Goal: Task Accomplishment & Management: Manage account settings

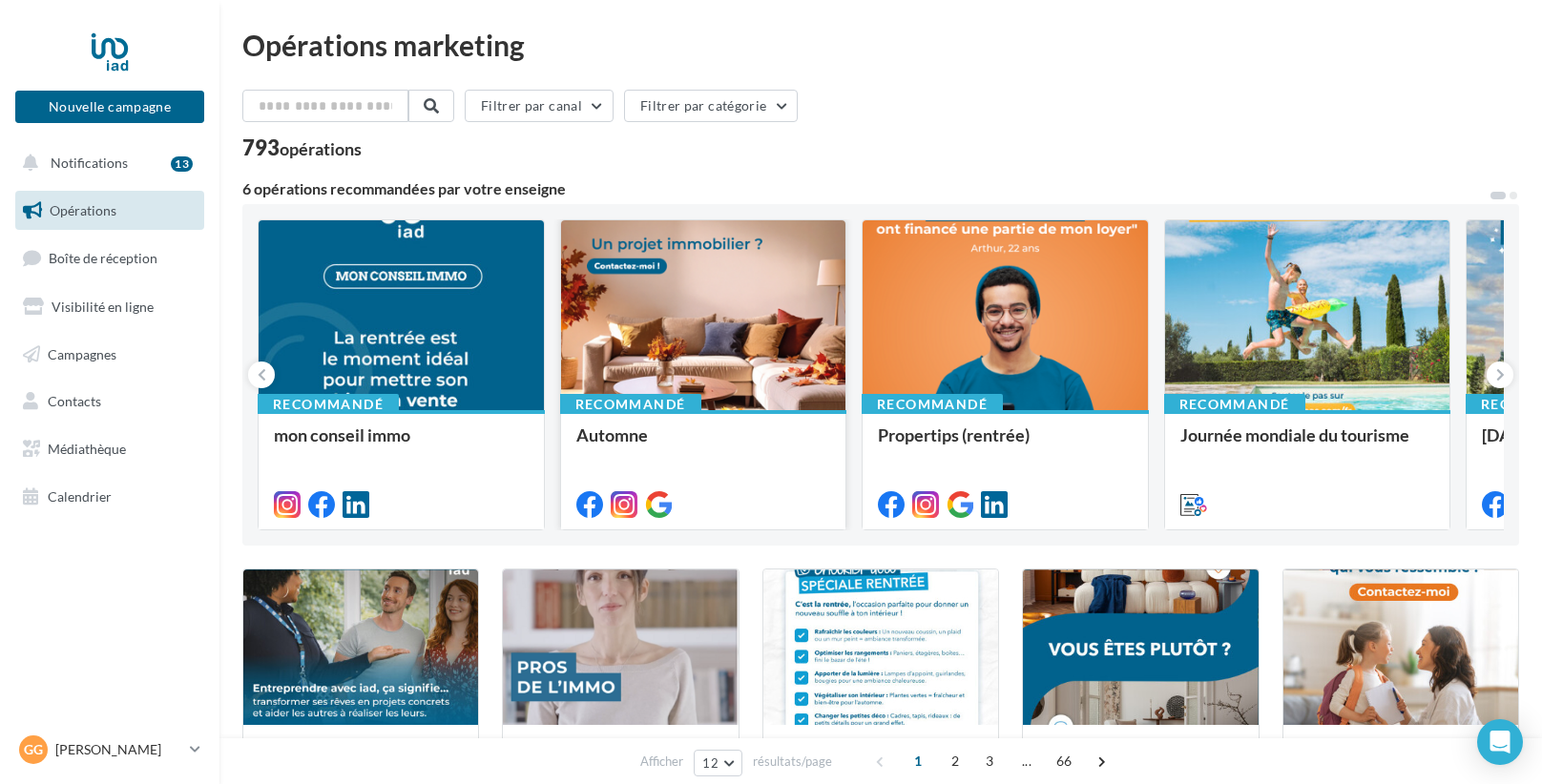
click at [752, 344] on div at bounding box center [703, 316] width 285 height 191
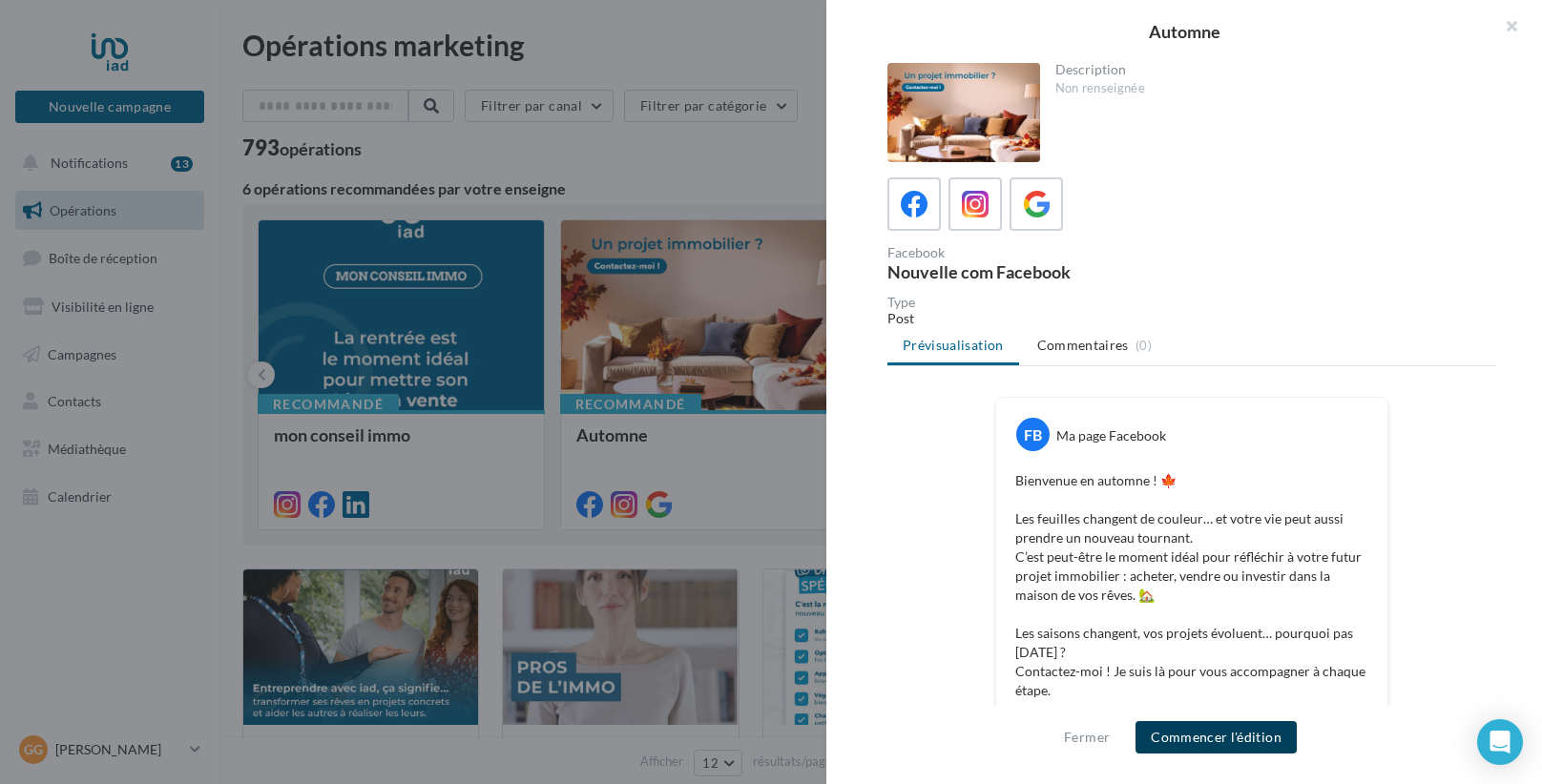
click at [1216, 740] on button "Commencer l'édition" at bounding box center [1215, 738] width 161 height 33
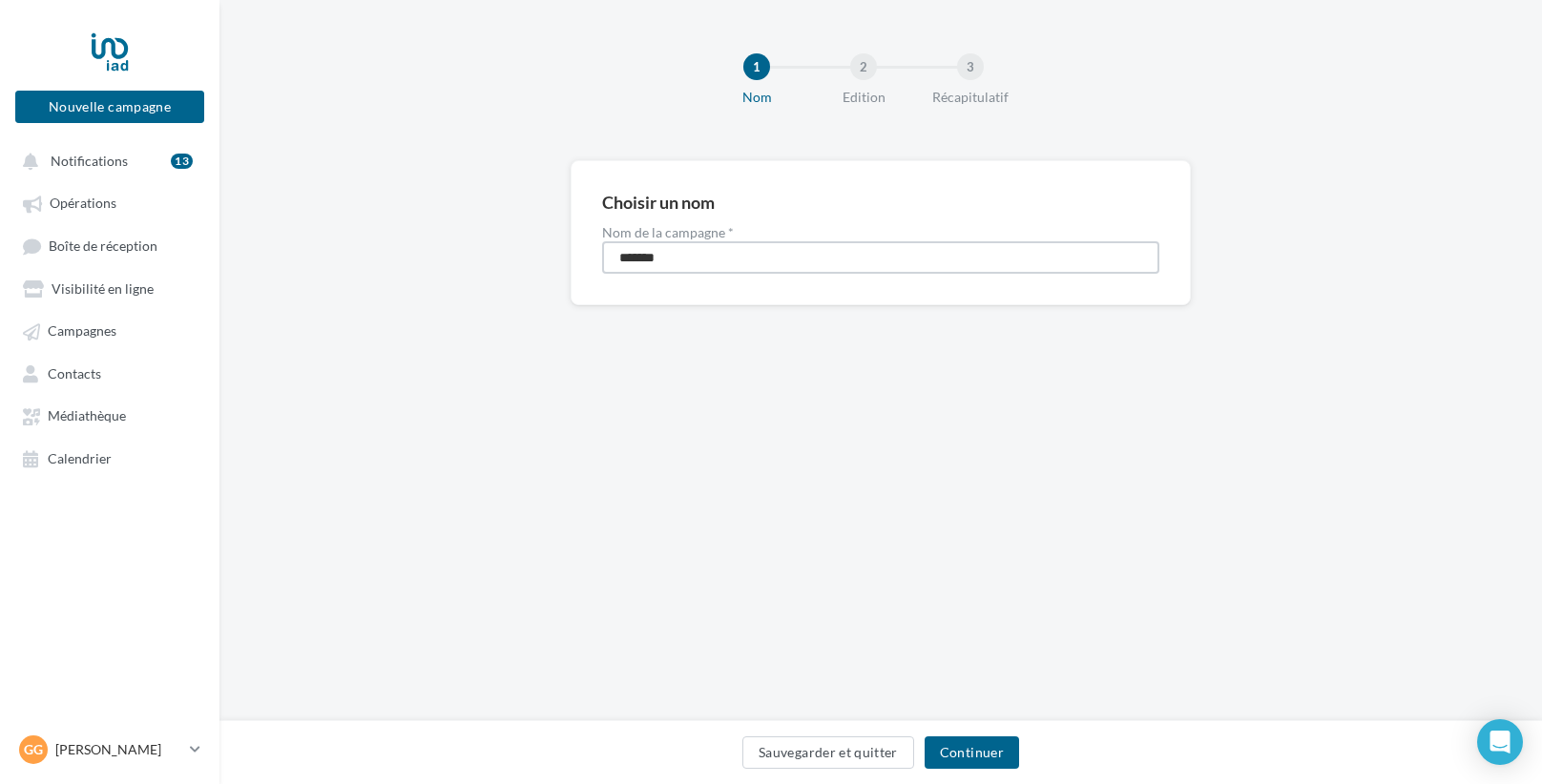
click at [784, 257] on input "*******" at bounding box center [881, 258] width 557 height 33
type input "**********"
click at [991, 754] on button "Continuer" at bounding box center [972, 753] width 95 height 33
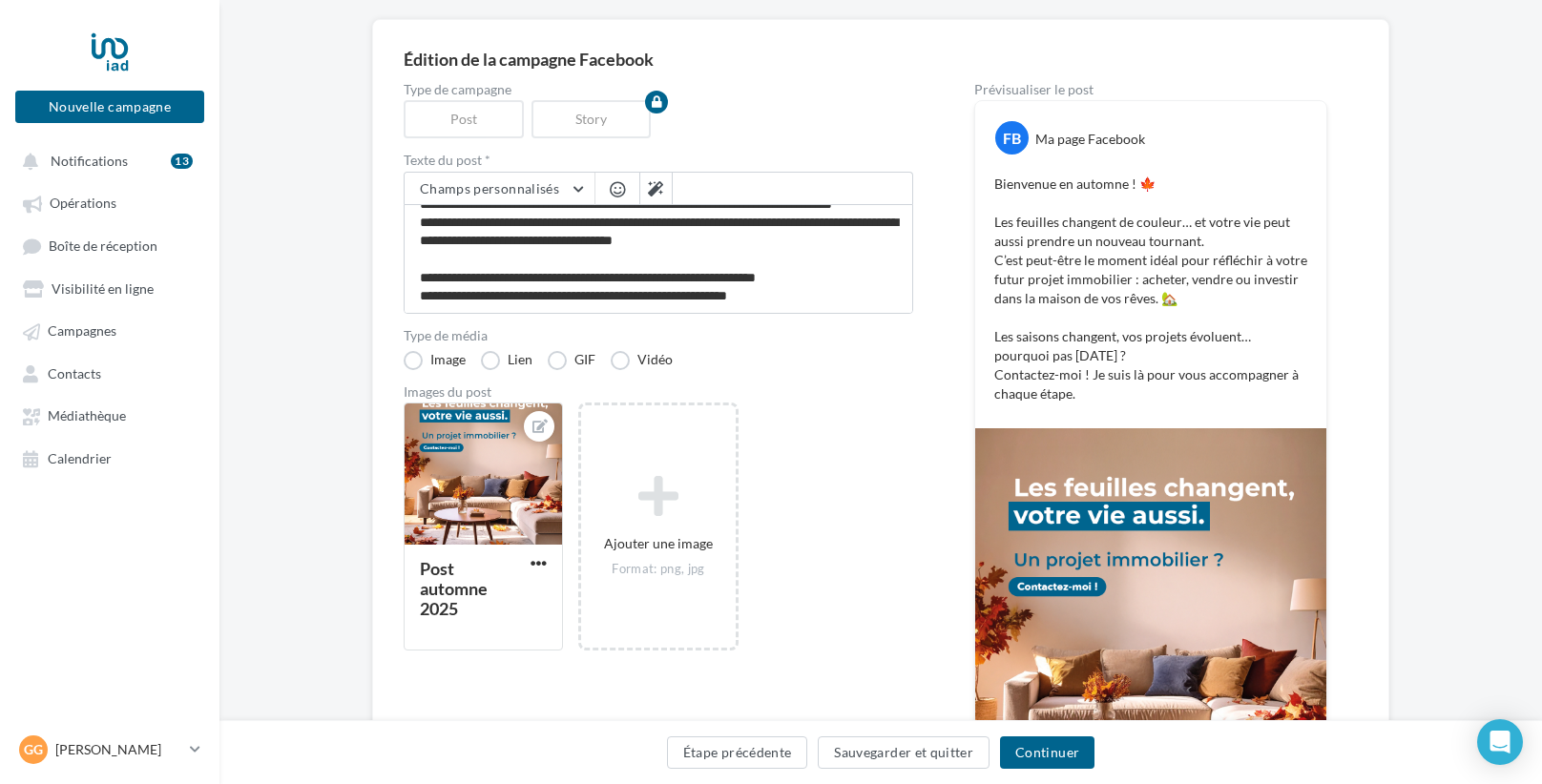
scroll to position [140, 0]
click at [578, 194] on button "Champs personnalisés" at bounding box center [499, 190] width 189 height 33
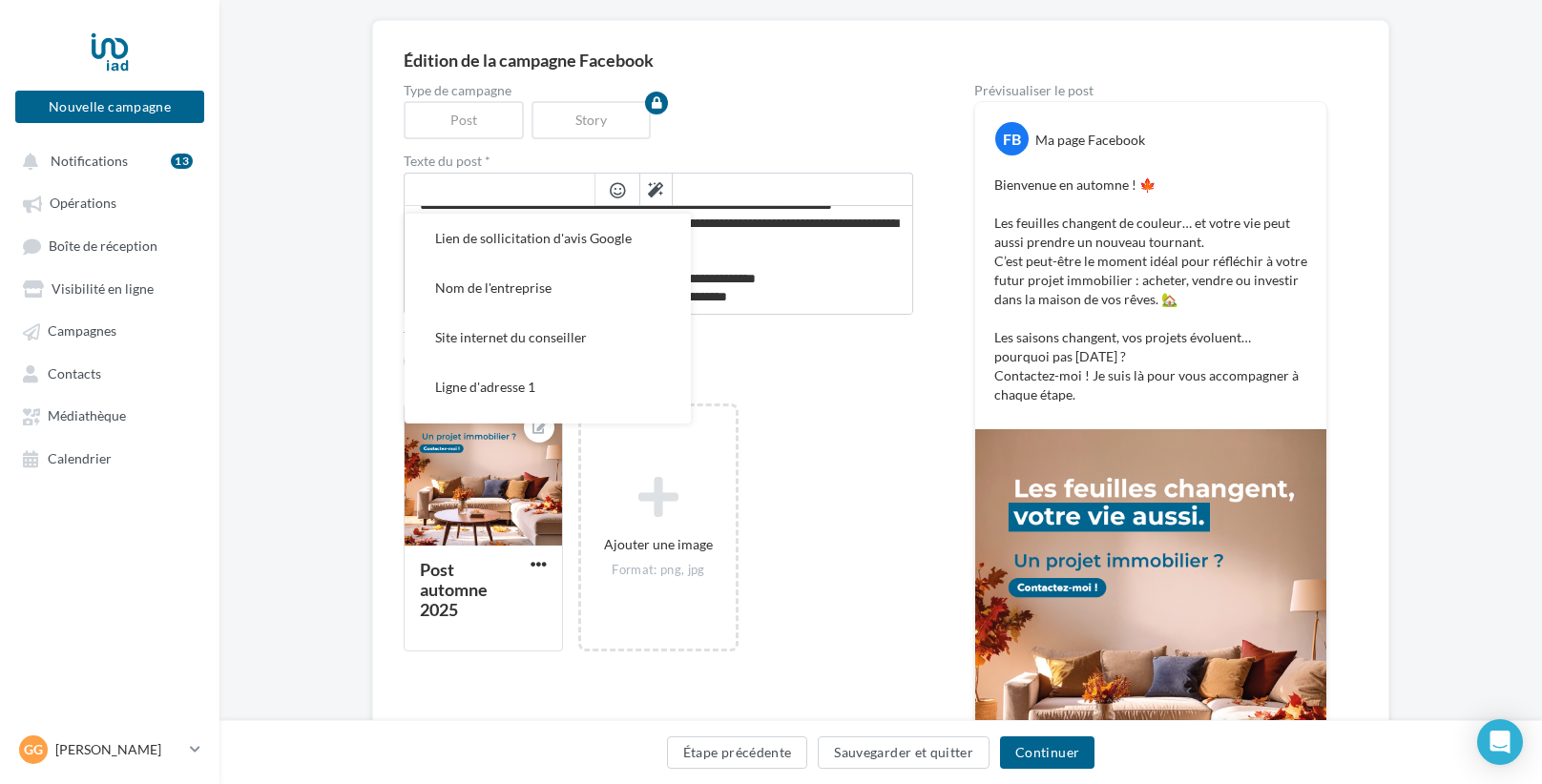
click at [578, 194] on input "text" at bounding box center [499, 190] width 189 height 33
click at [574, 187] on input "text" at bounding box center [499, 190] width 189 height 33
click at [821, 135] on div "Type de campagne Post Story" at bounding box center [657, 111] width 509 height 55
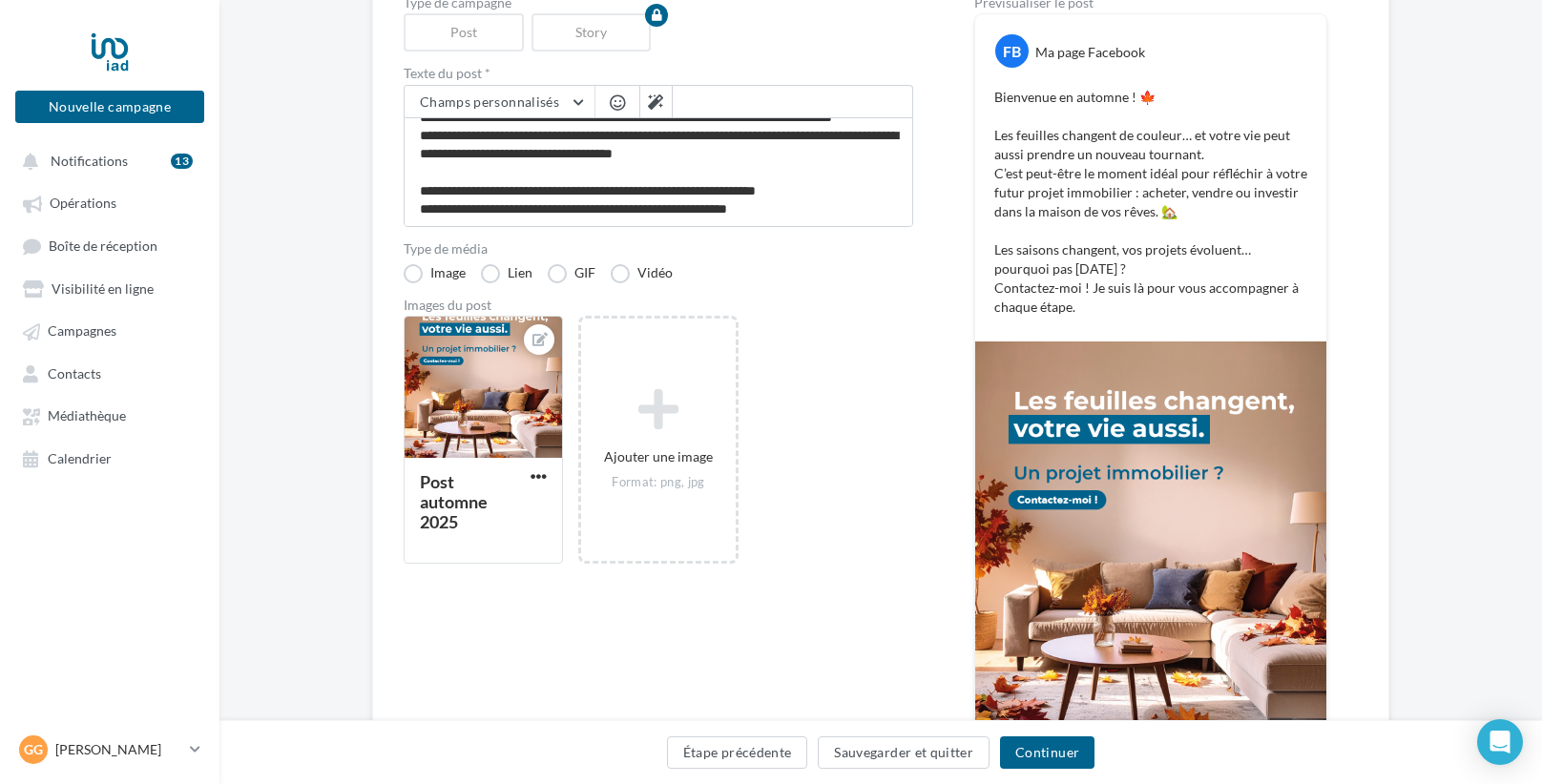
scroll to position [232, 0]
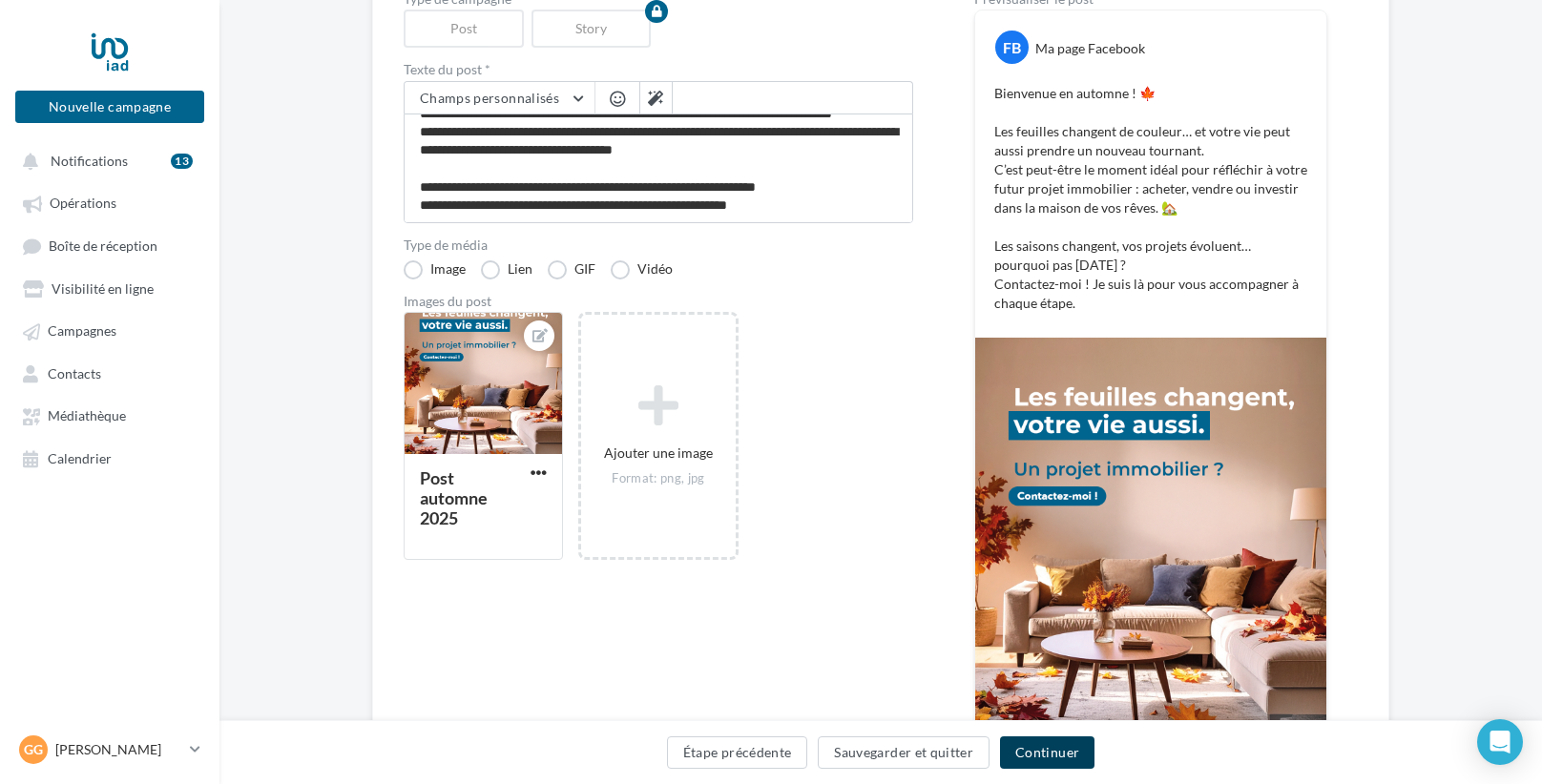
click at [1034, 746] on button "Continuer" at bounding box center [1047, 753] width 95 height 33
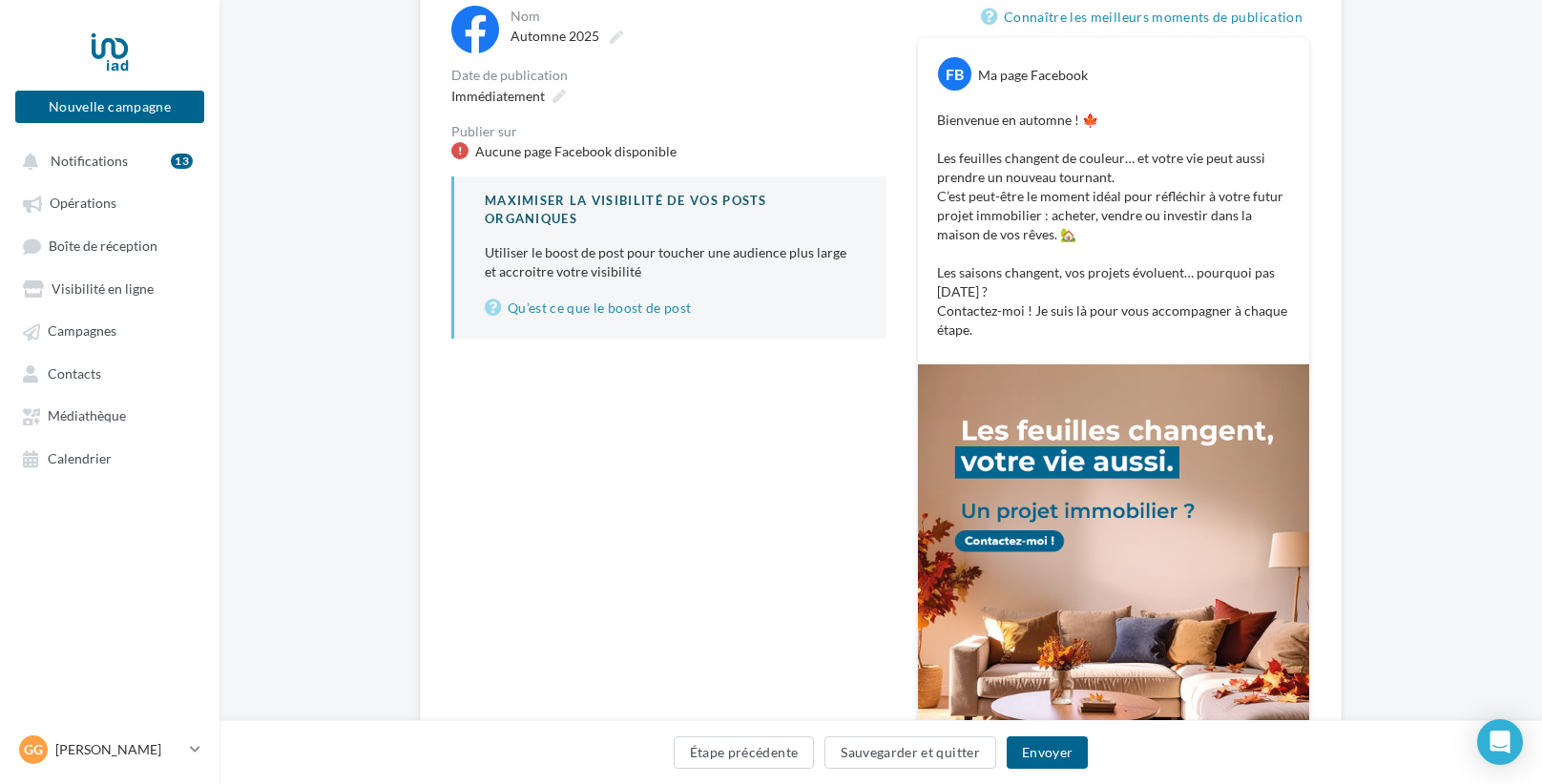
scroll to position [164, 0]
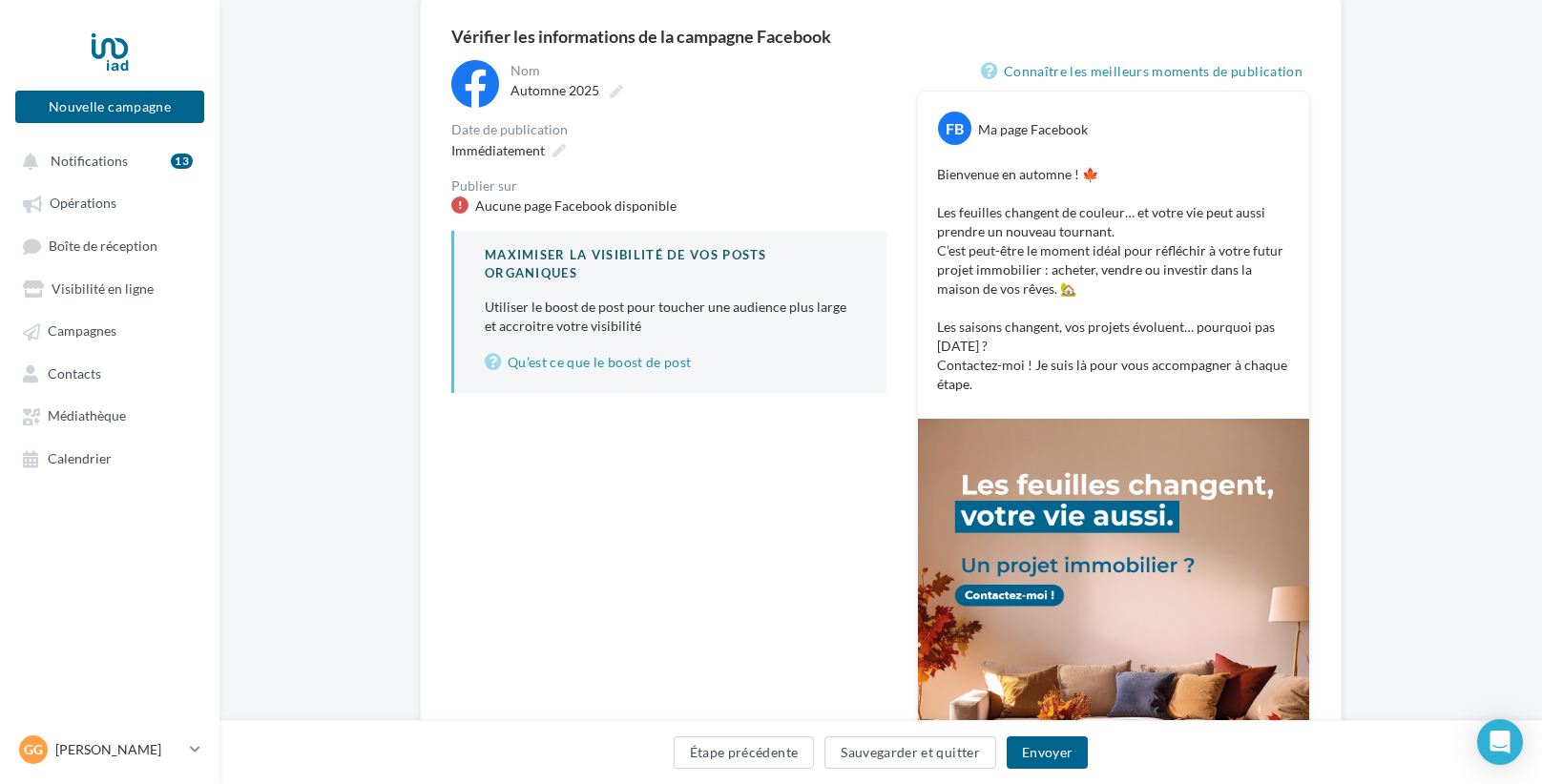
click at [641, 203] on div "Aucune page Facebook disponible" at bounding box center [576, 206] width 201 height 19
click at [520, 202] on div "Aucune page Facebook disponible" at bounding box center [576, 206] width 201 height 19
click at [468, 205] on div "Aucune page Facebook disponible" at bounding box center [669, 206] width 435 height 19
click at [514, 303] on p "Utiliser le boost de post pour toucher une audience plus large et accroitre vot…" at bounding box center [670, 316] width 371 height 38
click at [611, 357] on link "Qu’est ce que le boost de post" at bounding box center [670, 363] width 371 height 23
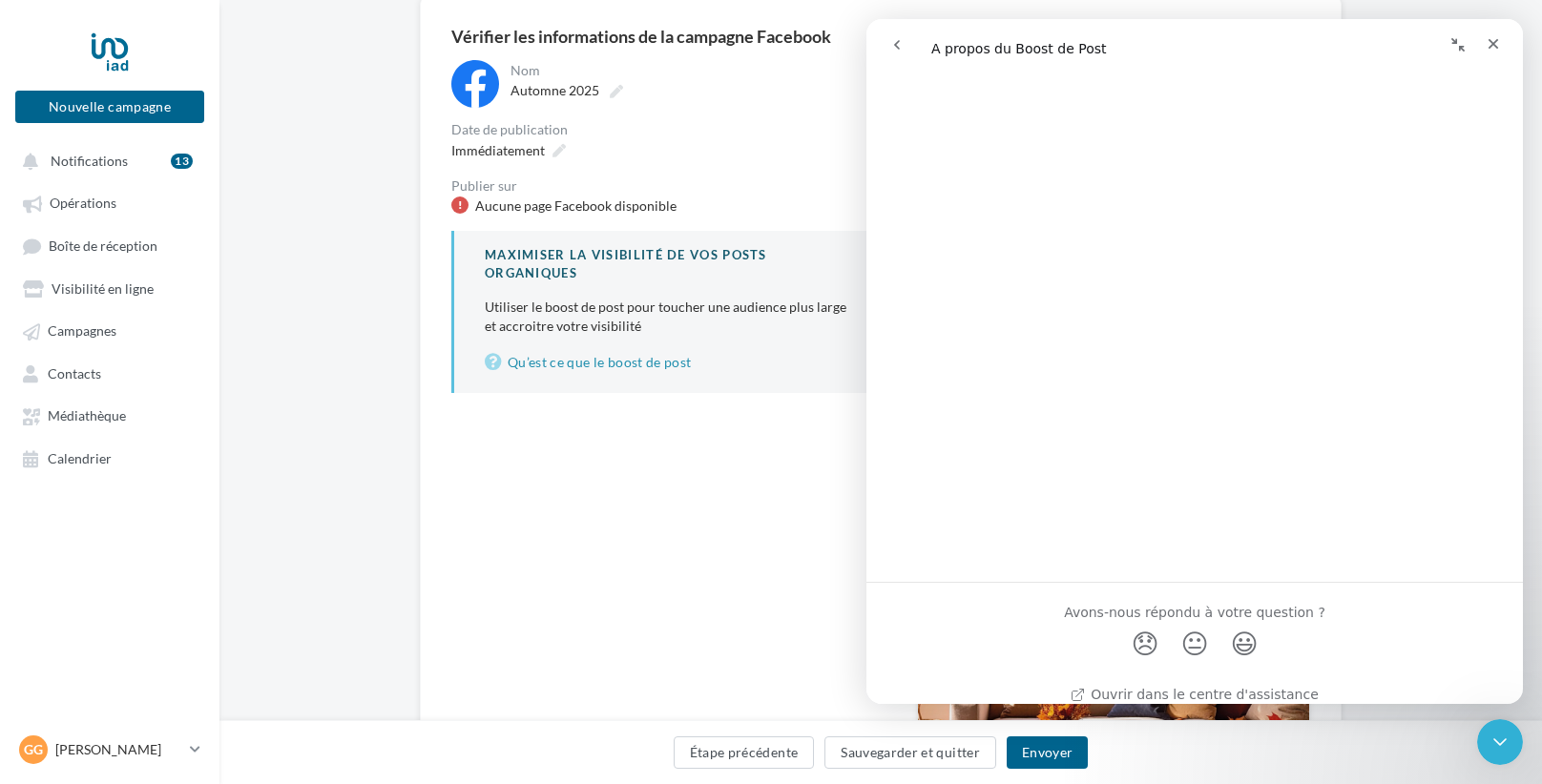
scroll to position [2977, 0]
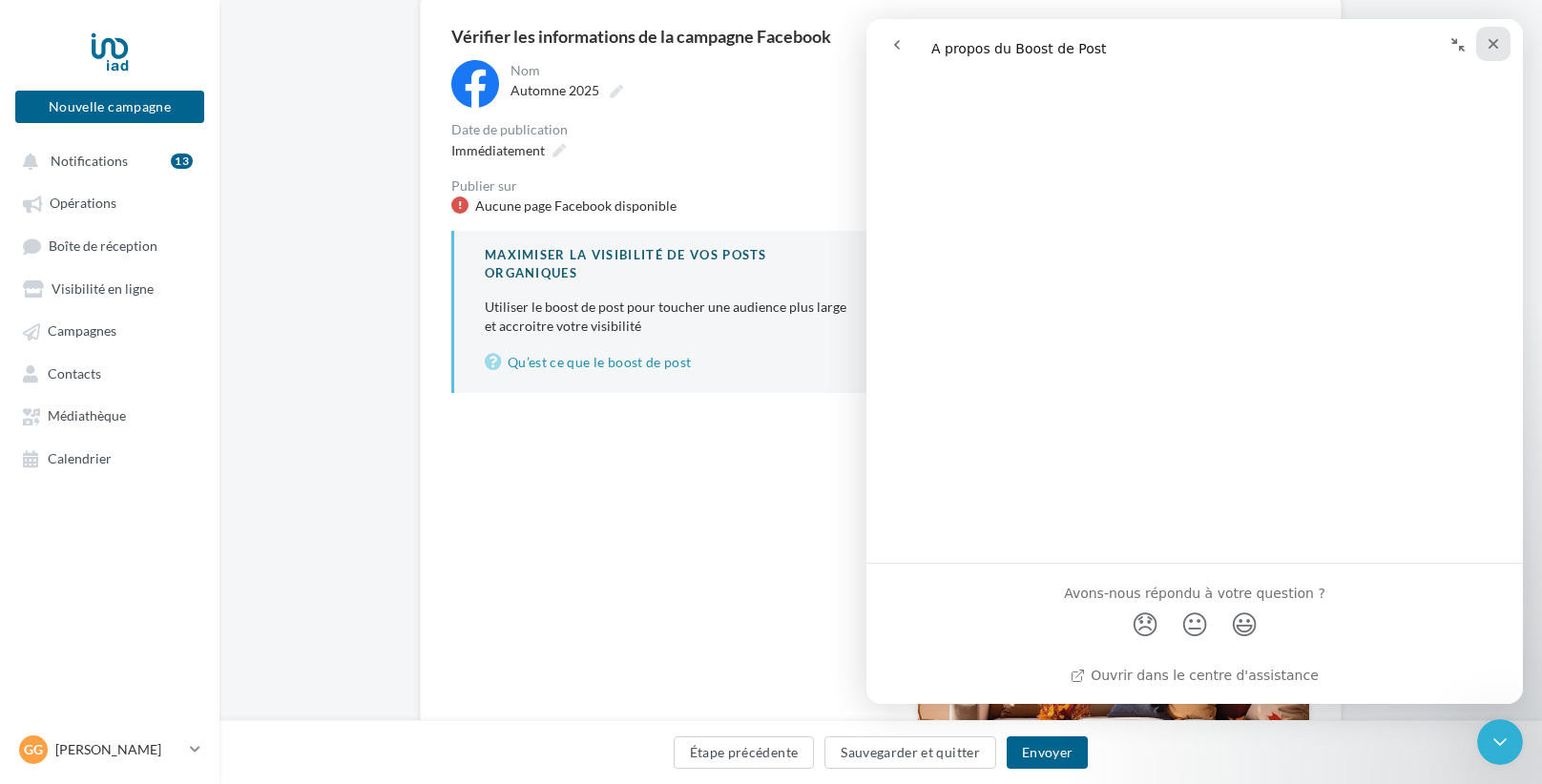
click at [1498, 54] on div "Fermer" at bounding box center [1494, 44] width 35 height 35
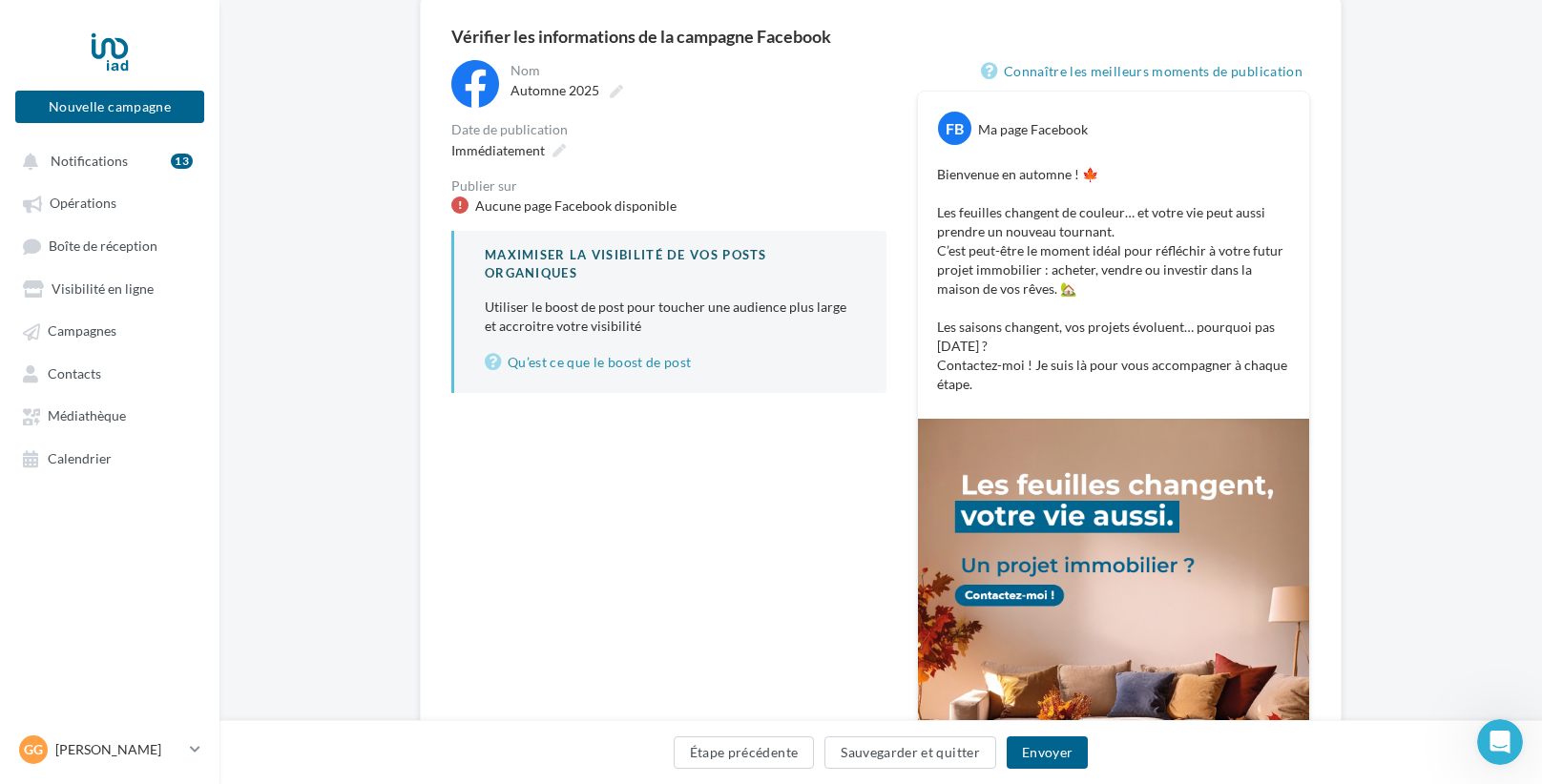
scroll to position [0, 0]
click at [681, 563] on div "**********" at bounding box center [669, 496] width 435 height 873
click at [1041, 760] on button "Envoyer" at bounding box center [1047, 753] width 81 height 33
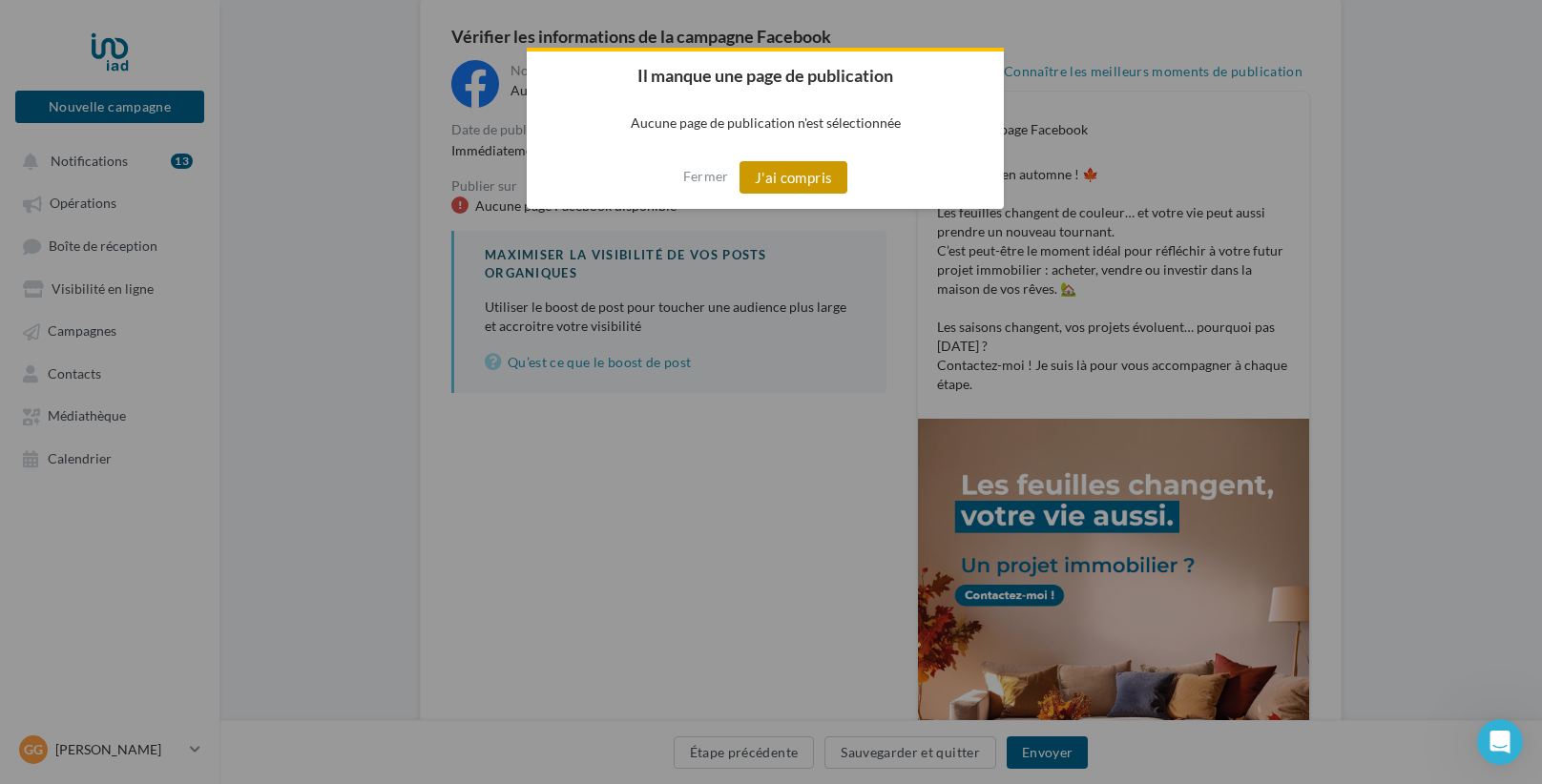
click at [764, 186] on button "J'ai compris" at bounding box center [794, 178] width 109 height 33
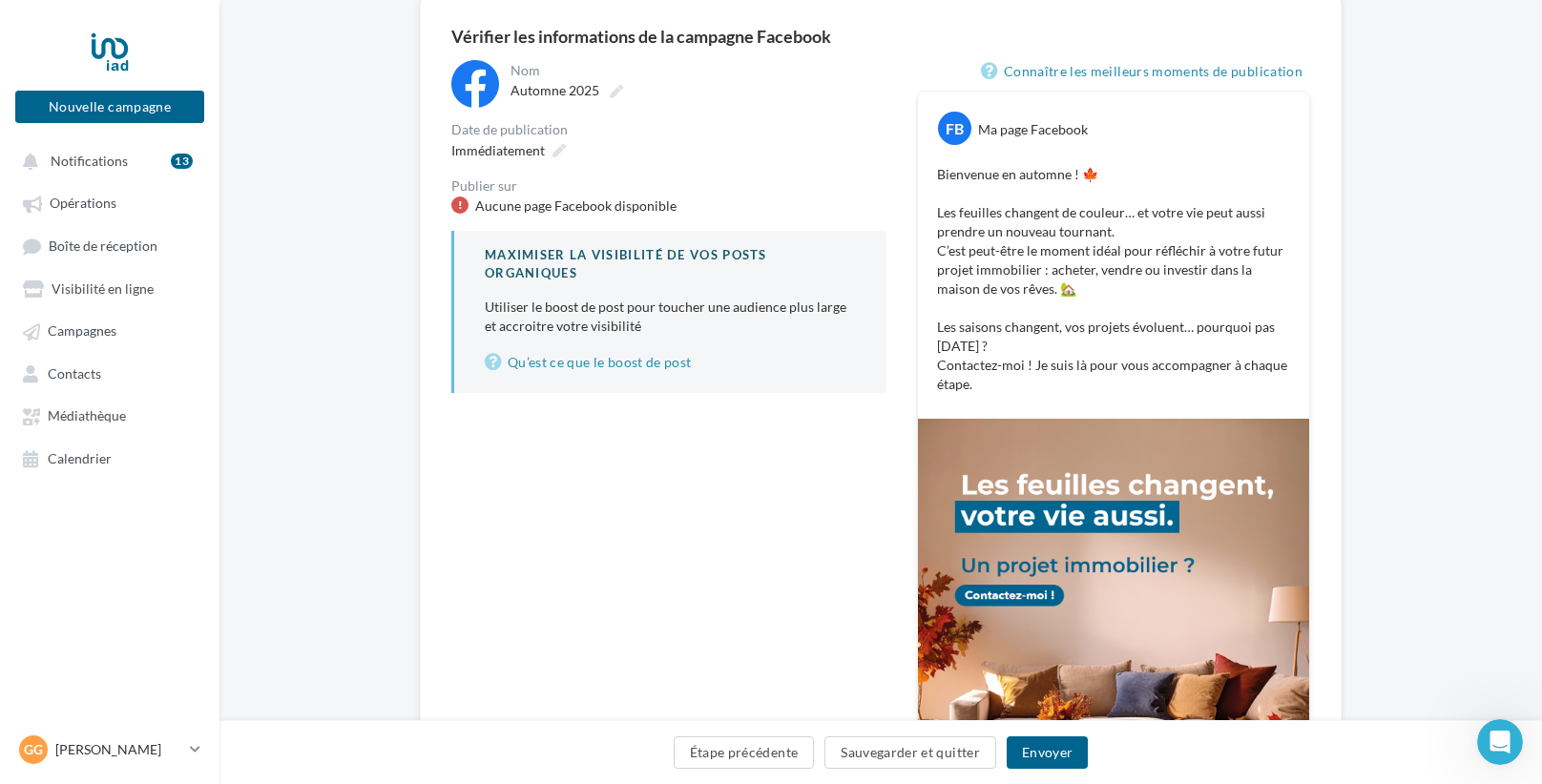
click at [635, 214] on div "Aucune page Facebook disponible" at bounding box center [576, 206] width 201 height 19
click at [621, 207] on div "Aucune page Facebook disponible" at bounding box center [576, 206] width 201 height 19
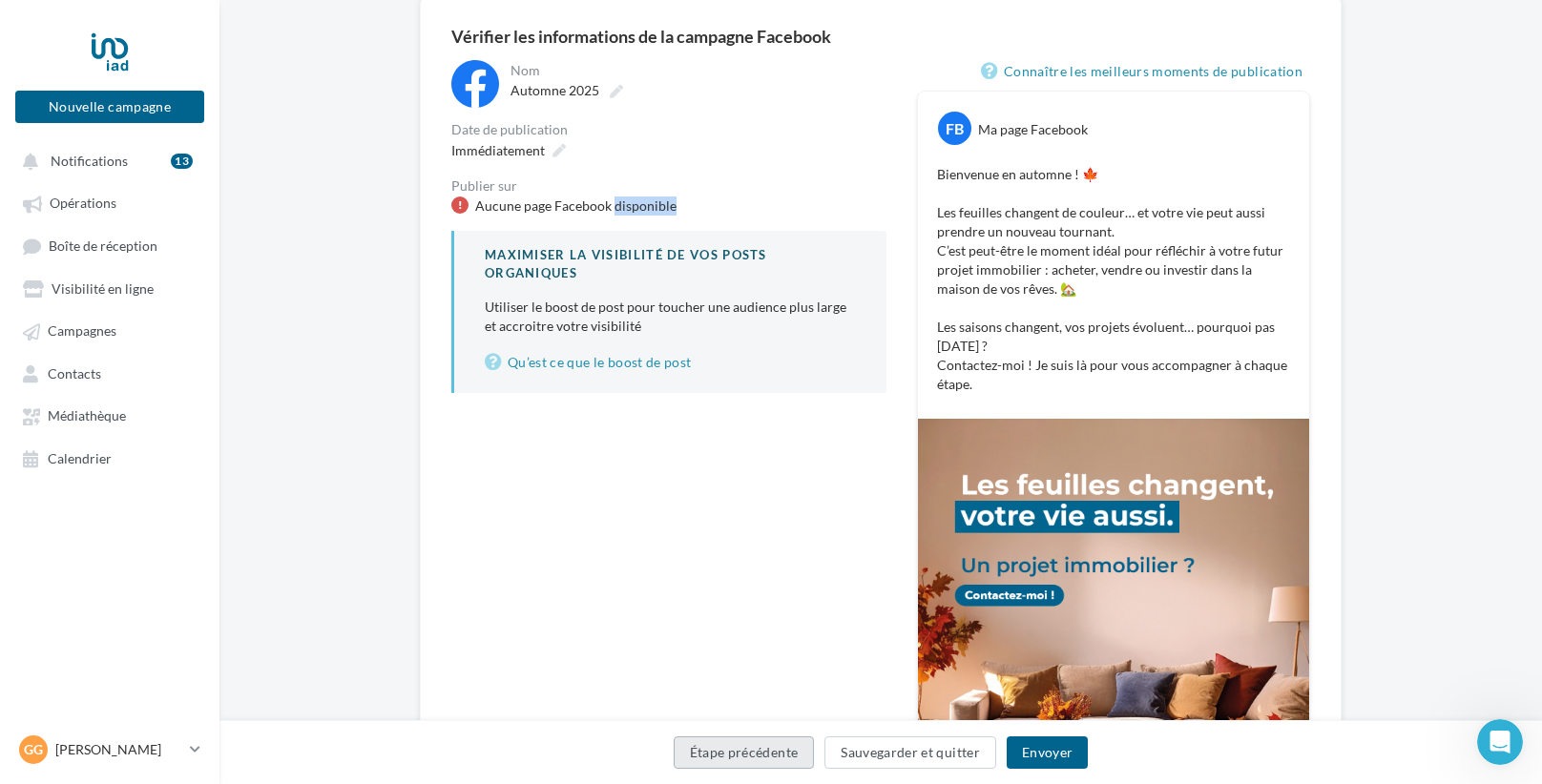
click at [768, 743] on button "Étape précédente" at bounding box center [744, 753] width 141 height 33
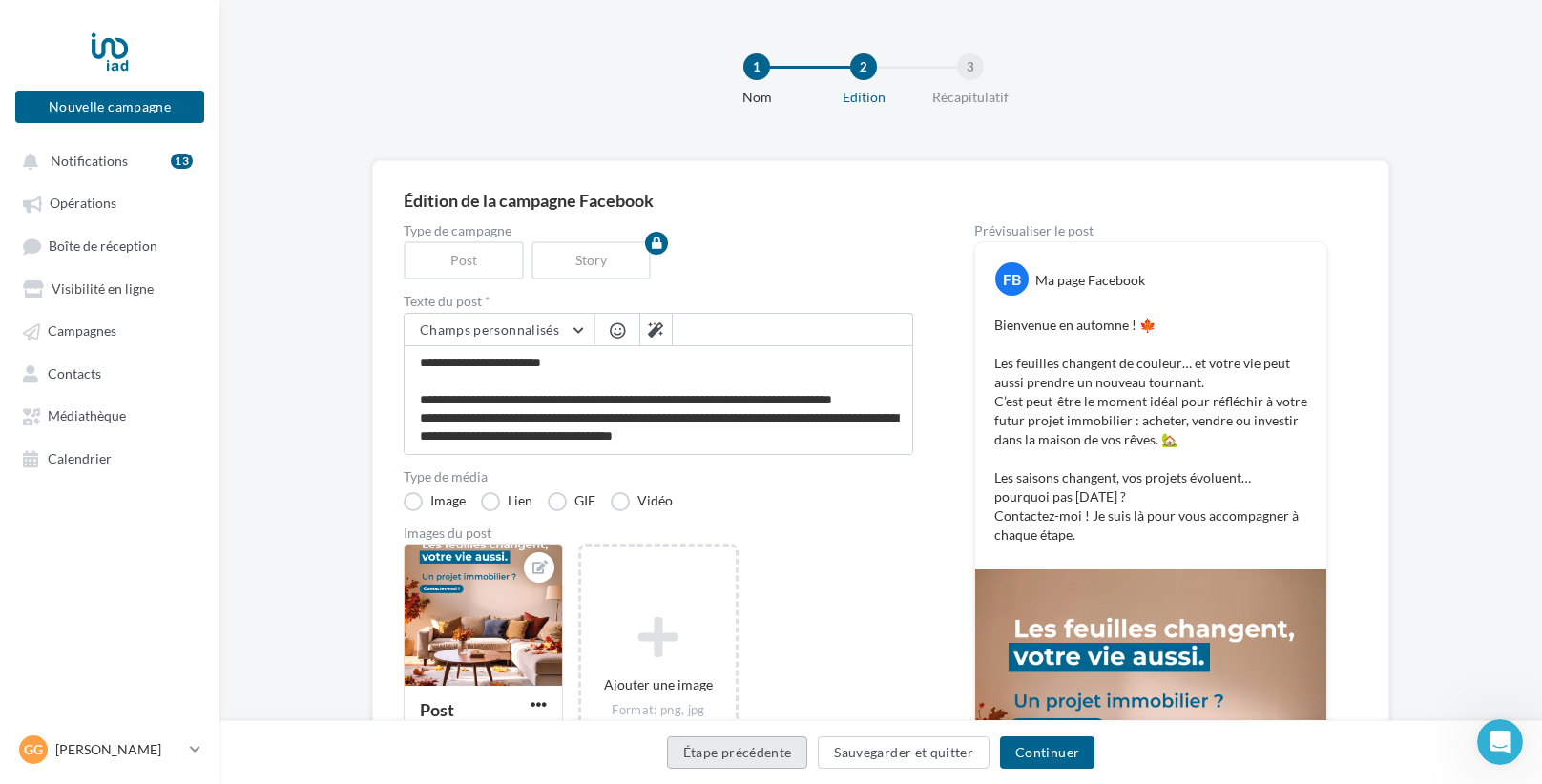
click at [764, 761] on button "Étape précédente" at bounding box center [738, 753] width 141 height 33
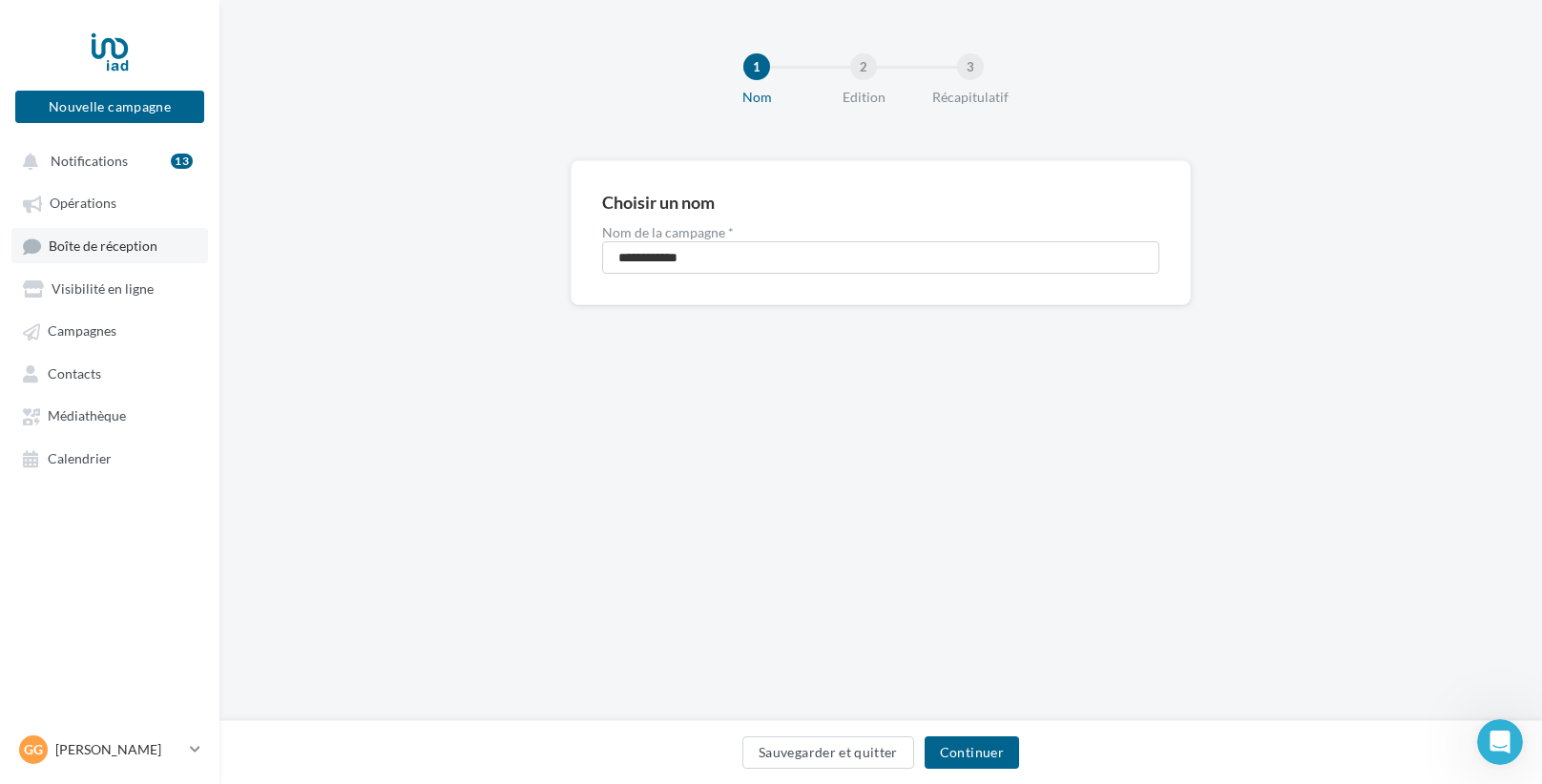
click at [64, 257] on link "Boîte de réception" at bounding box center [109, 246] width 196 height 36
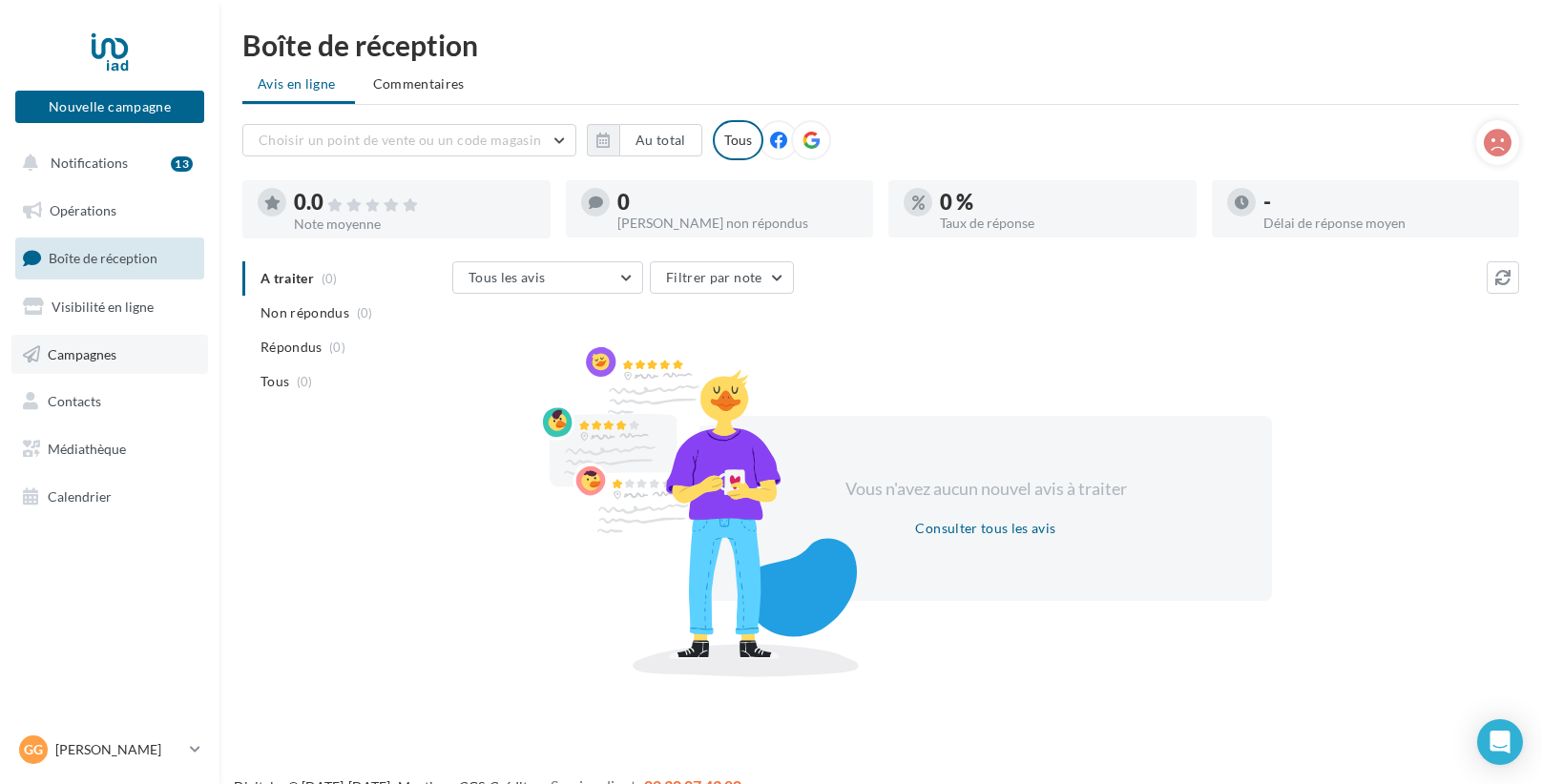
click at [109, 361] on span "Campagnes" at bounding box center [81, 353] width 69 height 16
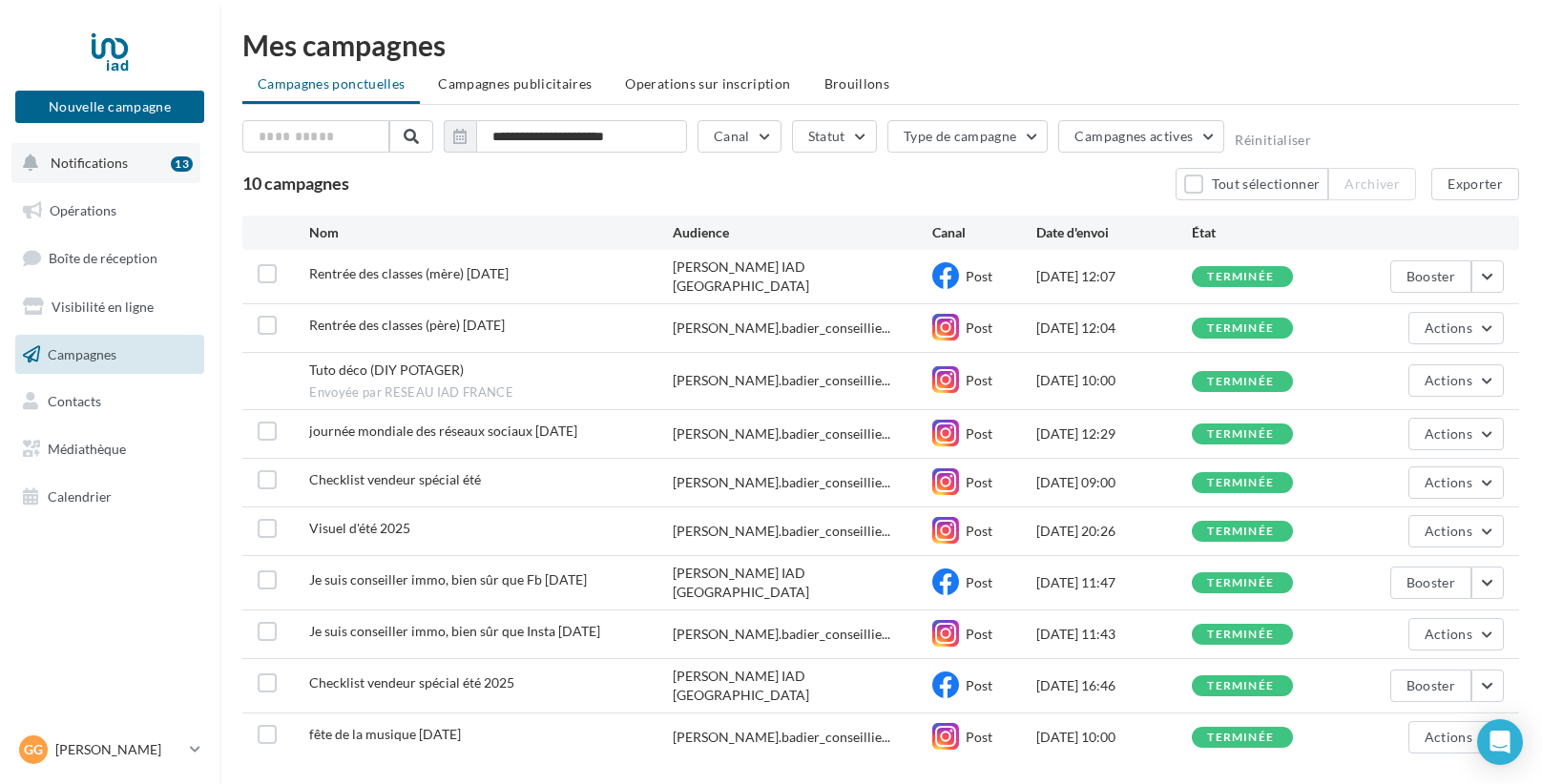
click at [135, 170] on button "Notifications 13" at bounding box center [105, 162] width 189 height 40
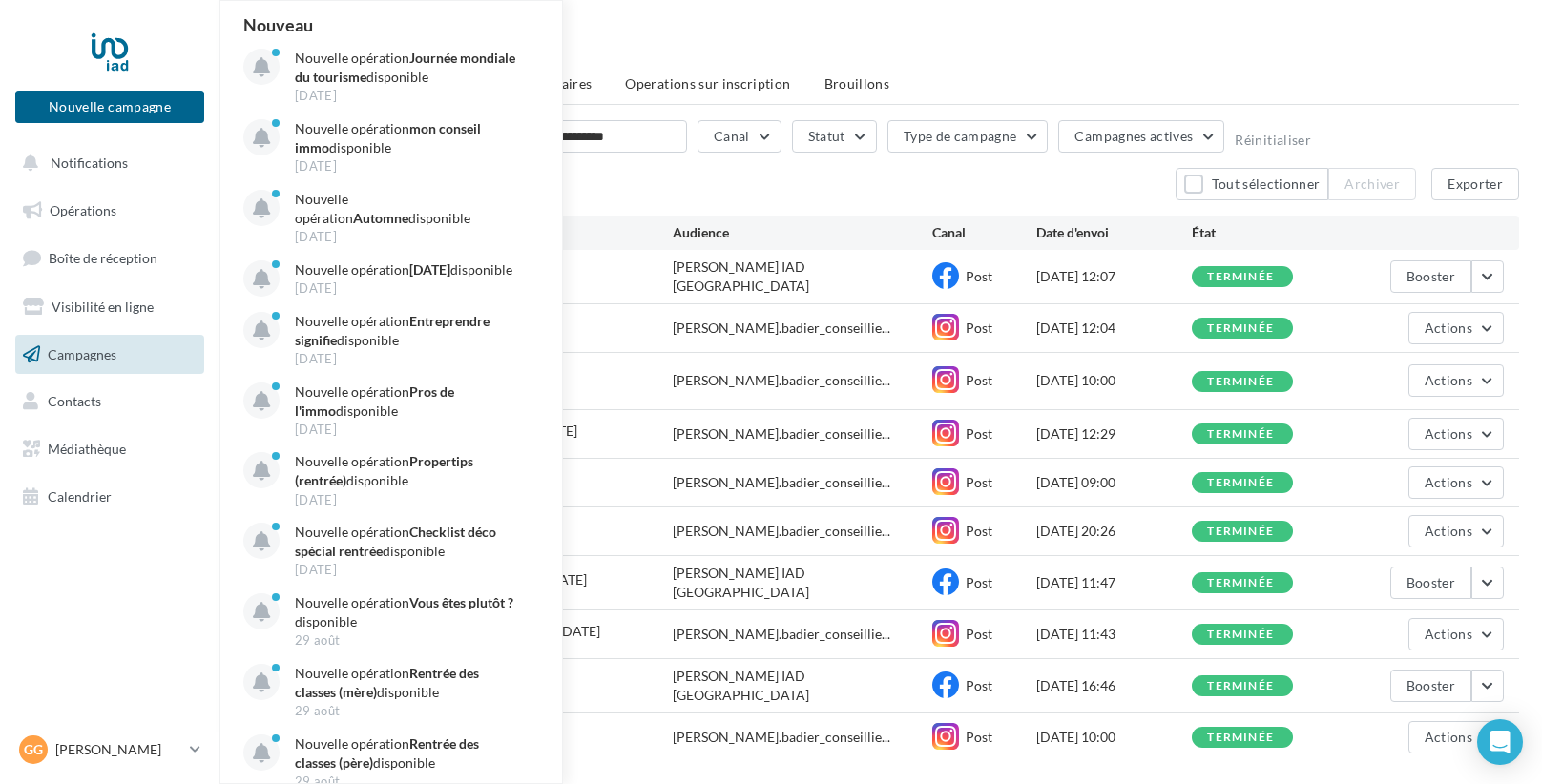
click at [40, 524] on nav "Nouvelle campagne Nouvelle campagne Notifications Nouveau Nouvelle opération Jo…" at bounding box center [109, 392] width 219 height 784
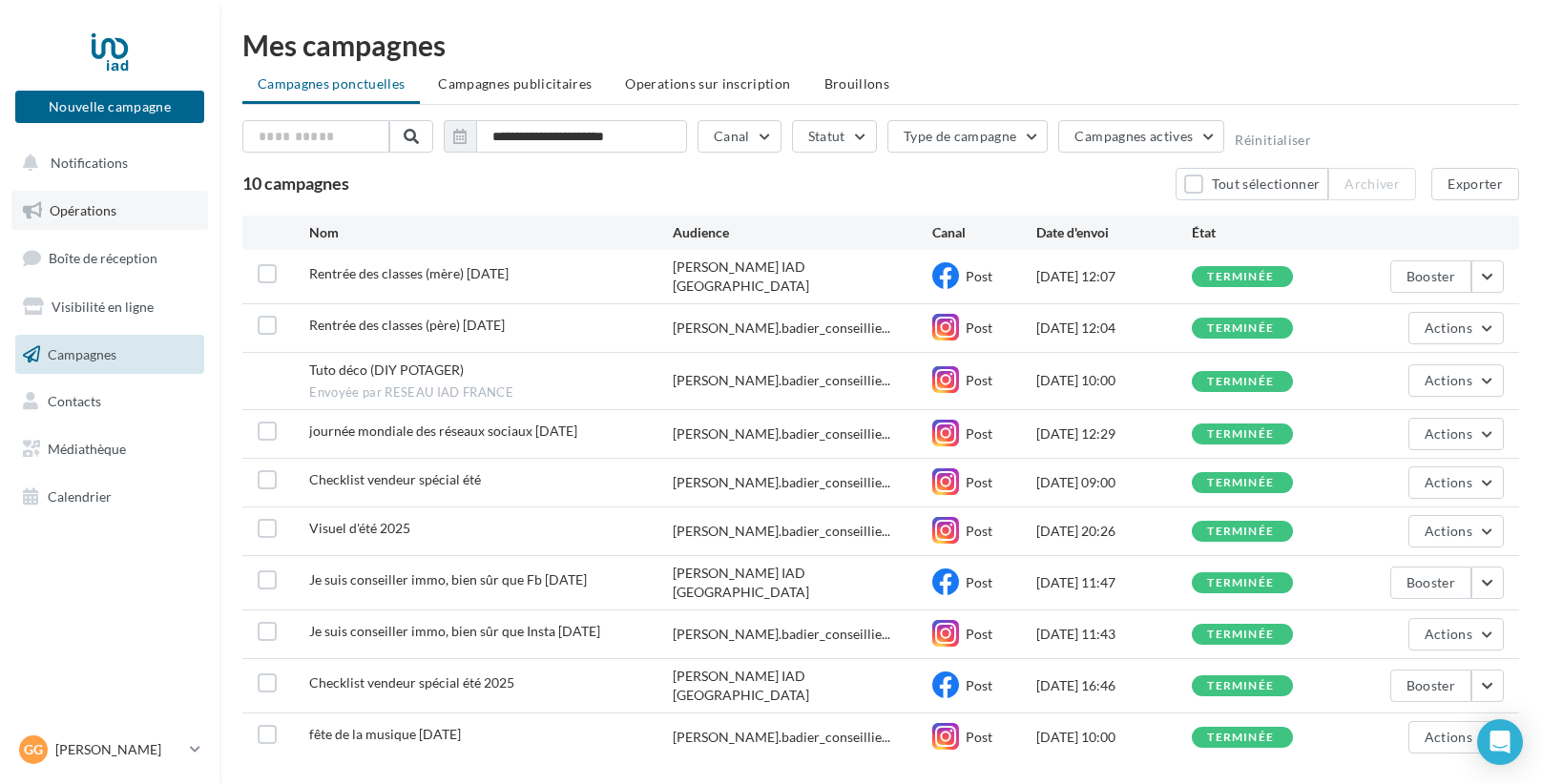
click at [112, 225] on link "Opérations" at bounding box center [109, 210] width 196 height 40
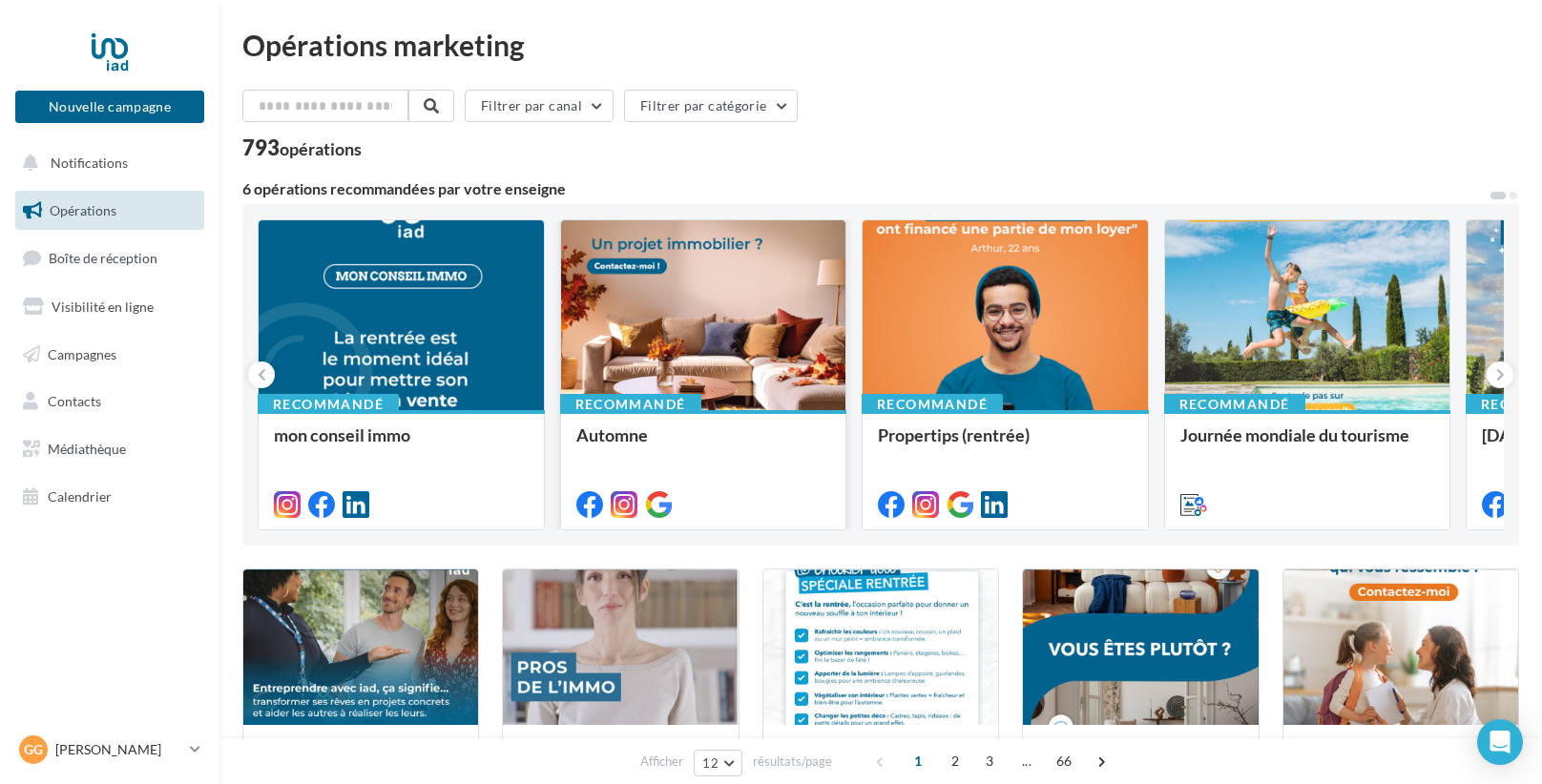
click at [694, 405] on div "Recommandé" at bounding box center [630, 405] width 141 height 21
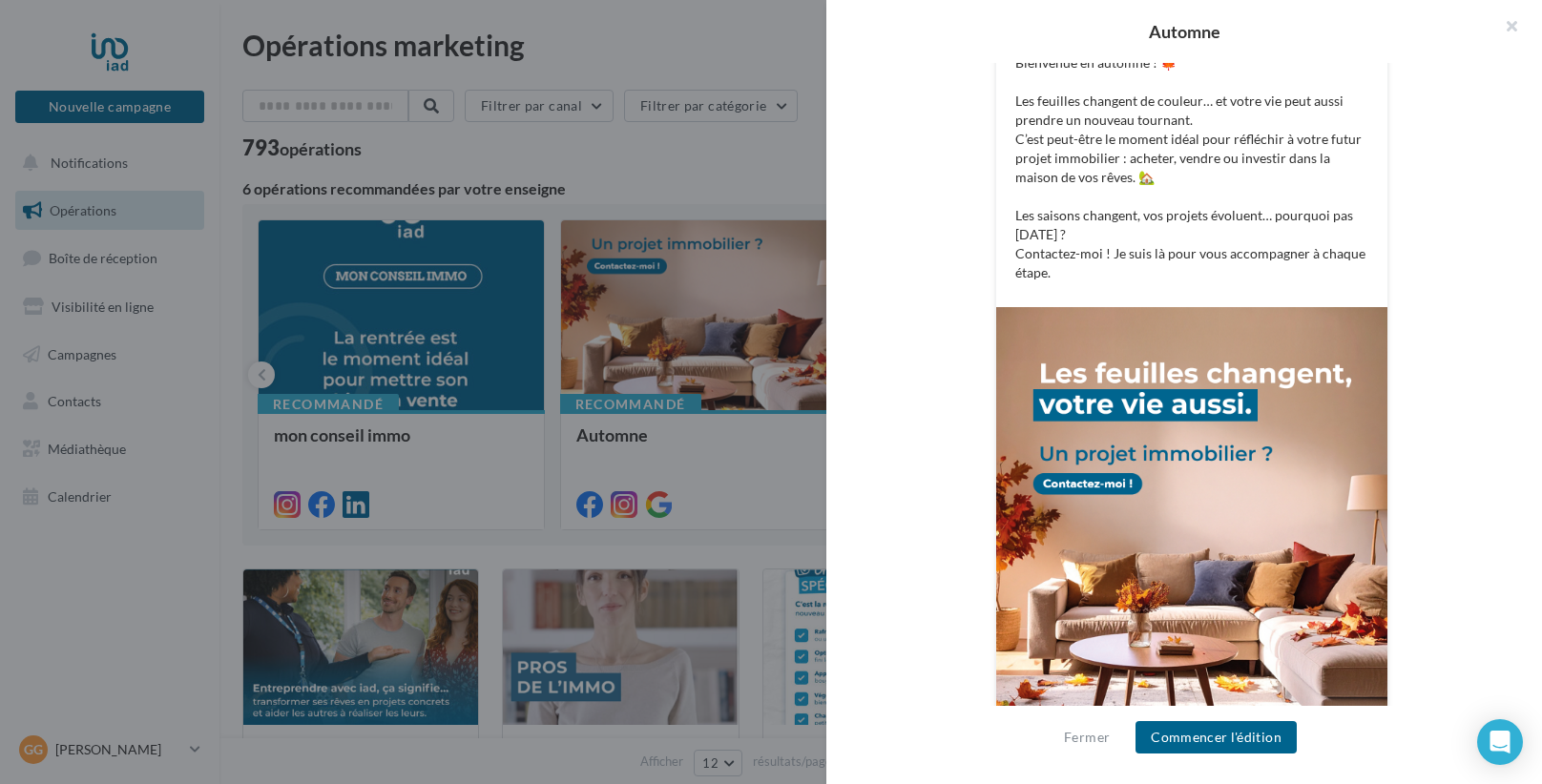
scroll to position [514, 0]
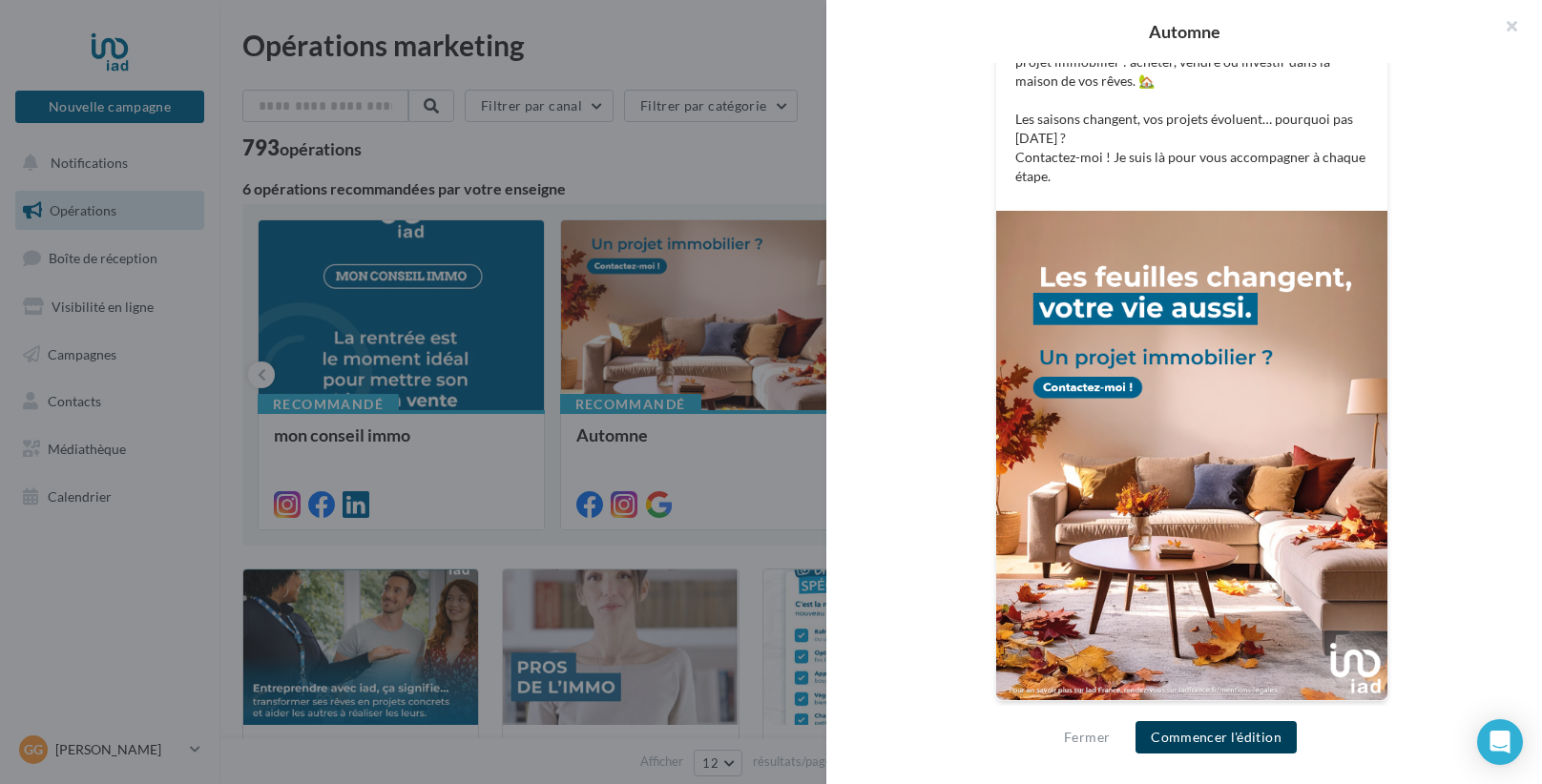
click at [1204, 736] on button "Commencer l'édition" at bounding box center [1215, 738] width 161 height 33
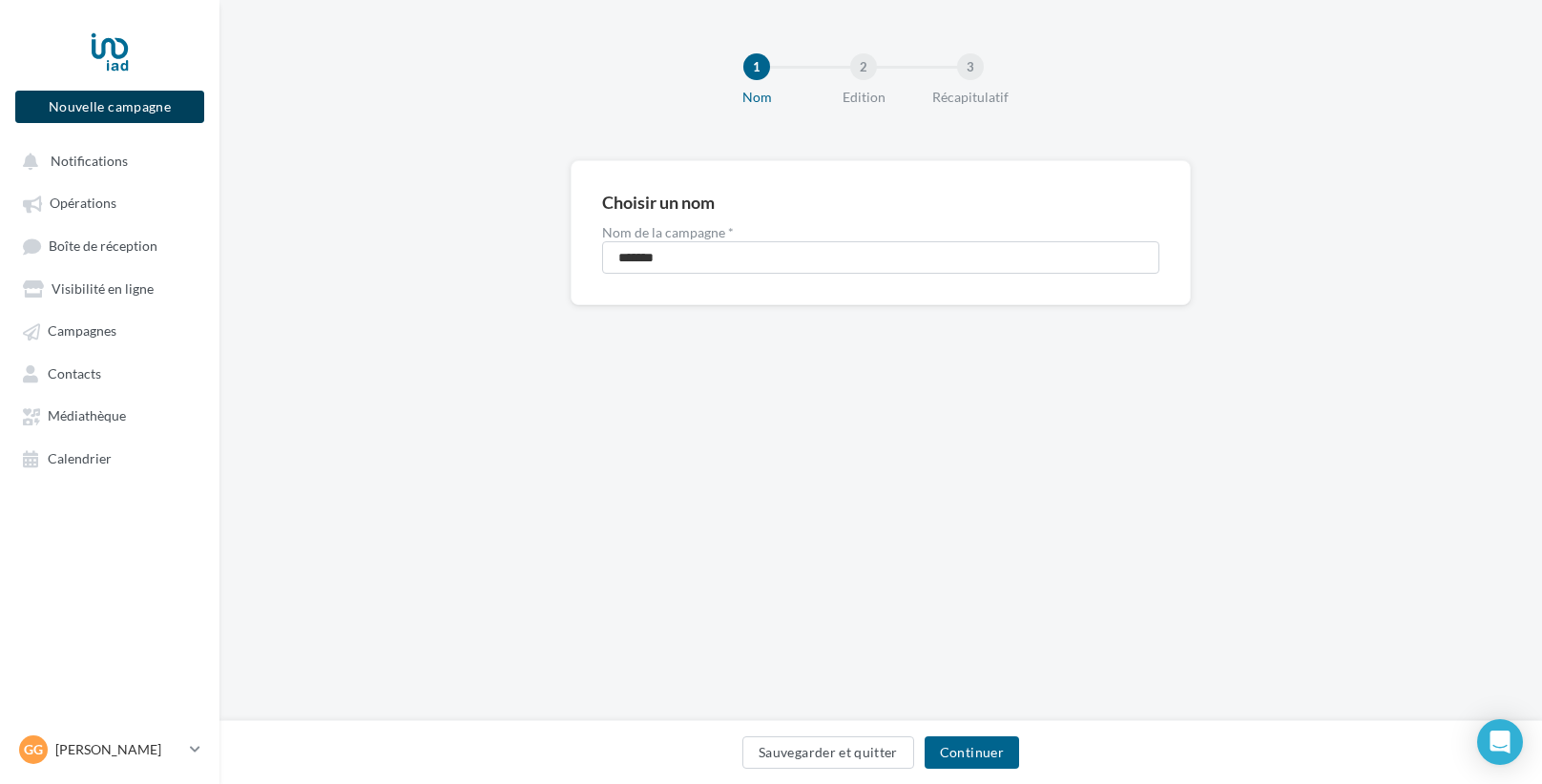
click at [63, 109] on button "Nouvelle campagne" at bounding box center [109, 107] width 189 height 33
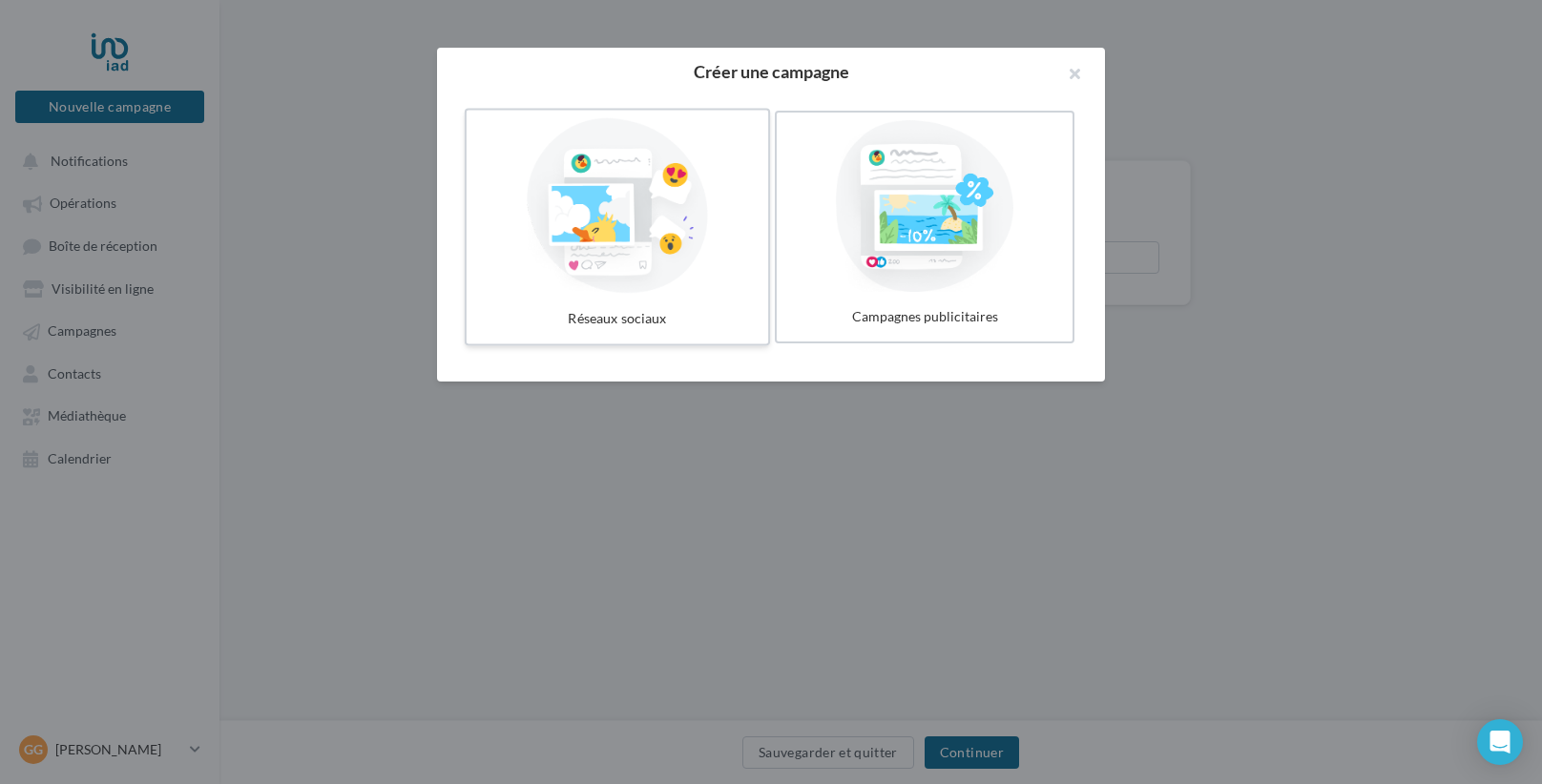
click at [602, 261] on div at bounding box center [618, 206] width 286 height 176
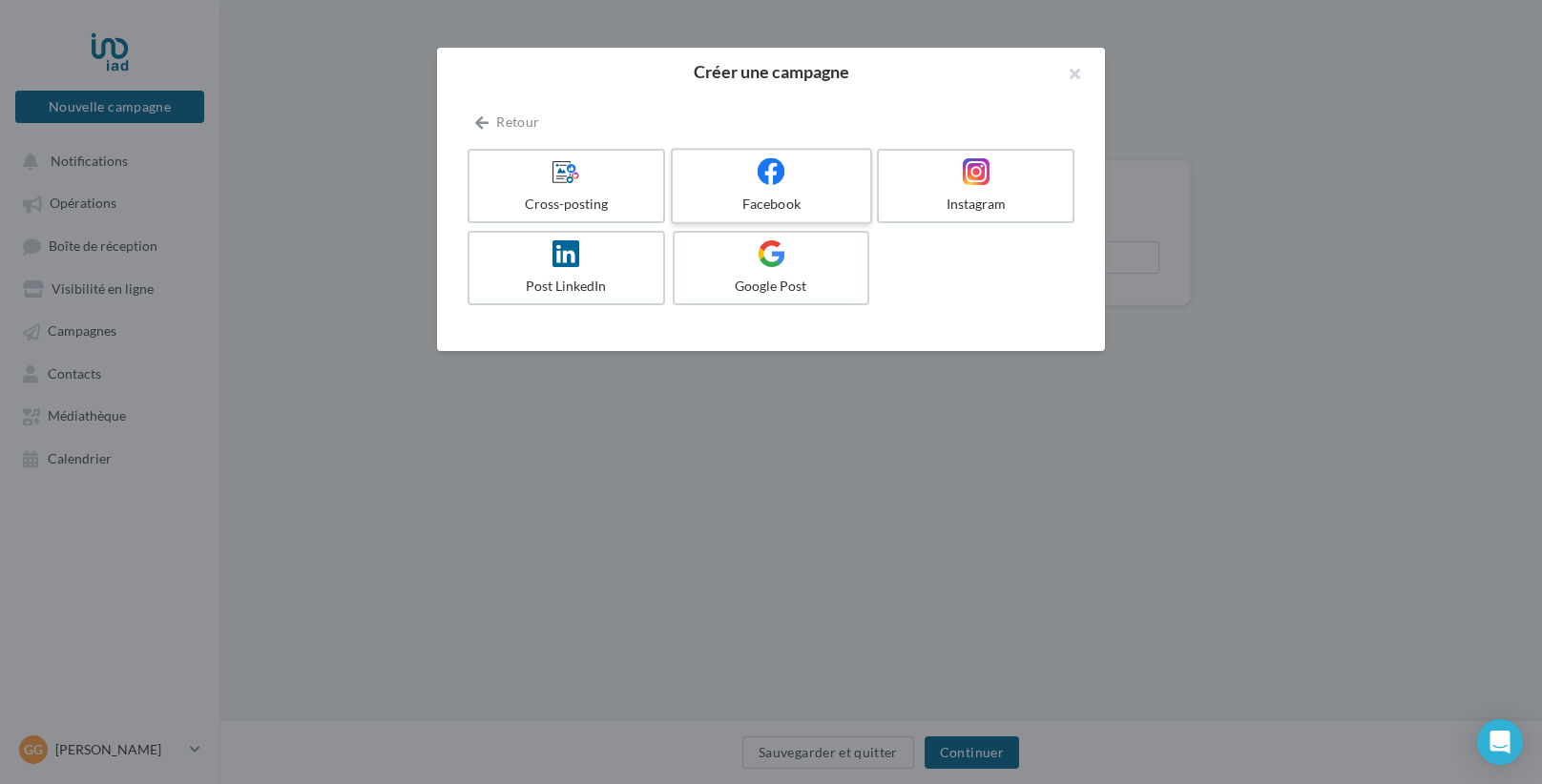
click at [748, 171] on div at bounding box center [771, 172] width 182 height 30
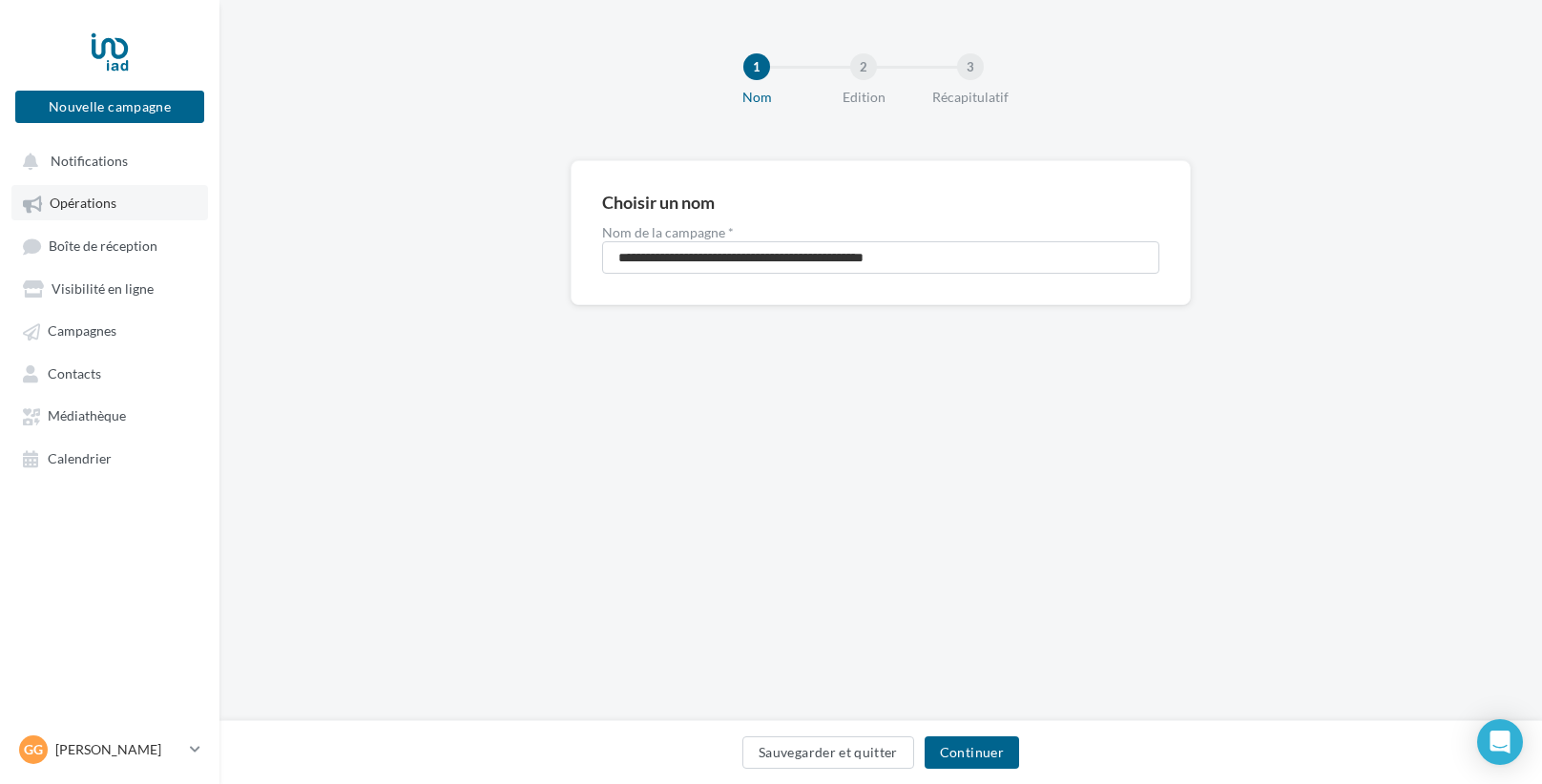
click at [102, 204] on span "Opérations" at bounding box center [82, 203] width 67 height 16
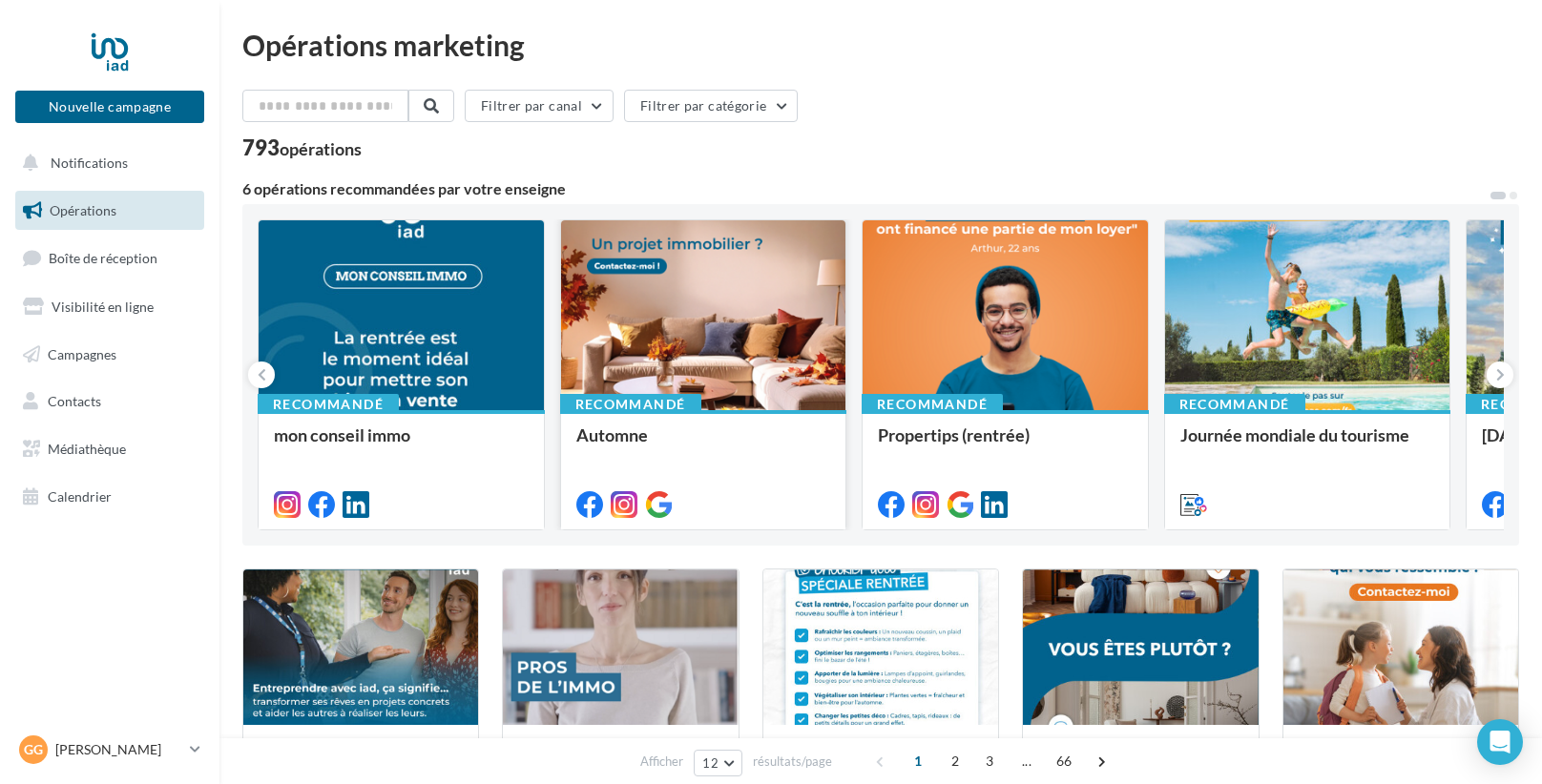
click at [707, 384] on div at bounding box center [703, 316] width 285 height 191
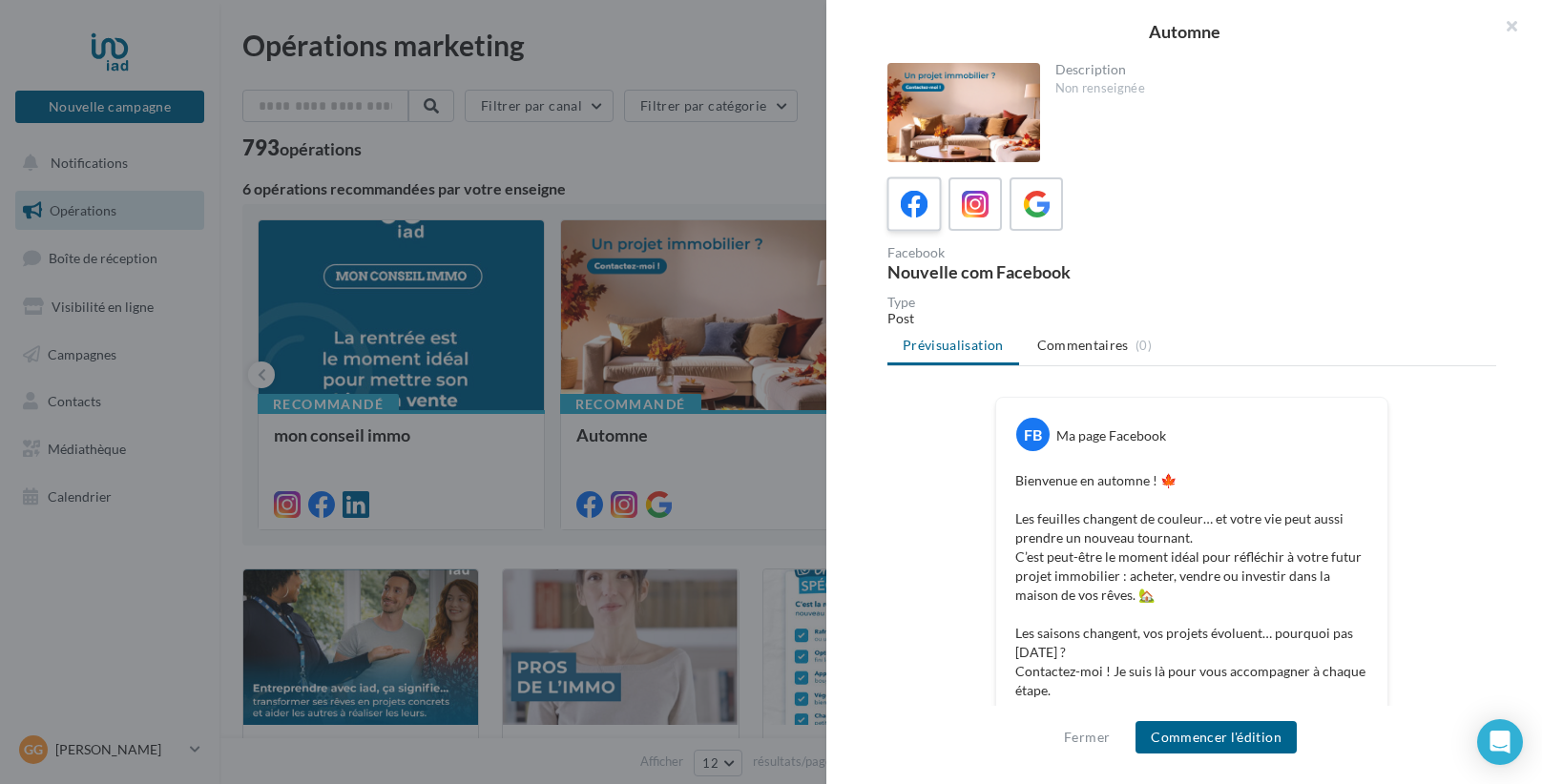
click at [928, 226] on label at bounding box center [914, 204] width 54 height 54
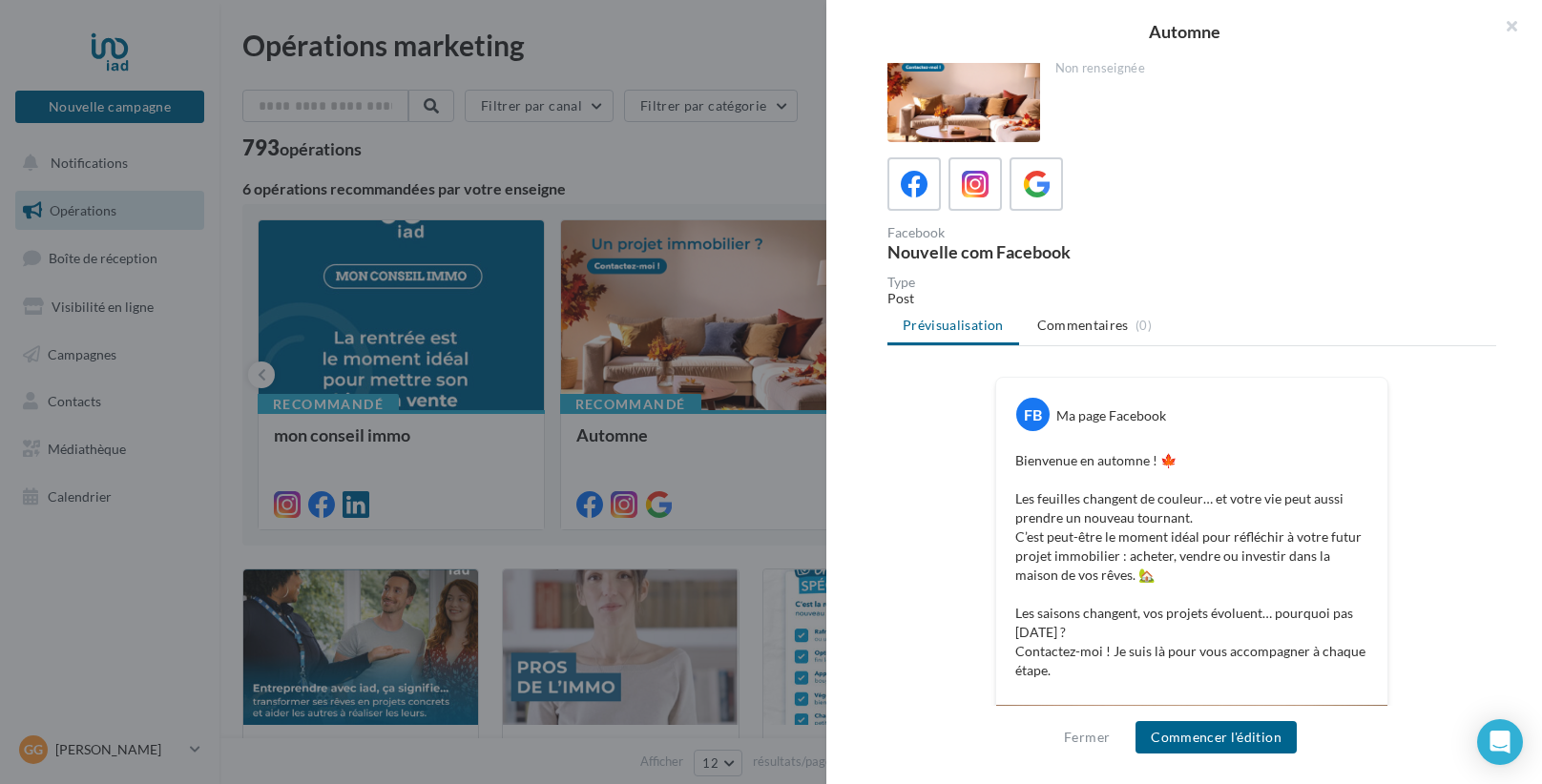
scroll to position [420, 0]
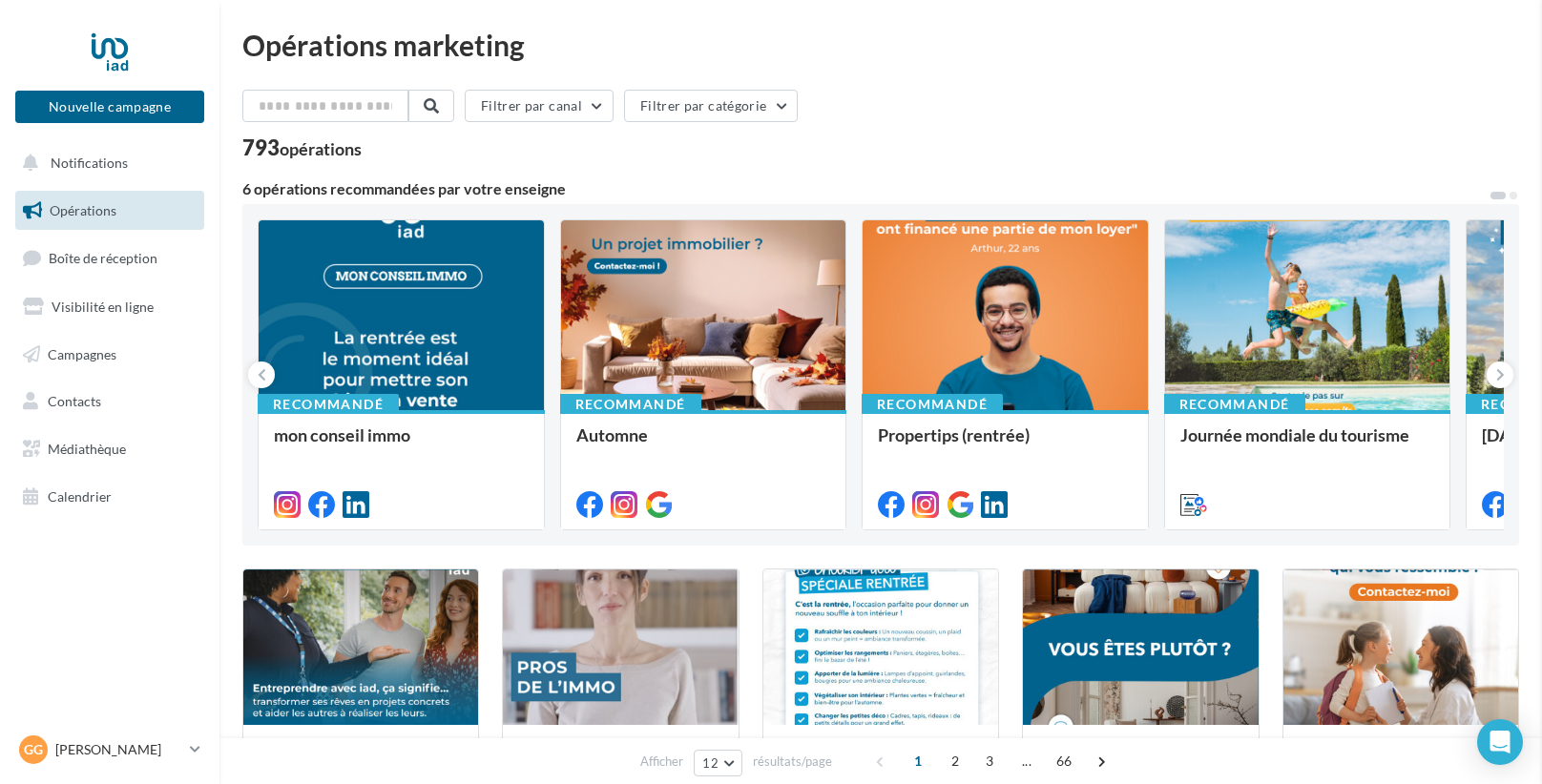
click at [91, 351] on span "Campagnes" at bounding box center [81, 353] width 69 height 16
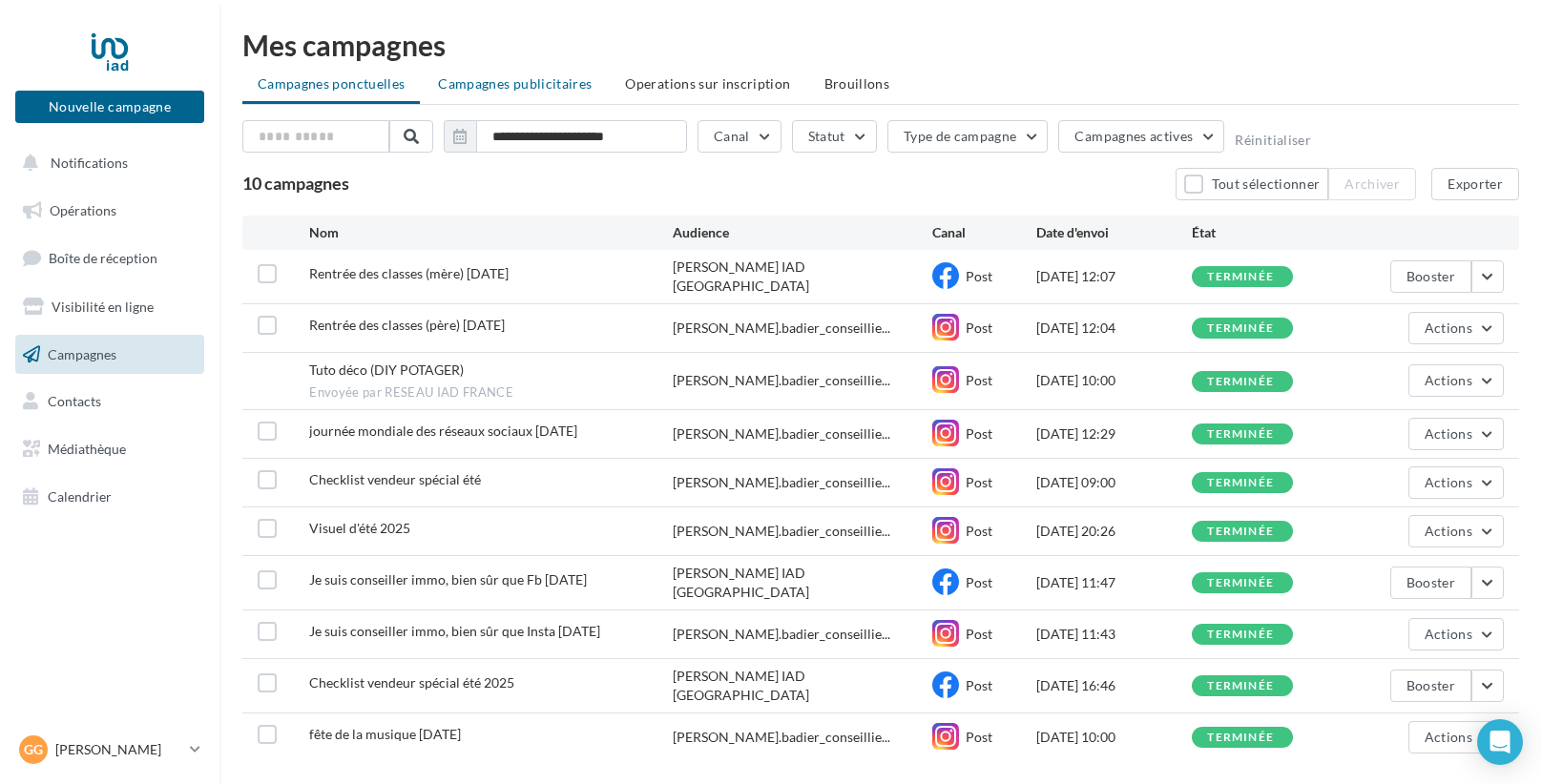
click at [532, 96] on li "Campagnes publicitaires" at bounding box center [514, 84] width 184 height 35
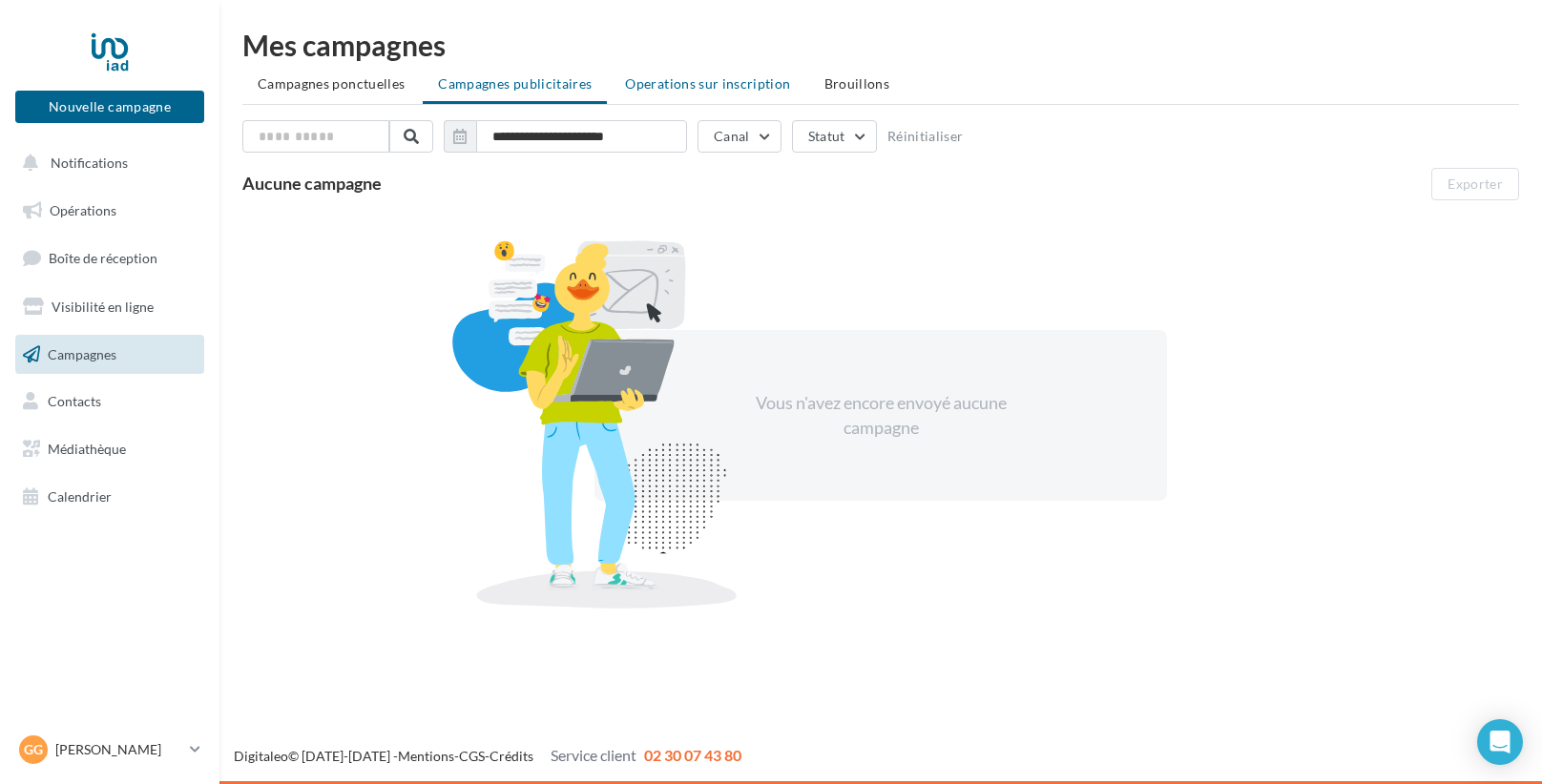
click at [668, 78] on span "Operations sur inscription" at bounding box center [707, 83] width 165 height 16
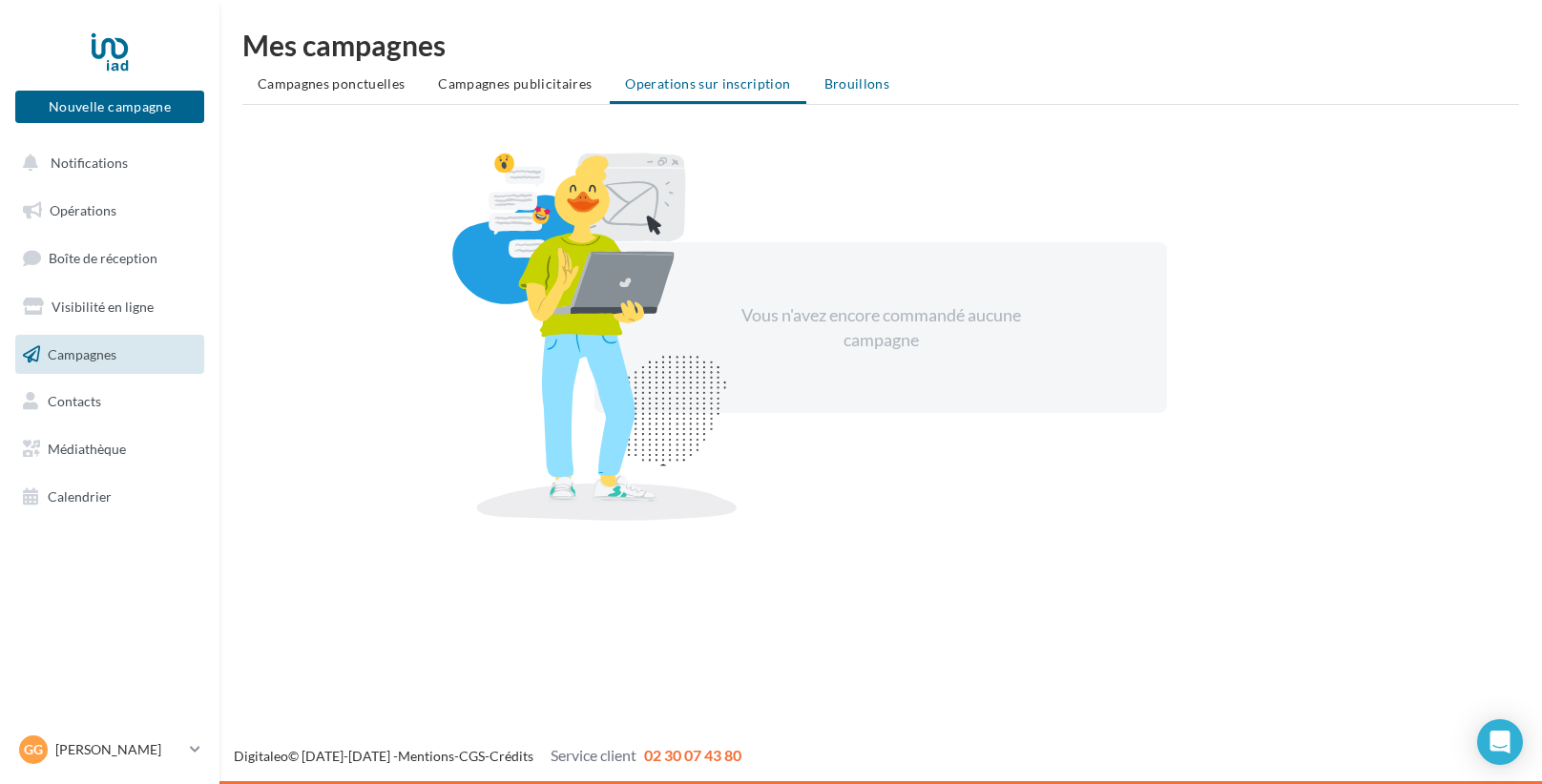
click at [842, 84] on span "Brouillons" at bounding box center [858, 83] width 66 height 16
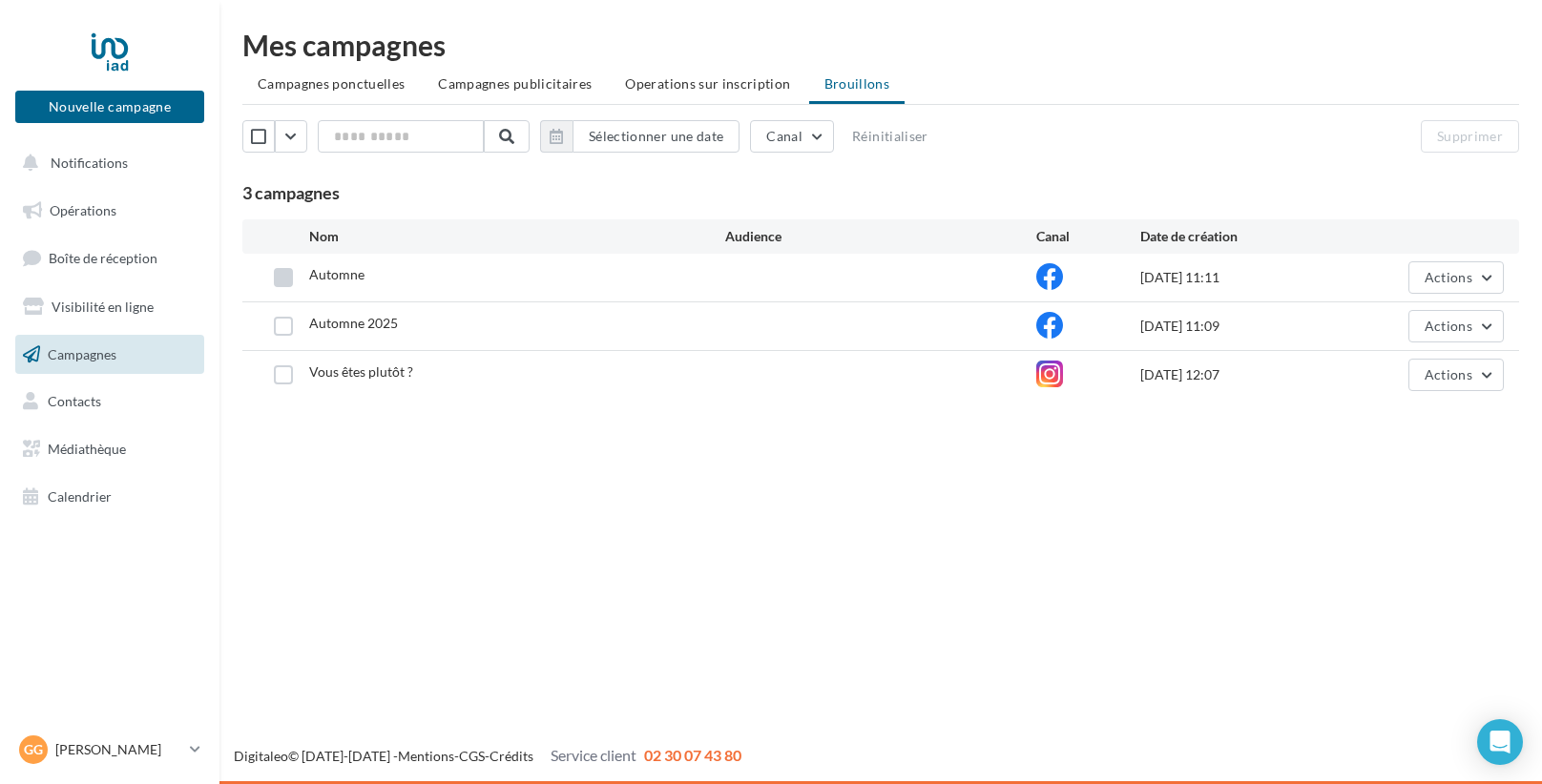
click at [284, 285] on label at bounding box center [283, 277] width 19 height 19
click at [274, 372] on label at bounding box center [283, 375] width 19 height 19
click at [1491, 120] on button "Supprimer" at bounding box center [1470, 136] width 99 height 33
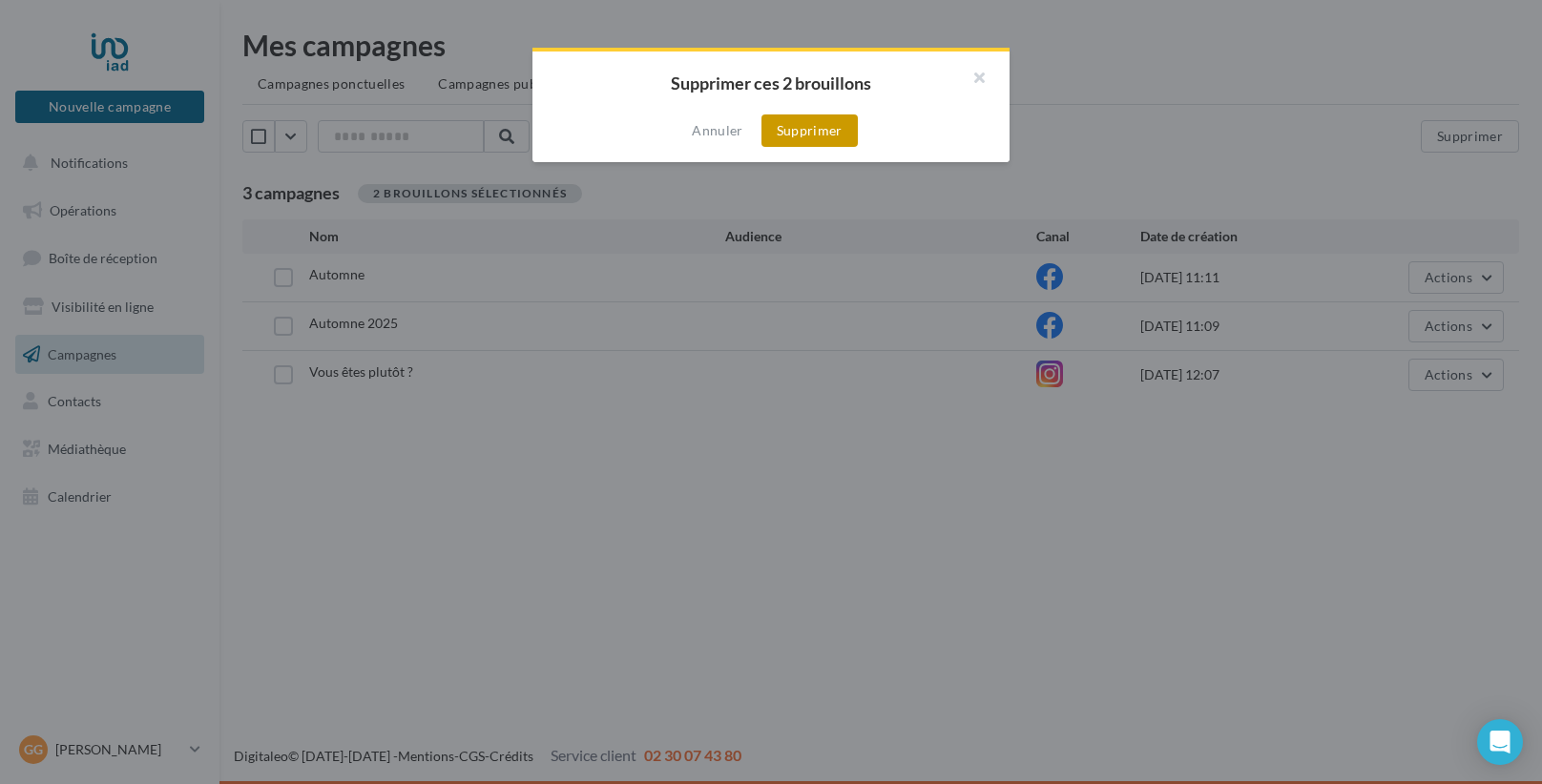
click at [804, 142] on button "Supprimer" at bounding box center [810, 131] width 97 height 33
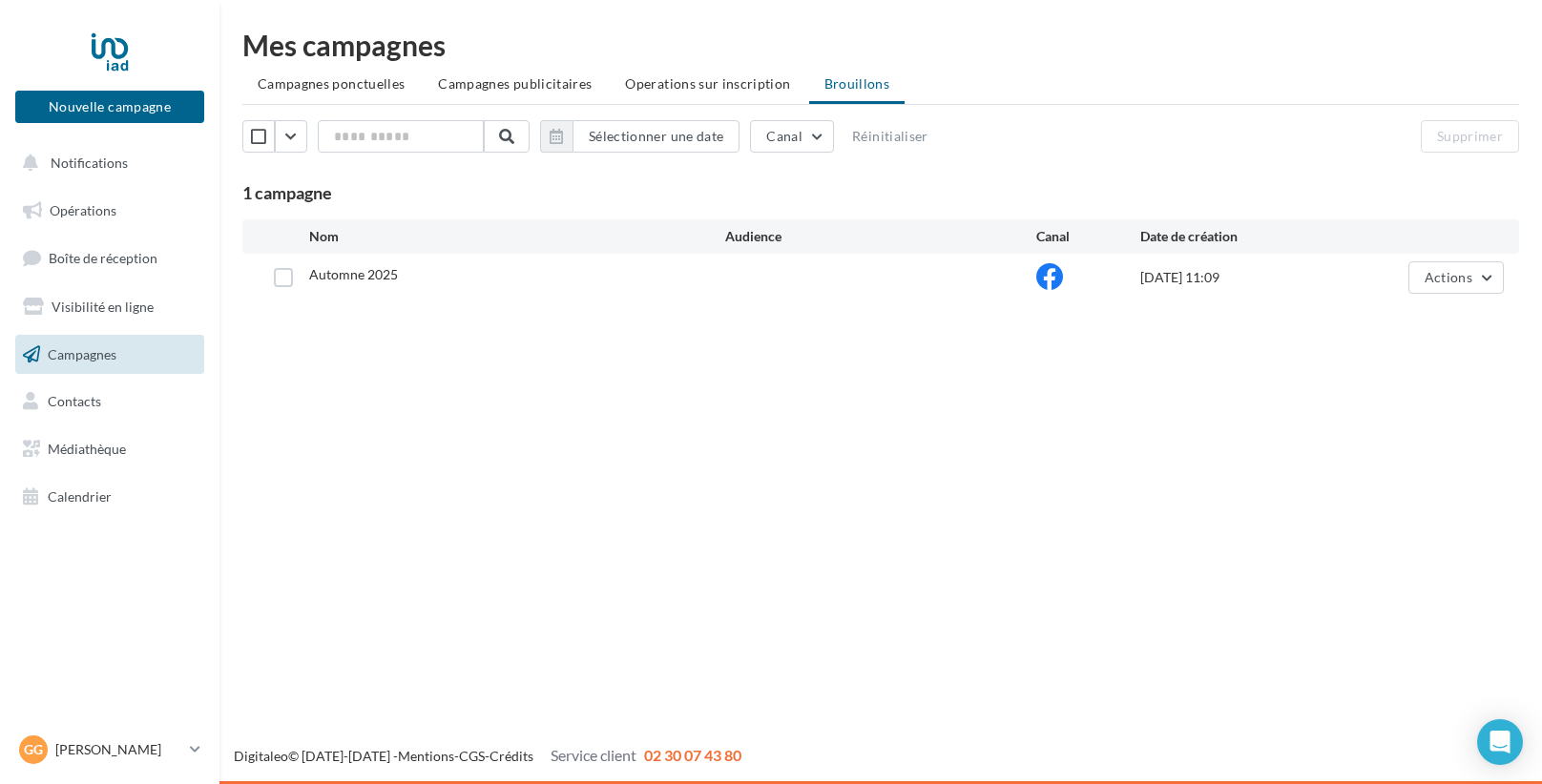
click at [398, 290] on div "Automne 2025 20/09/2025 11:09 Actions" at bounding box center [880, 277] width 1246 height 33
click at [281, 268] on label at bounding box center [283, 277] width 19 height 19
click at [1471, 289] on button "Actions" at bounding box center [1456, 277] width 96 height 33
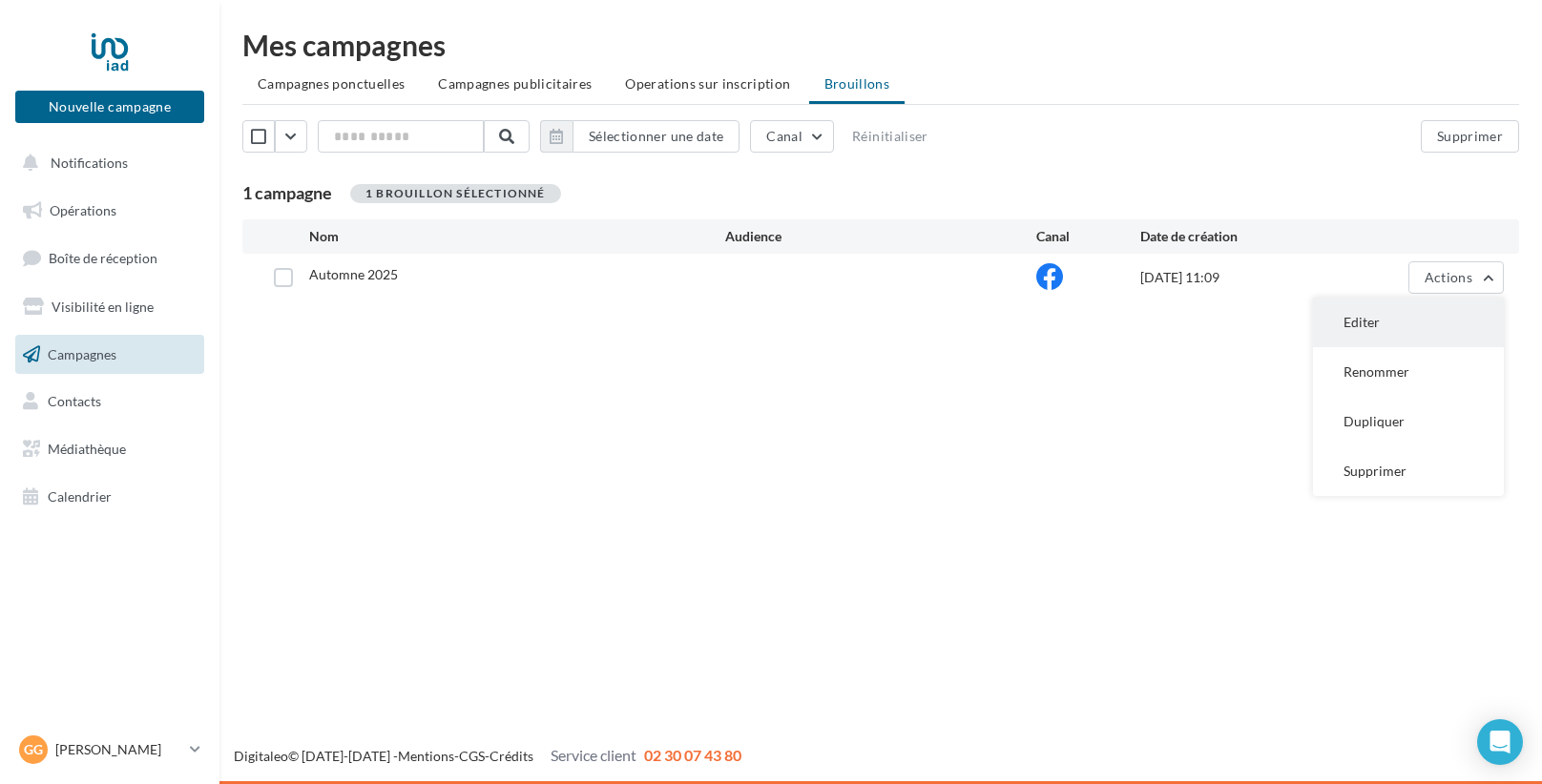
click at [1391, 324] on button "Editer" at bounding box center [1408, 322] width 190 height 49
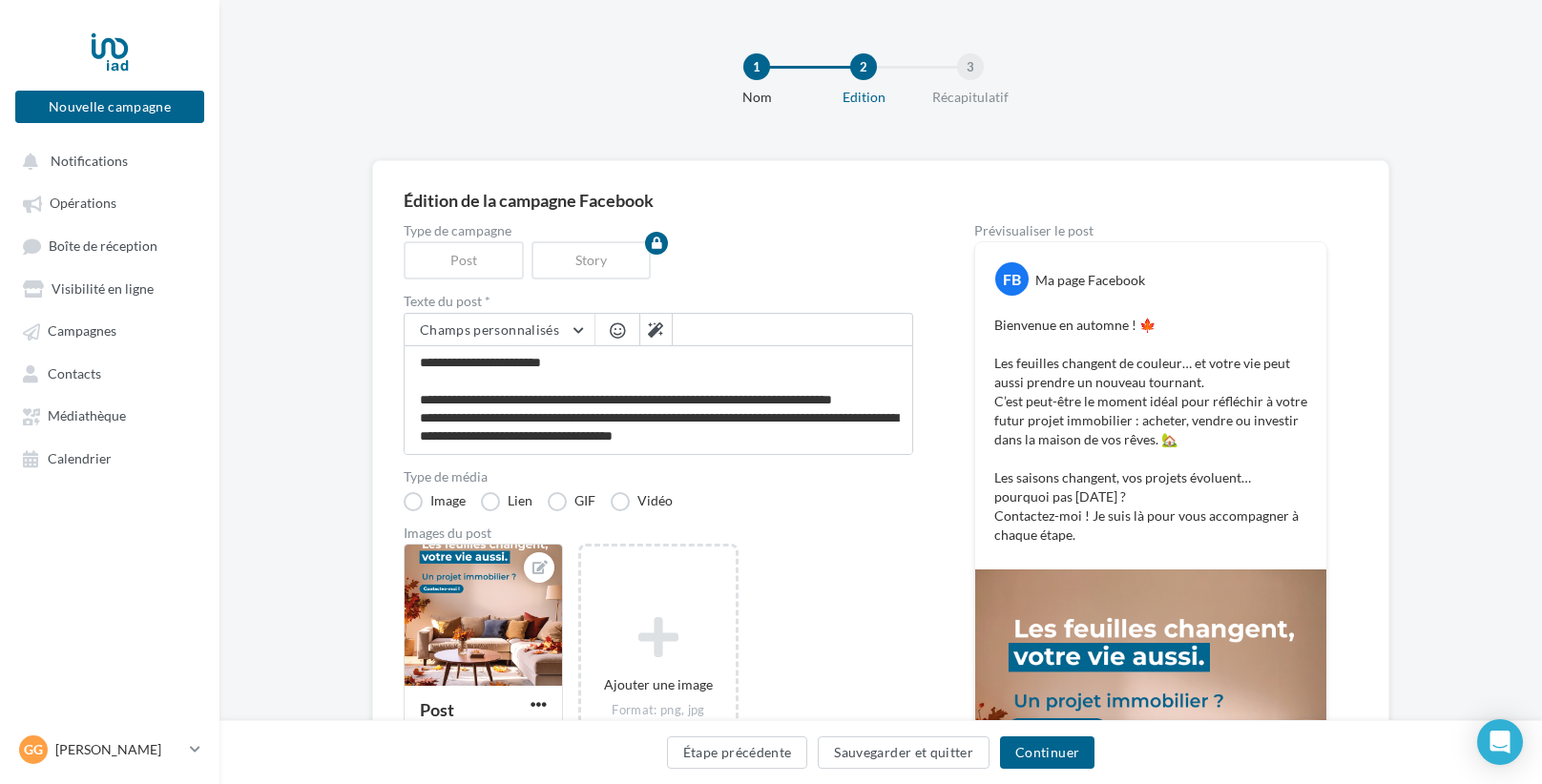
click at [480, 276] on div "Type de campagne Post Story Texte du post * Champs personnalisés Lien de sollic…" at bounding box center [657, 637] width 509 height 826
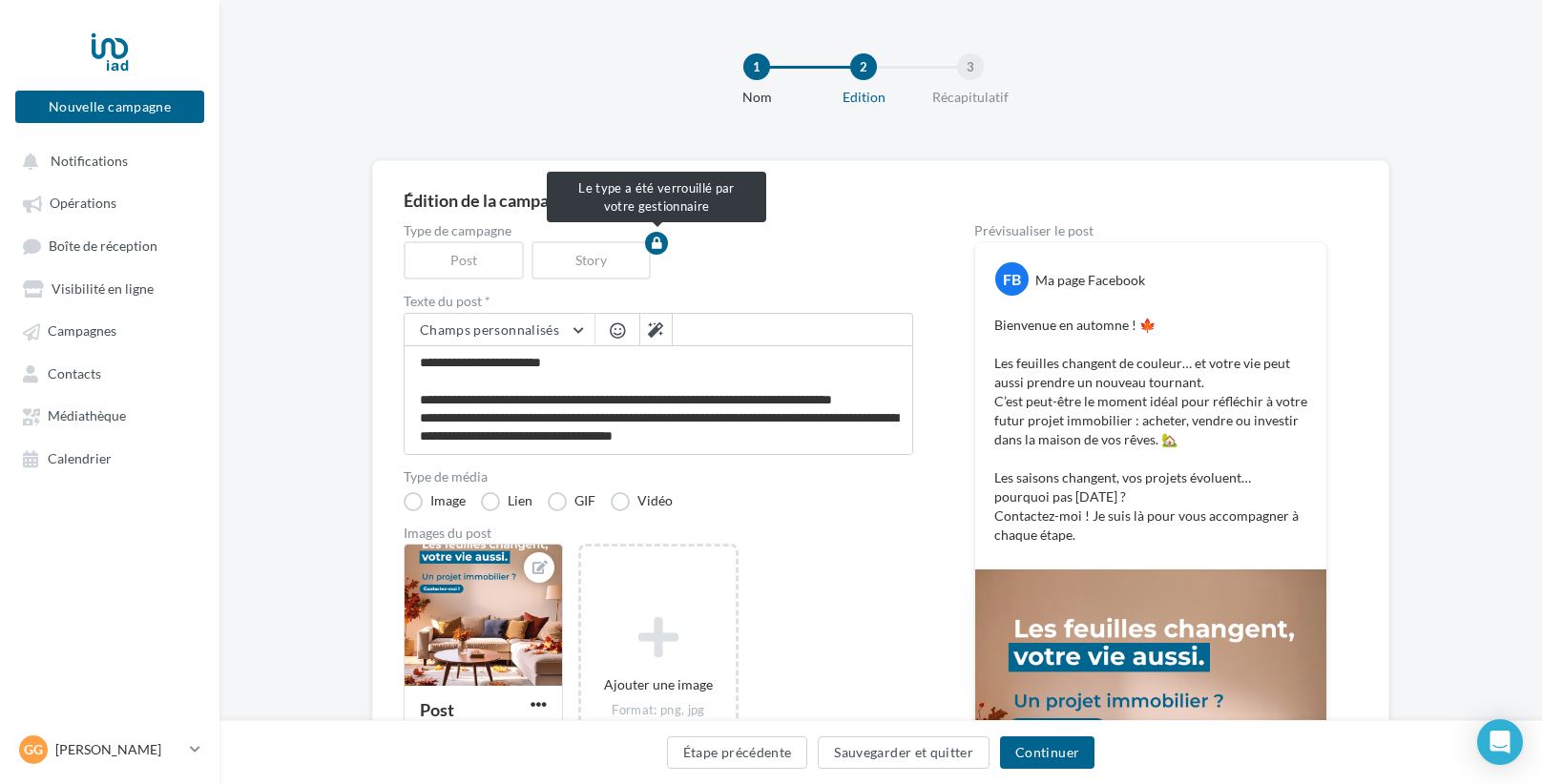
click at [479, 266] on div "Post" at bounding box center [467, 260] width 128 height 38
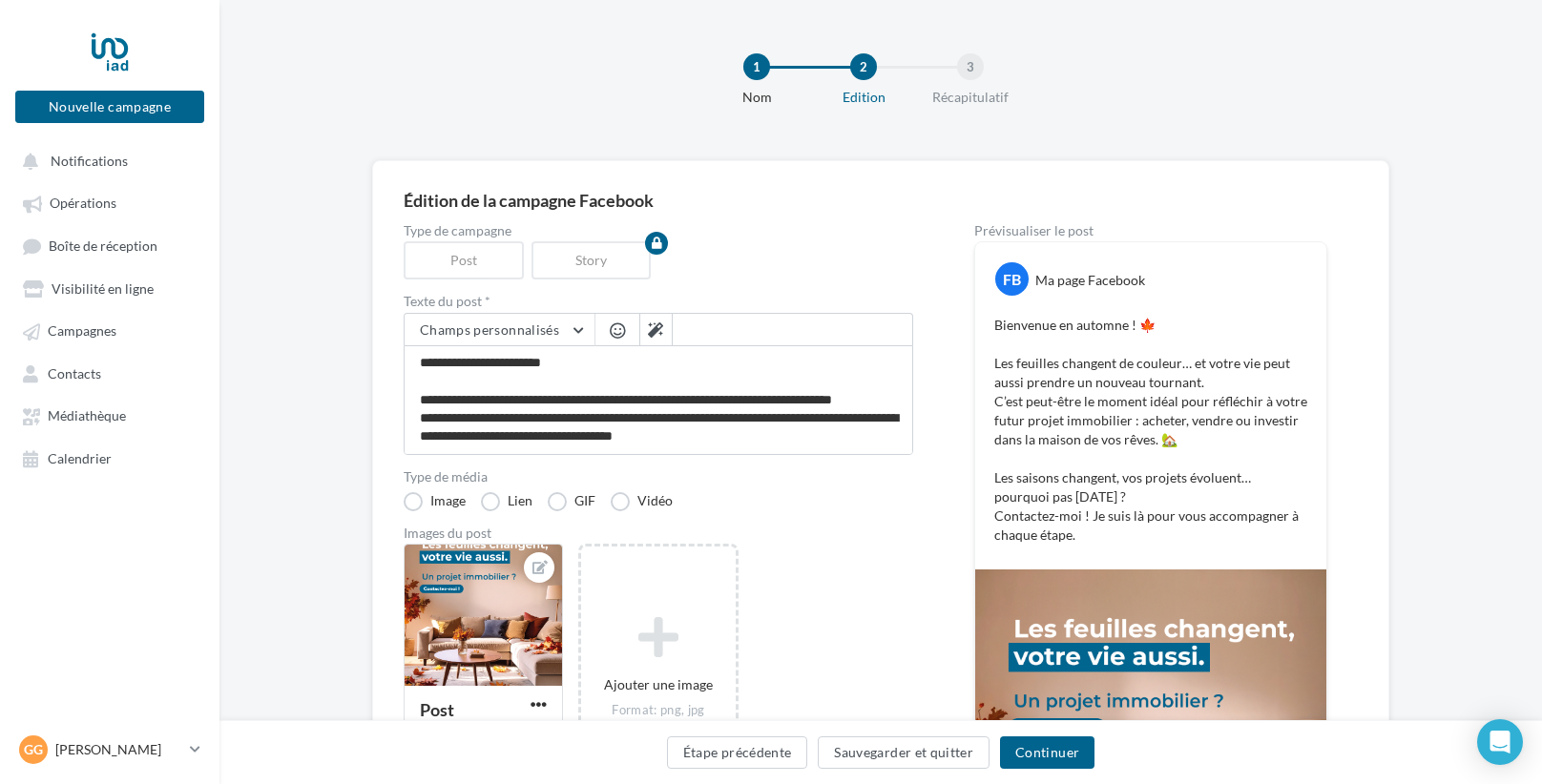
click at [898, 265] on div "Type de campagne Post Story" at bounding box center [657, 251] width 509 height 55
click at [533, 326] on span "Champs personnalisés" at bounding box center [489, 330] width 139 height 16
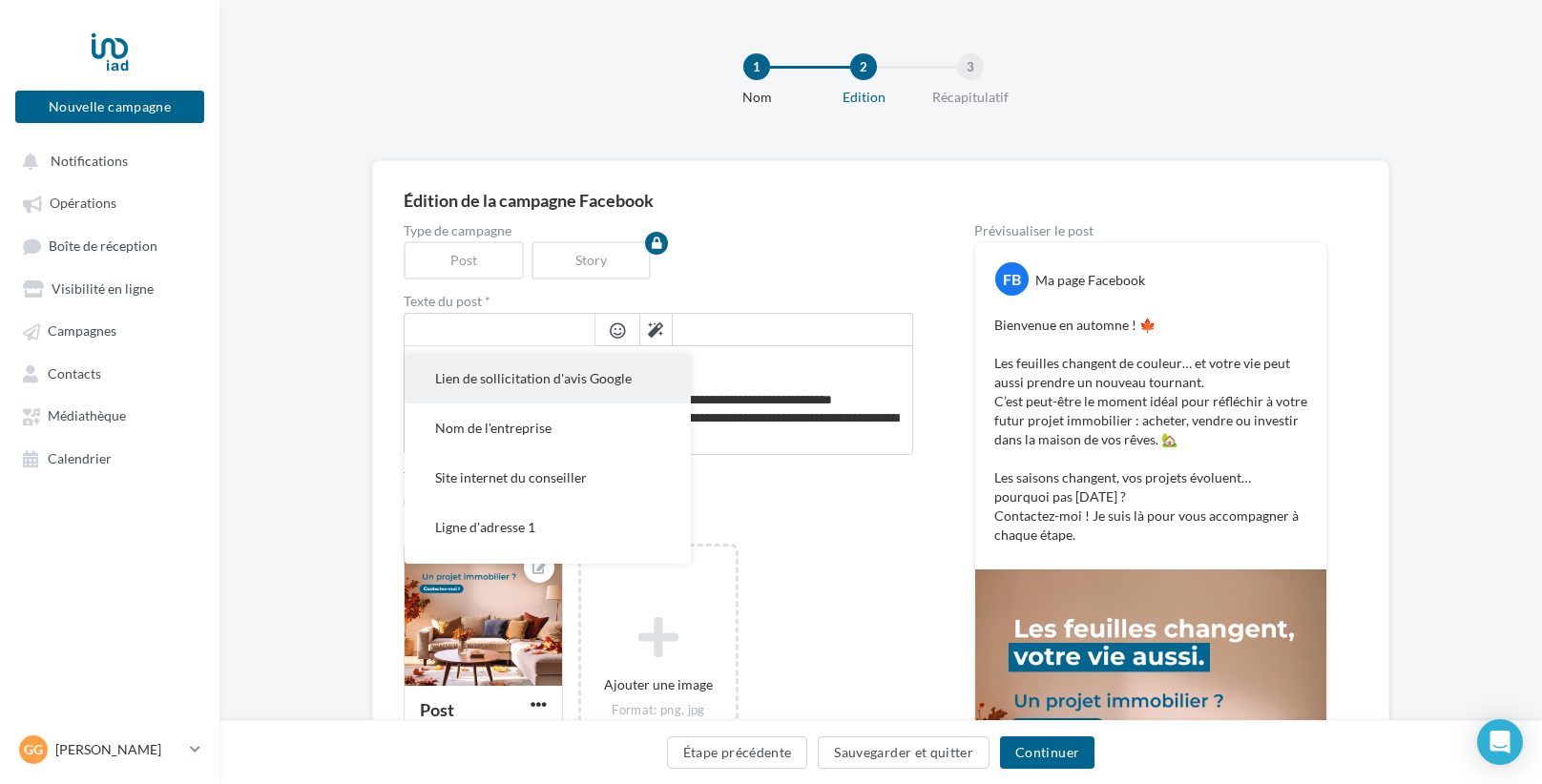
click at [507, 370] on span "Lien de sollicitation d'avis Google" at bounding box center [533, 378] width 196 height 16
type textarea "**********"
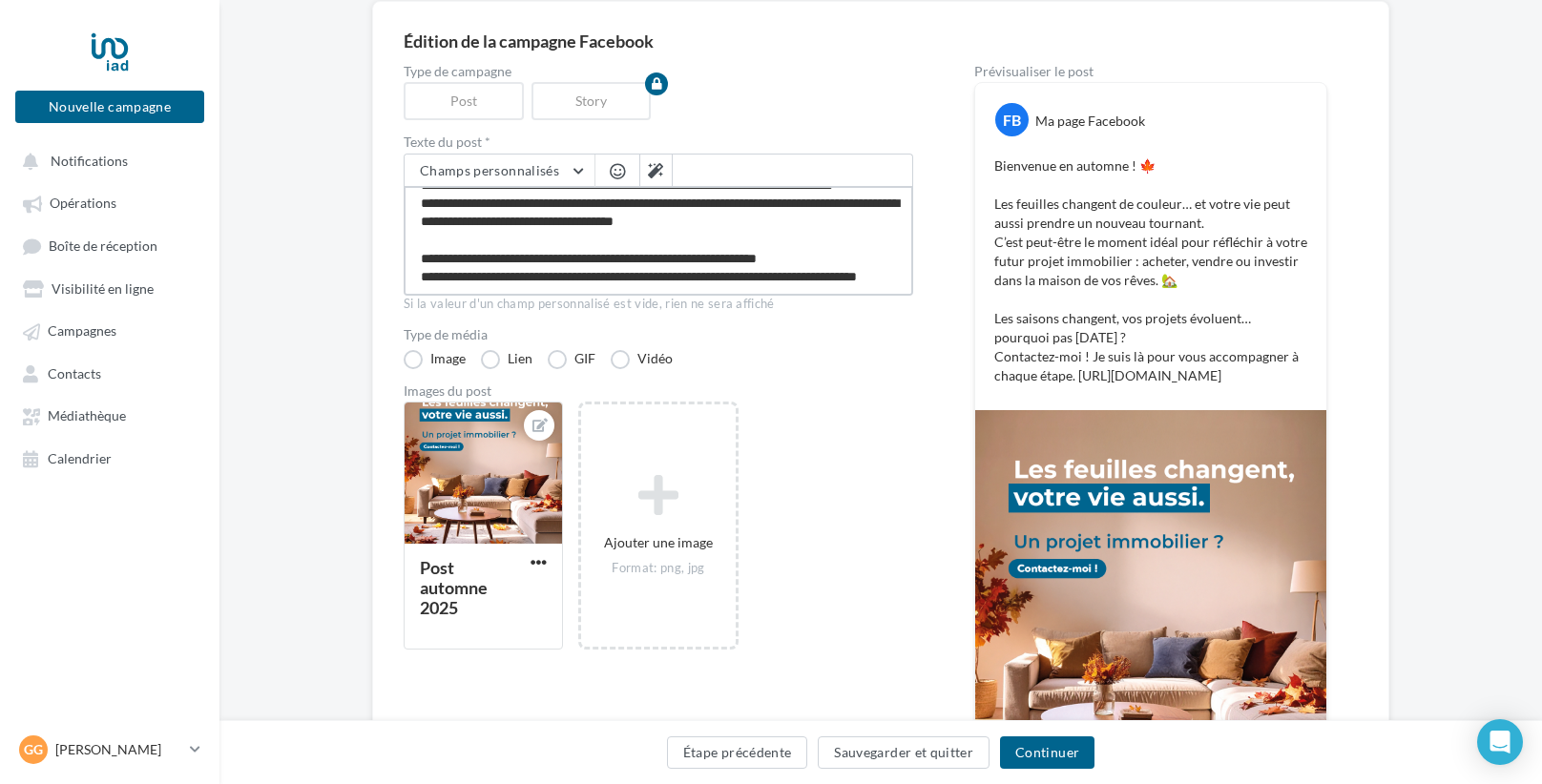
scroll to position [87, 0]
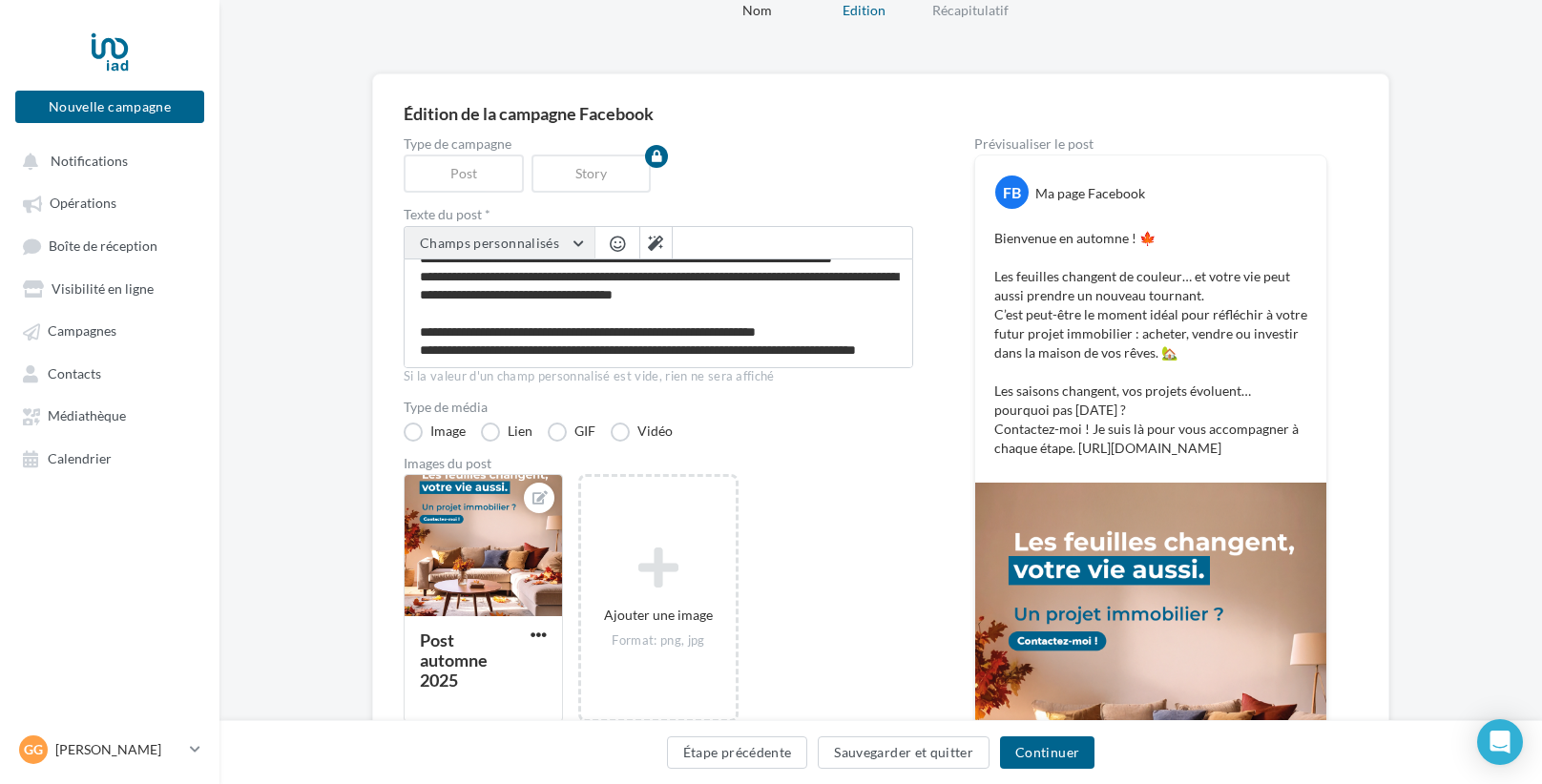
click at [548, 229] on button "Champs personnalisés" at bounding box center [499, 244] width 189 height 33
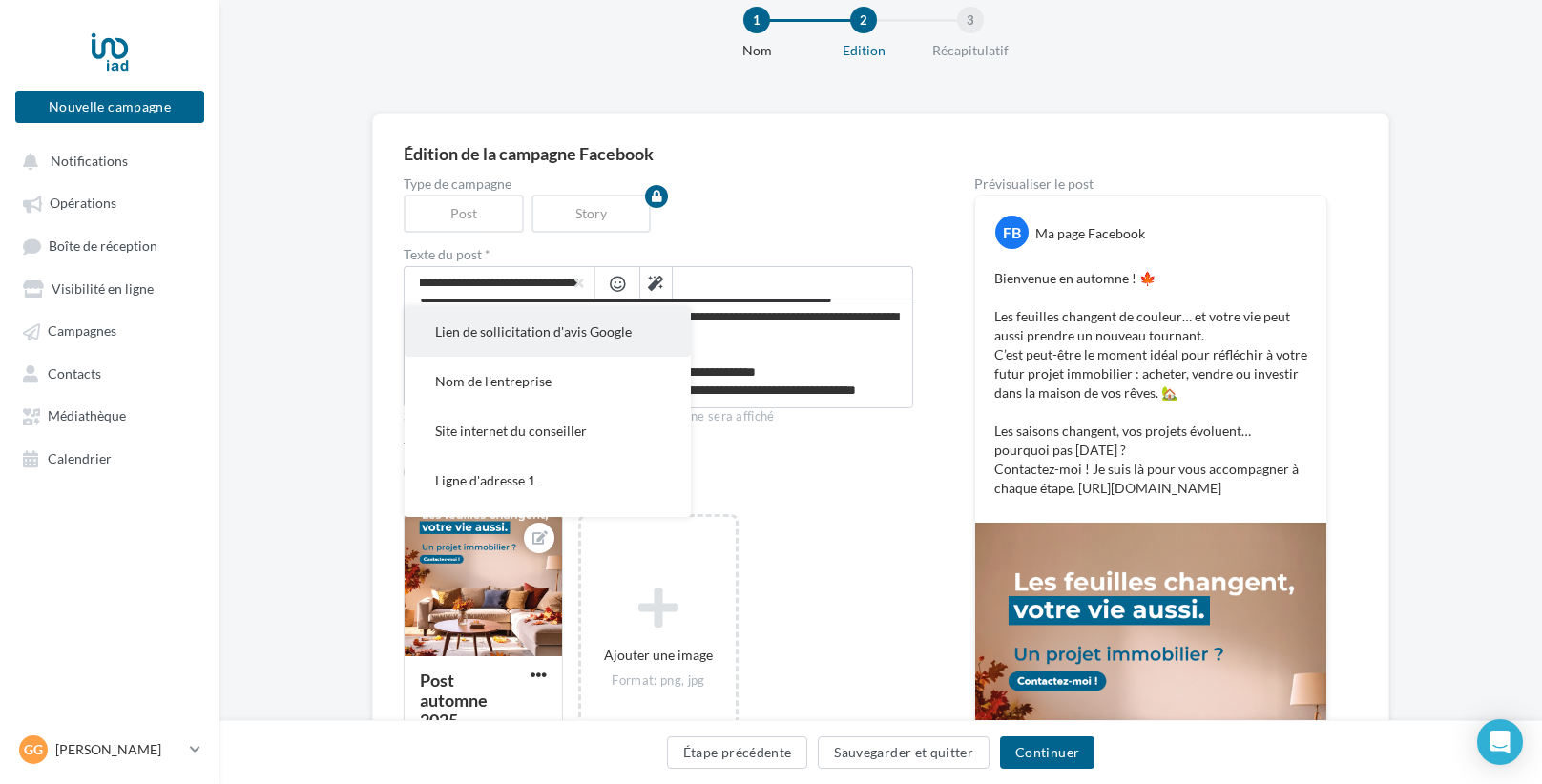
scroll to position [42, 0]
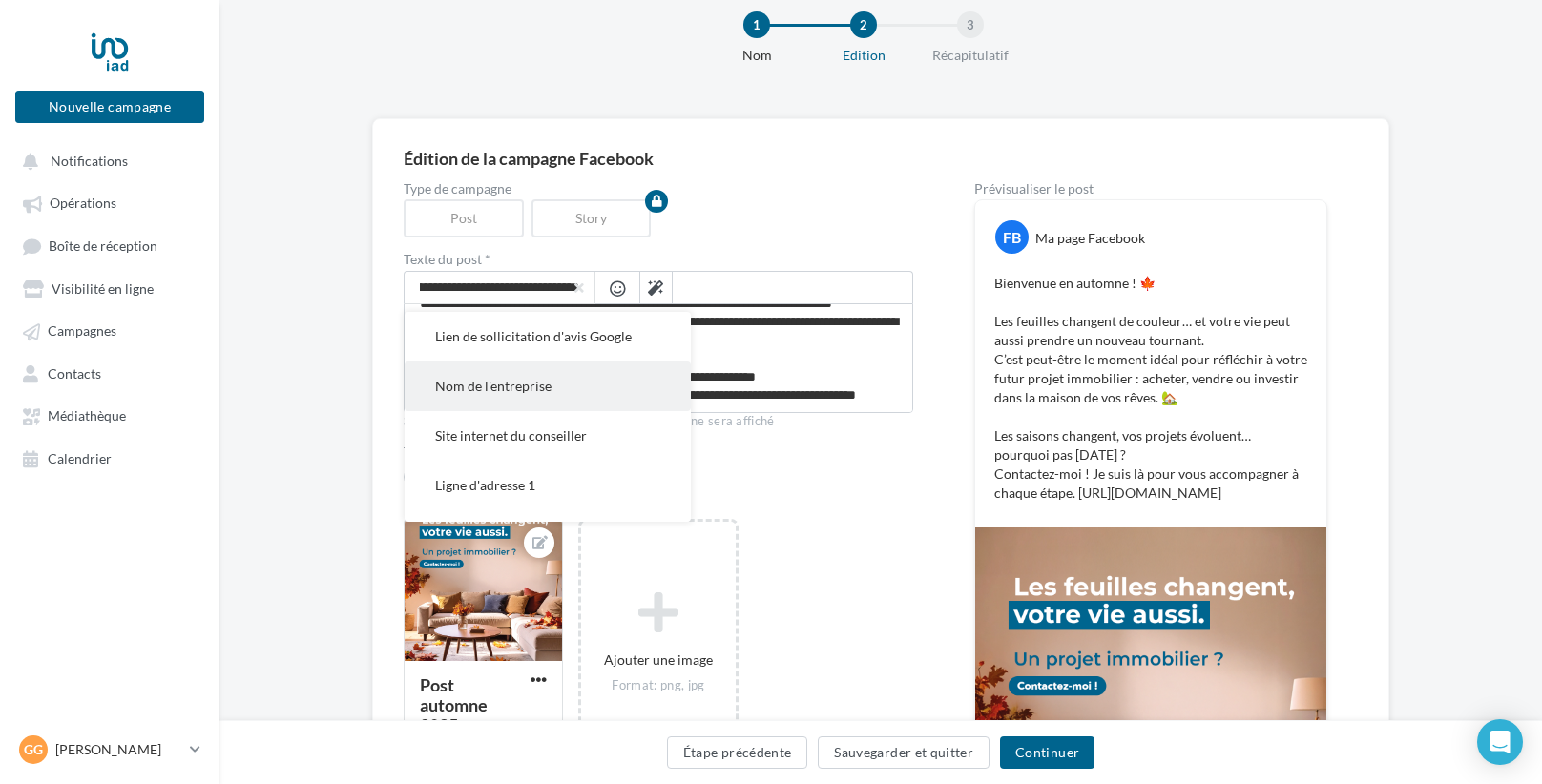
click at [588, 396] on button "Nom de l'entreprise" at bounding box center [547, 386] width 286 height 49
type textarea "**********"
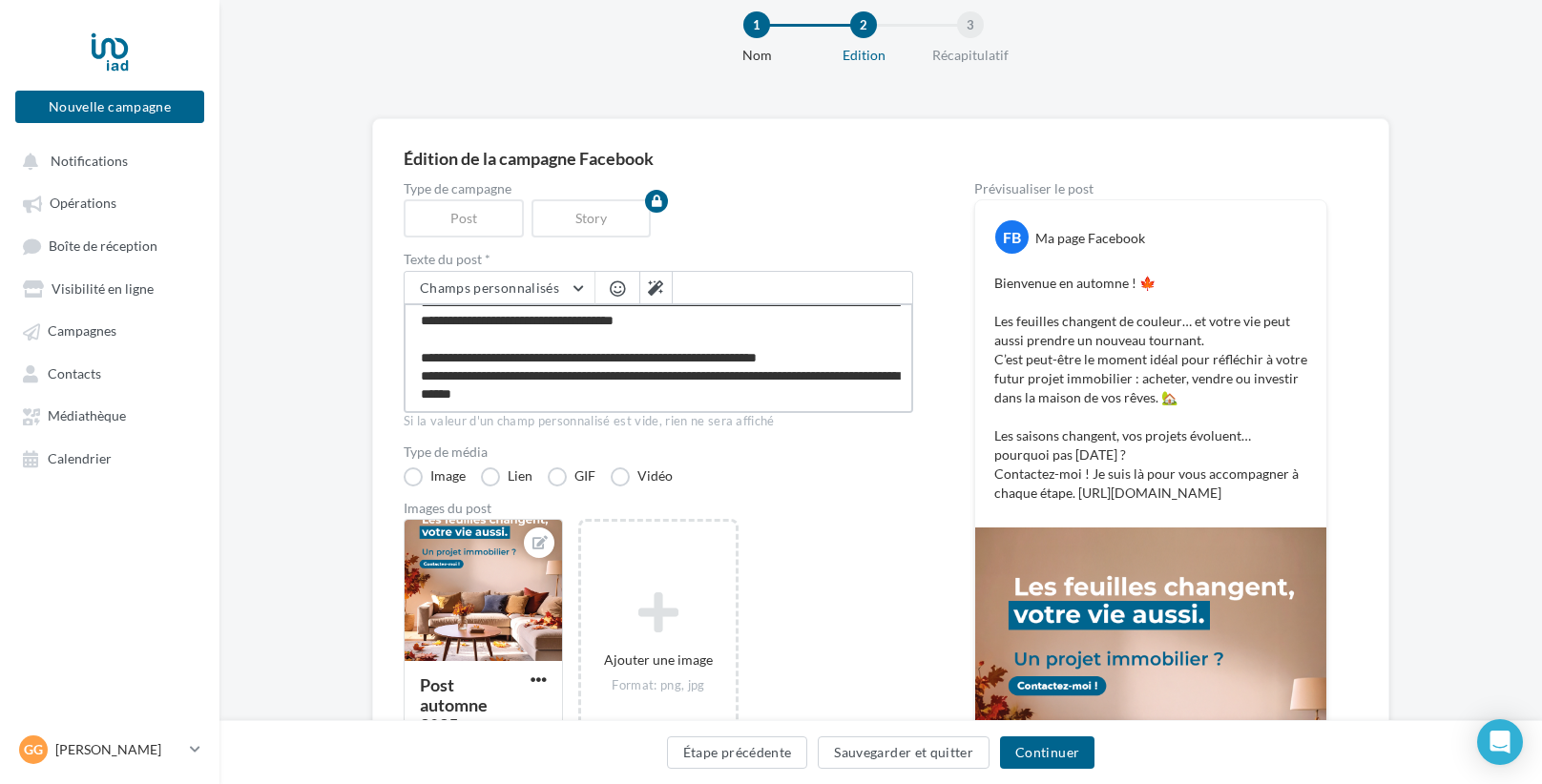
scroll to position [92, 0]
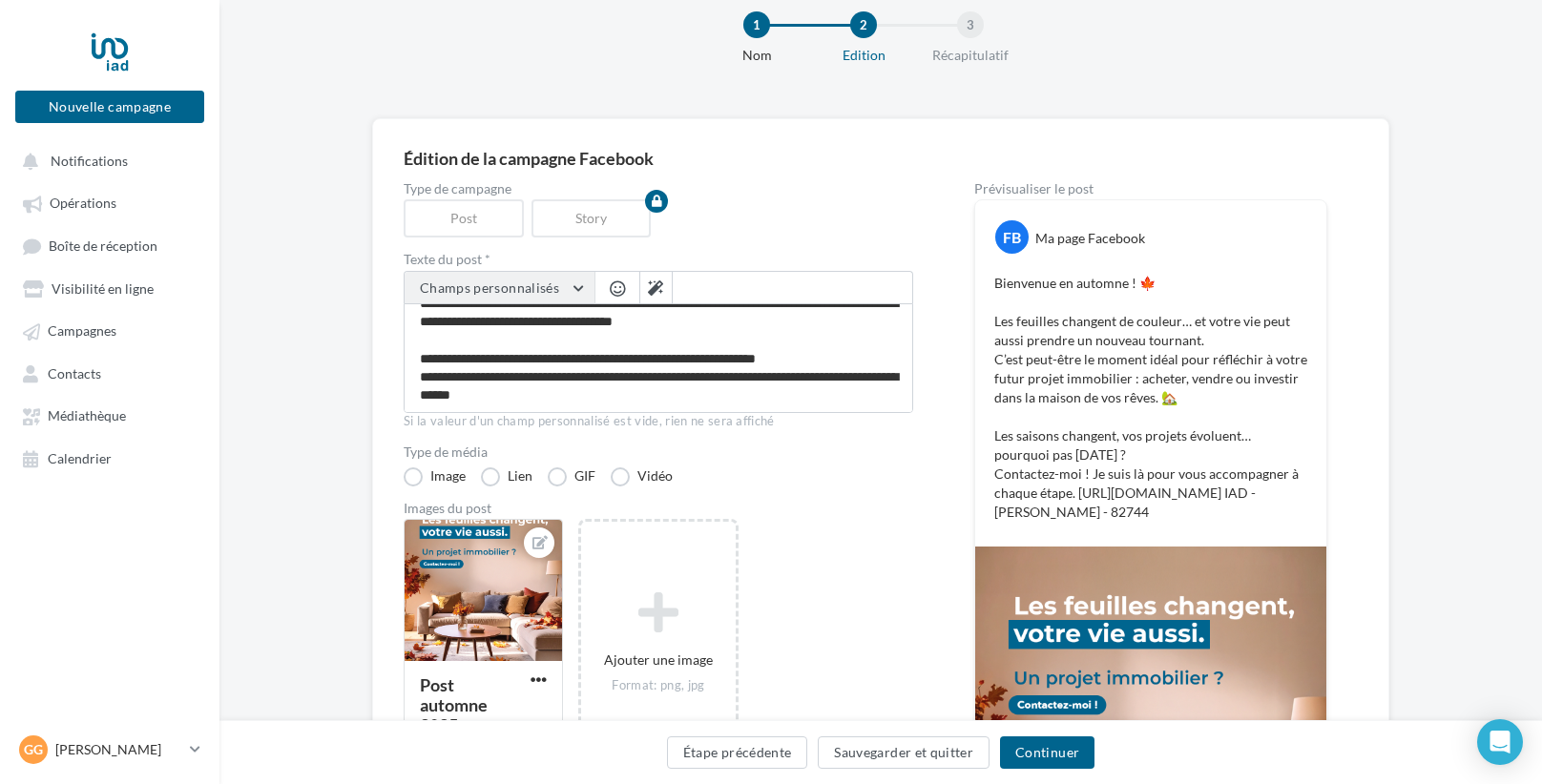
click at [569, 286] on button "Champs personnalisés" at bounding box center [499, 288] width 189 height 33
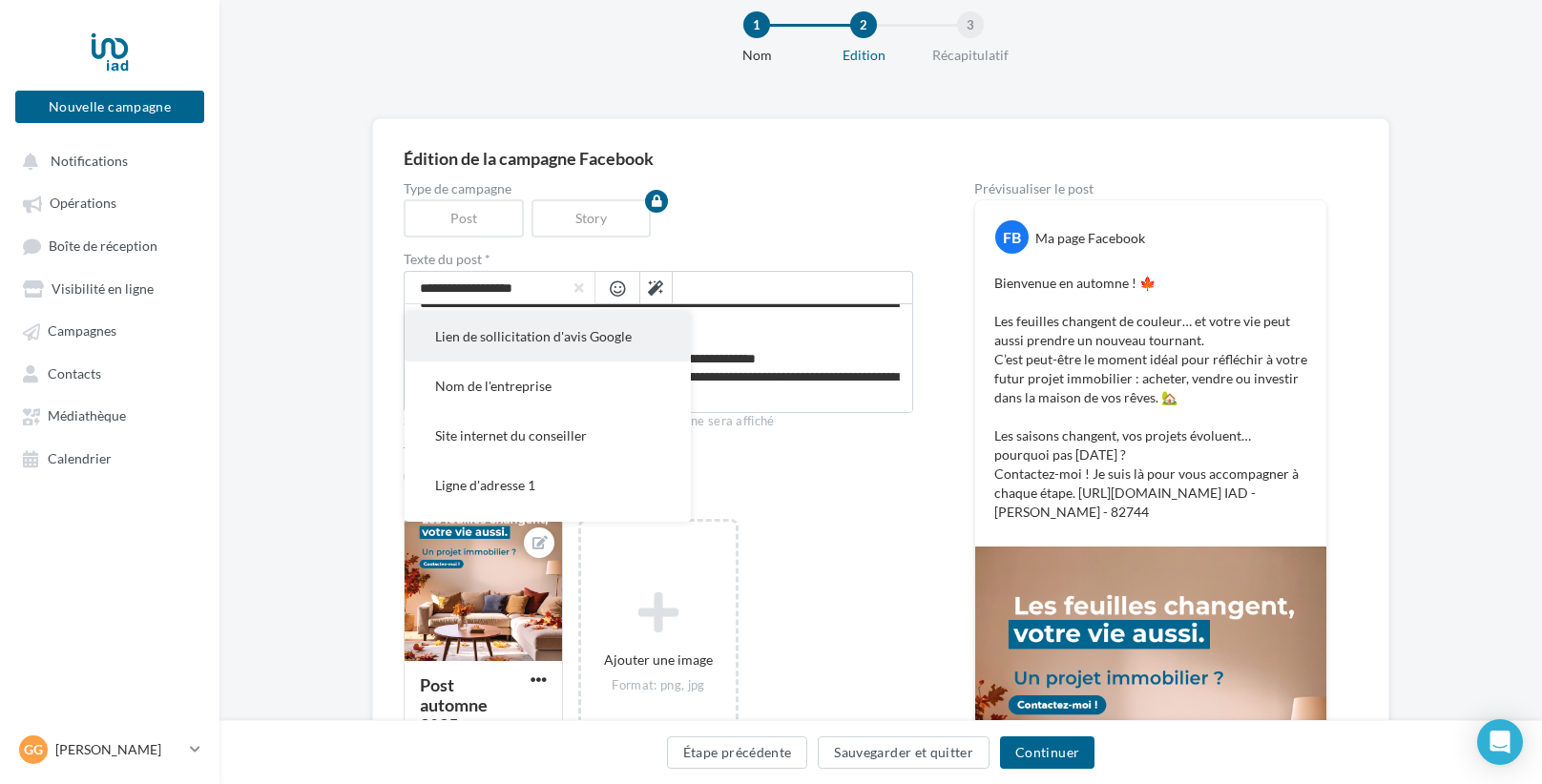
click at [597, 337] on span "Lien de sollicitation d'avis Google" at bounding box center [533, 336] width 196 height 16
type textarea "**********"
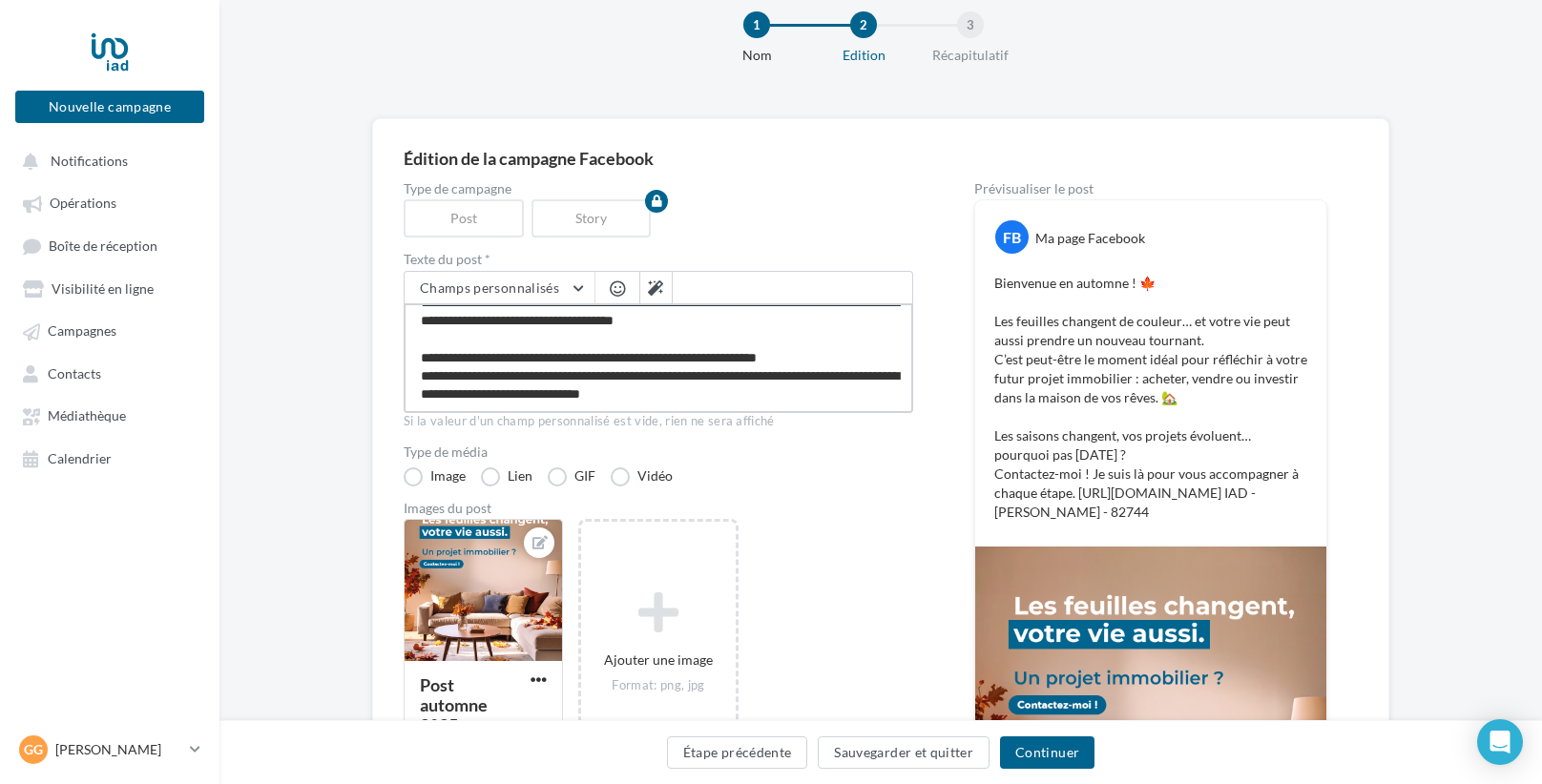
scroll to position [92, 0]
click at [1161, 522] on p "Bienvenue en automne ! 🍁 Les feuilles changent de couleur… et votre vie peut au…" at bounding box center [1150, 397] width 313 height 248
drag, startPoint x: 1158, startPoint y: 546, endPoint x: 946, endPoint y: 478, distance: 222.6
click at [946, 478] on div "Type de campagne Post Story Texte du post * Champs personnalisés Lien de sollic…" at bounding box center [880, 604] width 954 height 844
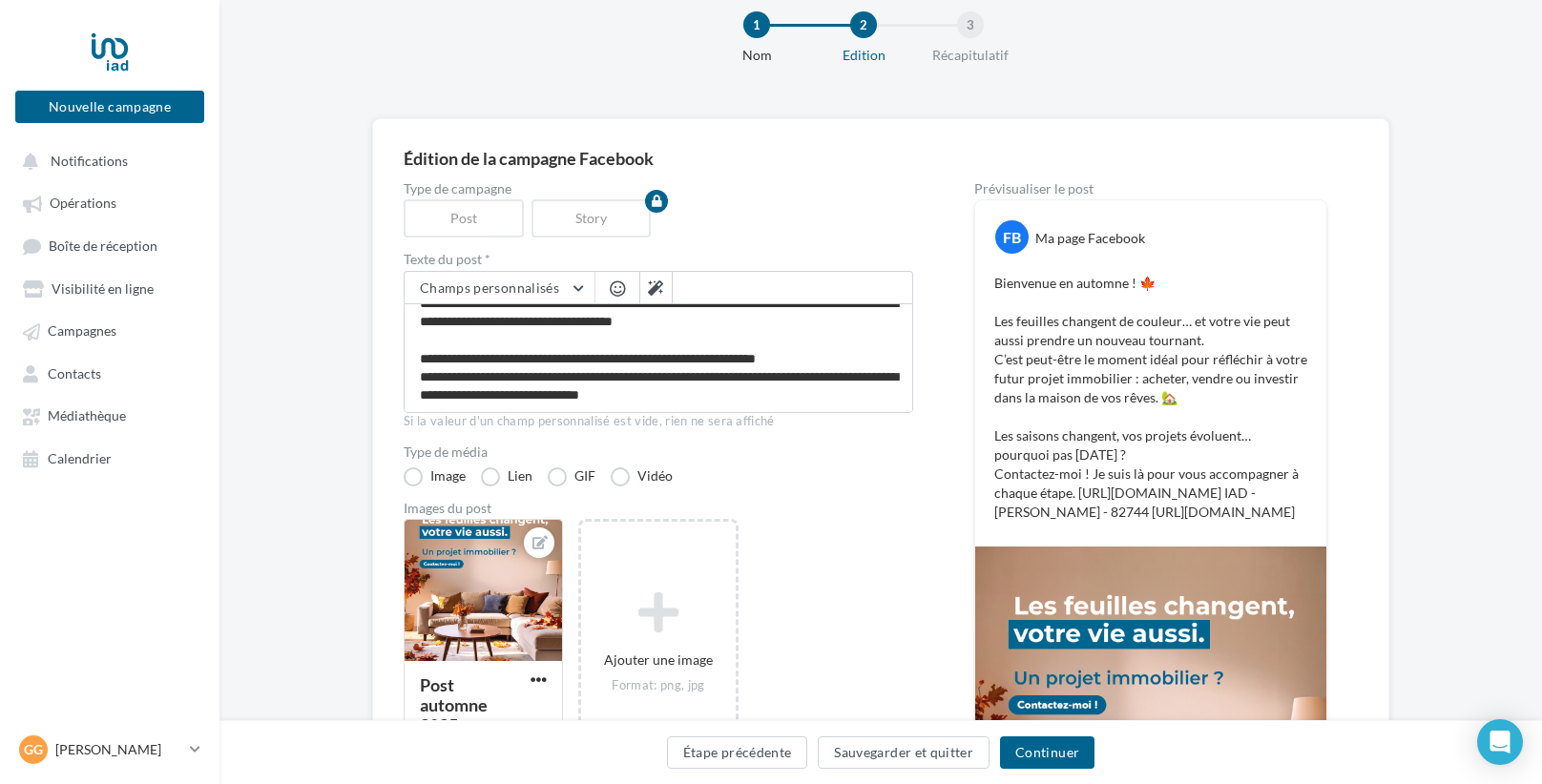
click at [1123, 522] on p "Bienvenue en automne ! 🍁 Les feuilles changent de couleur… et votre vie peut au…" at bounding box center [1150, 397] width 313 height 248
drag, startPoint x: 872, startPoint y: 390, endPoint x: 700, endPoint y: 396, distance: 172.1
click at [700, 396] on textarea "**********" at bounding box center [657, 358] width 509 height 109
type textarea "**********"
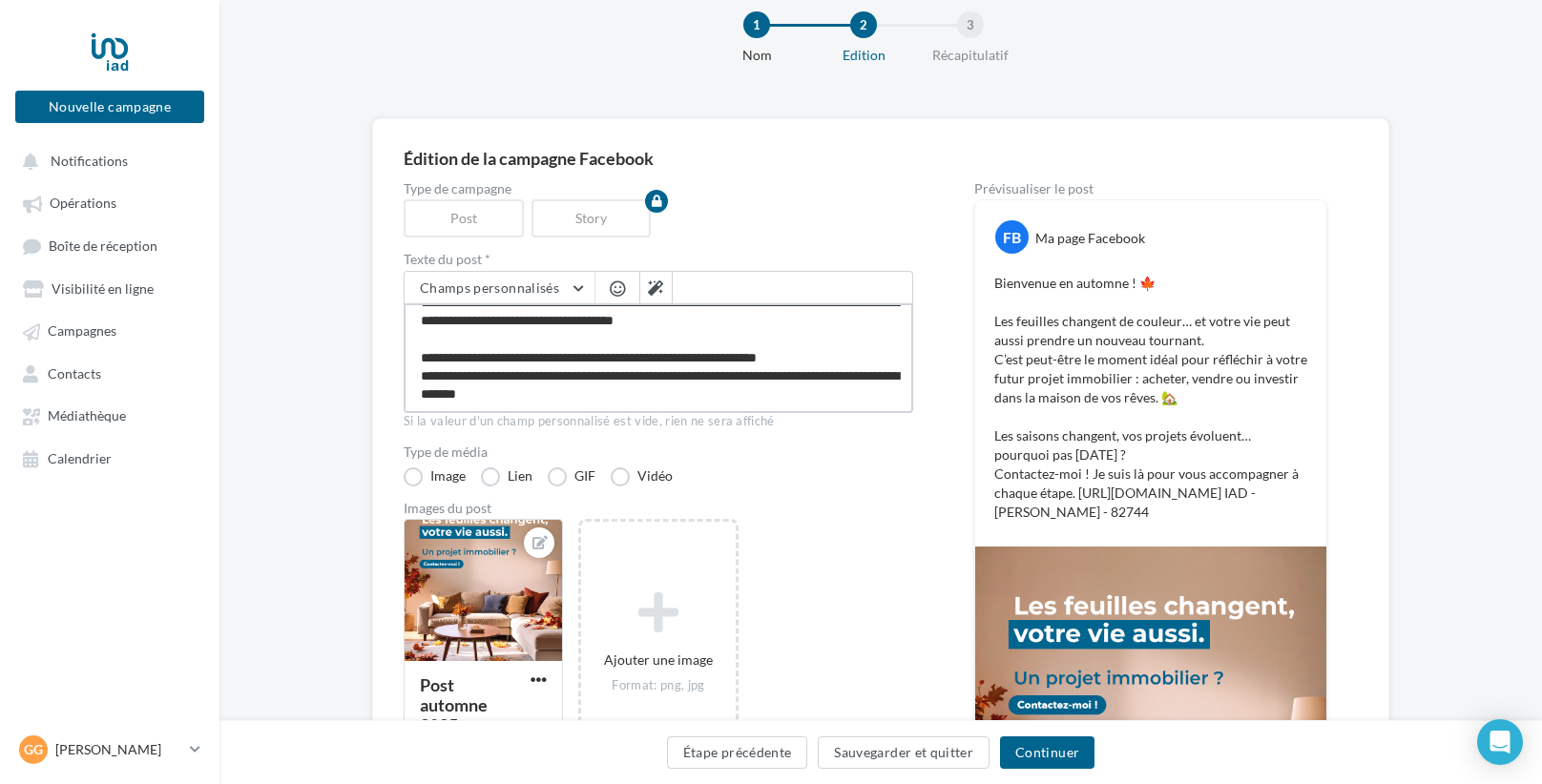
drag, startPoint x: 595, startPoint y: 401, endPoint x: 393, endPoint y: 384, distance: 202.7
click at [393, 384] on div "Édition de la campagne Facebook Type de campagne Post Story Texte du post * Cha…" at bounding box center [881, 588] width 1017 height 940
type textarea "**********"
drag, startPoint x: 393, startPoint y: 384, endPoint x: 375, endPoint y: 398, distance: 22.8
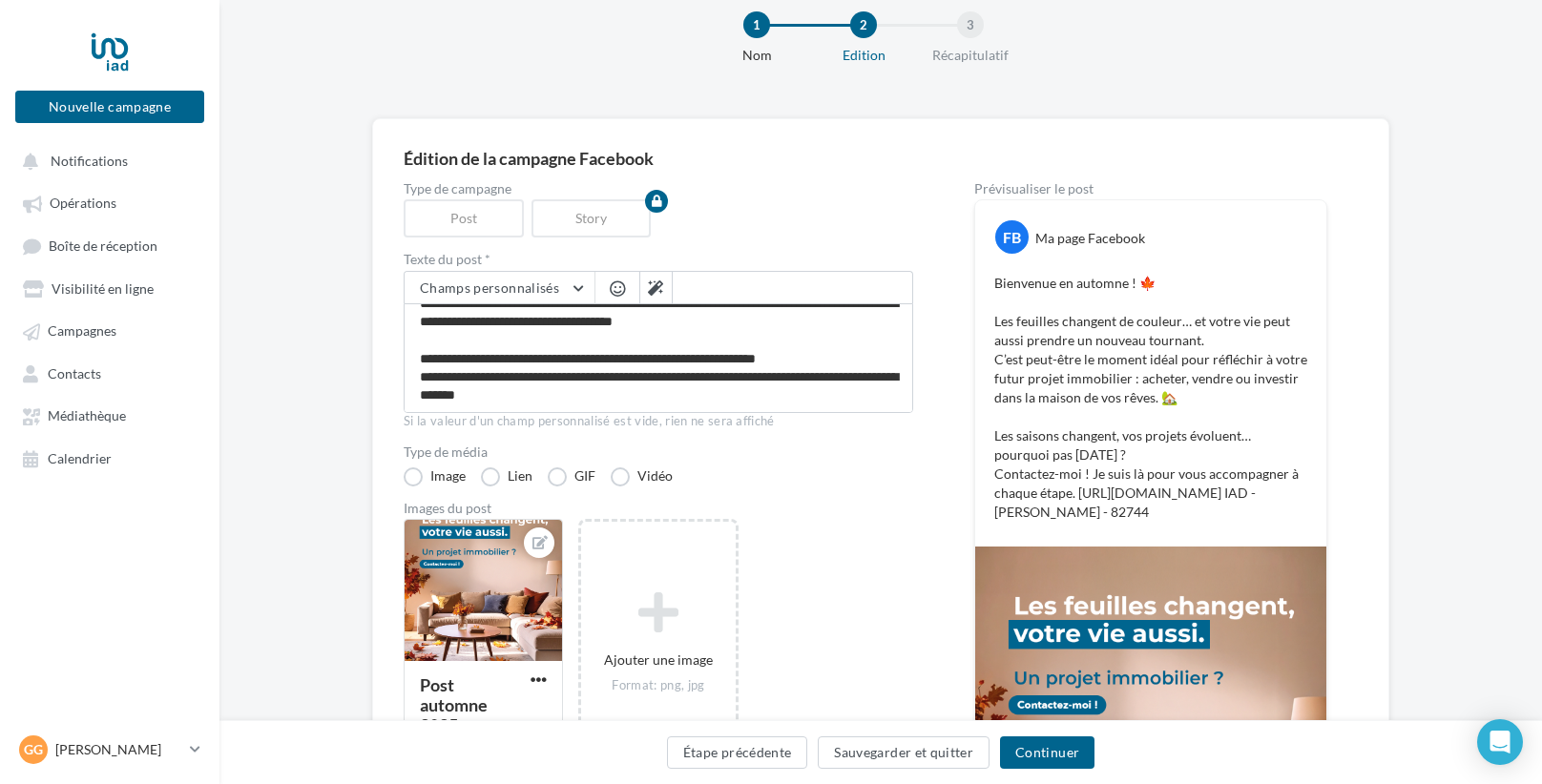
click at [375, 398] on div "Édition de la campagne Facebook Type de campagne Post Story Texte du post * Cha…" at bounding box center [881, 588] width 1017 height 940
drag, startPoint x: 594, startPoint y: 392, endPoint x: 395, endPoint y: 392, distance: 199.0
click at [395, 392] on div "Édition de la campagne Facebook Type de campagne Post Story Texte du post * Cha…" at bounding box center [881, 588] width 1017 height 940
type textarea "**********"
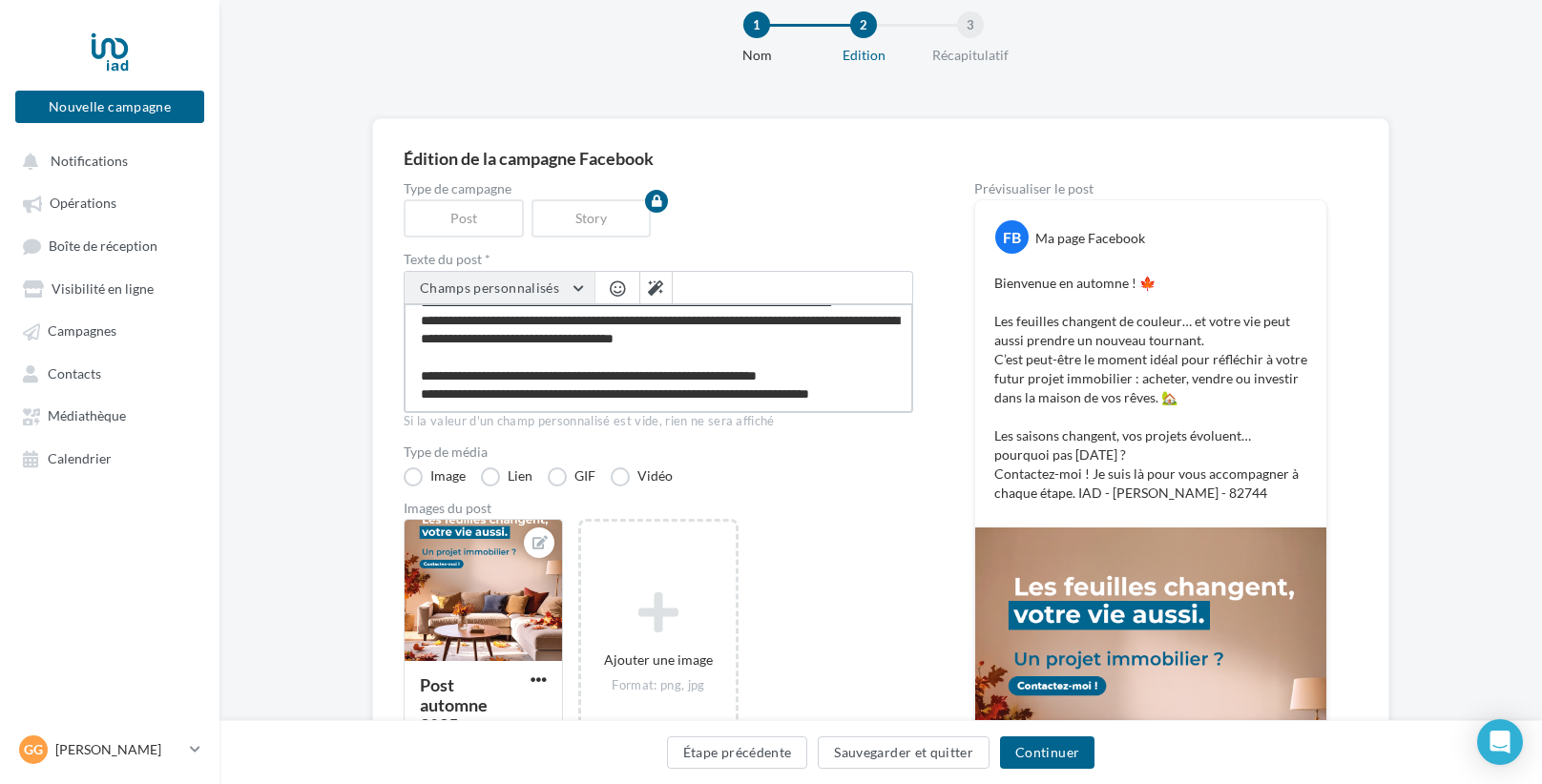
type textarea "**********"
click at [544, 301] on button "Champs personnalisés" at bounding box center [499, 288] width 189 height 33
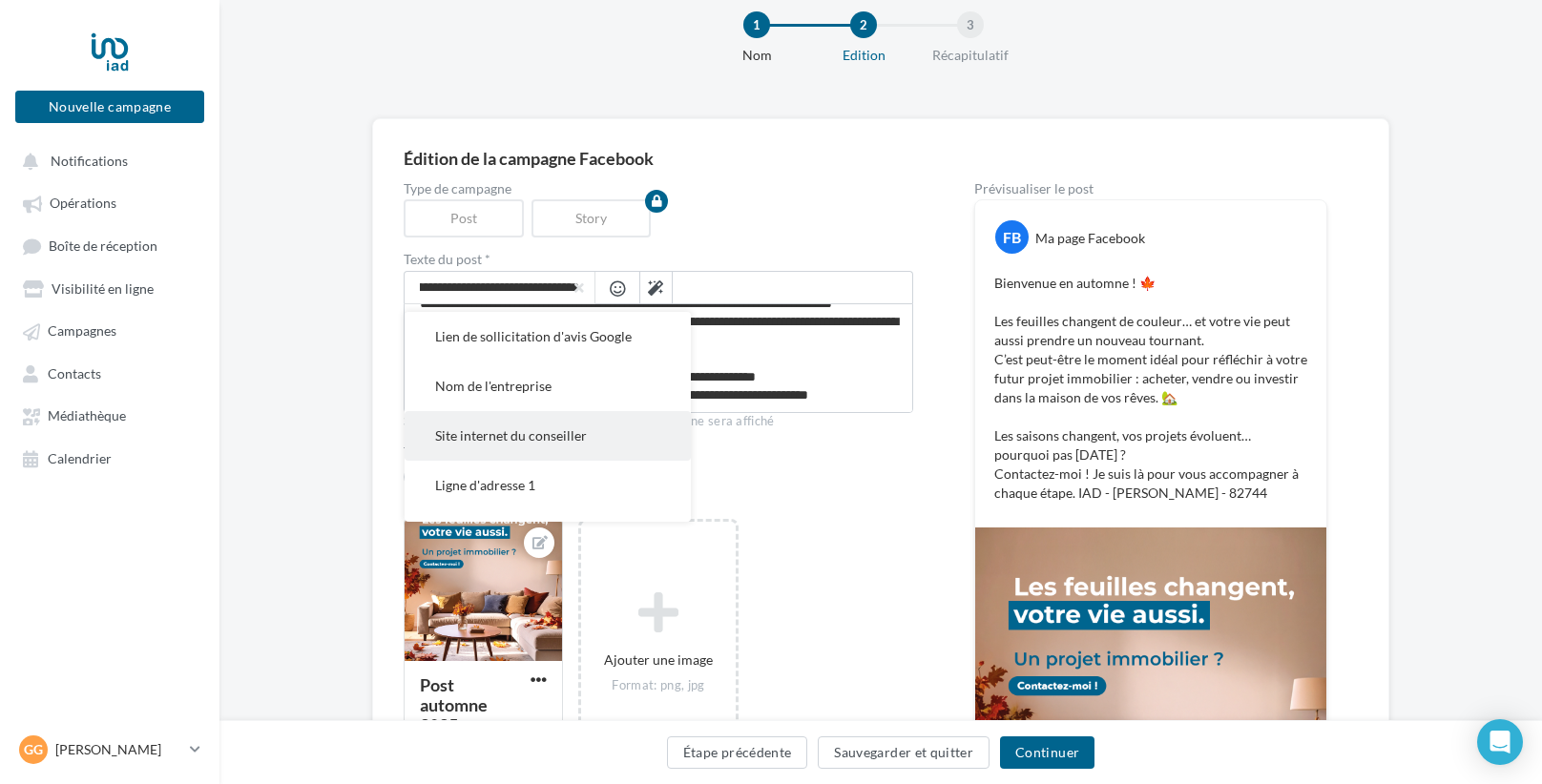
scroll to position [0, 0]
click at [510, 434] on span "Site internet du conseiller" at bounding box center [510, 435] width 152 height 16
type textarea "**********"
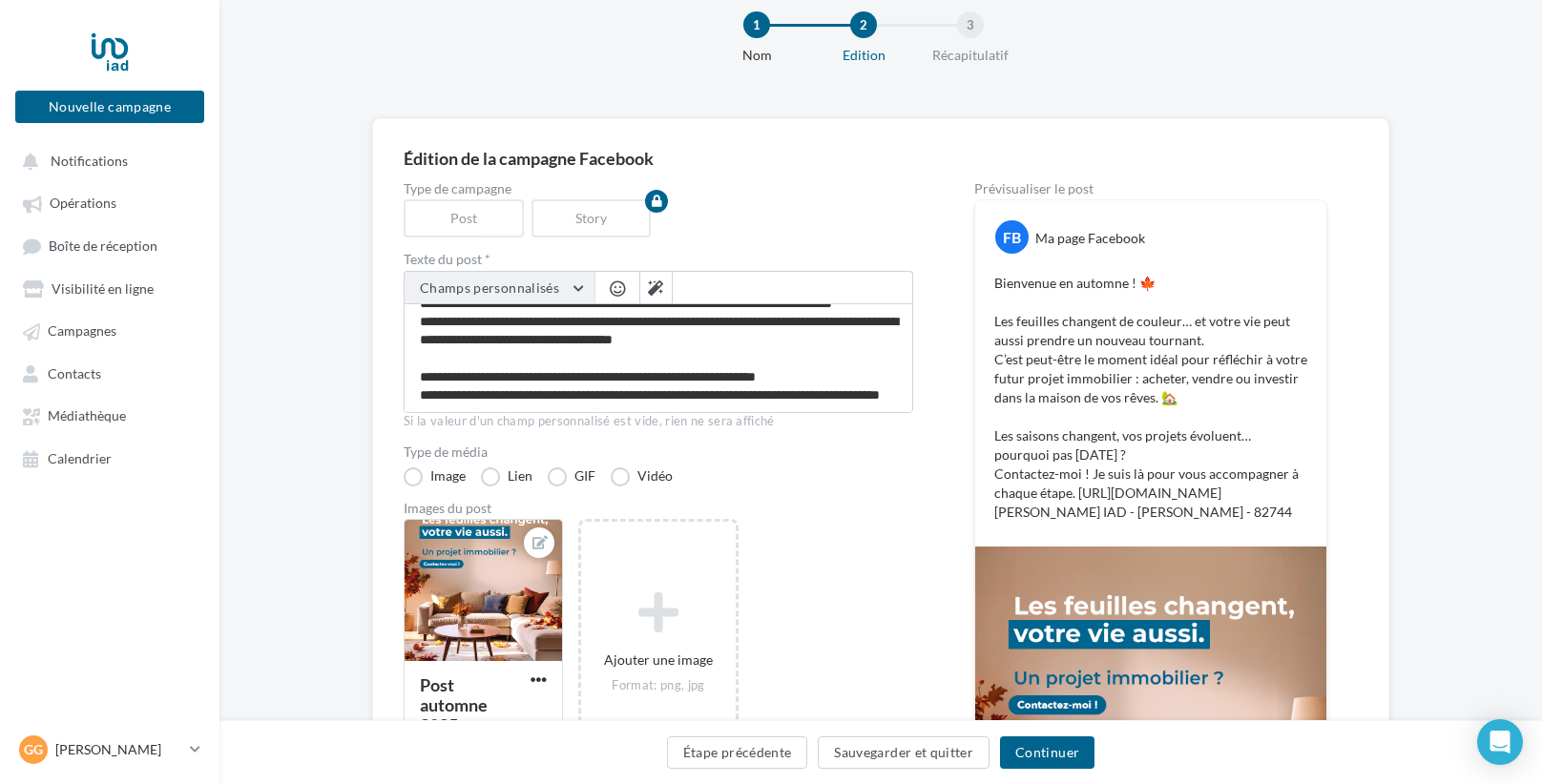
click at [577, 286] on button "Champs personnalisés" at bounding box center [499, 288] width 189 height 33
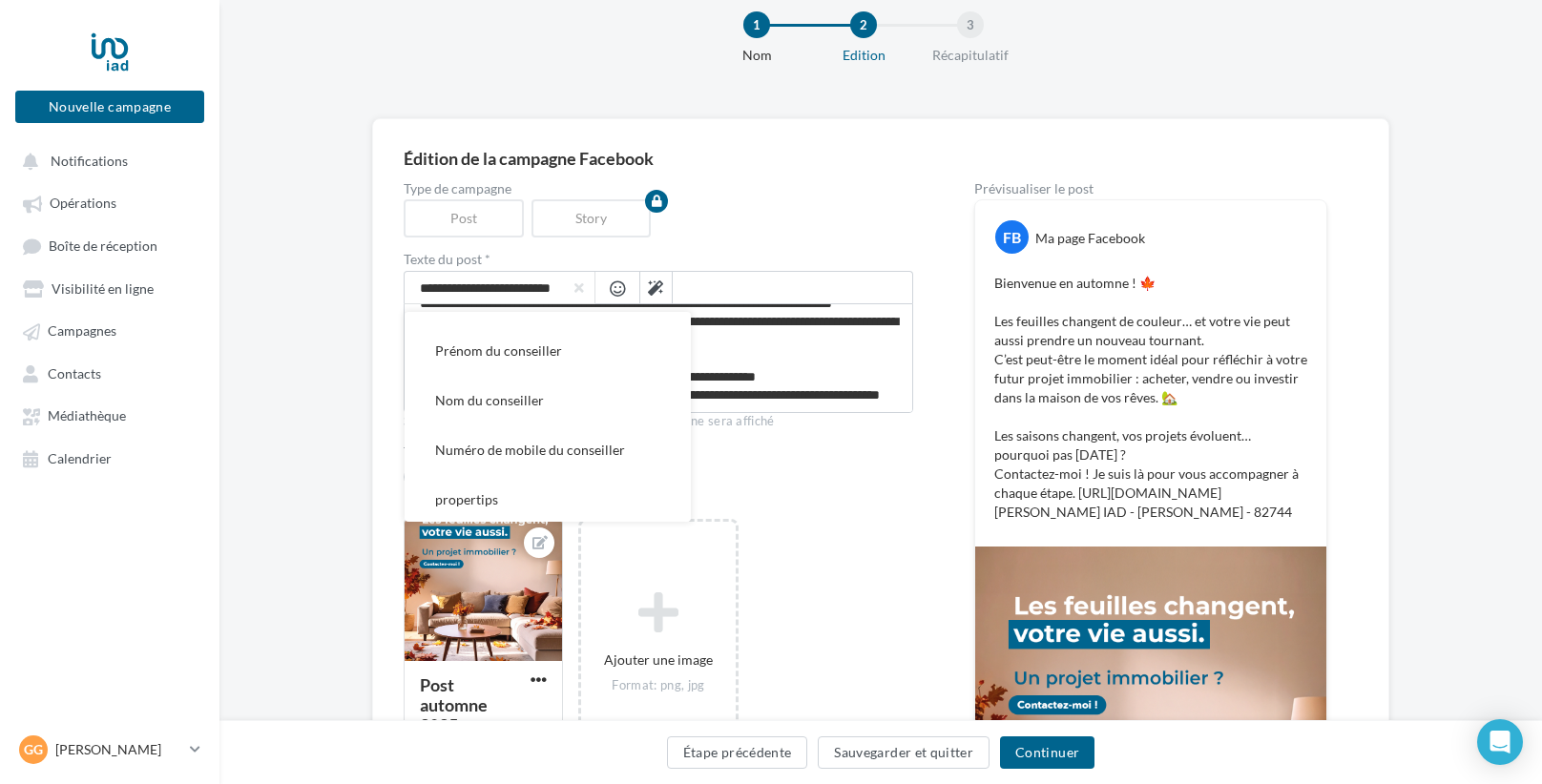
scroll to position [389, 0]
click at [535, 394] on span "Nom du conseiller" at bounding box center [489, 394] width 109 height 16
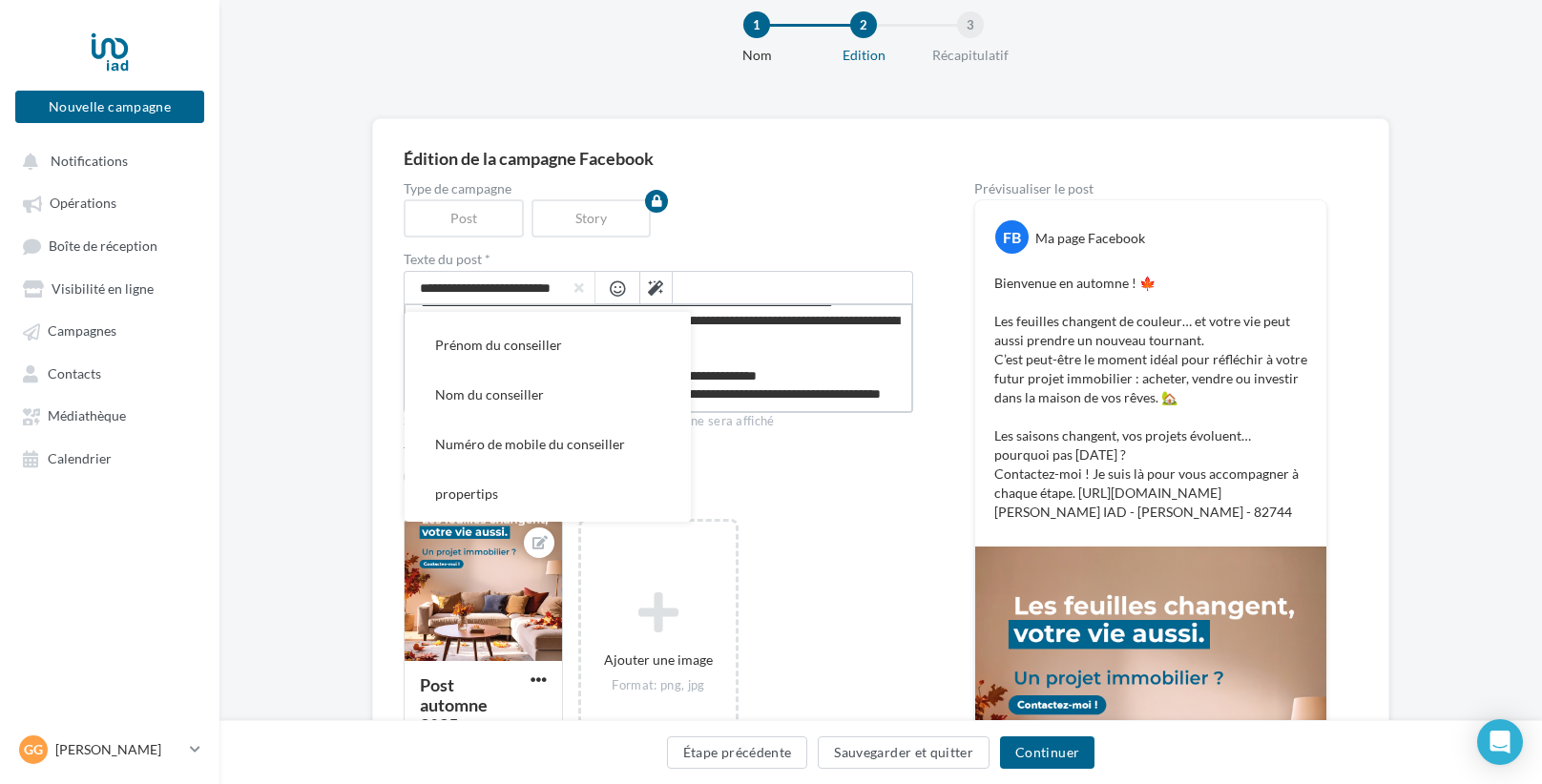
type textarea "**********"
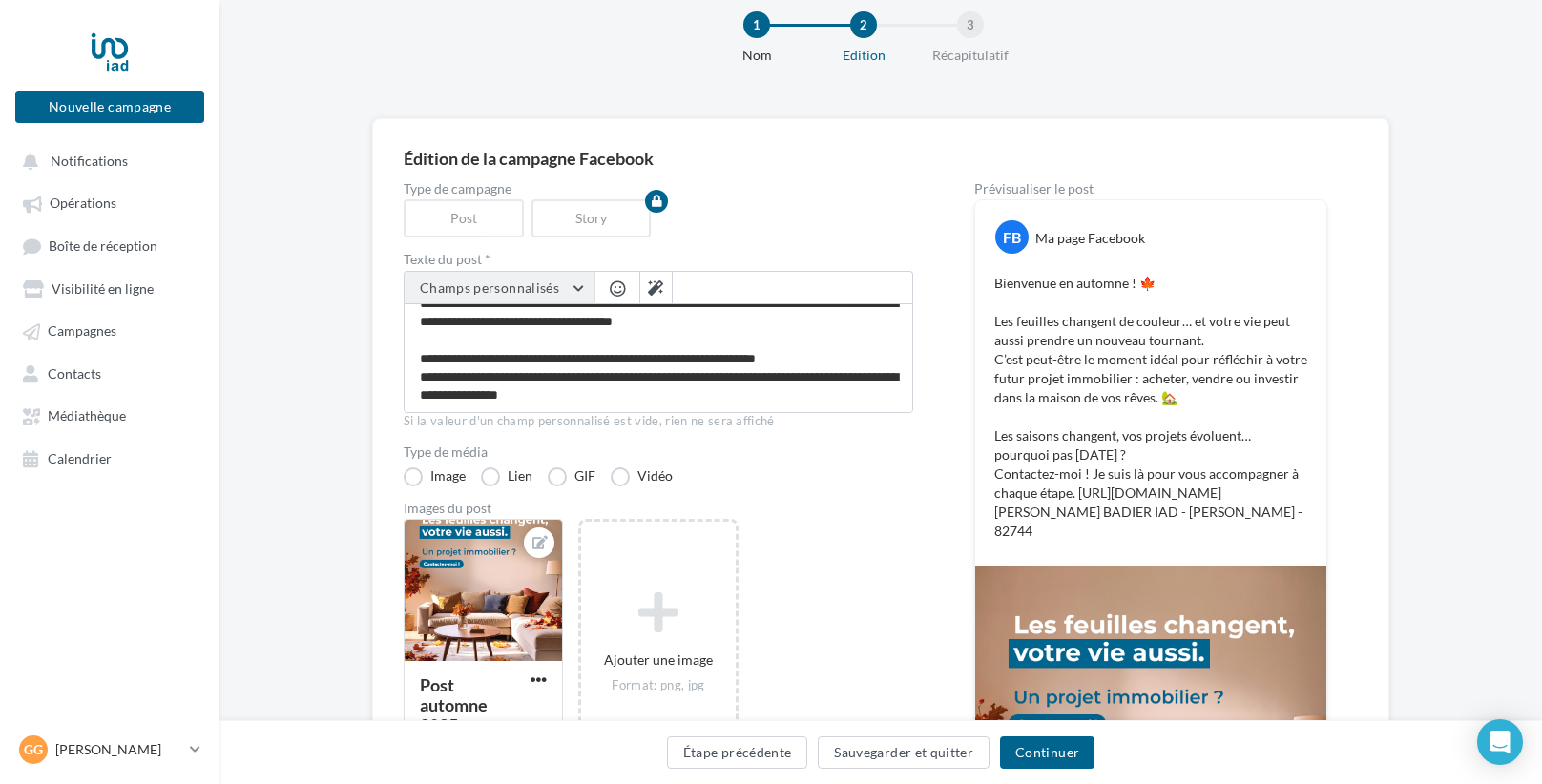
scroll to position [91, 0]
click at [571, 277] on button "Champs personnalisés" at bounding box center [499, 288] width 189 height 33
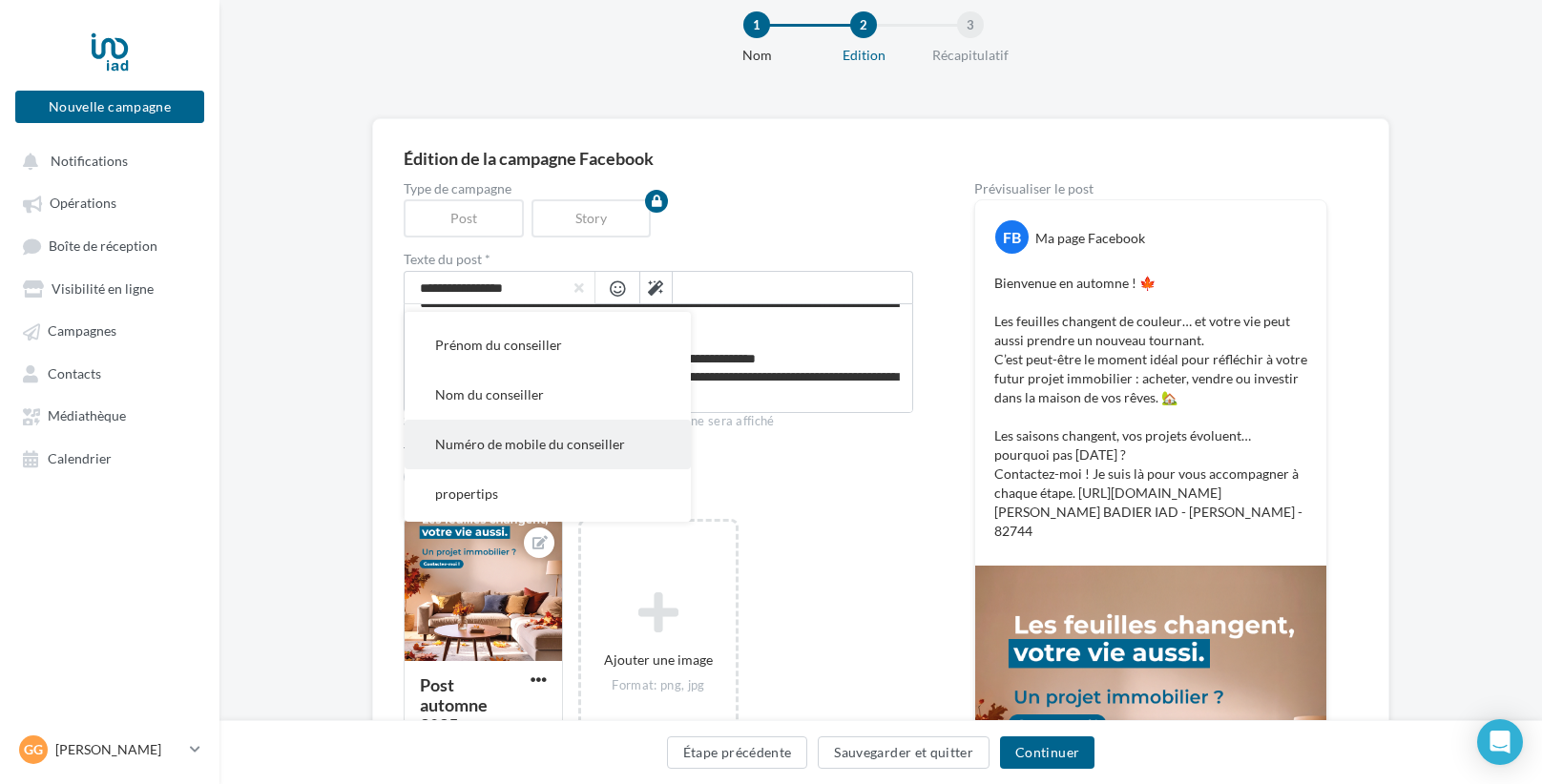
click at [537, 437] on span "Numéro de mobile du conseiller" at bounding box center [530, 444] width 189 height 16
type textarea "**********"
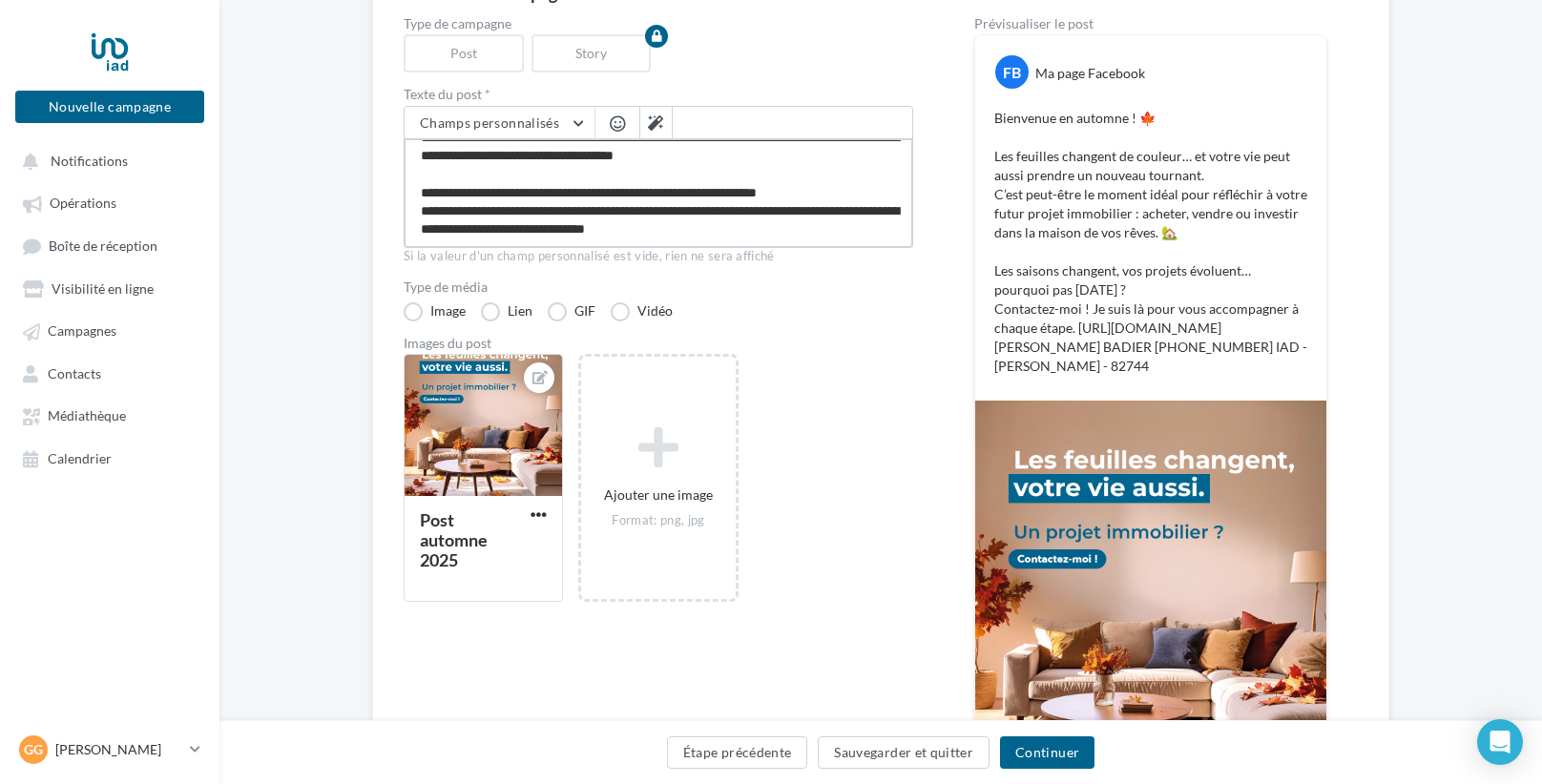
scroll to position [221, 0]
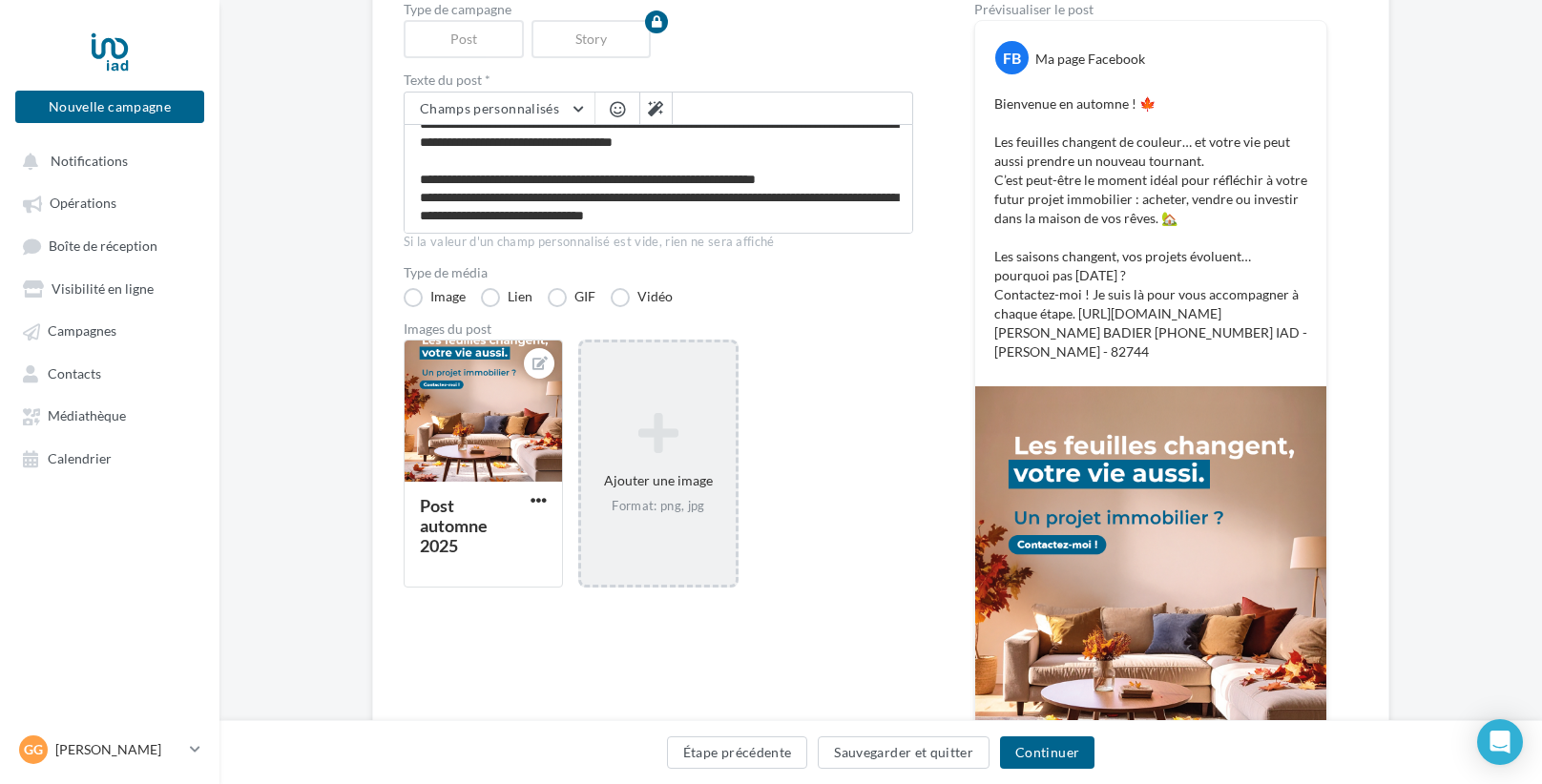
click at [688, 478] on div "Ajouter une image Format: png, jpg" at bounding box center [657, 463] width 154 height 122
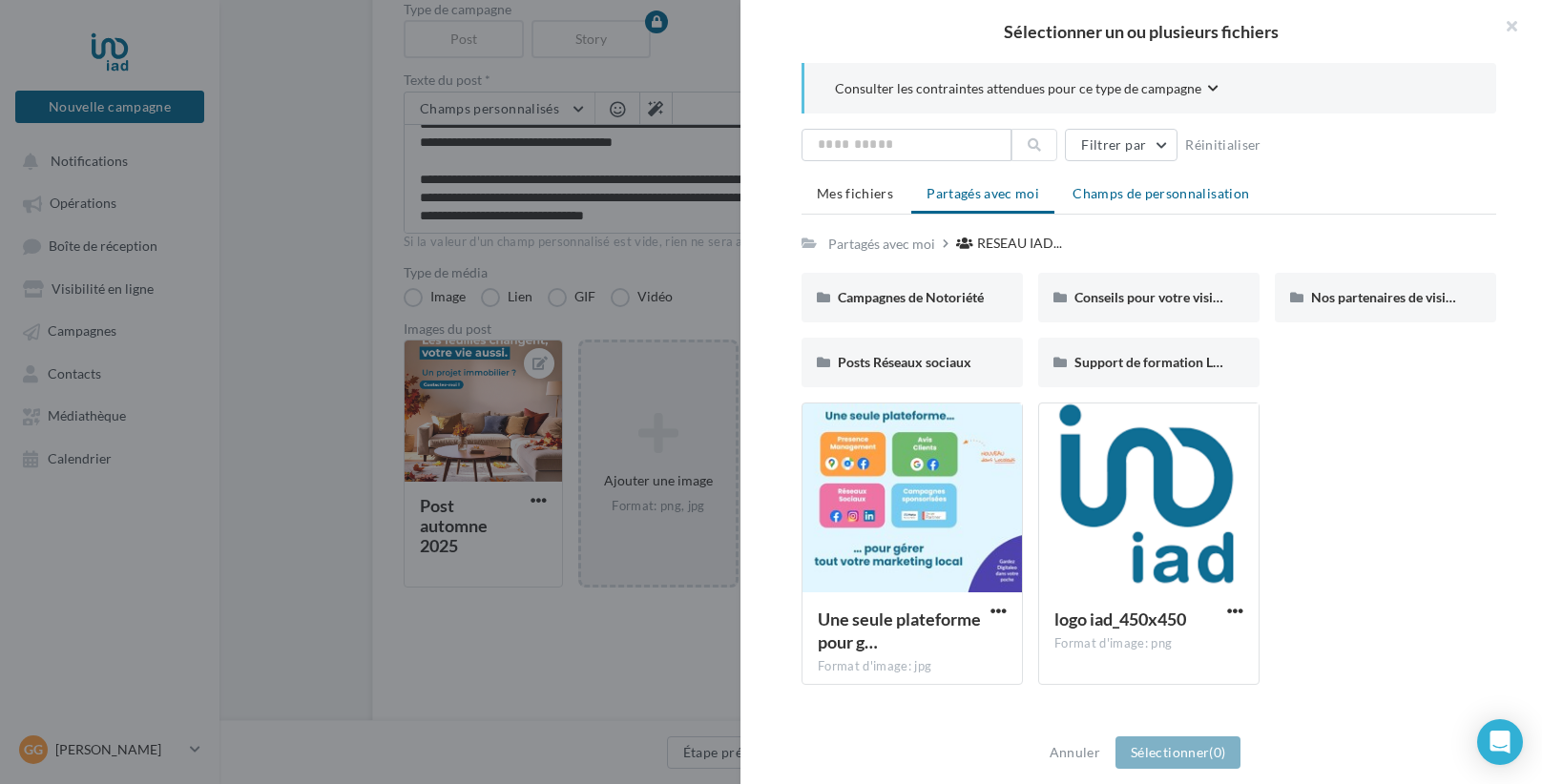
click at [1176, 199] on span "Champs de personnalisation" at bounding box center [1160, 192] width 177 height 16
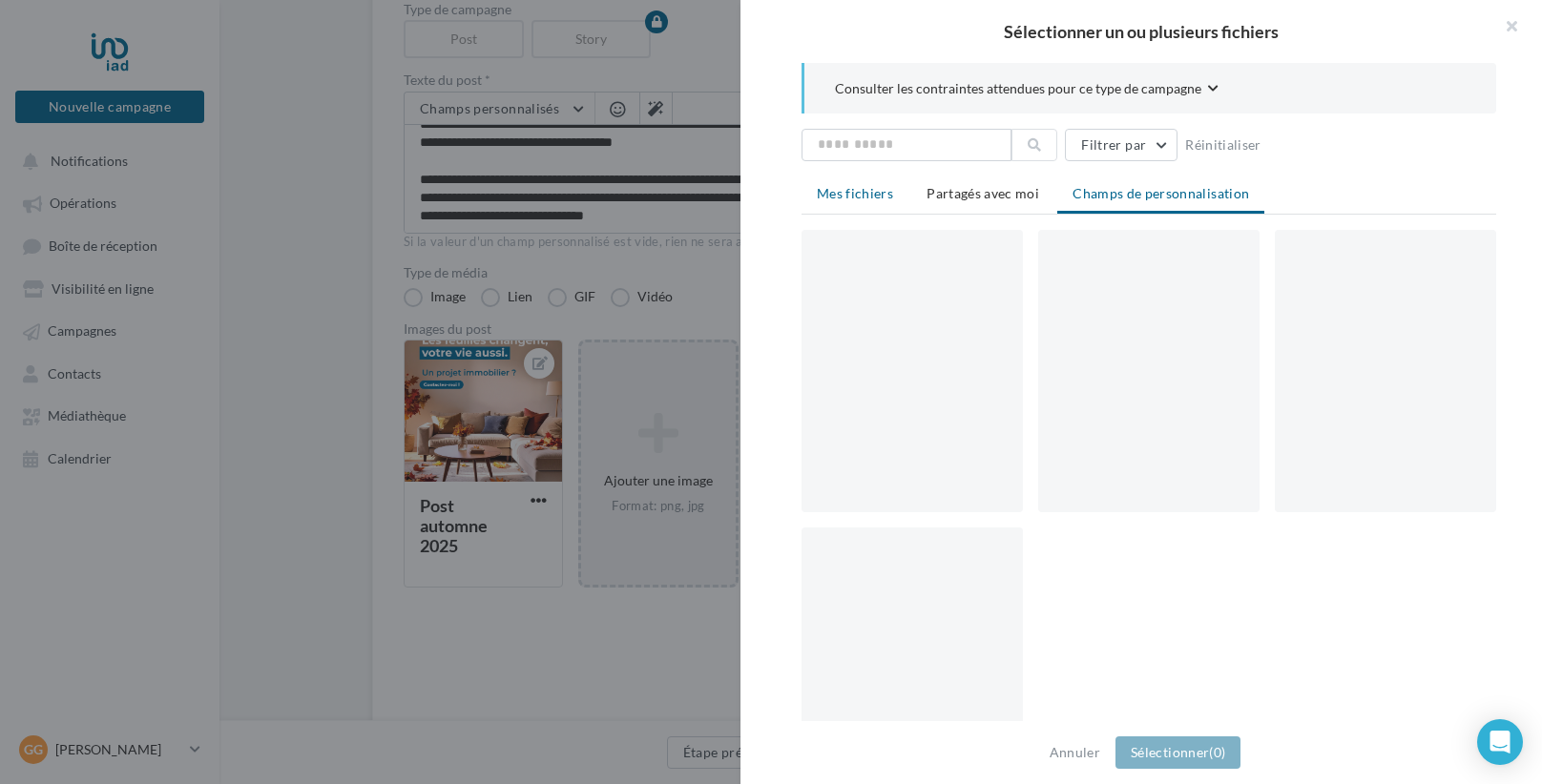
click at [887, 201] on li "Mes fichiers" at bounding box center [855, 194] width 107 height 35
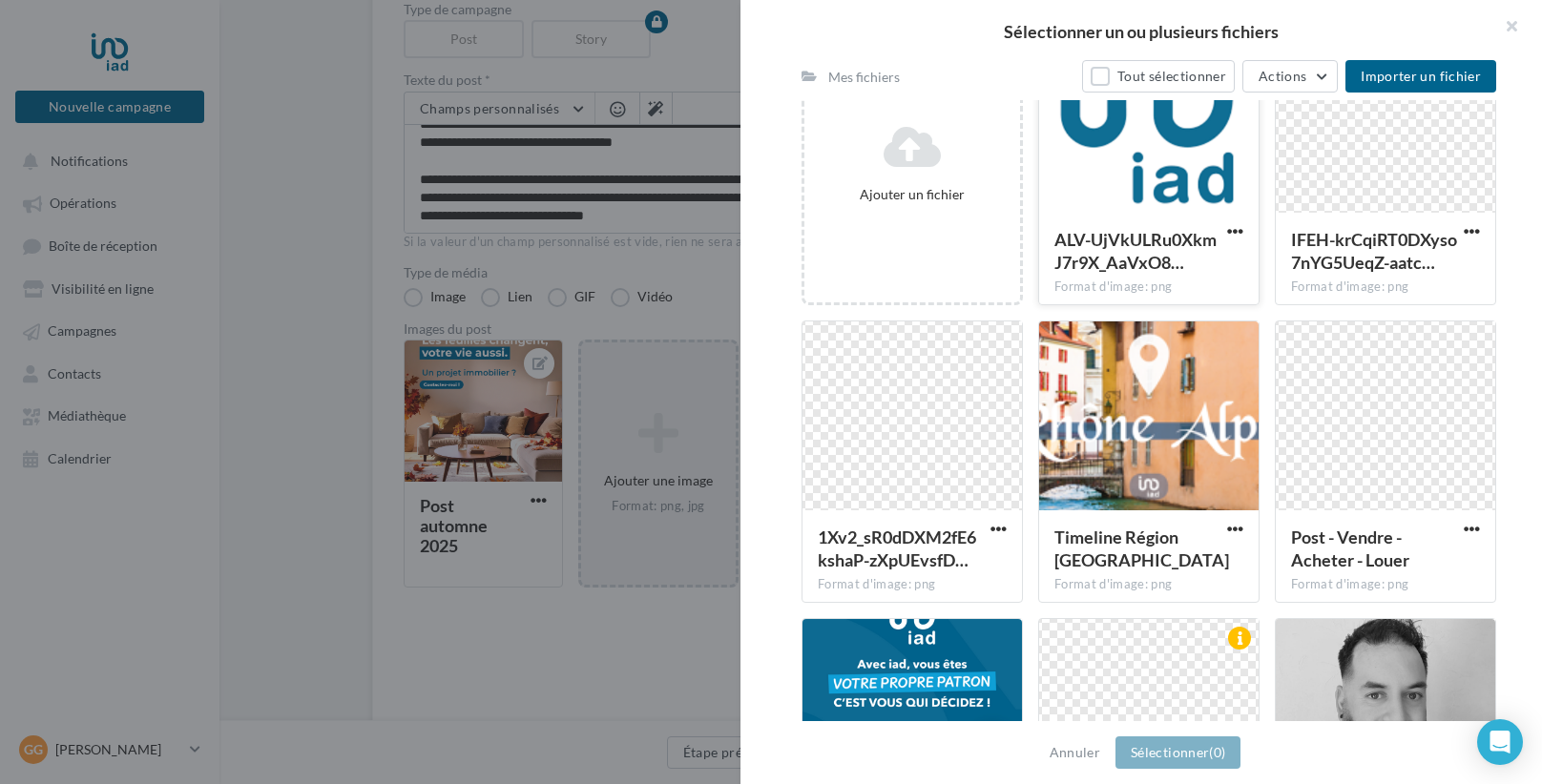
scroll to position [476, 0]
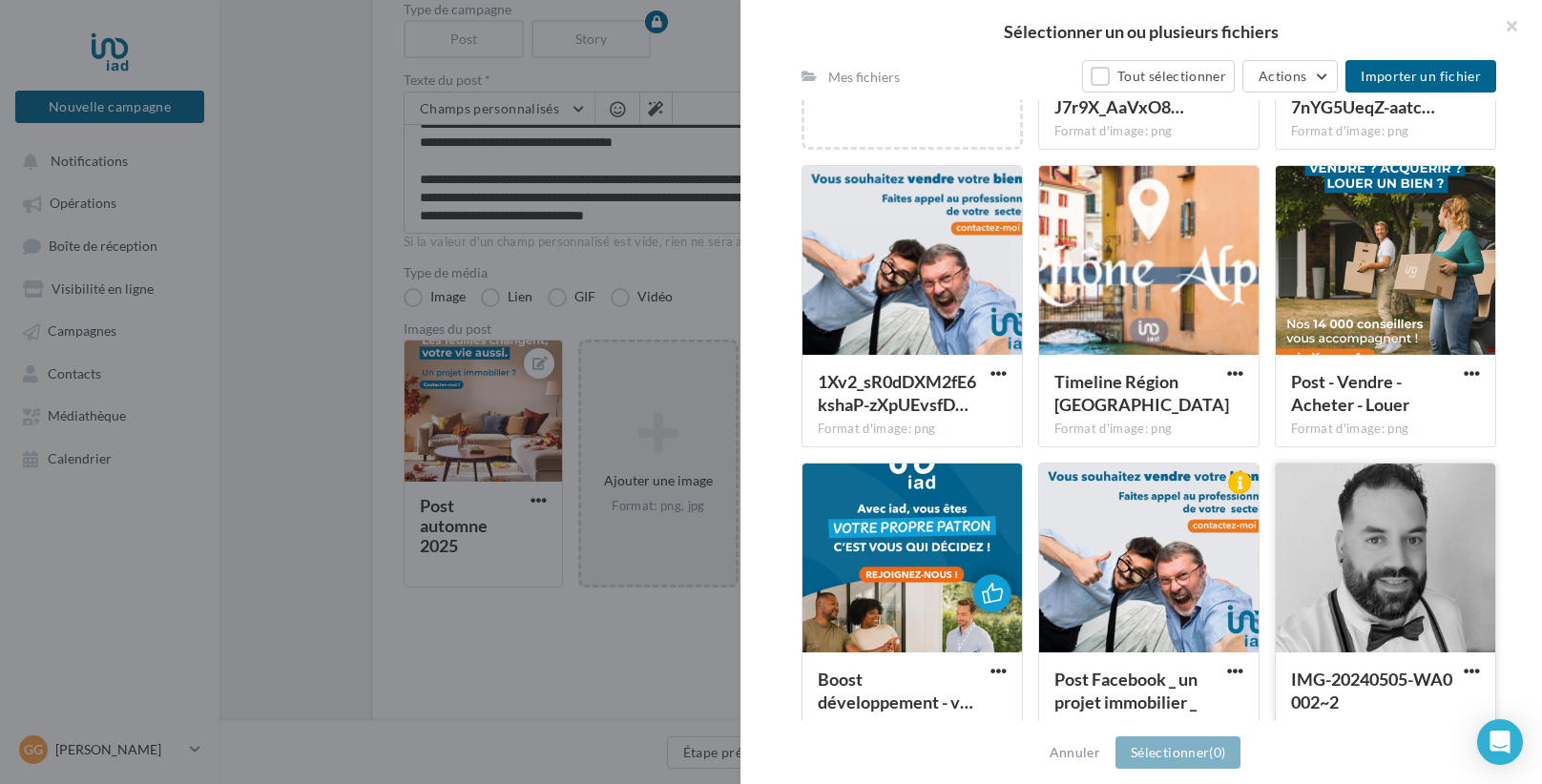
click at [1404, 551] on div at bounding box center [1385, 559] width 219 height 190
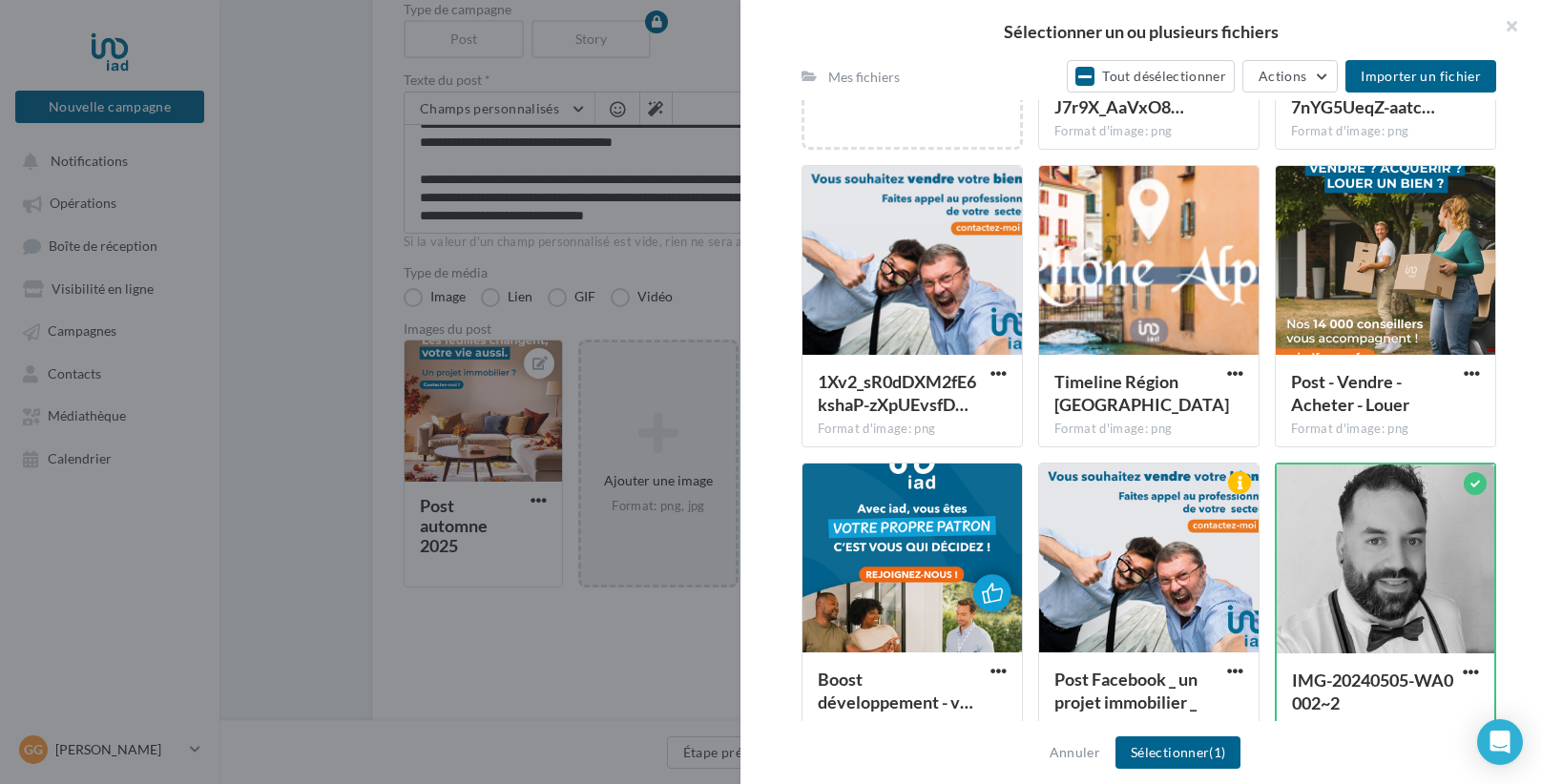
click at [1178, 769] on div "Annuler Sélectionner (1)" at bounding box center [1141, 752] width 801 height 63
click at [1149, 764] on button "Sélectionner (1)" at bounding box center [1178, 753] width 125 height 33
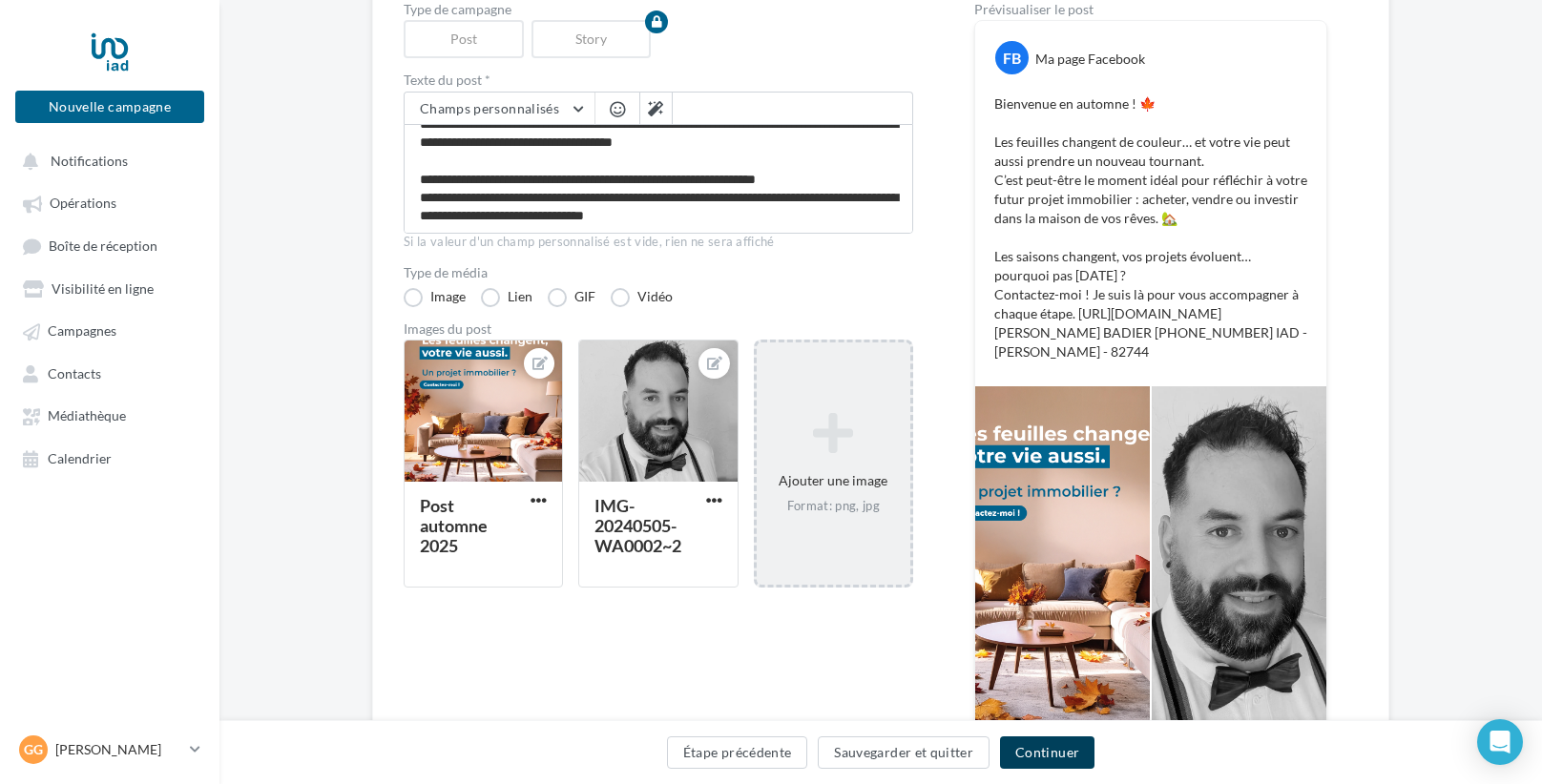
click at [1040, 747] on button "Continuer" at bounding box center [1047, 753] width 95 height 33
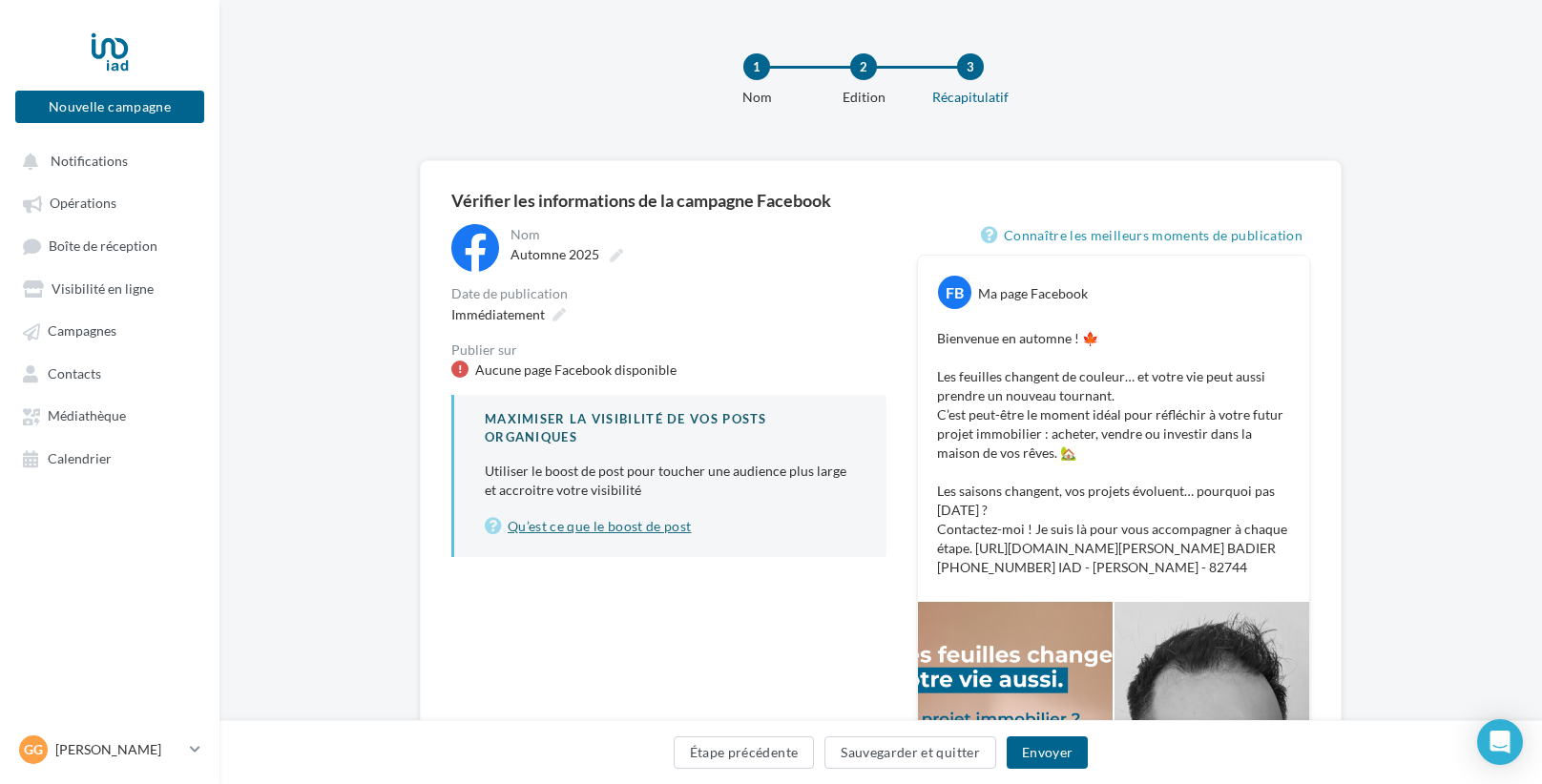
click at [606, 524] on link "Qu’est ce que le boost de post" at bounding box center [670, 527] width 371 height 23
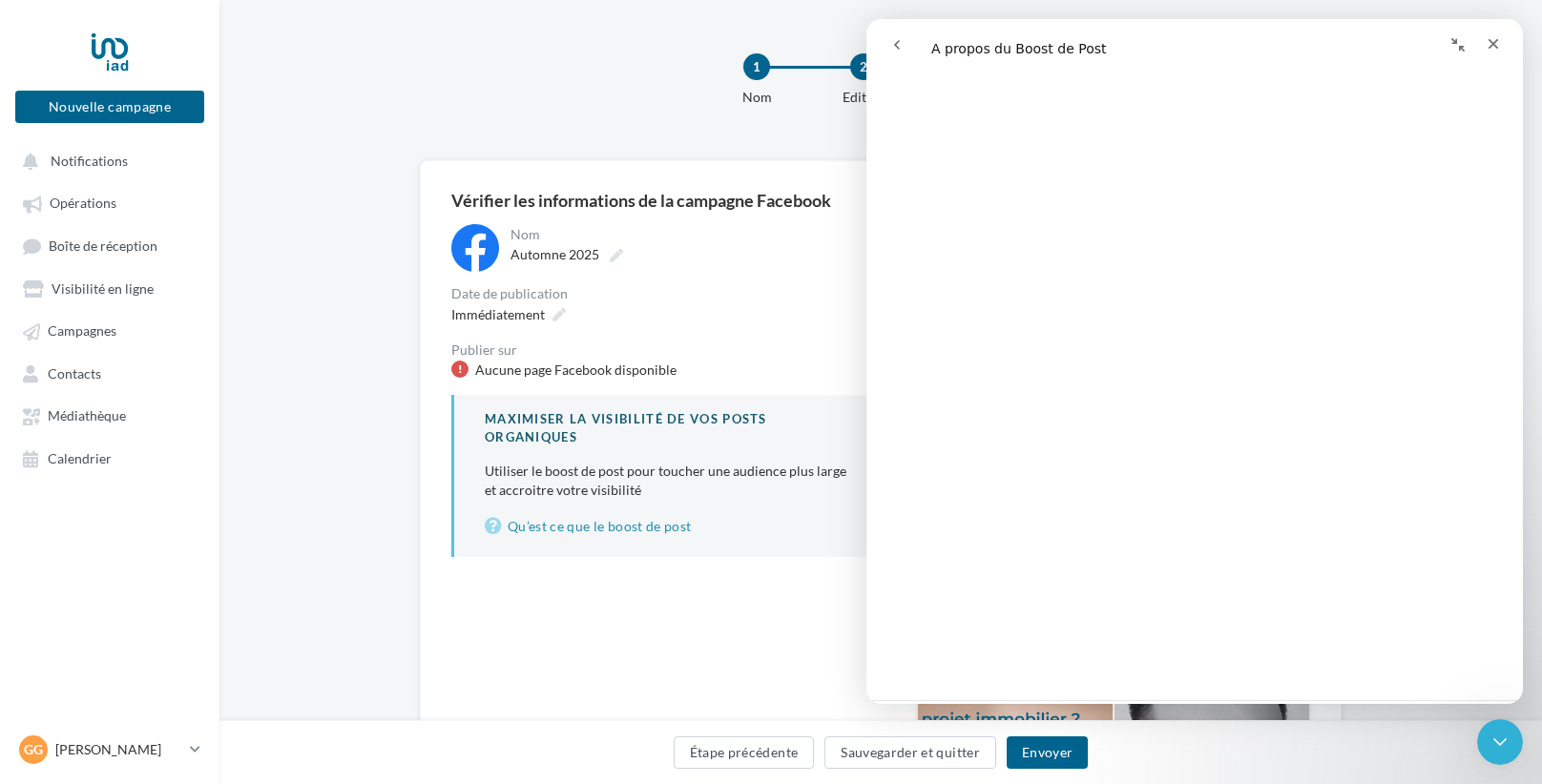
scroll to position [2977, 0]
click at [1499, 46] on div "Fermer" at bounding box center [1494, 44] width 35 height 35
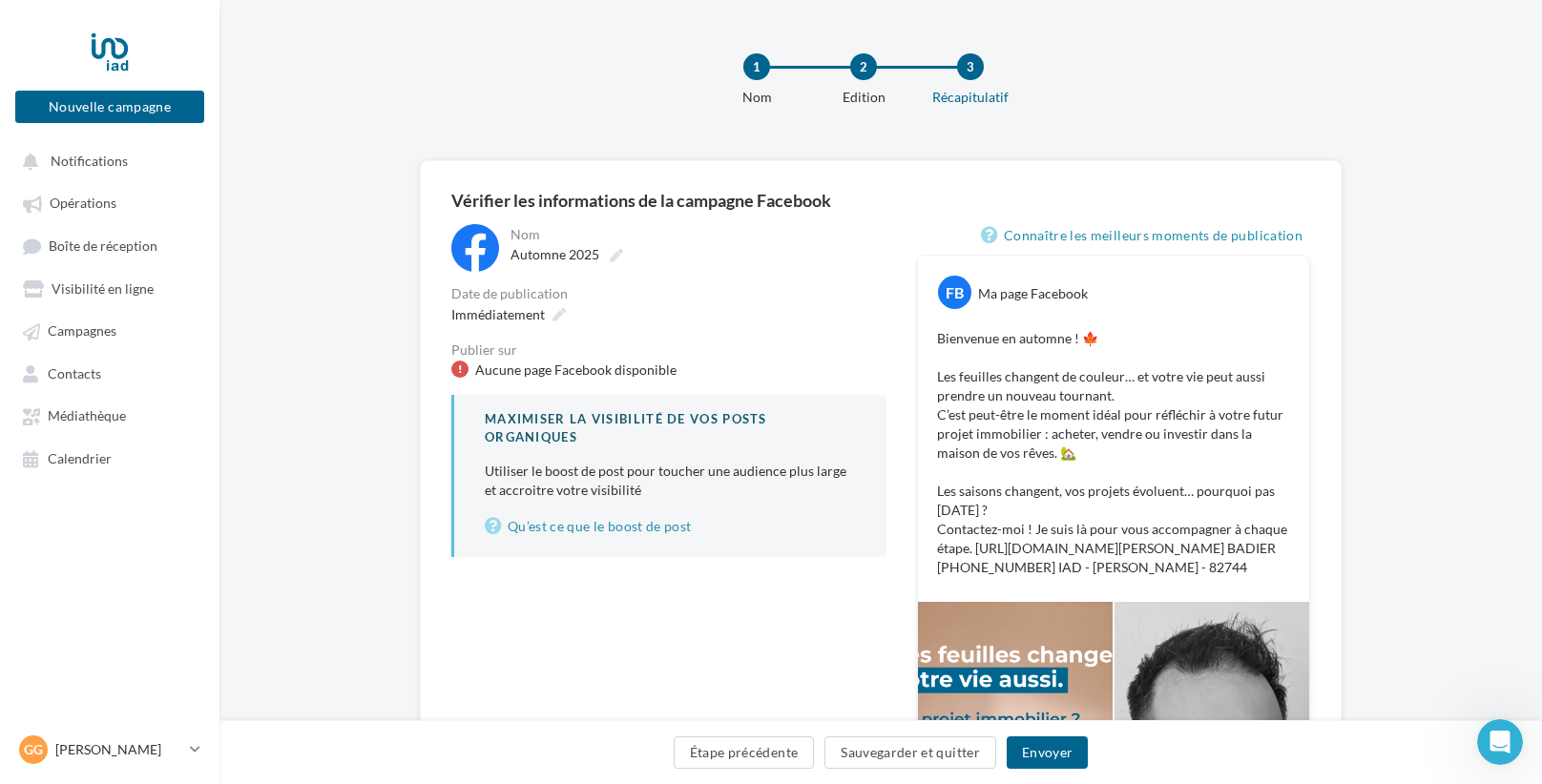
scroll to position [0, 0]
click at [873, 756] on button "Sauvegarder et quitter" at bounding box center [911, 753] width 172 height 33
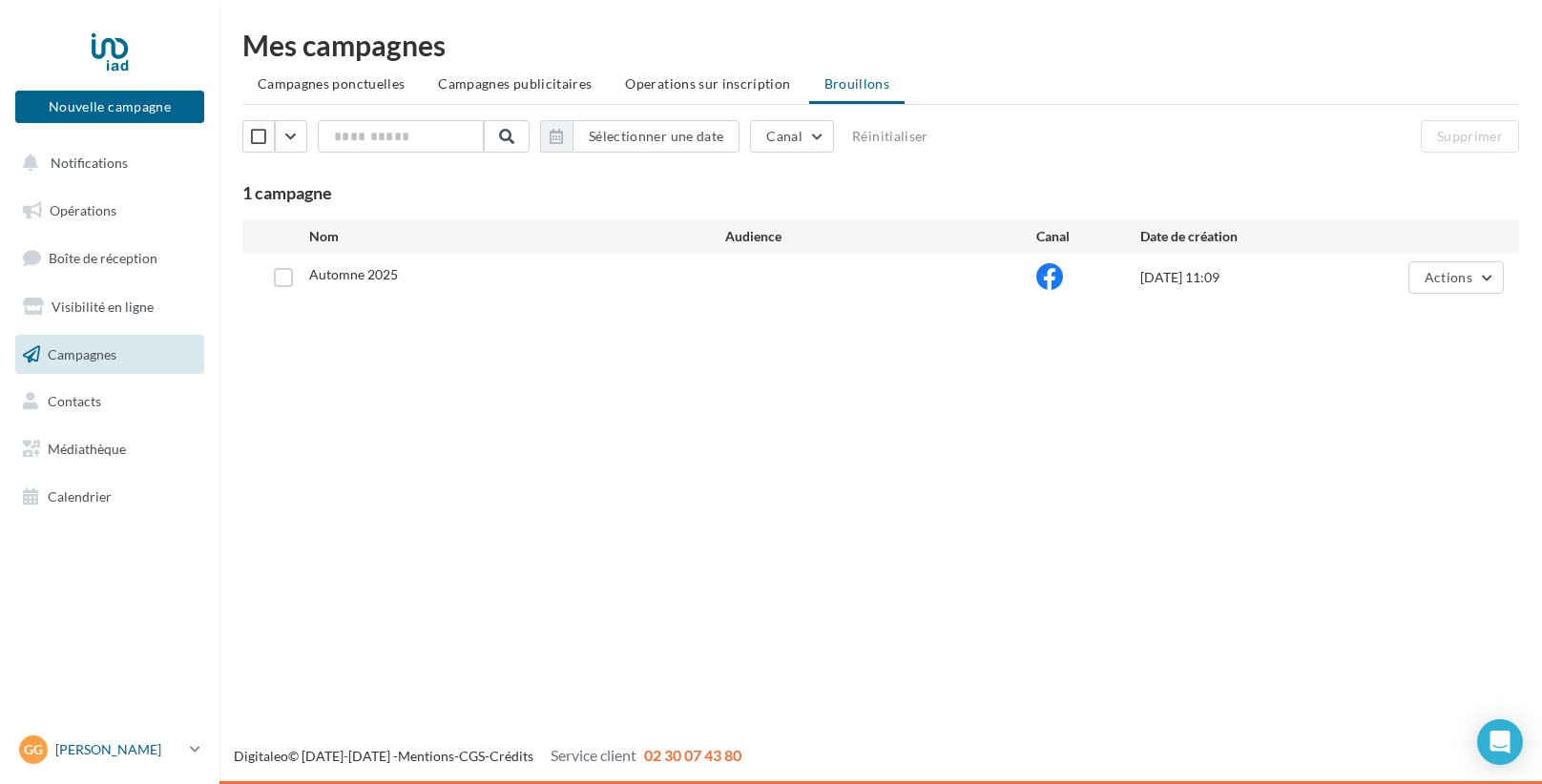
click at [97, 763] on div "Gg Grégory BADIER gregory.badier@iadfrance.fr" at bounding box center [101, 750] width 163 height 29
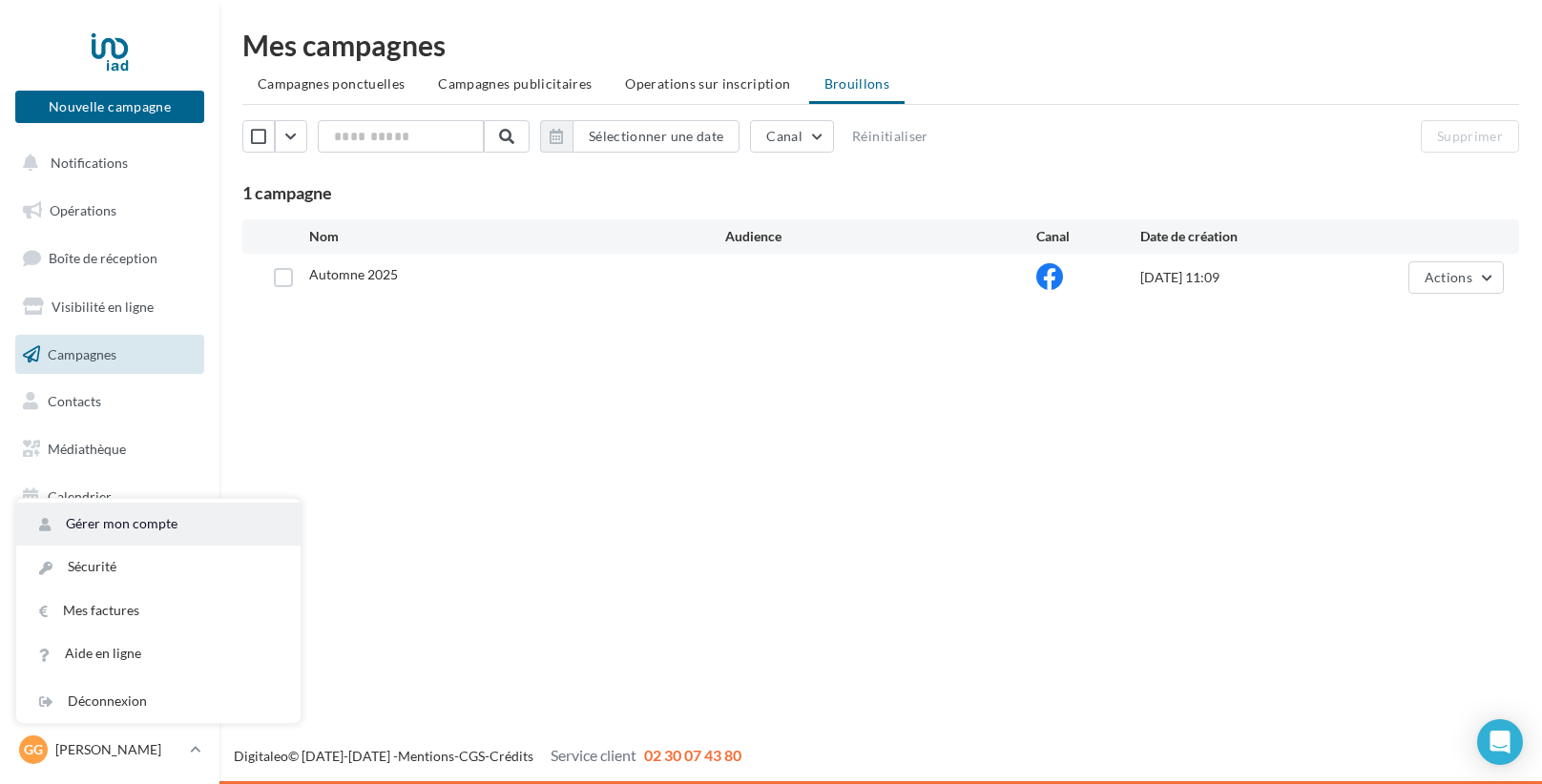
click at [140, 535] on link "Gérer mon compte" at bounding box center [159, 524] width 284 height 43
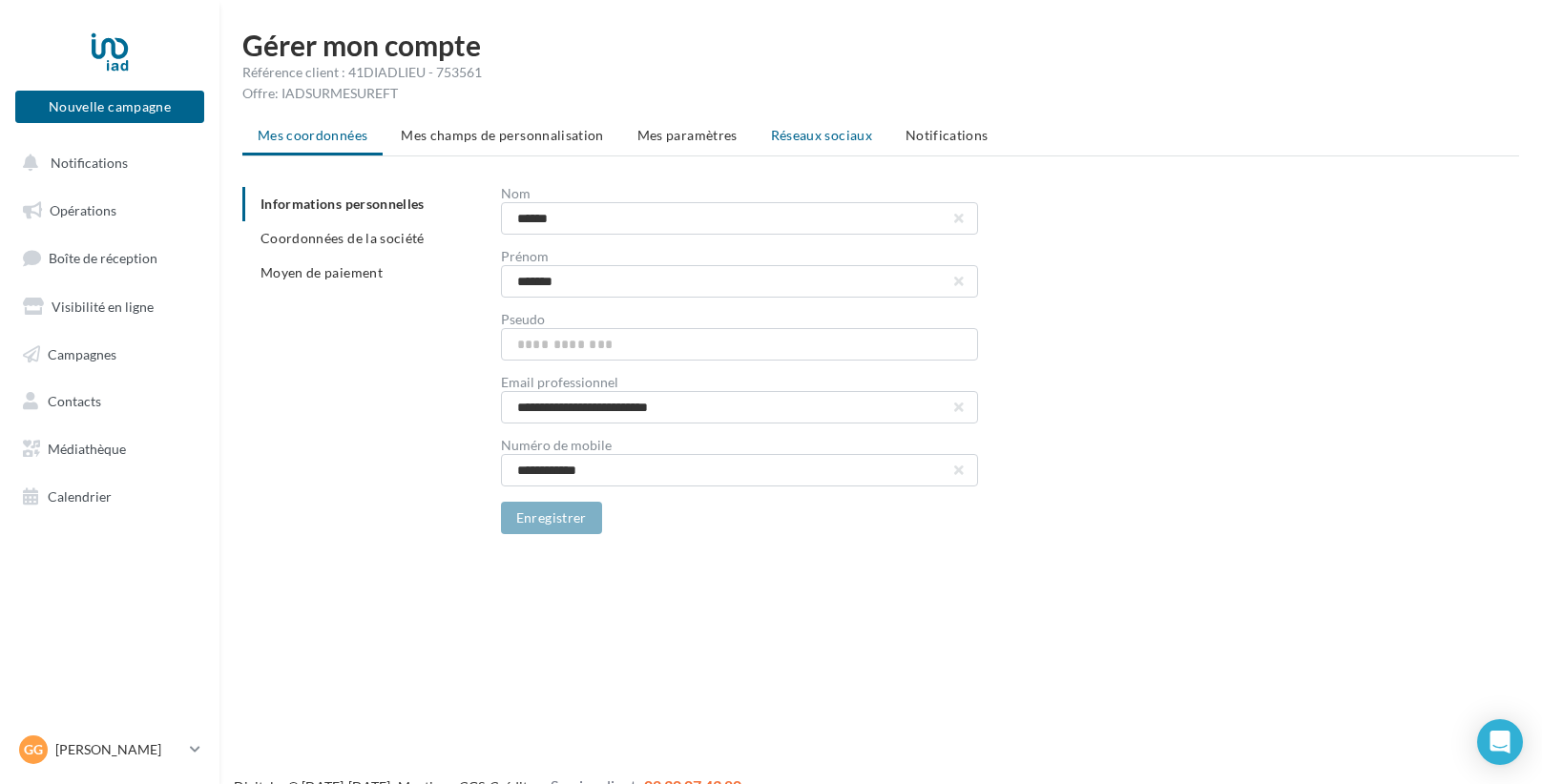
click at [822, 131] on span "Réseaux sociaux" at bounding box center [821, 134] width 102 height 16
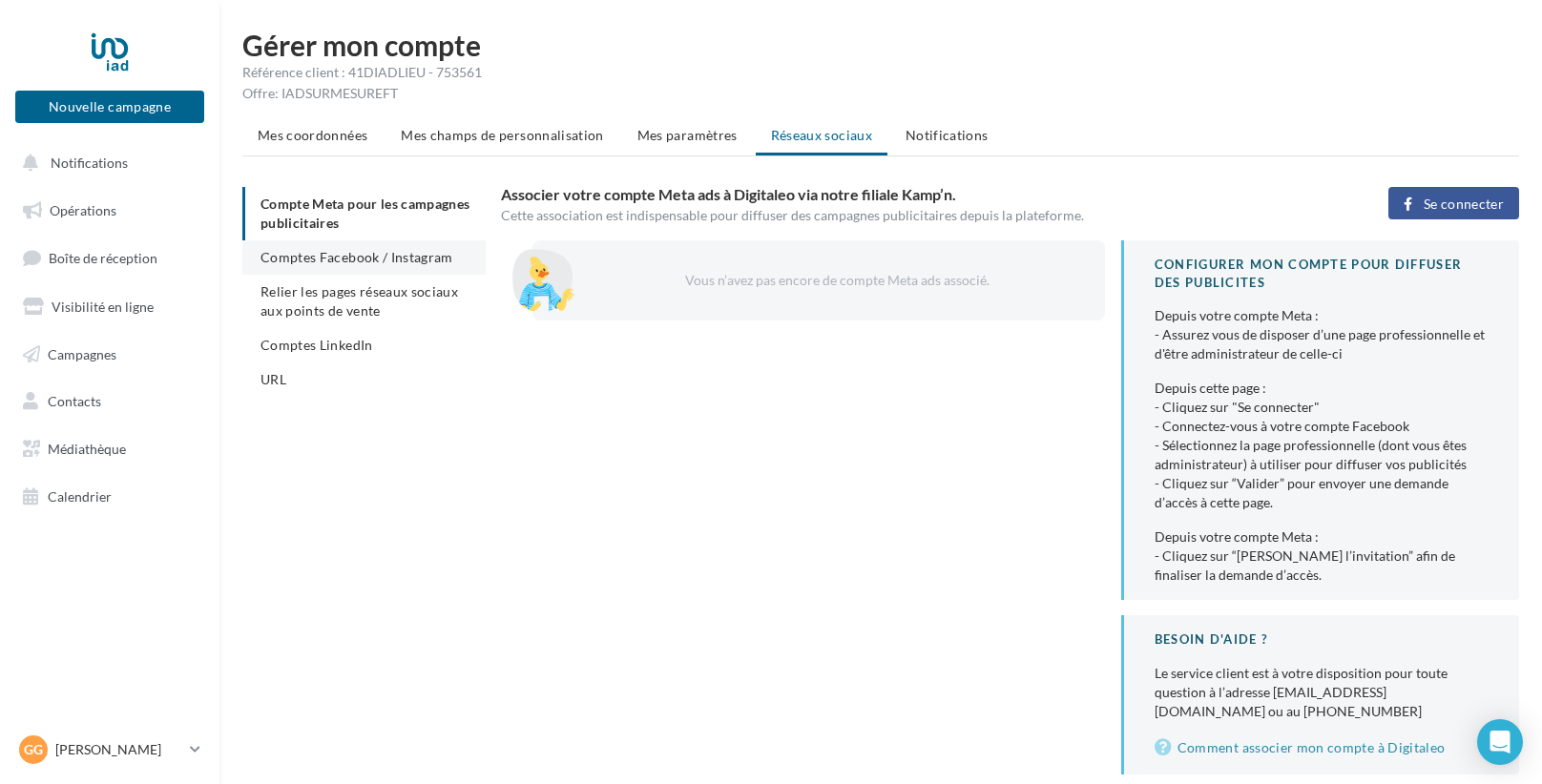
click at [327, 271] on li "Comptes Facebook / Instagram" at bounding box center [364, 258] width 244 height 35
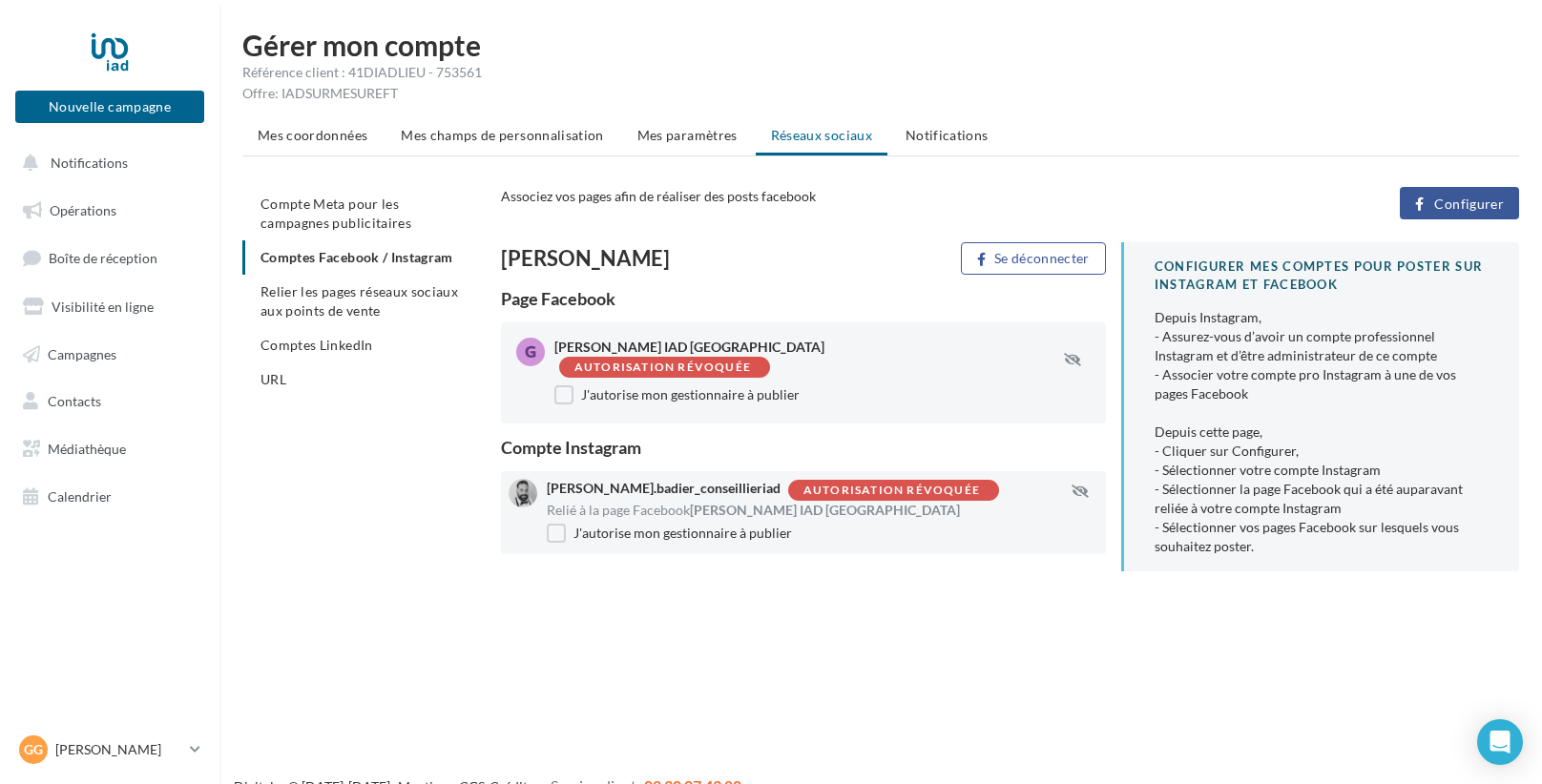
click at [751, 362] on div "Autorisation révoquée" at bounding box center [662, 367] width 177 height 13
click at [1061, 352] on button "button" at bounding box center [1072, 360] width 47 height 15
click at [1069, 353] on icon "button" at bounding box center [1072, 360] width 17 height 14
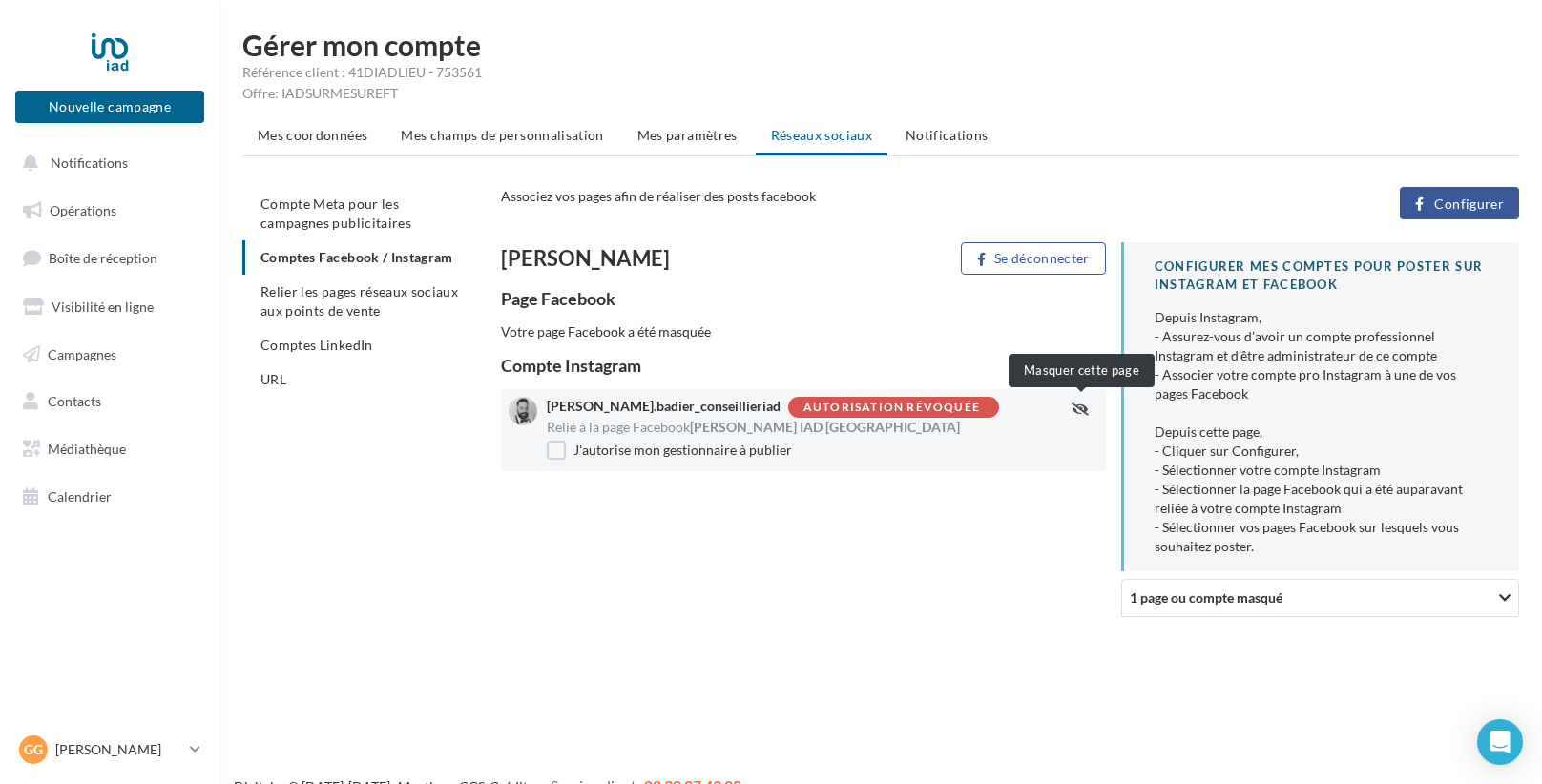
click at [1081, 405] on icon "button" at bounding box center [1080, 409] width 17 height 14
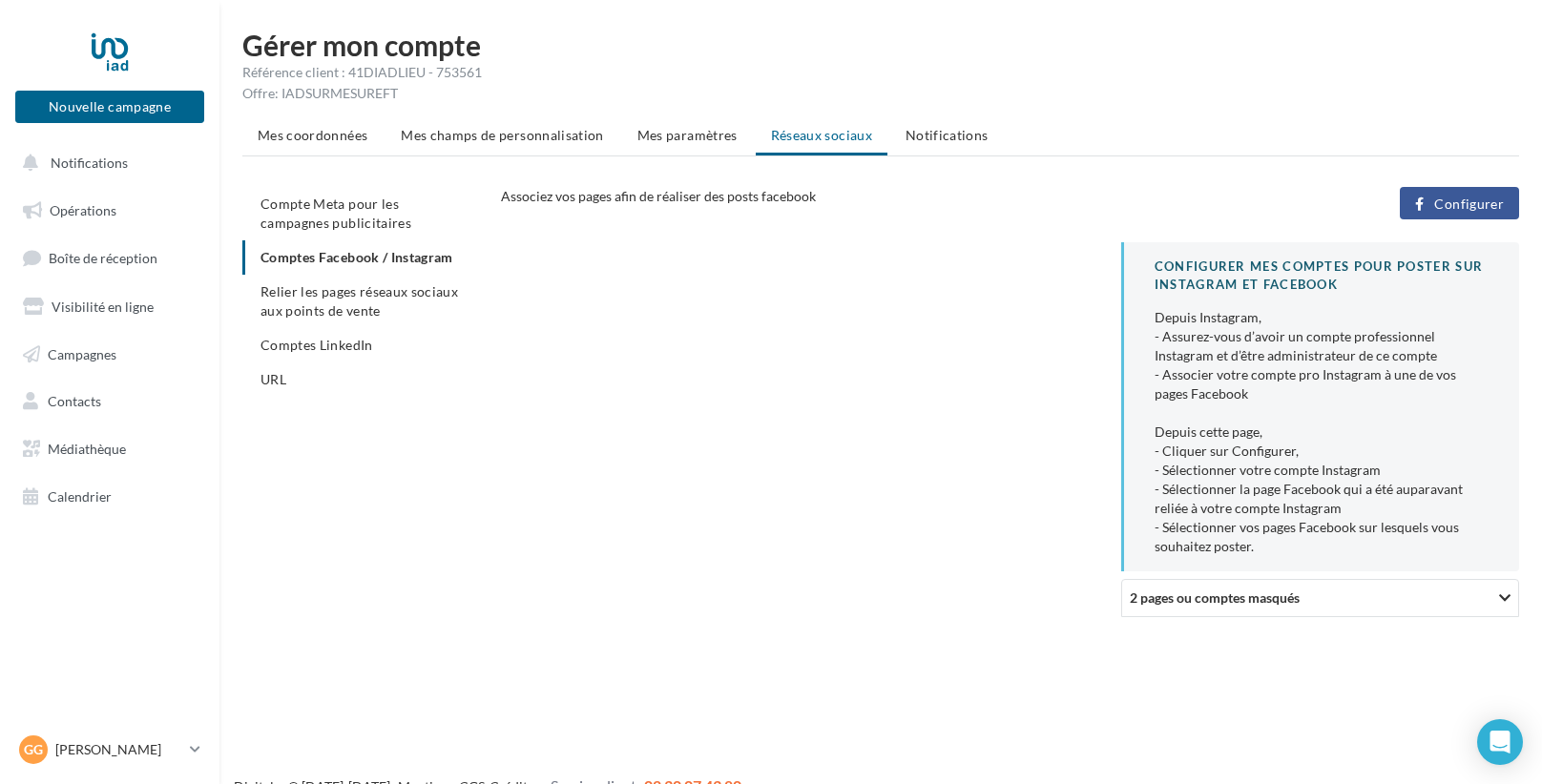
click at [1469, 215] on button "Configurer" at bounding box center [1459, 203] width 119 height 33
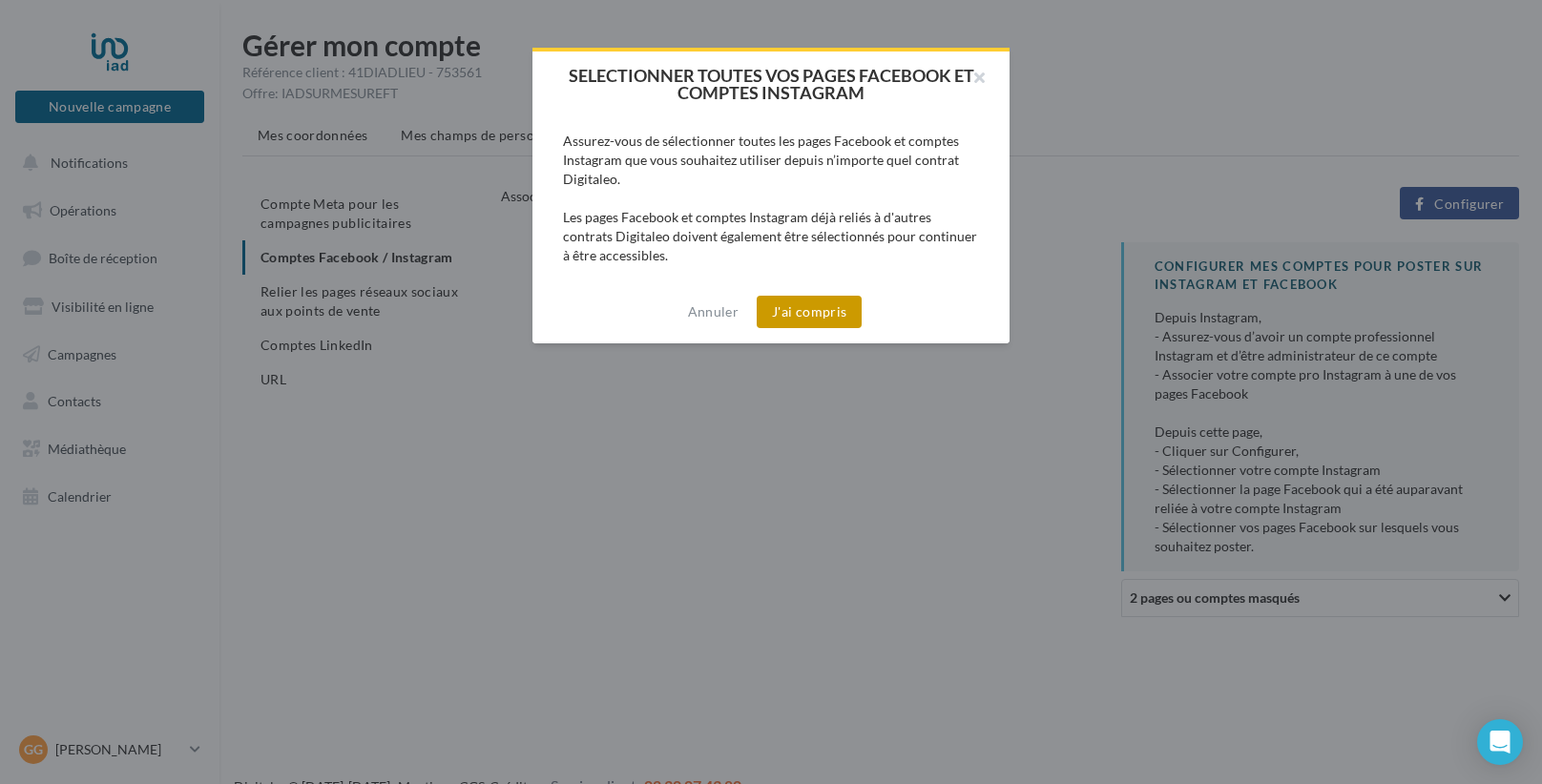
click at [830, 318] on button "J'ai compris" at bounding box center [809, 312] width 105 height 33
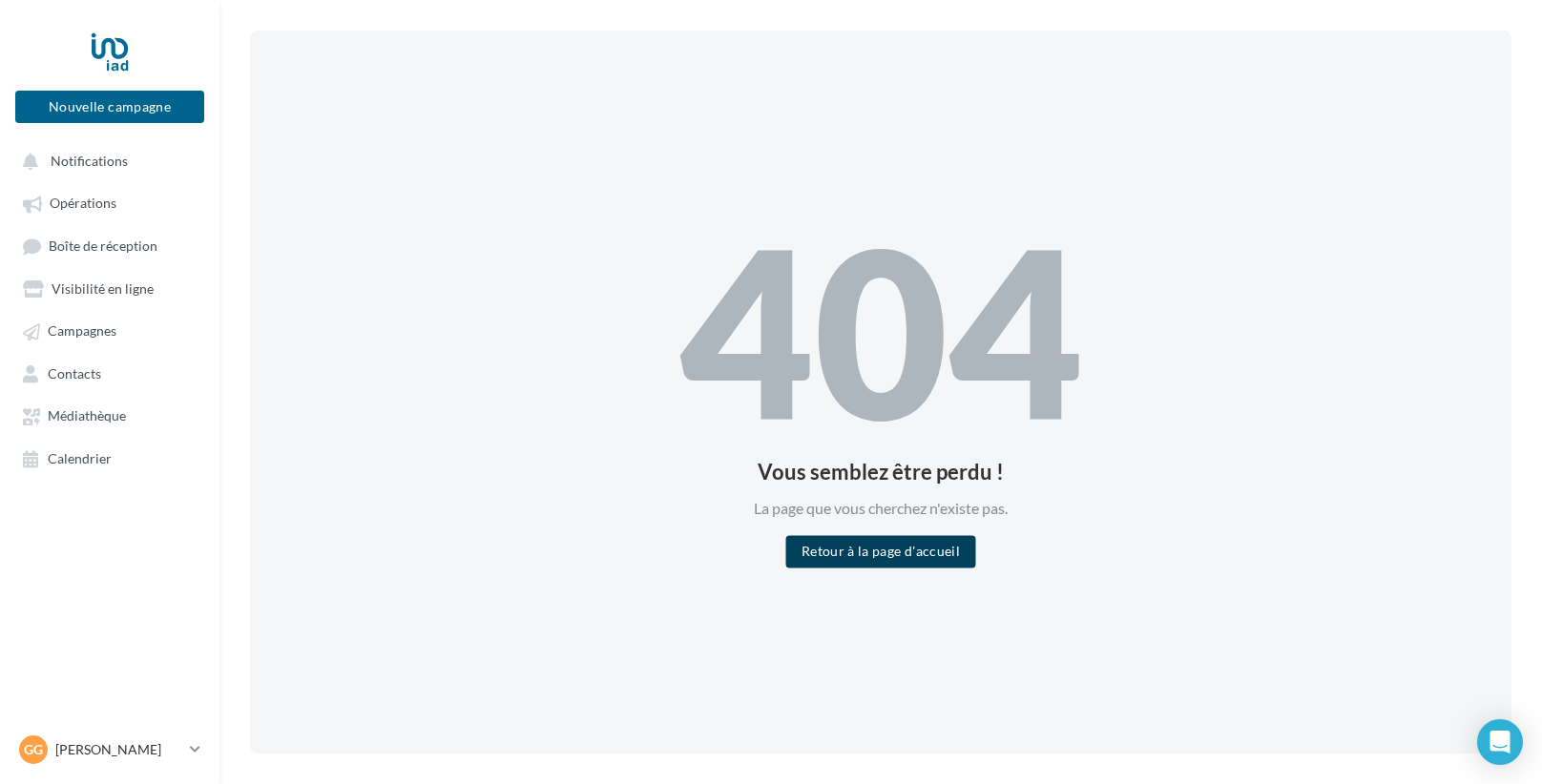
click at [858, 559] on button "Retour à la page d'accueil" at bounding box center [880, 553] width 189 height 33
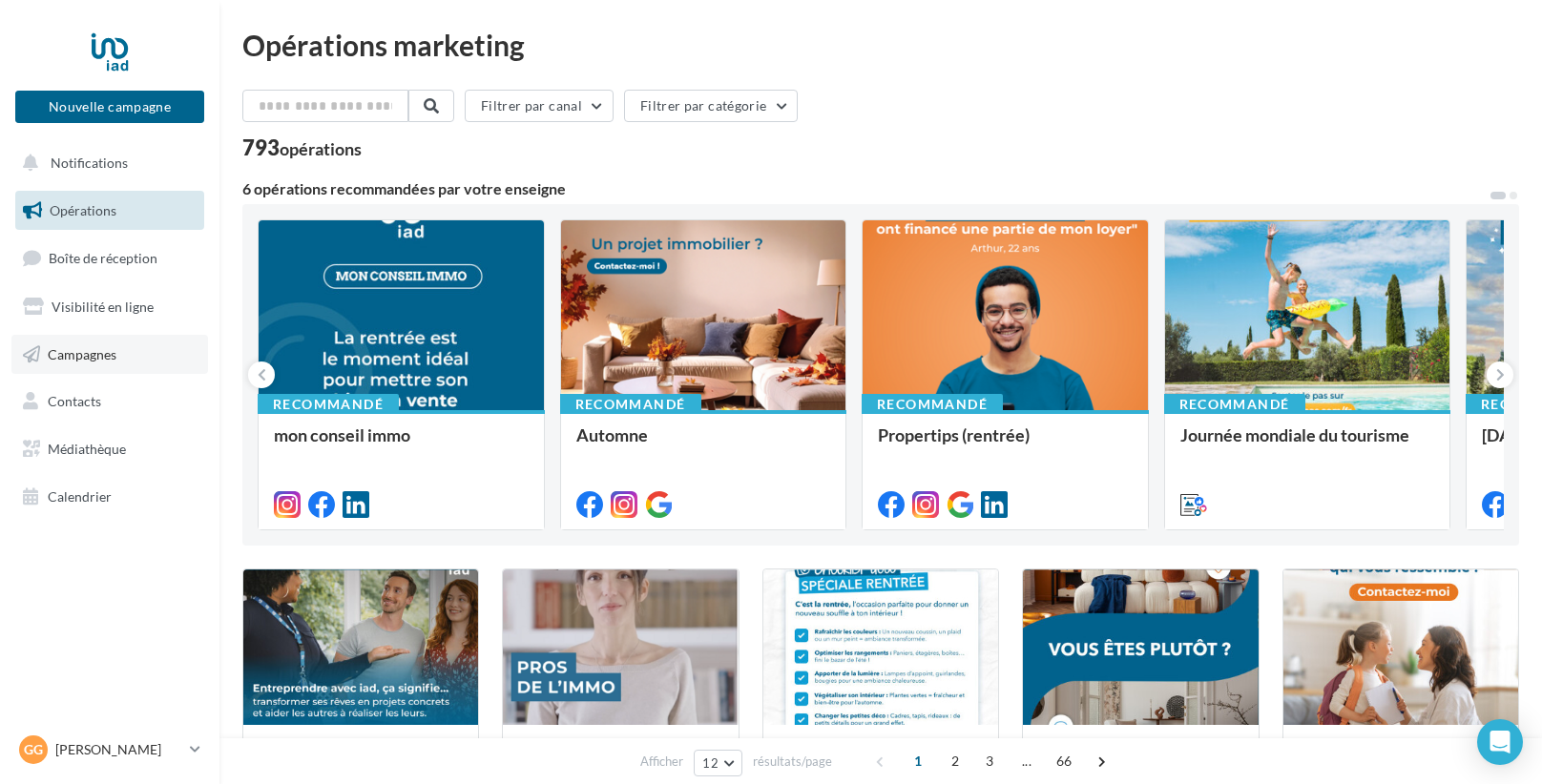
click at [80, 361] on span "Campagnes" at bounding box center [81, 353] width 69 height 16
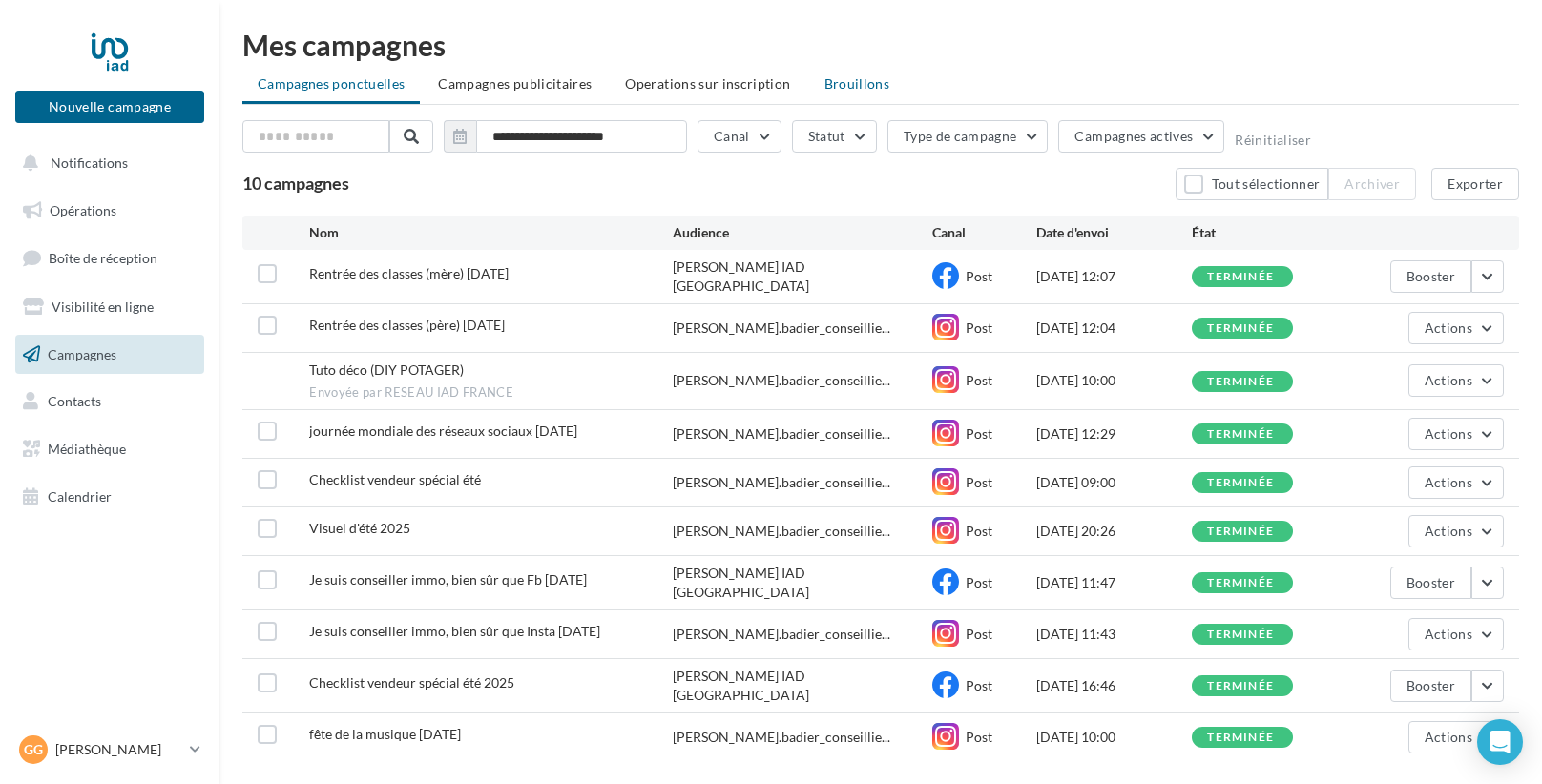
click at [854, 101] on li "Brouillons" at bounding box center [858, 84] width 97 height 35
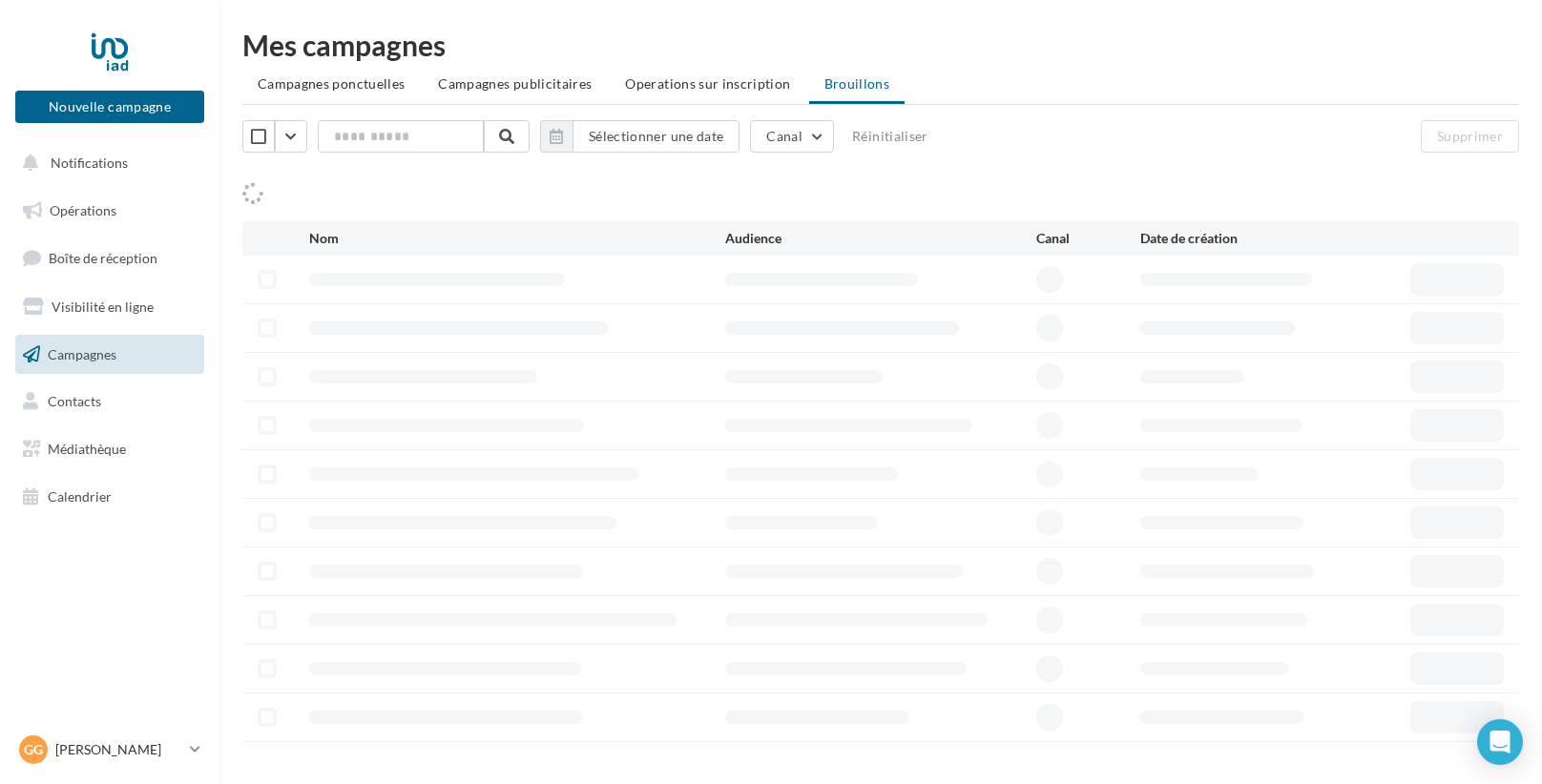
click at [852, 94] on ul "Campagnes ponctuelles Campagnes publicitaires Operations sur inscription Brouil…" at bounding box center [881, 85] width 1277 height 38
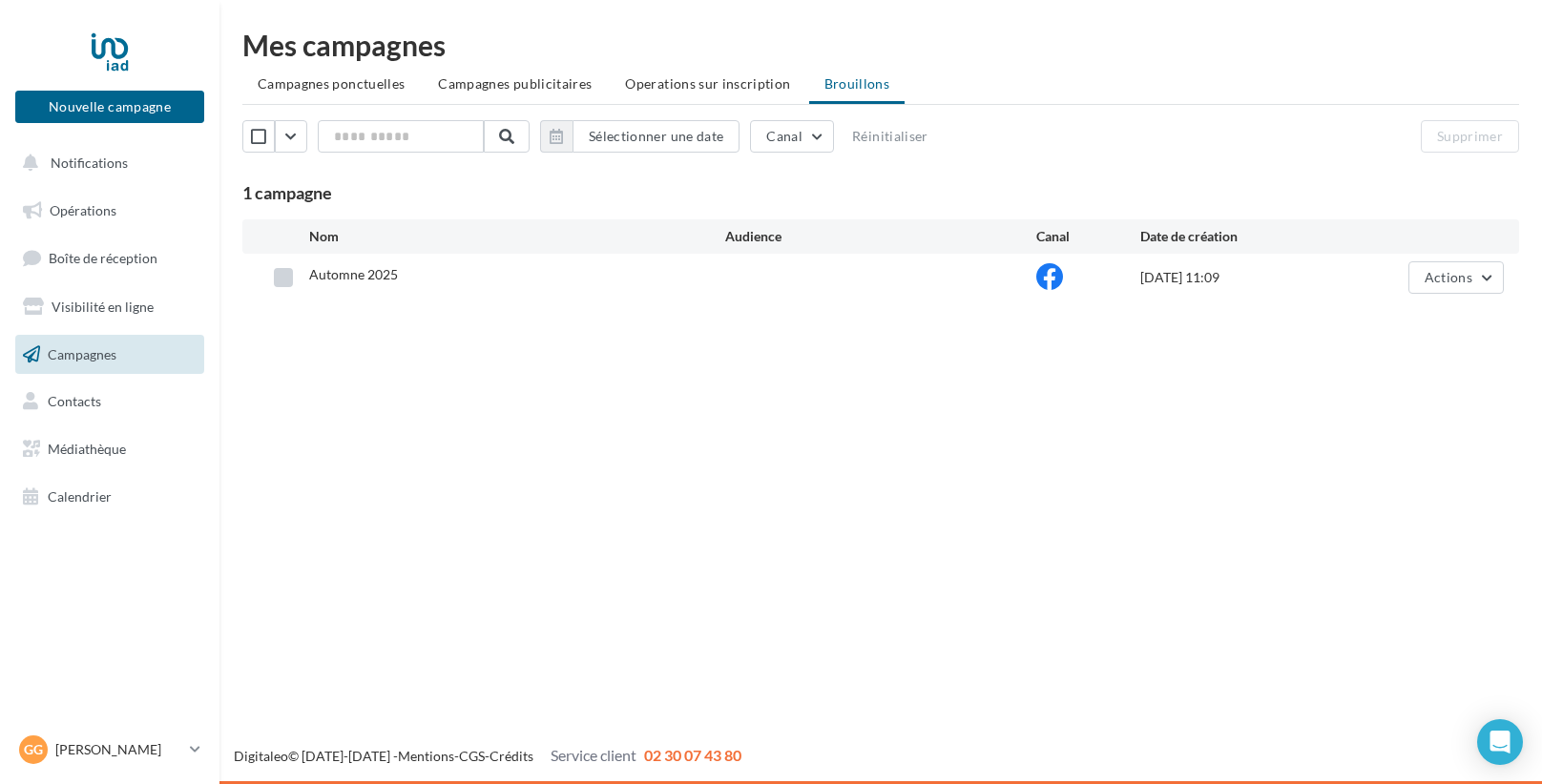
click at [290, 276] on label at bounding box center [283, 277] width 19 height 19
click at [1468, 269] on span "Actions" at bounding box center [1448, 276] width 47 height 16
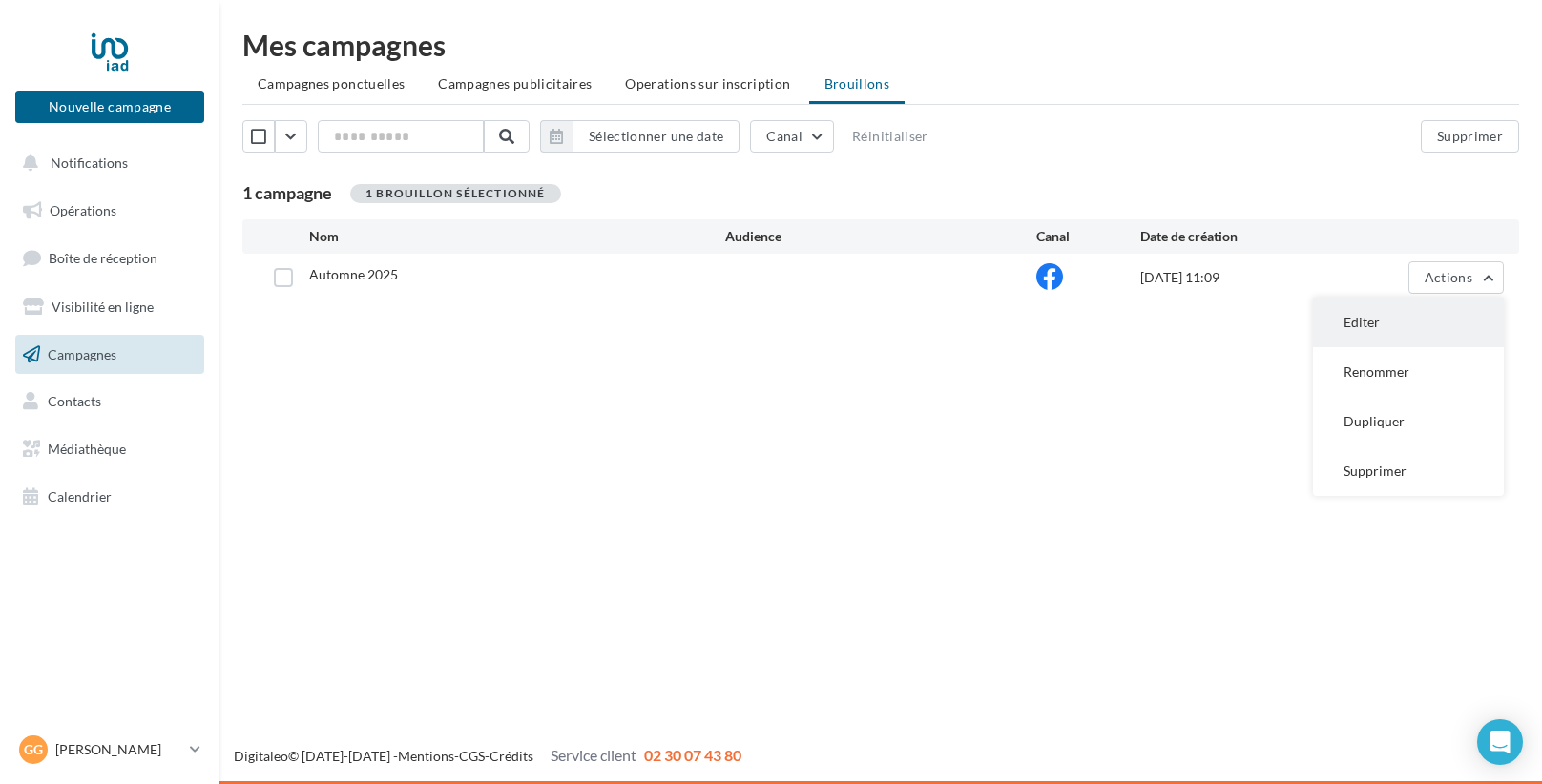
click at [1416, 324] on button "Editer" at bounding box center [1408, 322] width 190 height 49
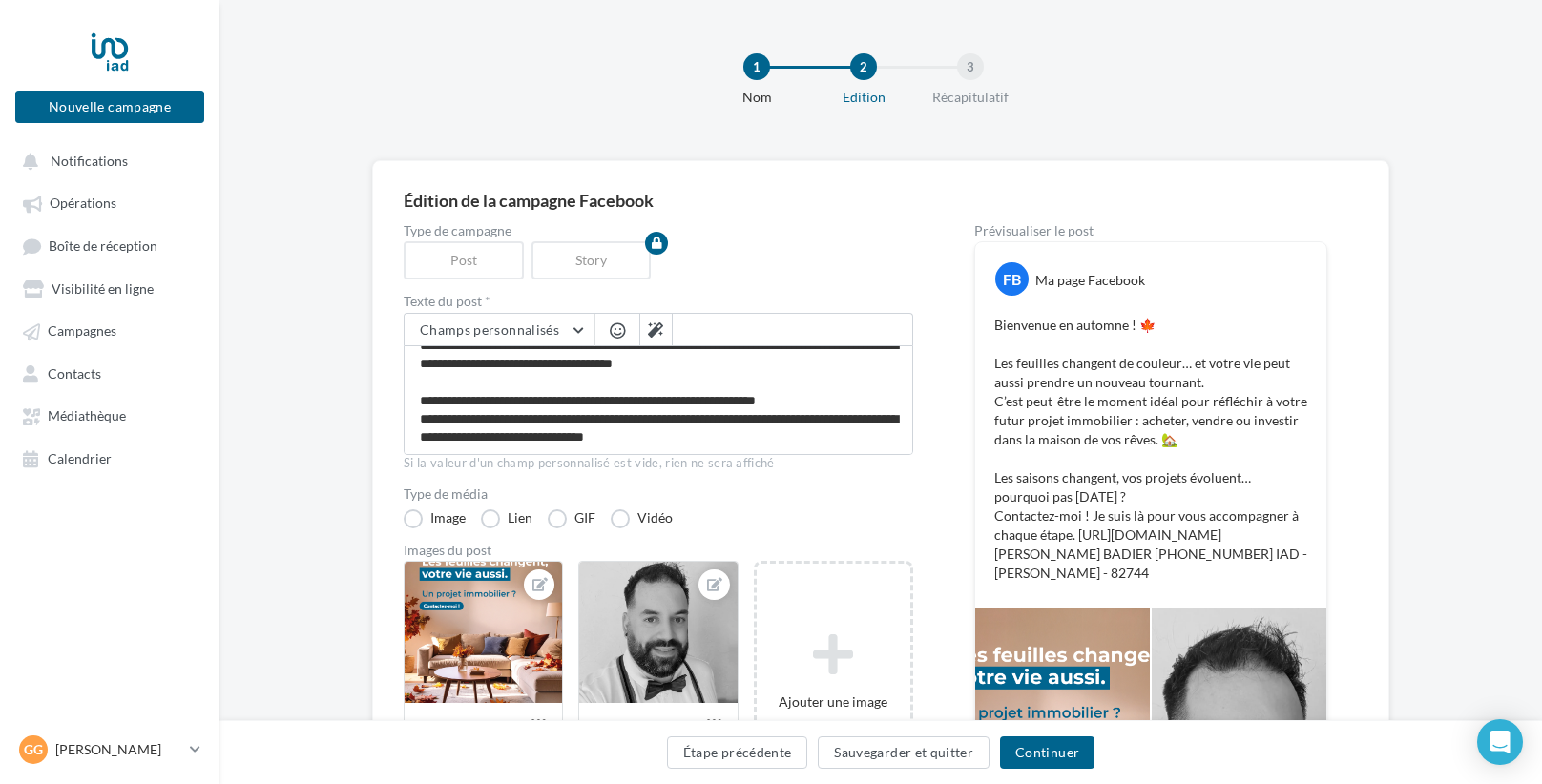
scroll to position [359, 0]
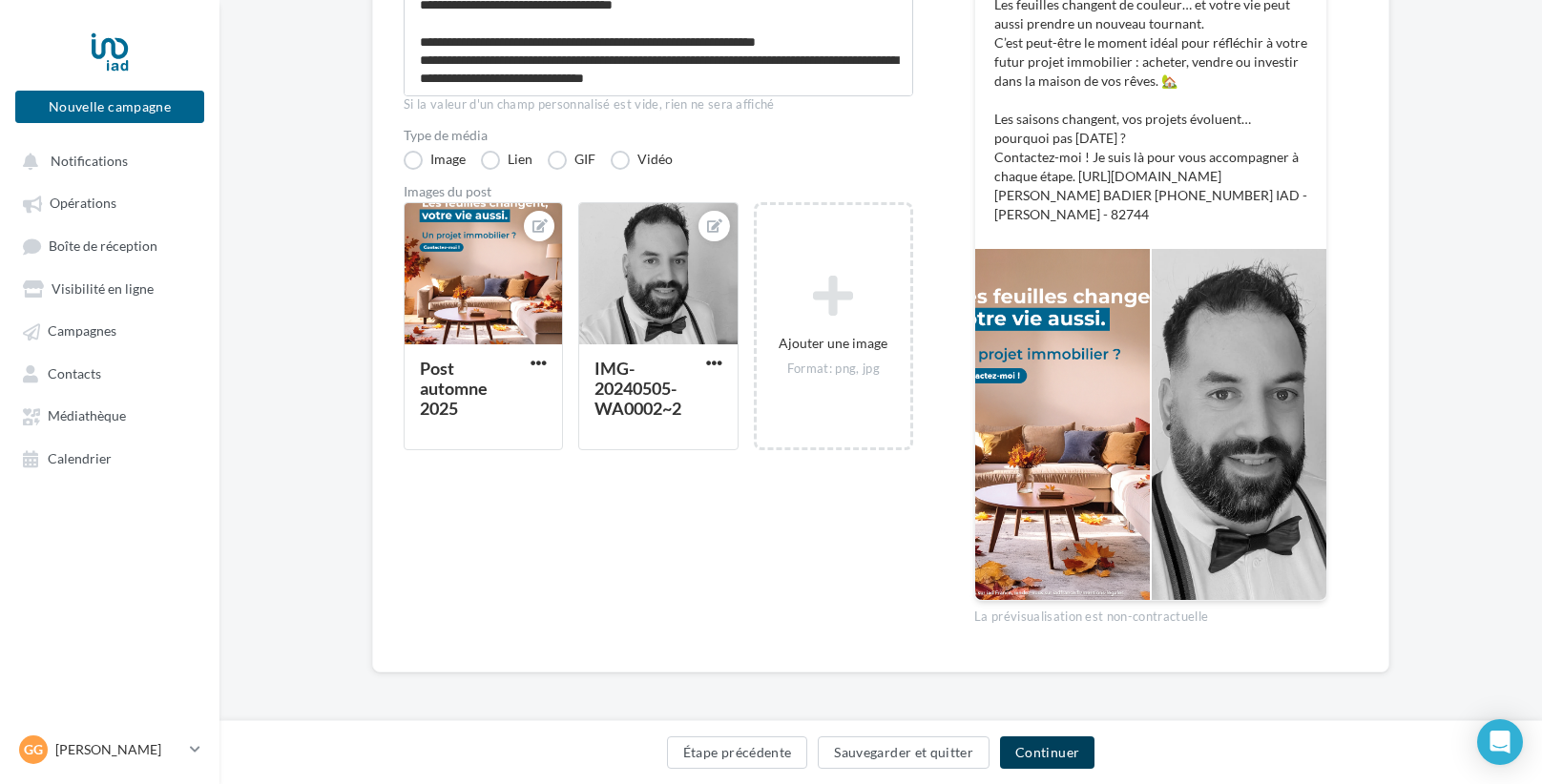
click at [1056, 749] on button "Continuer" at bounding box center [1047, 753] width 95 height 33
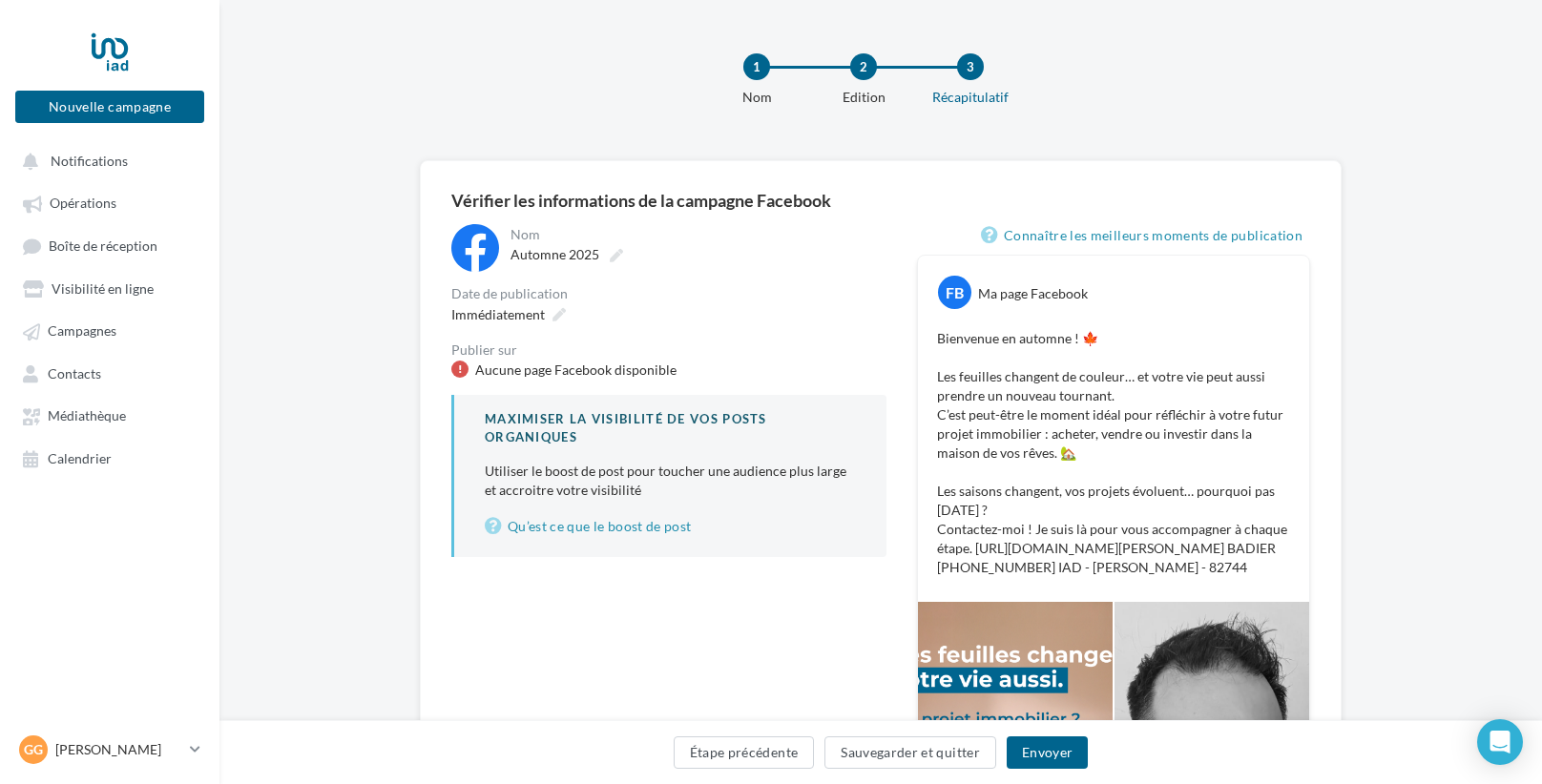
click at [559, 476] on p "Utiliser le boost de post pour toucher une audience plus large et accroitre vot…" at bounding box center [670, 480] width 371 height 38
click at [545, 419] on div "Maximiser la visibilité de vos posts organiques" at bounding box center [670, 427] width 371 height 36
click at [125, 280] on span "Visibilité en ligne" at bounding box center [102, 288] width 102 height 16
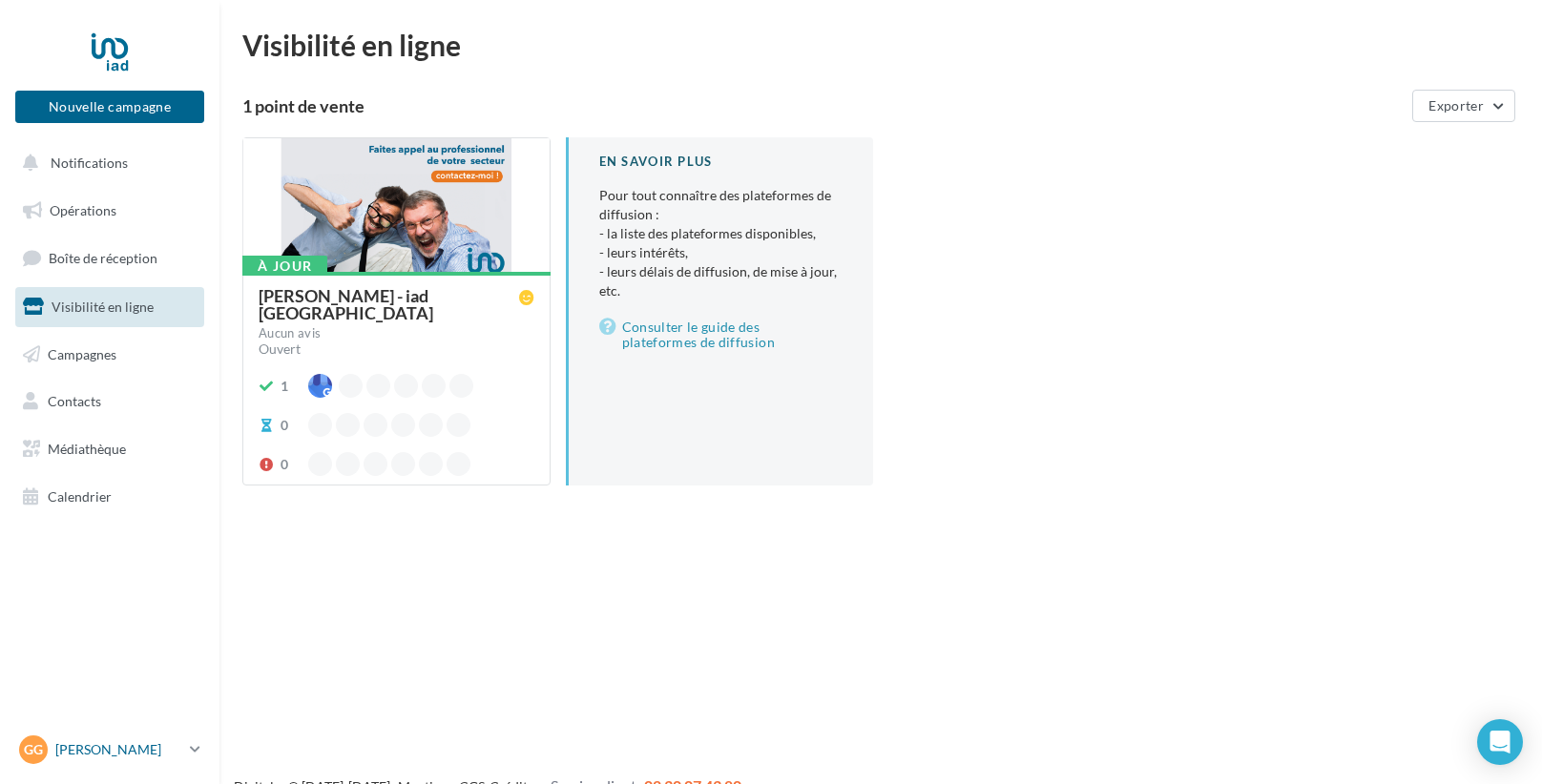
click at [99, 738] on div "Gg Grégory BADIER gregory.badier@iadfrance.fr" at bounding box center [101, 750] width 163 height 29
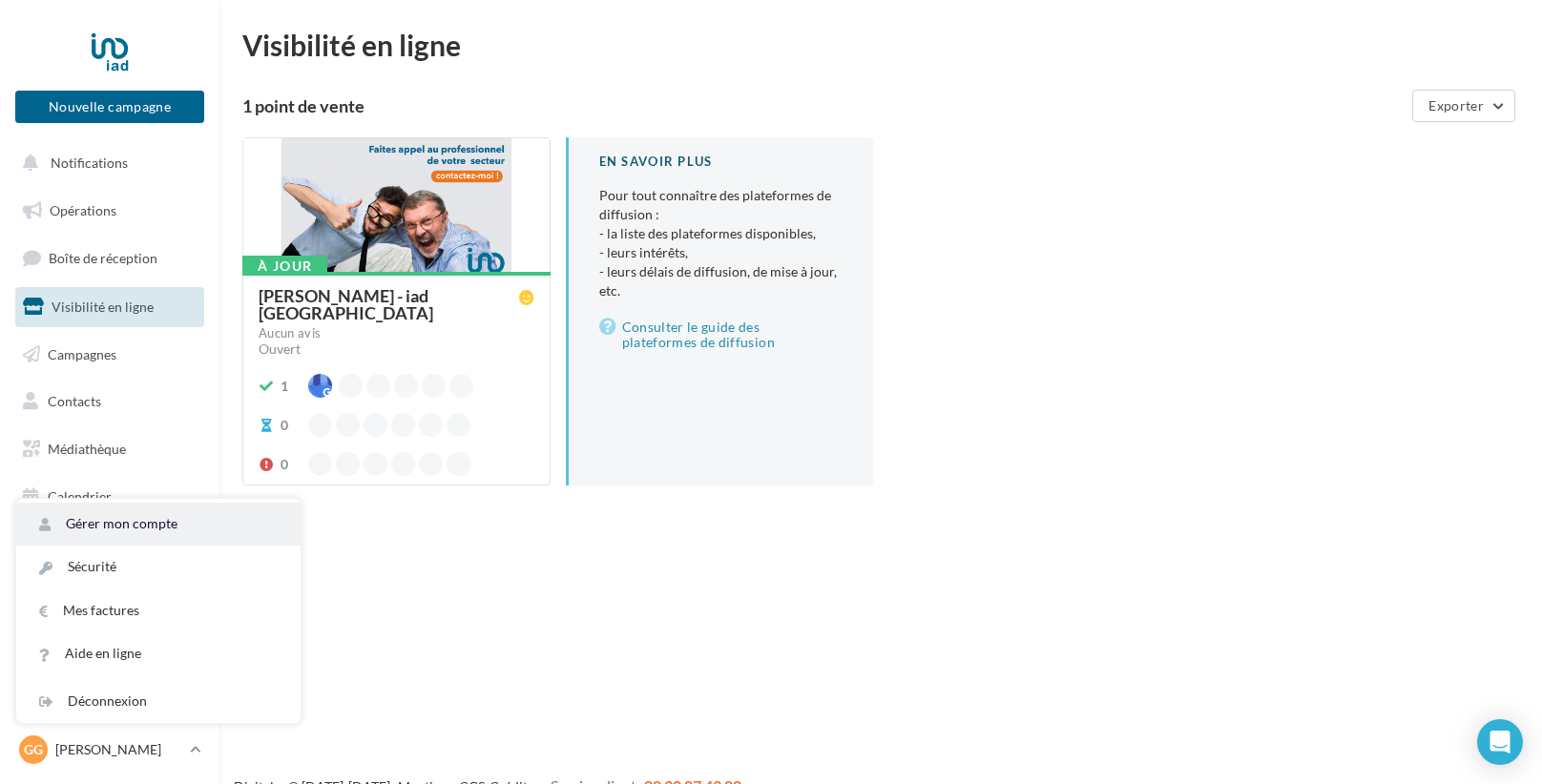
click at [153, 536] on link "Gérer mon compte" at bounding box center [159, 524] width 284 height 43
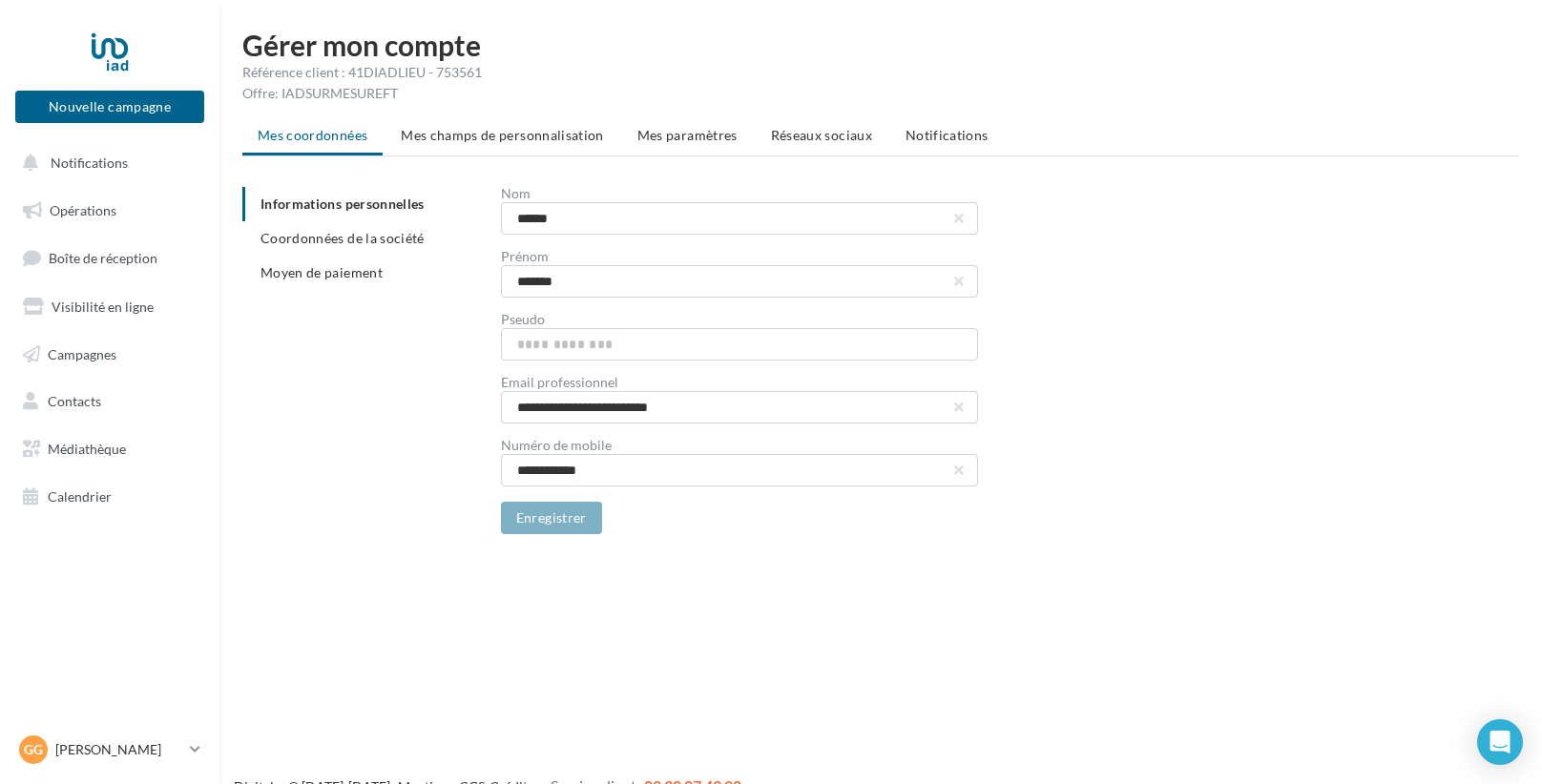
click at [475, 153] on ul "Mes coordonnées Mes champs de personnalisation Mes paramètres Réseaux sociaux N…" at bounding box center [881, 136] width 1277 height 38
click at [480, 140] on span "Mes champs de personnalisation" at bounding box center [503, 134] width 203 height 16
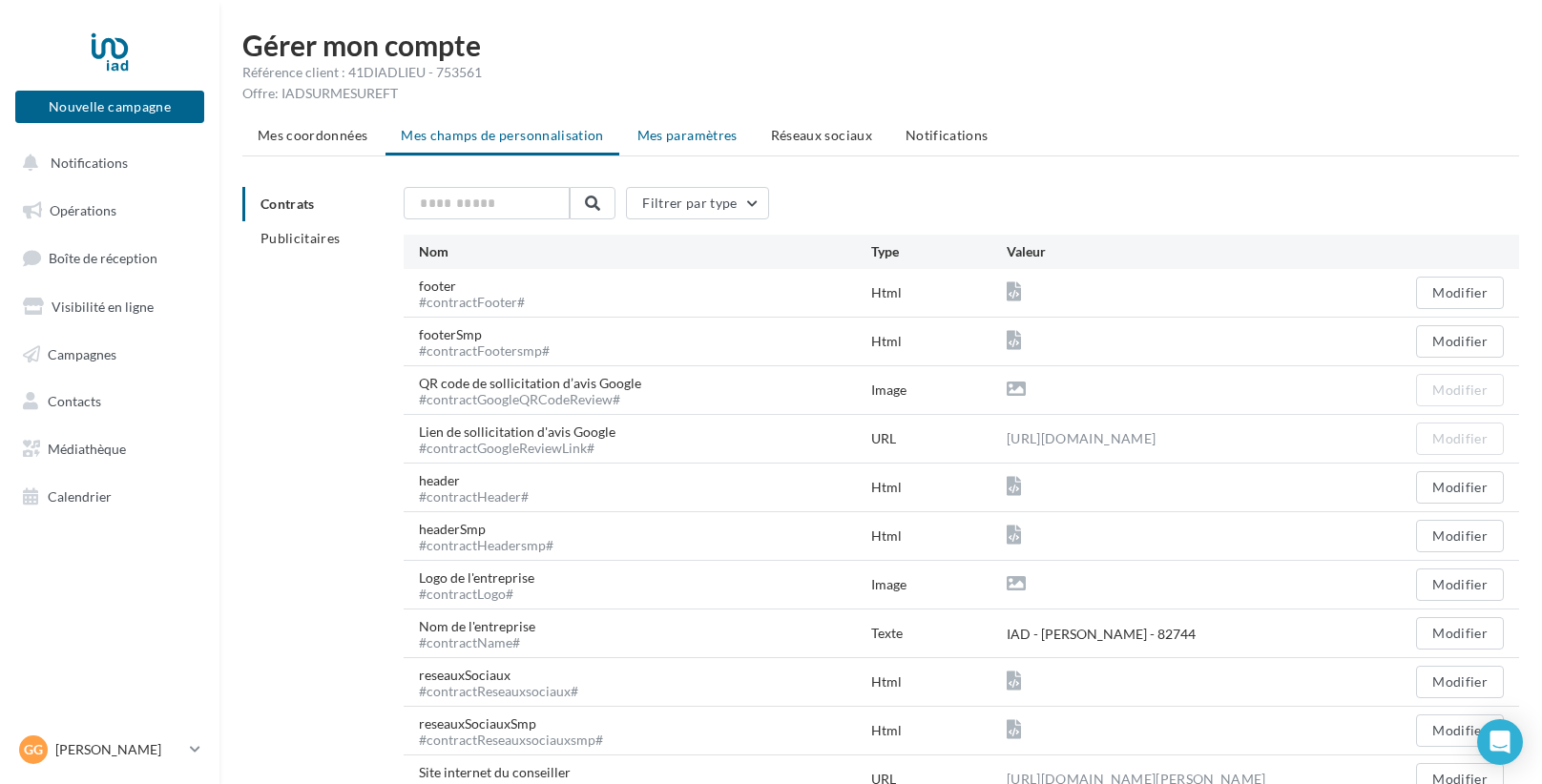
drag, startPoint x: 660, startPoint y: 159, endPoint x: 673, endPoint y: 149, distance: 16.4
click at [661, 159] on div "Mes coordonnées Mes champs de personnalisation Mes paramètres Réseaux sociaux N…" at bounding box center [881, 752] width 1277 height 1269
click at [678, 144] on li "Mes paramètres" at bounding box center [686, 135] width 131 height 35
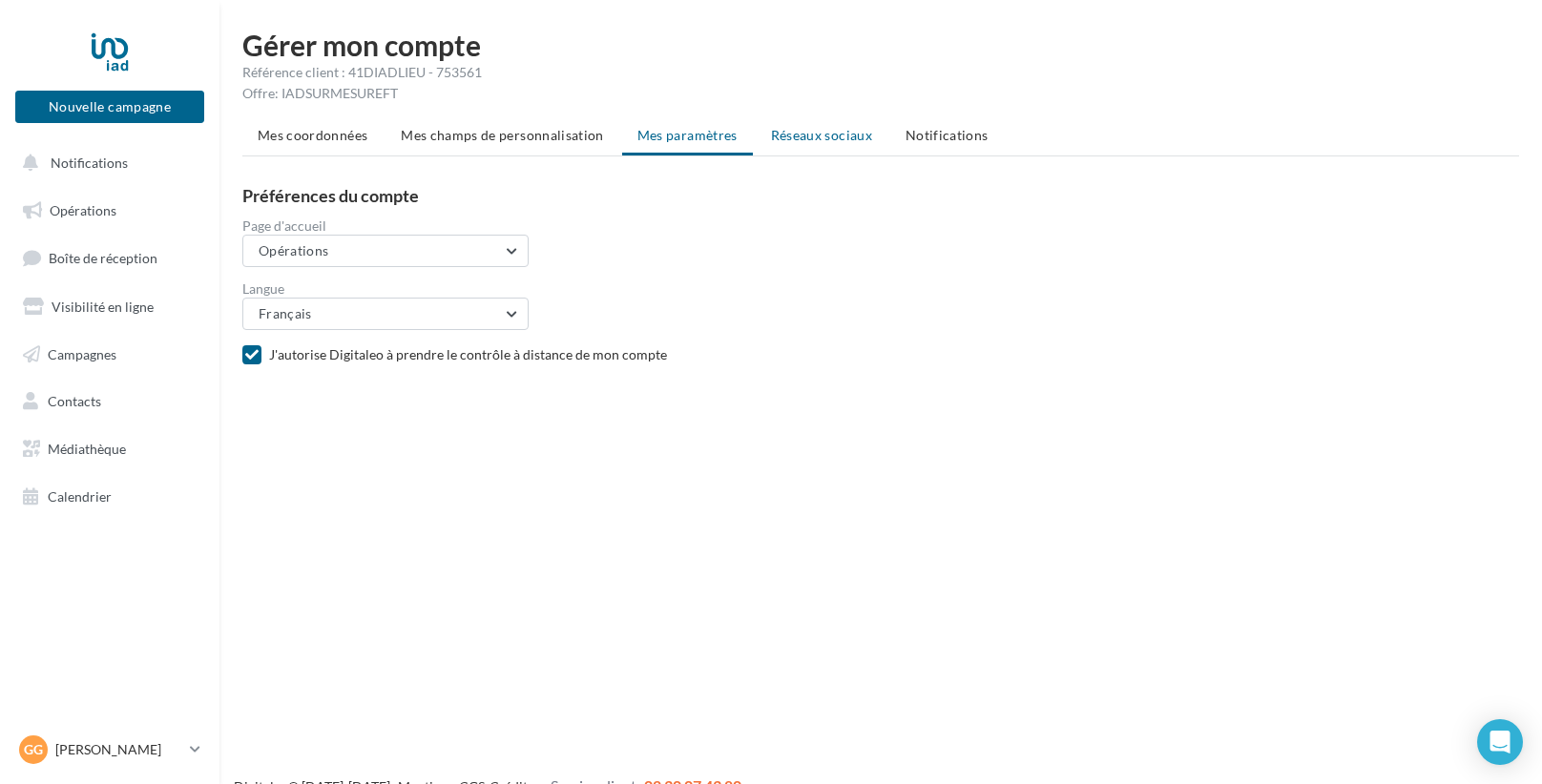
click at [840, 132] on span "Réseaux sociaux" at bounding box center [821, 134] width 102 height 16
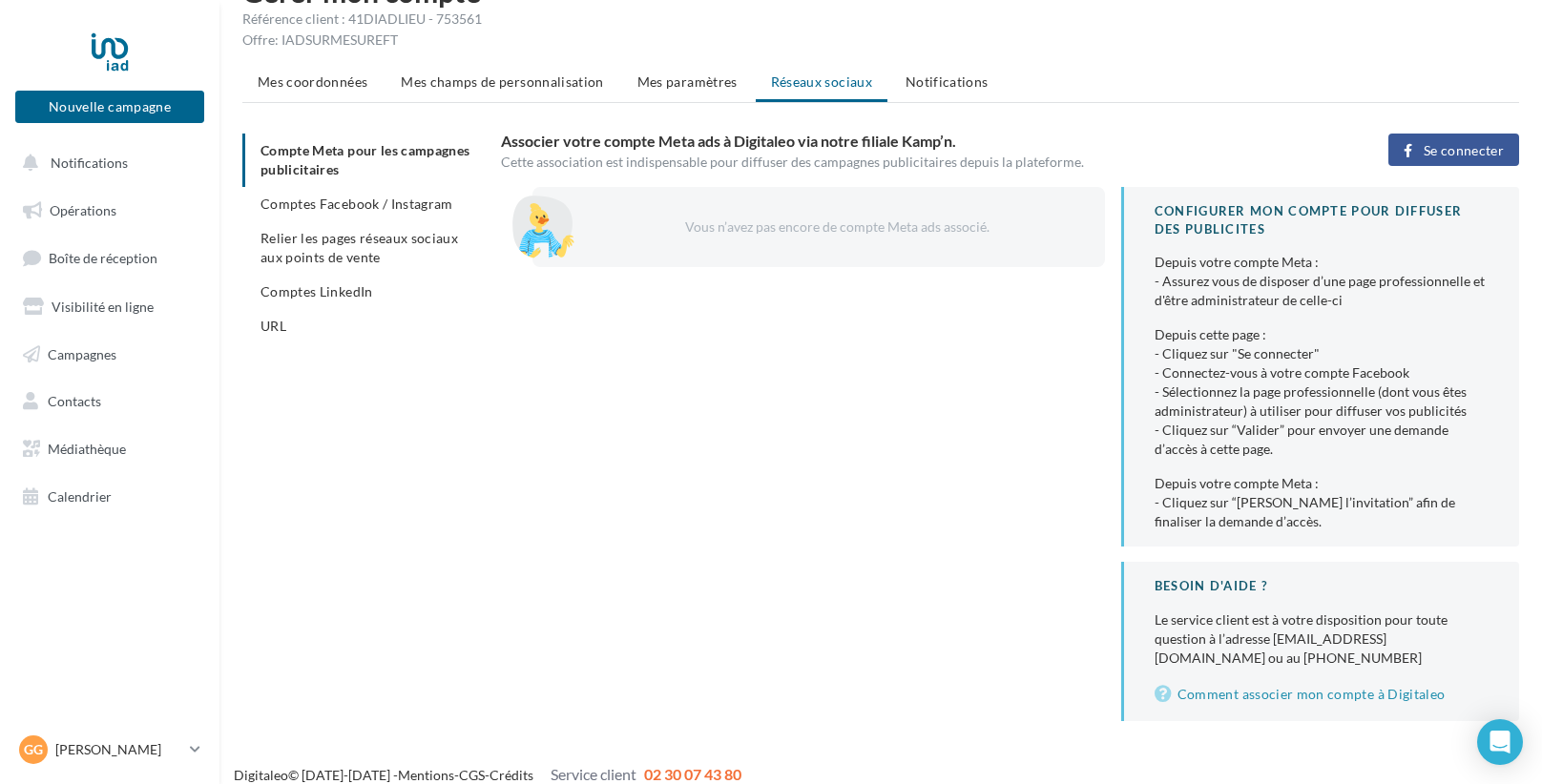
scroll to position [71, 0]
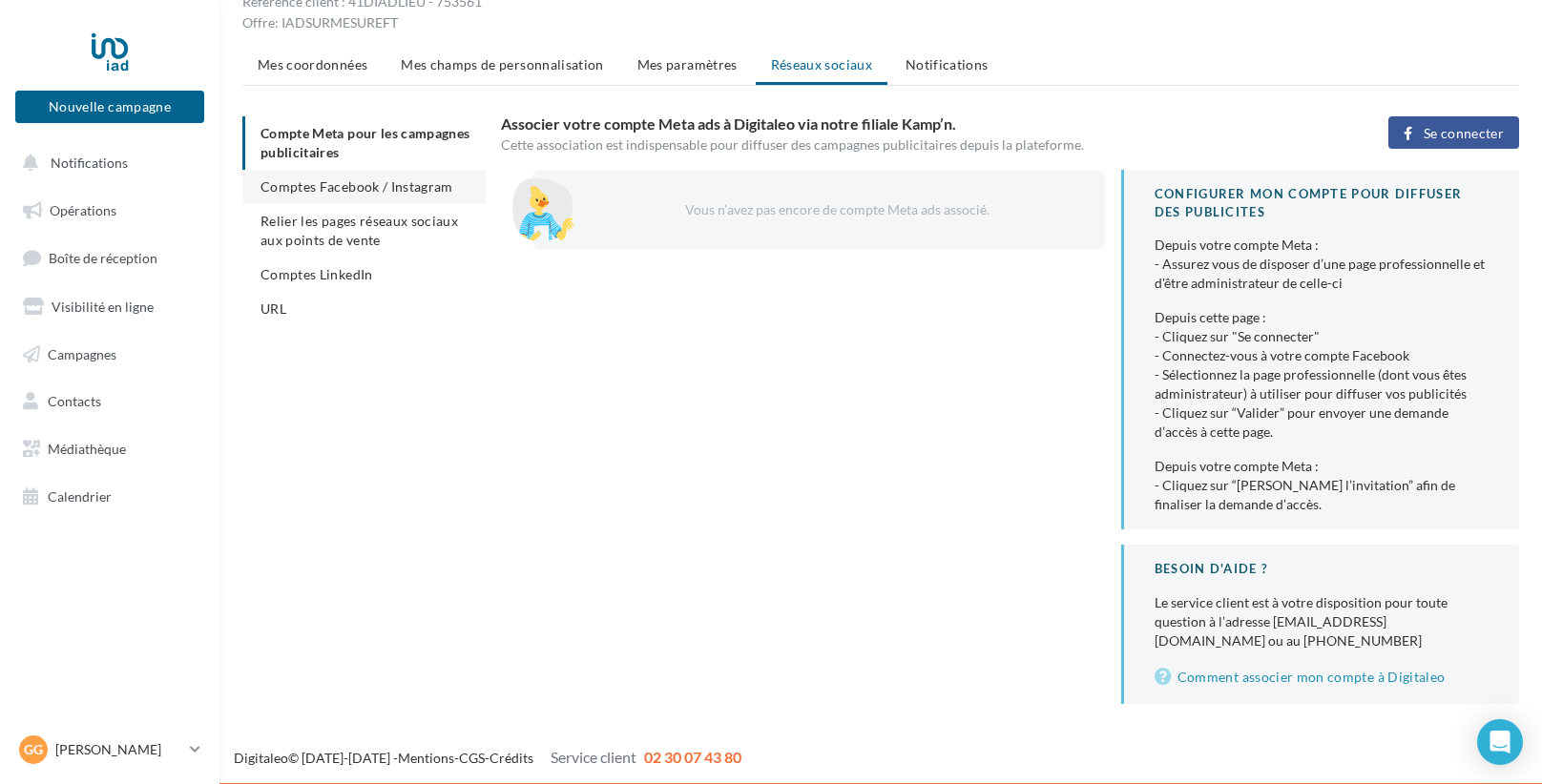
click at [316, 192] on li "Comptes Facebook / Instagram" at bounding box center [364, 188] width 244 height 35
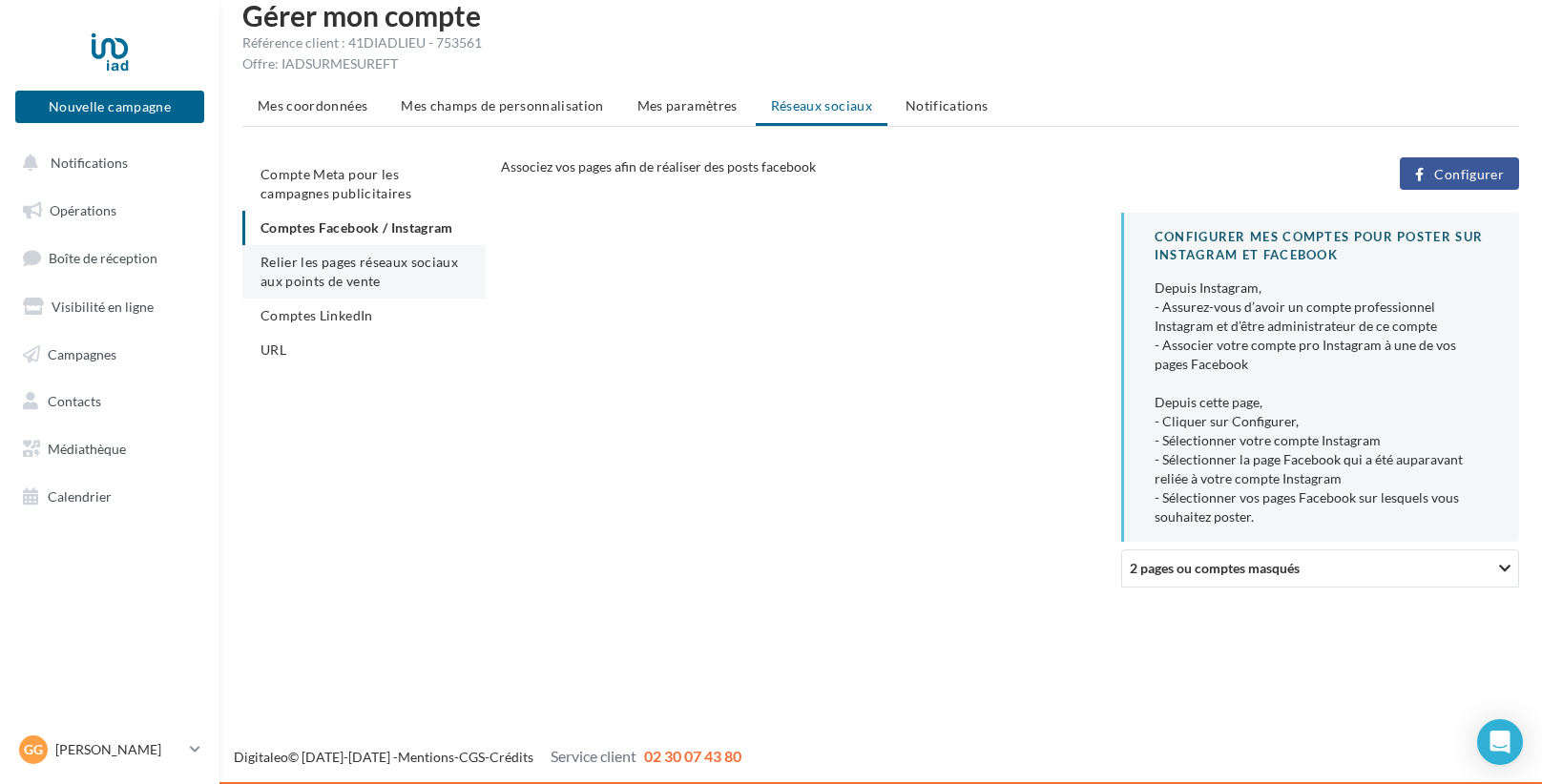
click at [247, 281] on li "Relier les pages réseaux sociaux aux points de vente" at bounding box center [364, 272] width 244 height 53
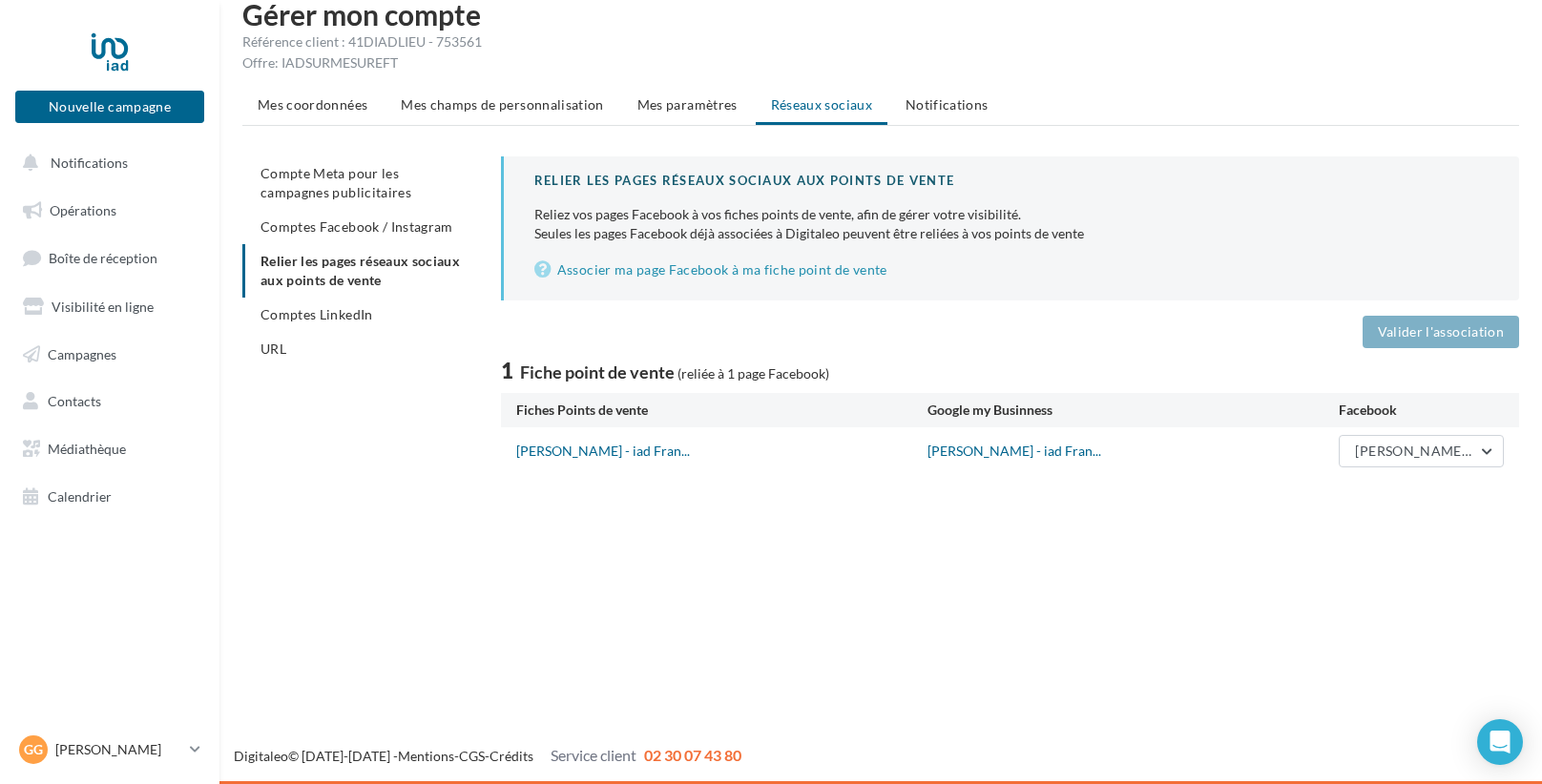
scroll to position [30, 0]
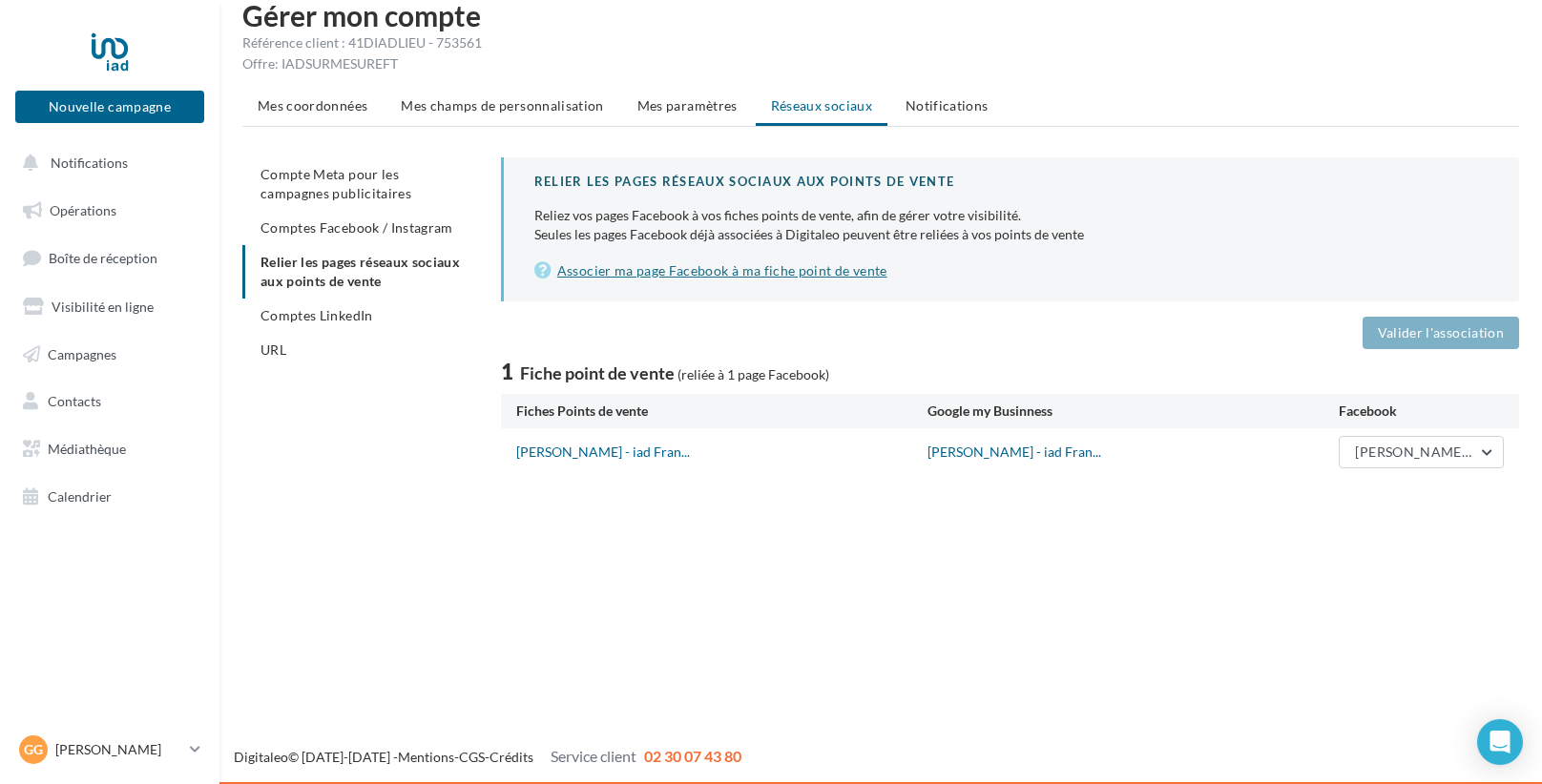
click at [655, 264] on link "Associer ma page Facebook à ma fiche point de vente" at bounding box center [1011, 271] width 954 height 23
click at [1424, 313] on div "Relier les pages réseaux sociaux aux points de vente Reliez vos pages Facebook …" at bounding box center [1009, 317] width 1018 height 319
drag, startPoint x: 490, startPoint y: 131, endPoint x: 559, endPoint y: 167, distance: 77.8
click at [493, 135] on div "Mes coordonnées Mes champs de personnalisation Mes paramètres Réseaux sociaux N…" at bounding box center [881, 282] width 1277 height 388
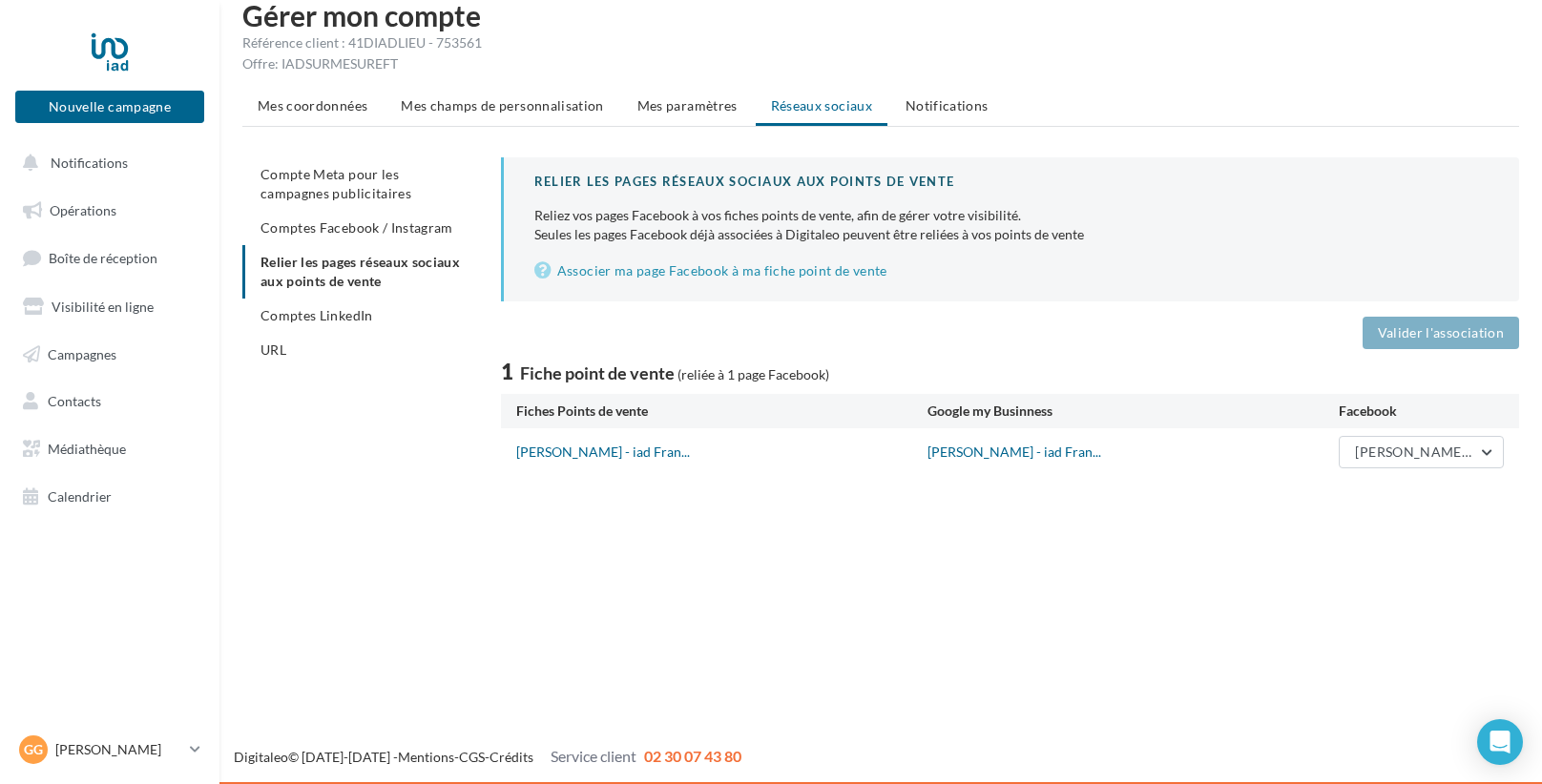
click at [594, 176] on div "Relier les pages réseaux sociaux aux points de vente" at bounding box center [1011, 182] width 954 height 18
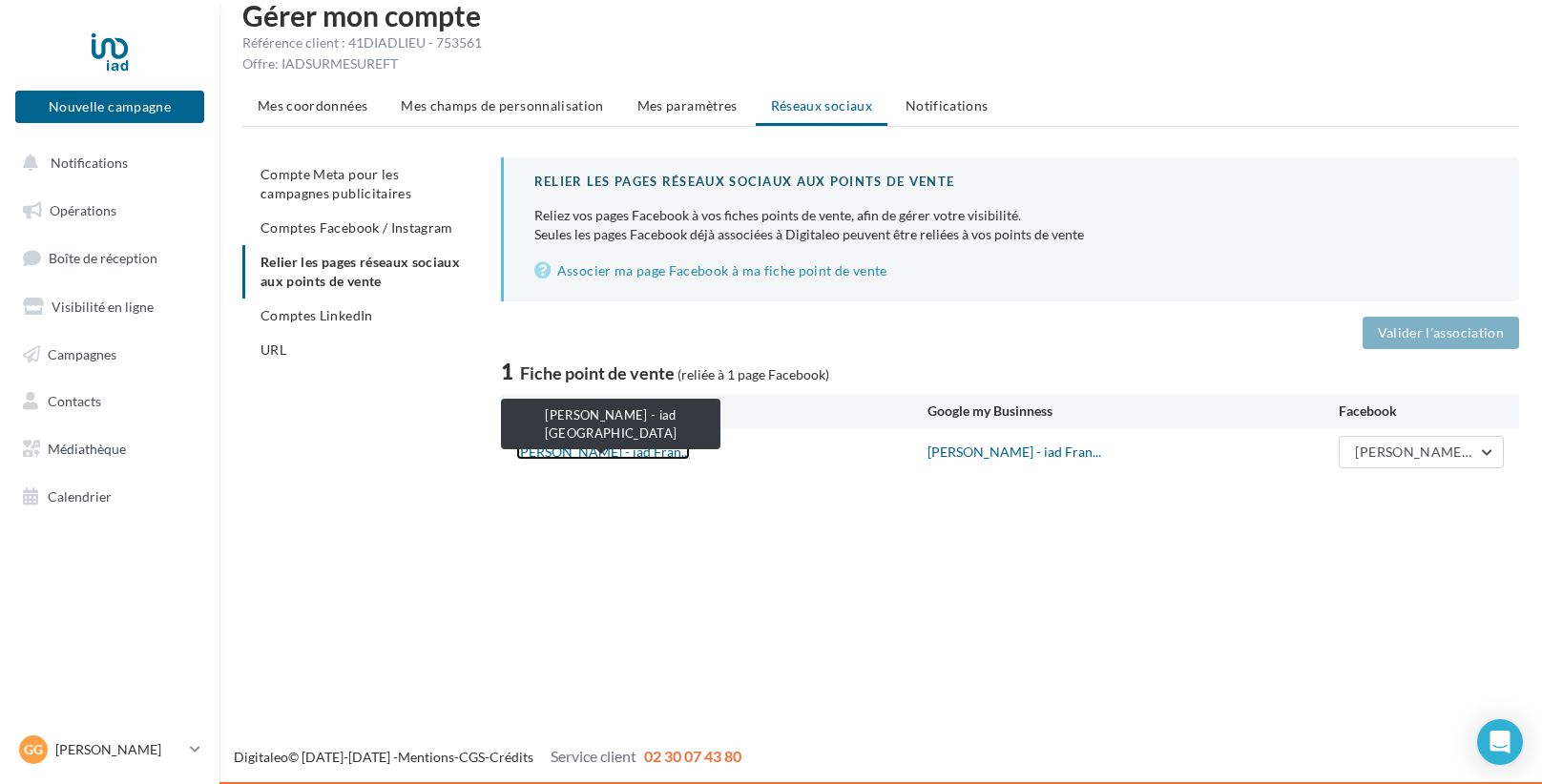
click at [574, 450] on link "Grégory BADIER - iad Fran..." at bounding box center [603, 451] width 174 height 16
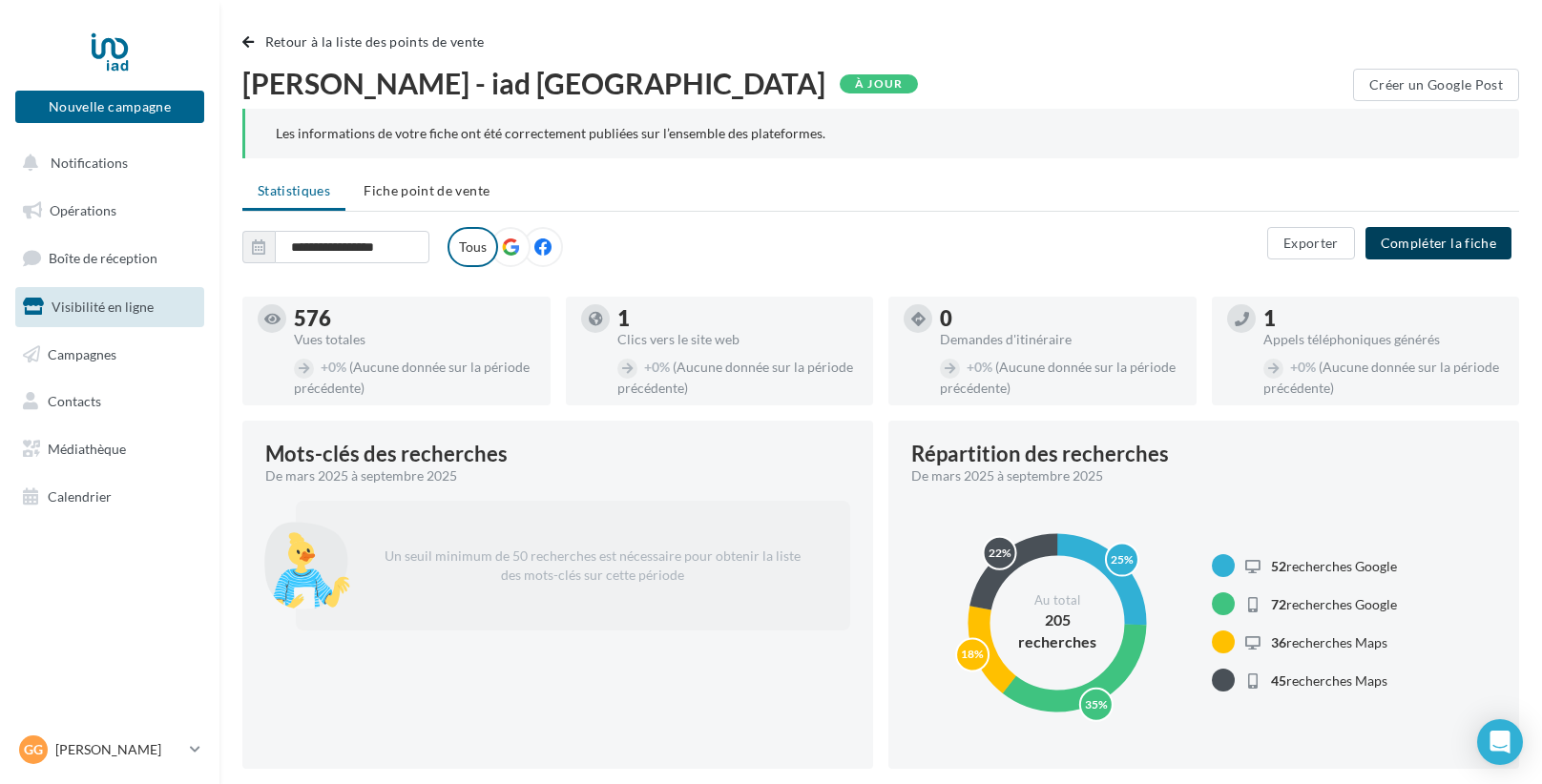
click at [1418, 232] on button "Compléter la fiche" at bounding box center [1438, 244] width 146 height 33
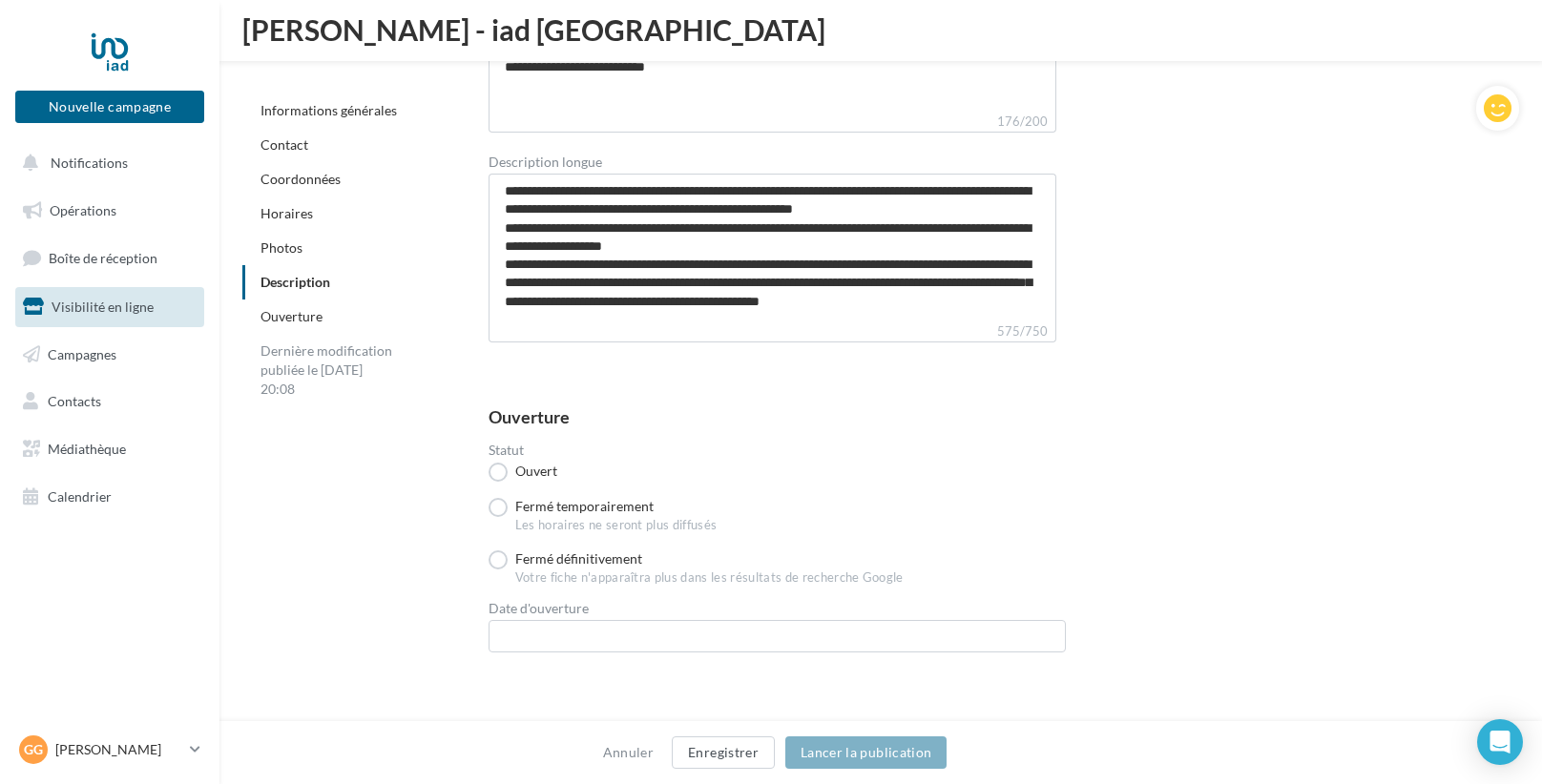
scroll to position [4704, 0]
click at [272, 318] on link "Ouverture" at bounding box center [291, 316] width 62 height 16
click at [274, 104] on link "Informations générales" at bounding box center [328, 110] width 136 height 16
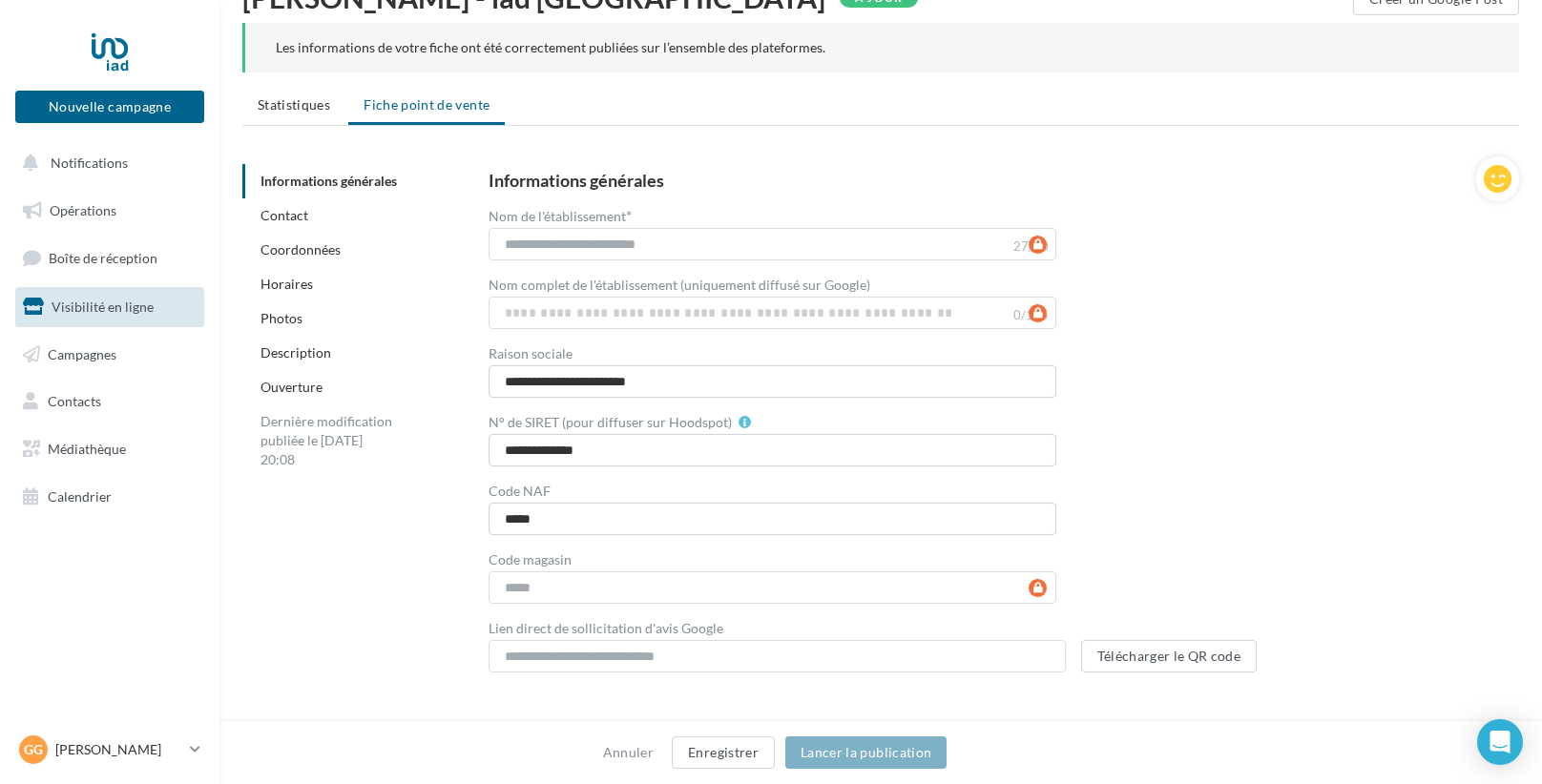
scroll to position [0, 0]
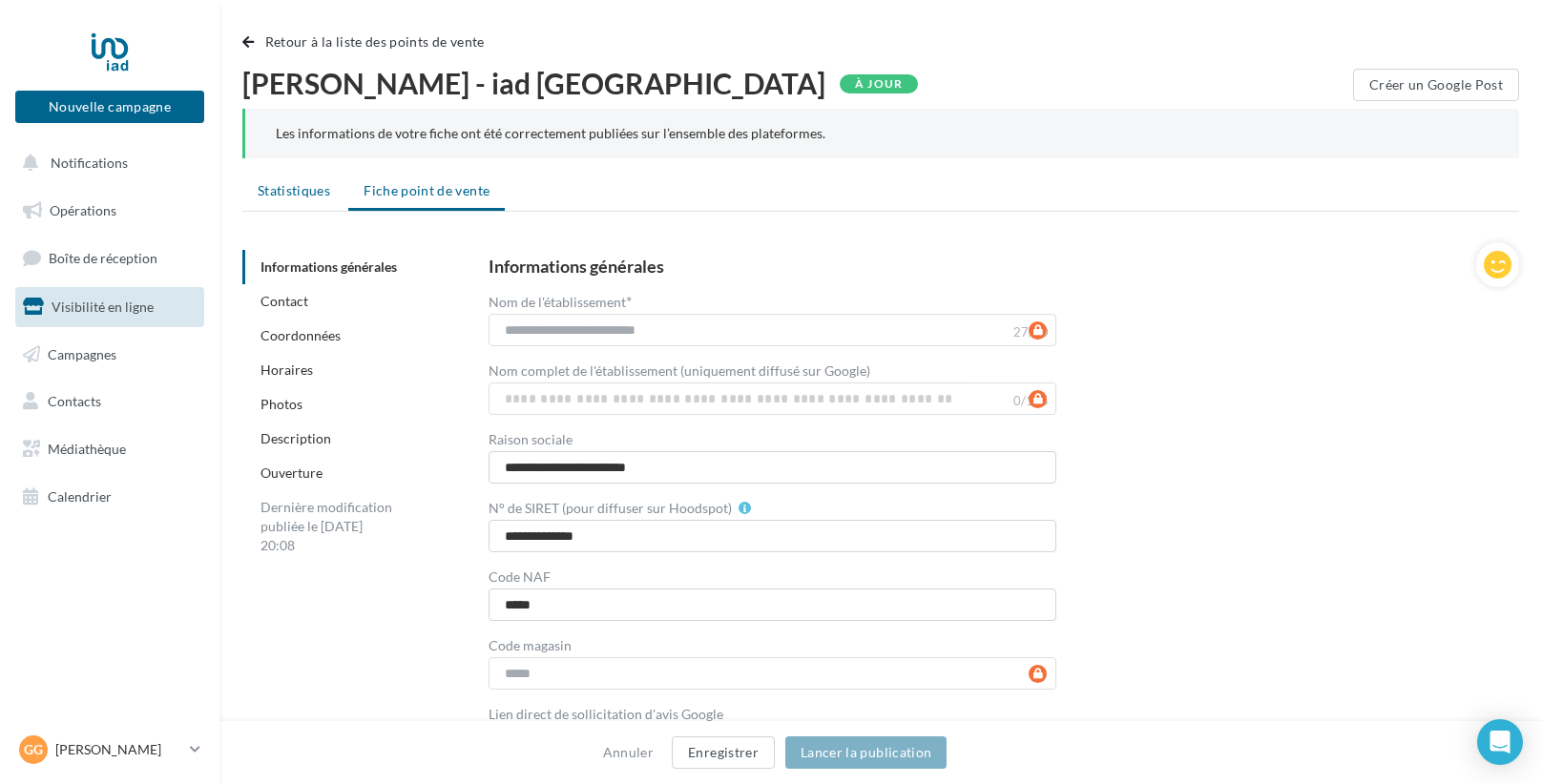
click at [279, 187] on span "Statistiques" at bounding box center [293, 190] width 73 height 16
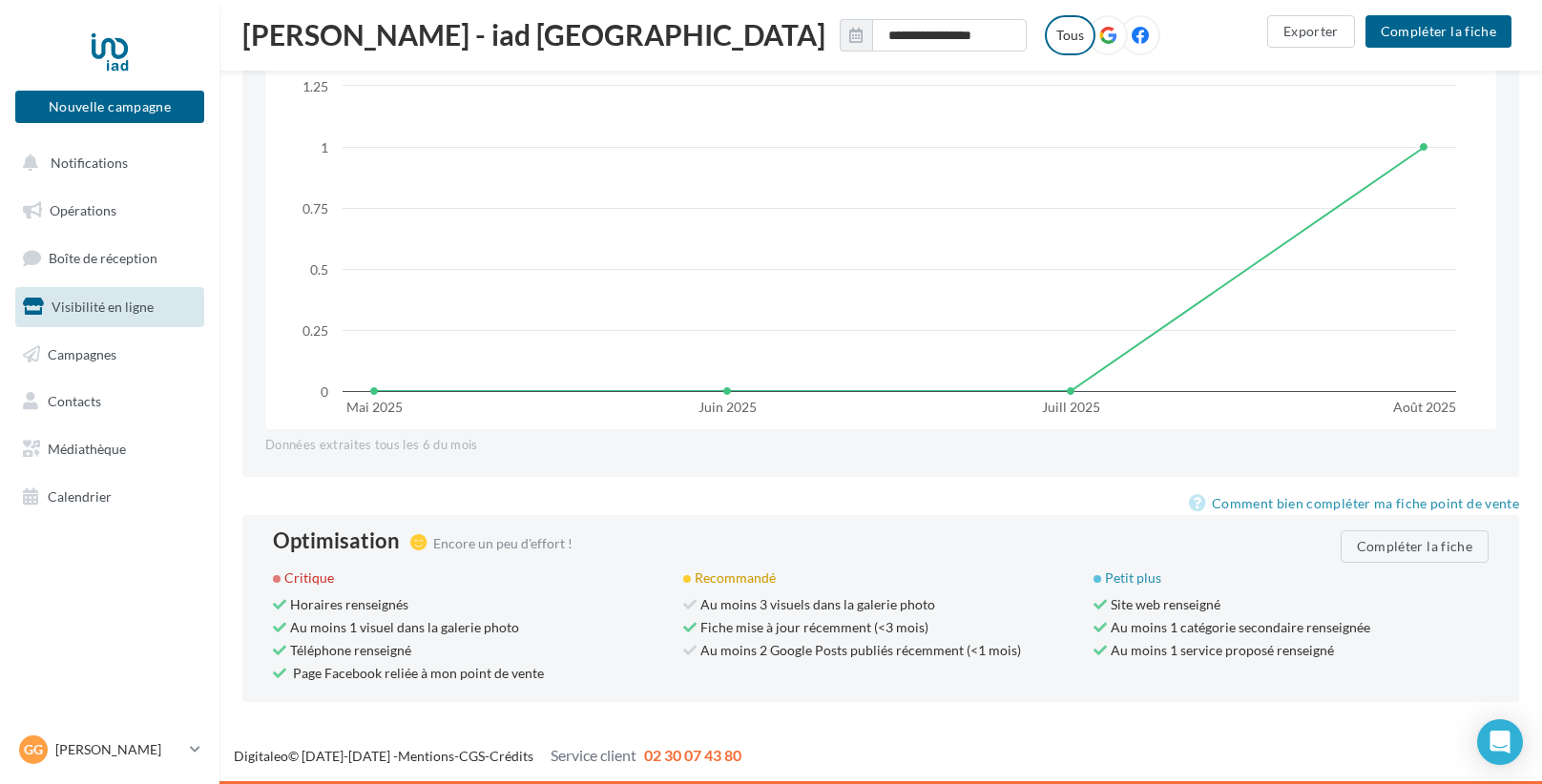
scroll to position [1525, 0]
click at [86, 744] on p "[PERSON_NAME]" at bounding box center [118, 750] width 127 height 19
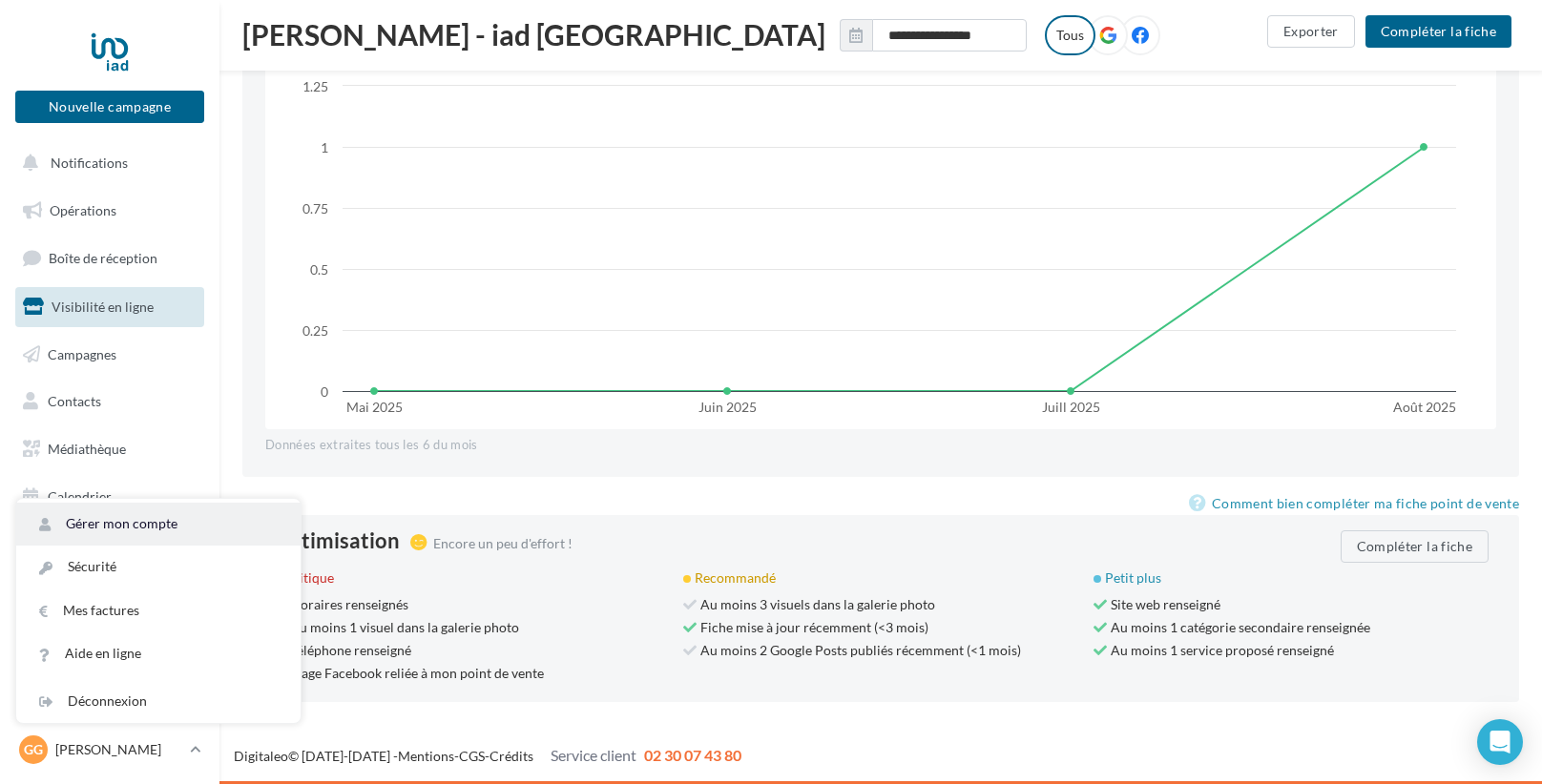
click at [162, 519] on link "Gérer mon compte" at bounding box center [159, 524] width 284 height 43
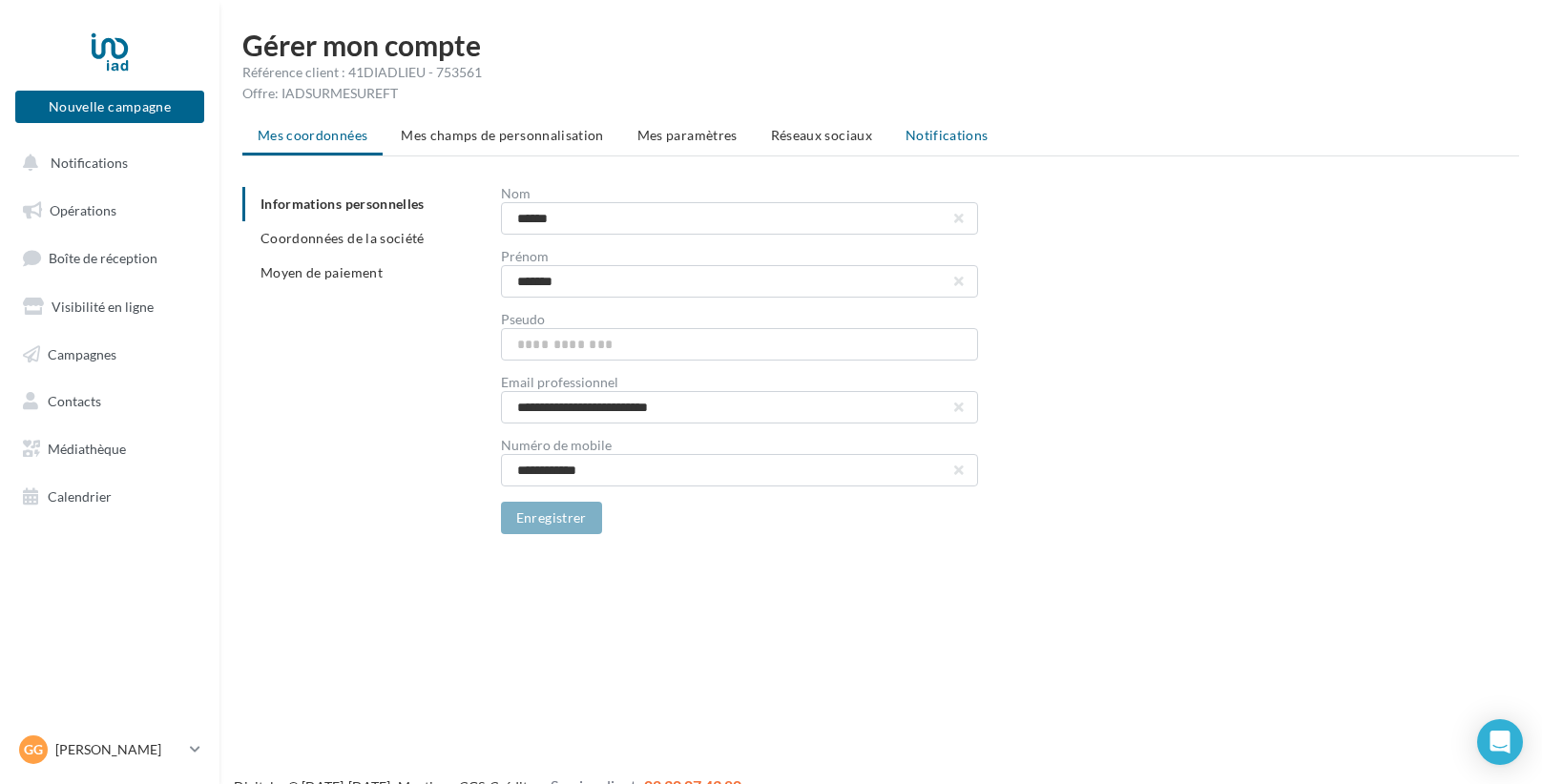
click at [933, 135] on span "Notifications" at bounding box center [947, 134] width 83 height 16
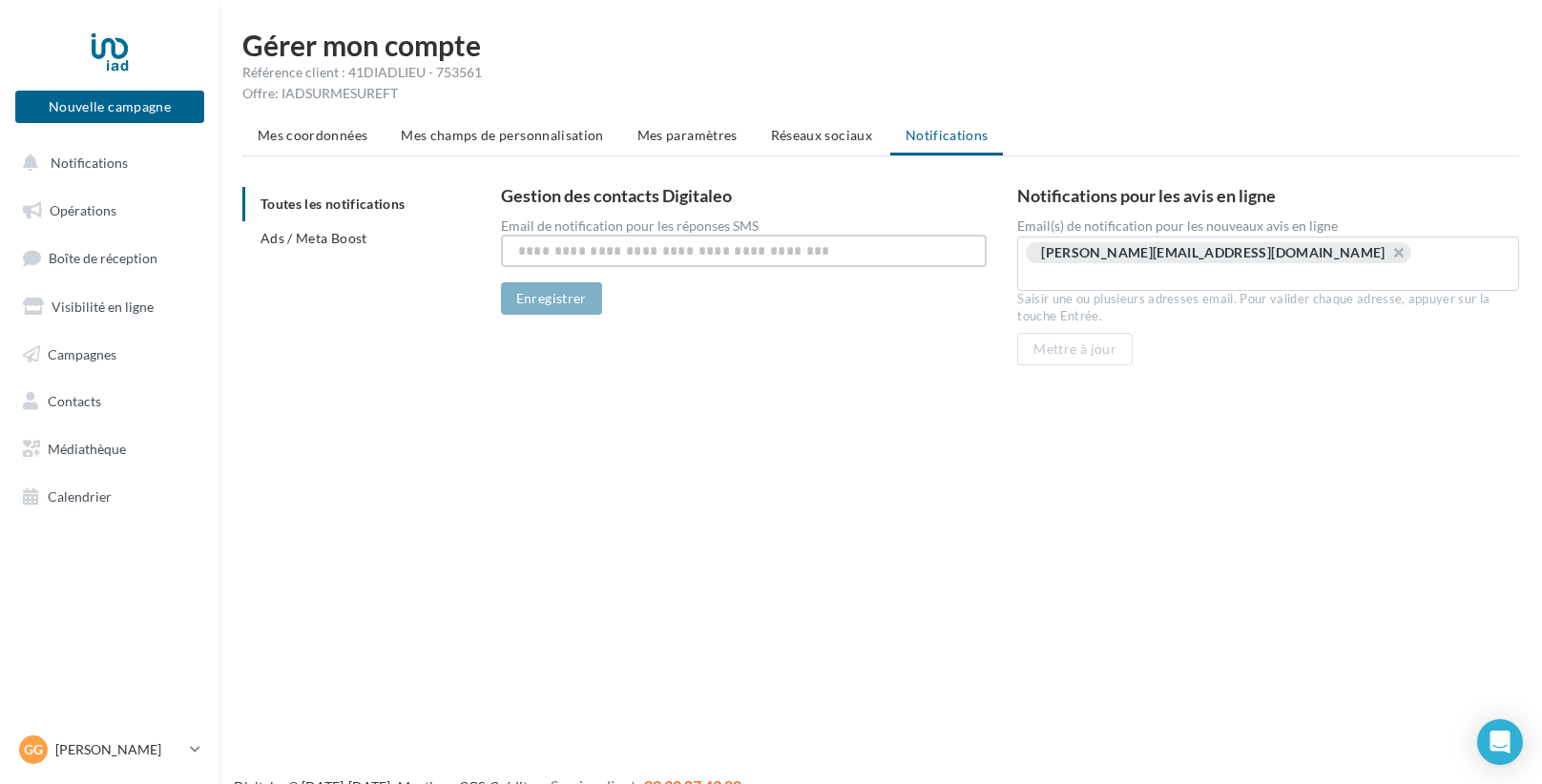
click at [713, 263] on input "text" at bounding box center [743, 251] width 486 height 33
type input "**********"
click at [582, 312] on button "Enregistrer" at bounding box center [551, 299] width 102 height 33
click at [823, 140] on span "Réseaux sociaux" at bounding box center [821, 134] width 102 height 16
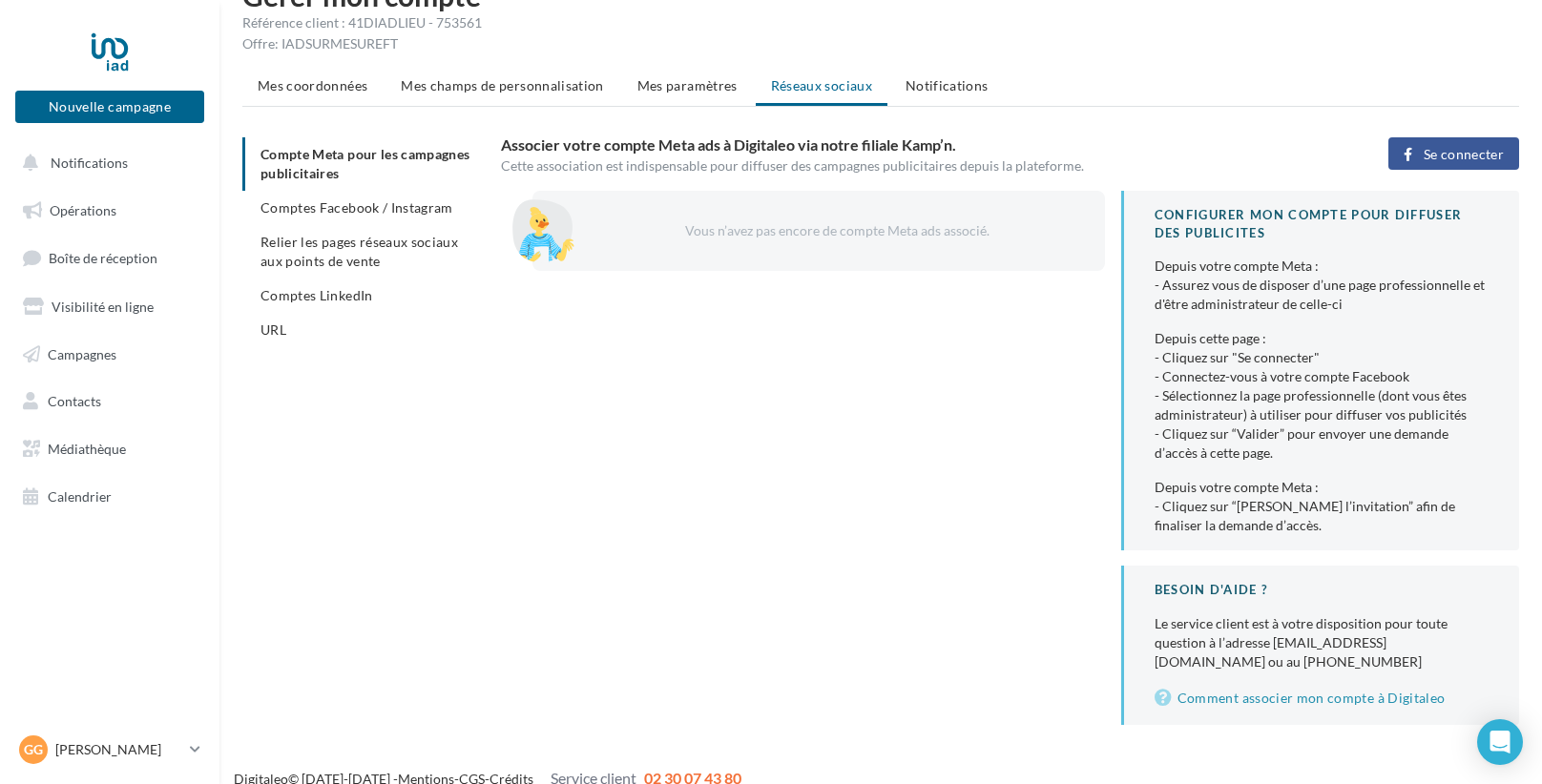
scroll to position [71, 0]
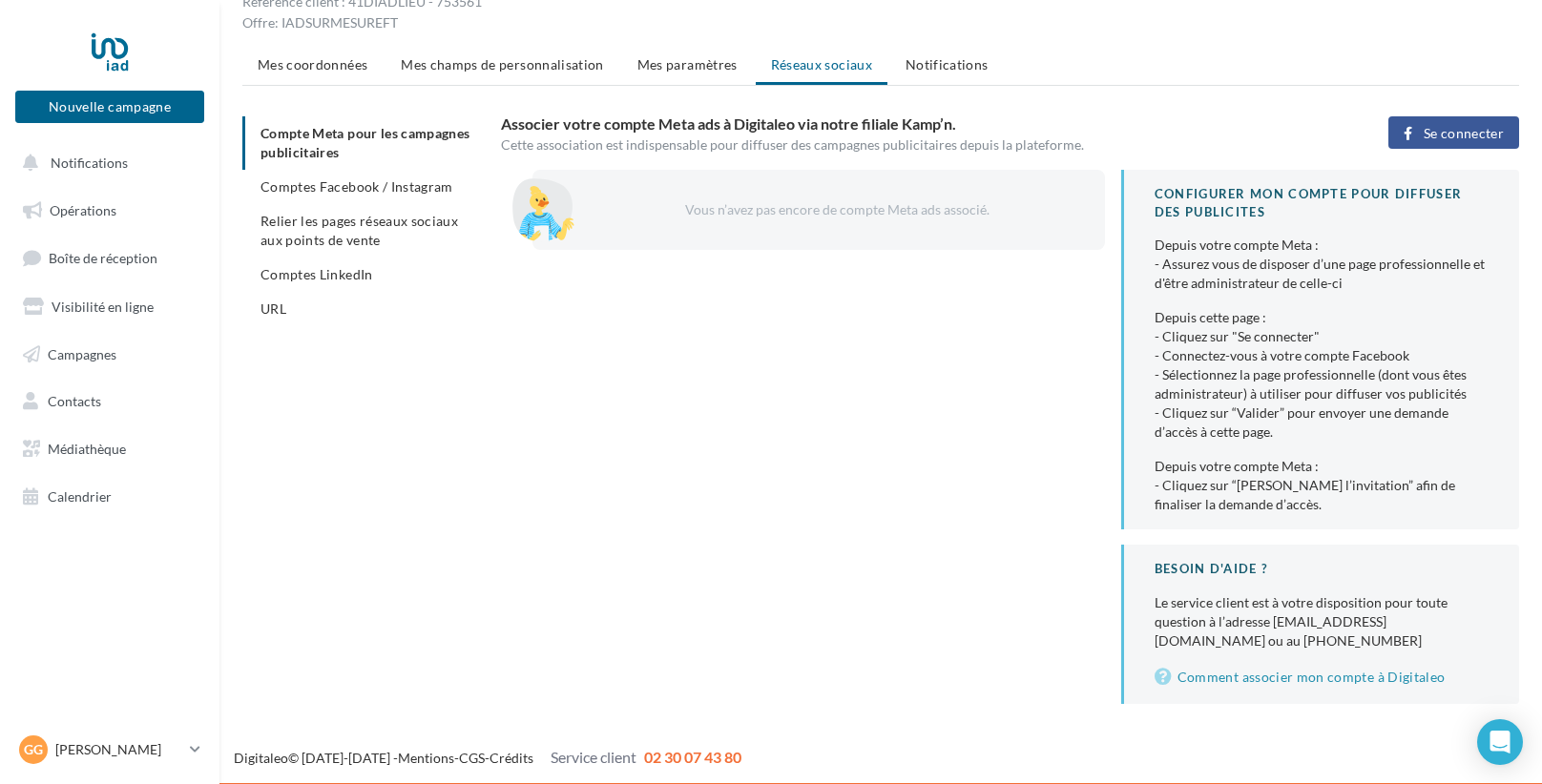
click at [1462, 131] on span "Se connecter" at bounding box center [1464, 133] width 80 height 15
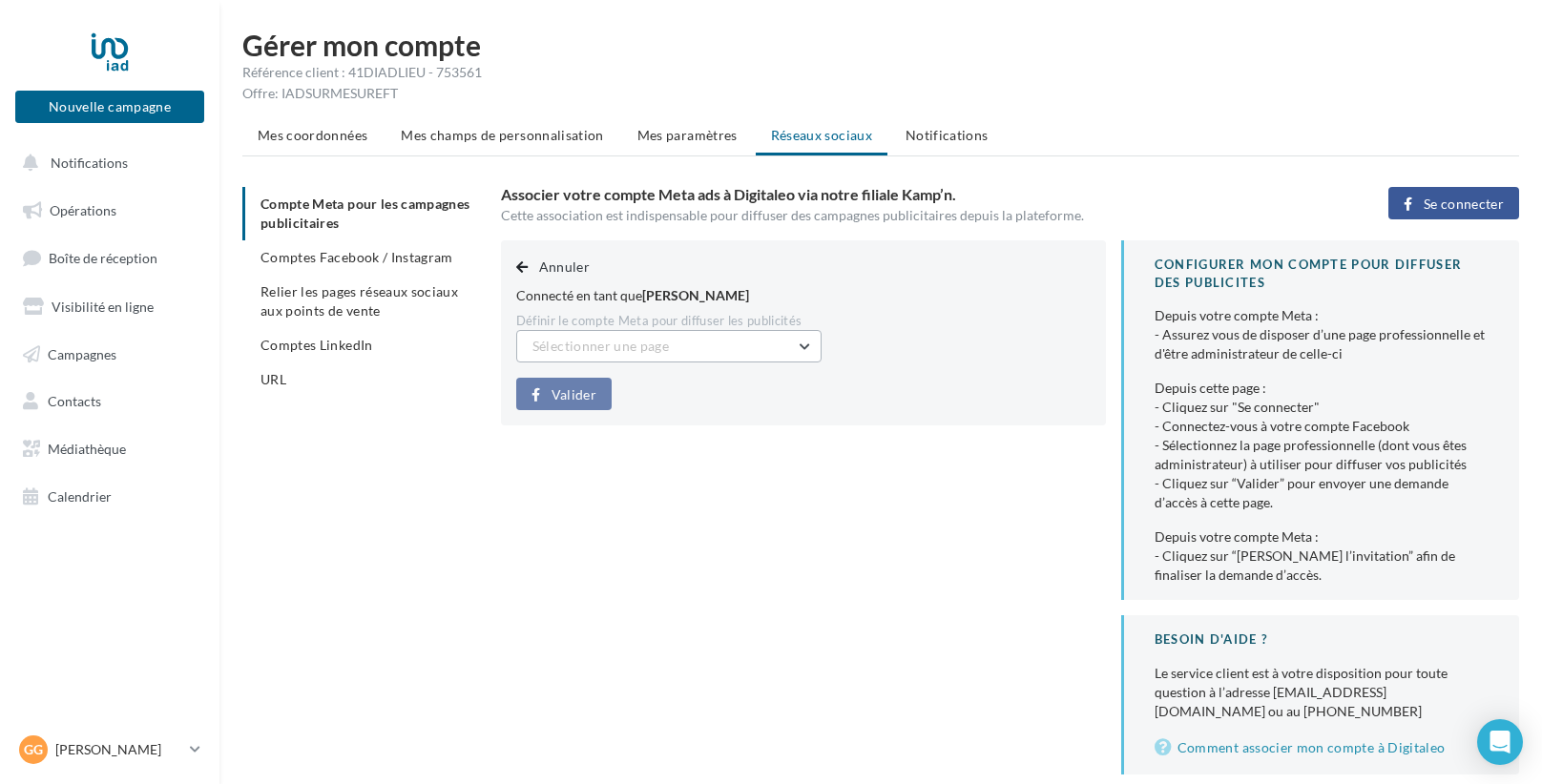
click at [661, 354] on button "Sélectionner une page" at bounding box center [669, 346] width 305 height 33
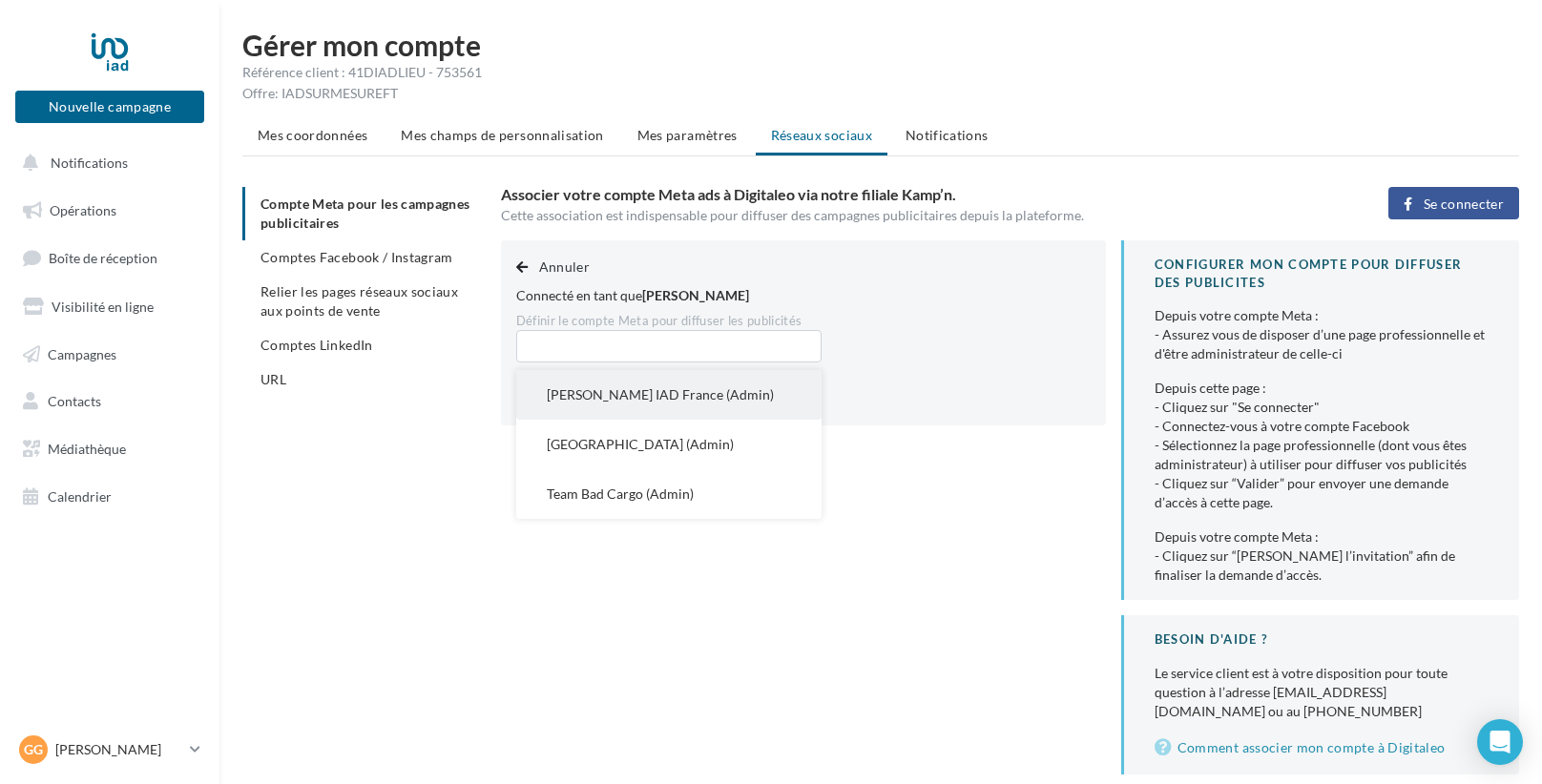
click at [641, 399] on span "Grégory Badier IAD France (Admin)" at bounding box center [660, 394] width 227 height 16
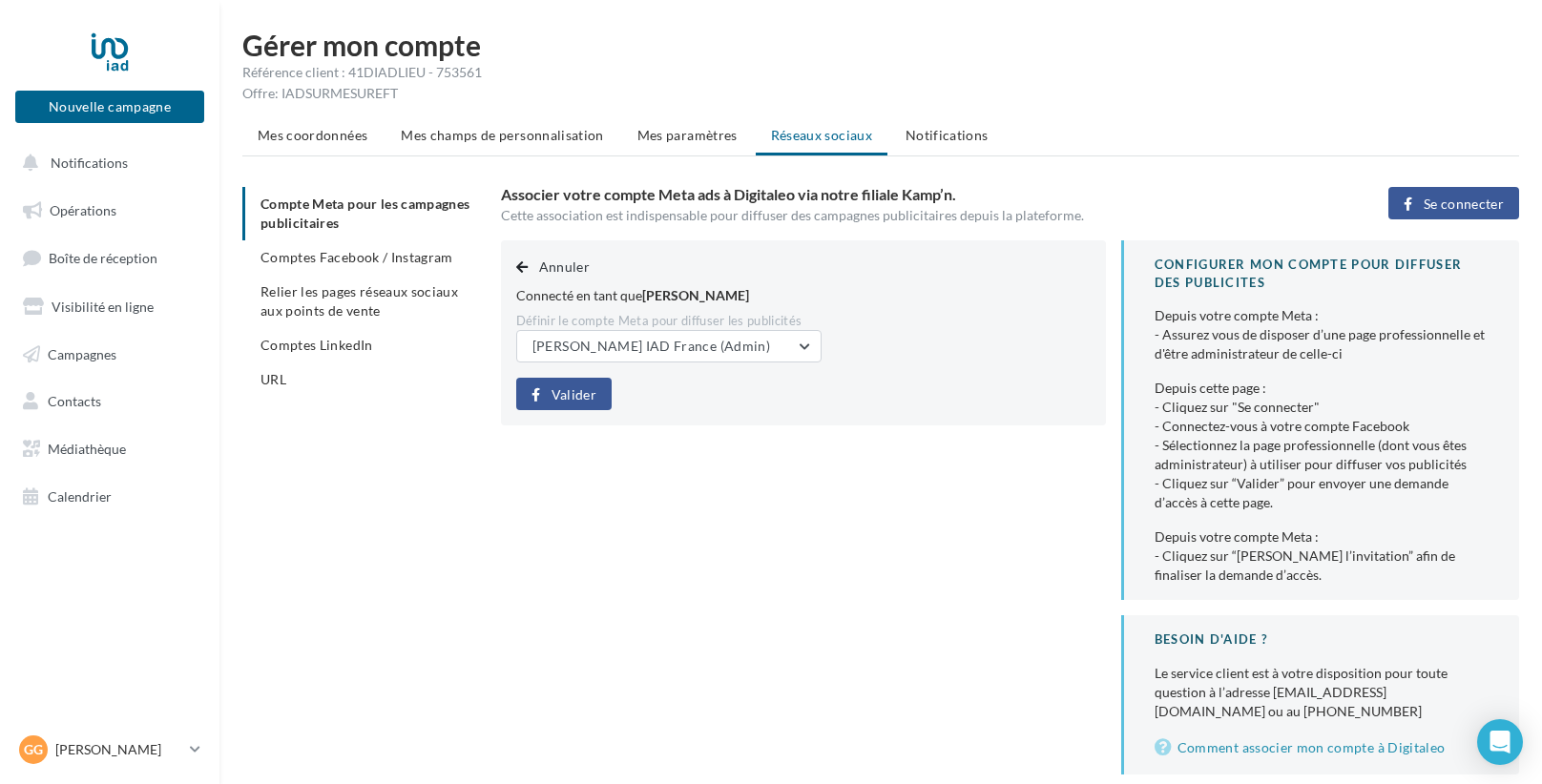
click at [570, 401] on span "Valider" at bounding box center [573, 395] width 44 height 15
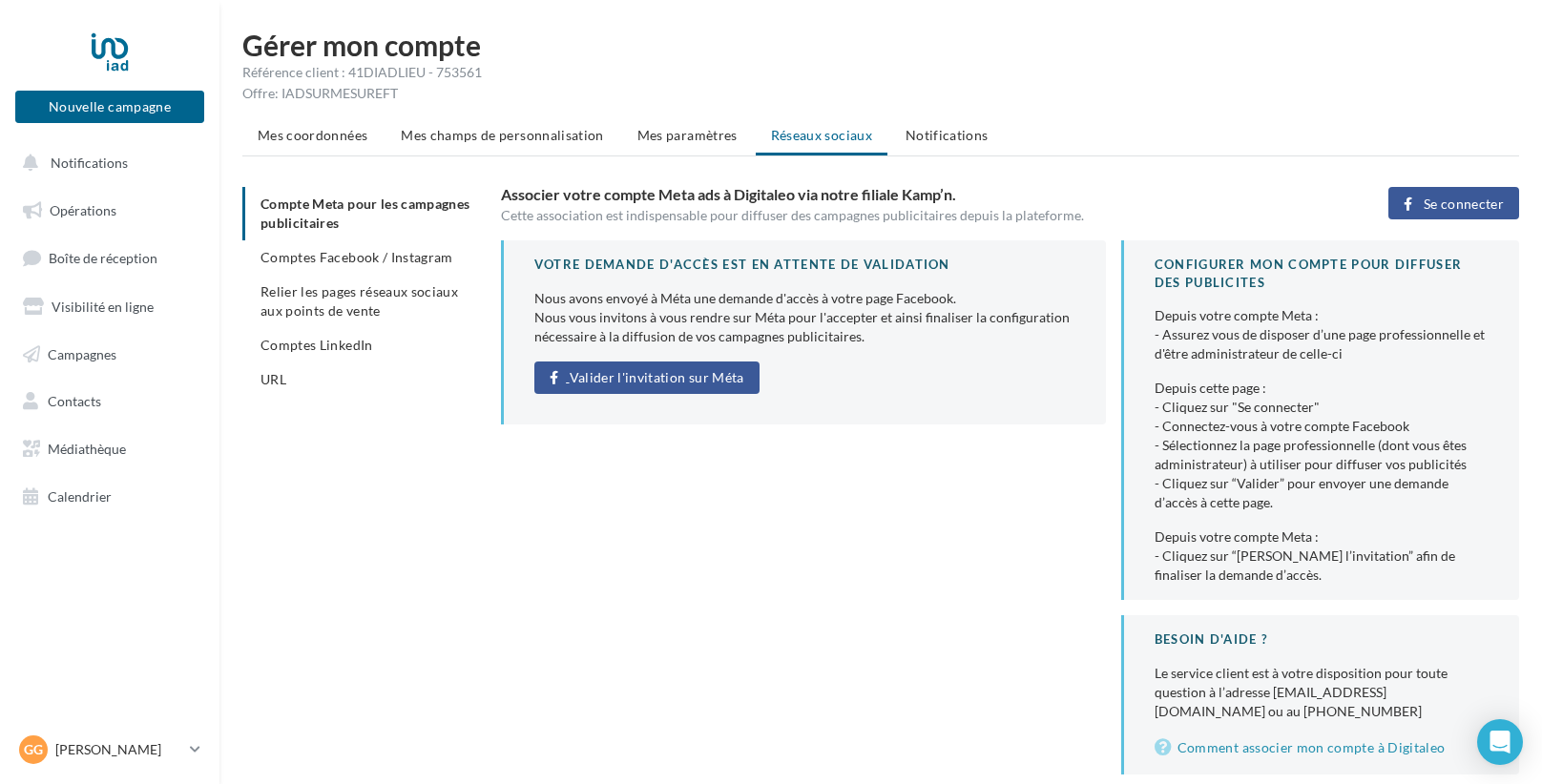
click at [658, 374] on span "Valider l'invitation sur Méta" at bounding box center [656, 378] width 175 height 15
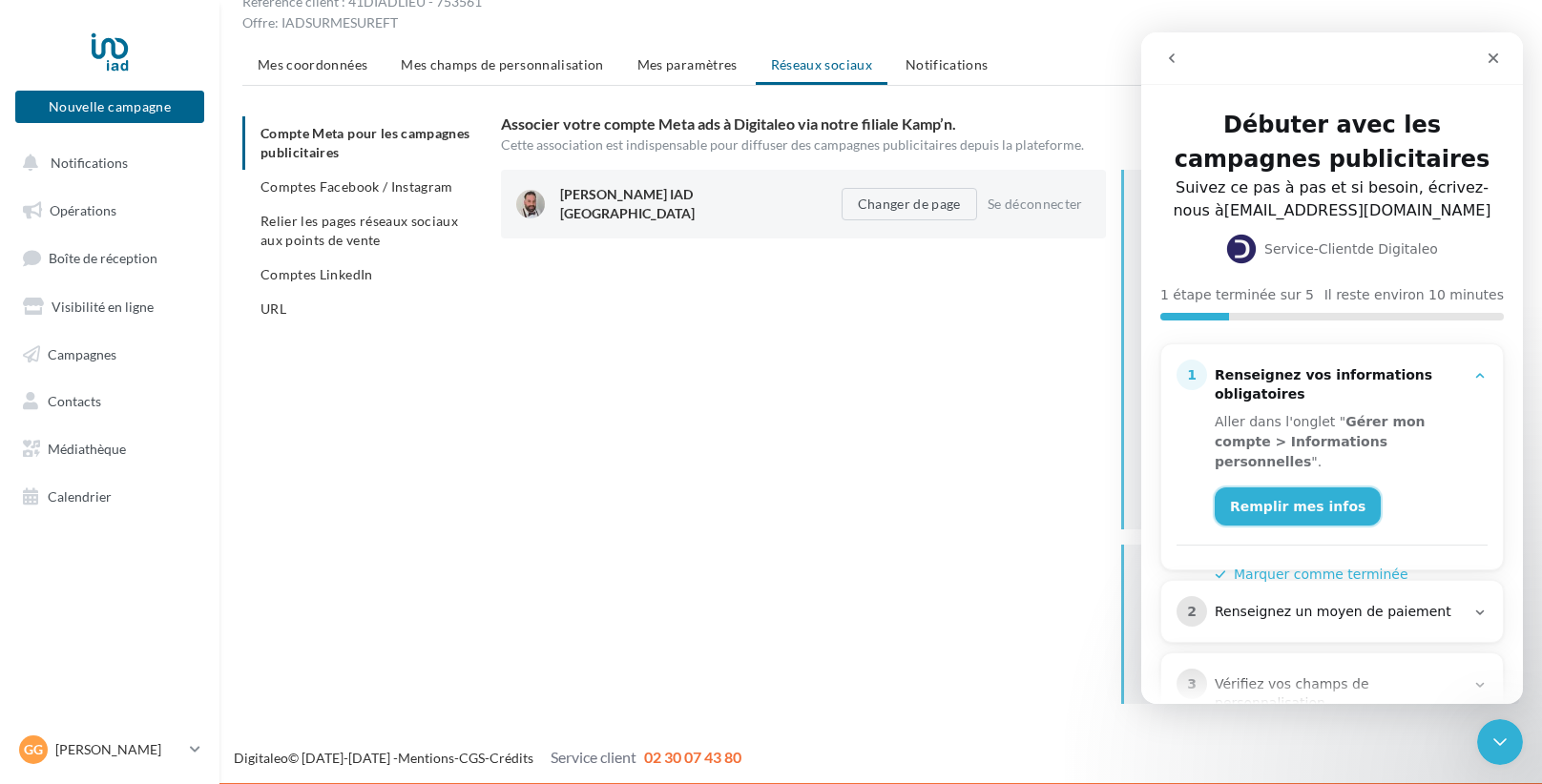
click at [1304, 487] on link "Remplir mes infos" at bounding box center [1297, 506] width 166 height 38
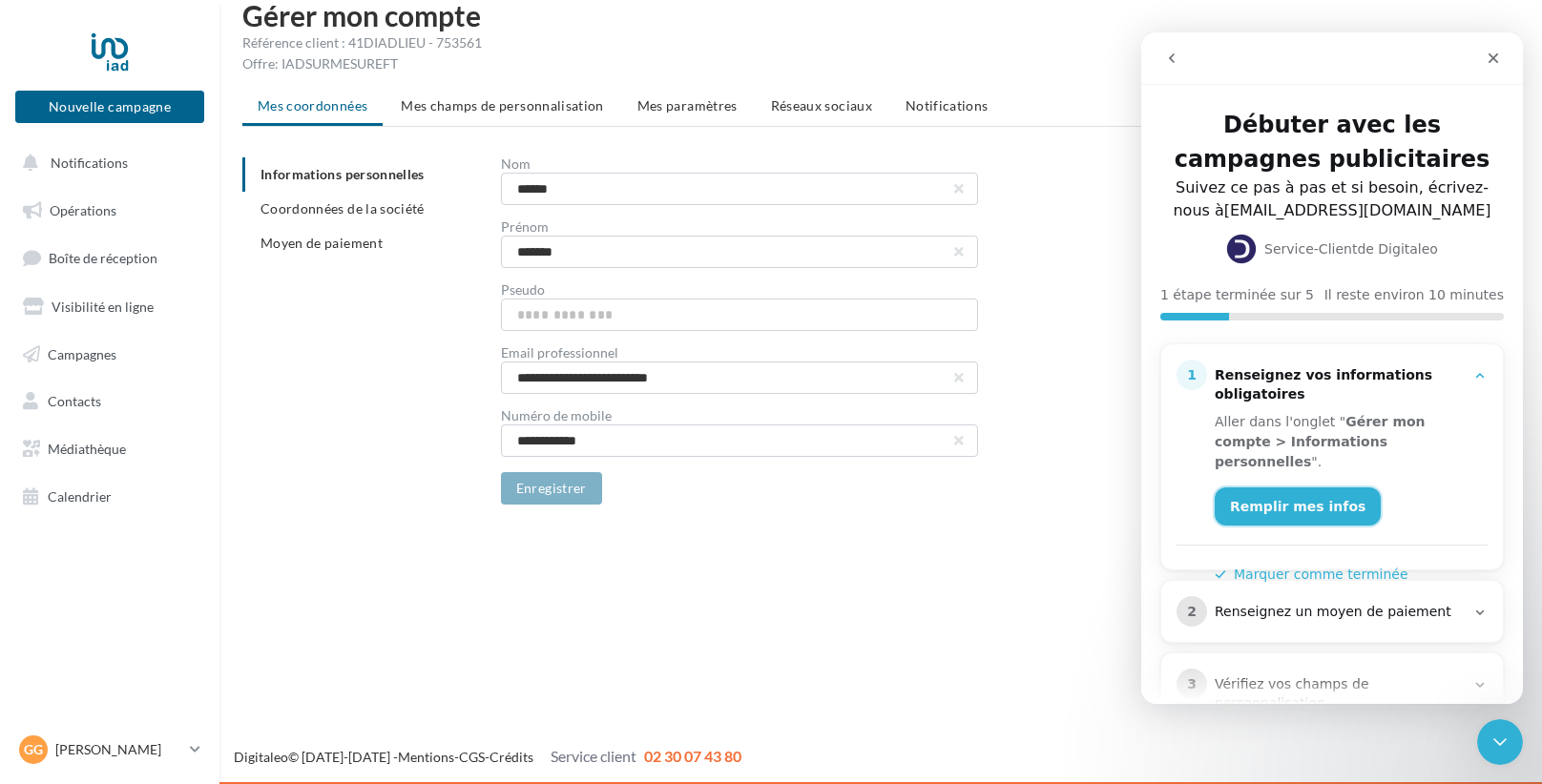
click at [1301, 487] on link "Remplir mes infos" at bounding box center [1297, 506] width 166 height 38
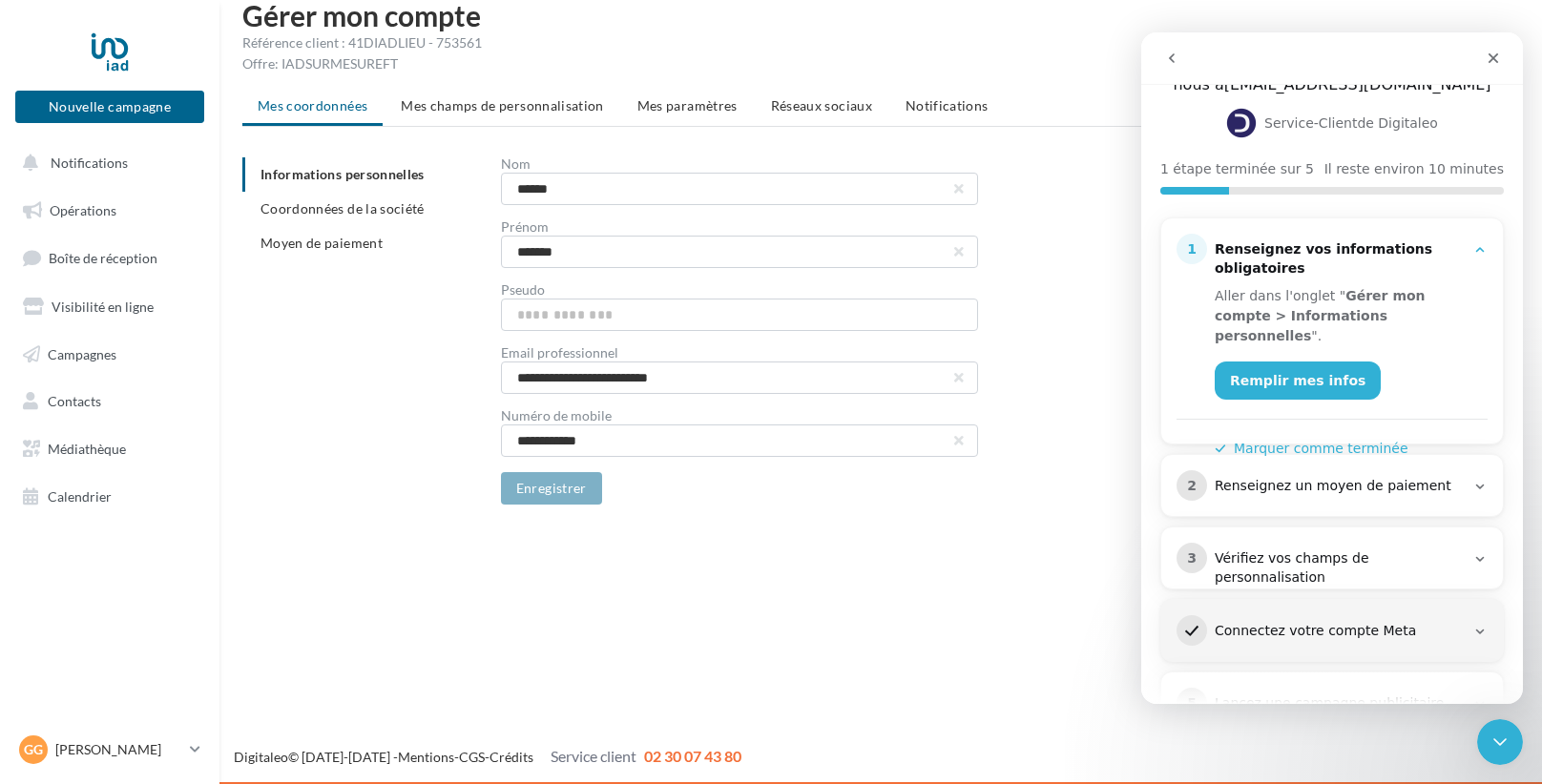
scroll to position [156, 0]
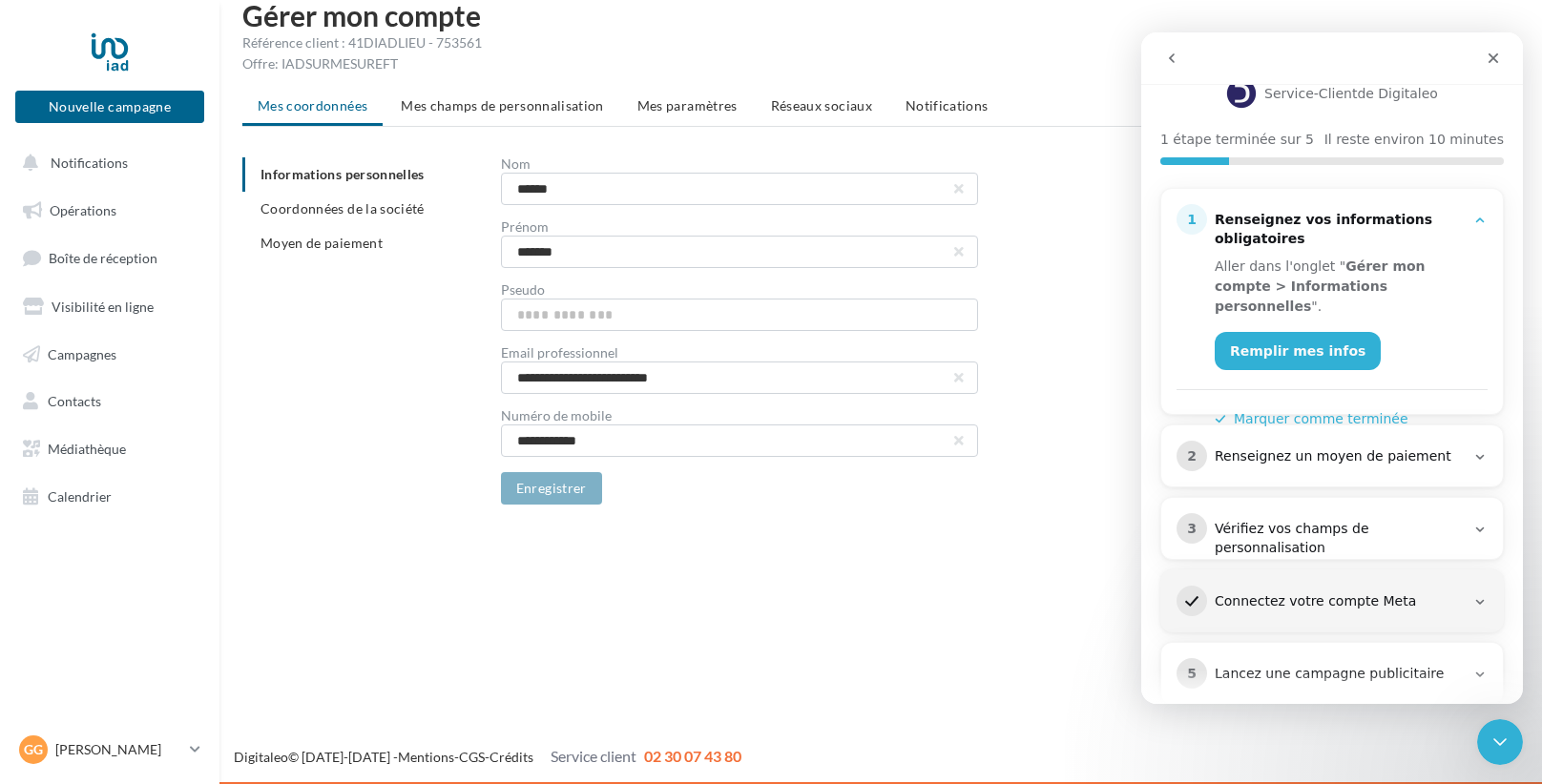
click at [1382, 409] on button "Marquer comme terminée" at bounding box center [1311, 419] width 193 height 20
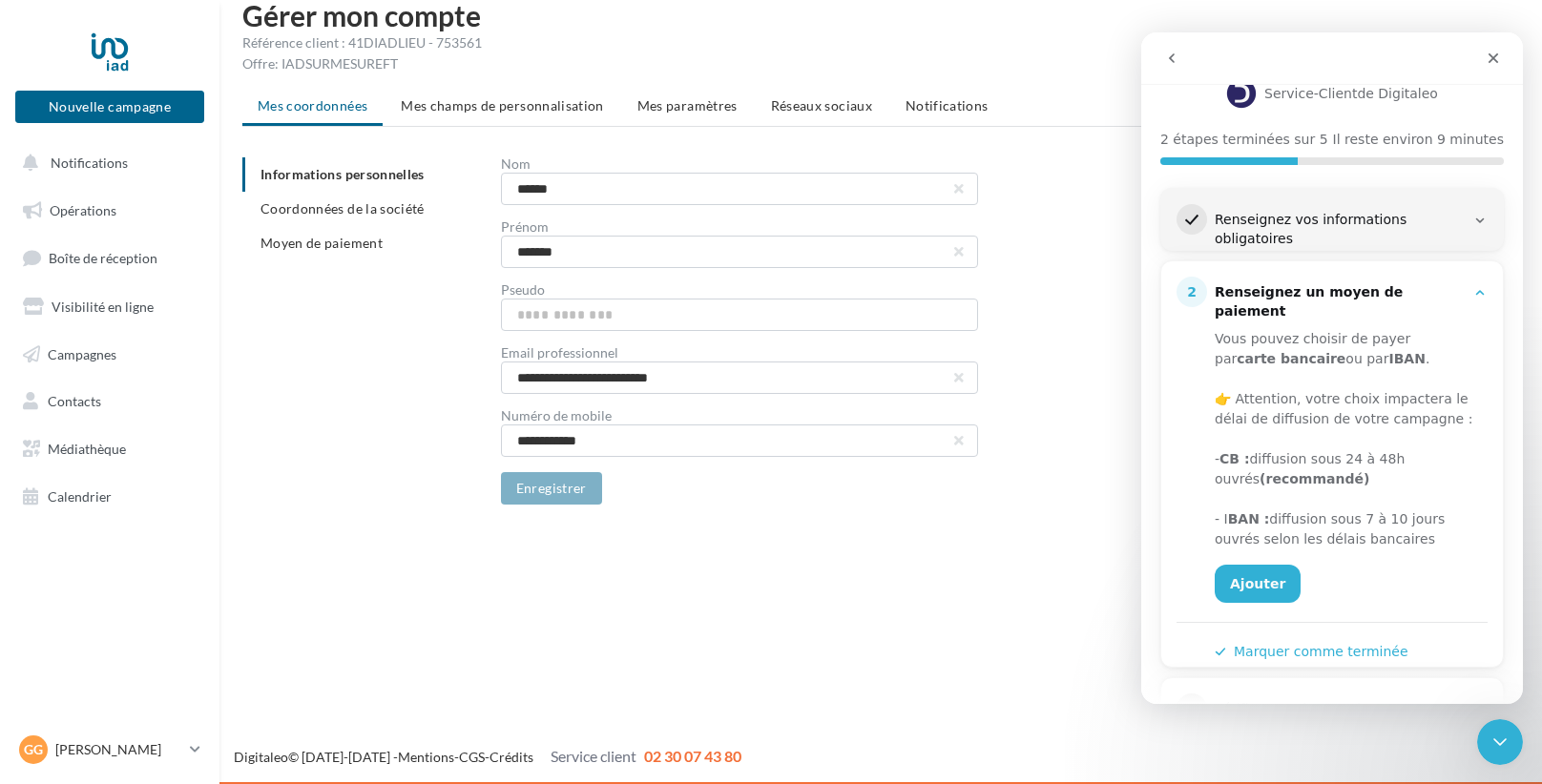
click at [1479, 285] on icon "Intercom Messenger" at bounding box center [1480, 293] width 15 height 15
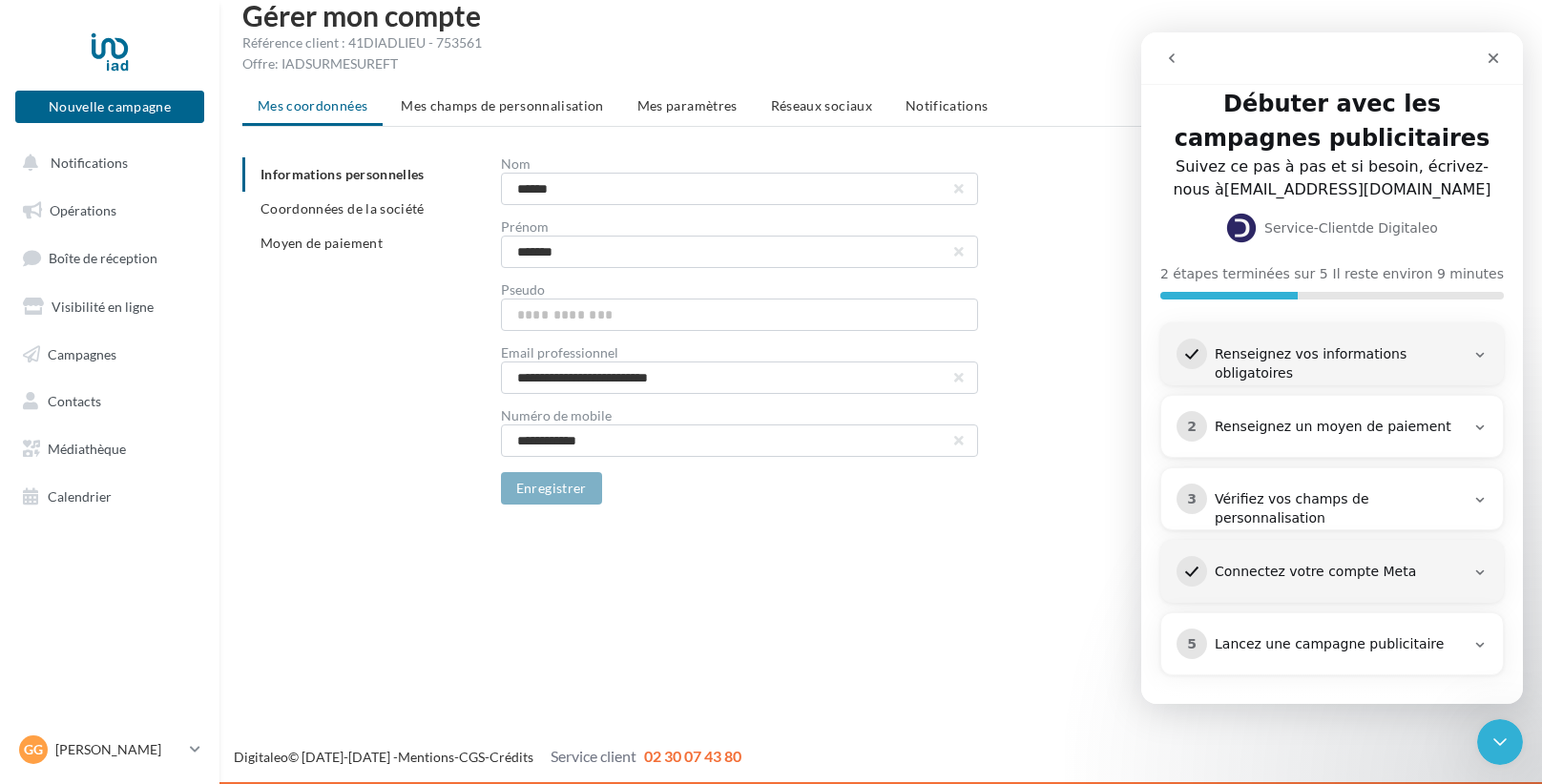
scroll to position [19, 0]
click at [1231, 520] on div "3 Vérifiez vos champs de personnalisation" at bounding box center [1331, 508] width 341 height 75
click at [1257, 512] on div "3 Vérifiez vos champs de personnalisation" at bounding box center [1332, 508] width 311 height 44
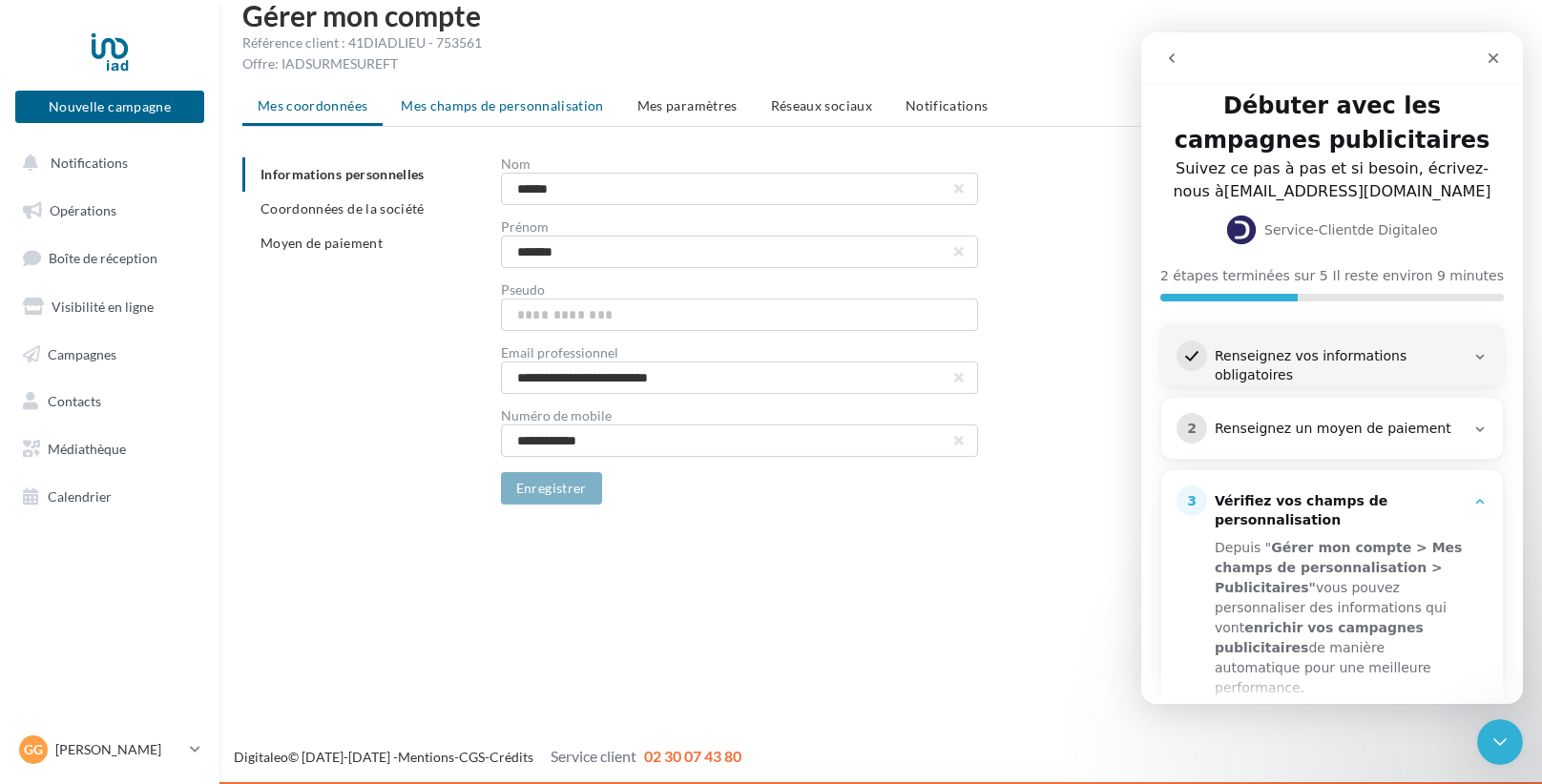
click at [548, 100] on span "Mes champs de personnalisation" at bounding box center [503, 105] width 203 height 16
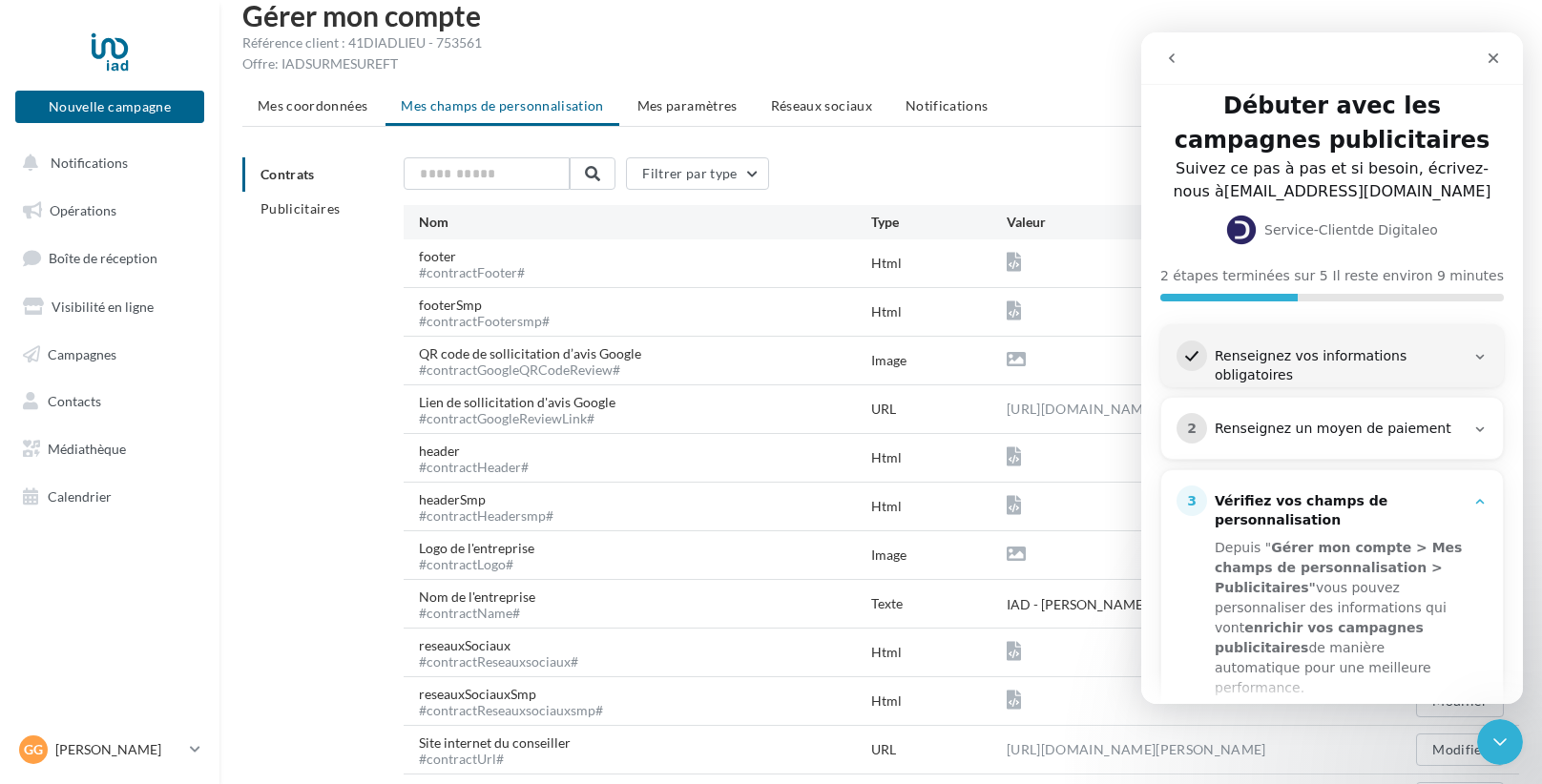
click at [1292, 713] on link "Compléter" at bounding box center [1268, 732] width 109 height 38
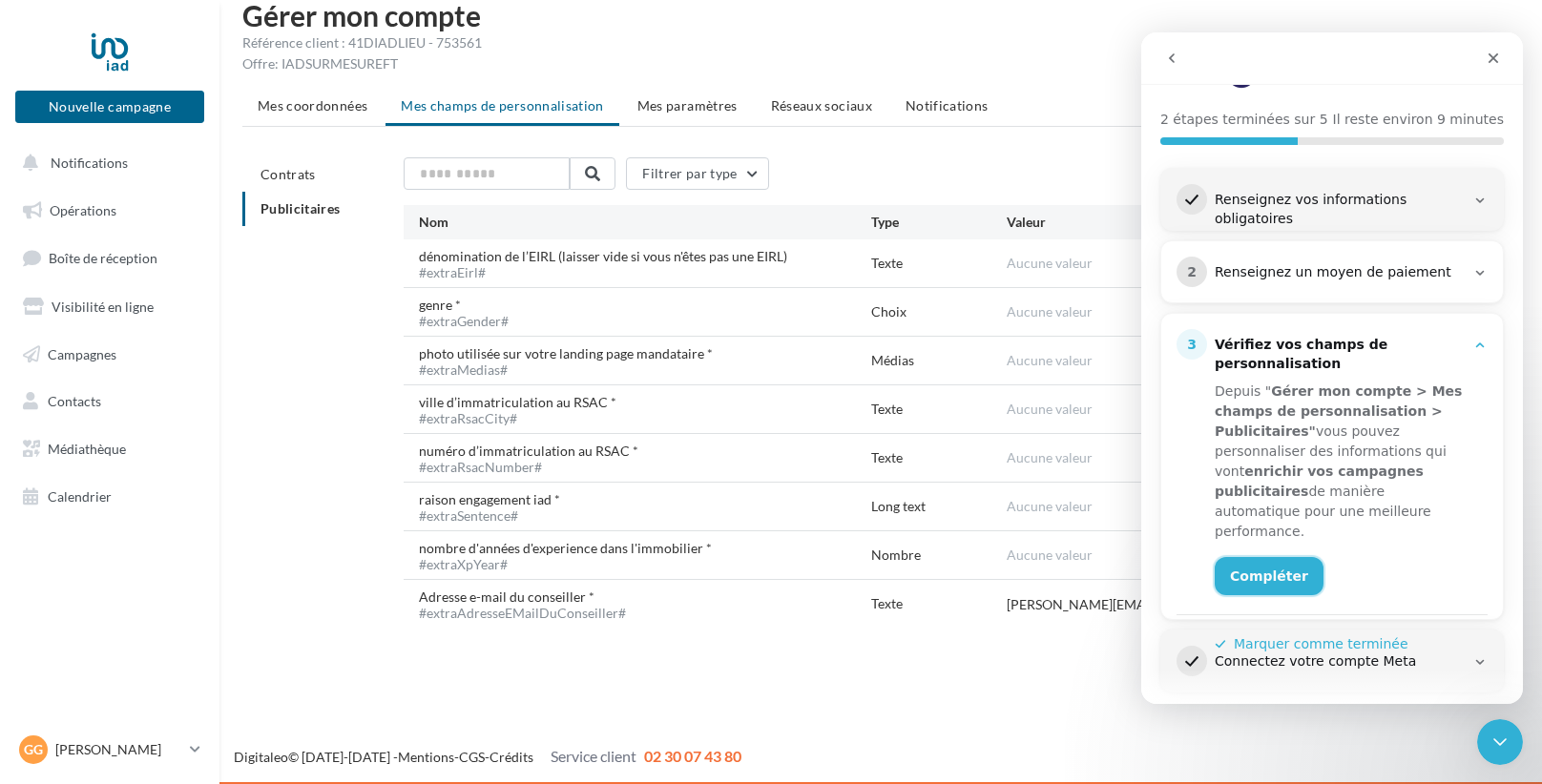
scroll to position [183, 0]
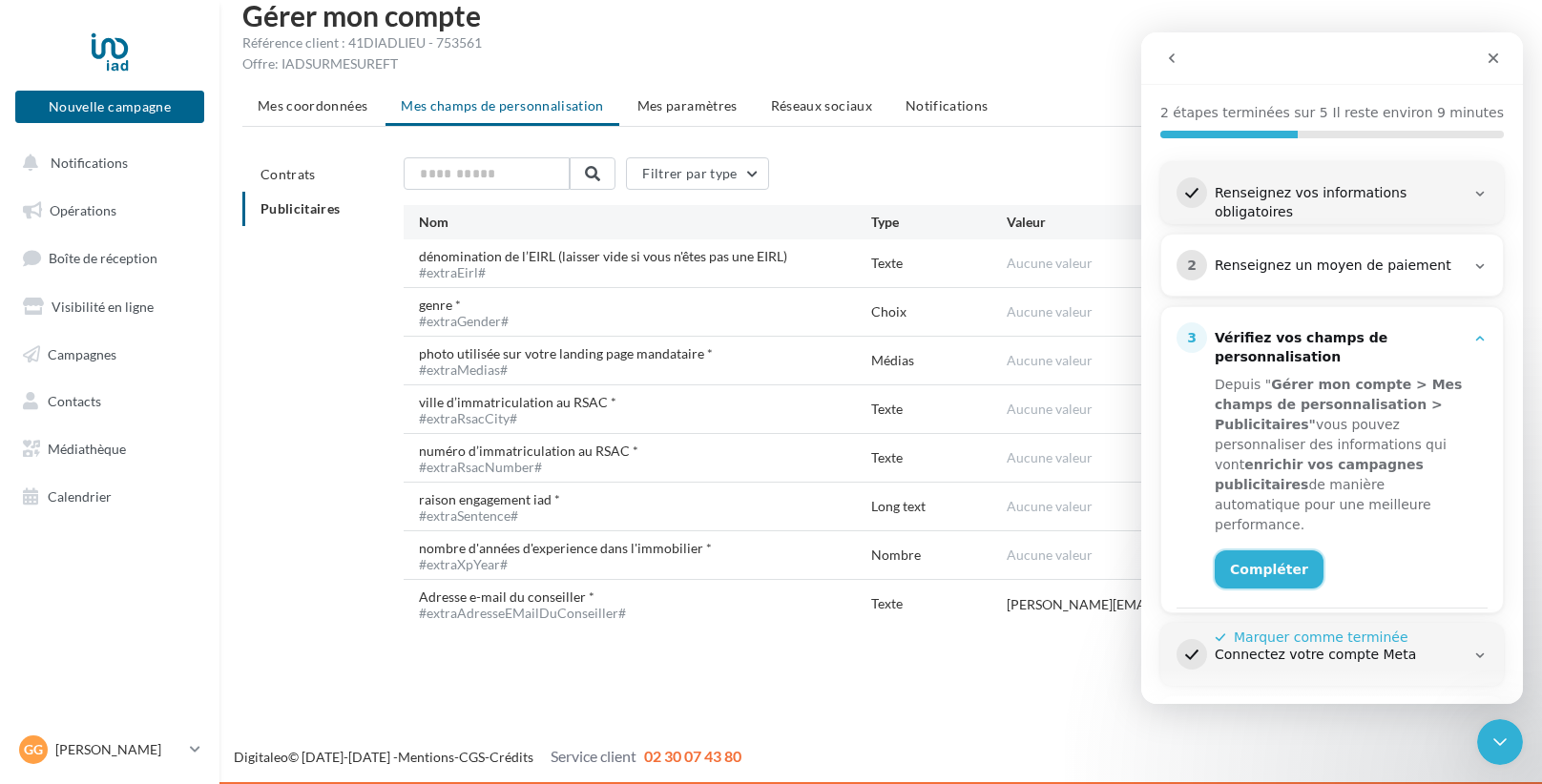
click at [1272, 550] on link "Compléter" at bounding box center [1268, 568] width 109 height 38
click at [1485, 326] on div "3 Vérifiez vos champs de personnalisation" at bounding box center [1332, 345] width 311 height 44
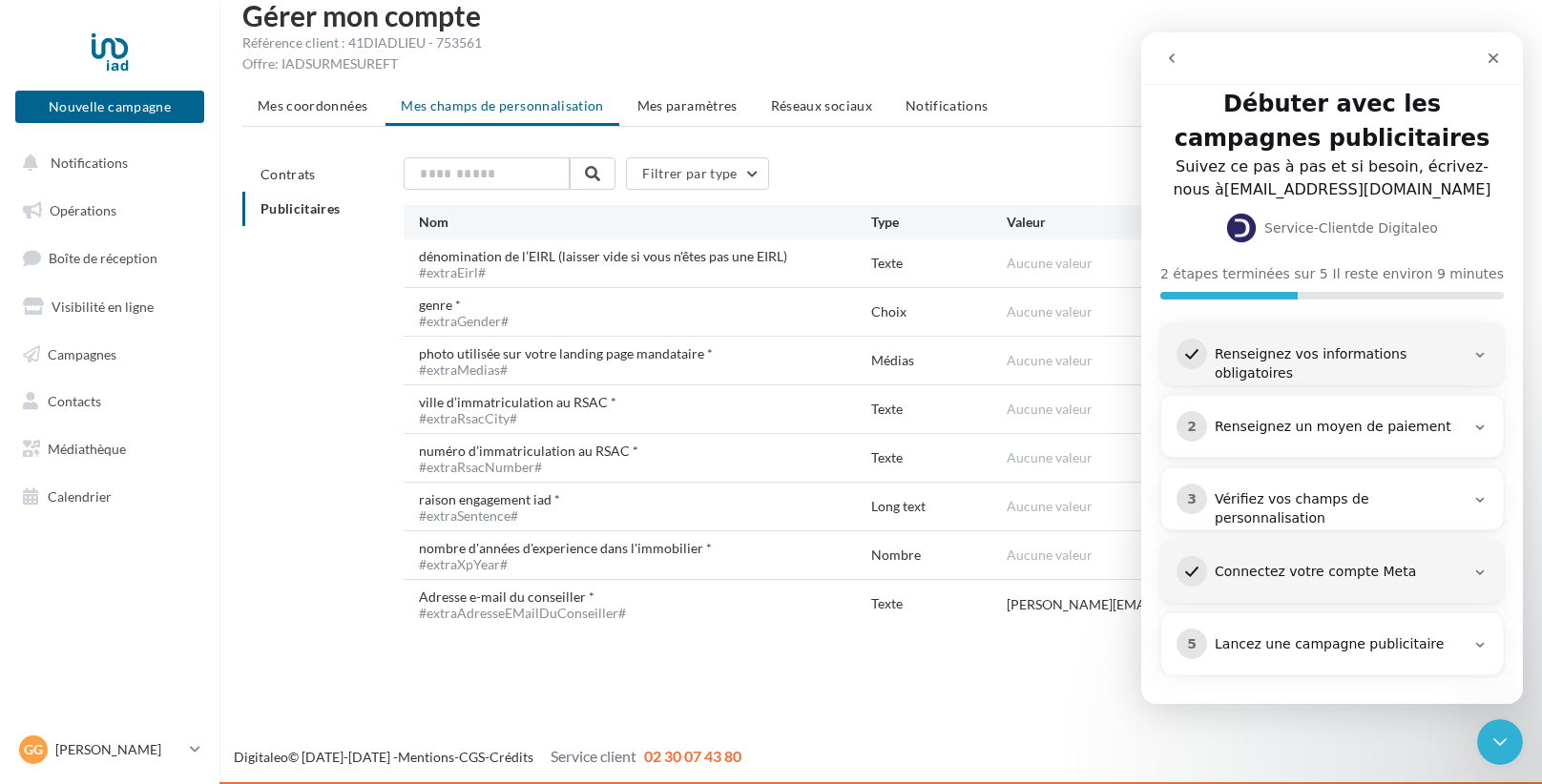
scroll to position [19, 0]
click at [717, 632] on div "Gérer mon compte Référence client : 41DIADLIEU - 753561 Offre: IADSURMESUREFT M…" at bounding box center [881, 330] width 1323 height 657
click at [893, 308] on div "Choix" at bounding box center [939, 312] width 135 height 19
click at [429, 305] on div "genre * #extraGender#" at bounding box center [471, 312] width 105 height 33
click at [986, 313] on div "Choix" at bounding box center [939, 312] width 135 height 19
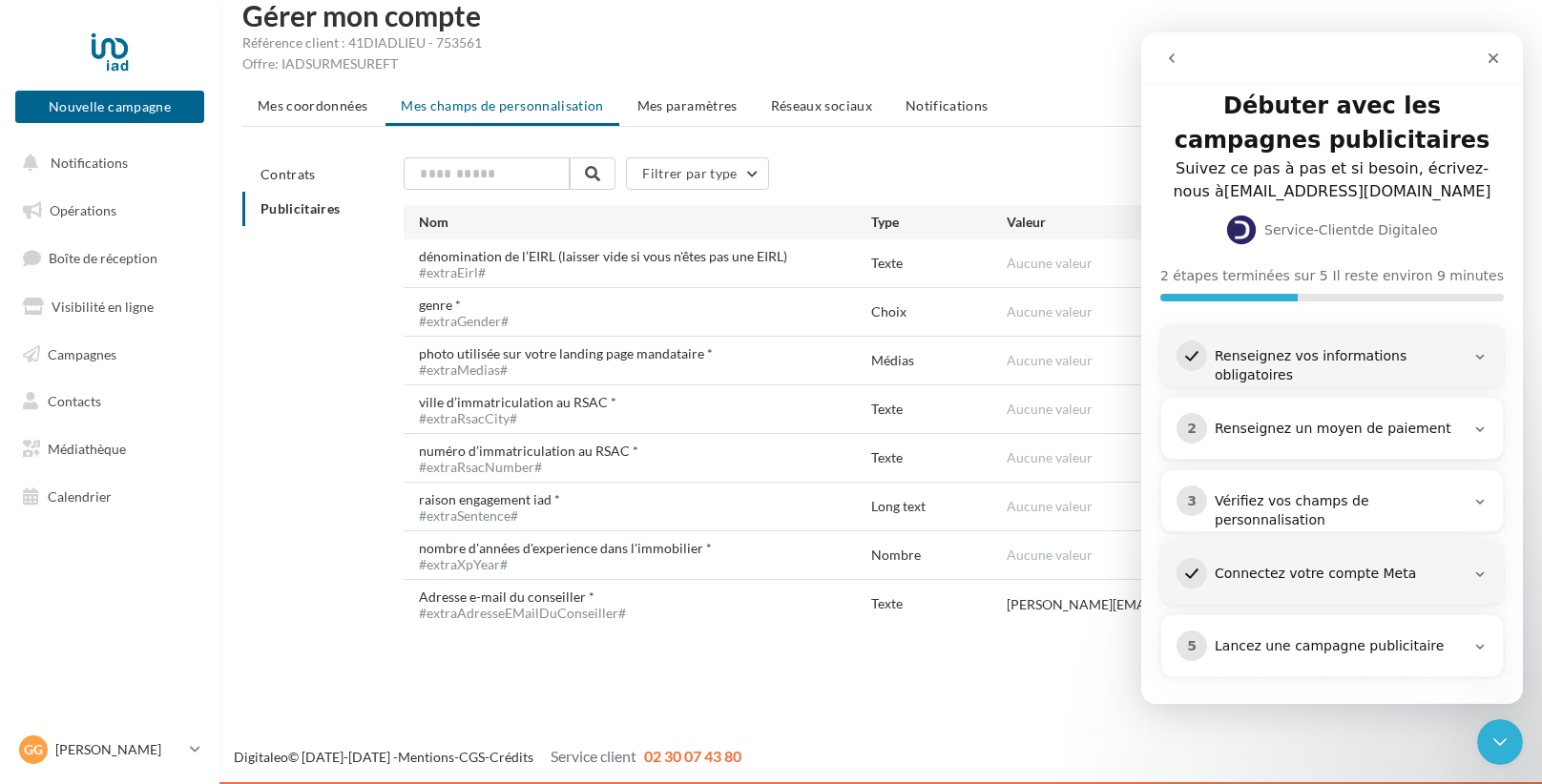
click at [913, 317] on div "Choix" at bounding box center [939, 312] width 135 height 19
click at [895, 318] on div "Choix" at bounding box center [939, 312] width 135 height 19
click at [490, 309] on div "genre * #extraGender#" at bounding box center [471, 312] width 105 height 33
click at [762, 187] on button "Filtrer par type" at bounding box center [697, 174] width 143 height 33
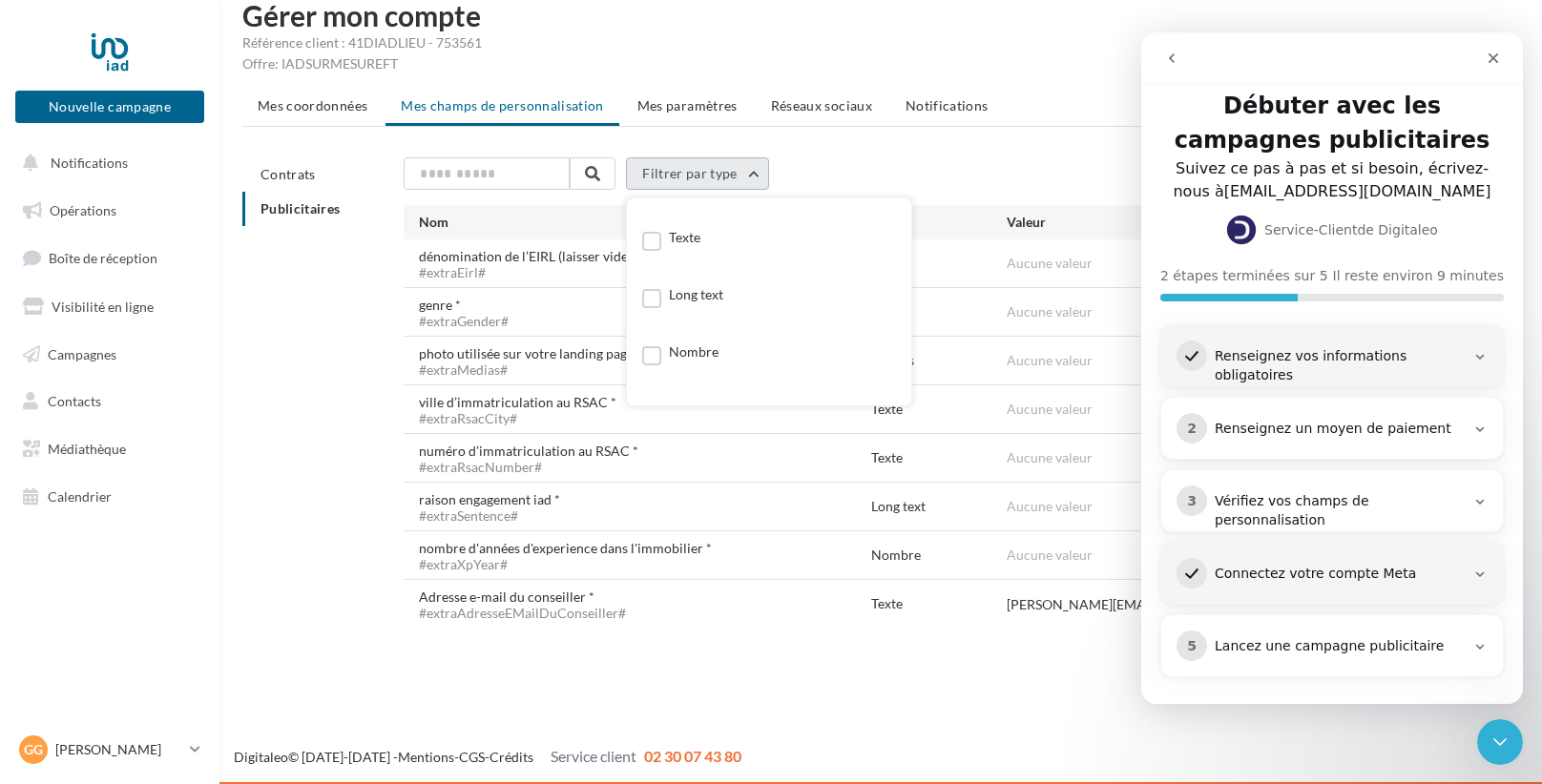
click at [766, 177] on button "Filtrer par type" at bounding box center [697, 174] width 143 height 33
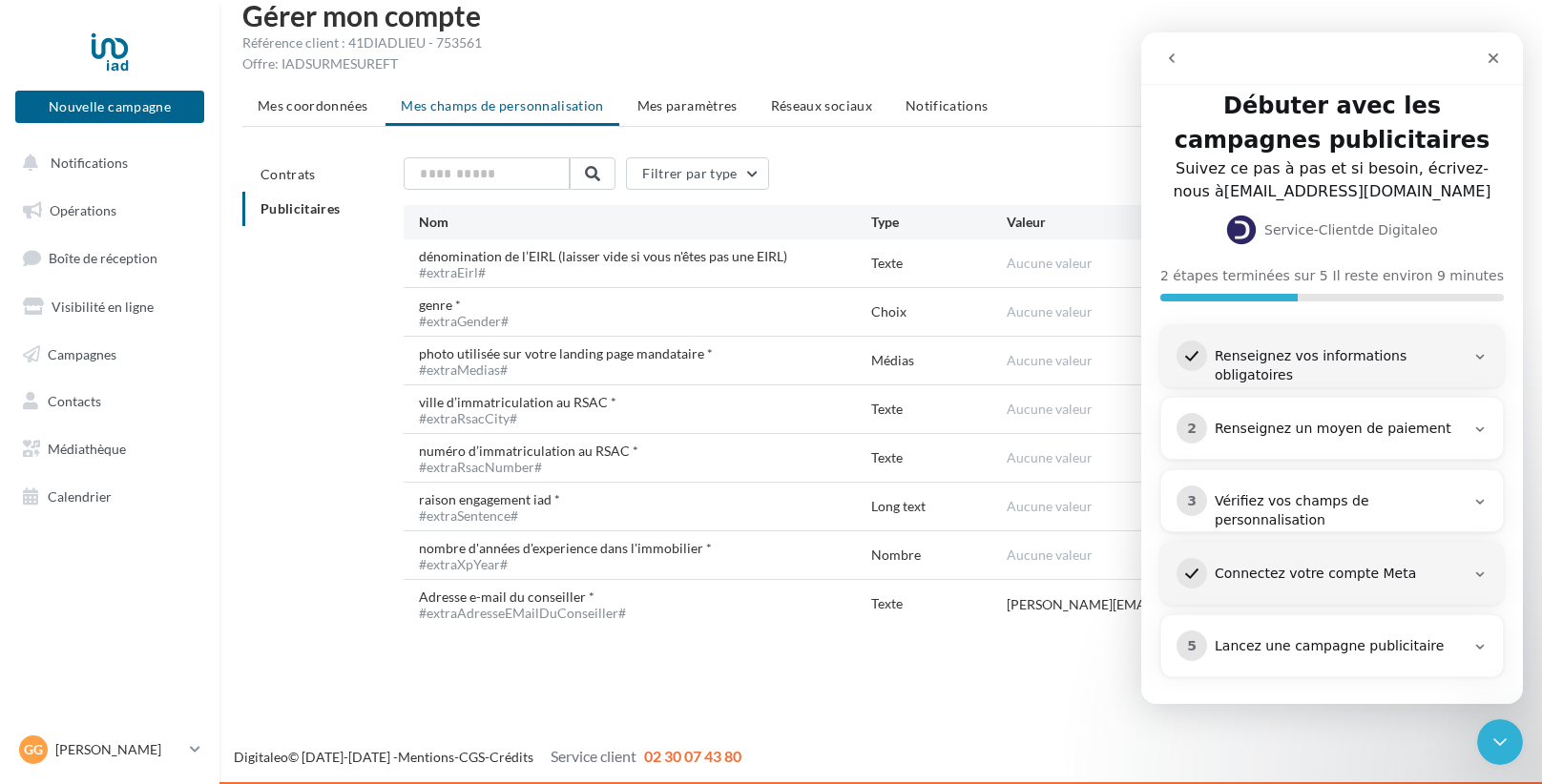
click at [839, 161] on div "Filtrer par type" at bounding box center [961, 174] width 1116 height 33
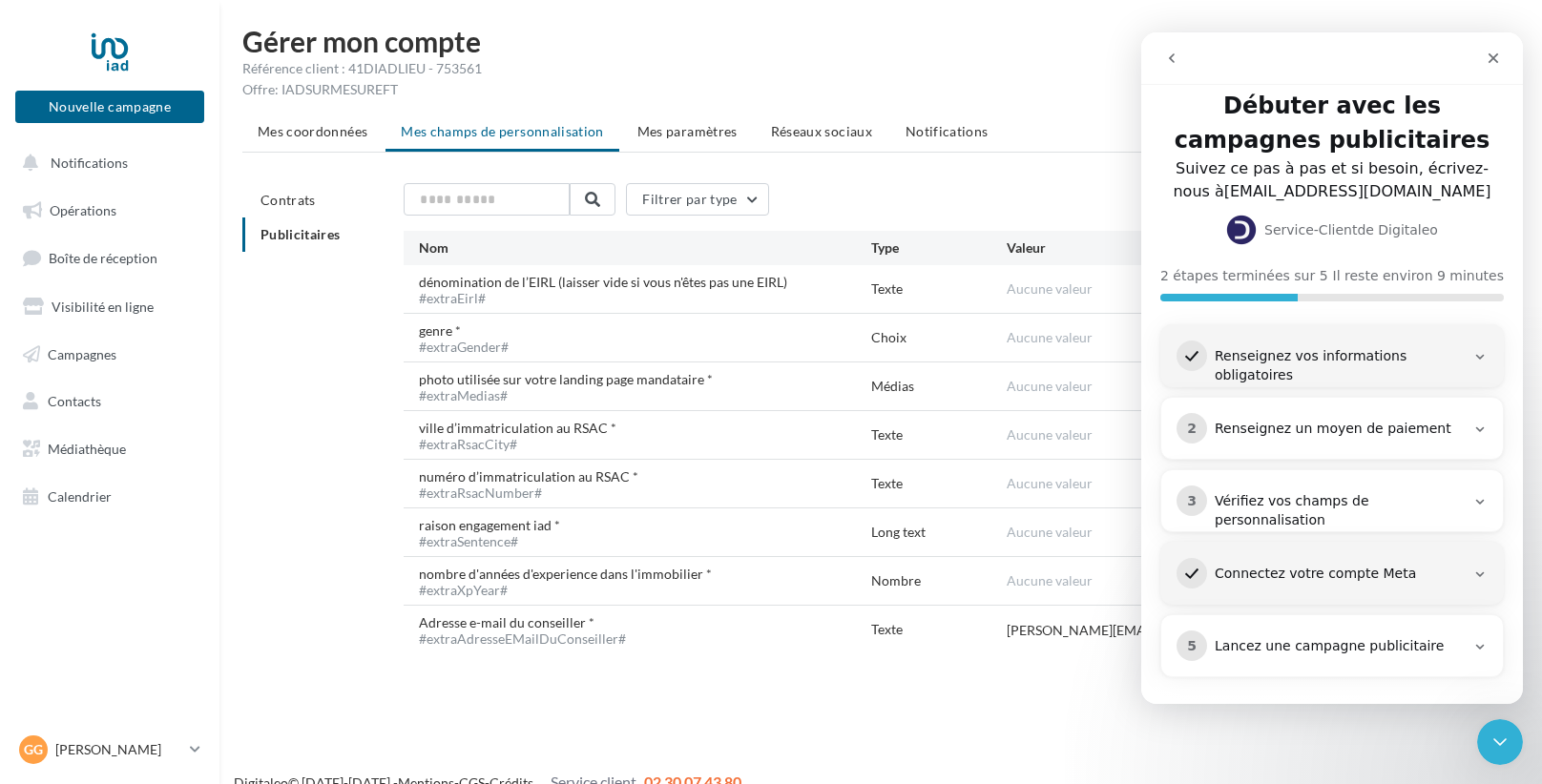
scroll to position [0, 0]
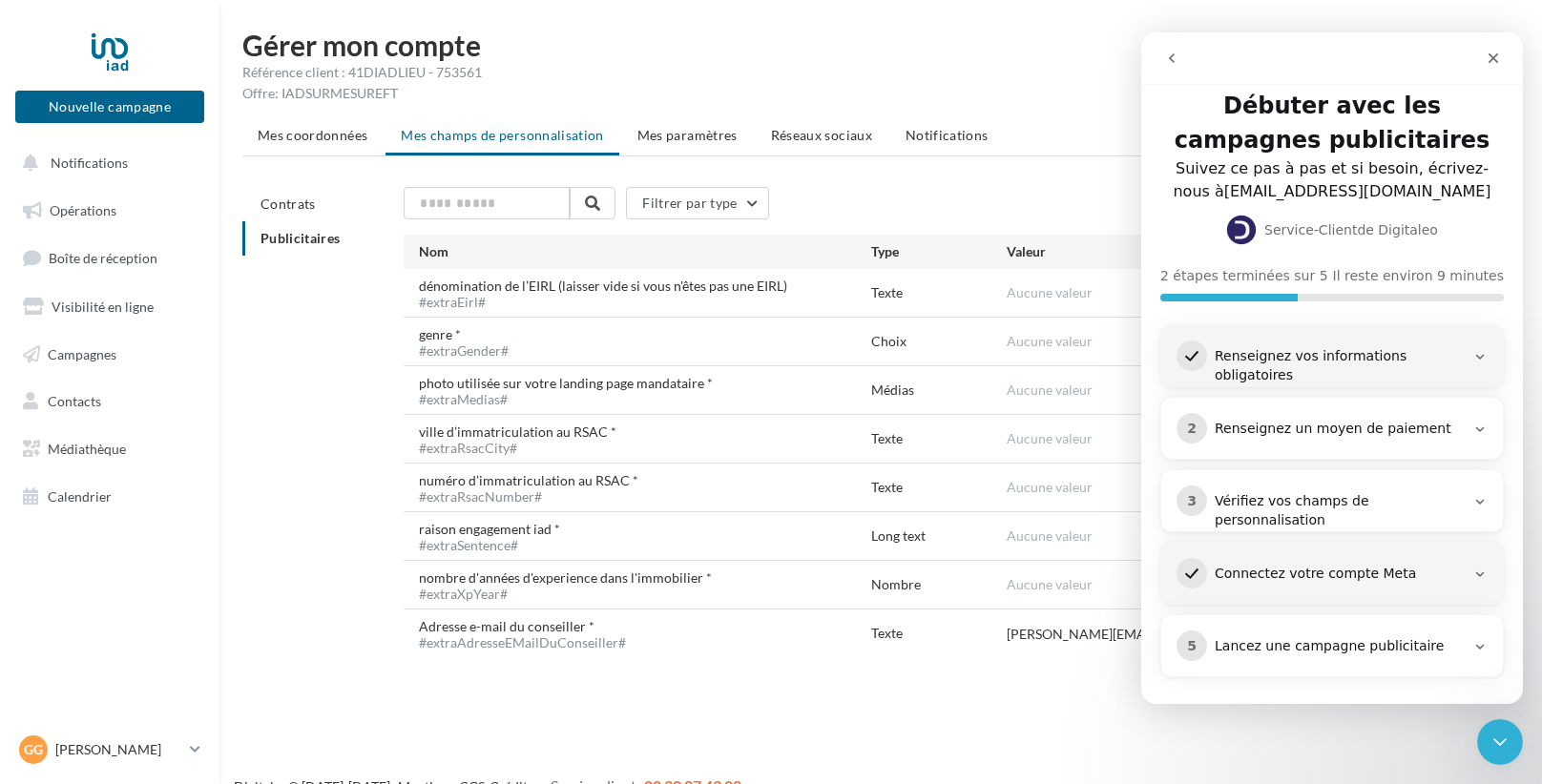
click at [1420, 506] on div "Vérifiez vos champs de personnalisation" at bounding box center [1339, 510] width 250 height 38
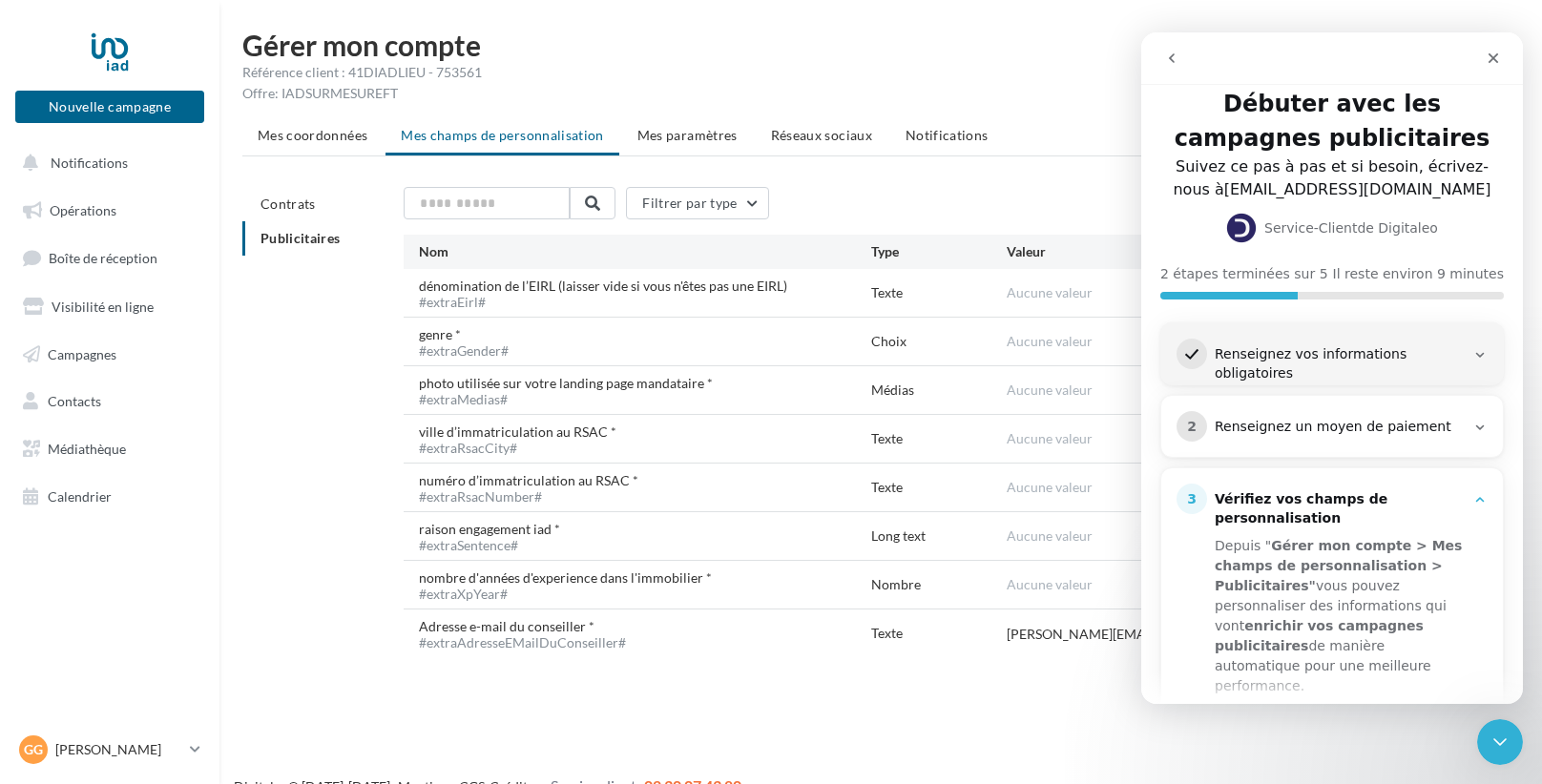
scroll to position [206, 0]
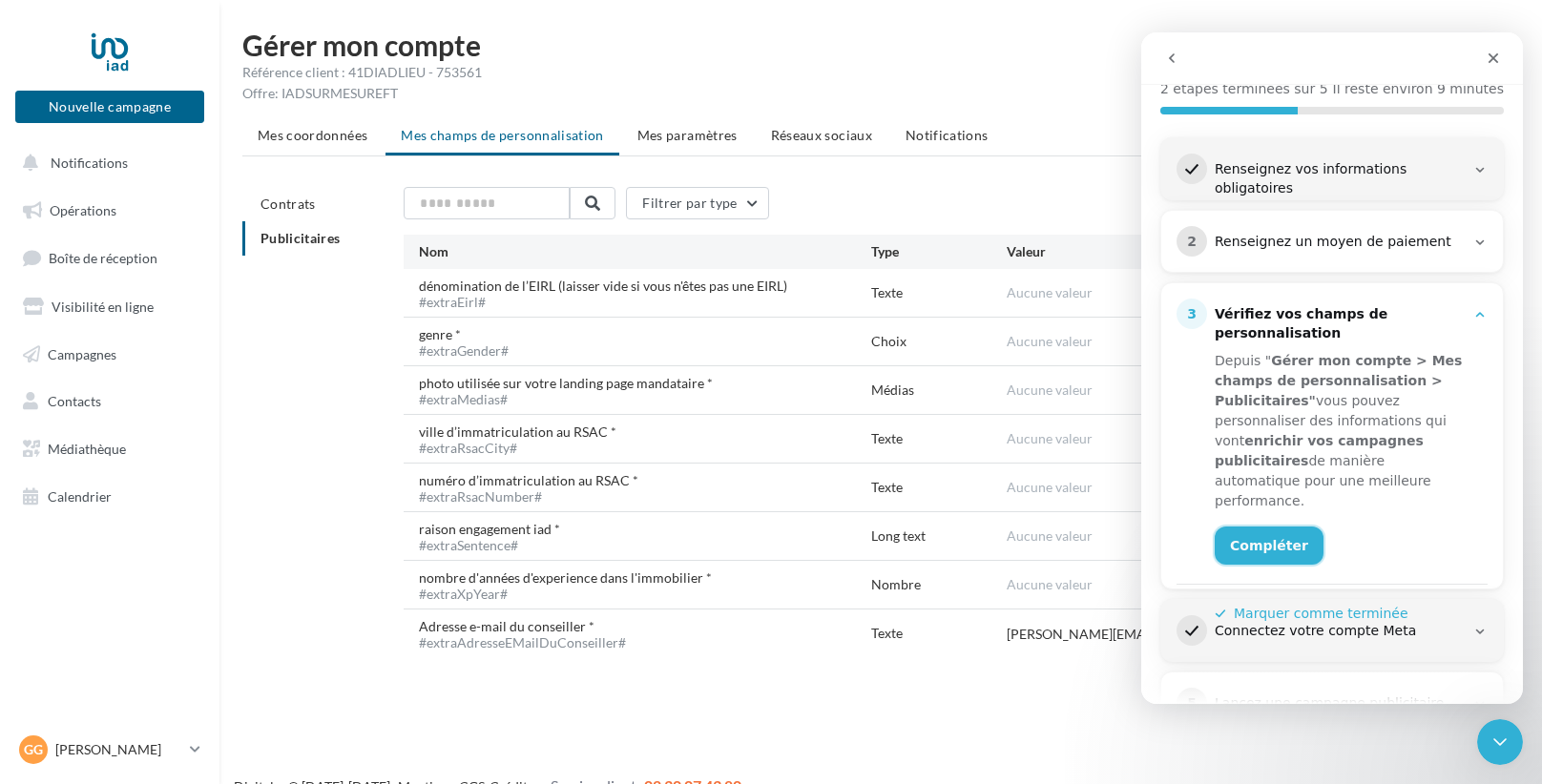
click at [1258, 527] on link "Compléter" at bounding box center [1268, 545] width 109 height 38
click at [1283, 604] on button "Marquer comme terminée" at bounding box center [1311, 614] width 193 height 20
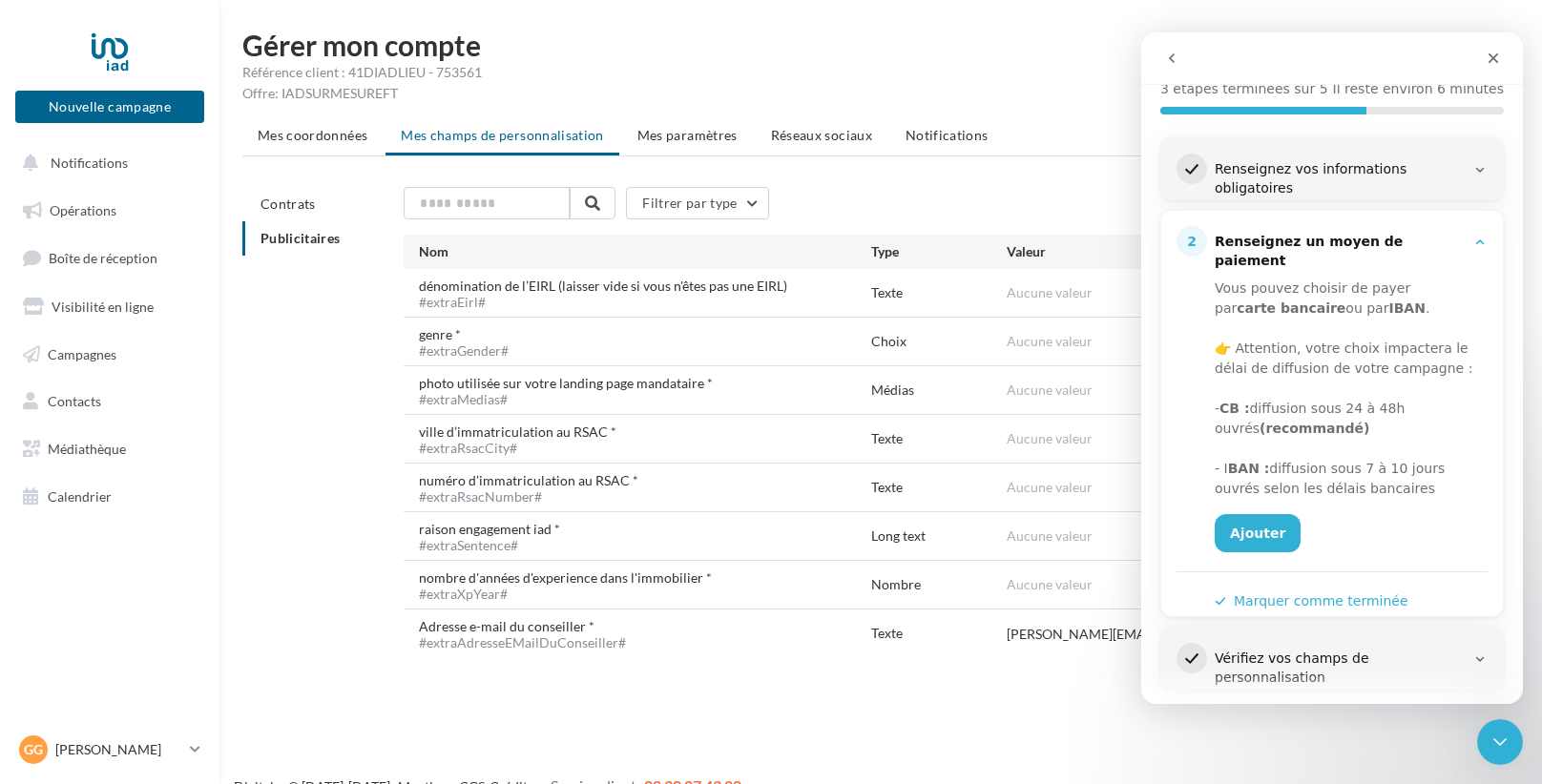
click at [1493, 238] on div "2 Renseignez un moyen de paiement Vous pouvez choisir de payer par carte bancai…" at bounding box center [1331, 421] width 341 height 420
click at [1481, 245] on icon "Intercom Messenger" at bounding box center [1480, 243] width 15 height 15
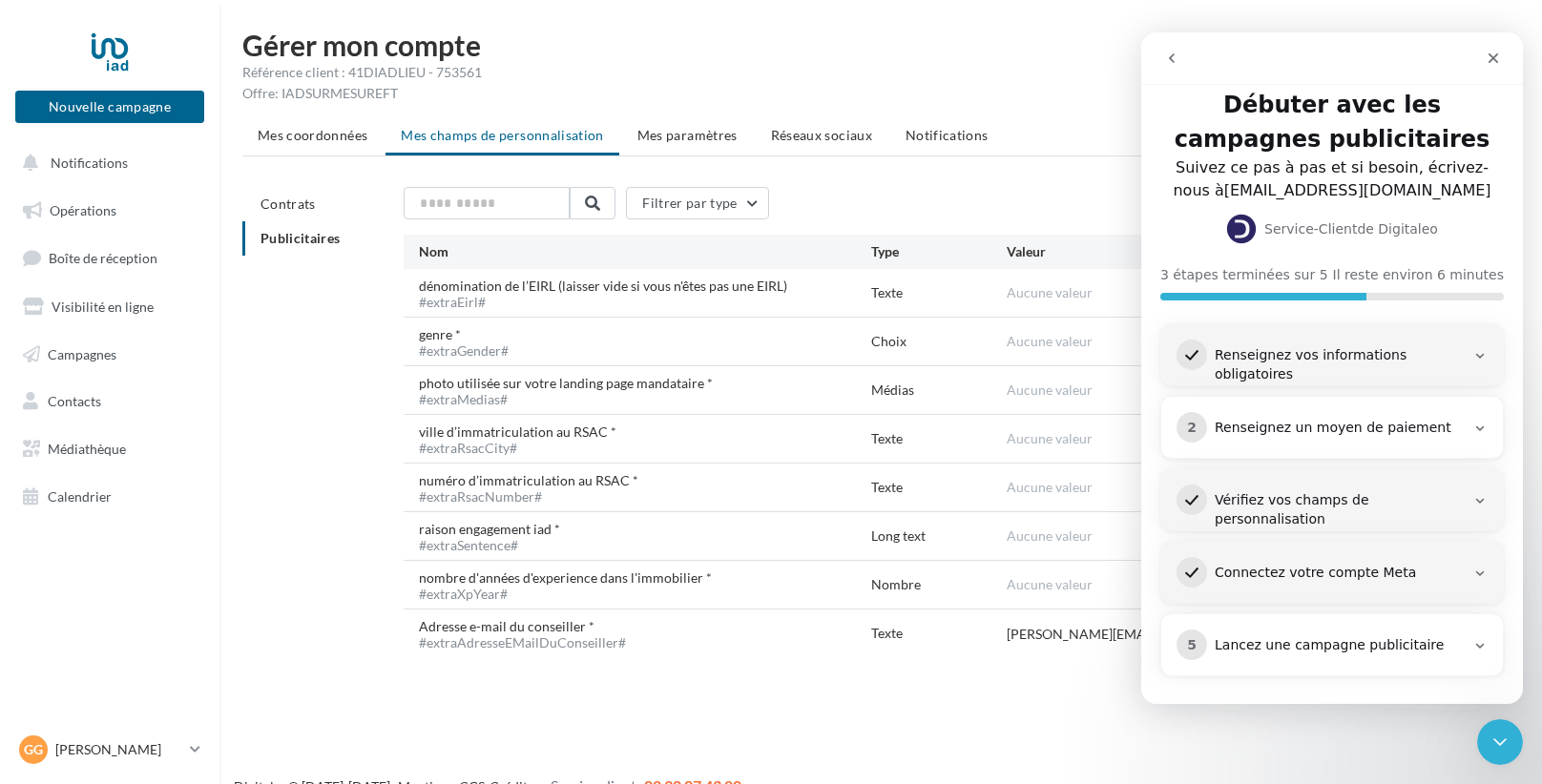
scroll to position [19, 0]
click at [1371, 641] on div "Lancez une campagne publicitaire" at bounding box center [1339, 647] width 250 height 19
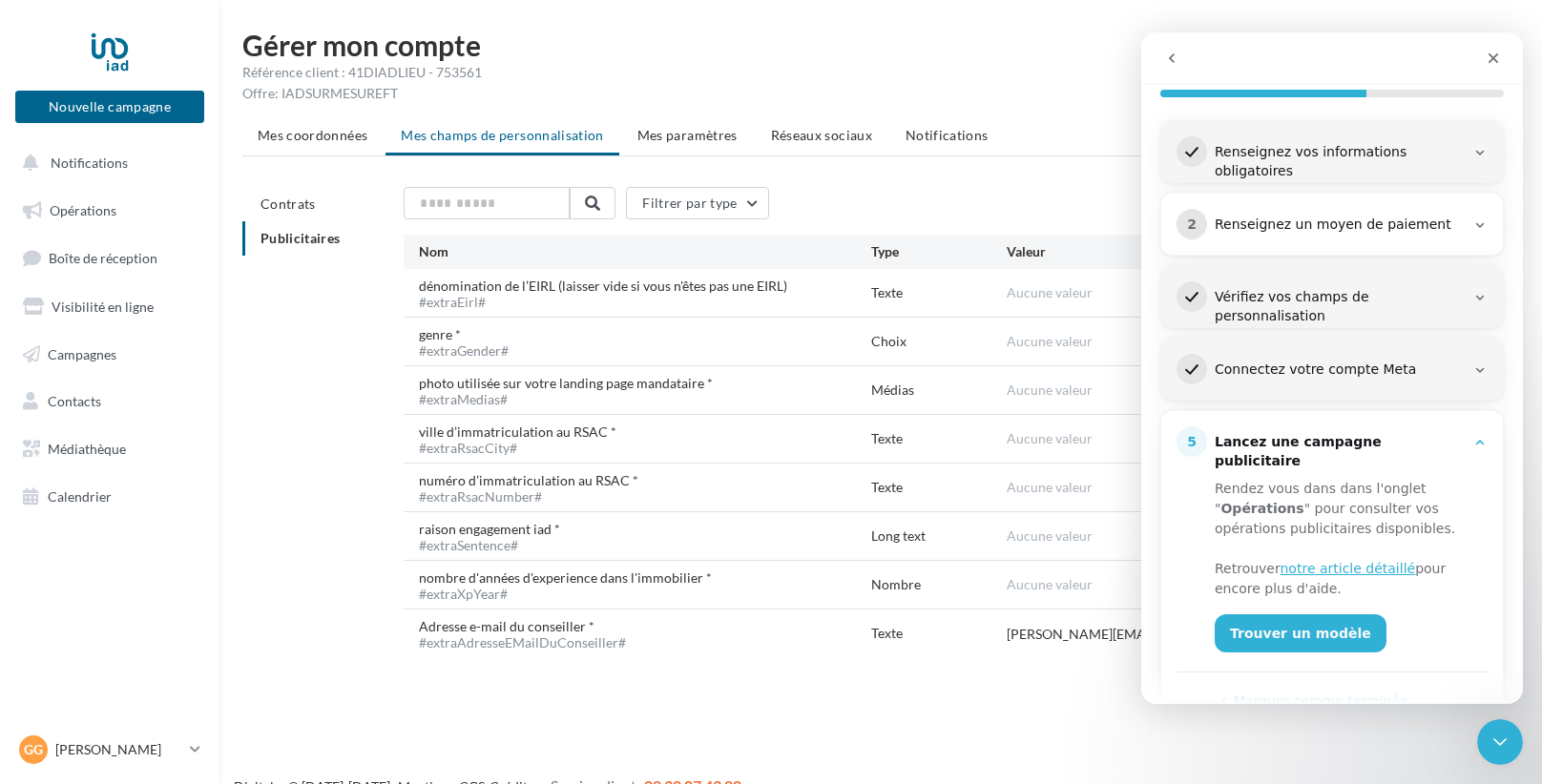
scroll to position [263, 0]
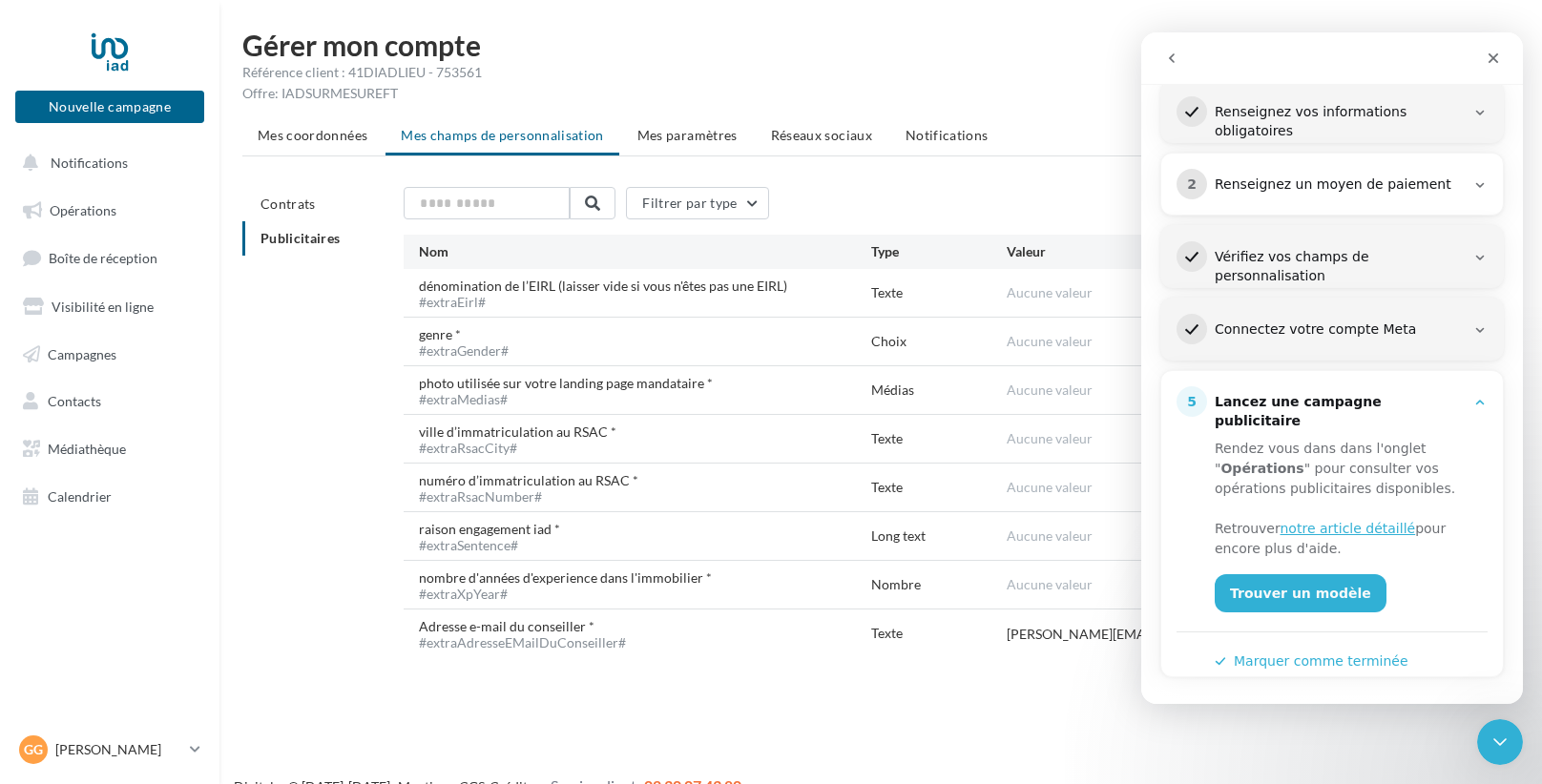
click at [1377, 652] on button "Marquer comme terminée" at bounding box center [1311, 661] width 193 height 20
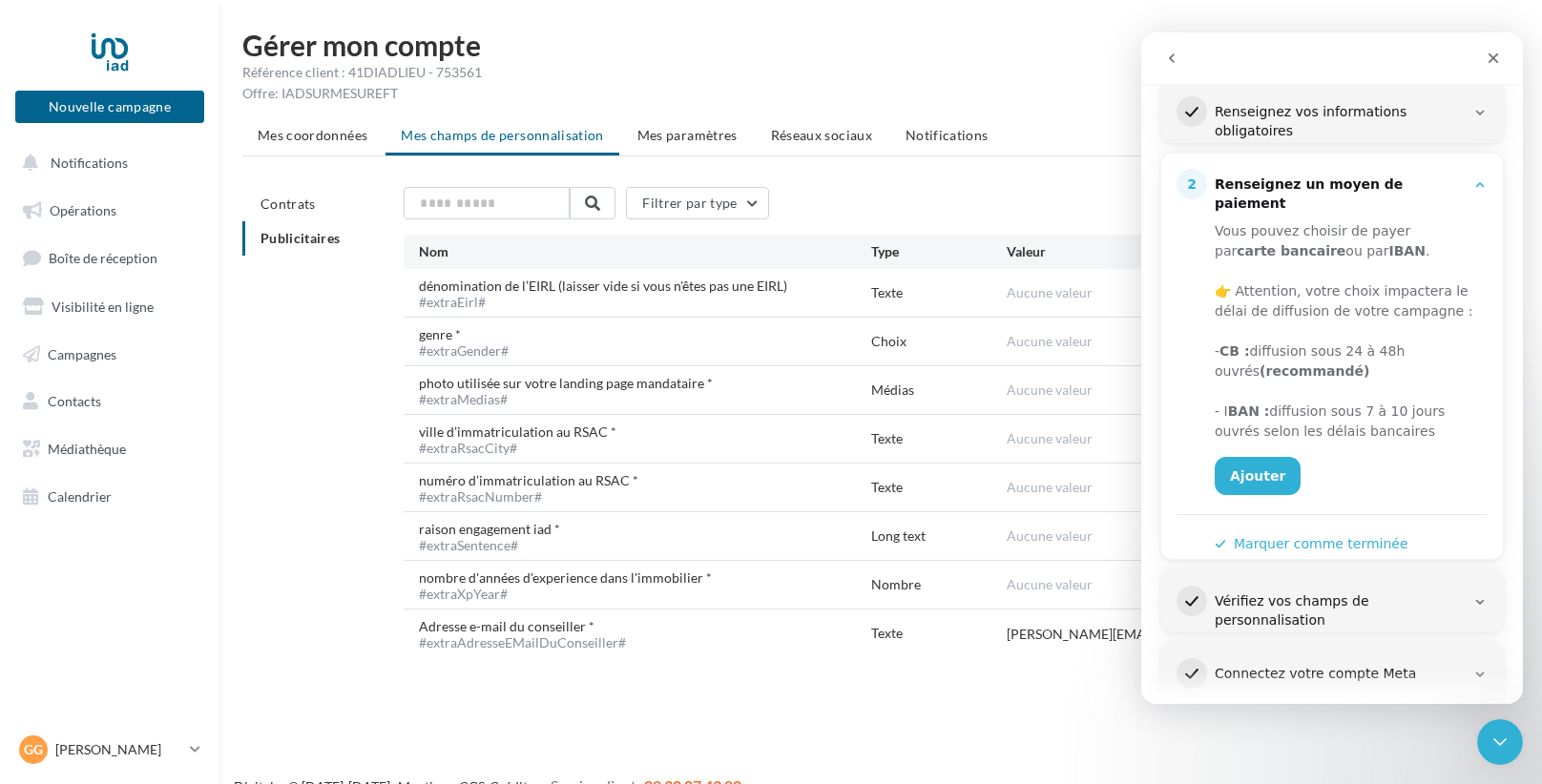
click at [1174, 50] on icon "go back" at bounding box center [1172, 58] width 15 height 15
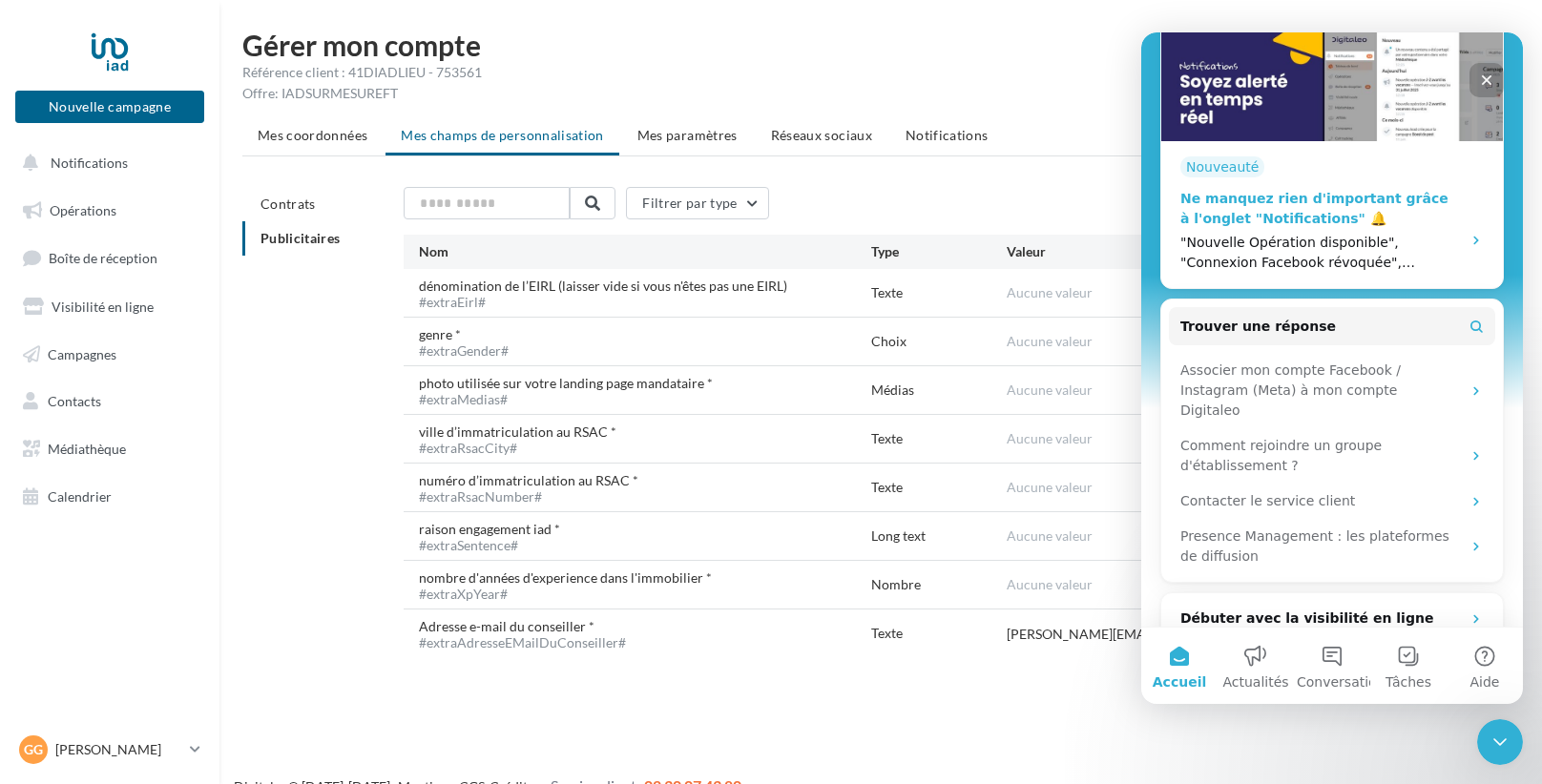
scroll to position [456, 0]
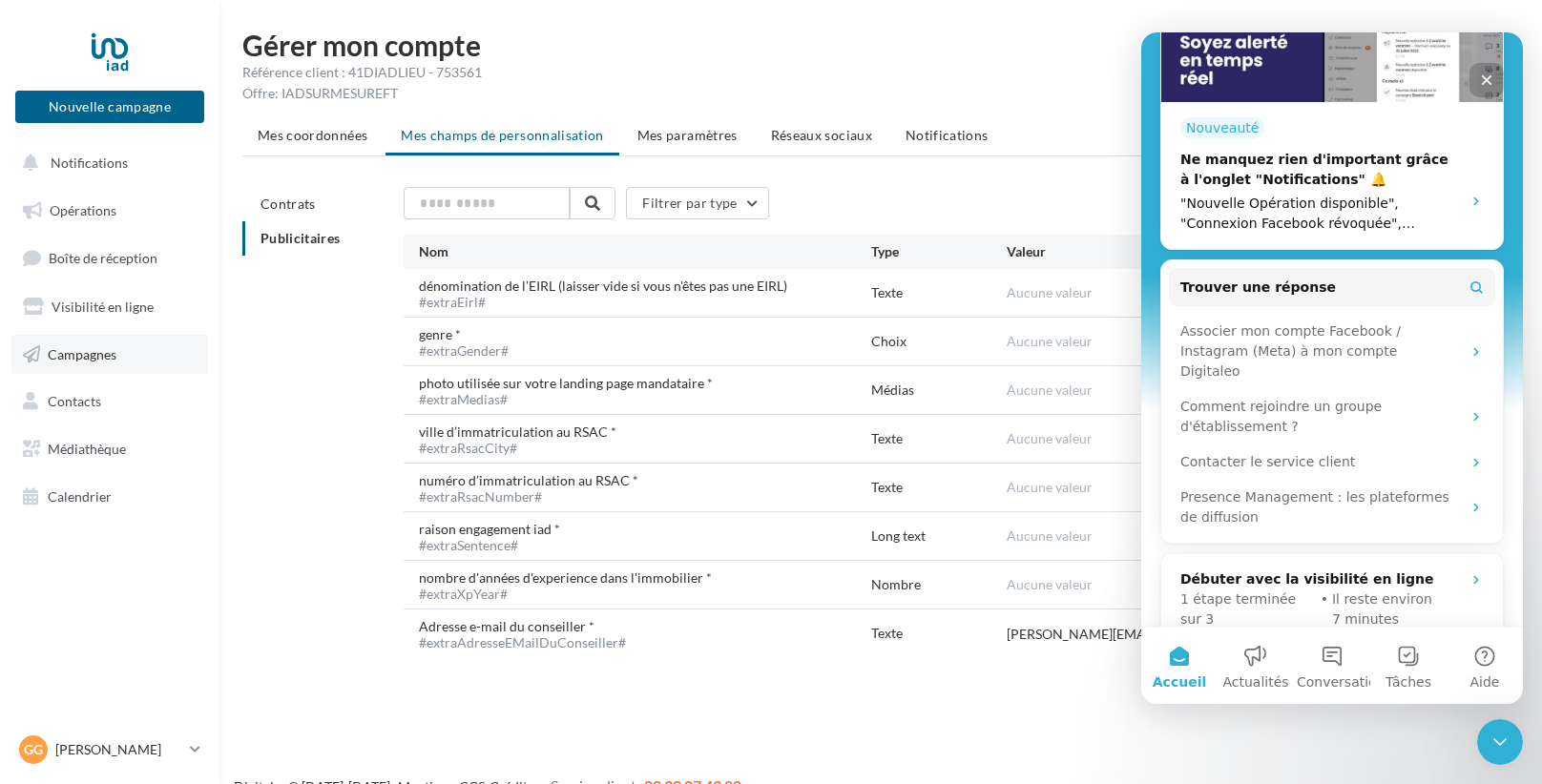
click at [69, 349] on span "Campagnes" at bounding box center [81, 353] width 69 height 16
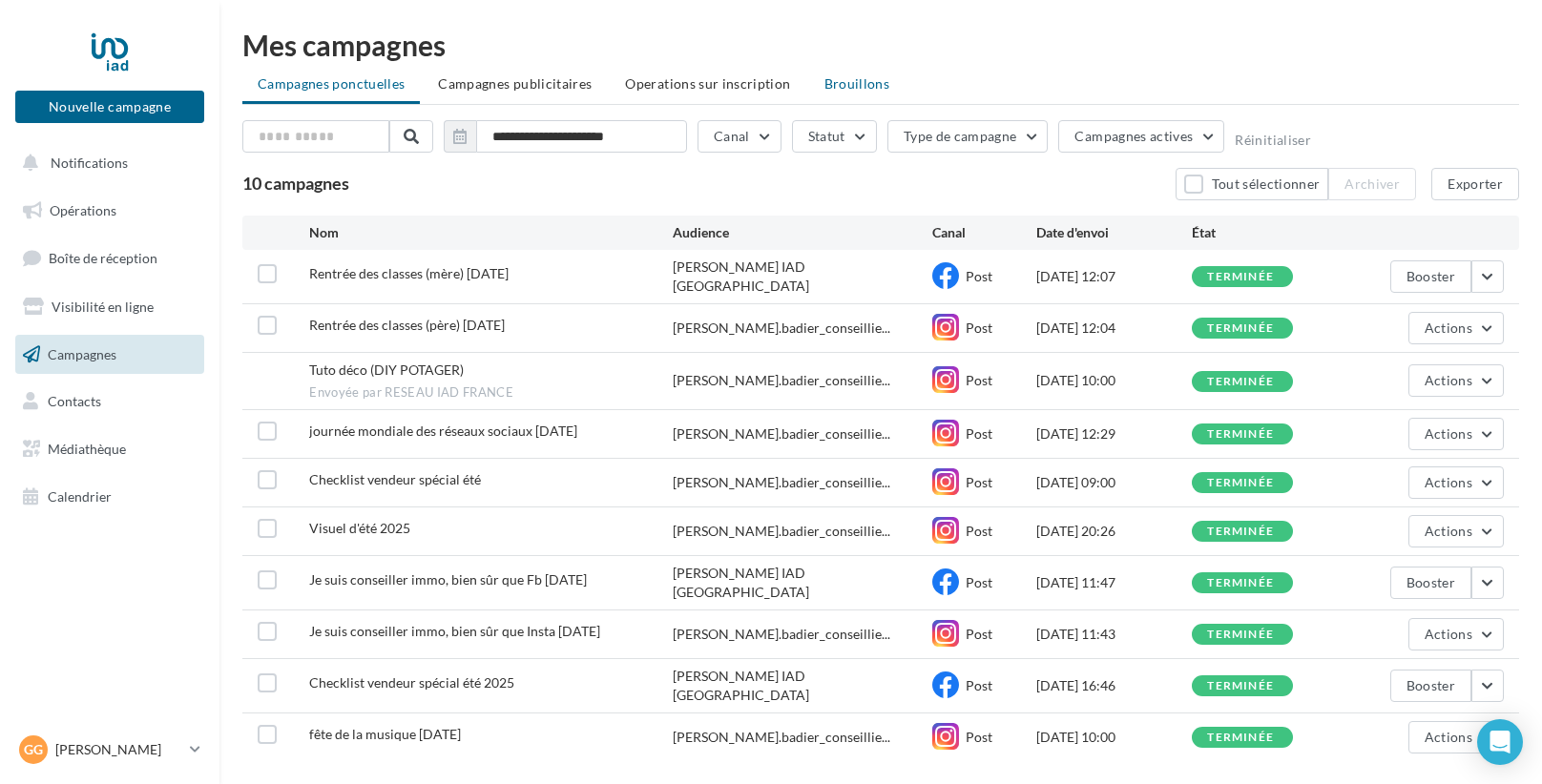
click at [869, 83] on span "Brouillons" at bounding box center [858, 83] width 66 height 16
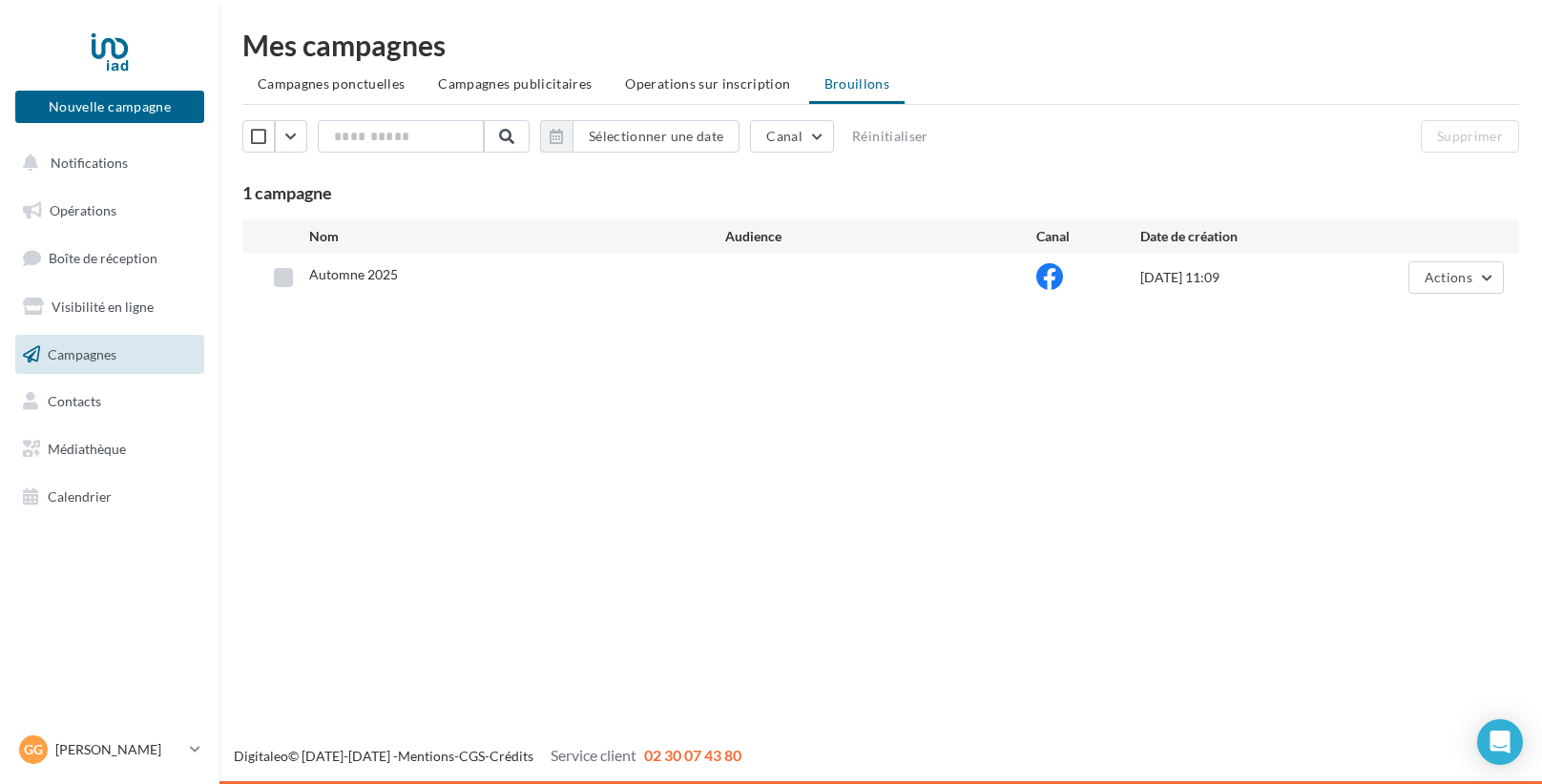
click at [278, 276] on label at bounding box center [283, 277] width 19 height 19
drag, startPoint x: 1436, startPoint y: 284, endPoint x: 1427, endPoint y: 294, distance: 13.5
click at [1430, 290] on button "Actions" at bounding box center [1456, 277] width 96 height 33
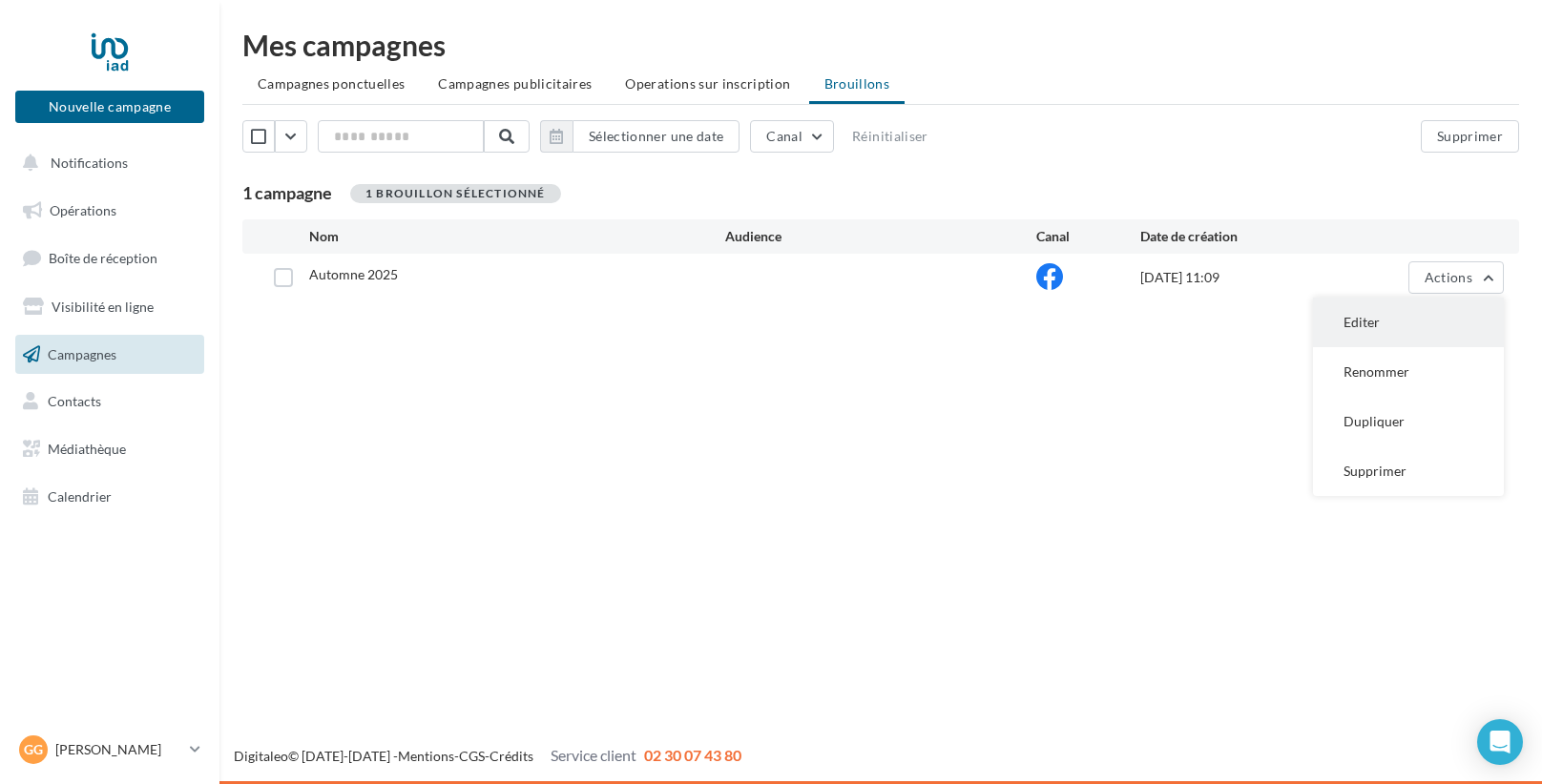
click at [1377, 328] on button "Editer" at bounding box center [1408, 322] width 190 height 49
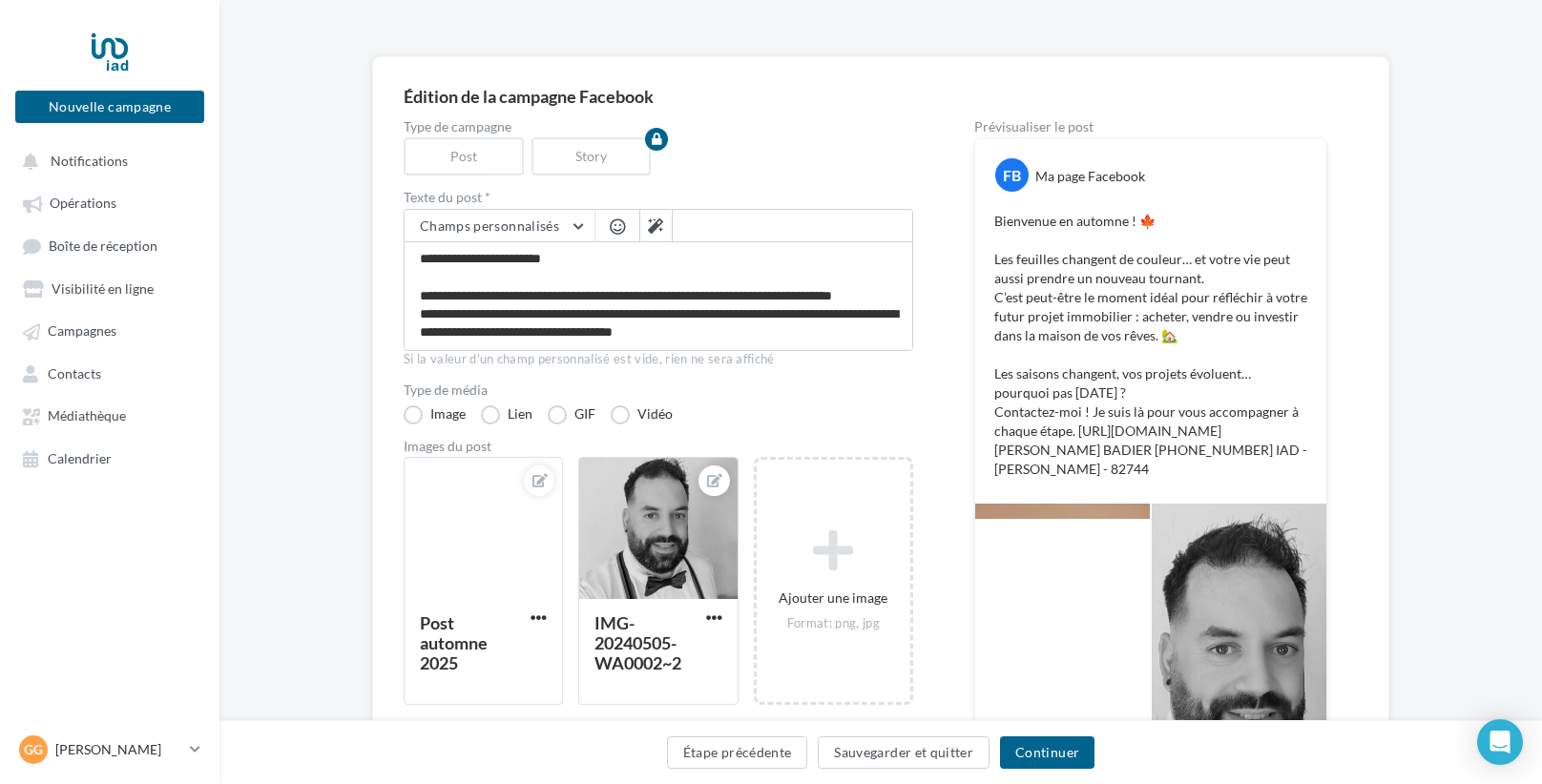
scroll to position [359, 0]
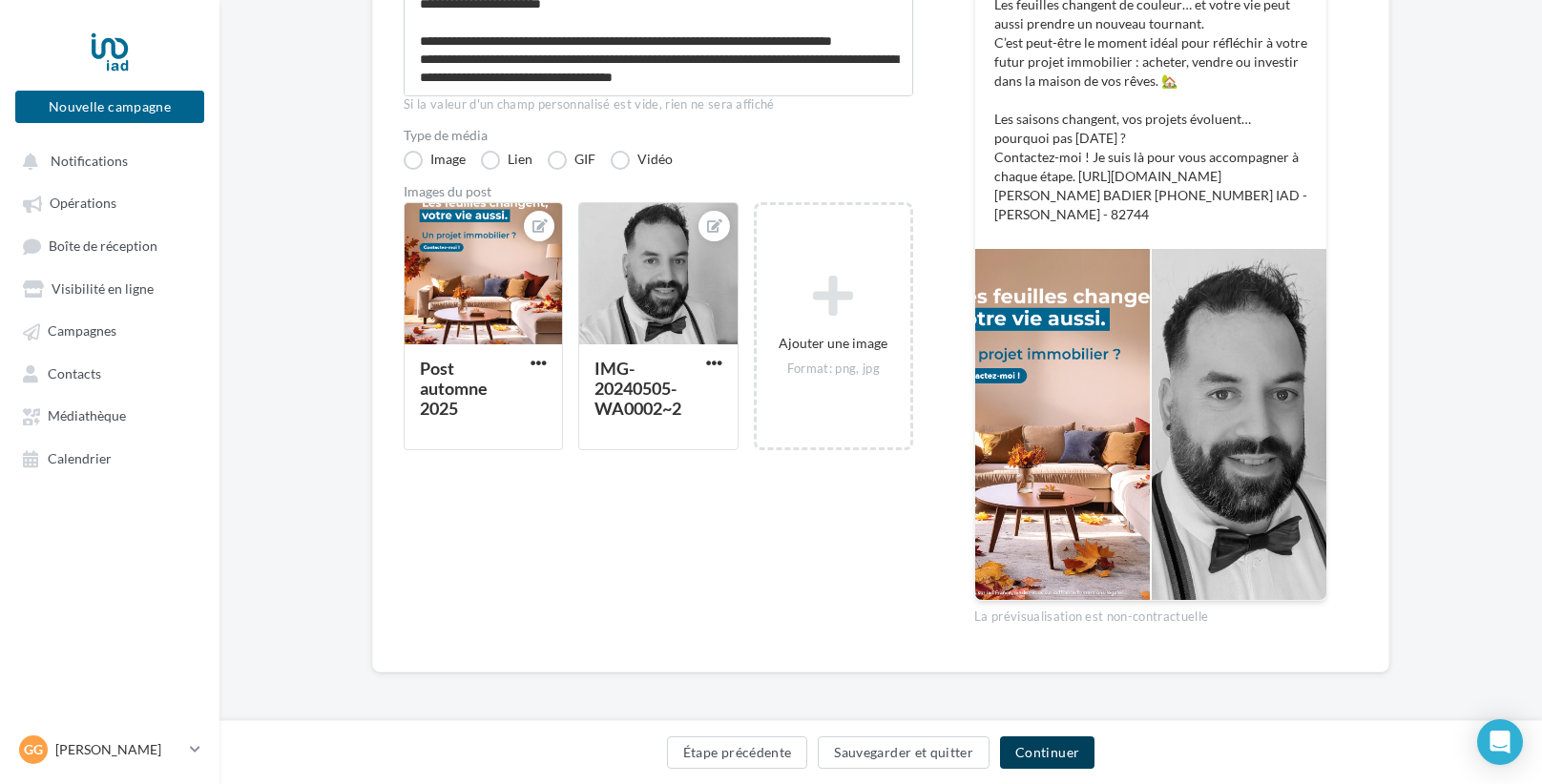
click at [1041, 760] on button "Continuer" at bounding box center [1047, 753] width 95 height 33
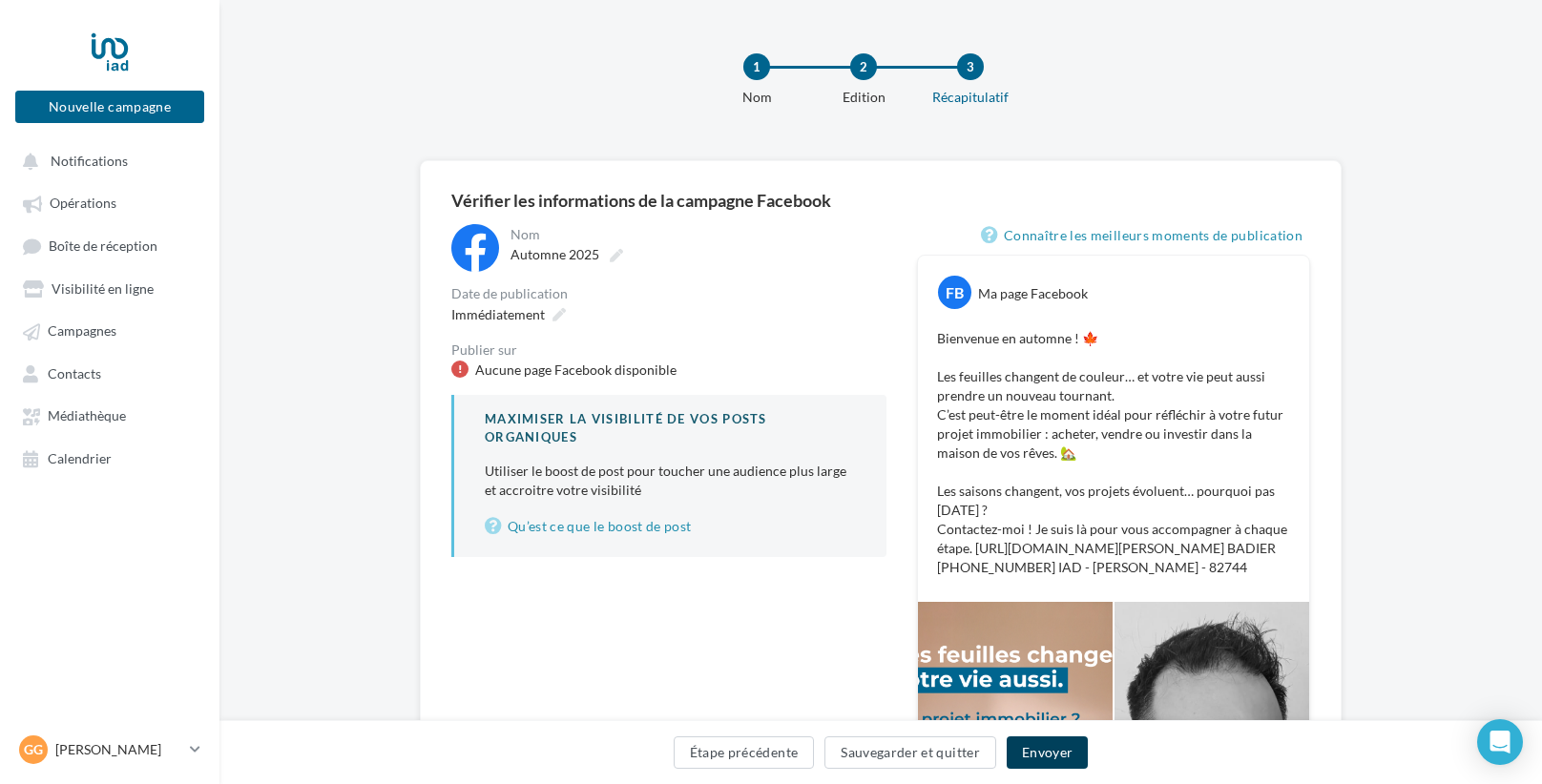
click at [1028, 754] on button "Envoyer" at bounding box center [1047, 753] width 81 height 33
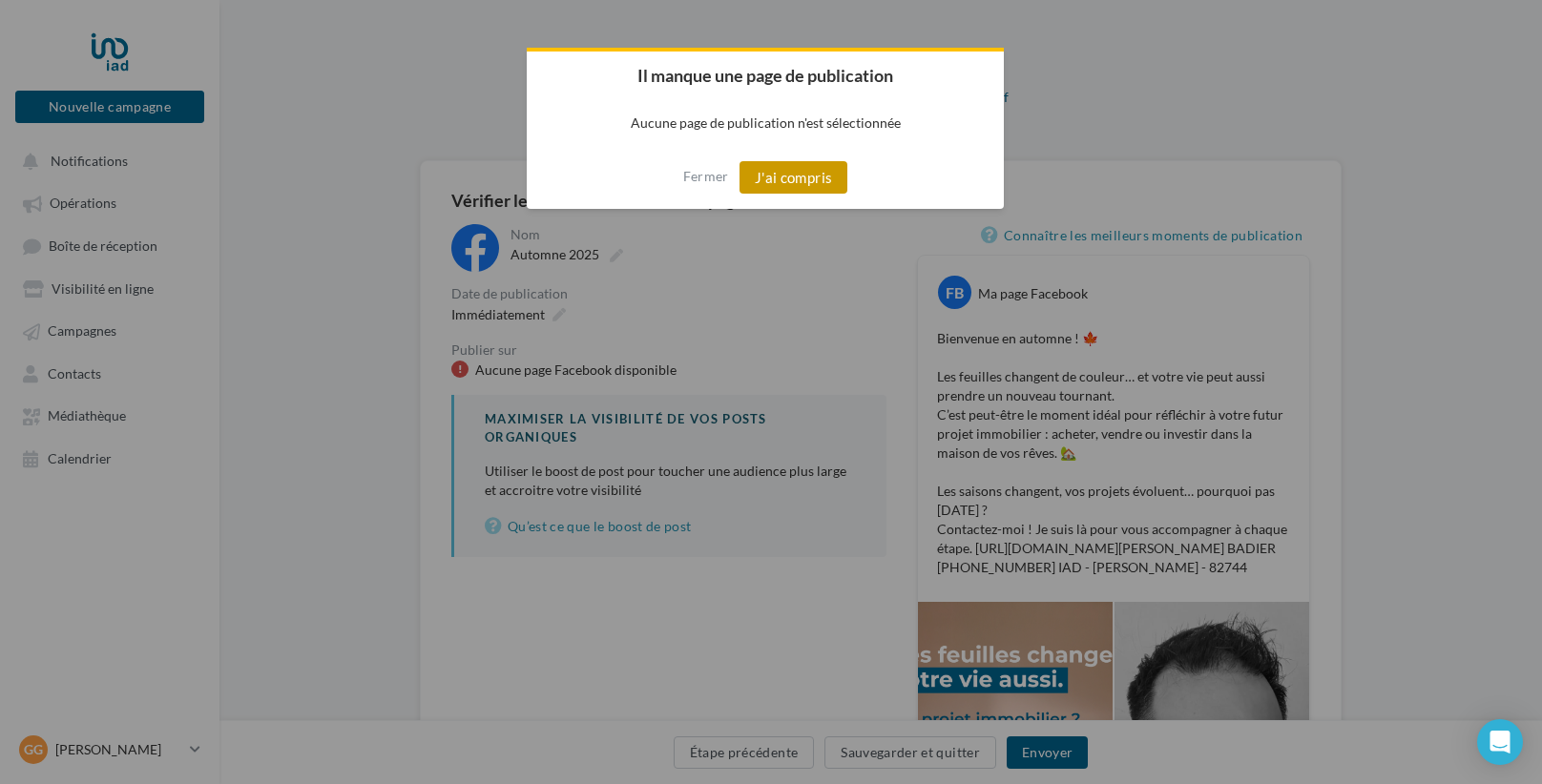
click at [793, 178] on button "J'ai compris" at bounding box center [794, 178] width 109 height 33
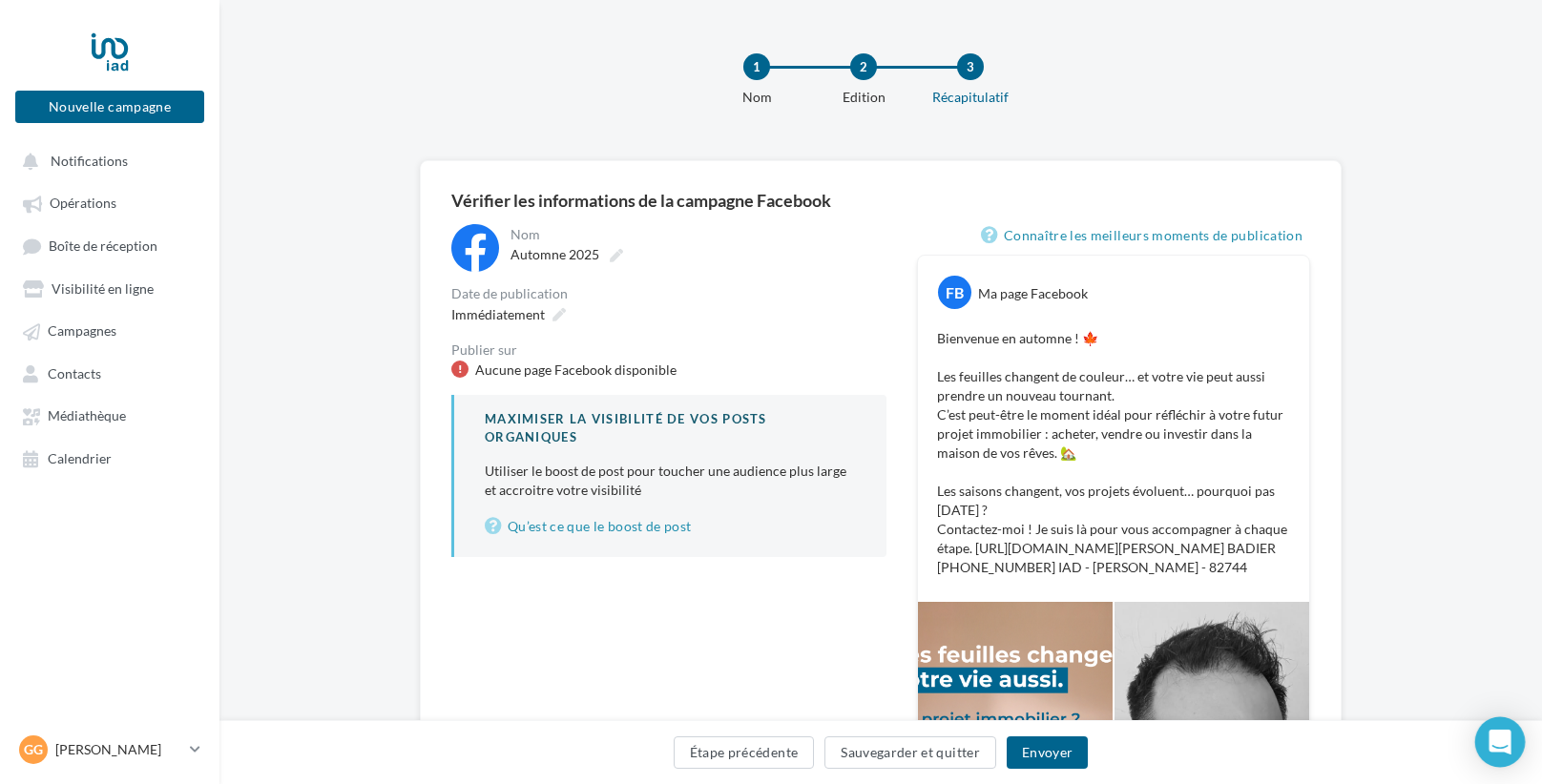
click at [1494, 756] on div "Open Intercom Messenger" at bounding box center [1500, 742] width 50 height 50
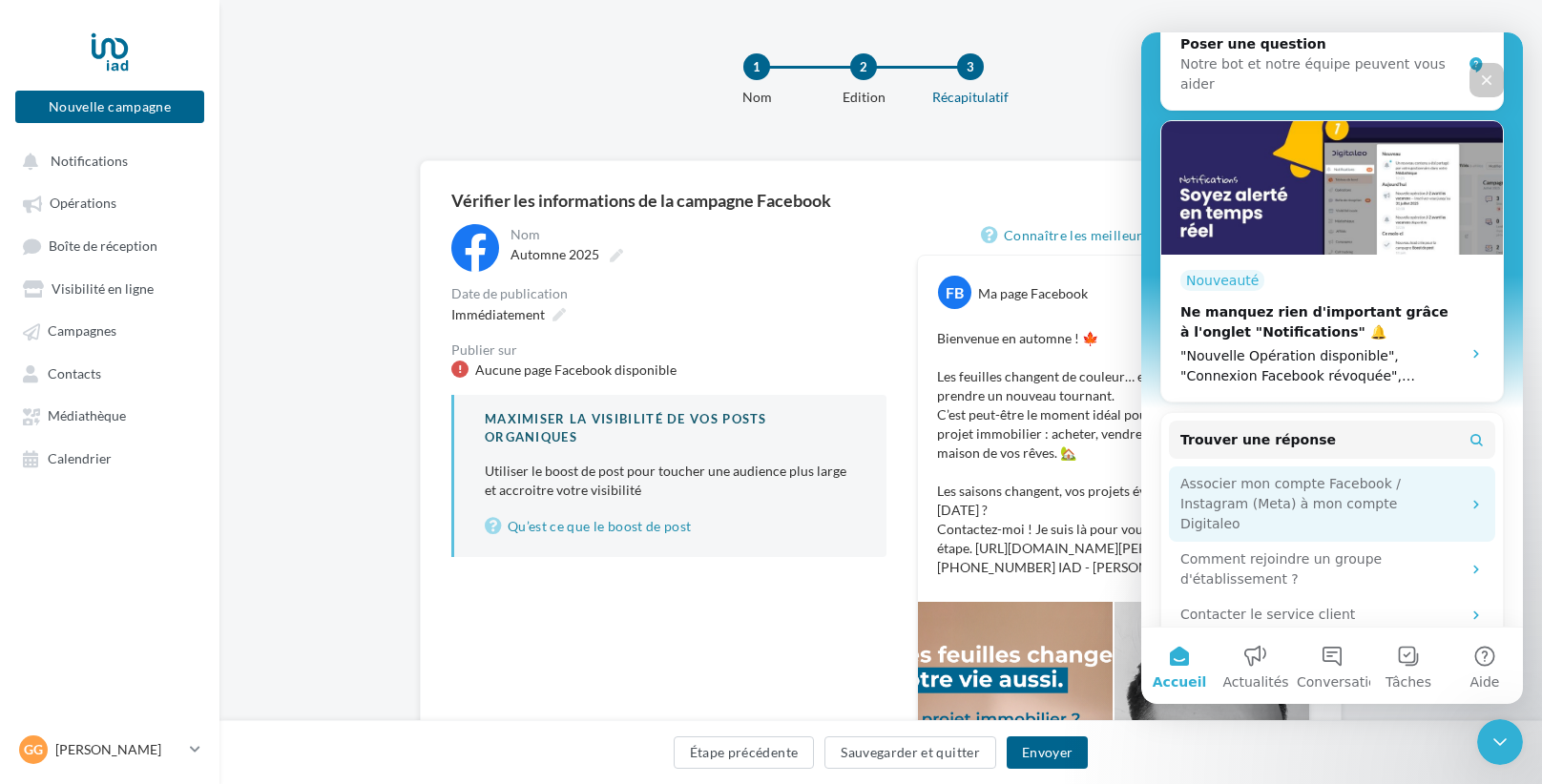
scroll to position [309, 0]
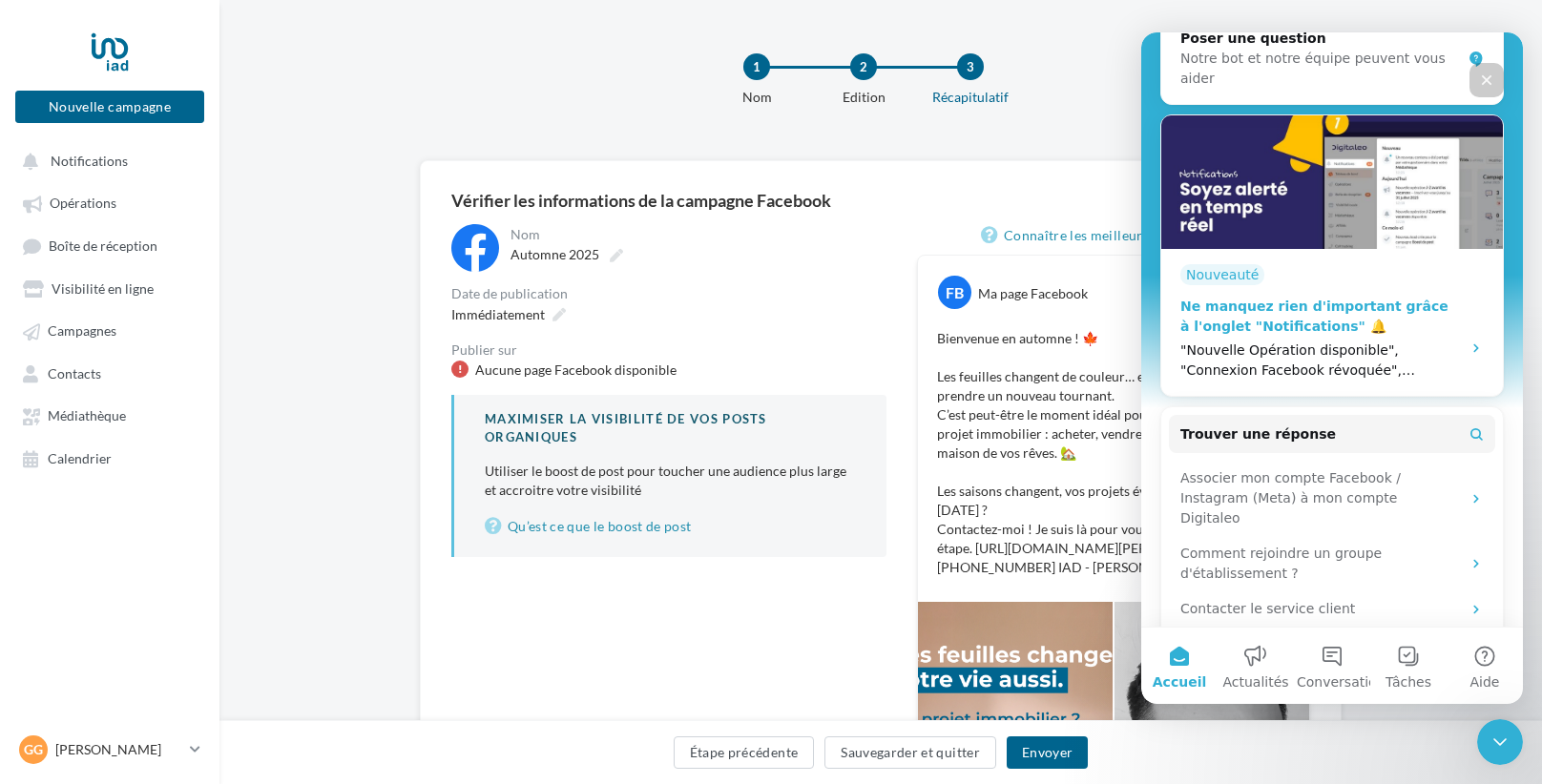
click at [1472, 340] on icon "Intercom Messenger" at bounding box center [1476, 348] width 15 height 15
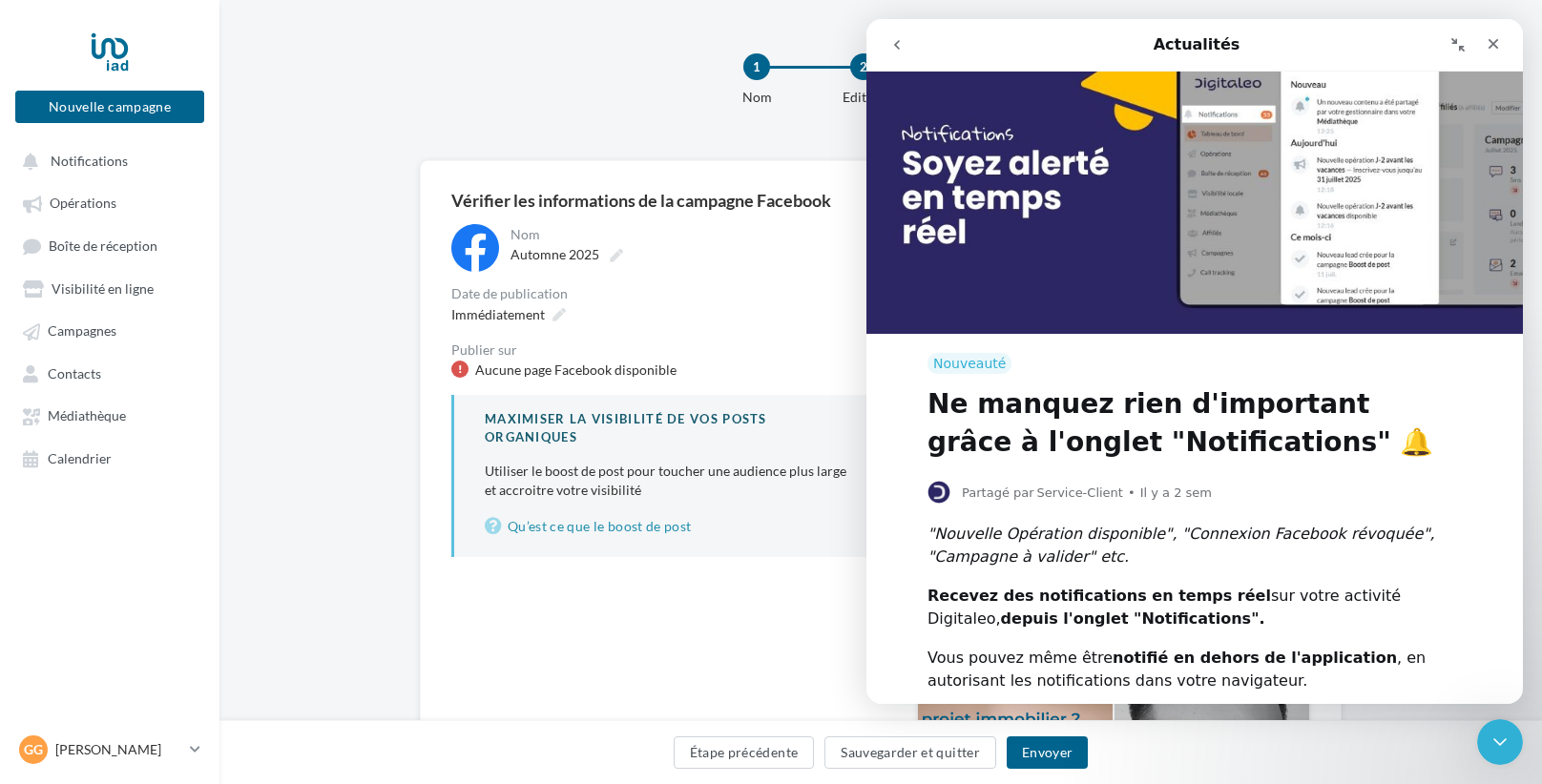
scroll to position [184, 0]
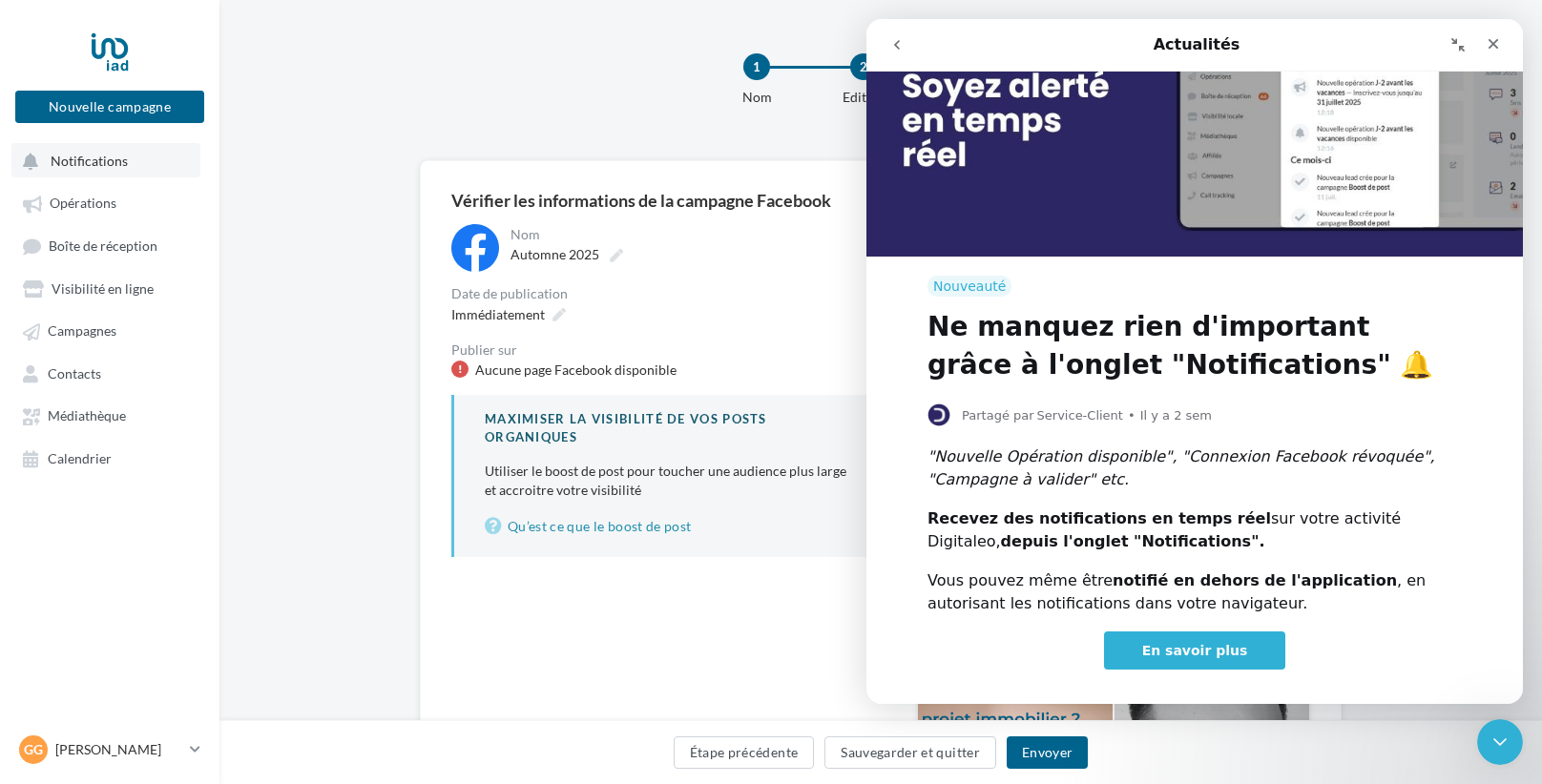
click at [81, 164] on span "Notifications" at bounding box center [89, 160] width 77 height 16
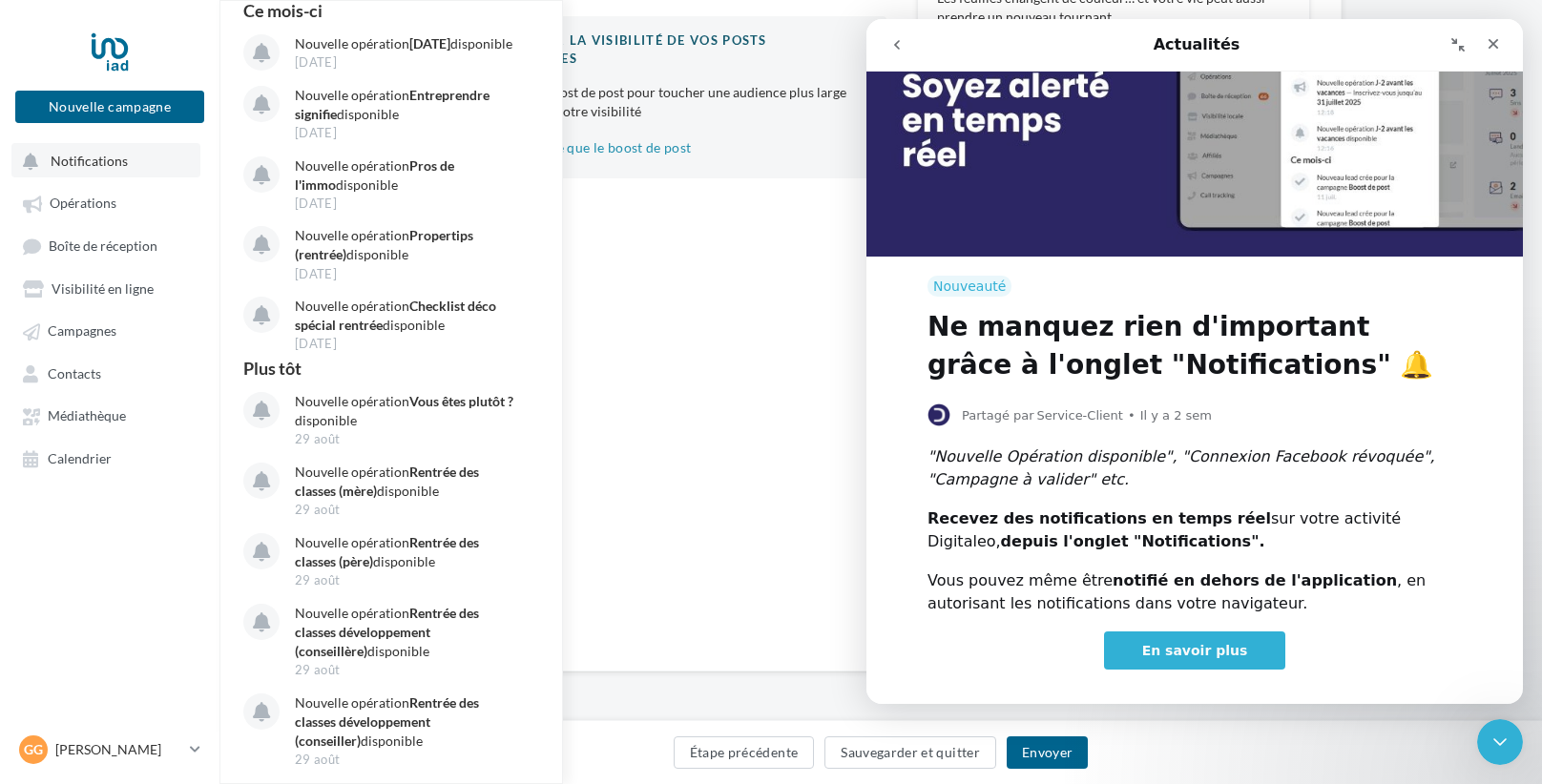
scroll to position [0, 0]
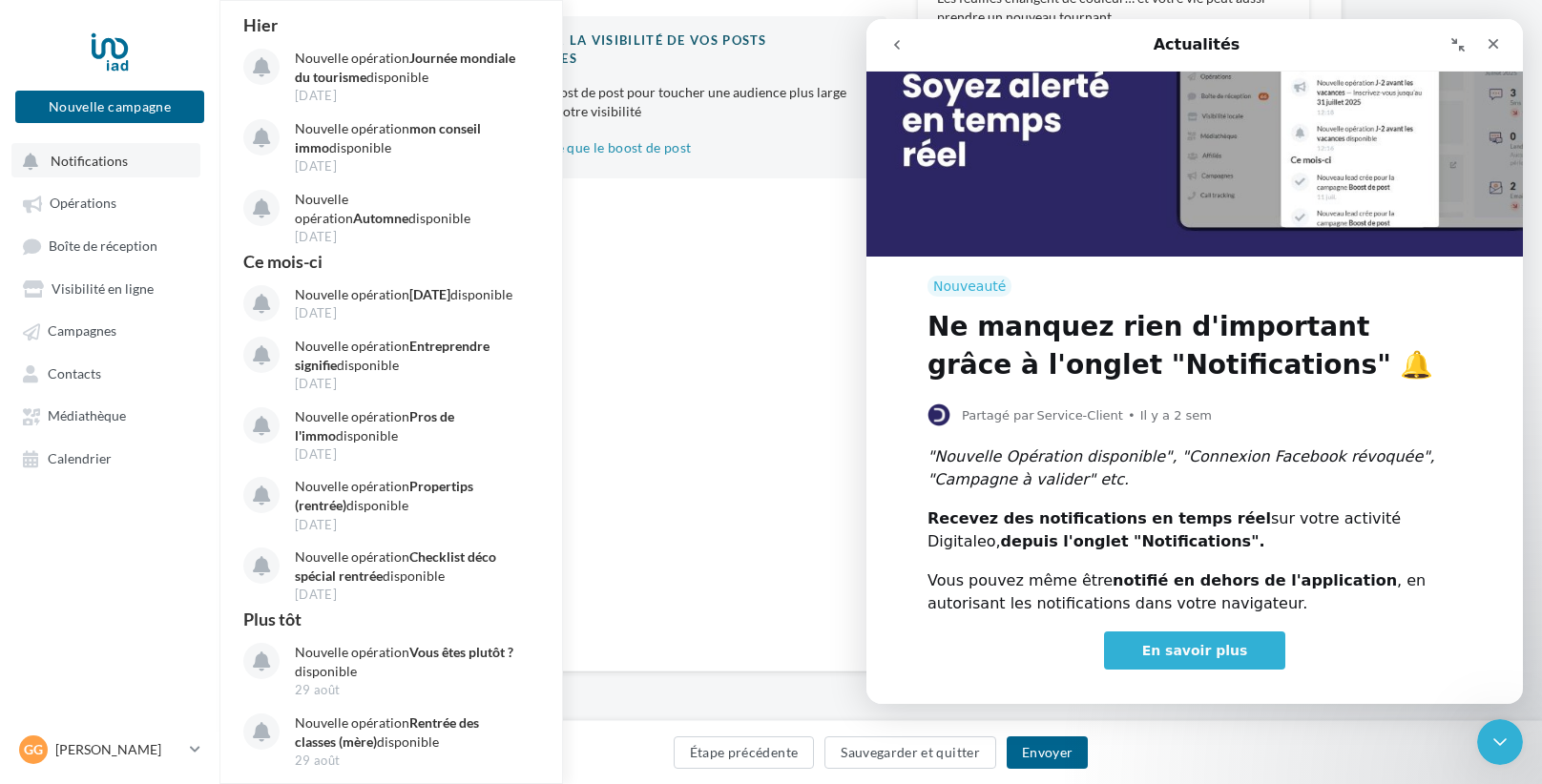
click at [92, 173] on button "Notifications Hier Nouvelle opération Journée mondiale du tourisme disponible 1…" at bounding box center [105, 160] width 189 height 35
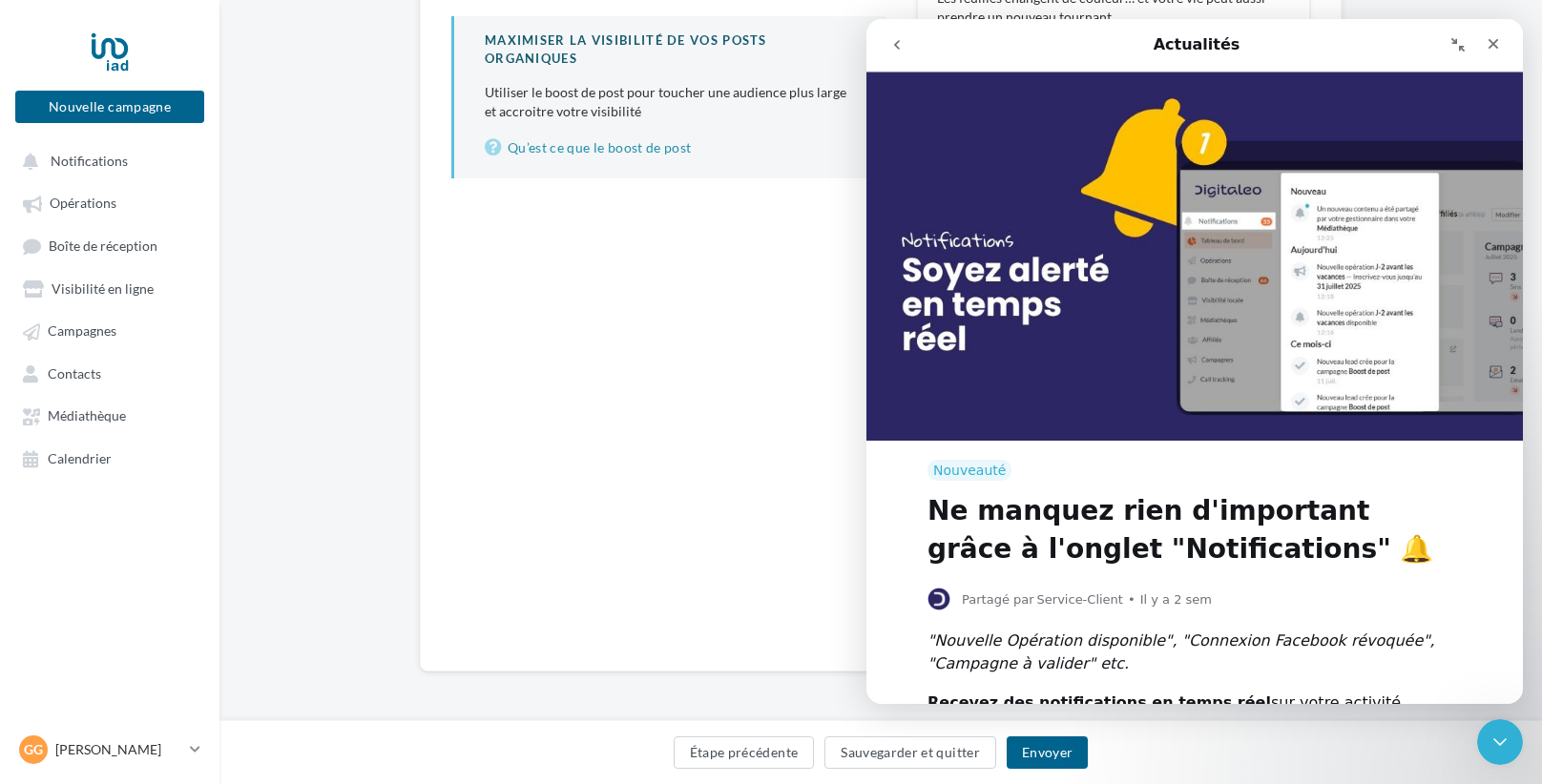
click at [890, 45] on icon "go back" at bounding box center [897, 44] width 15 height 15
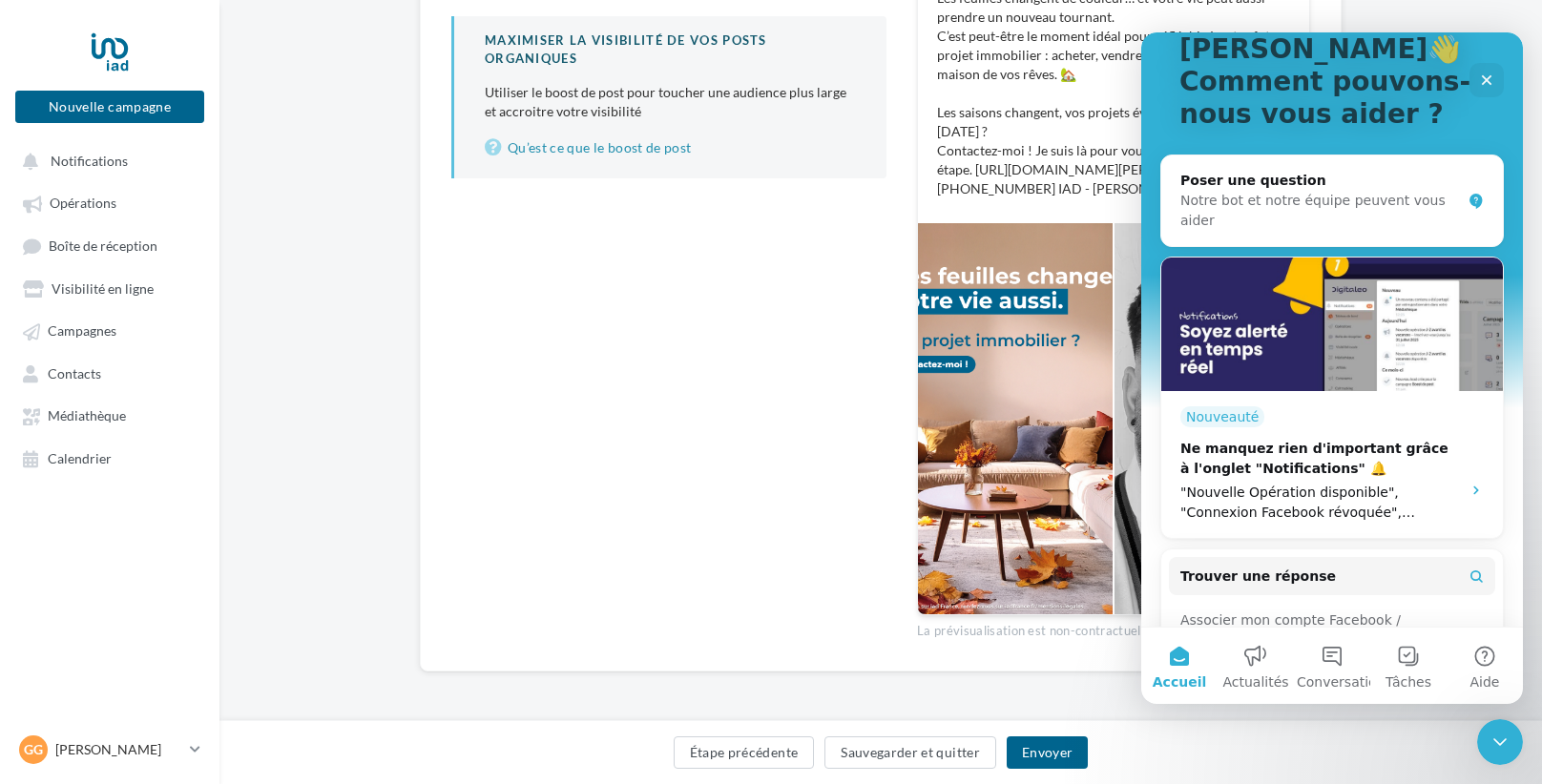
scroll to position [172, 0]
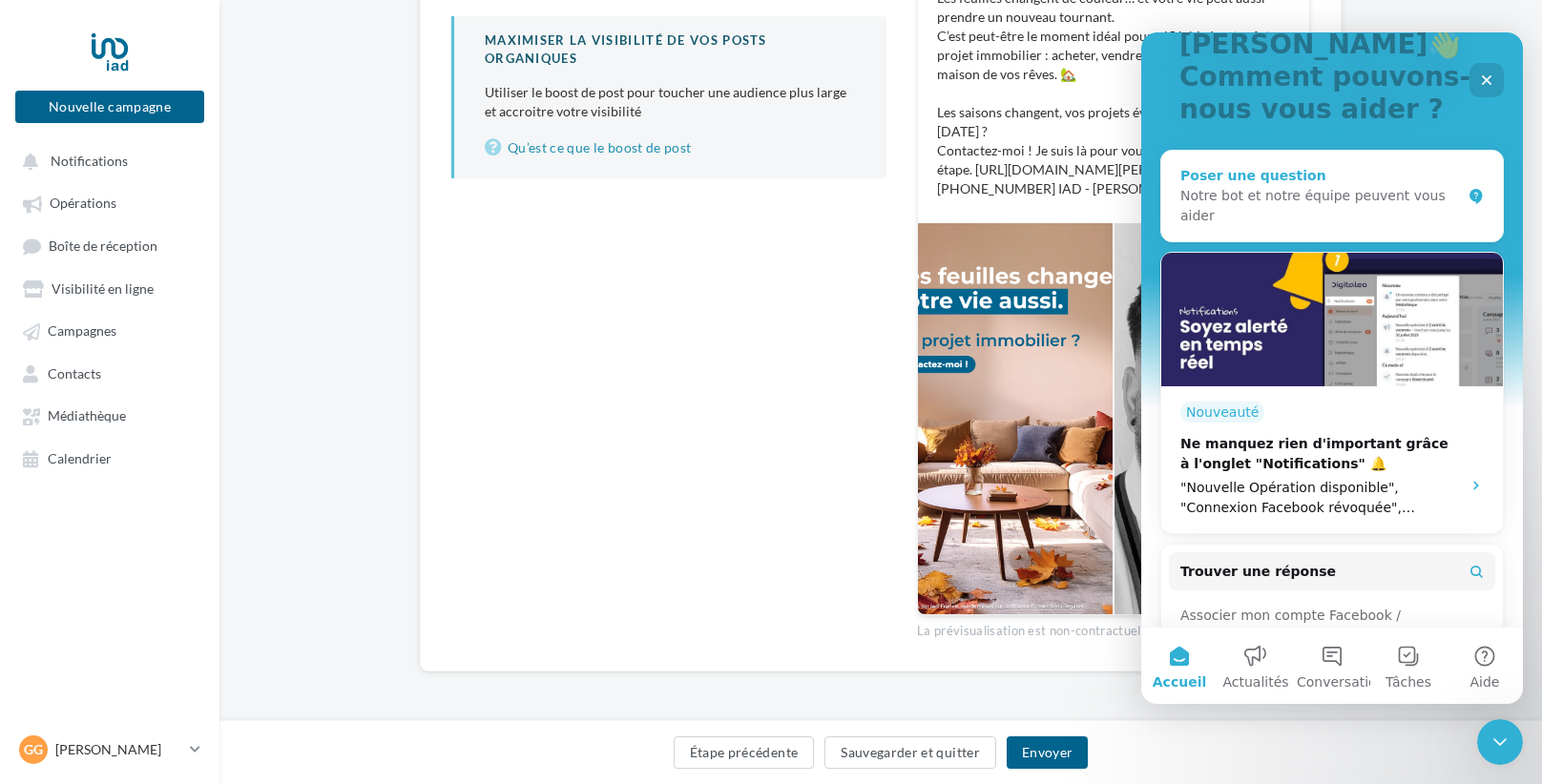
click at [1332, 186] on div "Notre bot et notre équipe peuvent vous aider" at bounding box center [1321, 205] width 280 height 40
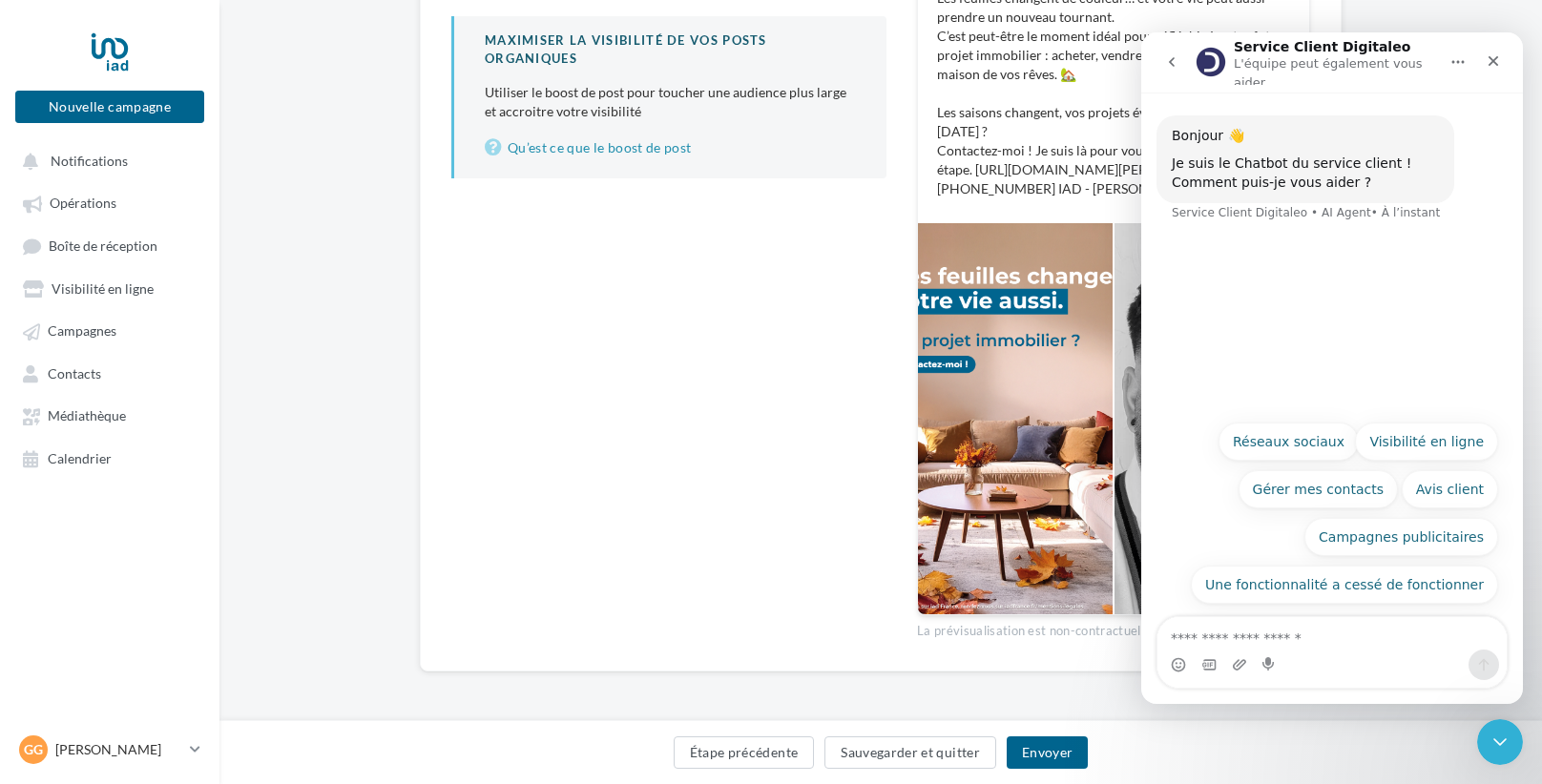
click at [1289, 635] on textarea "Posez une question..." at bounding box center [1331, 634] width 349 height 33
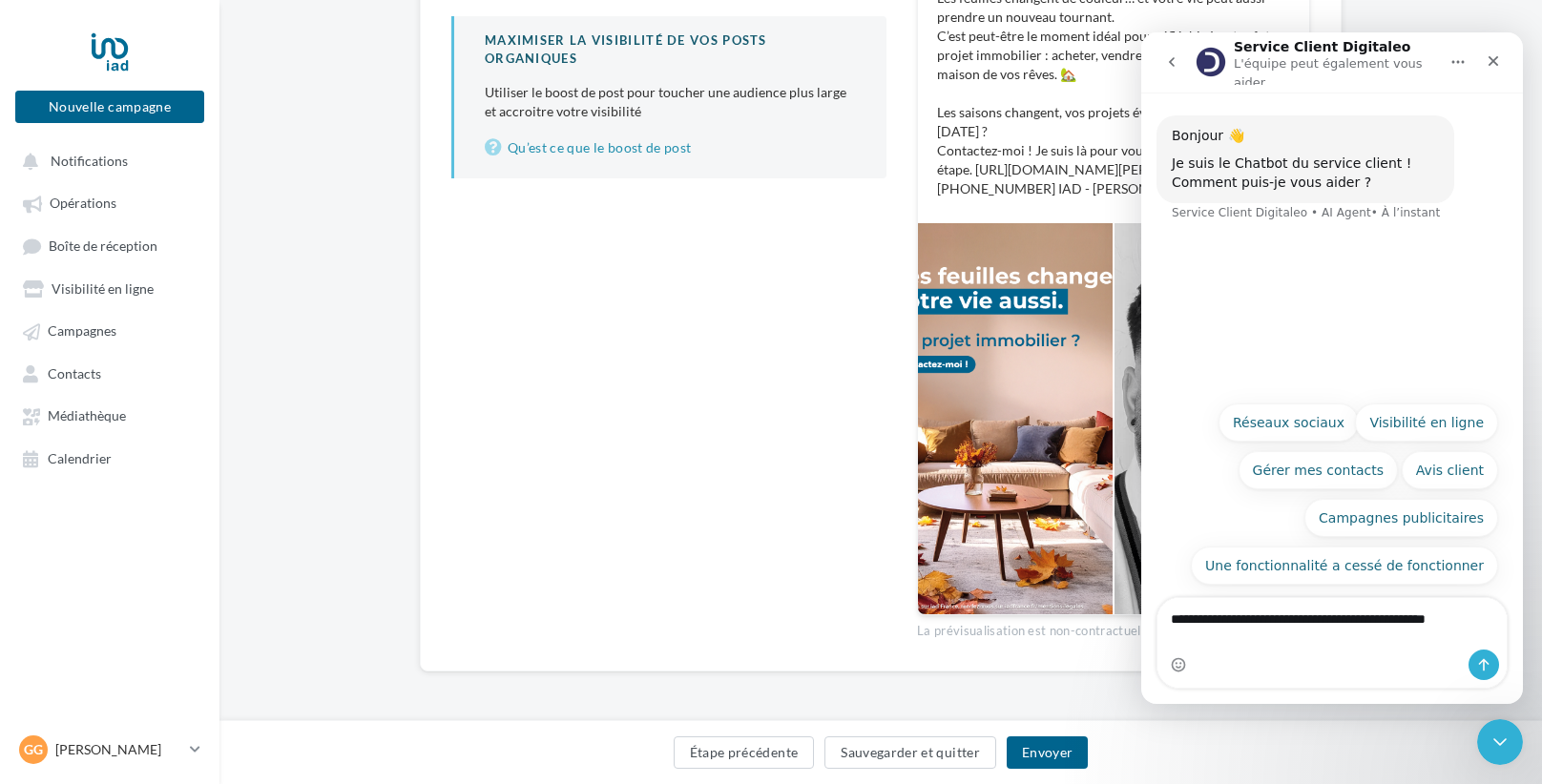
type textarea "**********"
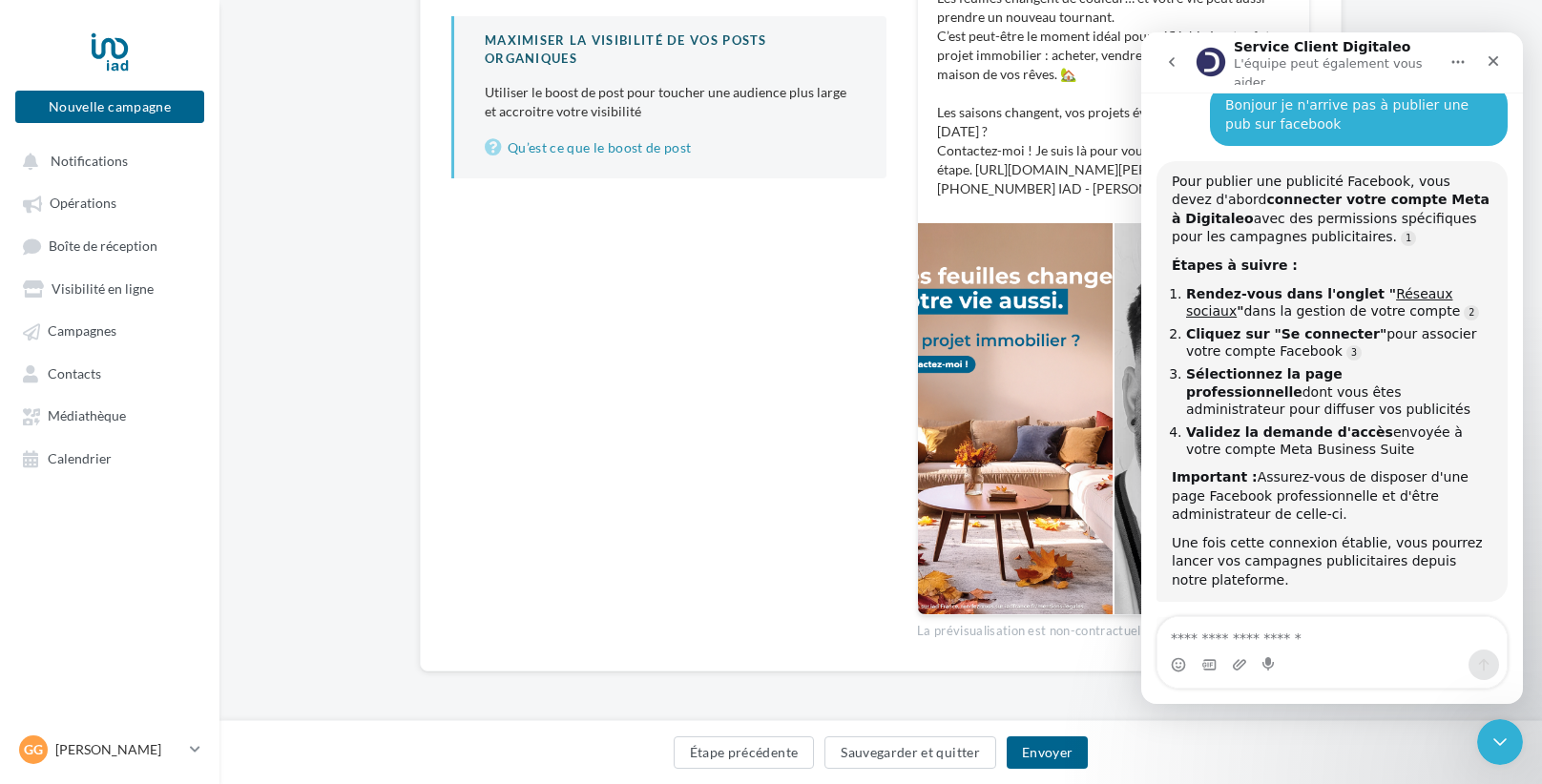
scroll to position [157, 0]
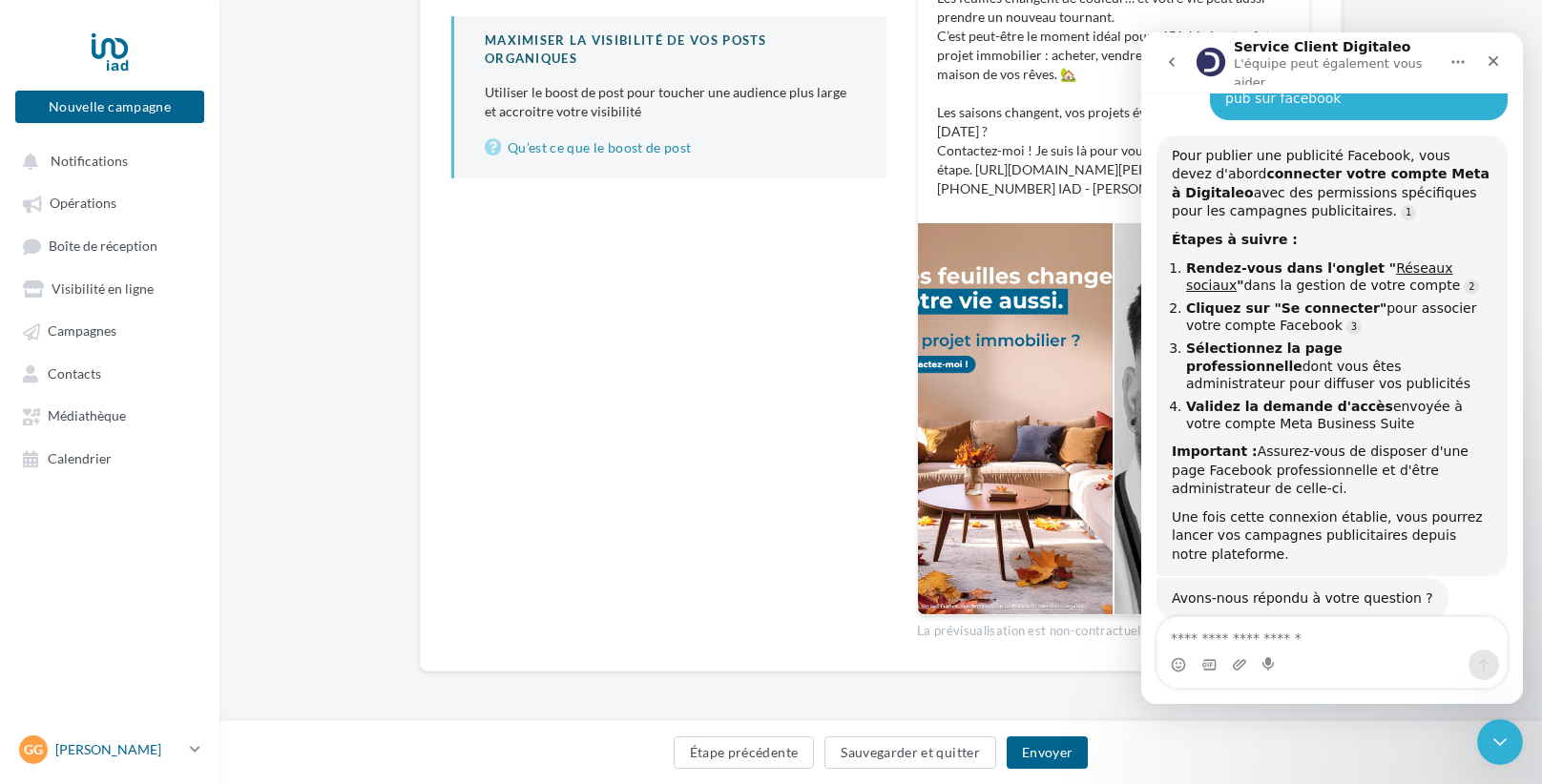
click at [37, 755] on span "Gg" at bounding box center [34, 750] width 19 height 19
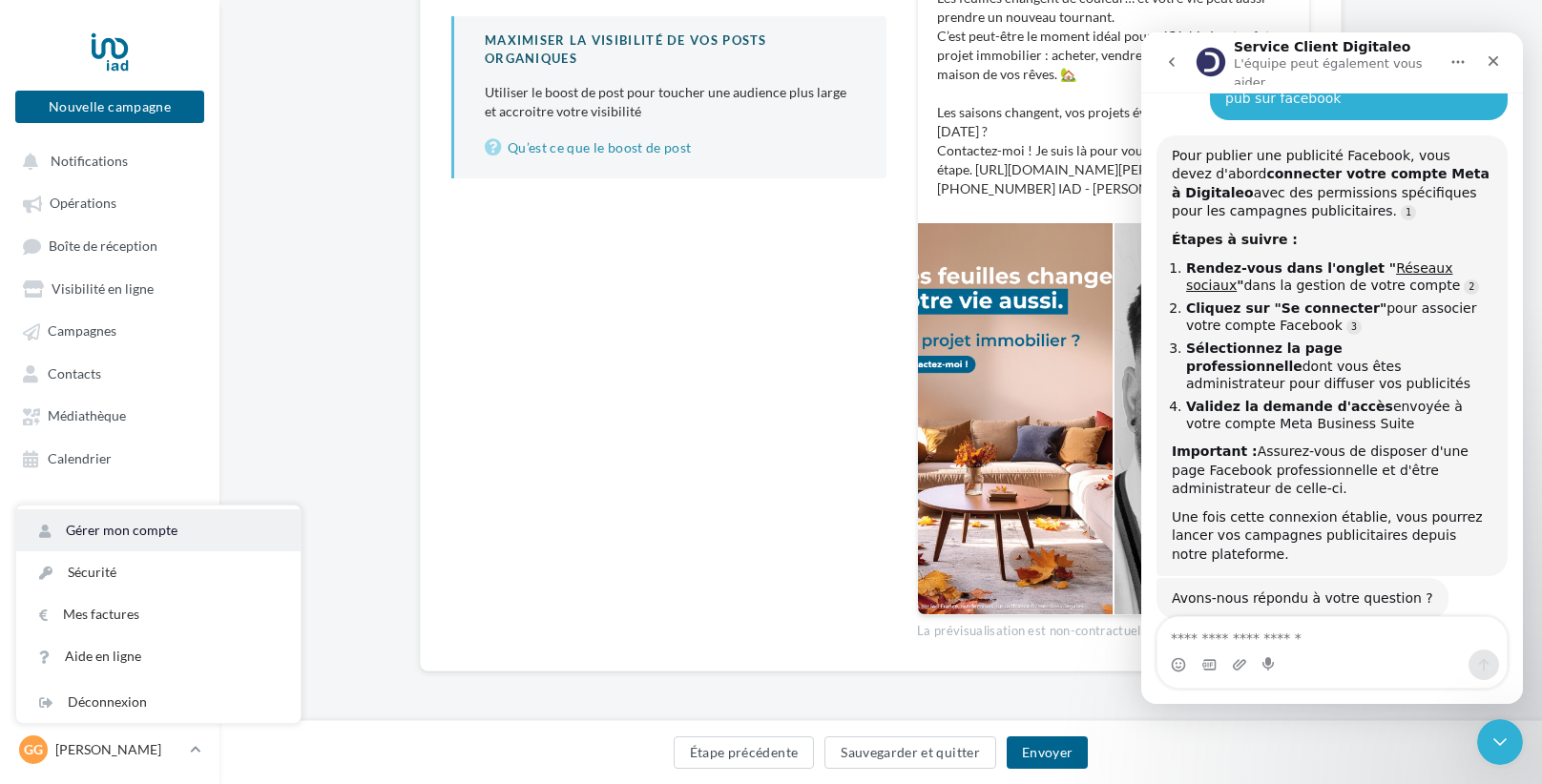
click at [224, 540] on link "Gérer mon compte" at bounding box center [159, 530] width 284 height 42
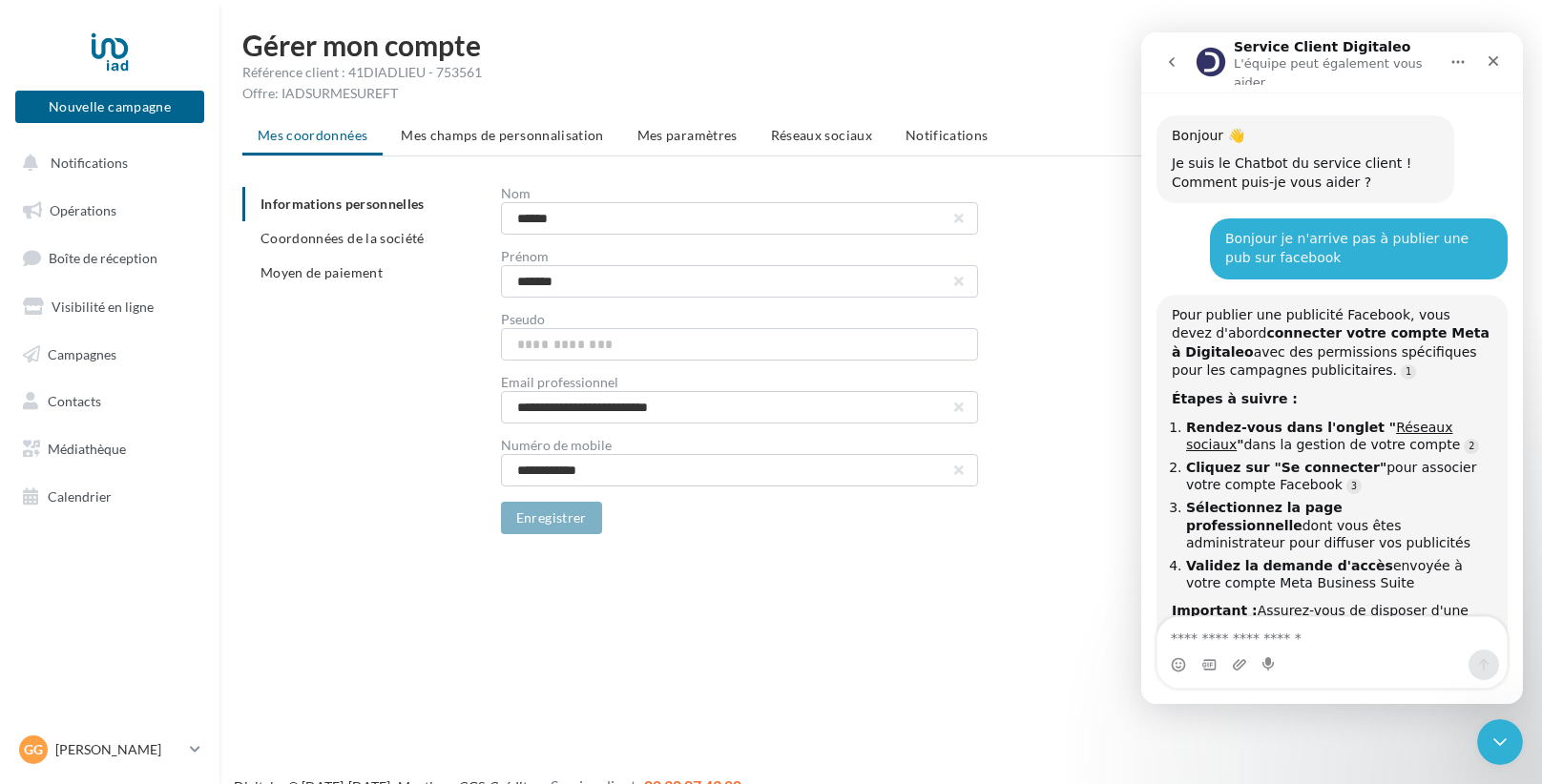
scroll to position [157, 0]
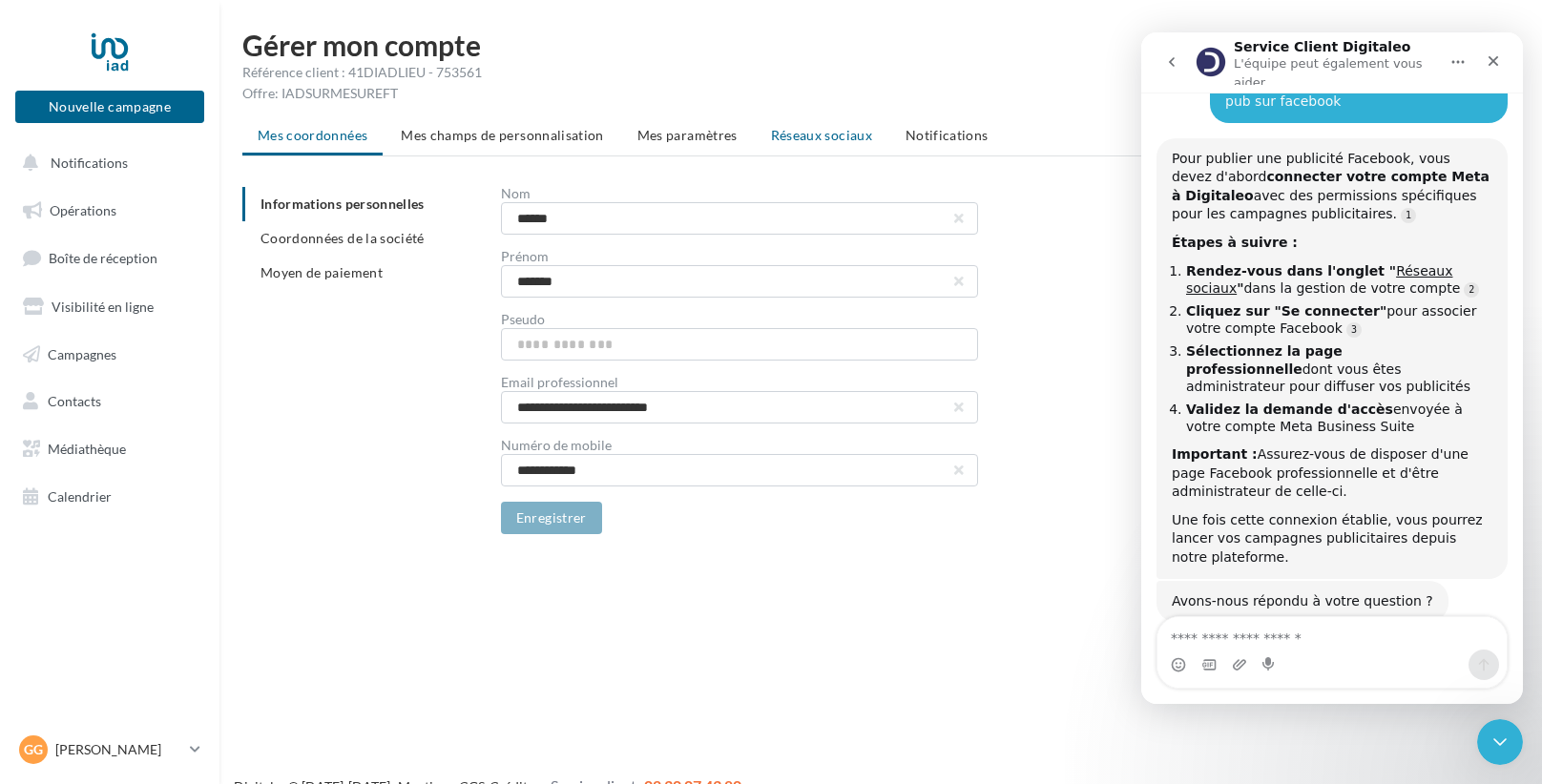
click at [798, 132] on span "Réseaux sociaux" at bounding box center [821, 134] width 102 height 16
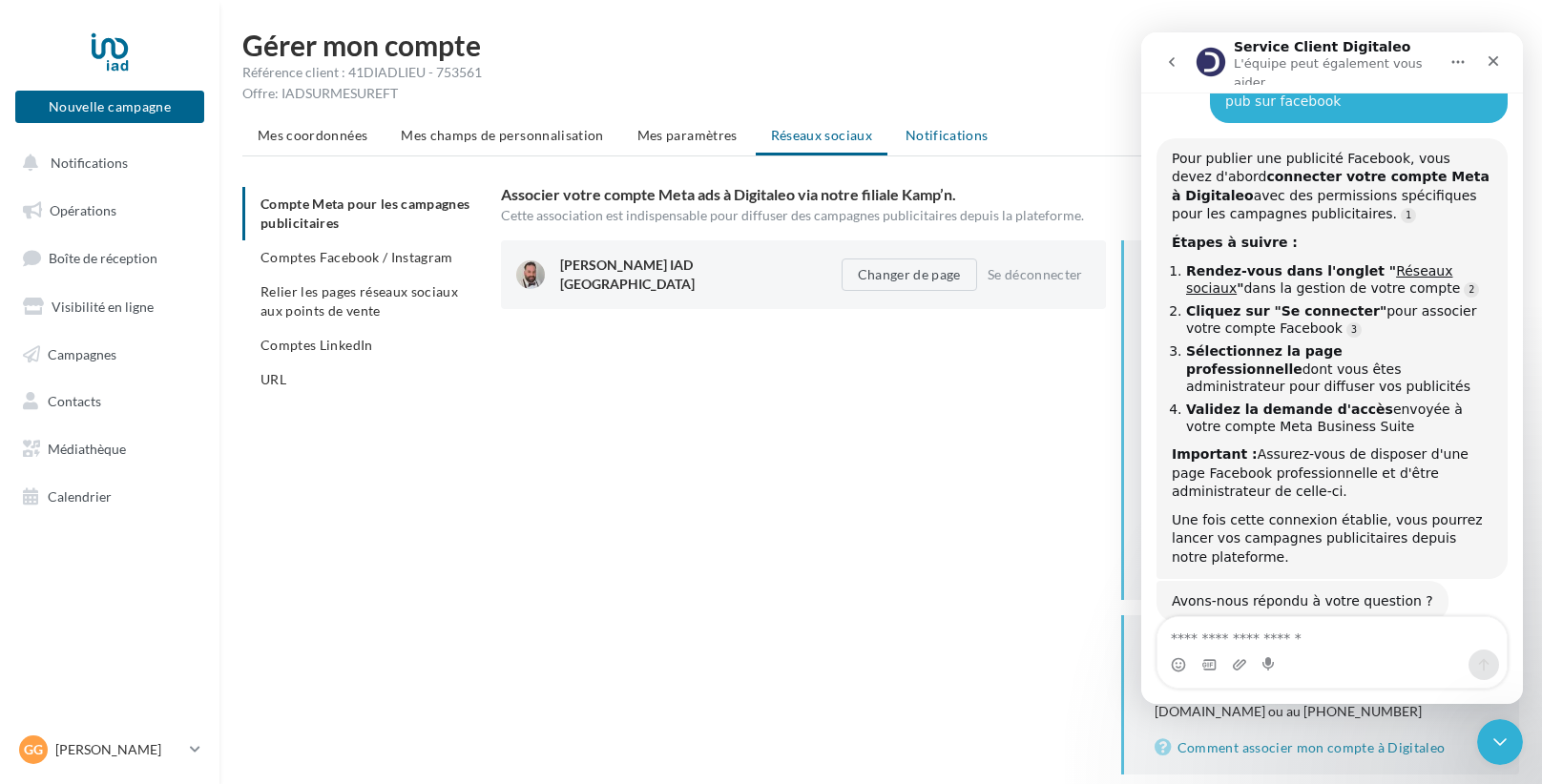
click at [972, 140] on span "Notifications" at bounding box center [947, 134] width 83 height 16
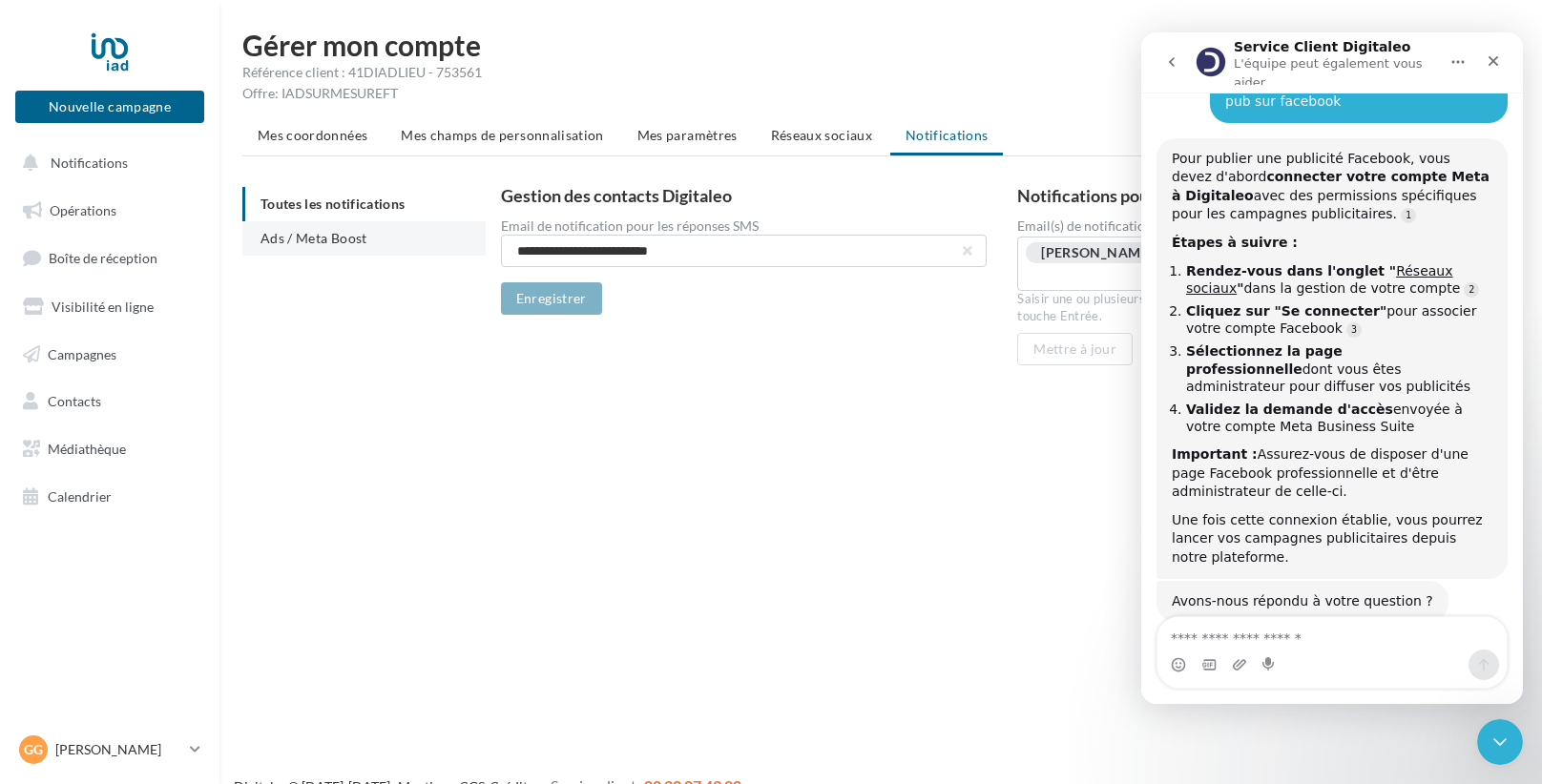
click at [265, 227] on li "Ads / Meta Boost" at bounding box center [364, 239] width 244 height 35
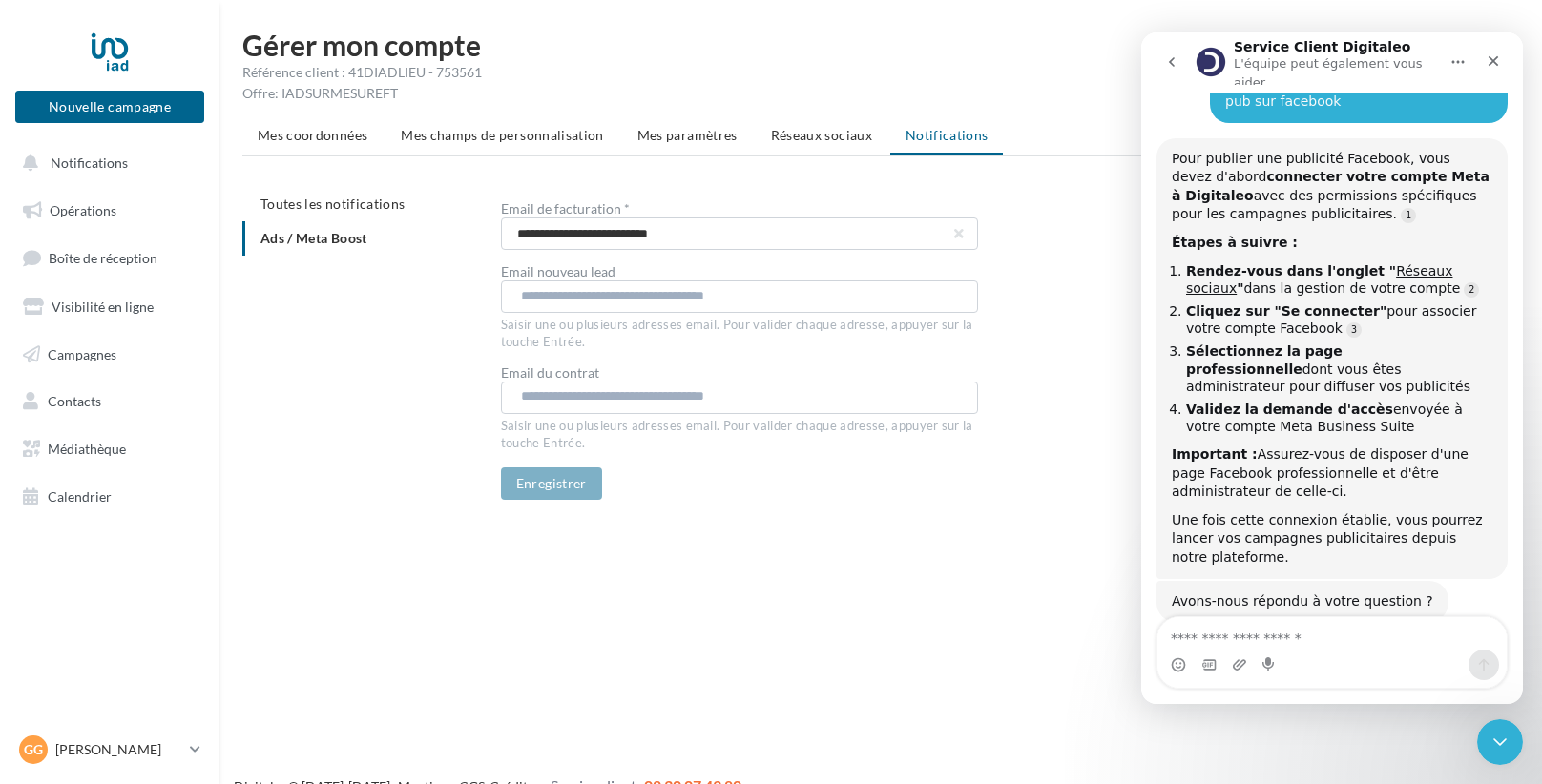
click at [579, 302] on input "text" at bounding box center [739, 296] width 435 height 19
type input "**********"
click at [447, 633] on div "Nouvelle campagne Nouvelle campagne Notifications Opérations Boîte de réception…" at bounding box center [771, 422] width 1542 height 784
click at [707, 513] on div "**********" at bounding box center [881, 280] width 1323 height 500
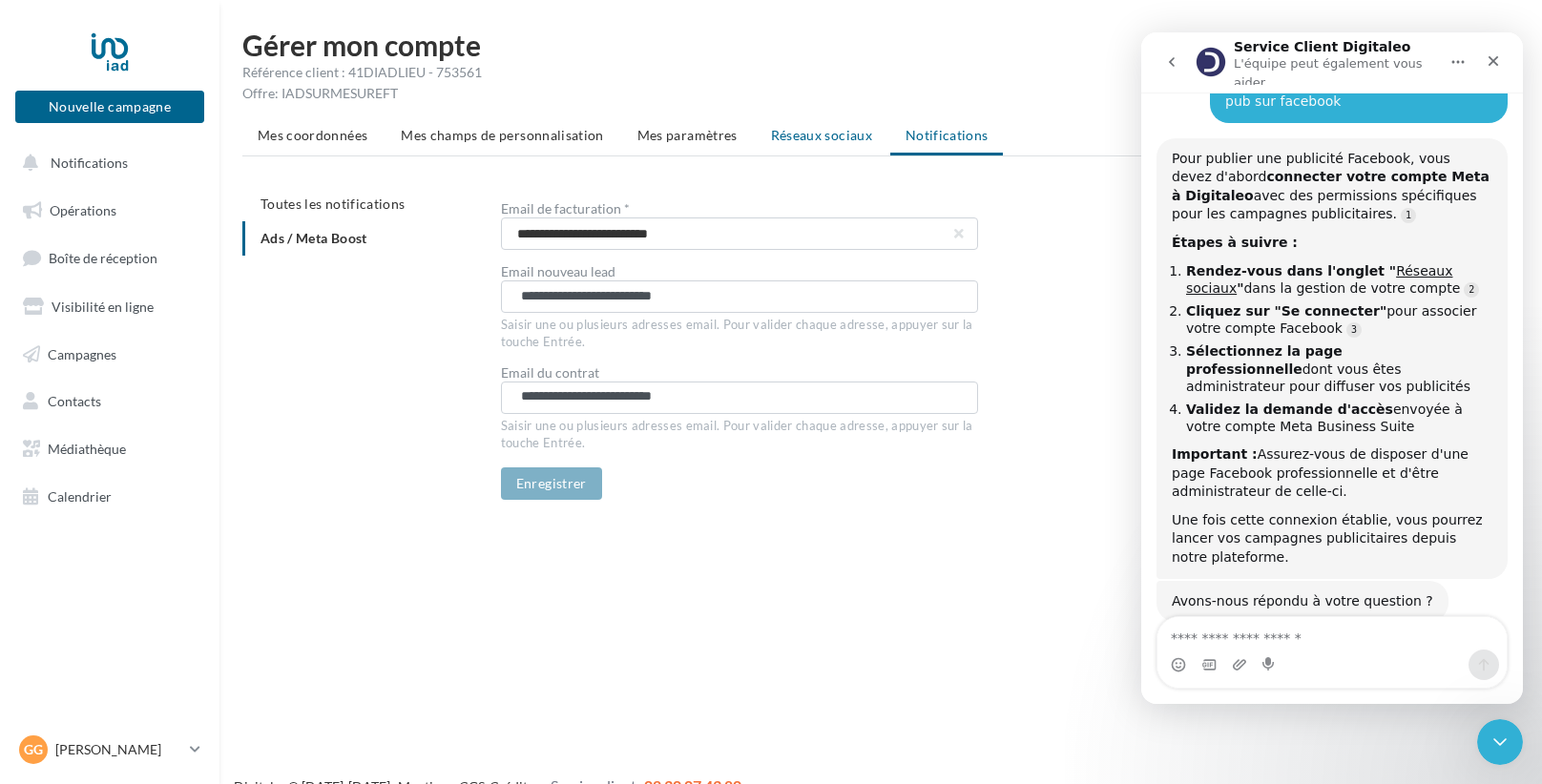
click at [792, 147] on li "Réseaux sociaux" at bounding box center [822, 135] width 131 height 35
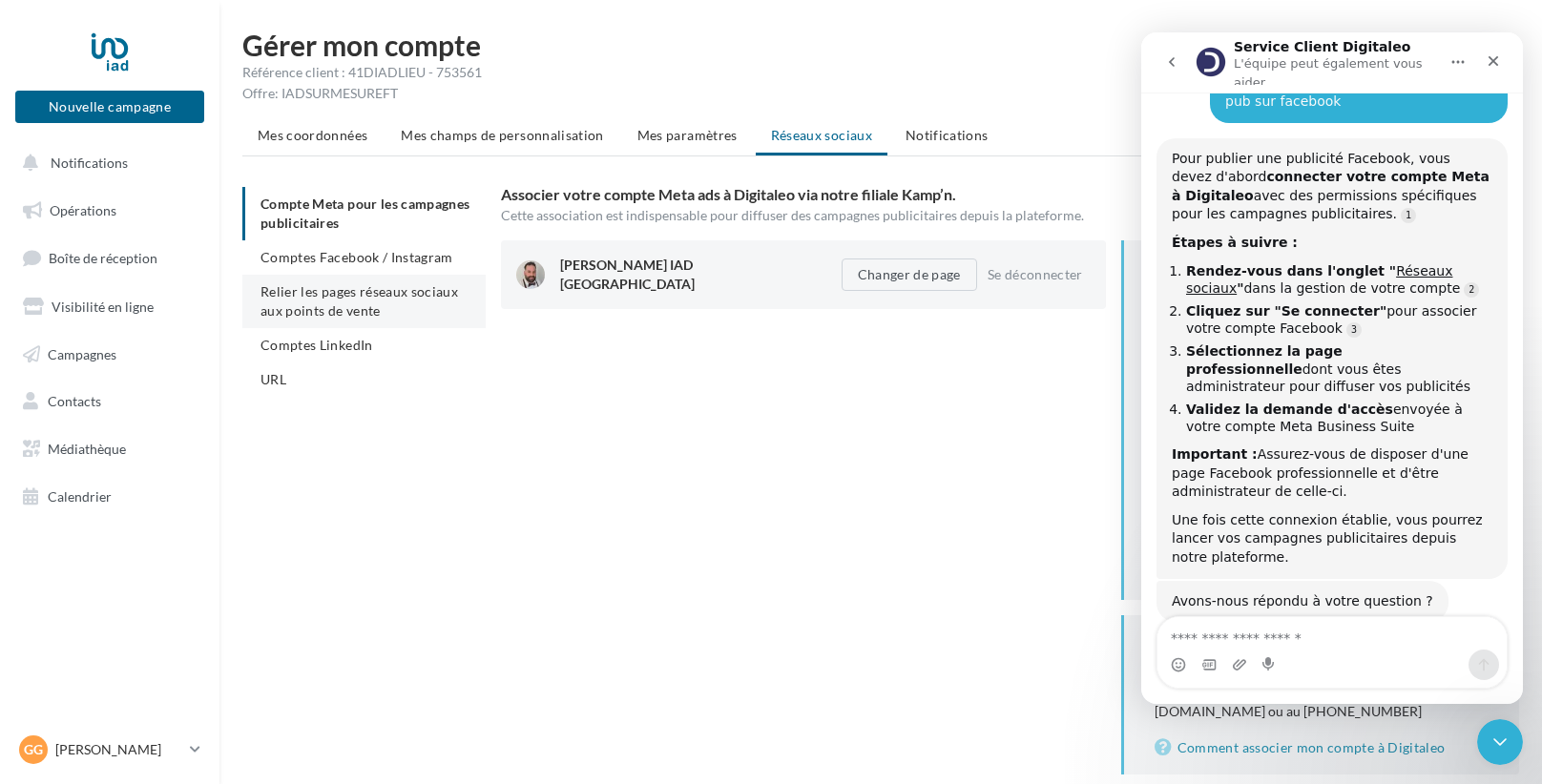
click at [360, 298] on span "Relier les pages réseaux sociaux aux points de vente" at bounding box center [359, 301] width 197 height 36
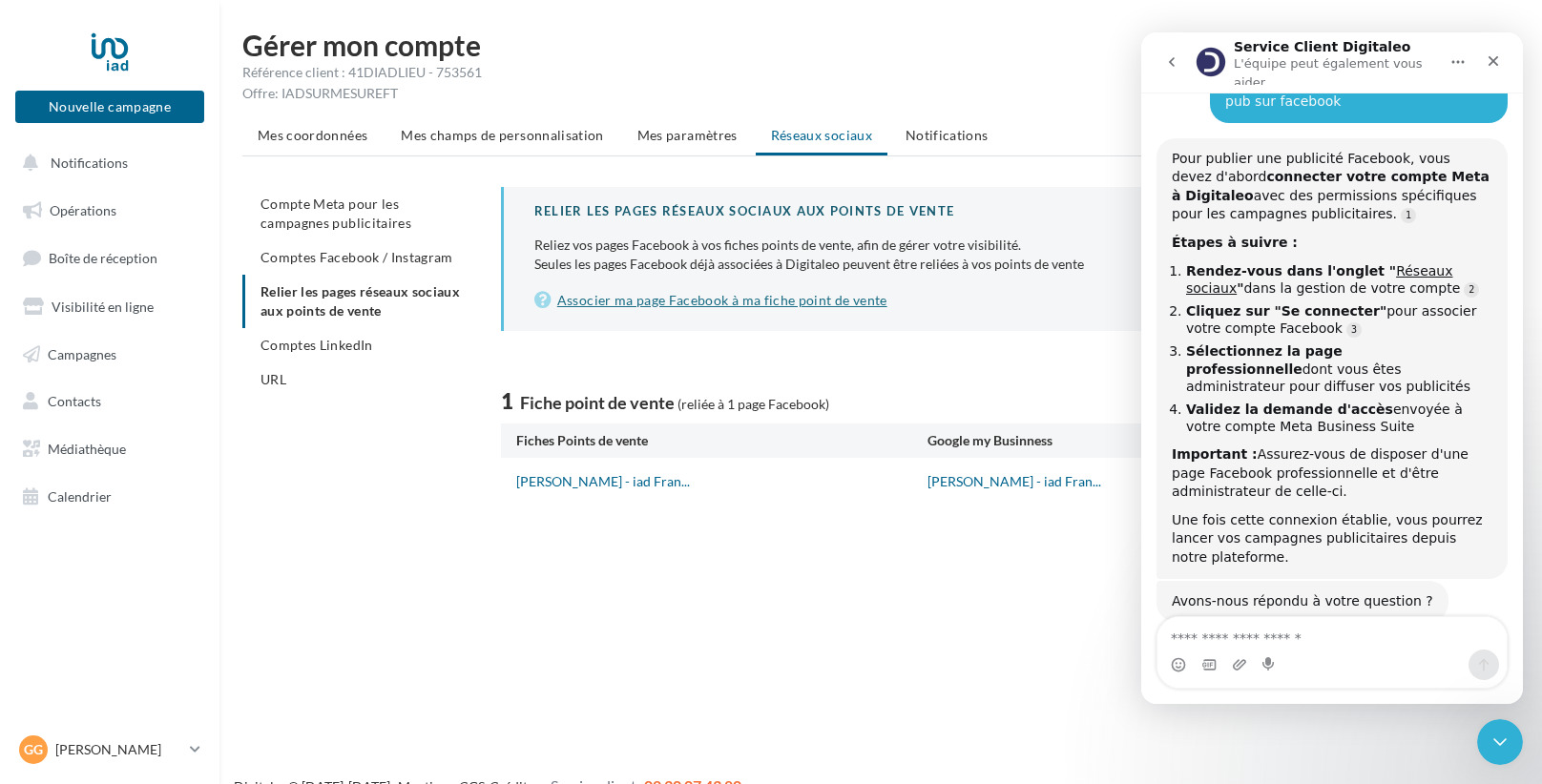
click at [767, 301] on link "Associer ma page Facebook à ma fiche point de vente" at bounding box center [1011, 301] width 954 height 23
click at [765, 658] on div "Nouvelle campagne Nouvelle campagne Notifications Opérations Boîte de réception…" at bounding box center [771, 422] width 1542 height 784
click at [721, 309] on link "Associer ma page Facebook à ma fiche point de vente" at bounding box center [1011, 301] width 954 height 23
click at [354, 261] on span "Comptes Facebook / Instagram" at bounding box center [356, 257] width 192 height 16
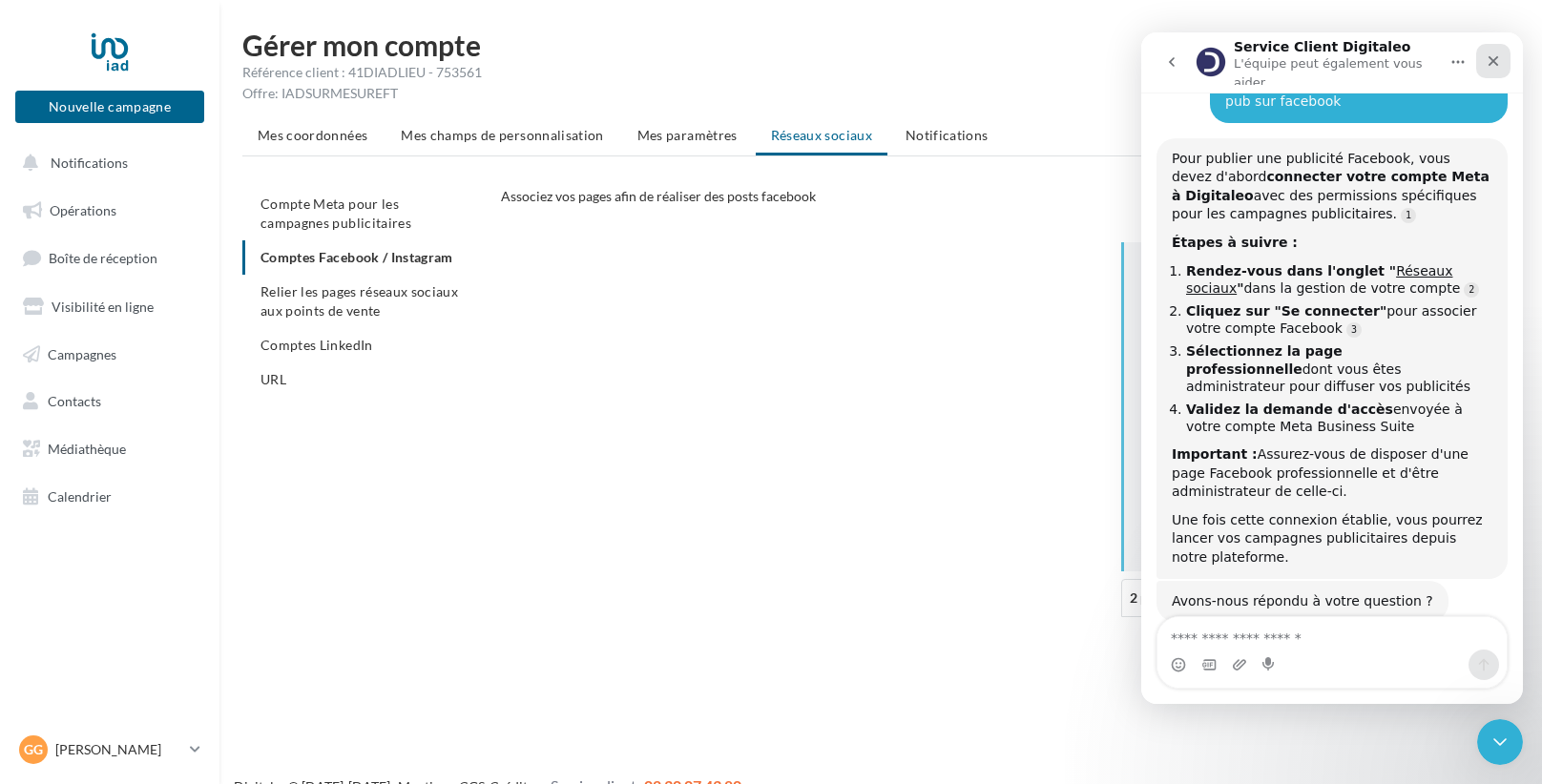
click at [1500, 55] on div "Fermer" at bounding box center [1494, 61] width 35 height 35
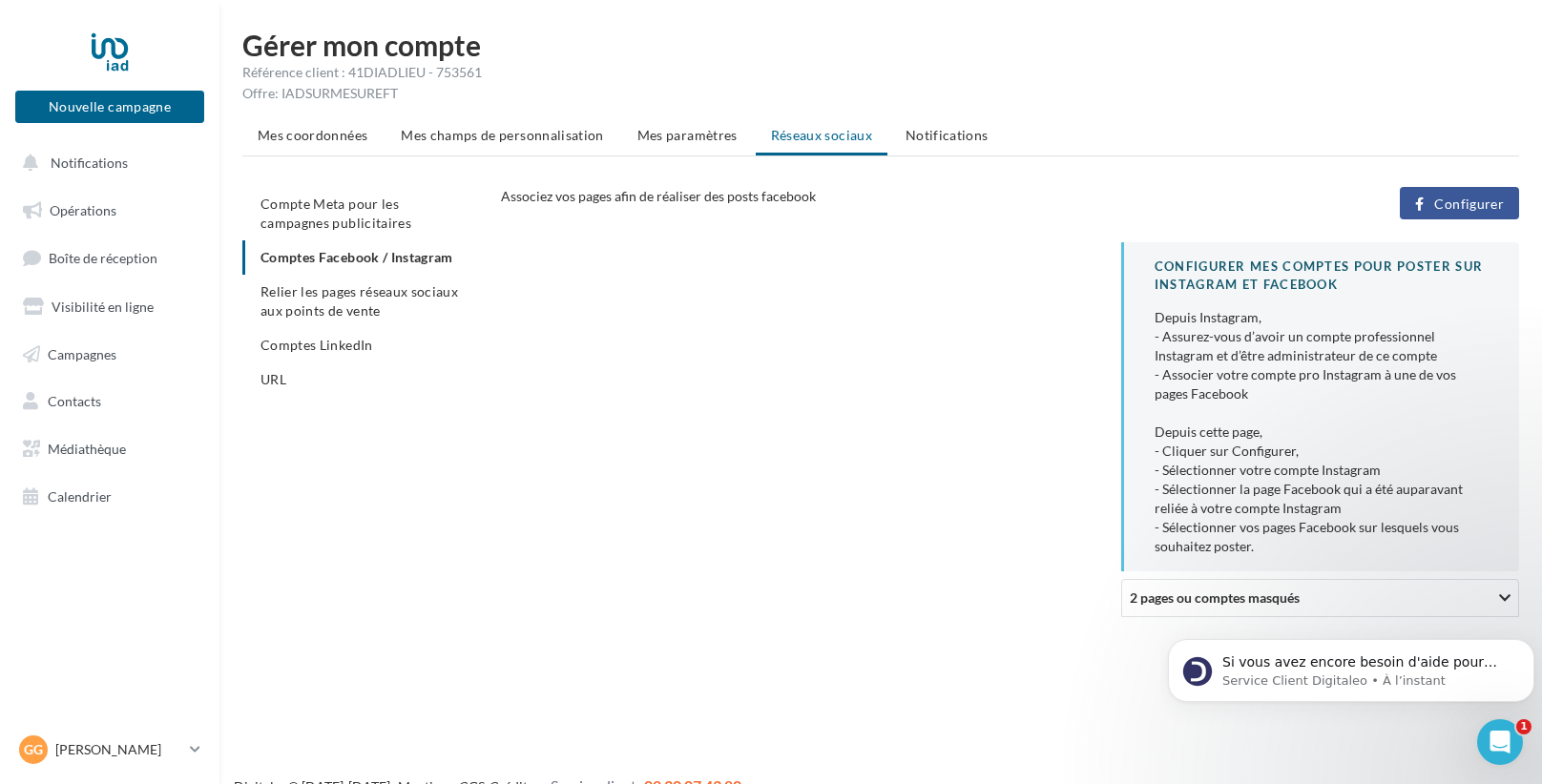
scroll to position [294, 0]
click at [1469, 211] on button "Configurer" at bounding box center [1459, 203] width 119 height 33
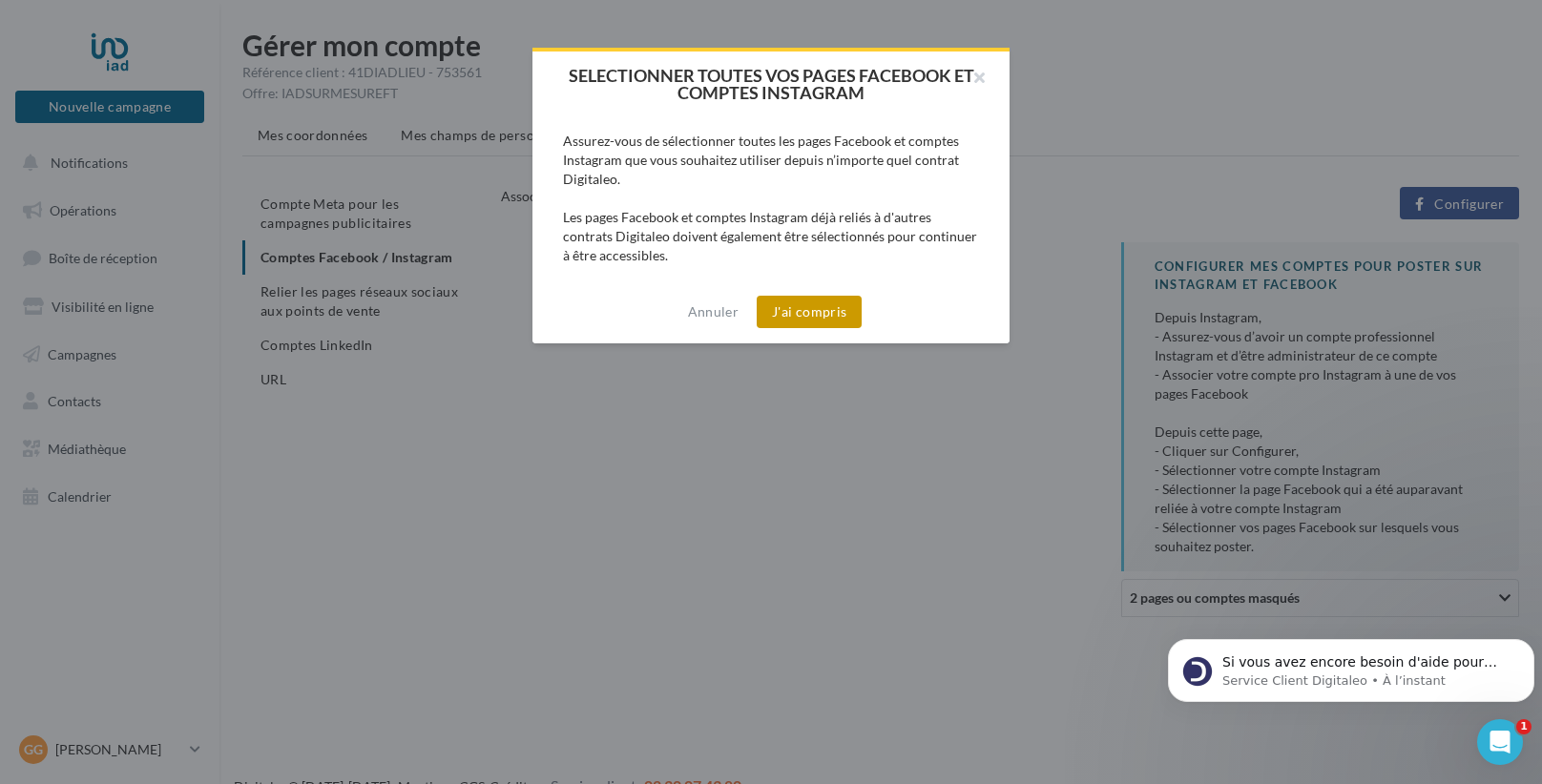
click at [820, 311] on button "J'ai compris" at bounding box center [809, 312] width 105 height 33
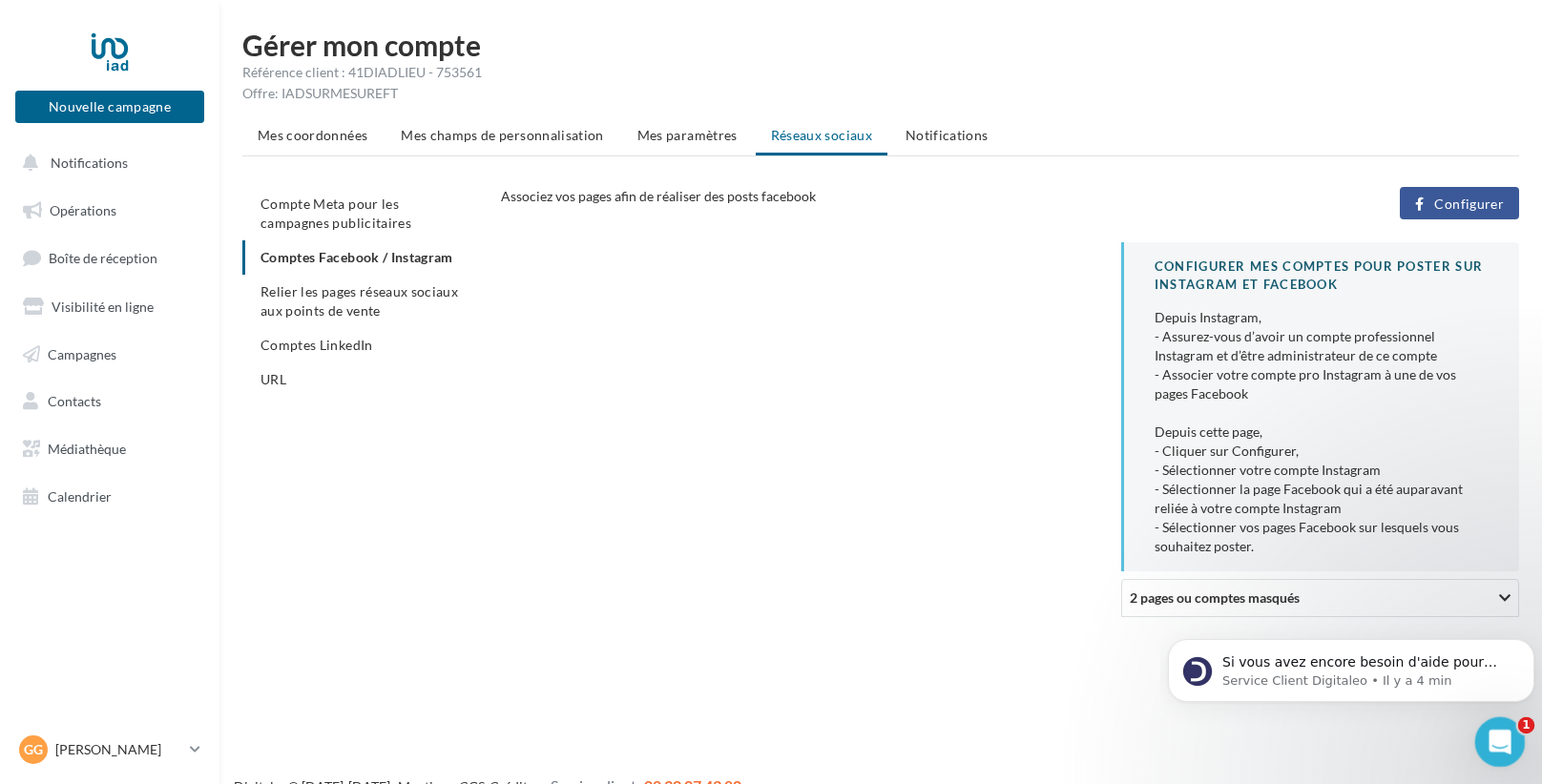
click at [1499, 741] on icon "Ouvrir le Messenger Intercom" at bounding box center [1498, 740] width 14 height 15
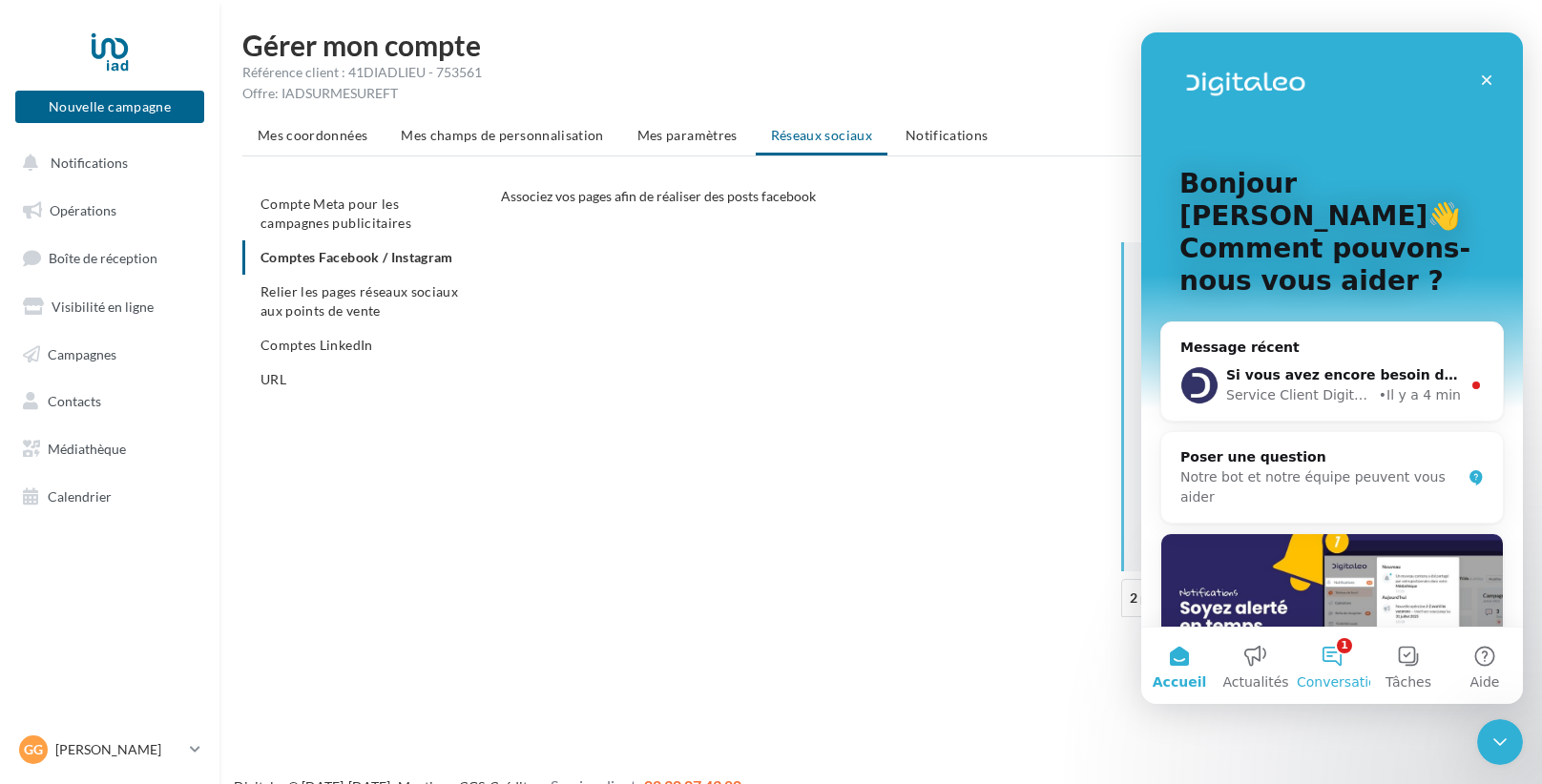
click at [1348, 663] on button "1 Conversations" at bounding box center [1331, 665] width 76 height 76
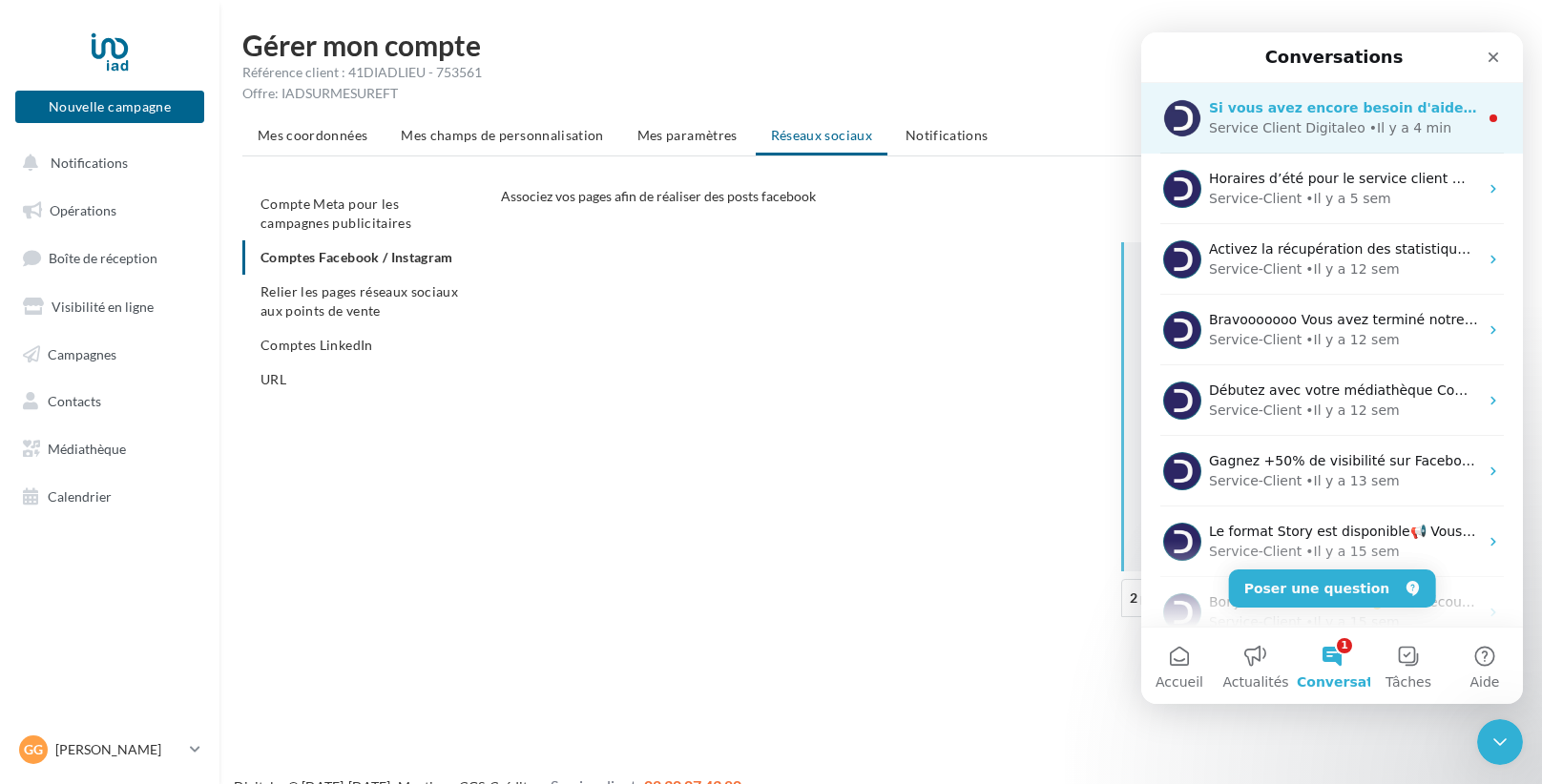
click at [1321, 120] on div "Service Client Digitaleo" at bounding box center [1287, 128] width 157 height 20
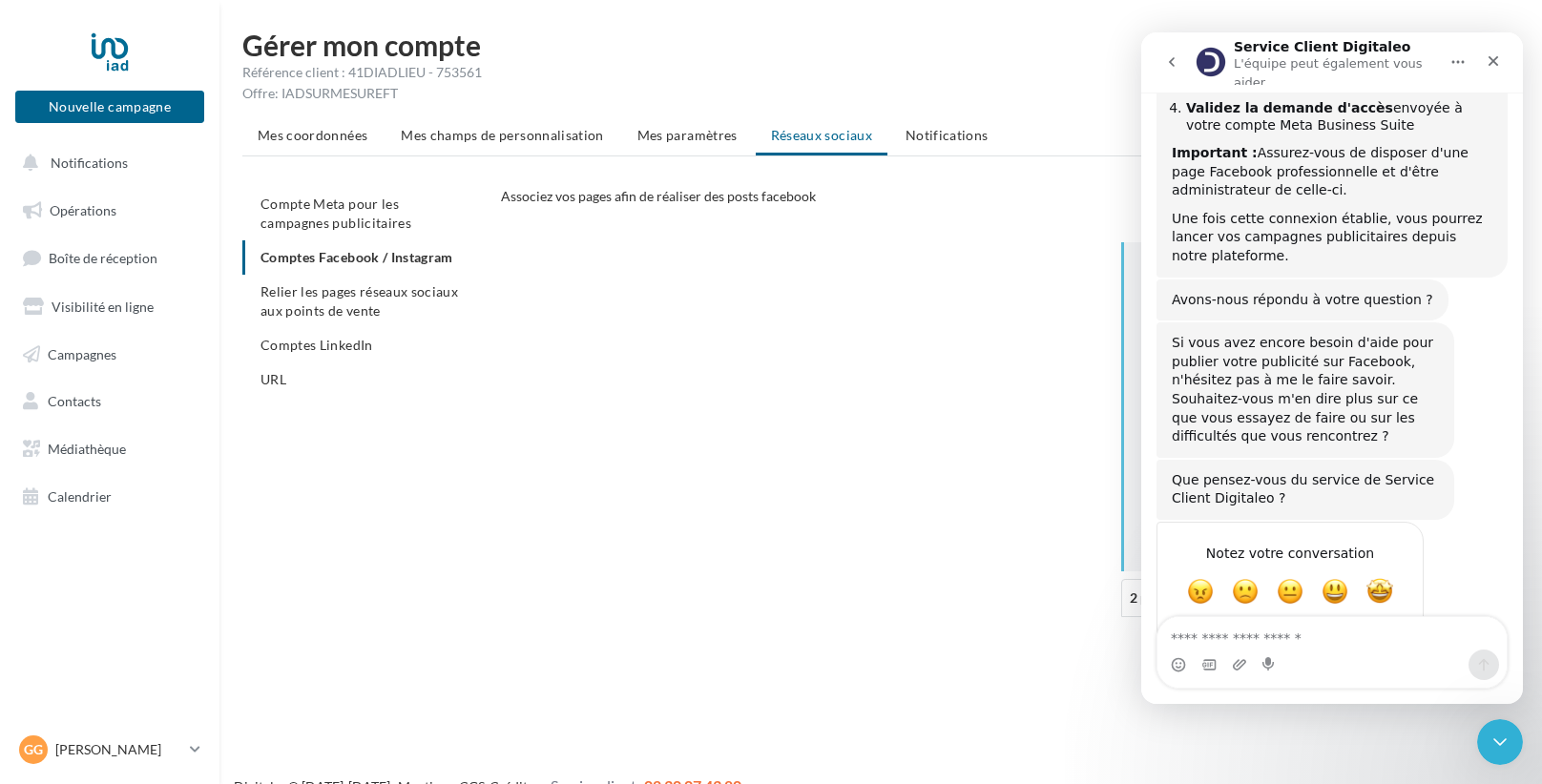
scroll to position [463, 0]
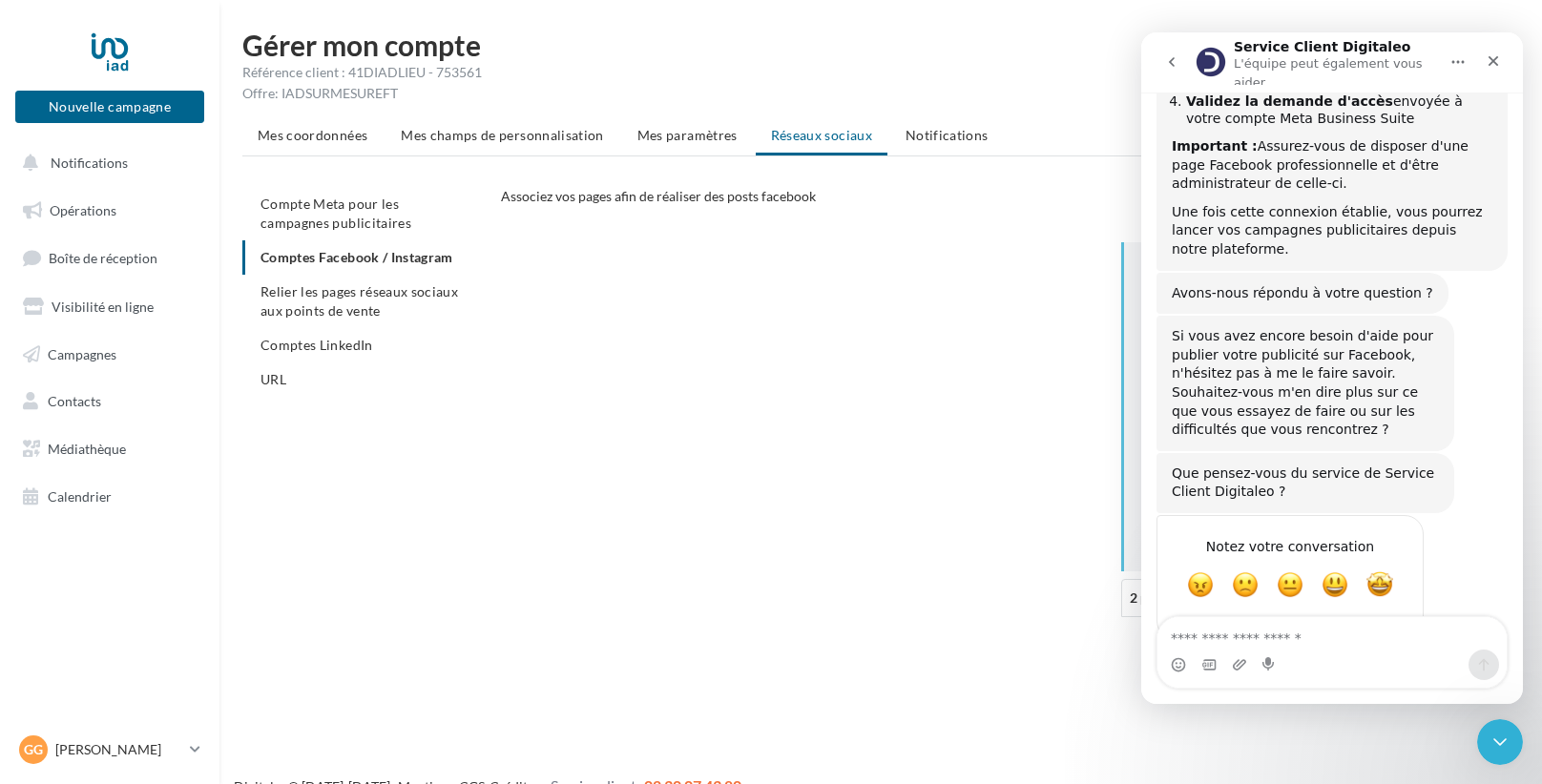
click at [1237, 645] on textarea "Envoyer un message..." at bounding box center [1331, 634] width 349 height 33
type textarea "**********"
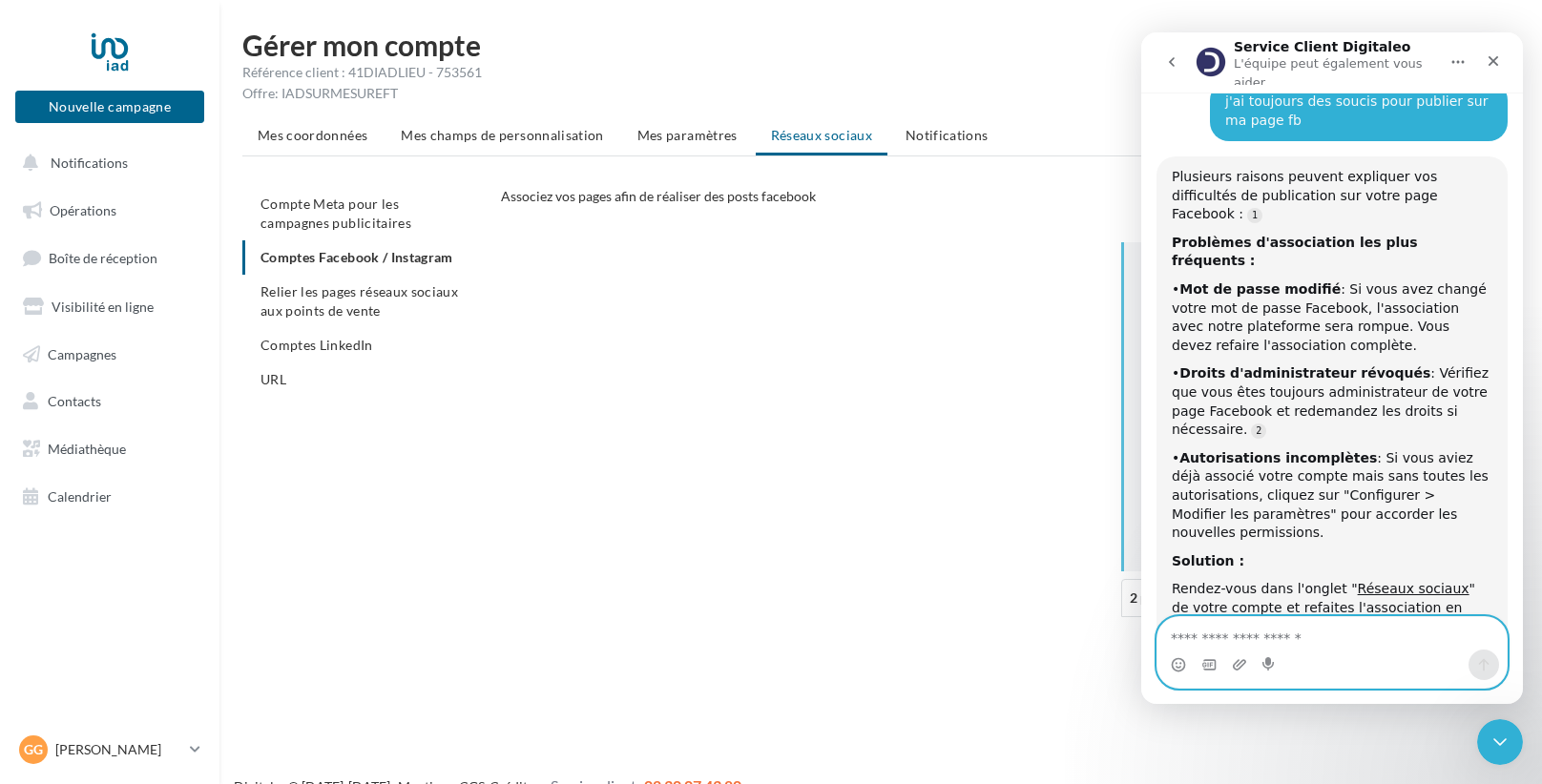
scroll to position [1055, 0]
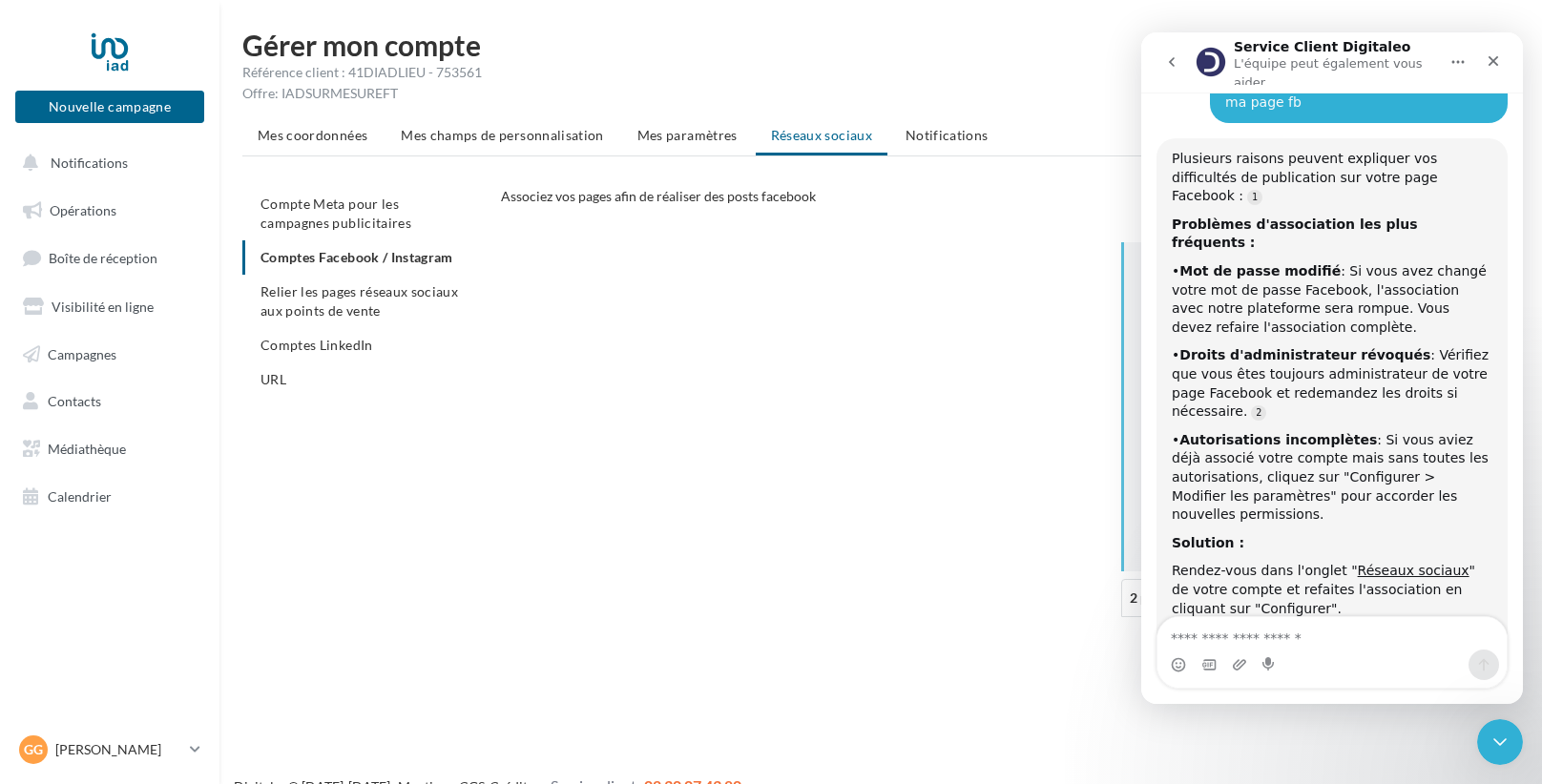
click at [1405, 262] on div "• Mot de passe modifié : Si vous avez changé votre mot de passe Facebook, l'ass…" at bounding box center [1332, 299] width 321 height 74
click at [442, 260] on ul "Compte Meta pour les campagnes publicitaires Comptes Facebook / Instagram Relie…" at bounding box center [364, 291] width 244 height 210
click at [647, 309] on div "CONFIGURER MES COMPTES POUR POSTER sur instagram et facebook Depuis Instagram, …" at bounding box center [1017, 438] width 1033 height 391
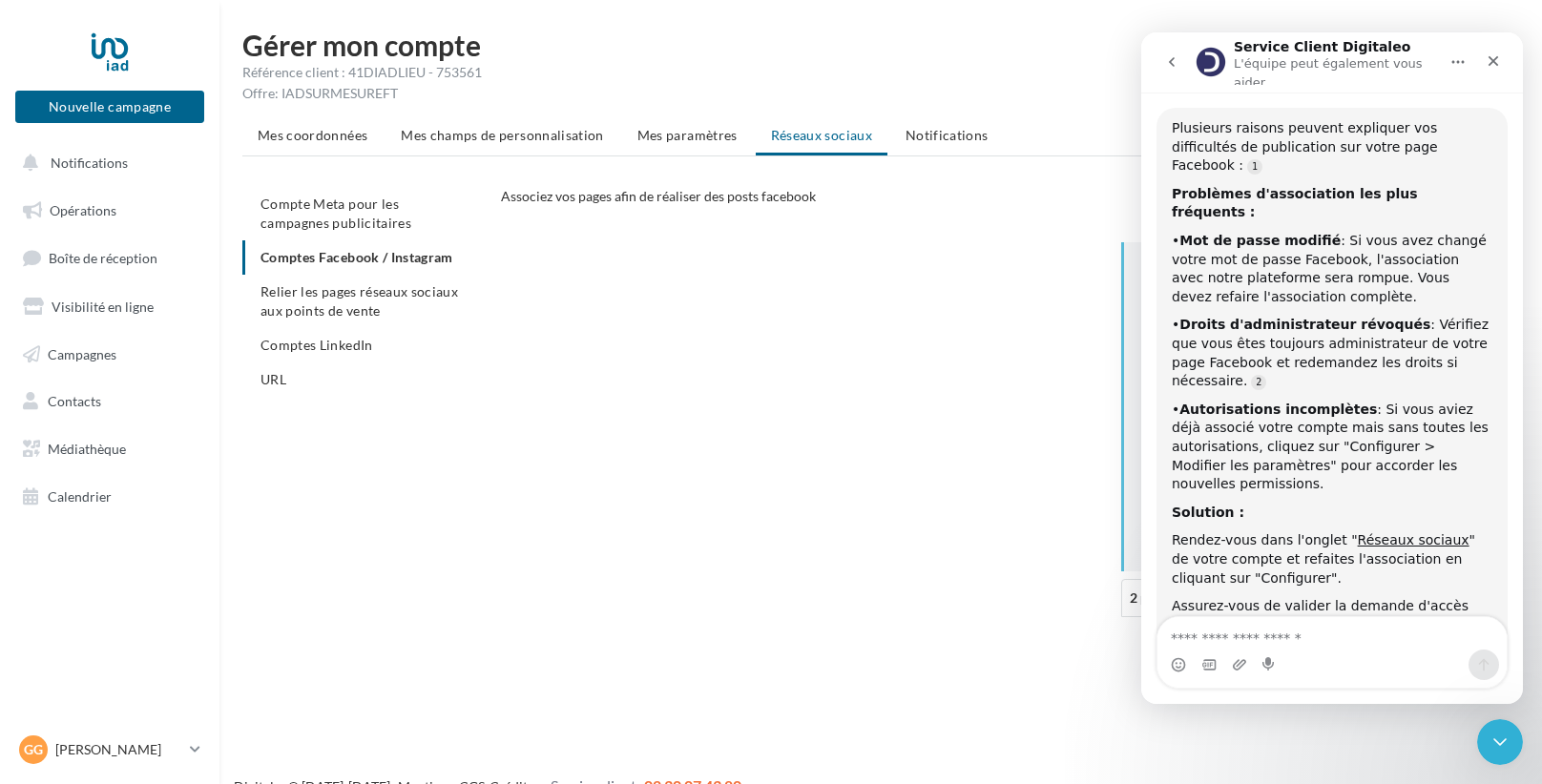
scroll to position [1118, 0]
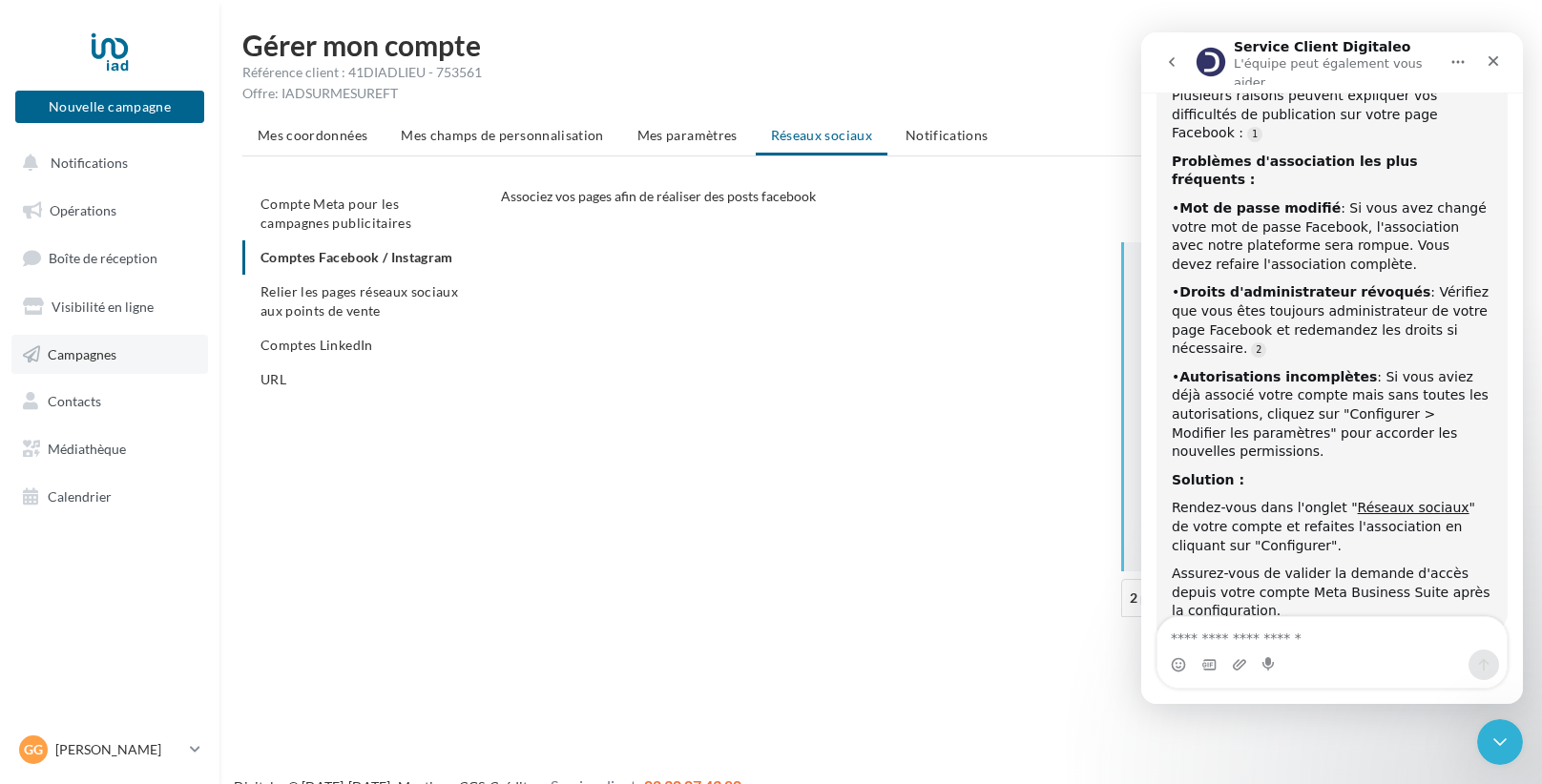
click at [77, 367] on link "Campagnes" at bounding box center [109, 354] width 196 height 40
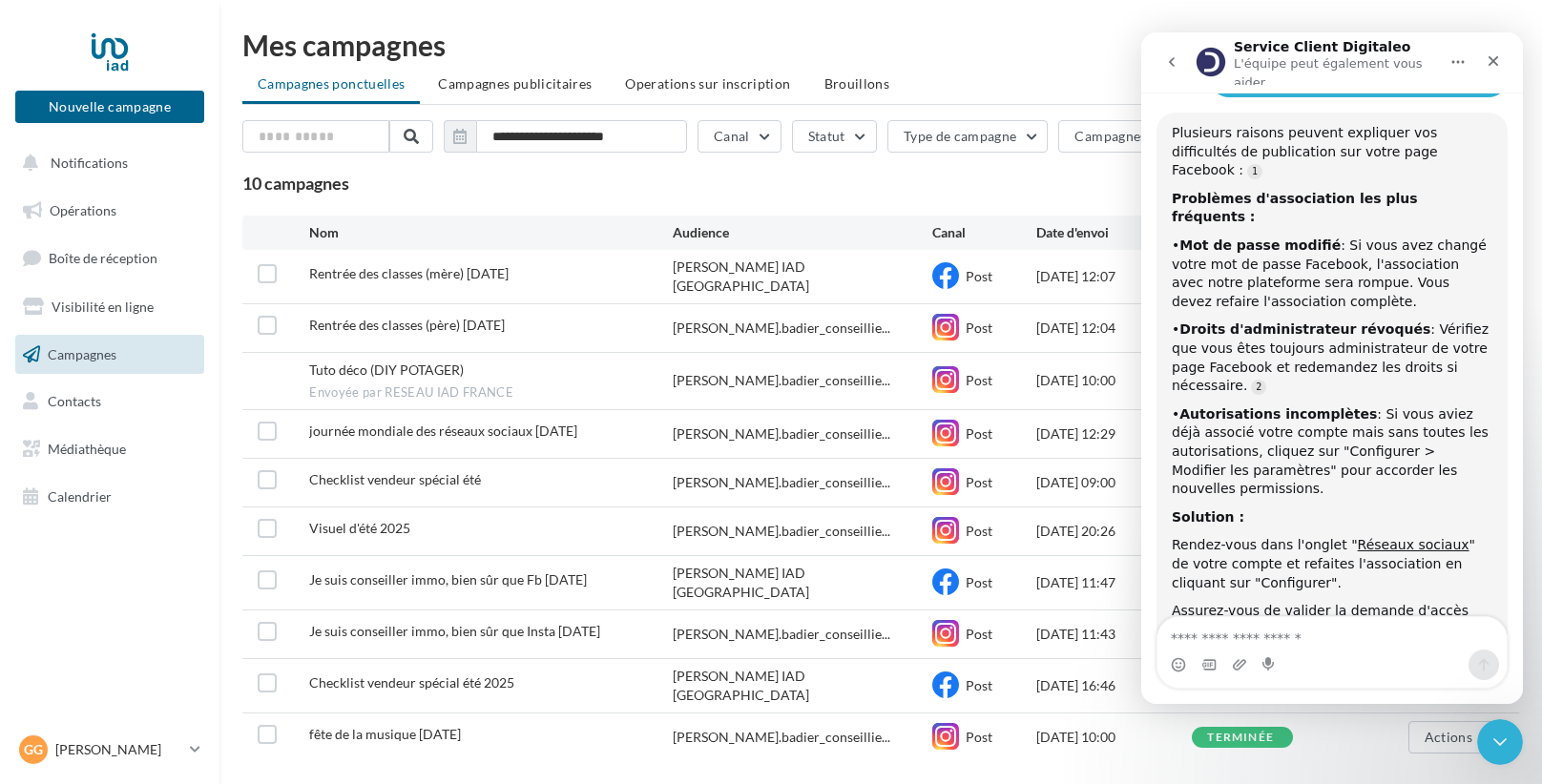
scroll to position [1099, 0]
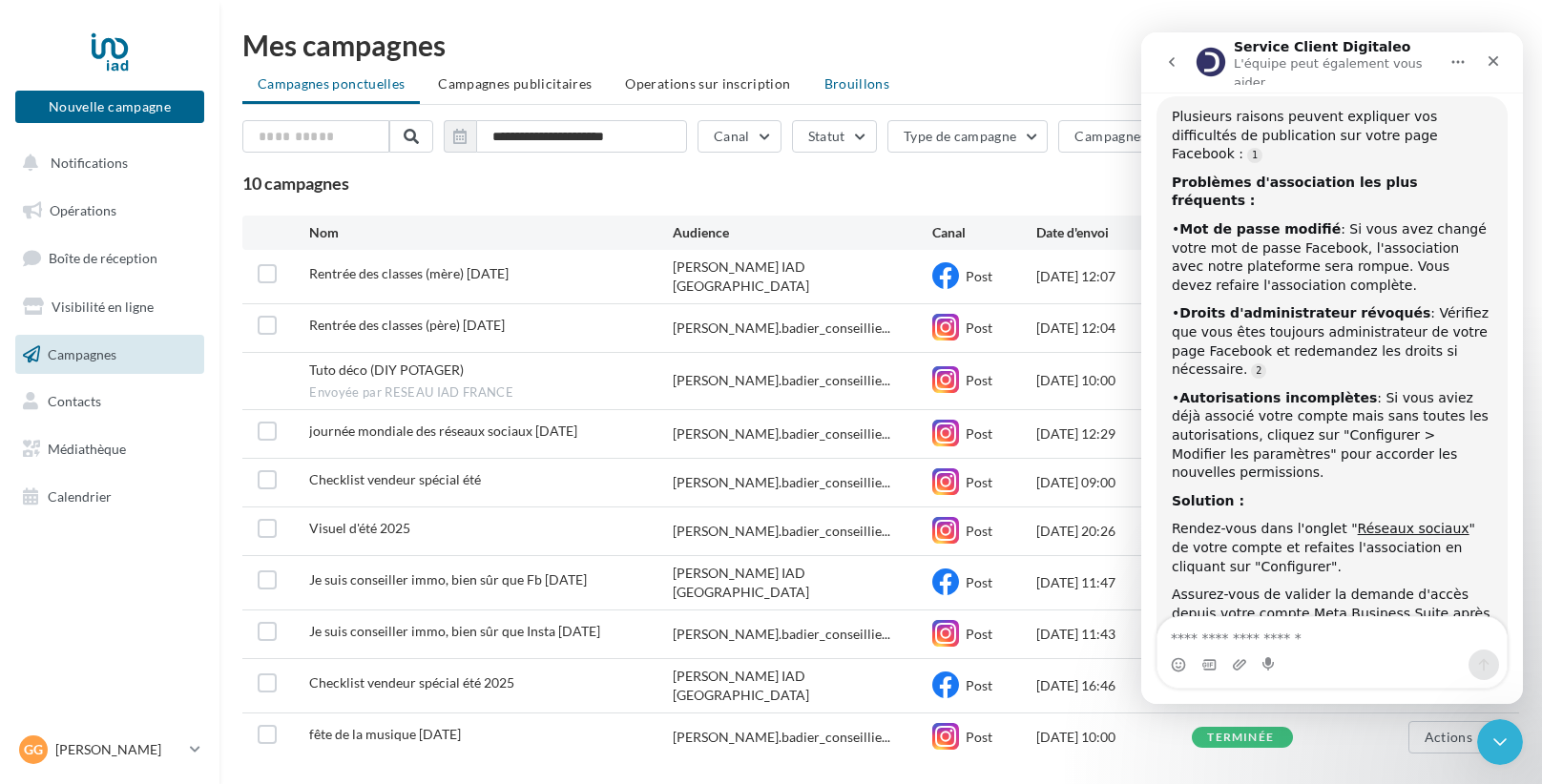
click at [829, 77] on span "Brouillons" at bounding box center [858, 83] width 66 height 16
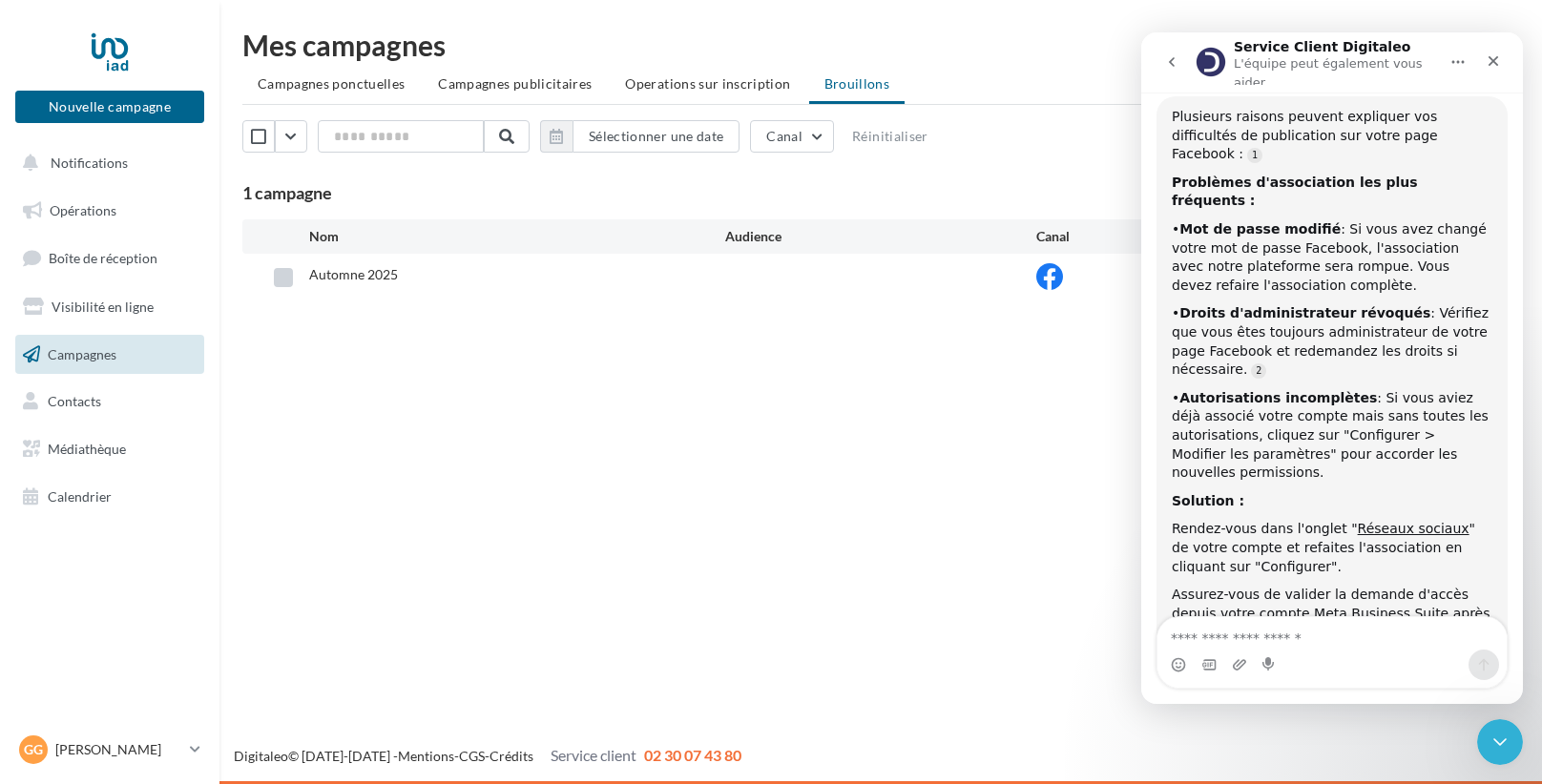
click at [276, 277] on label at bounding box center [283, 277] width 19 height 19
drag, startPoint x: 715, startPoint y: 366, endPoint x: 746, endPoint y: 365, distance: 31.0
click at [738, 366] on div "Nouvelle campagne Nouvelle campagne Notifications Opérations Boîte de réception…" at bounding box center [771, 392] width 1542 height 784
click at [1497, 733] on icon "Fermer le Messenger Intercom" at bounding box center [1498, 740] width 23 height 23
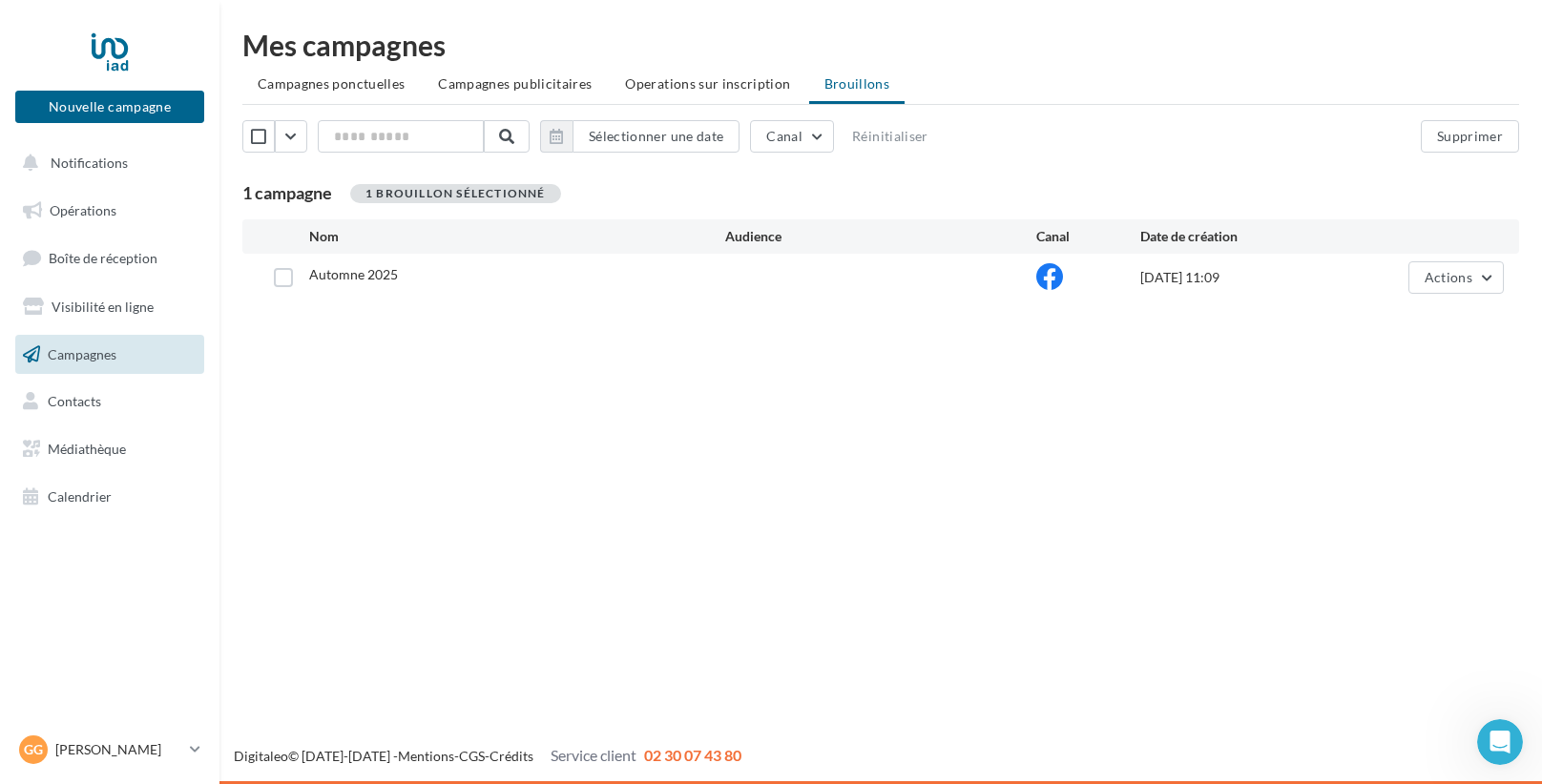
scroll to position [1099, 0]
click at [1427, 269] on span "Actions" at bounding box center [1448, 276] width 47 height 16
click at [1397, 317] on button "Editer" at bounding box center [1408, 322] width 190 height 49
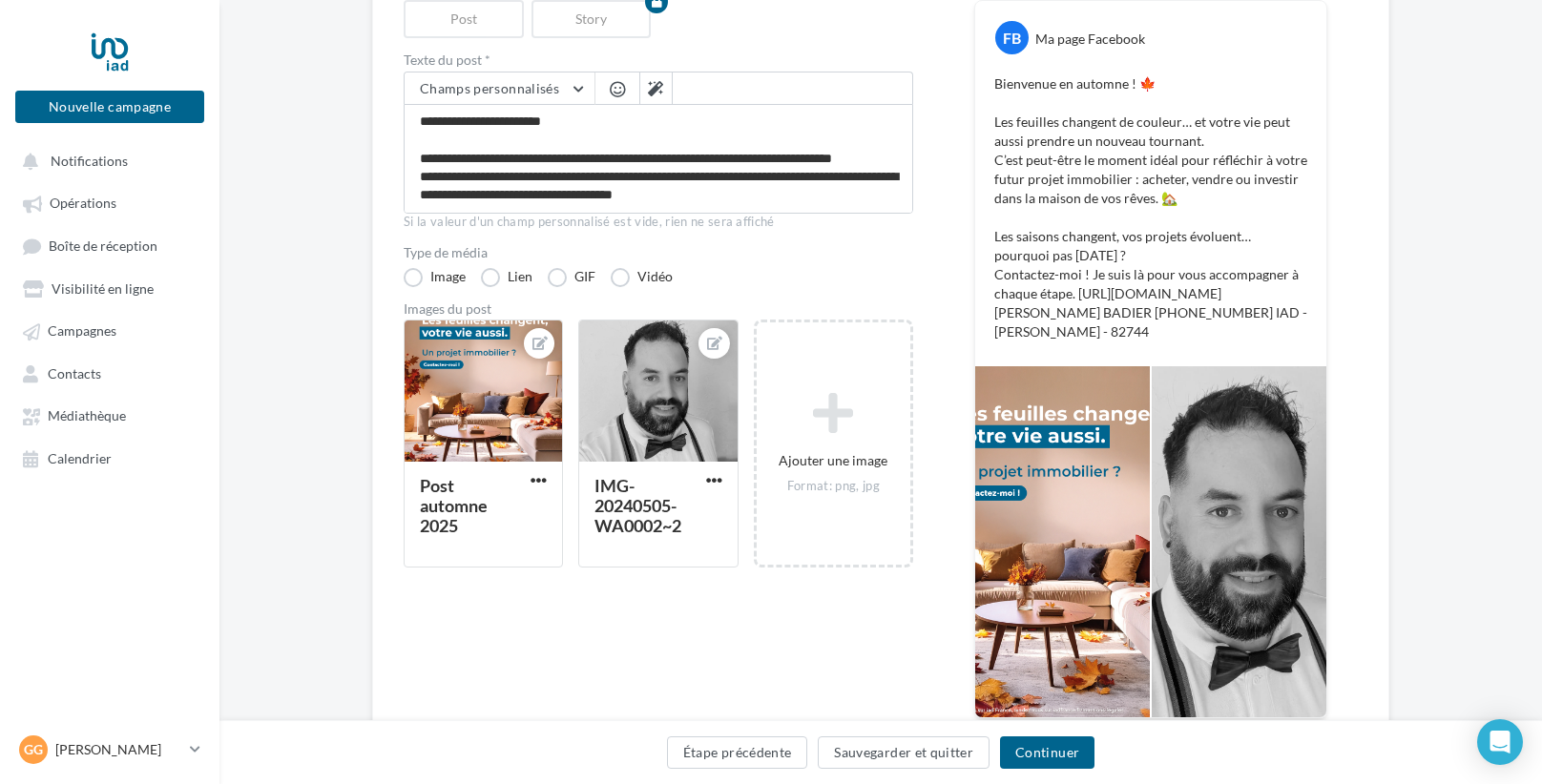
scroll to position [243, 0]
click at [1057, 753] on button "Continuer" at bounding box center [1047, 753] width 95 height 33
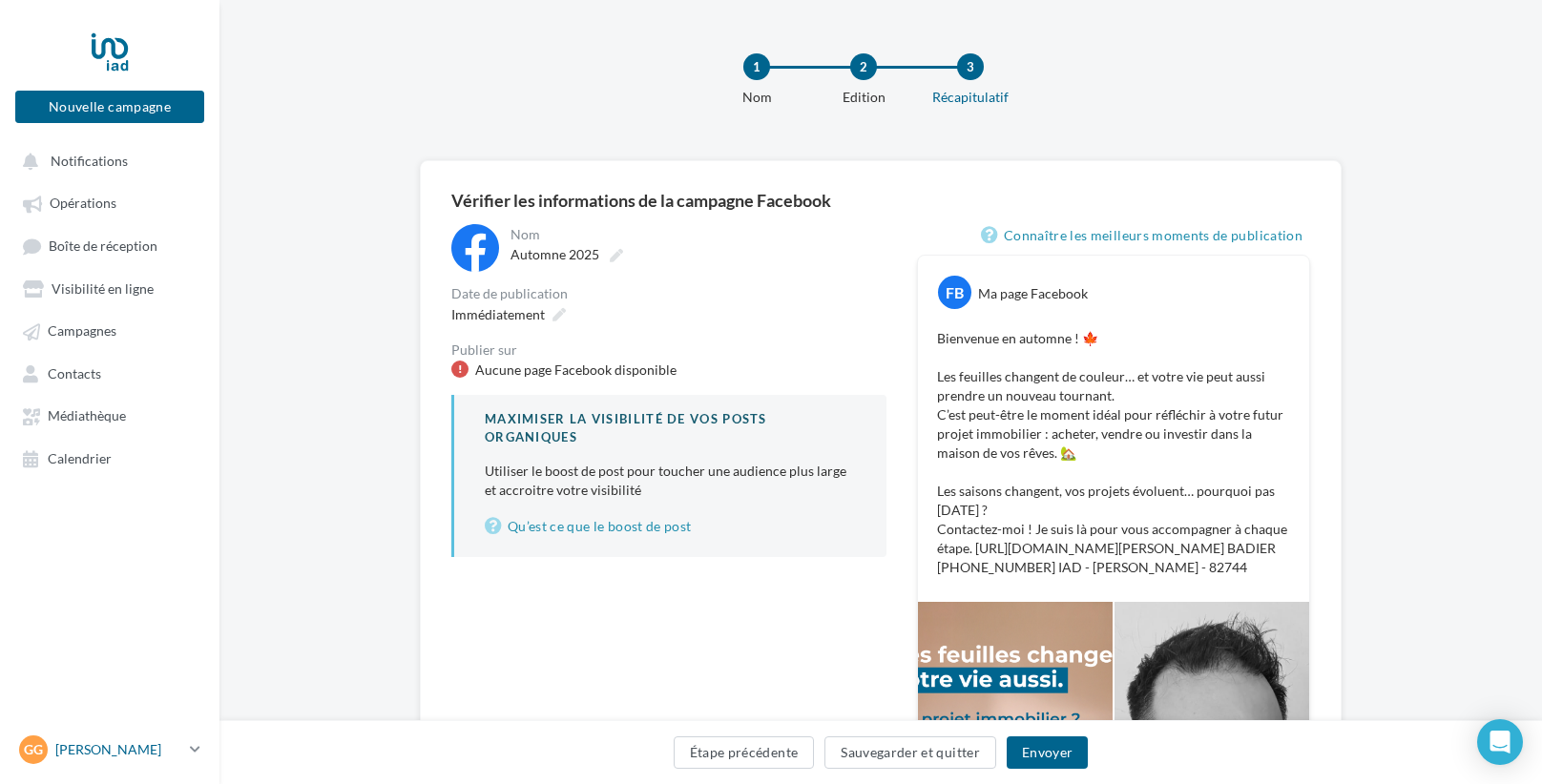
click at [64, 738] on div "Gg [PERSON_NAME] [PERSON_NAME][EMAIL_ADDRESS][DOMAIN_NAME]" at bounding box center [101, 750] width 163 height 29
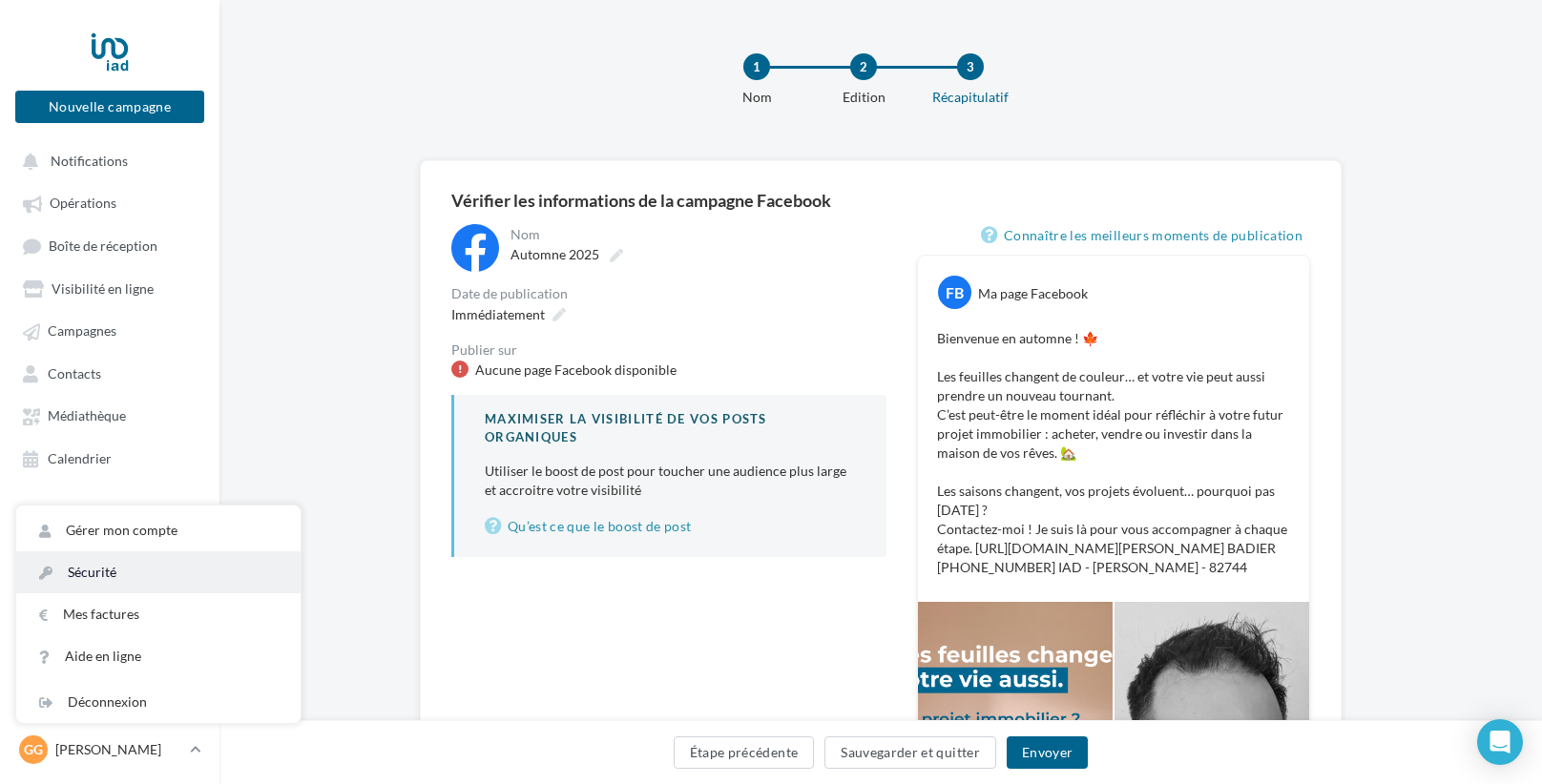
click at [119, 584] on link "Sécurité" at bounding box center [159, 571] width 284 height 42
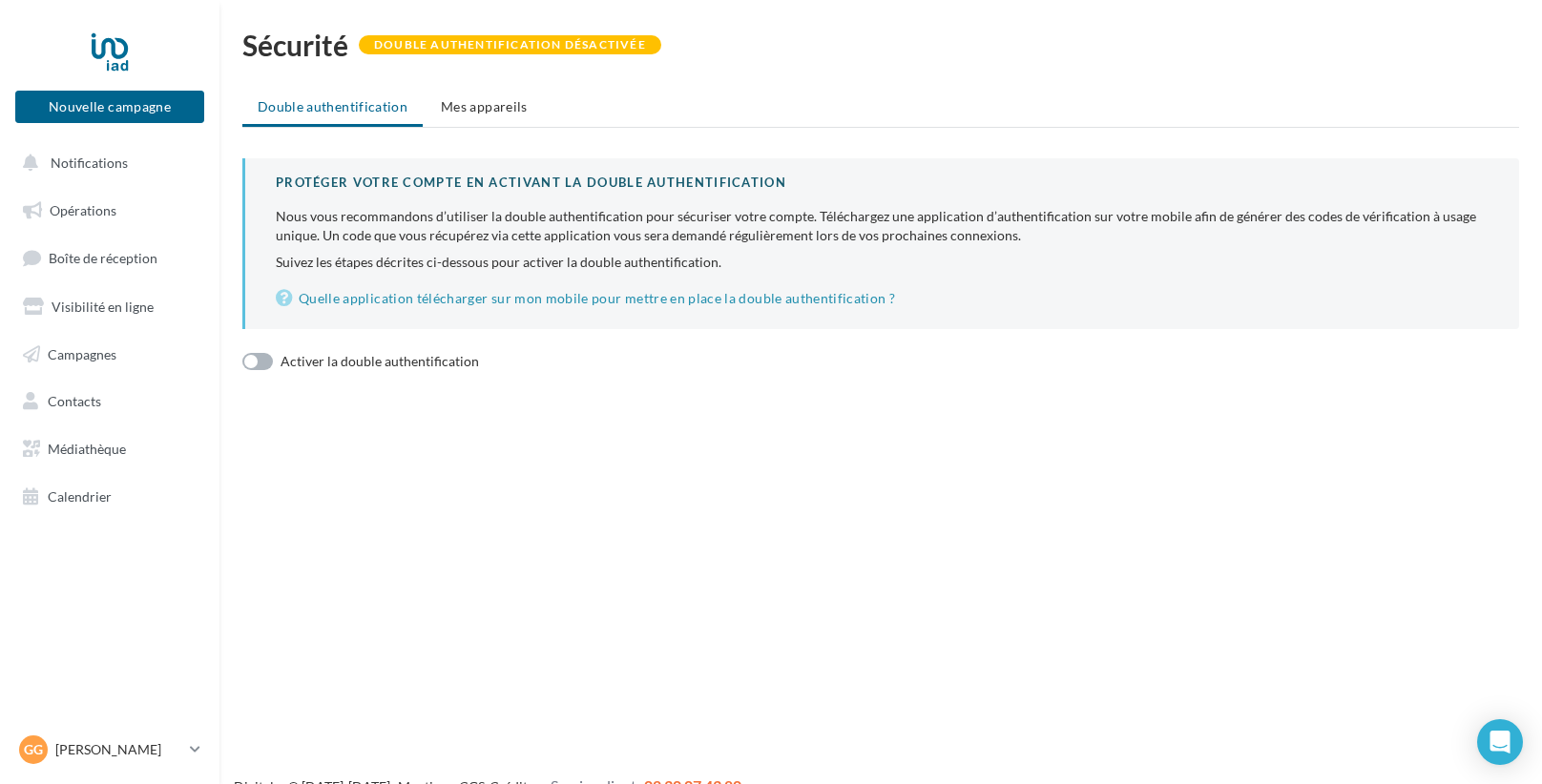
click at [264, 360] on label "Activer la double authentification" at bounding box center [361, 361] width 237 height 16
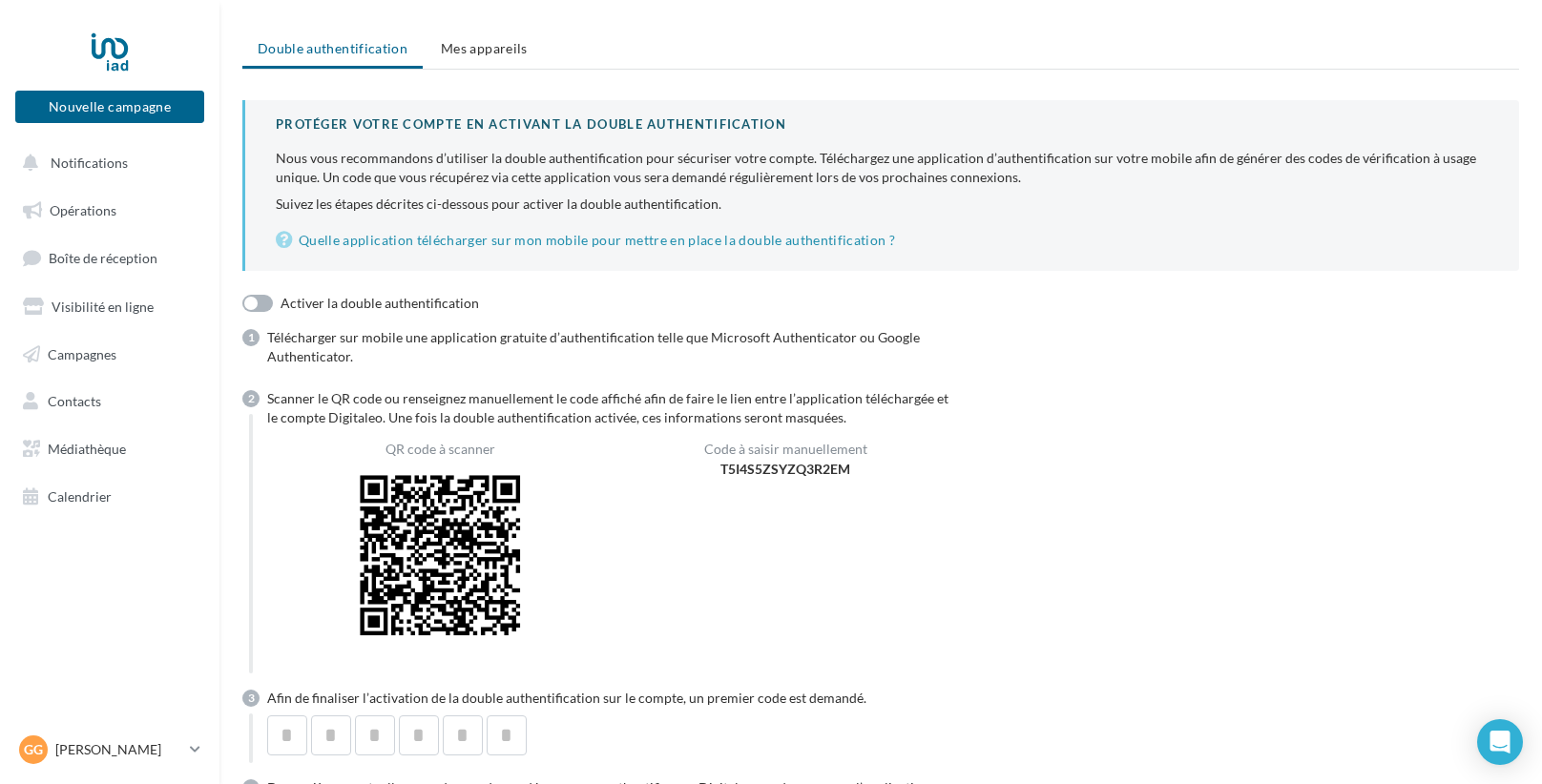
scroll to position [363, 0]
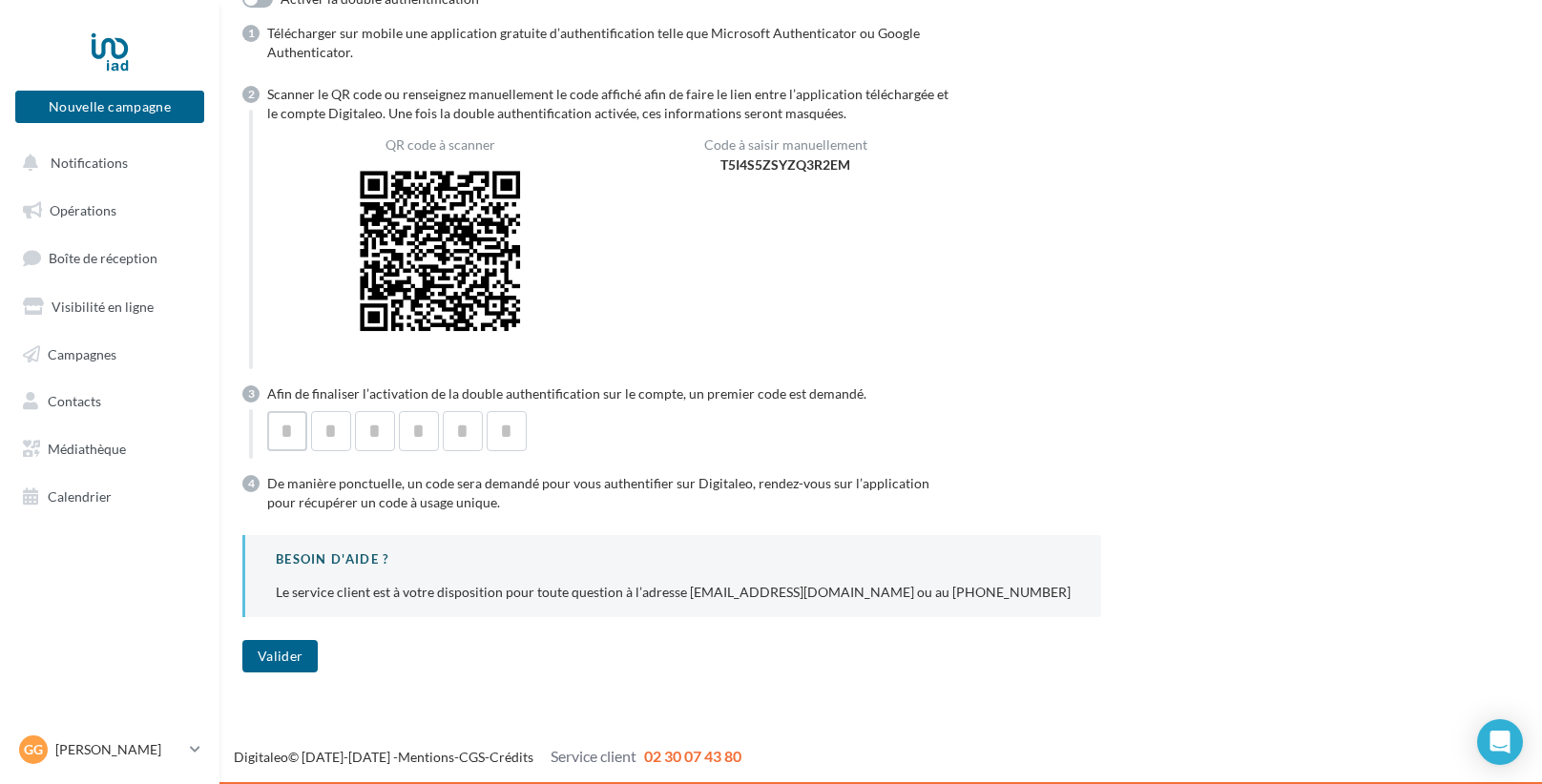
click at [288, 425] on input "text" at bounding box center [286, 430] width 40 height 40
type input "*"
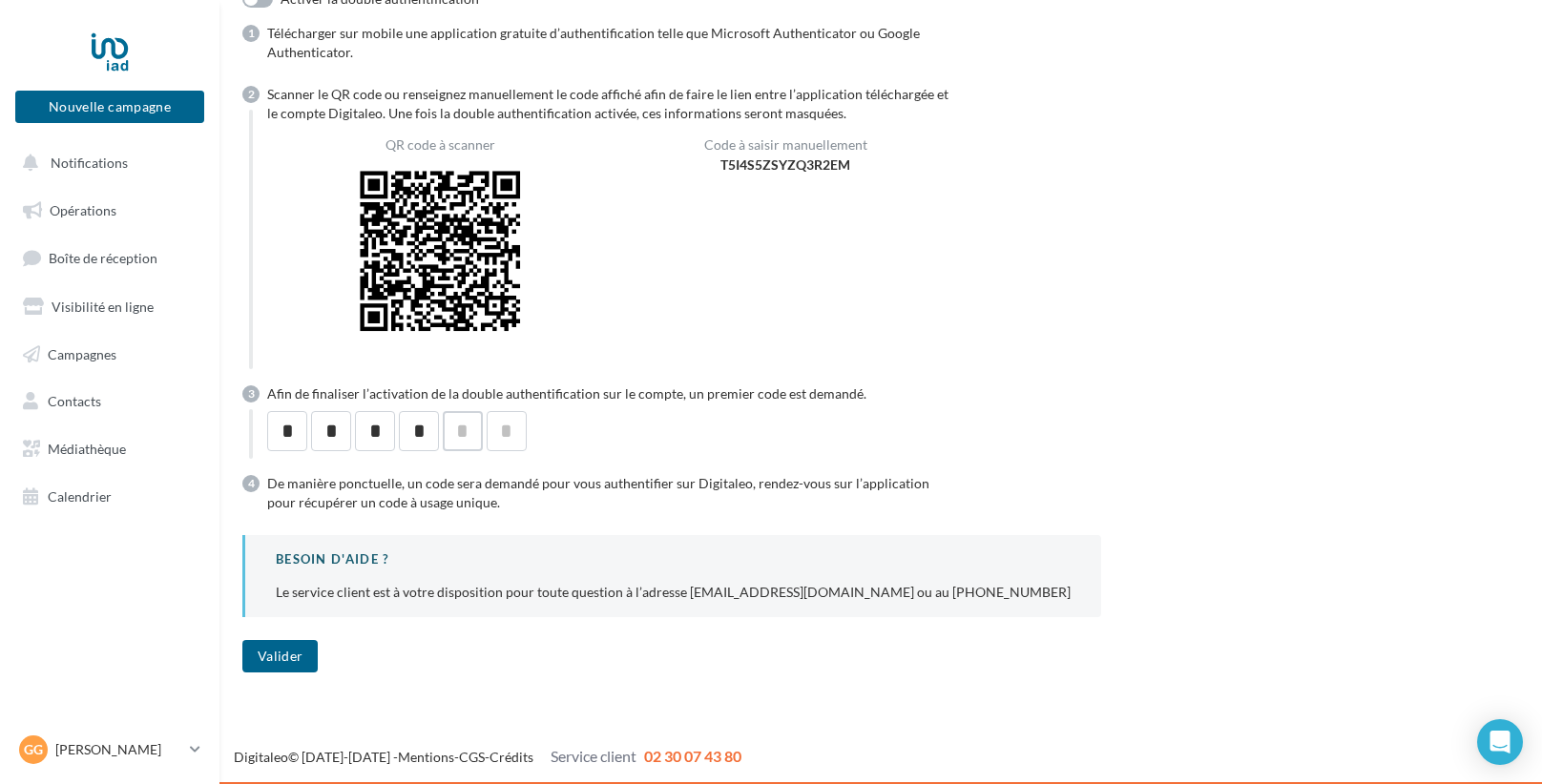
type input "*"
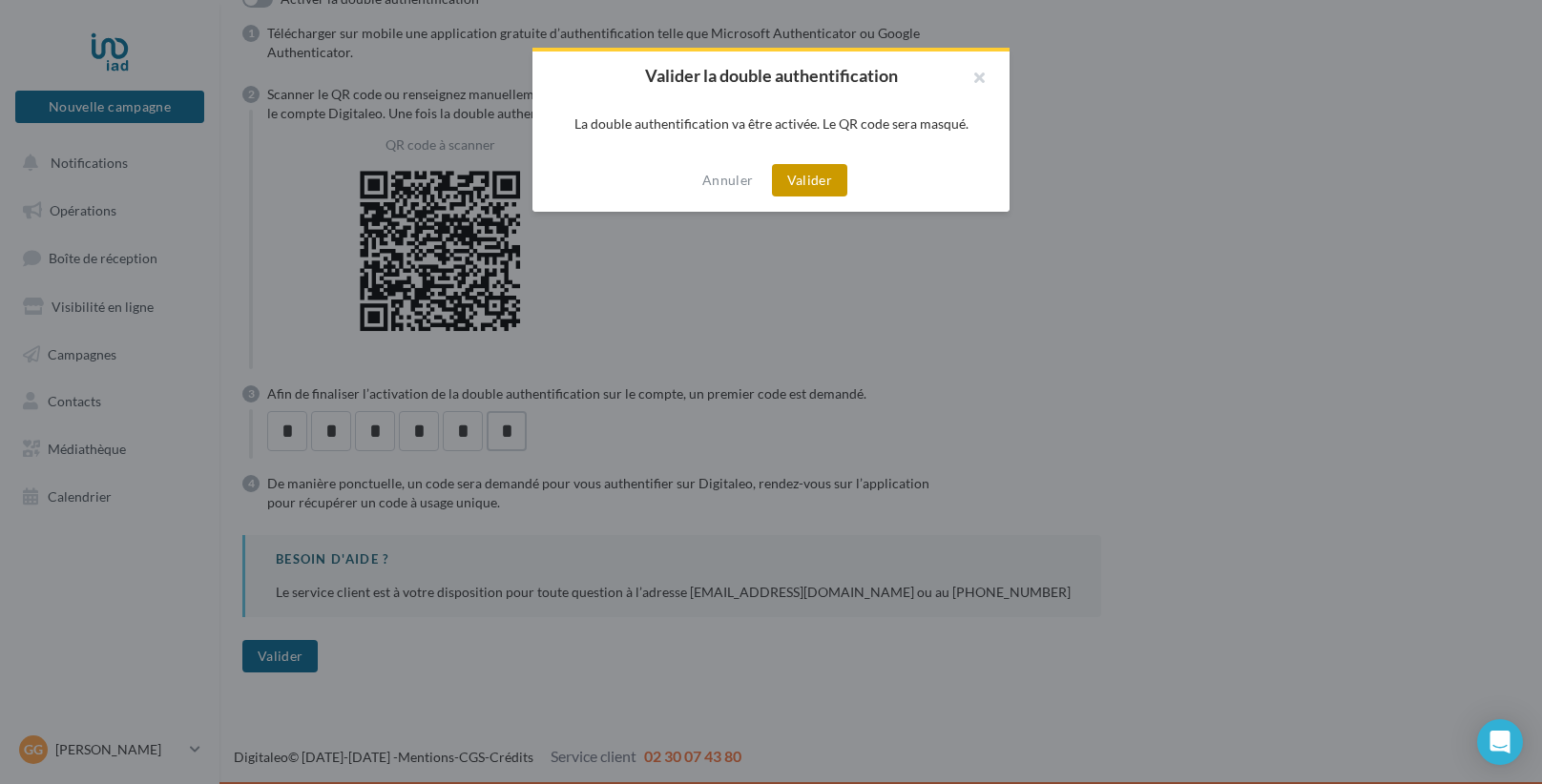
type input "*"
click at [815, 174] on button "Valider" at bounding box center [809, 181] width 75 height 33
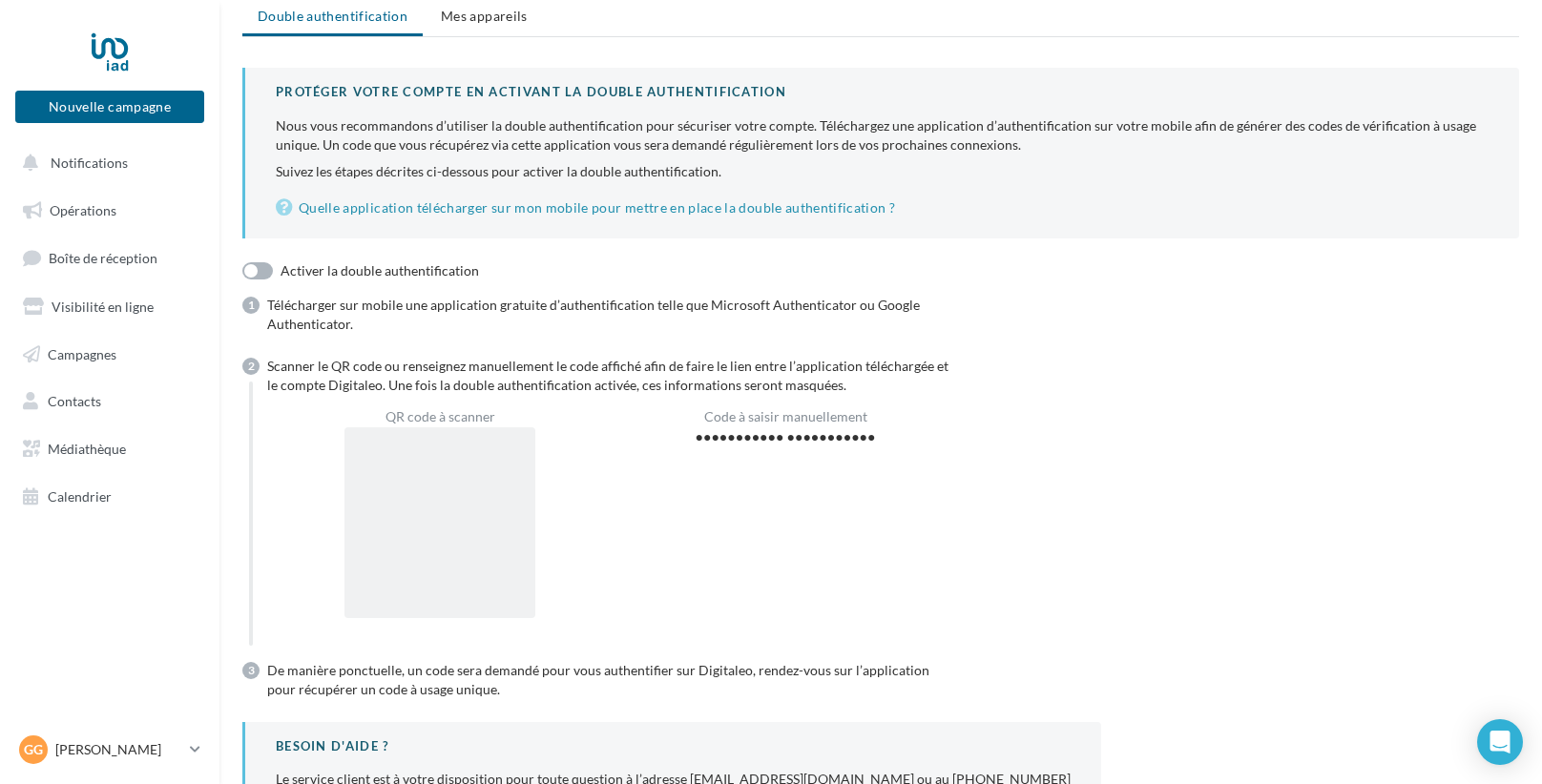
scroll to position [0, 0]
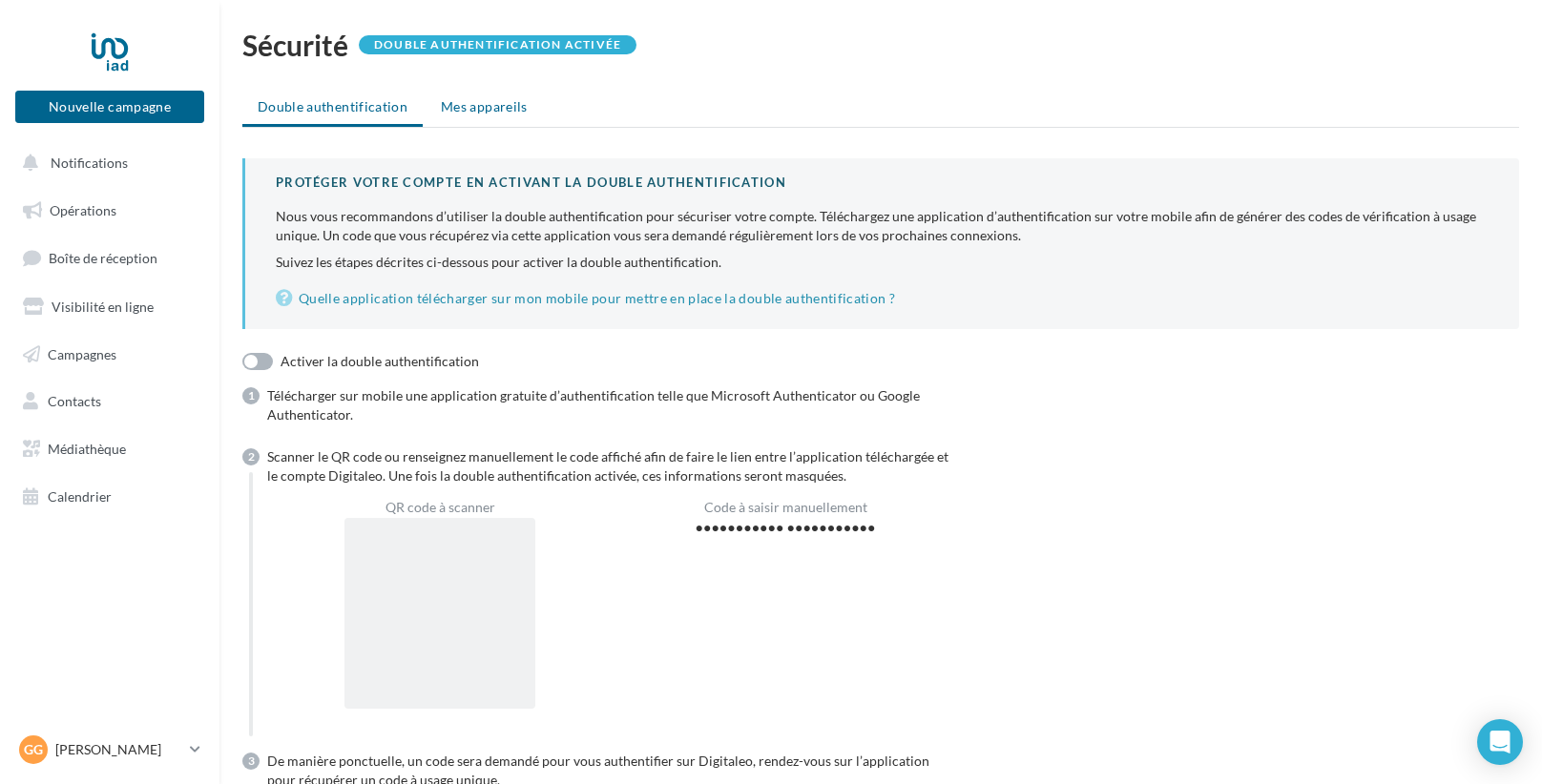
click at [468, 112] on span "Mes appareils" at bounding box center [484, 106] width 87 height 16
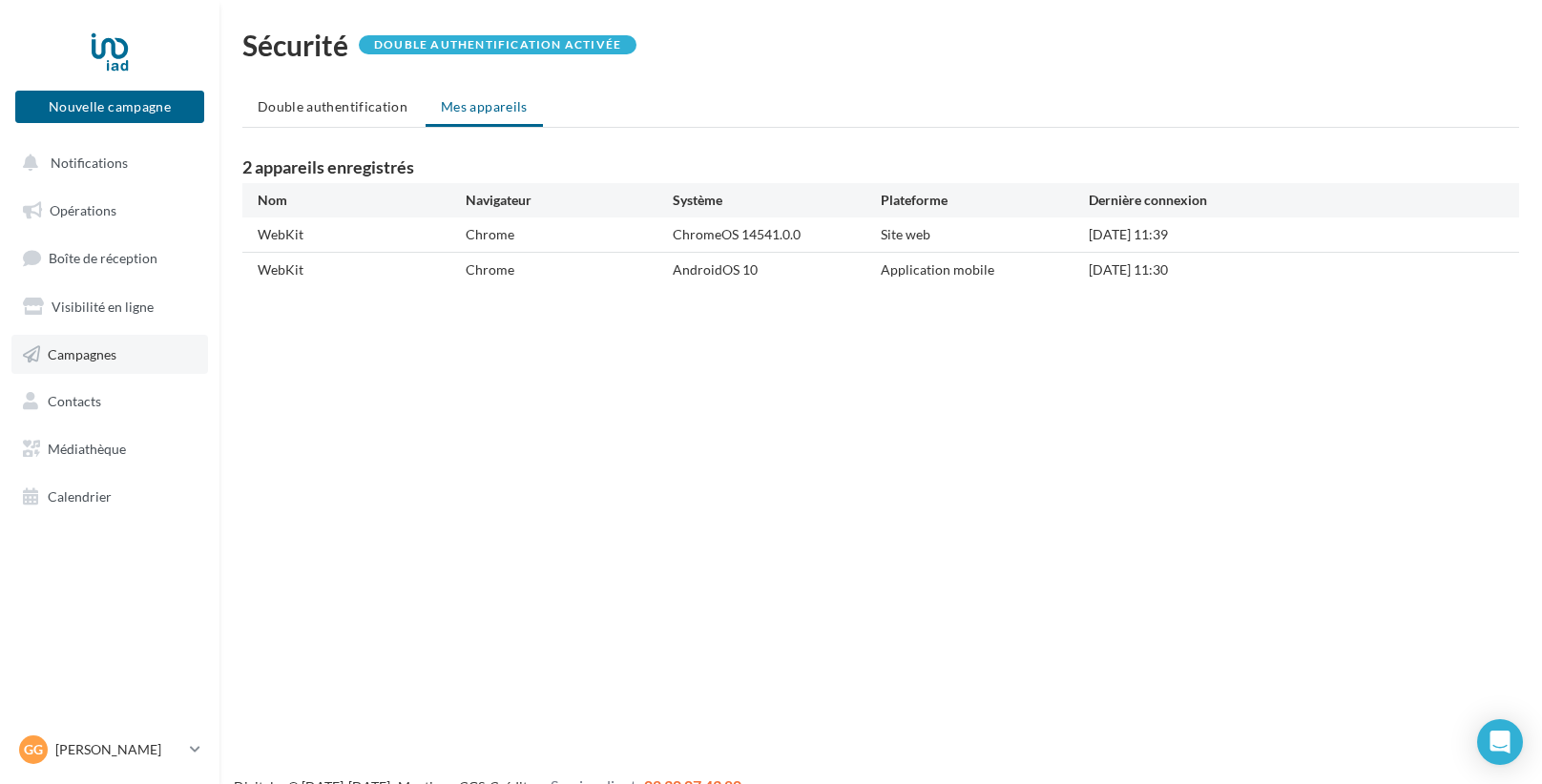
click at [111, 363] on link "Campagnes" at bounding box center [109, 354] width 196 height 40
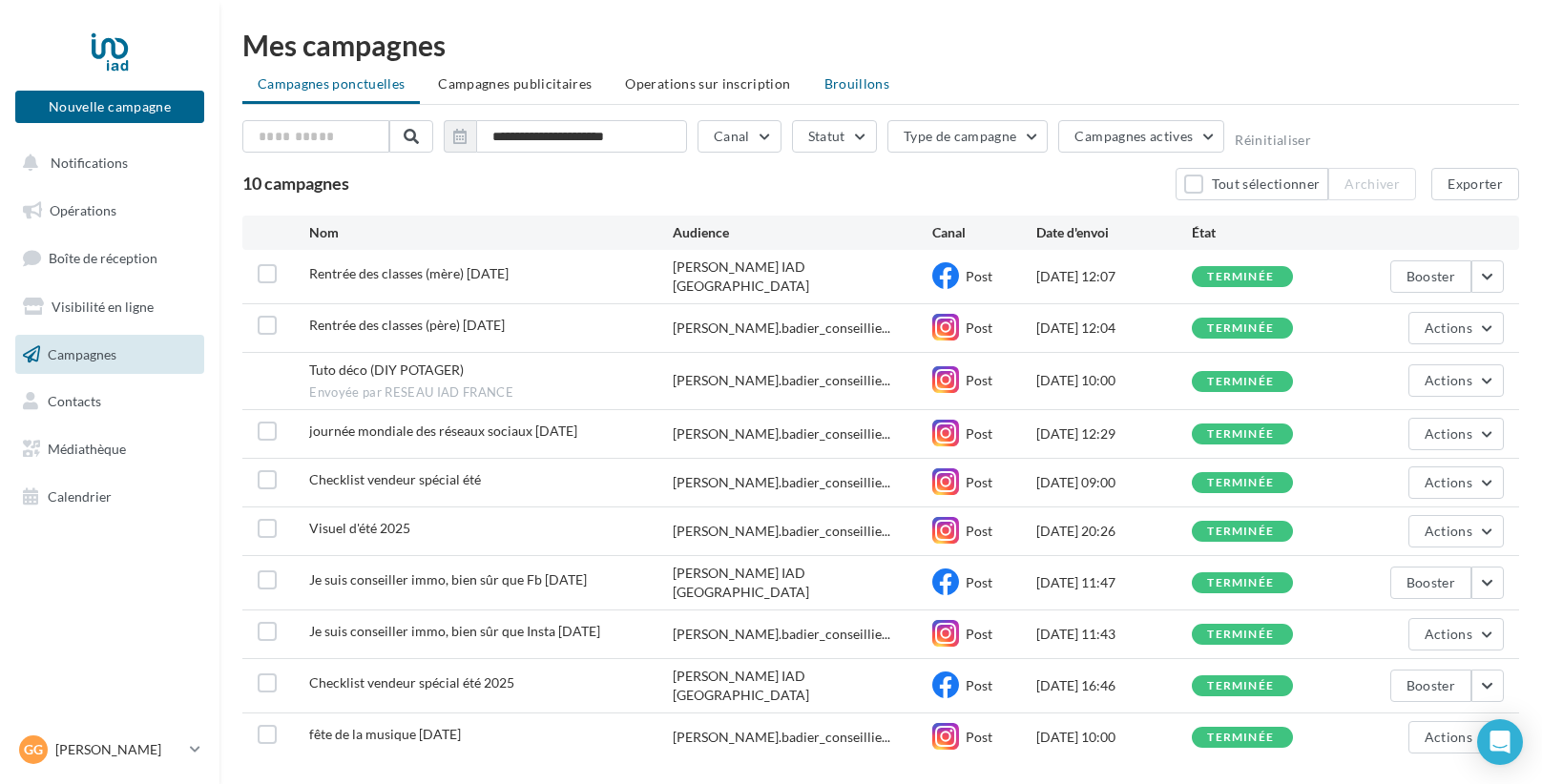
click at [862, 83] on span "Brouillons" at bounding box center [858, 83] width 66 height 16
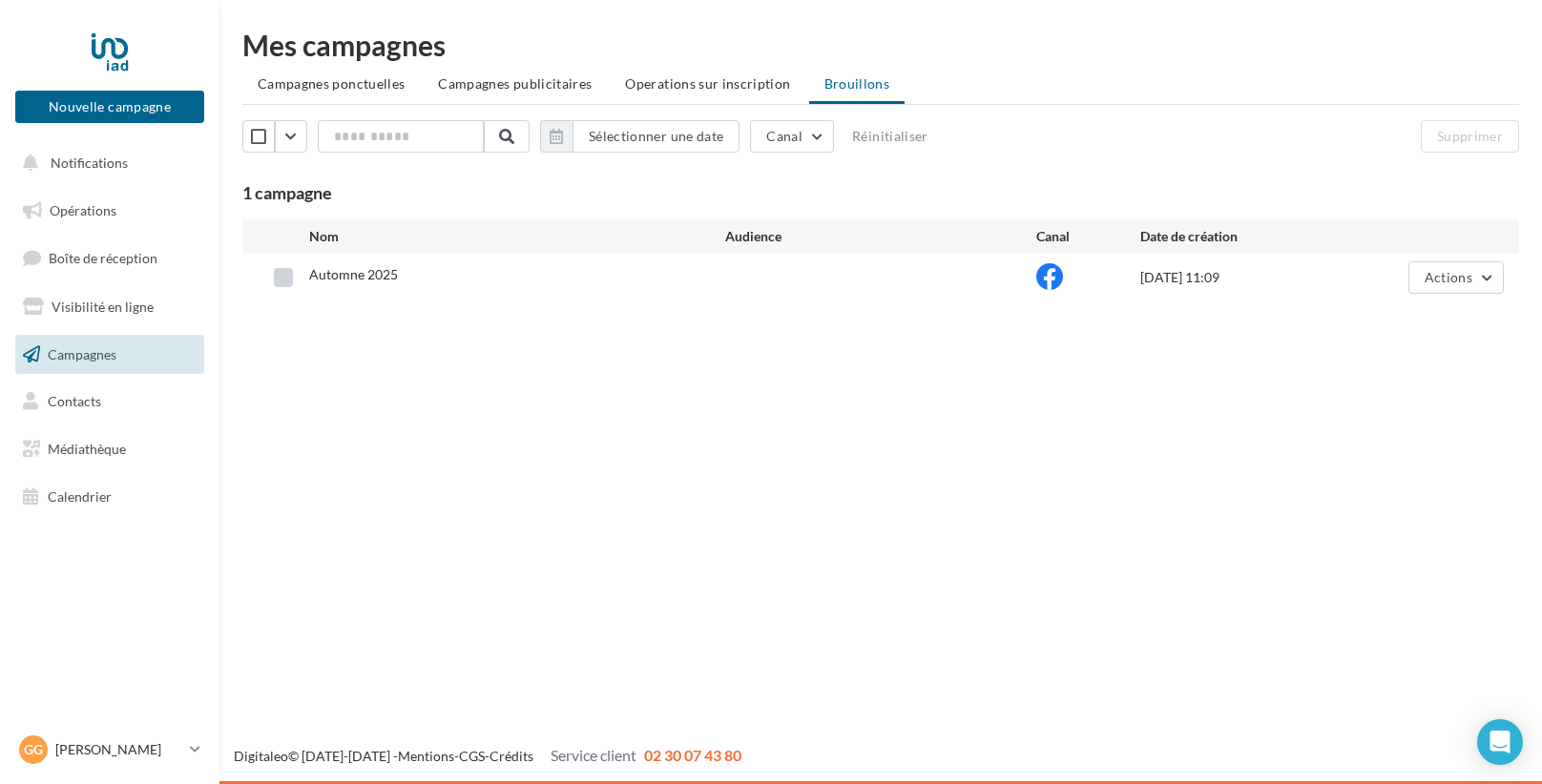
click at [285, 276] on label at bounding box center [283, 277] width 19 height 19
drag, startPoint x: 1470, startPoint y: 285, endPoint x: 1444, endPoint y: 294, distance: 27.5
click at [1469, 285] on button "Actions" at bounding box center [1456, 277] width 96 height 33
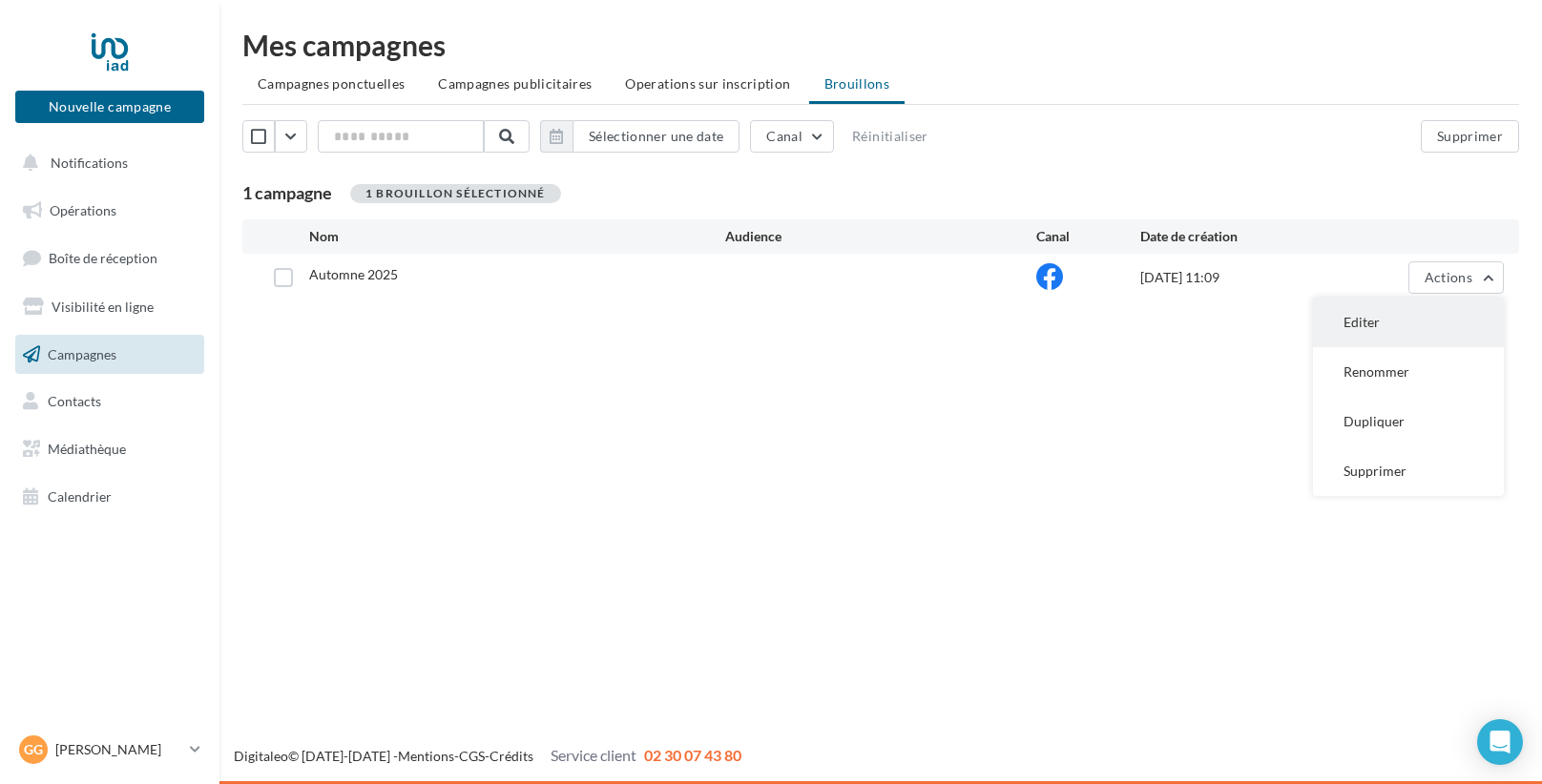
click at [1392, 335] on button "Editer" at bounding box center [1408, 322] width 190 height 49
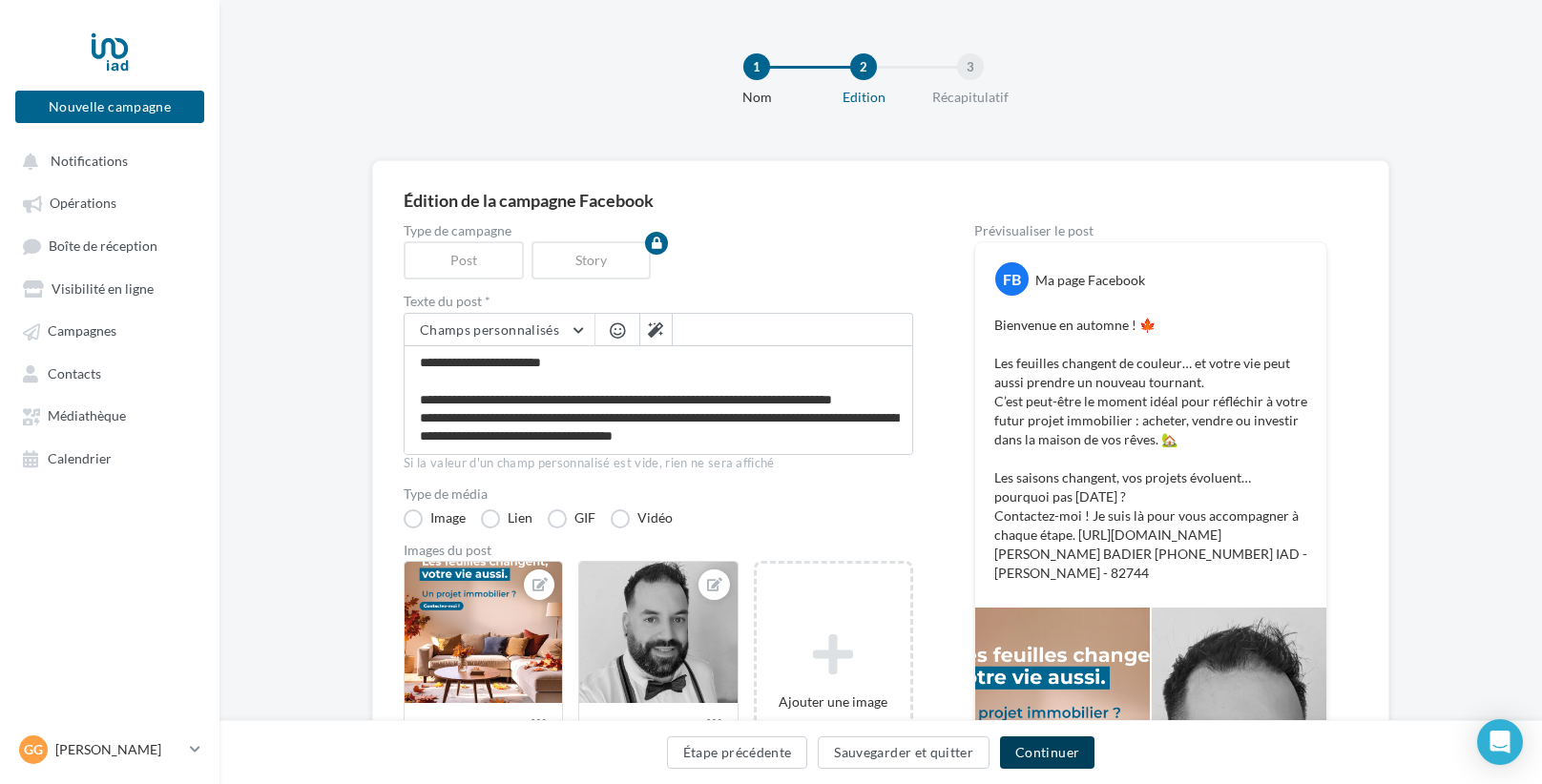
click at [1072, 753] on button "Continuer" at bounding box center [1047, 753] width 95 height 33
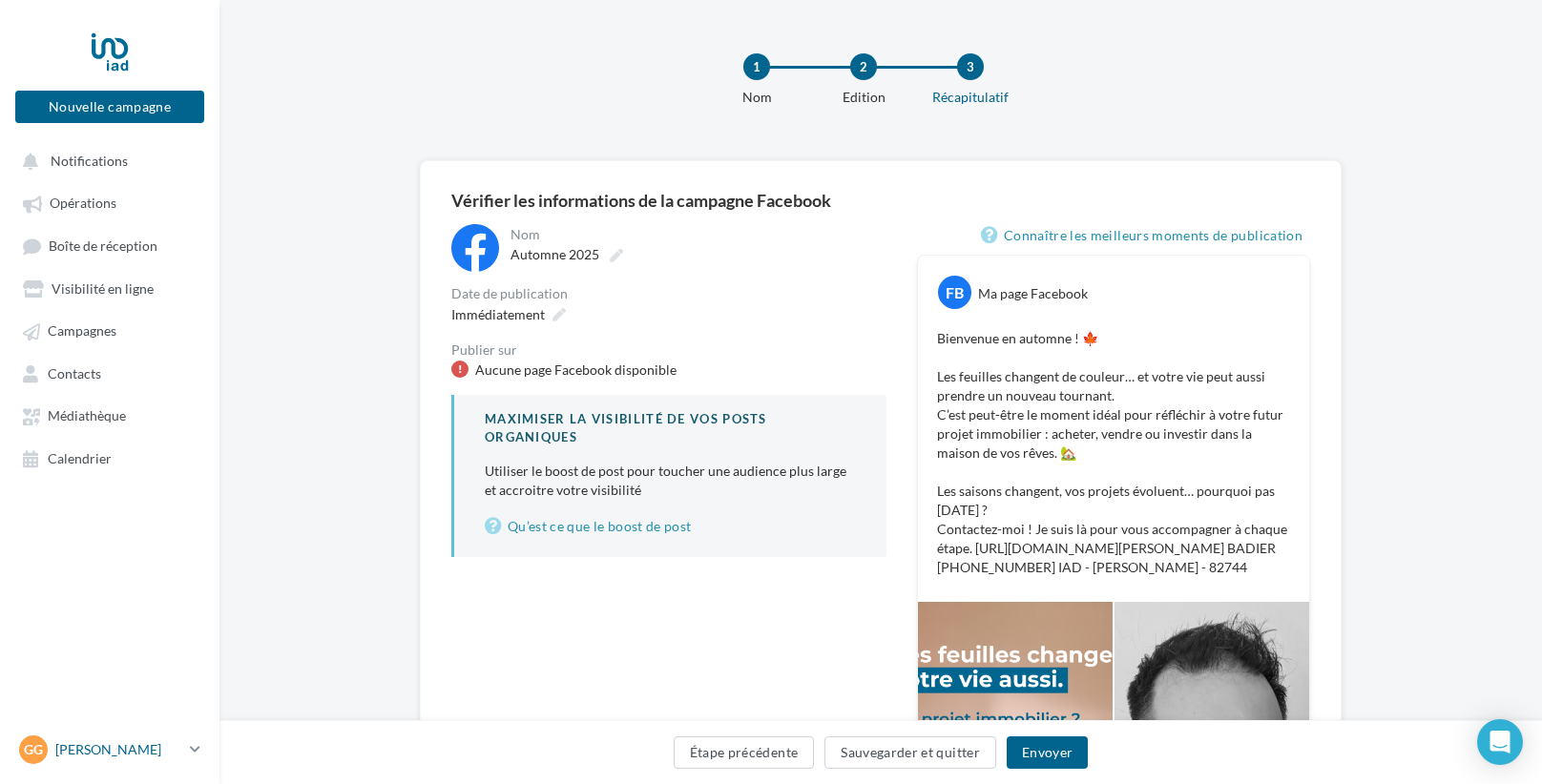
click at [77, 765] on link "Gg Grégory BADIER gregory.badier@iadfrance.fr" at bounding box center [109, 750] width 189 height 37
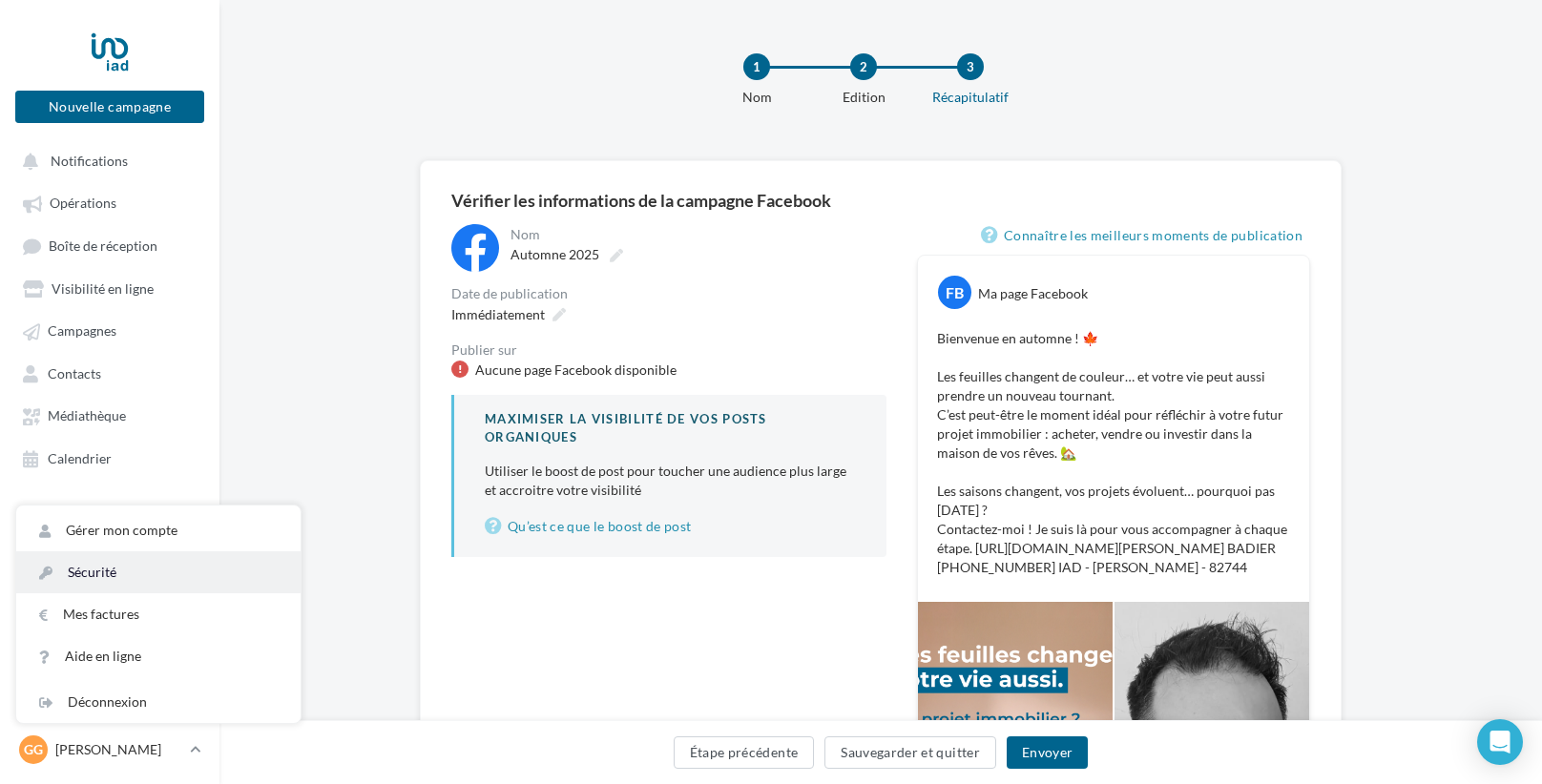
click at [115, 587] on link "Sécurité" at bounding box center [159, 571] width 284 height 42
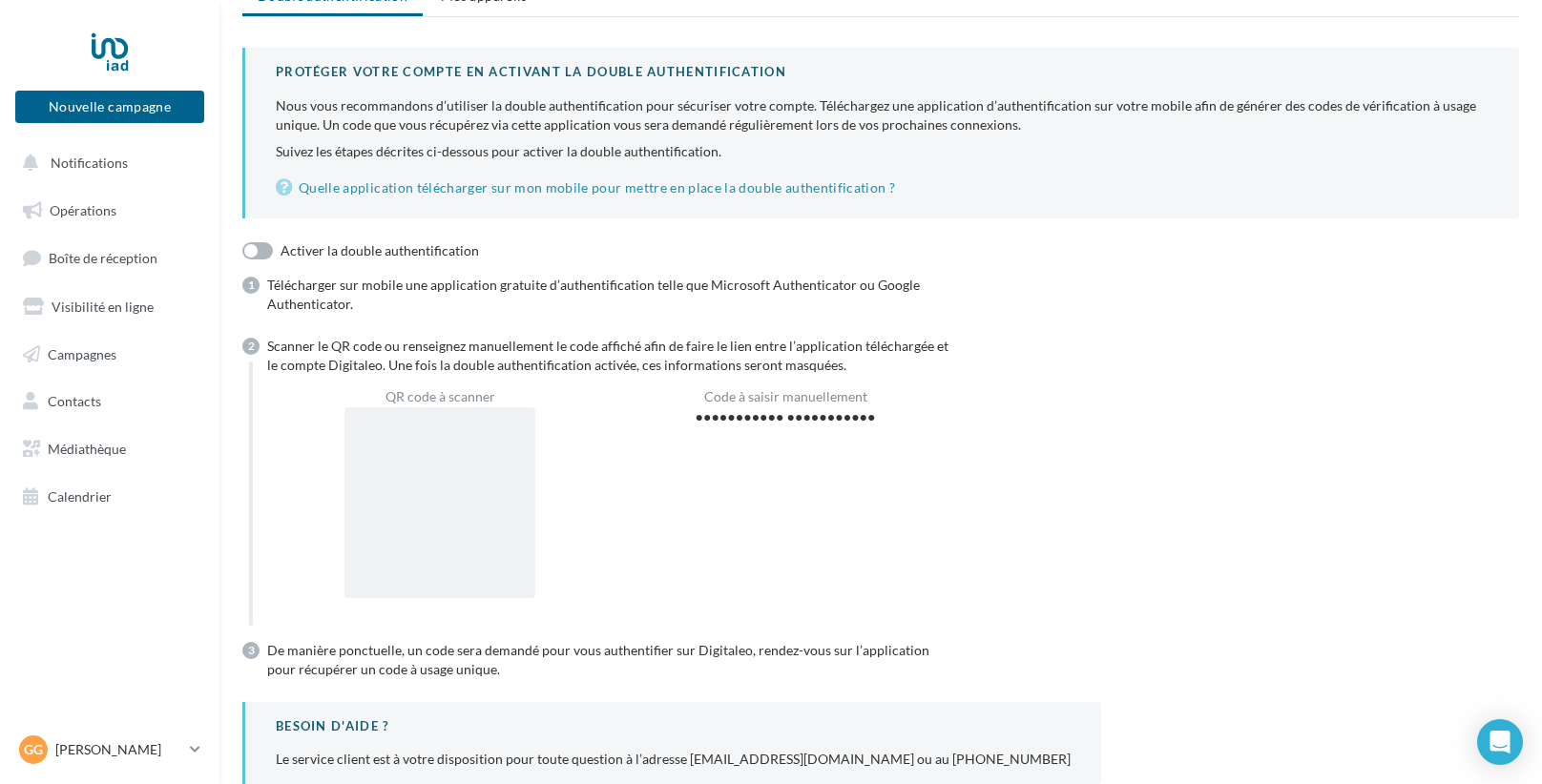
scroll to position [184, 0]
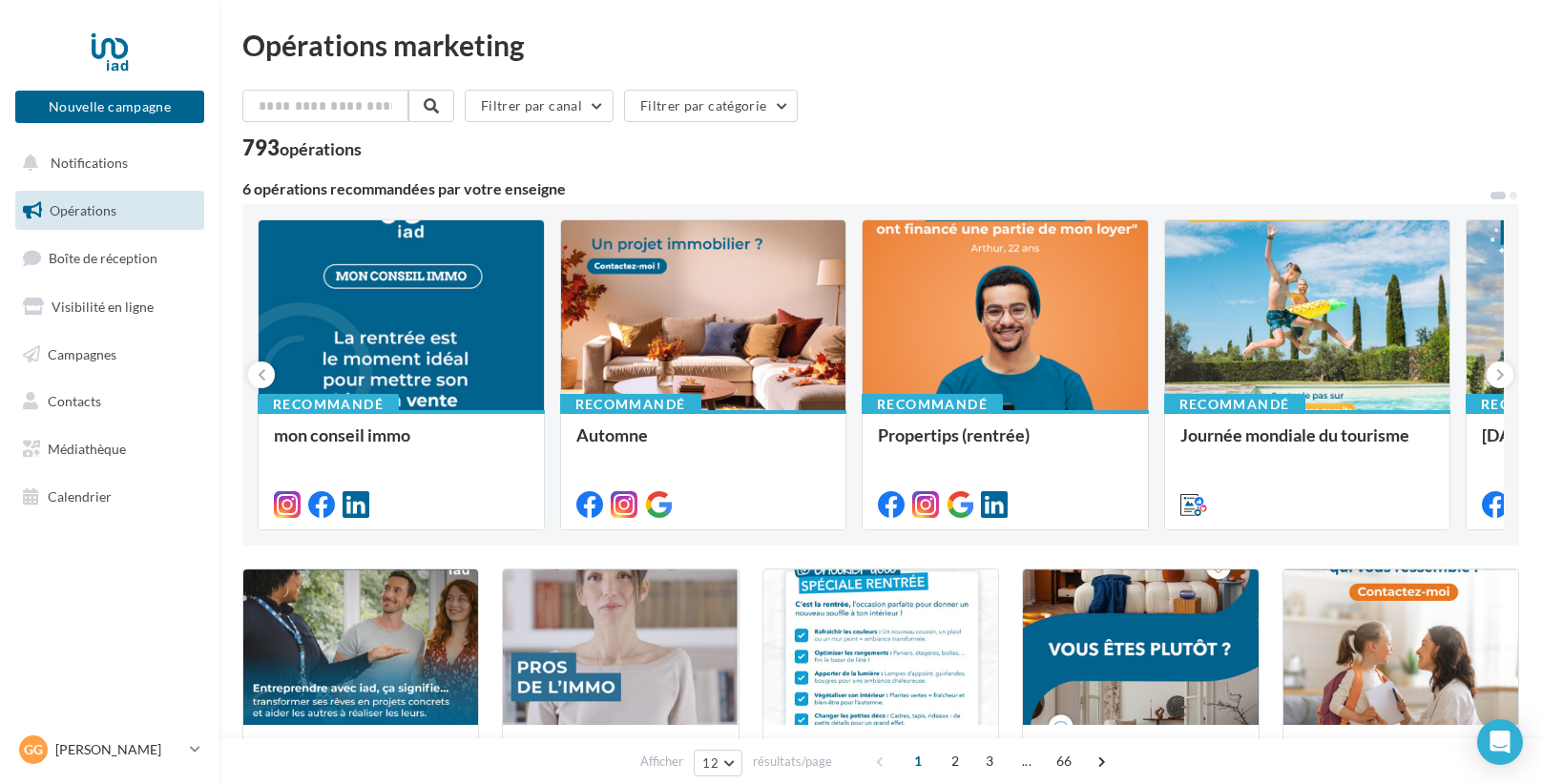
click at [131, 768] on div "Gg [PERSON_NAME] [PERSON_NAME][EMAIL_ADDRESS][DOMAIN_NAME]" at bounding box center [109, 750] width 189 height 37
click at [134, 745] on p "[PERSON_NAME]" at bounding box center [118, 750] width 127 height 19
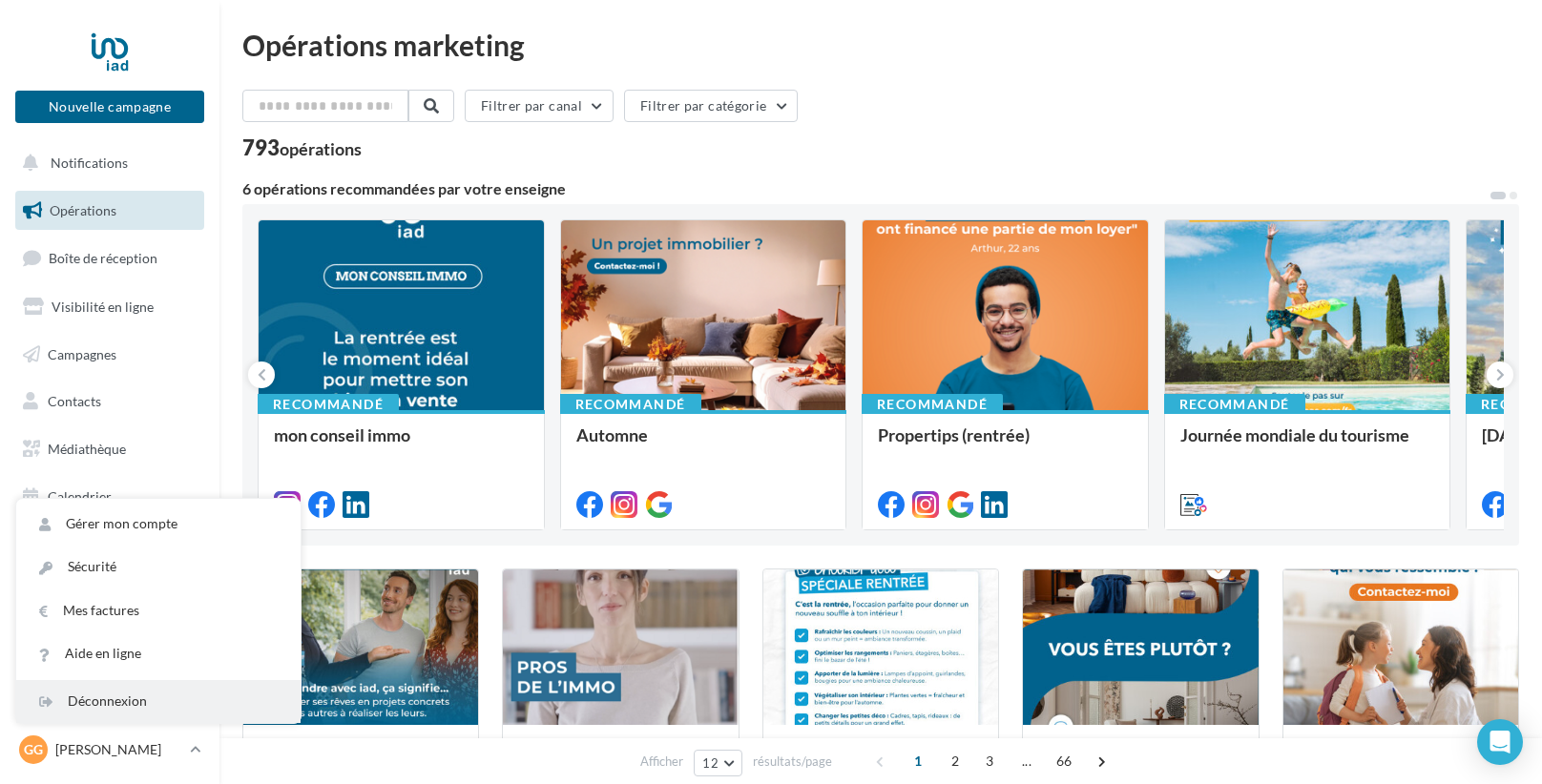
click at [118, 704] on div "Déconnexion" at bounding box center [159, 702] width 284 height 43
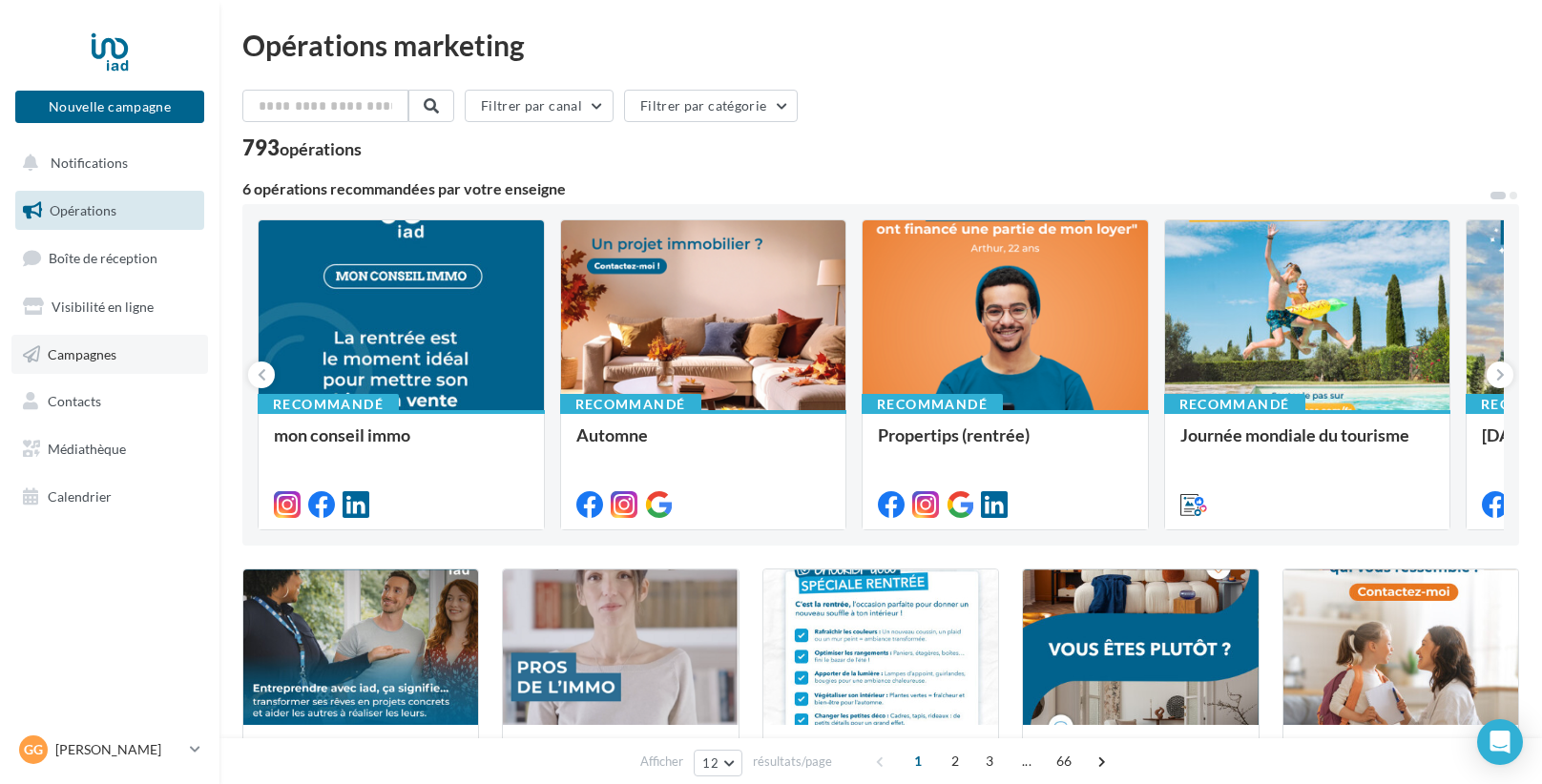
click at [77, 358] on span "Campagnes" at bounding box center [81, 353] width 69 height 16
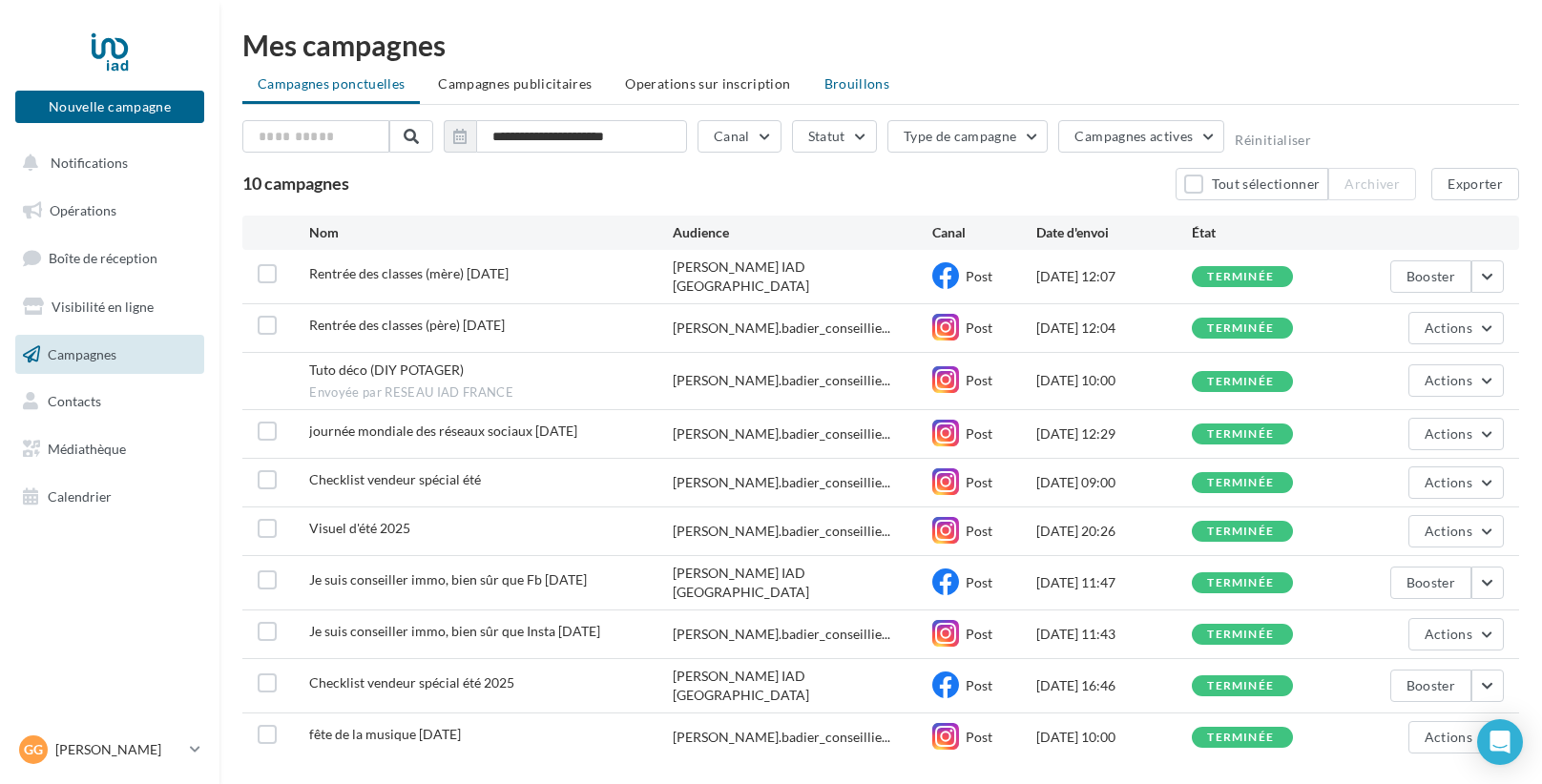
click at [825, 88] on span "Brouillons" at bounding box center [858, 83] width 66 height 16
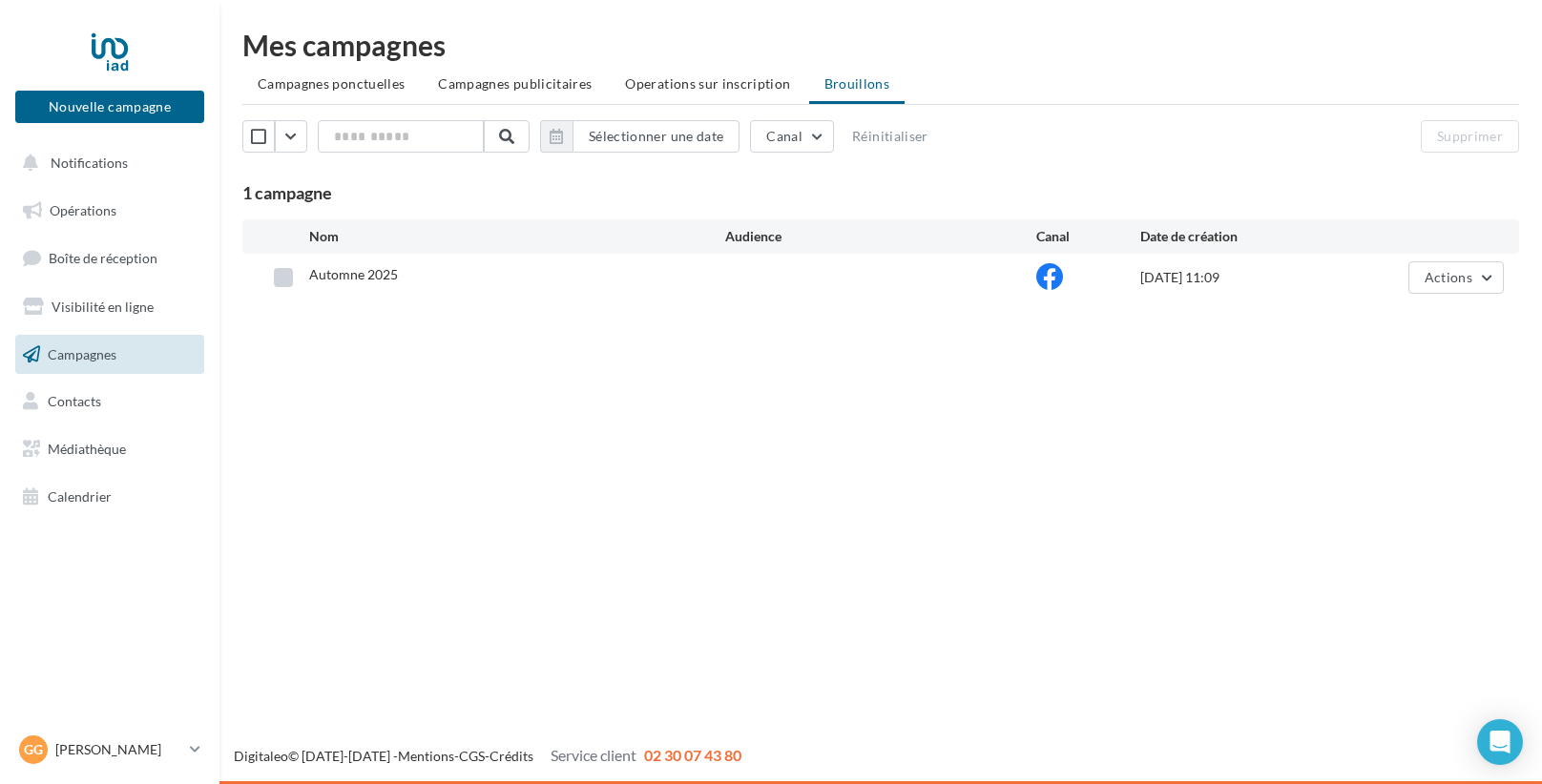
click at [286, 269] on label at bounding box center [283, 277] width 19 height 19
click at [1464, 274] on span "Actions" at bounding box center [1448, 276] width 47 height 16
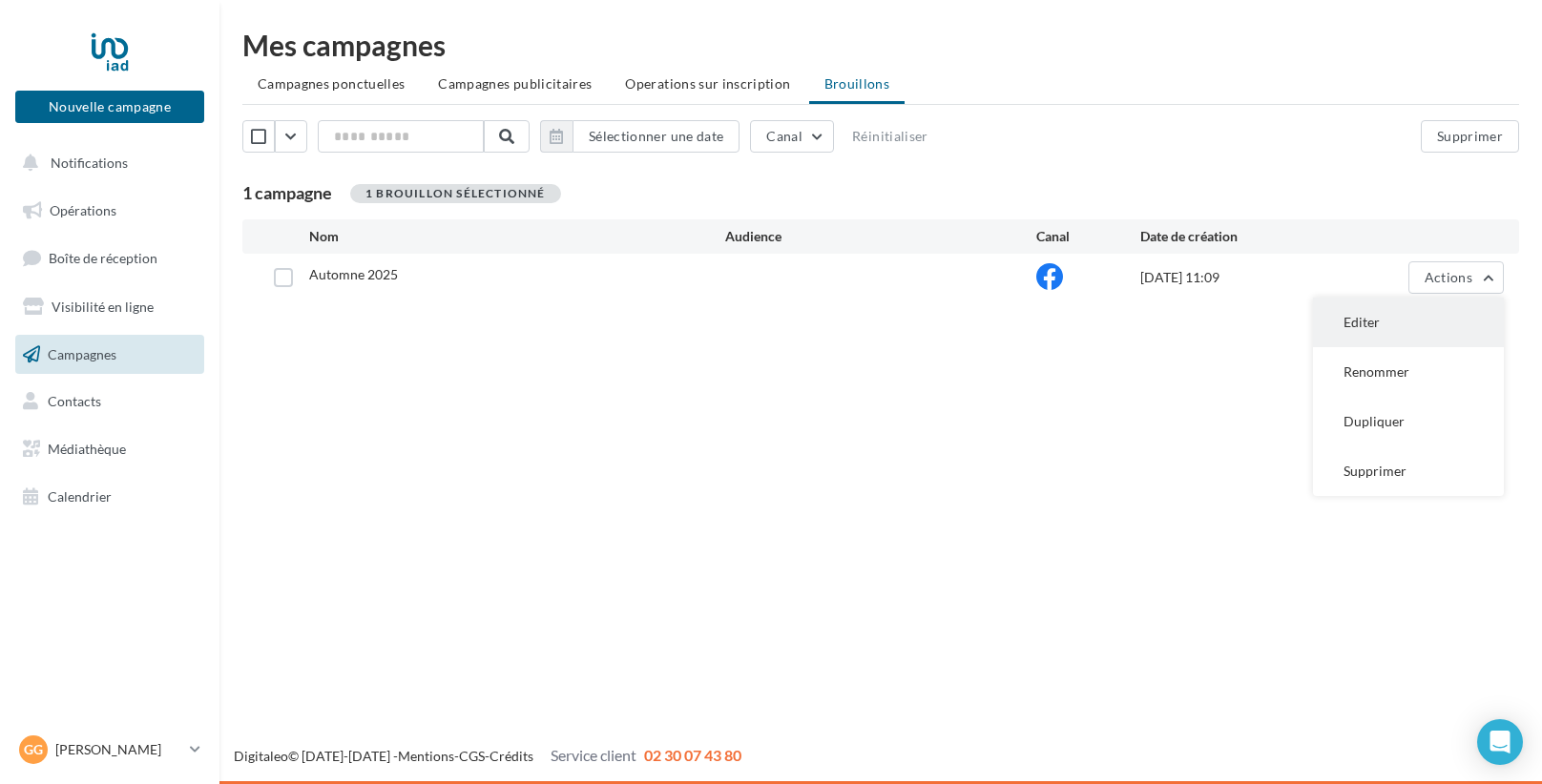
click at [1391, 312] on button "Editer" at bounding box center [1408, 322] width 190 height 49
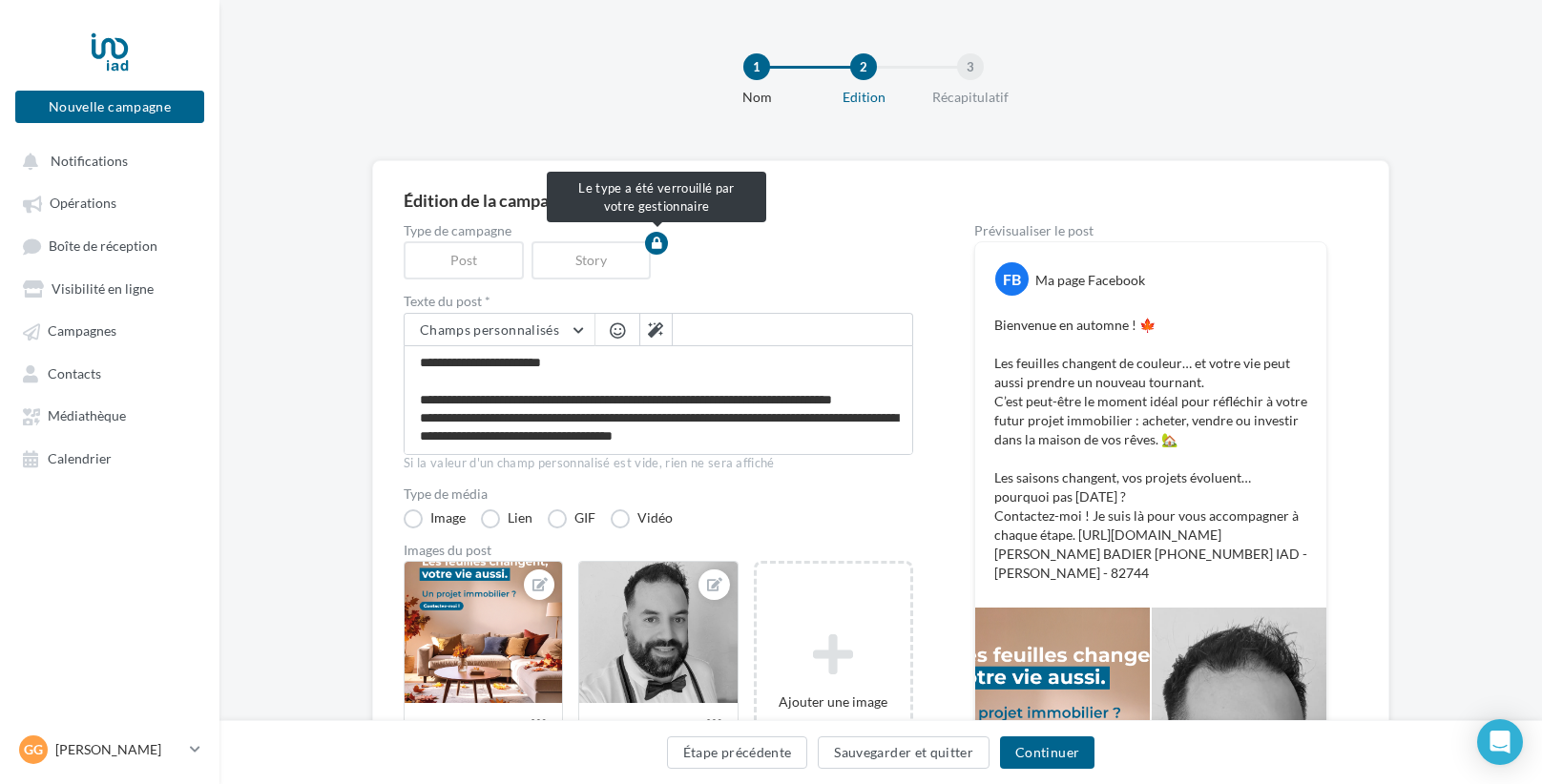
click at [609, 277] on div "Story" at bounding box center [596, 260] width 128 height 38
click at [426, 250] on div "Post" at bounding box center [467, 260] width 128 height 38
click at [547, 249] on div "Story" at bounding box center [596, 260] width 128 height 38
click at [482, 251] on div "Post" at bounding box center [467, 260] width 128 height 38
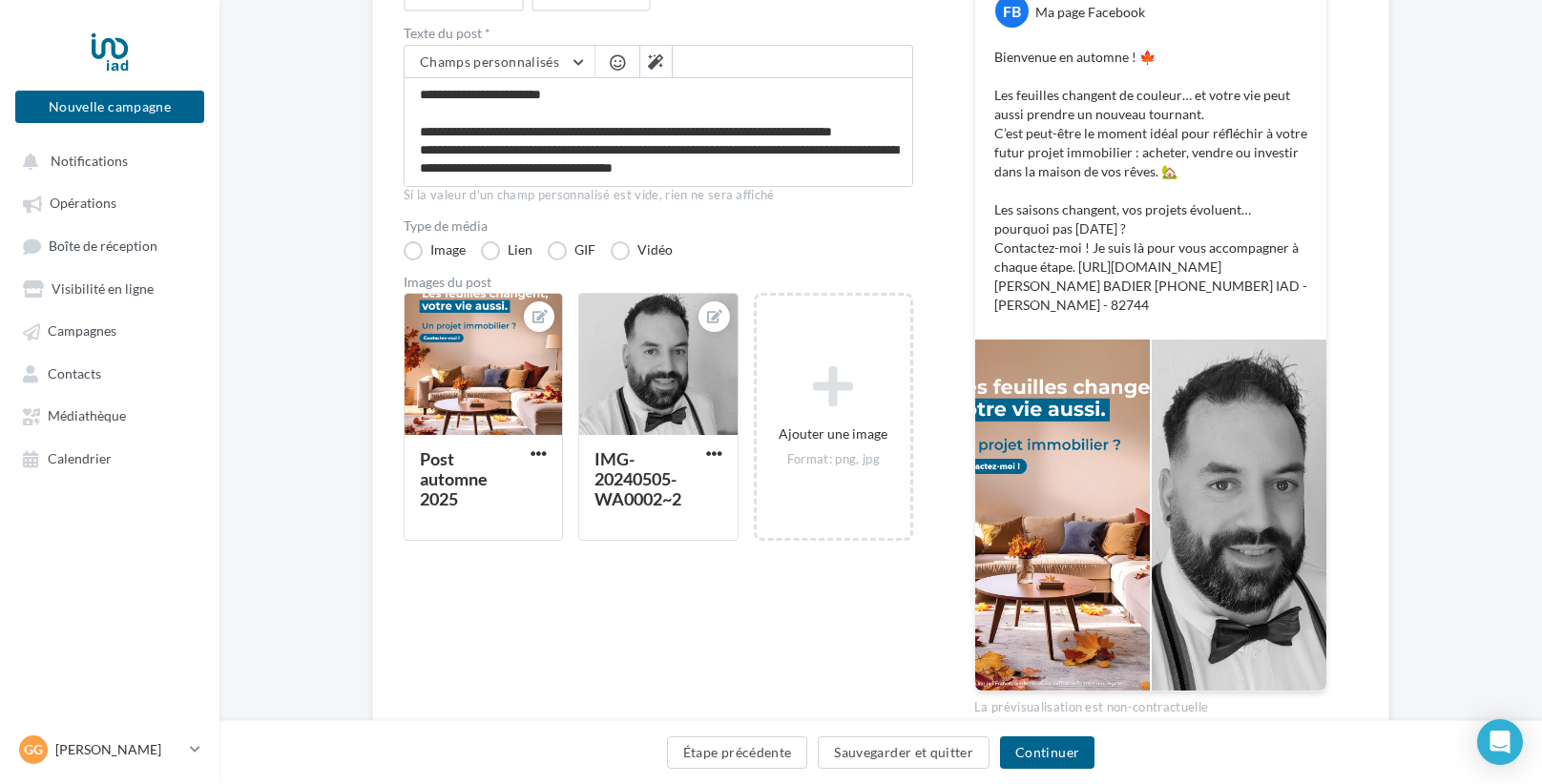
scroll to position [359, 0]
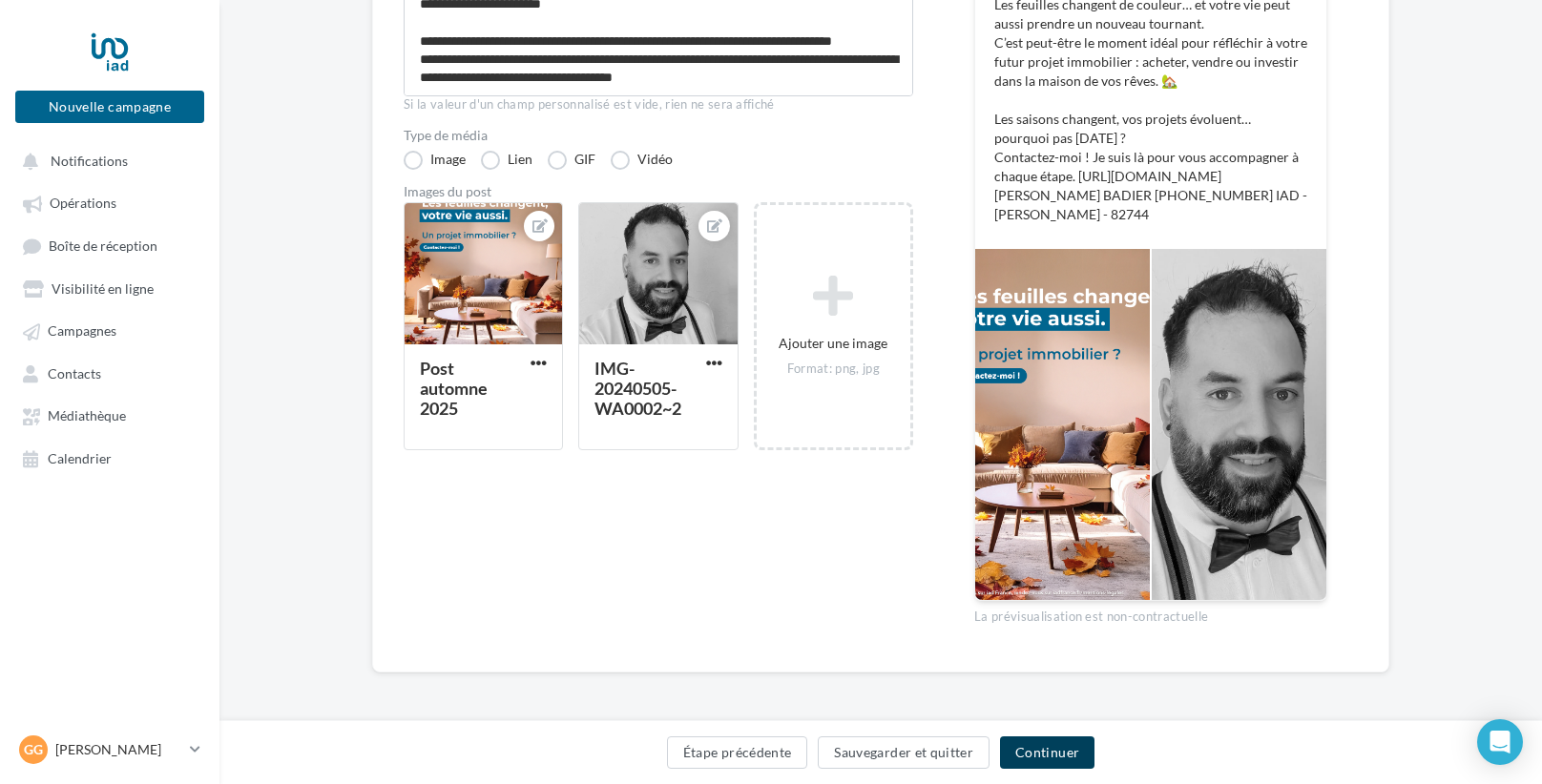
click at [1035, 753] on button "Continuer" at bounding box center [1047, 753] width 95 height 33
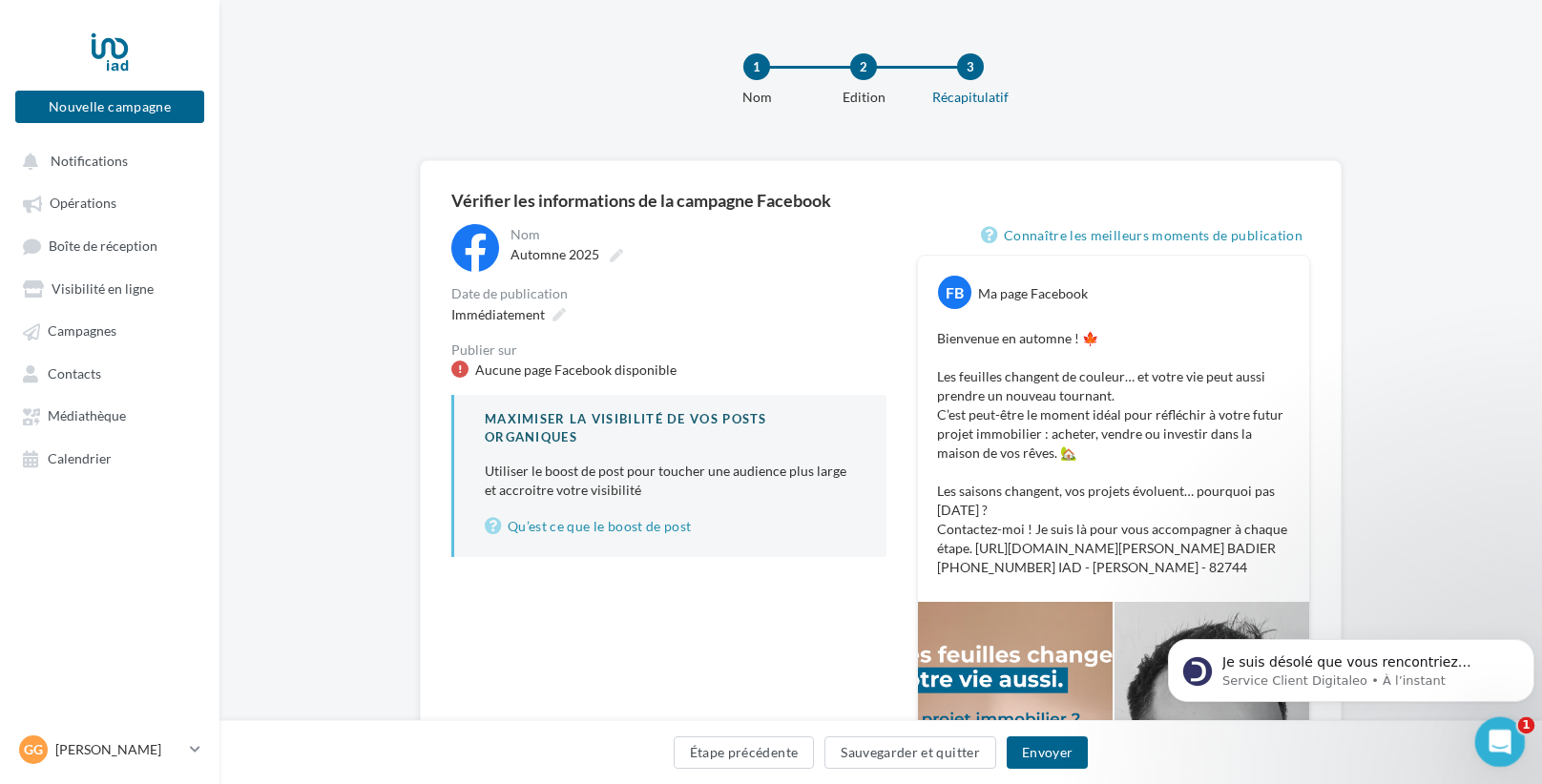
click at [1491, 734] on icon "Ouvrir le Messenger Intercom" at bounding box center [1498, 740] width 32 height 32
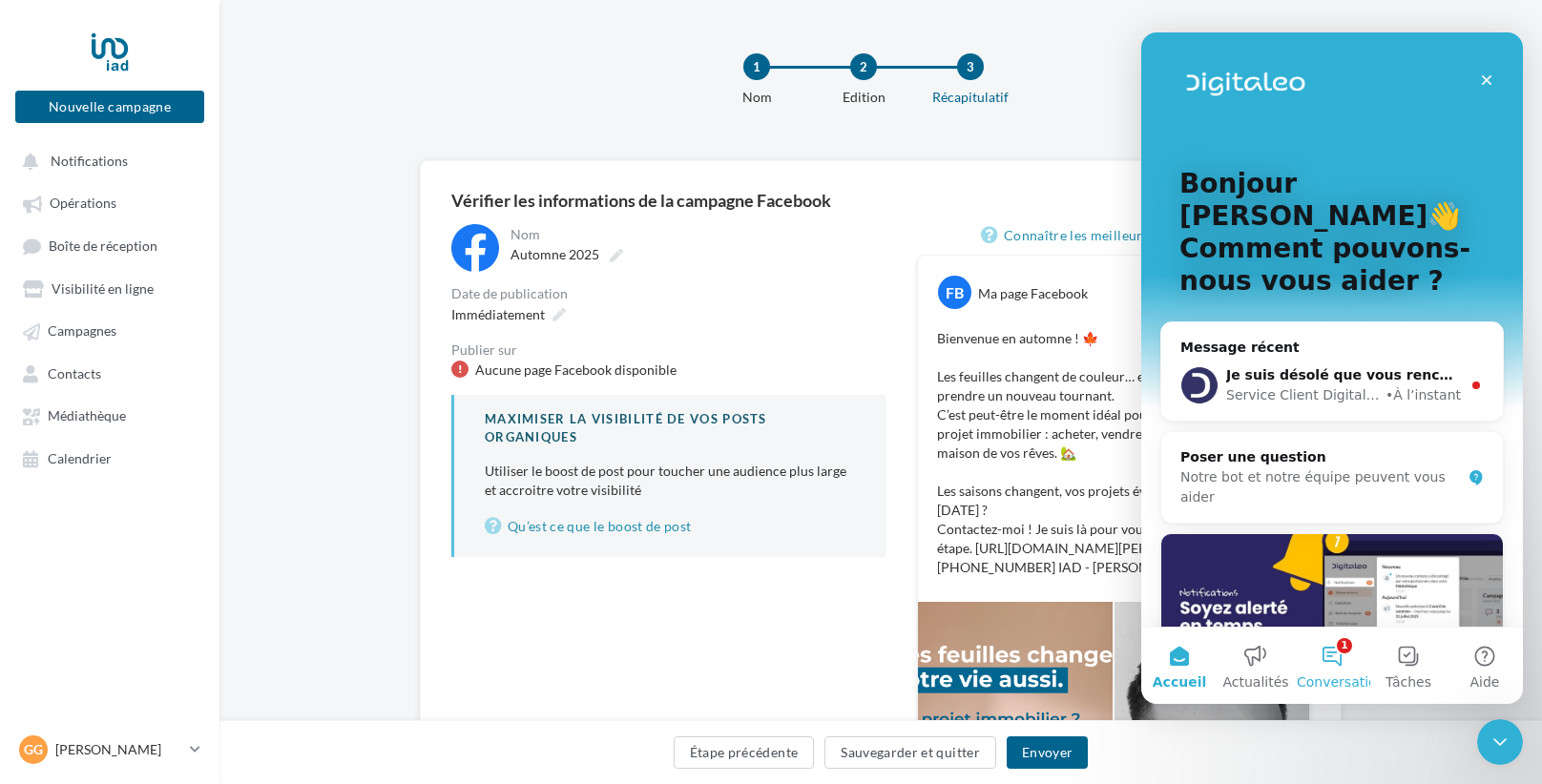
click at [1322, 668] on button "1 Conversations" at bounding box center [1331, 665] width 76 height 76
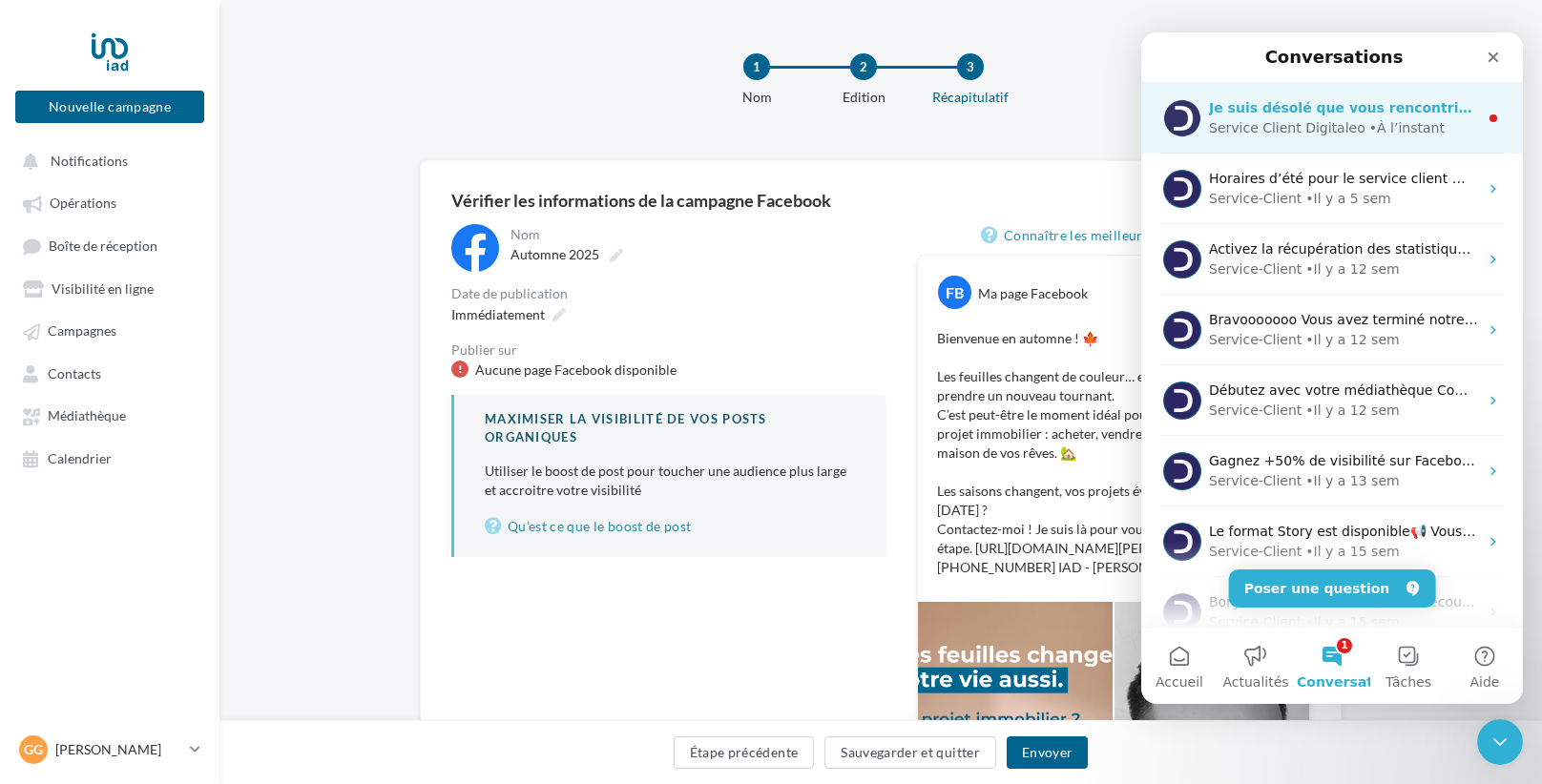
click at [1281, 121] on div "Service Client Digitaleo" at bounding box center [1287, 128] width 157 height 20
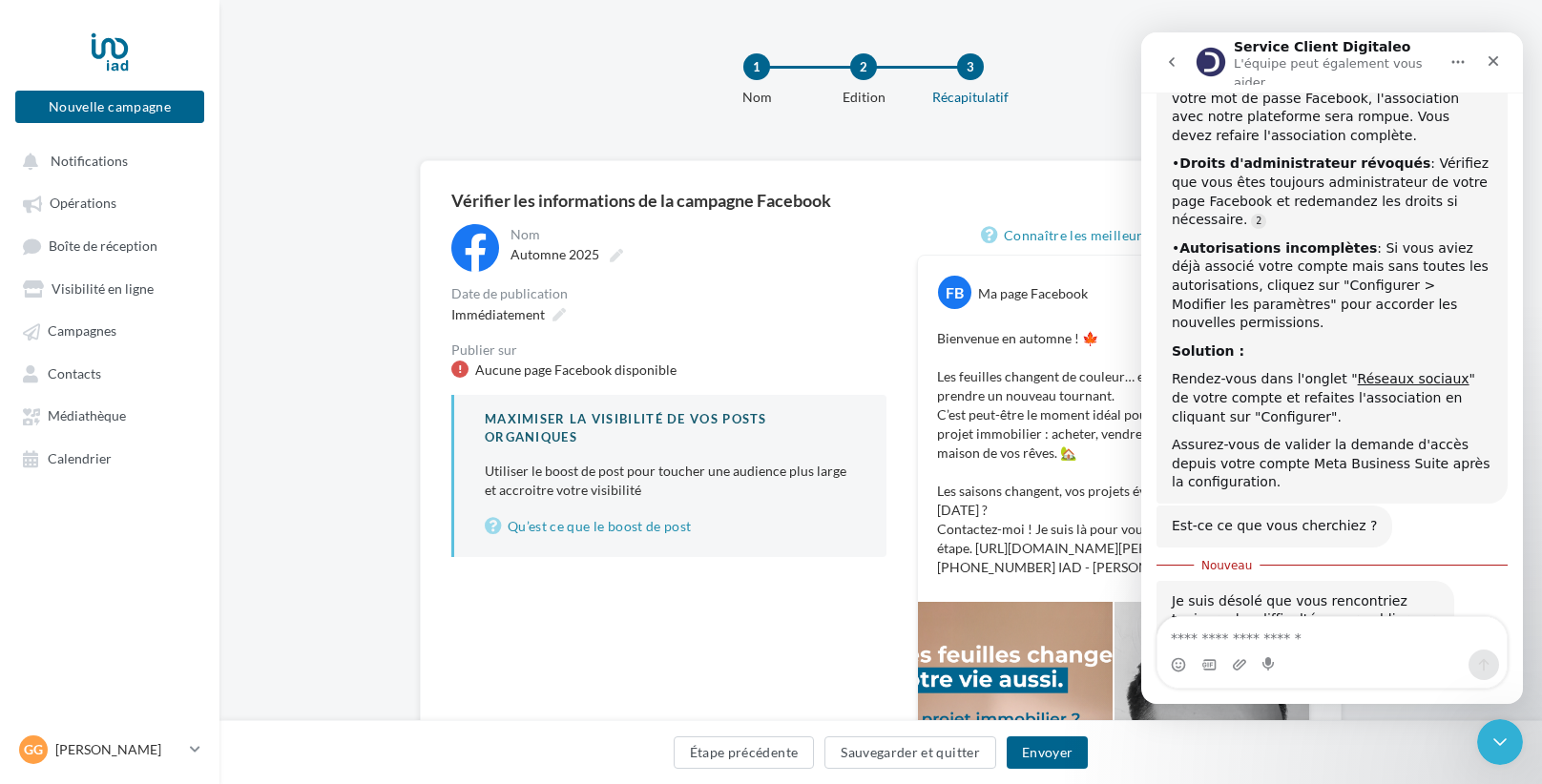
scroll to position [1249, 0]
click at [1258, 632] on textarea "Envoyer un message..." at bounding box center [1331, 634] width 349 height 33
click at [1257, 631] on textarea "Envoyer un message..." at bounding box center [1331, 634] width 349 height 33
type textarea "**********"
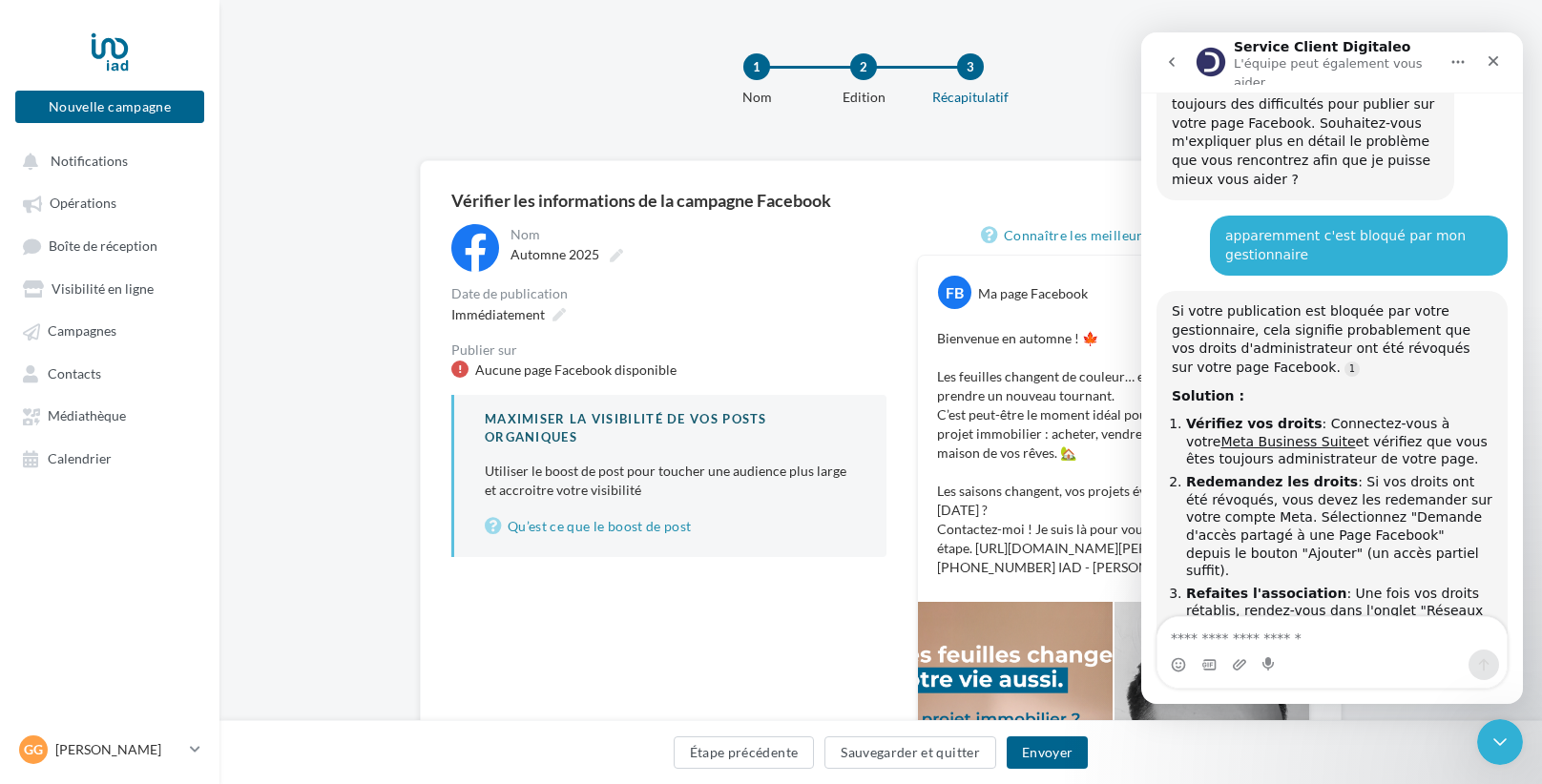
scroll to position [1776, 0]
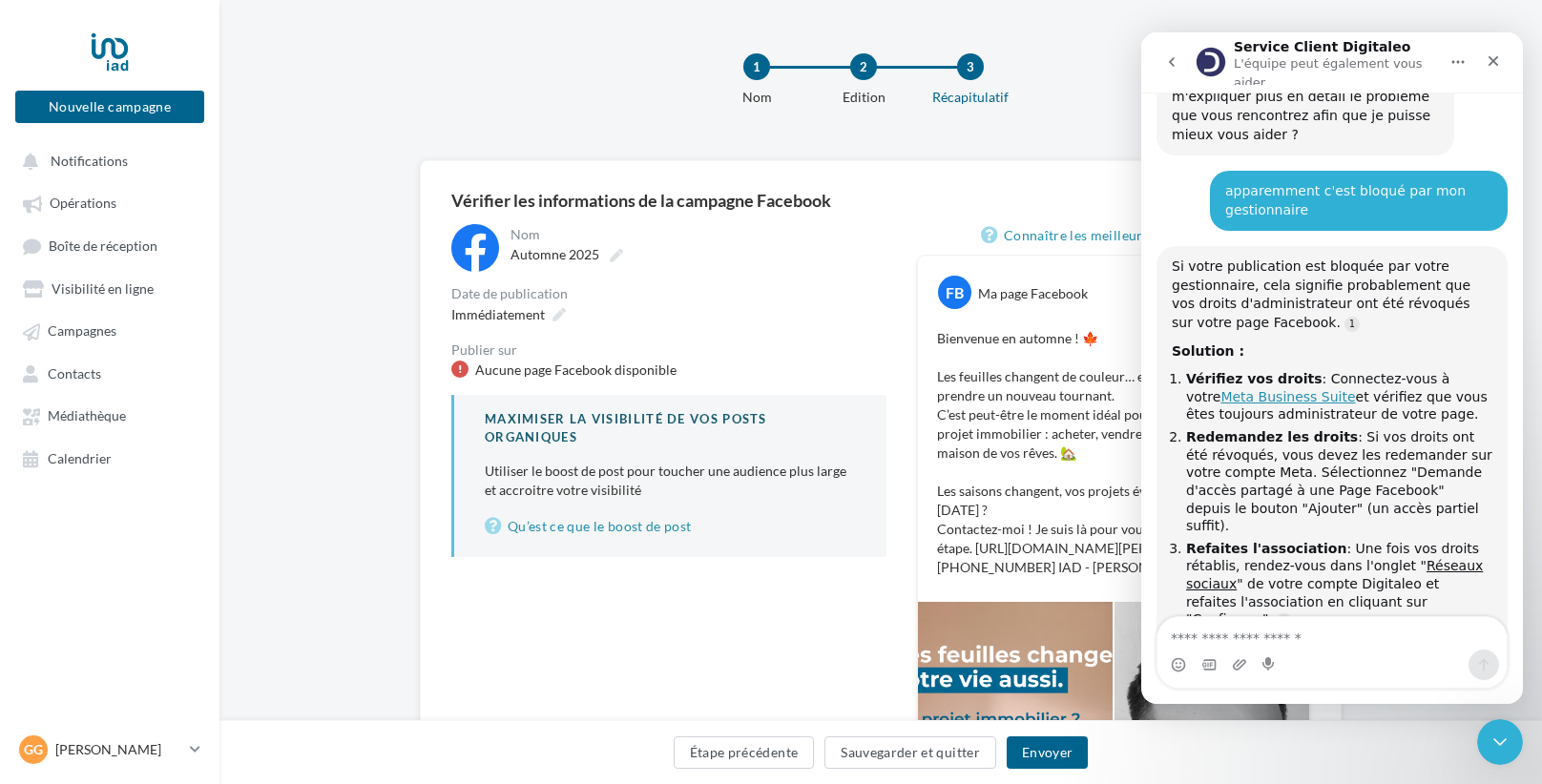
click at [1234, 390] on link "Meta Business Suite" at bounding box center [1287, 397] width 134 height 15
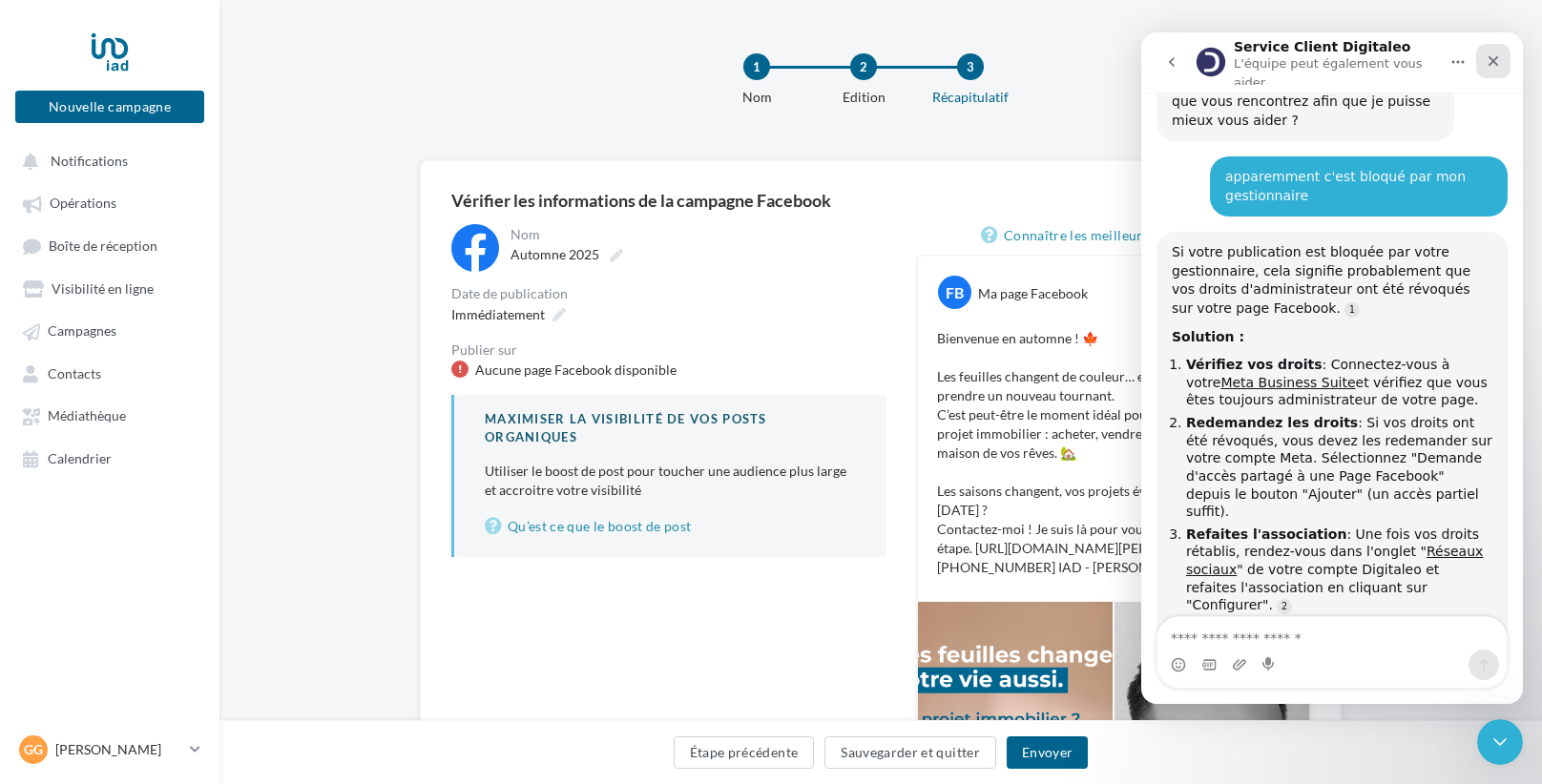
click at [1490, 53] on icon "Fermer" at bounding box center [1494, 61] width 15 height 15
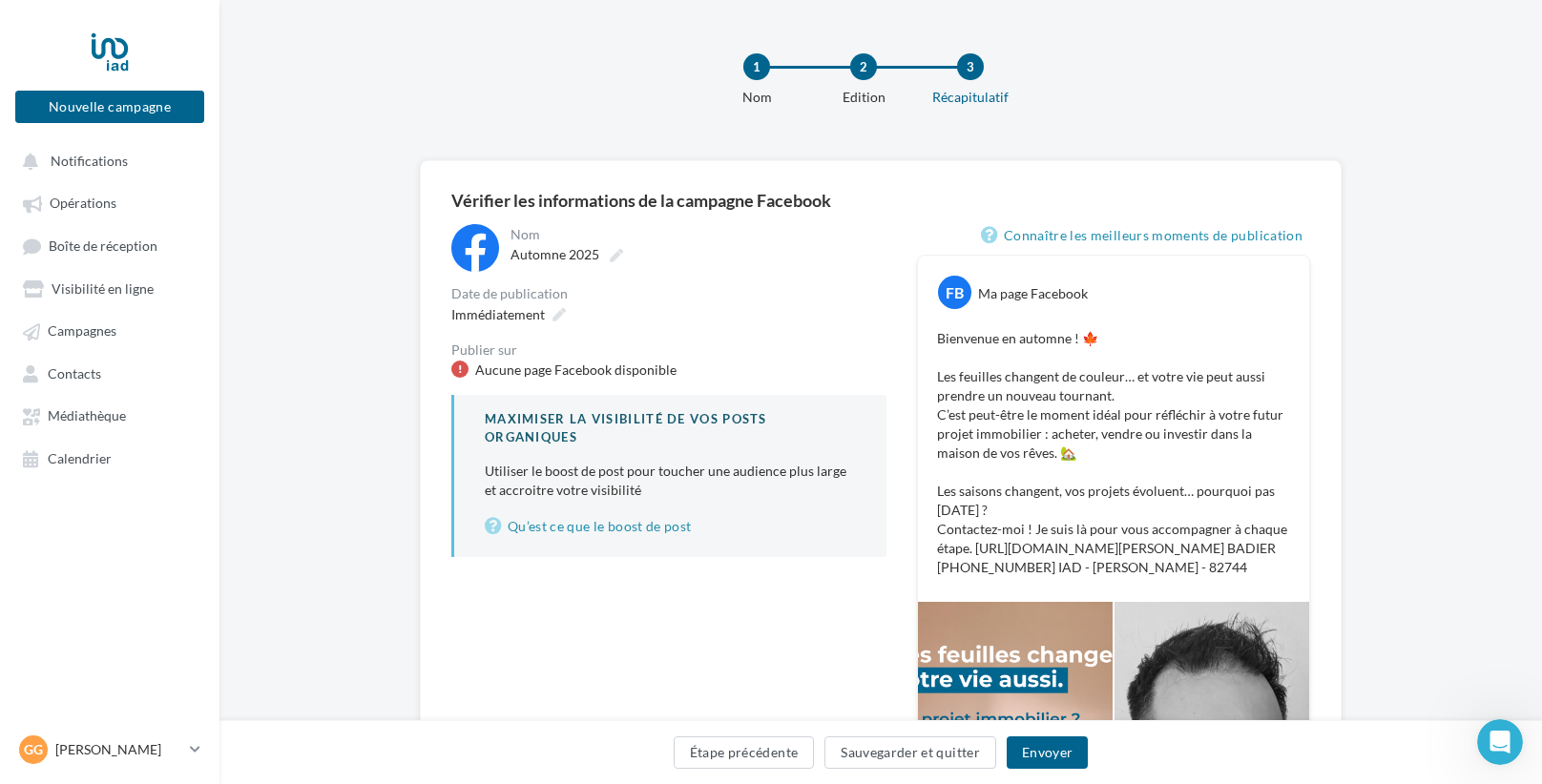
scroll to position [1776, 0]
click at [761, 740] on button "Étape précédente" at bounding box center [744, 753] width 141 height 33
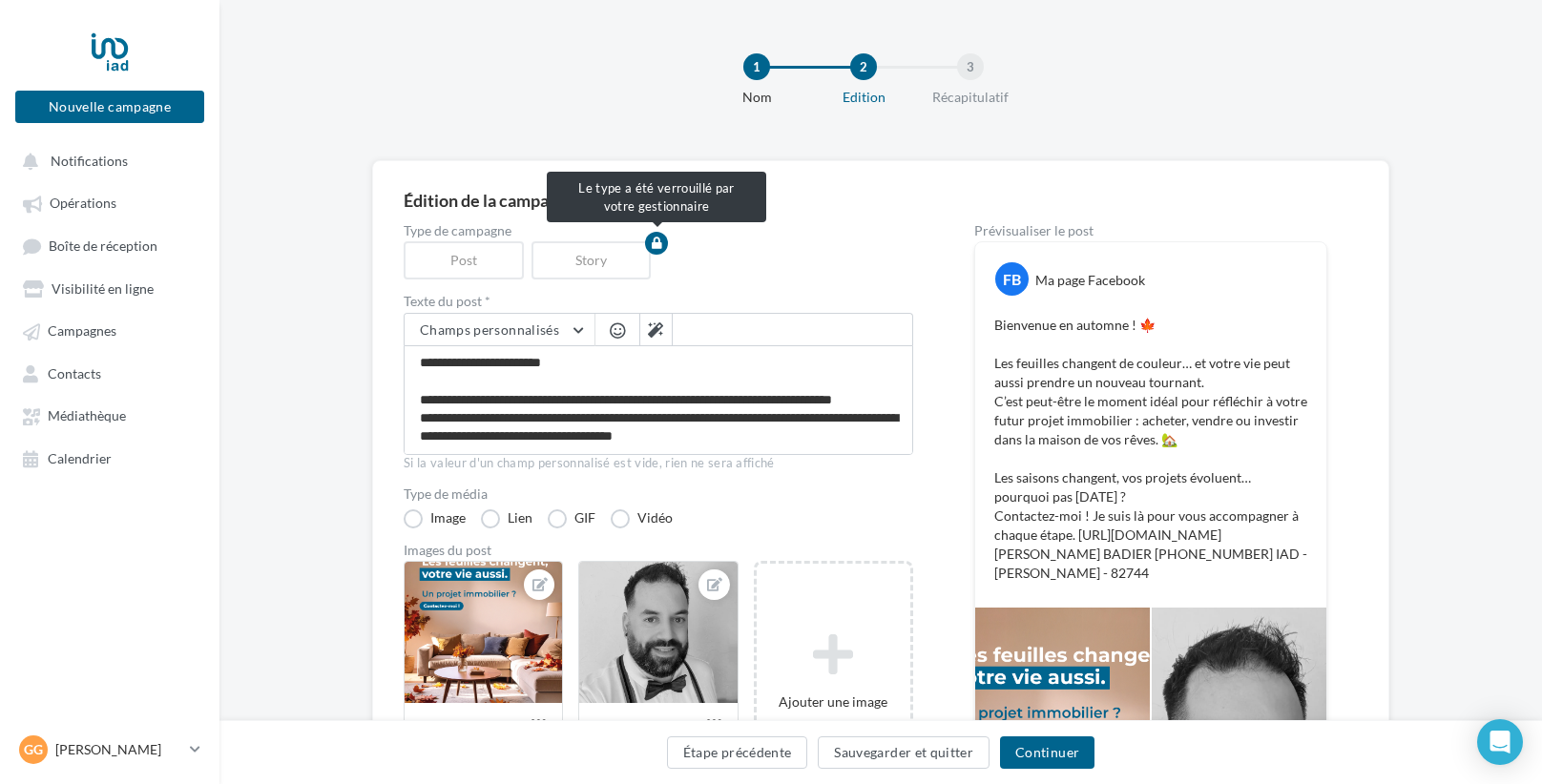
click at [490, 274] on div "Post" at bounding box center [467, 260] width 128 height 38
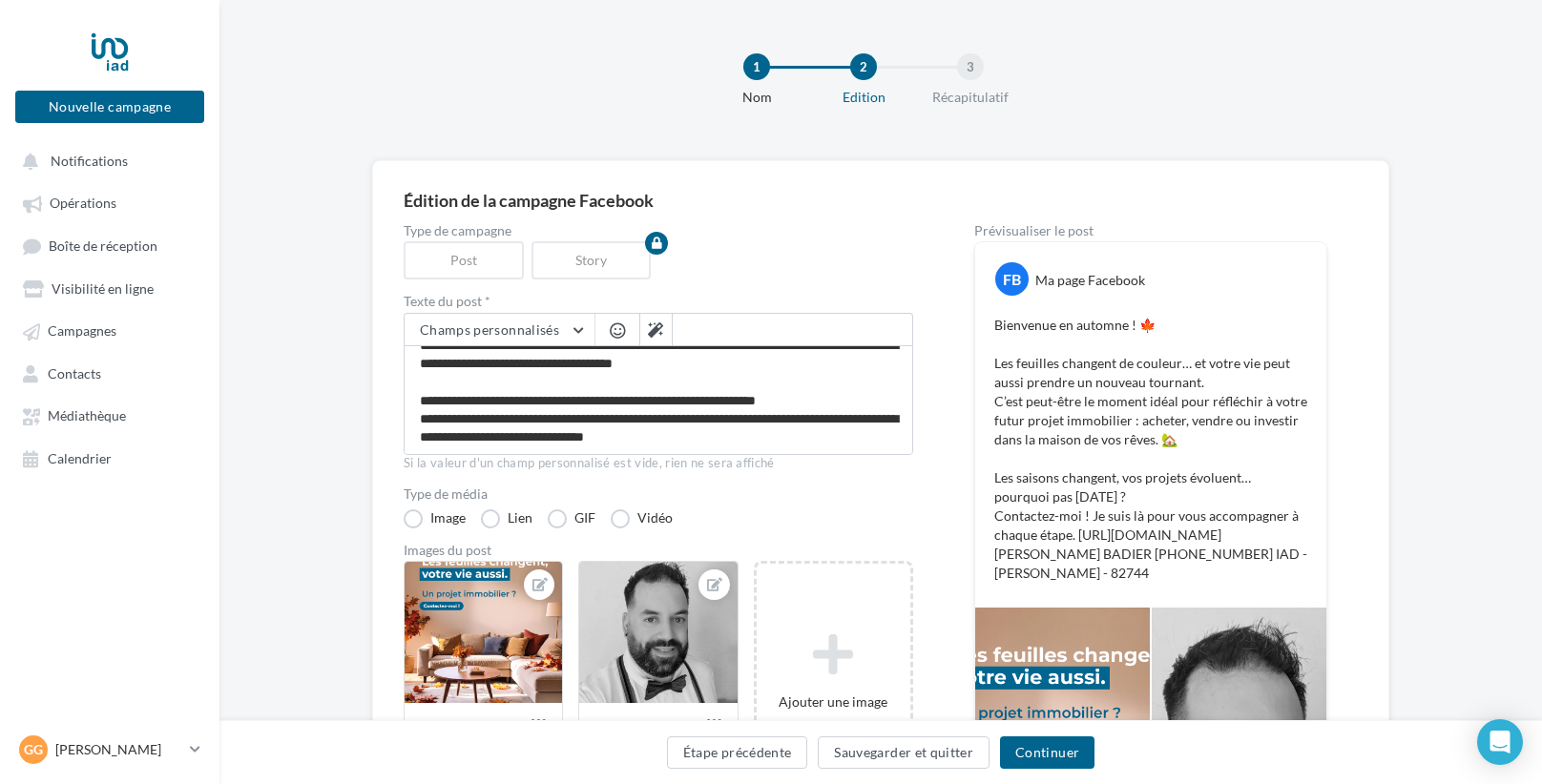
click at [573, 48] on div "1 Nom 2 Edition 3 Récapitulatif" at bounding box center [912, 88] width 1323 height 114
click at [94, 740] on p "[PERSON_NAME]" at bounding box center [118, 750] width 127 height 19
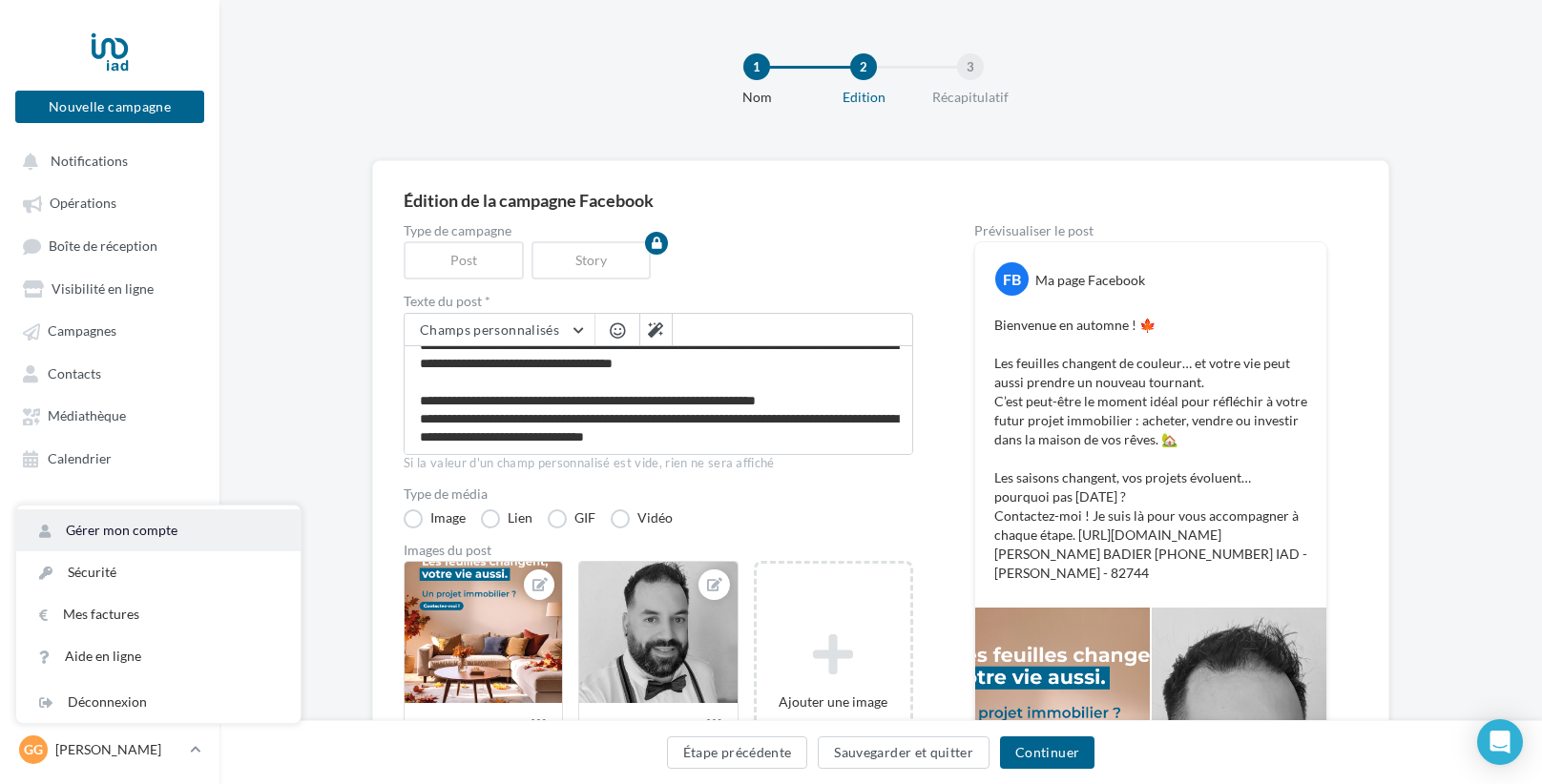
click at [145, 535] on link "Gérer mon compte" at bounding box center [159, 530] width 284 height 42
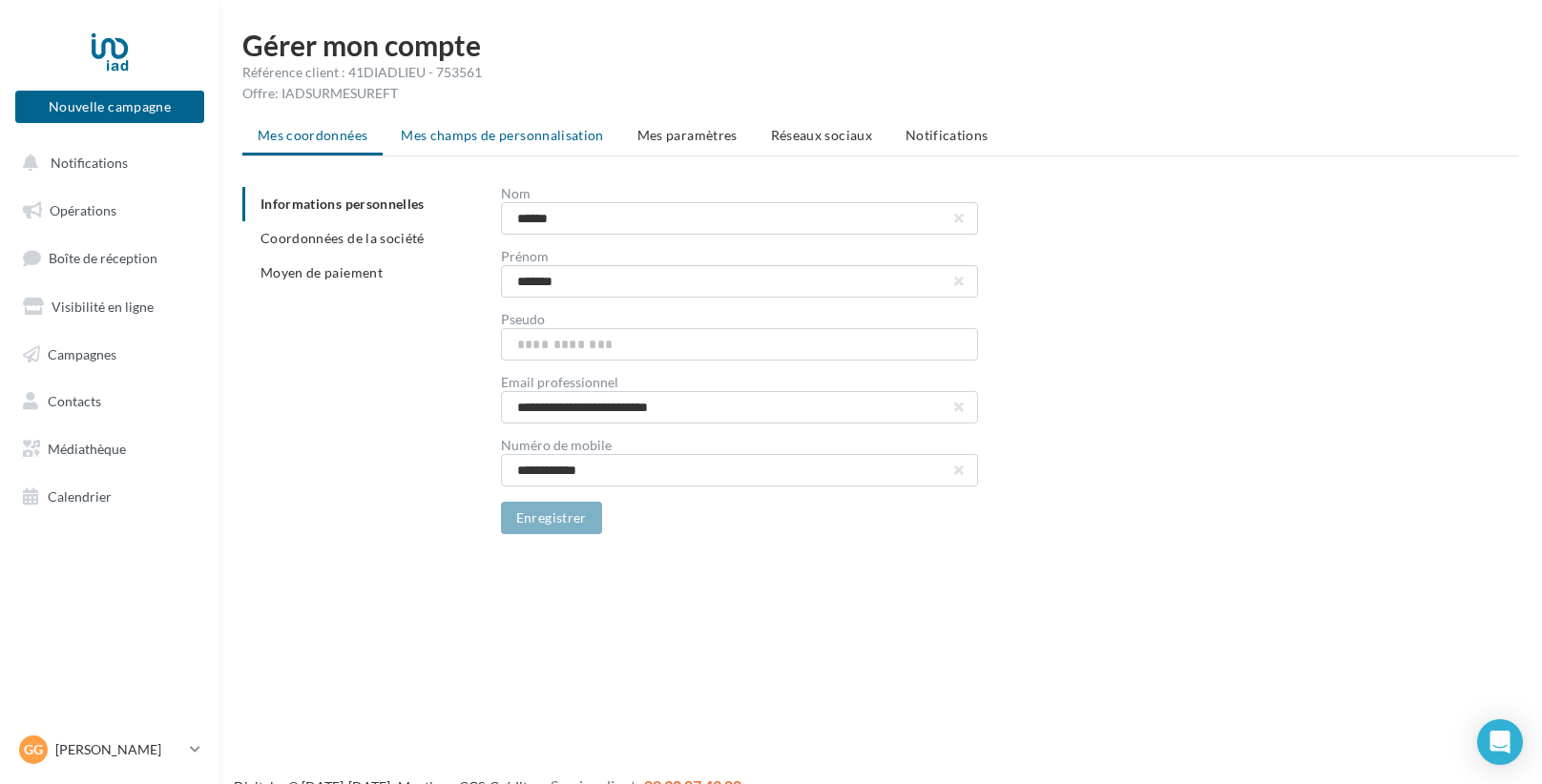
click at [563, 141] on span "Mes champs de personnalisation" at bounding box center [503, 134] width 203 height 16
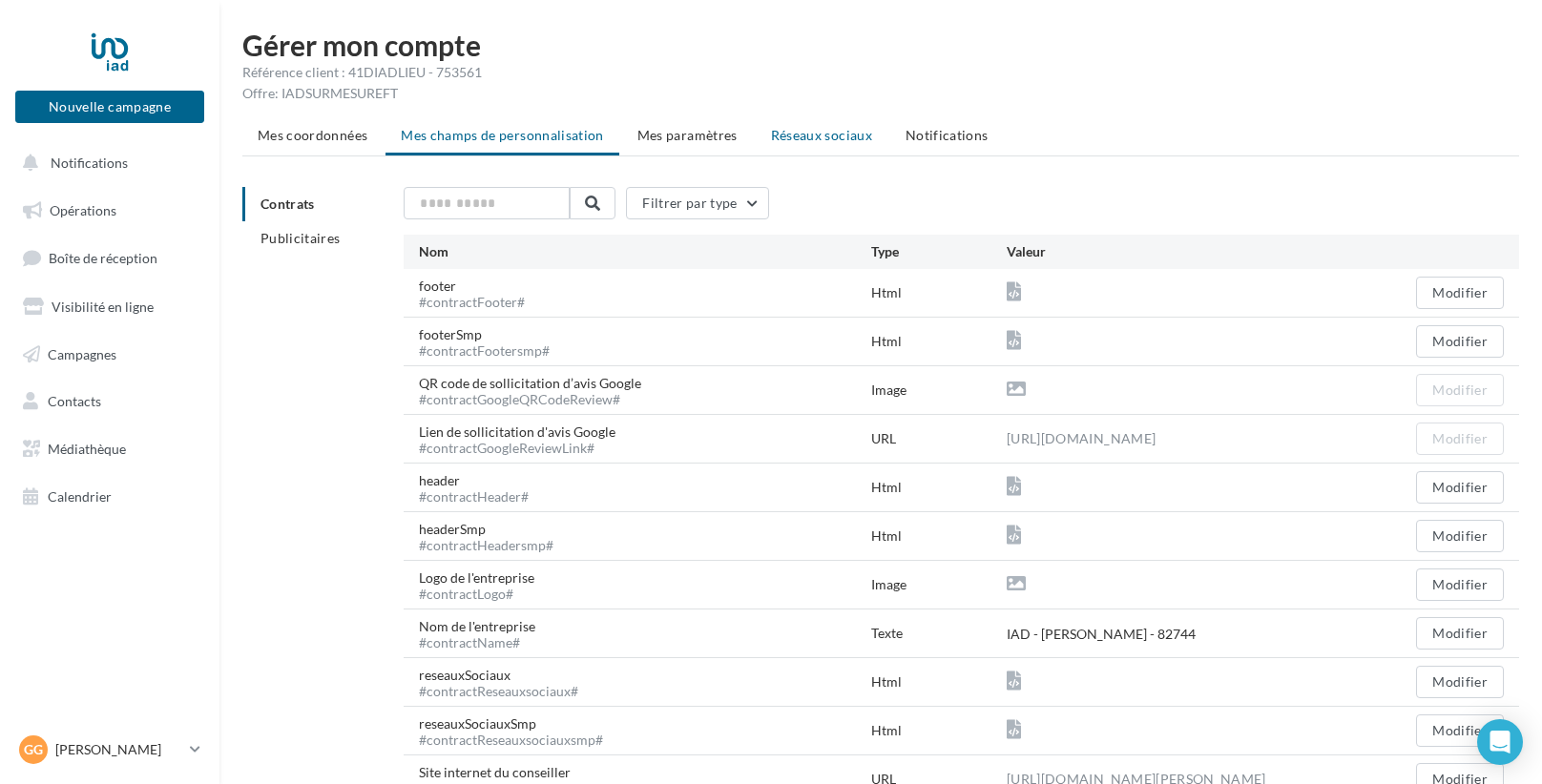
click at [807, 139] on span "Réseaux sociaux" at bounding box center [821, 134] width 102 height 16
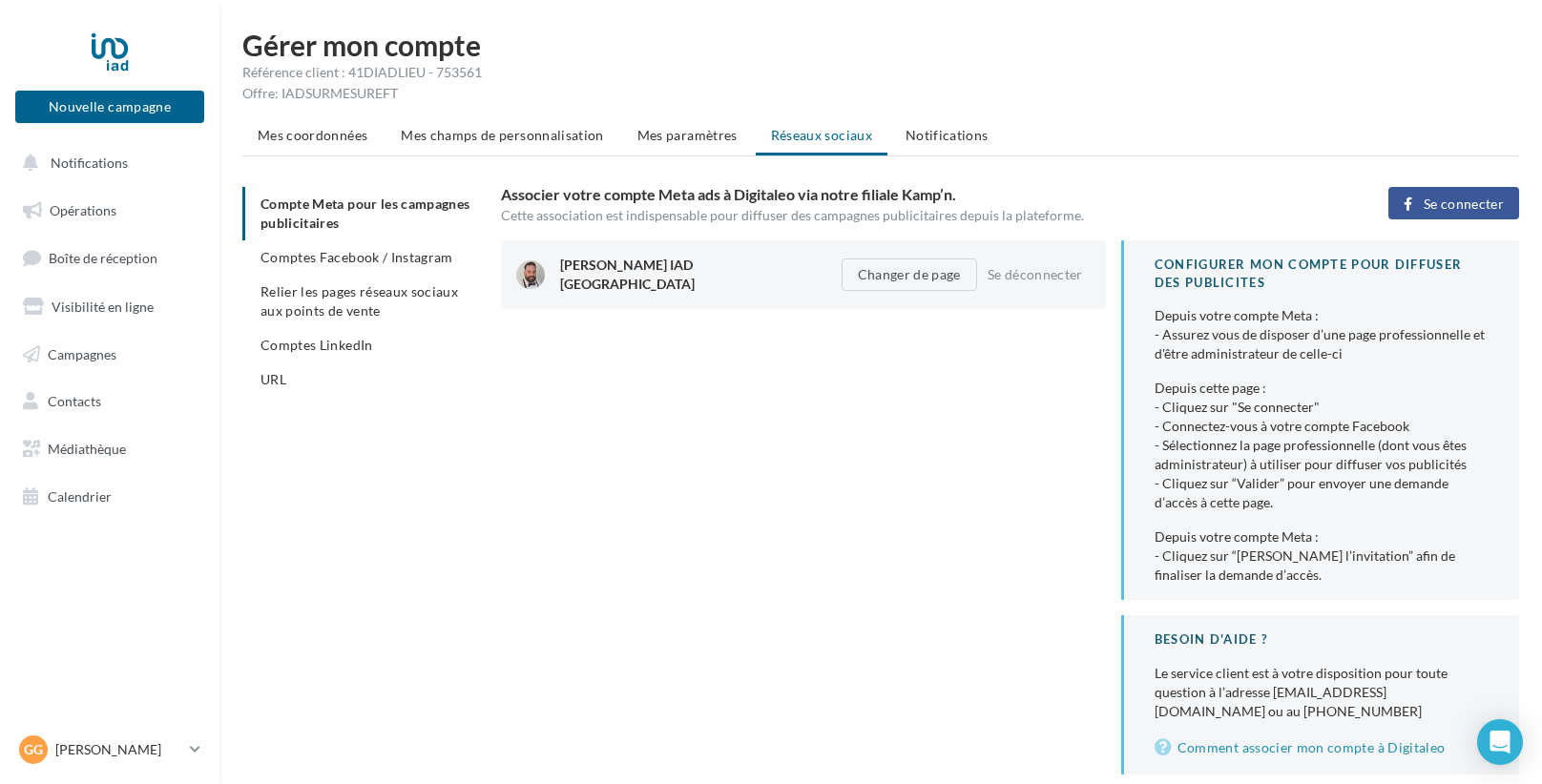
click at [1469, 198] on span "Se connecter" at bounding box center [1464, 204] width 80 height 15
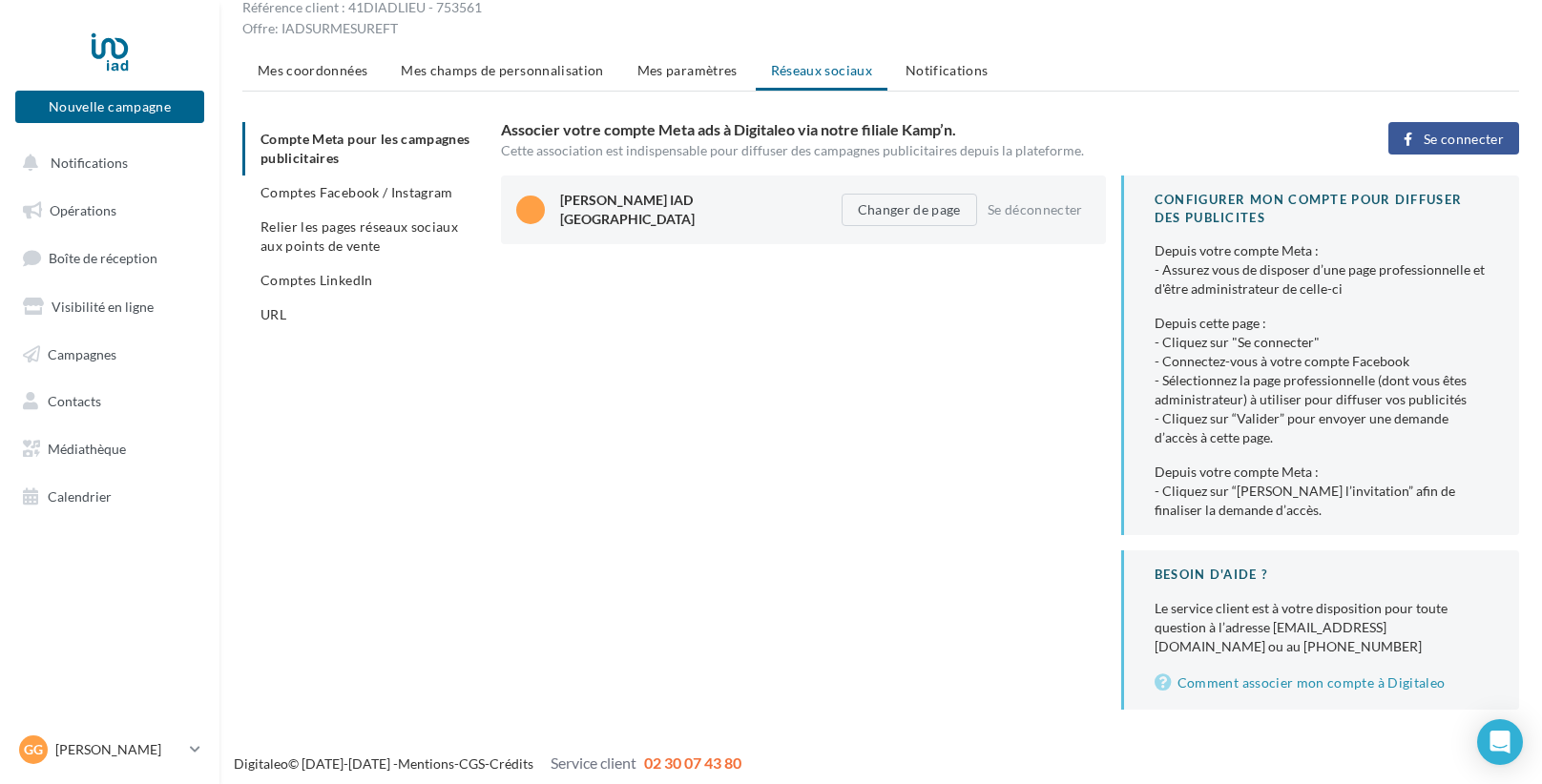
scroll to position [71, 0]
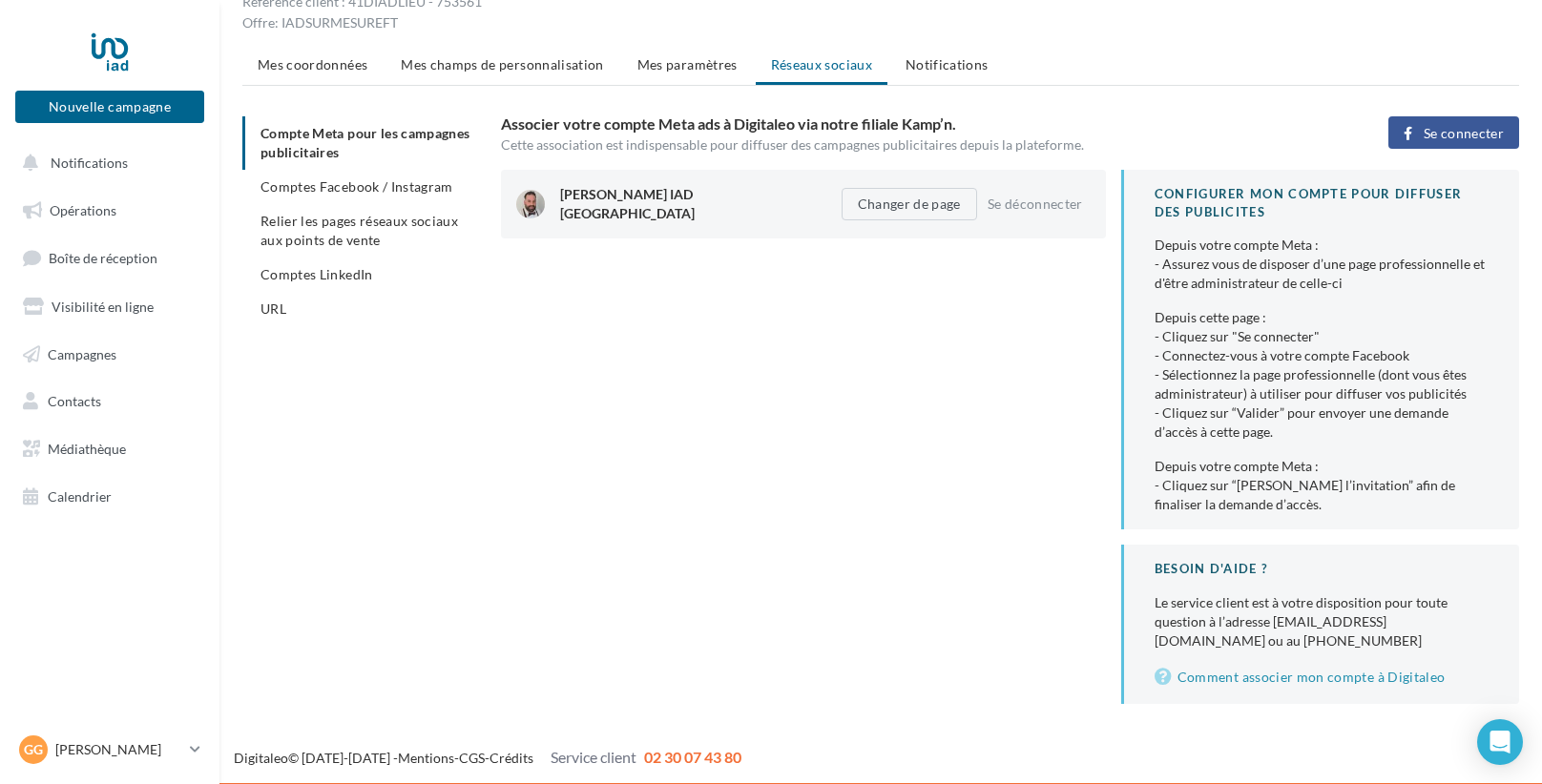
click at [648, 189] on div "[PERSON_NAME] IAD [GEOGRAPHIC_DATA]" at bounding box center [680, 203] width 240 height 38
click at [903, 197] on button "Changer de page" at bounding box center [909, 204] width 135 height 33
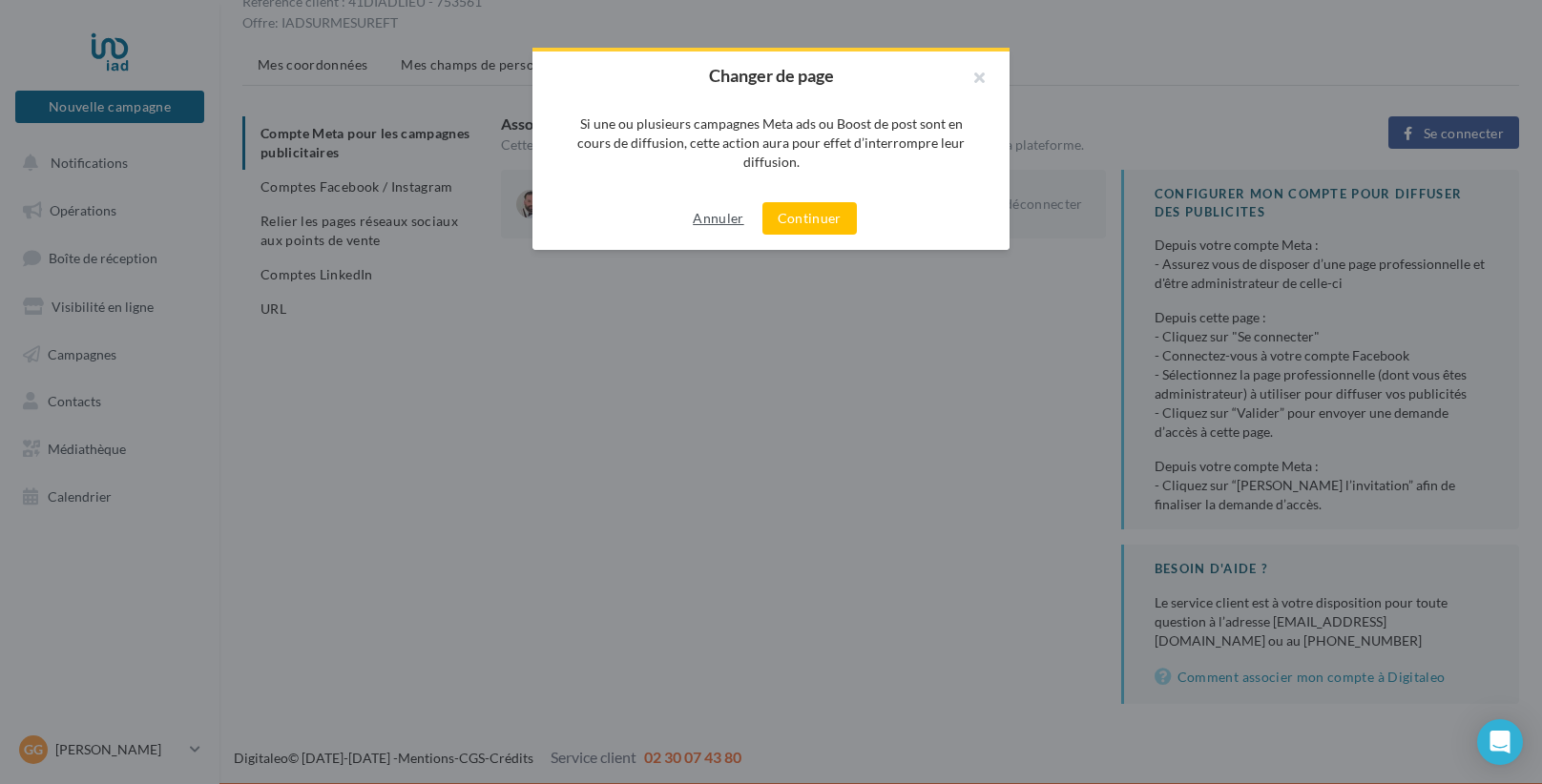
click at [715, 219] on button "Annuler" at bounding box center [718, 218] width 66 height 23
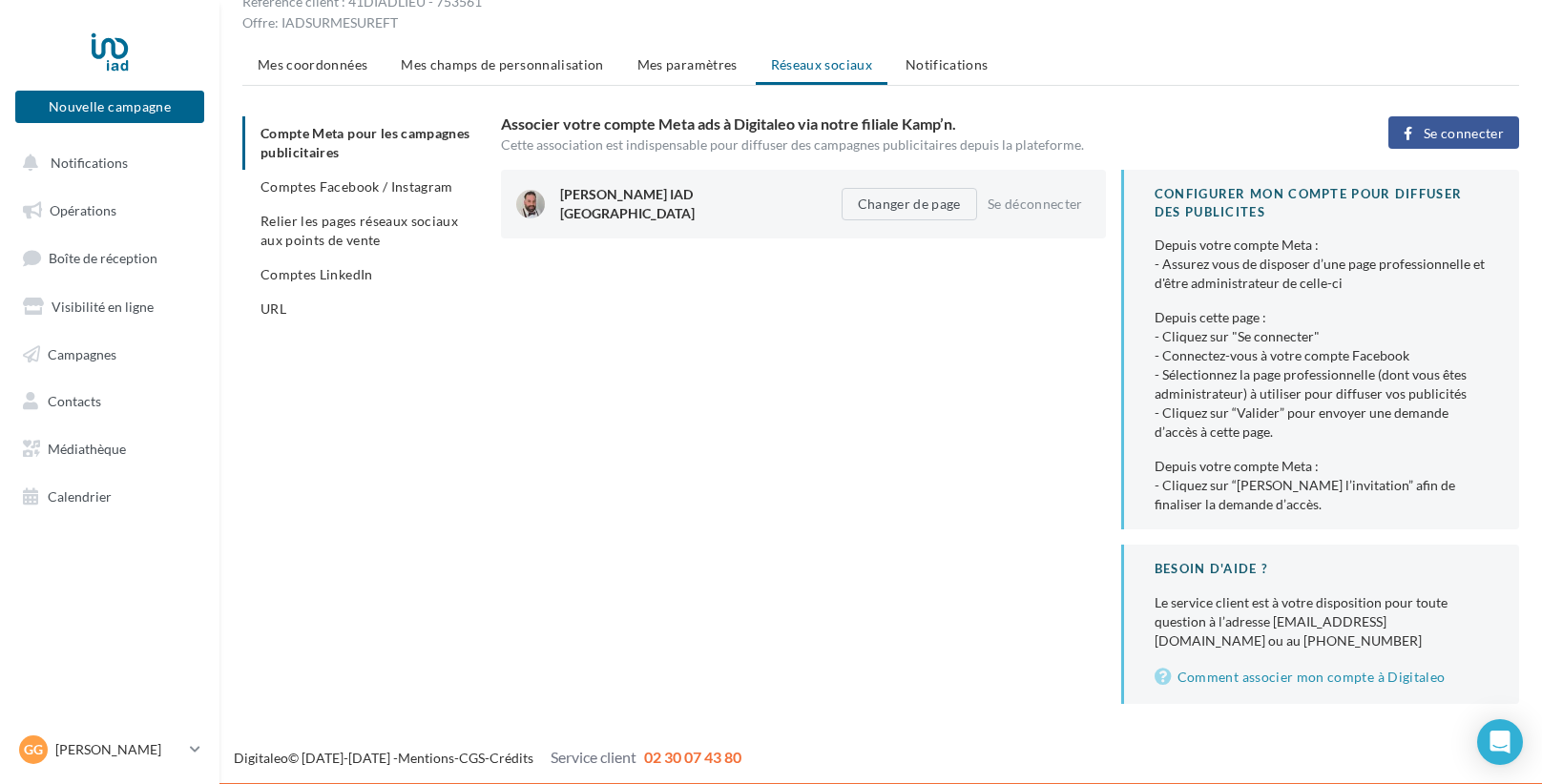
click at [694, 367] on div "[PERSON_NAME] IAD [GEOGRAPHIC_DATA] Changer de page Se déconnecter CONFIGURER M…" at bounding box center [1017, 437] width 1033 height 535
click at [411, 189] on span "Comptes Facebook / Instagram" at bounding box center [356, 187] width 192 height 16
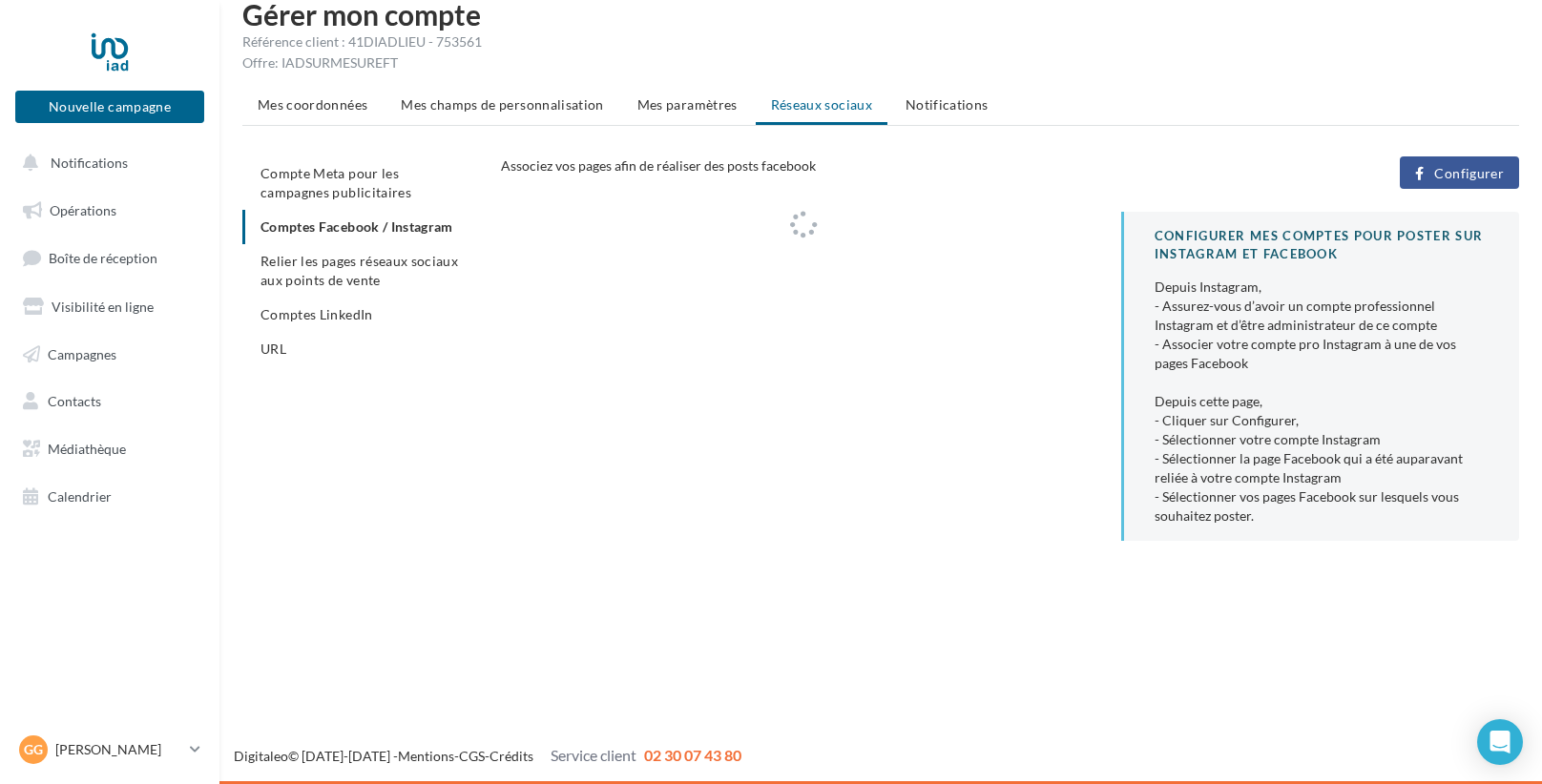
scroll to position [30, 0]
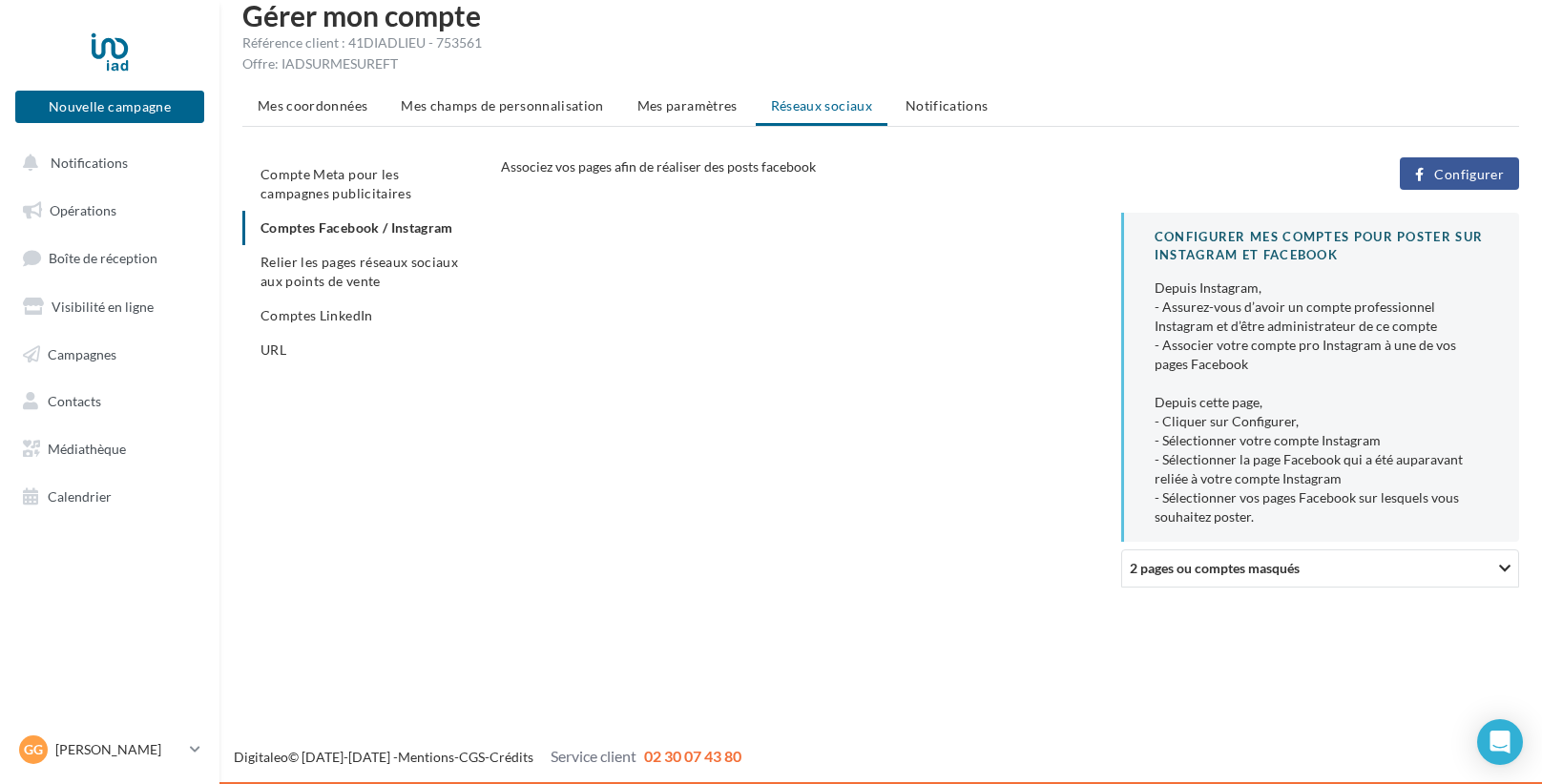
click at [1471, 177] on span "Configurer" at bounding box center [1469, 175] width 70 height 15
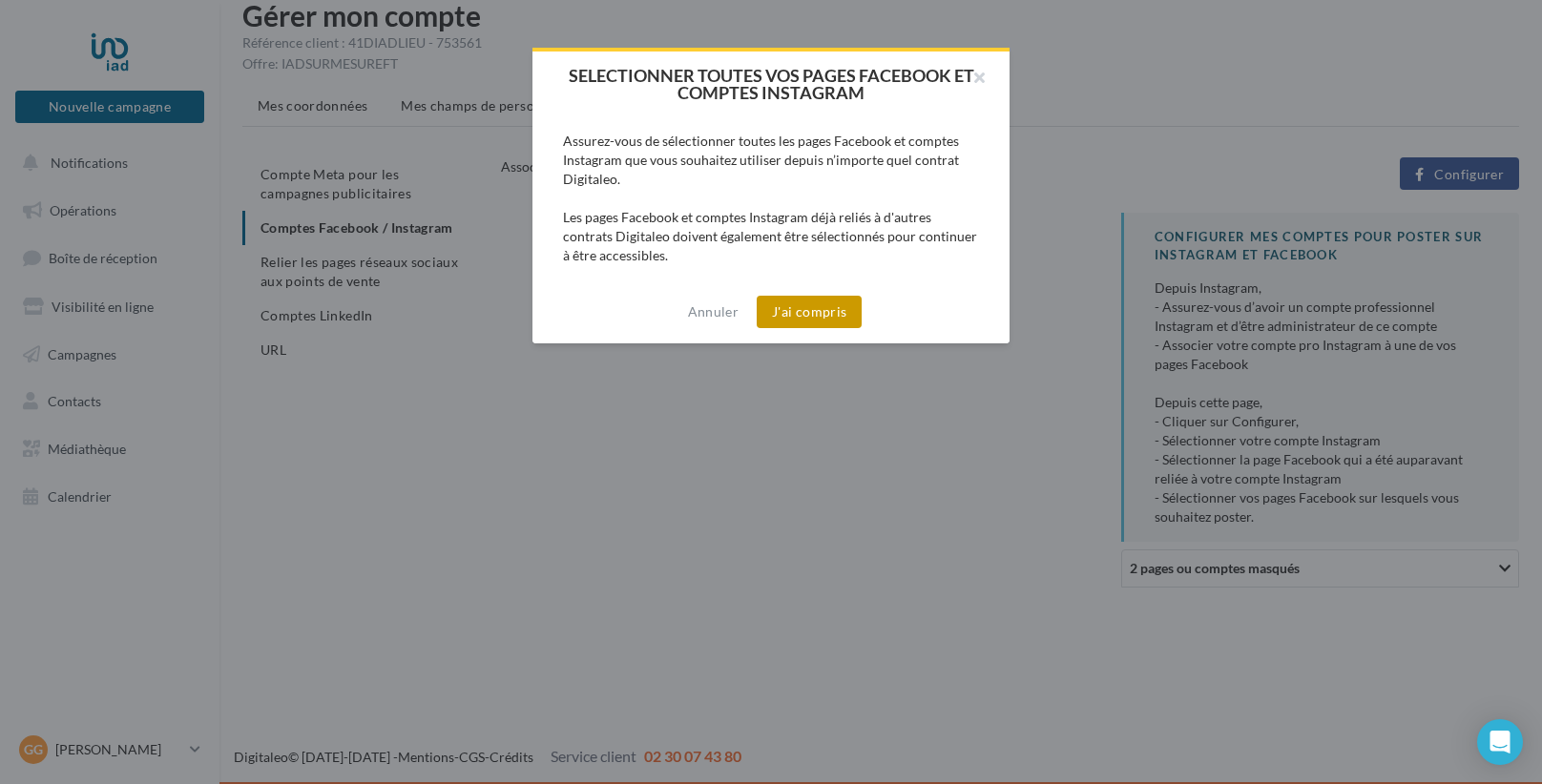
click at [794, 296] on button "J'ai compris" at bounding box center [809, 312] width 105 height 33
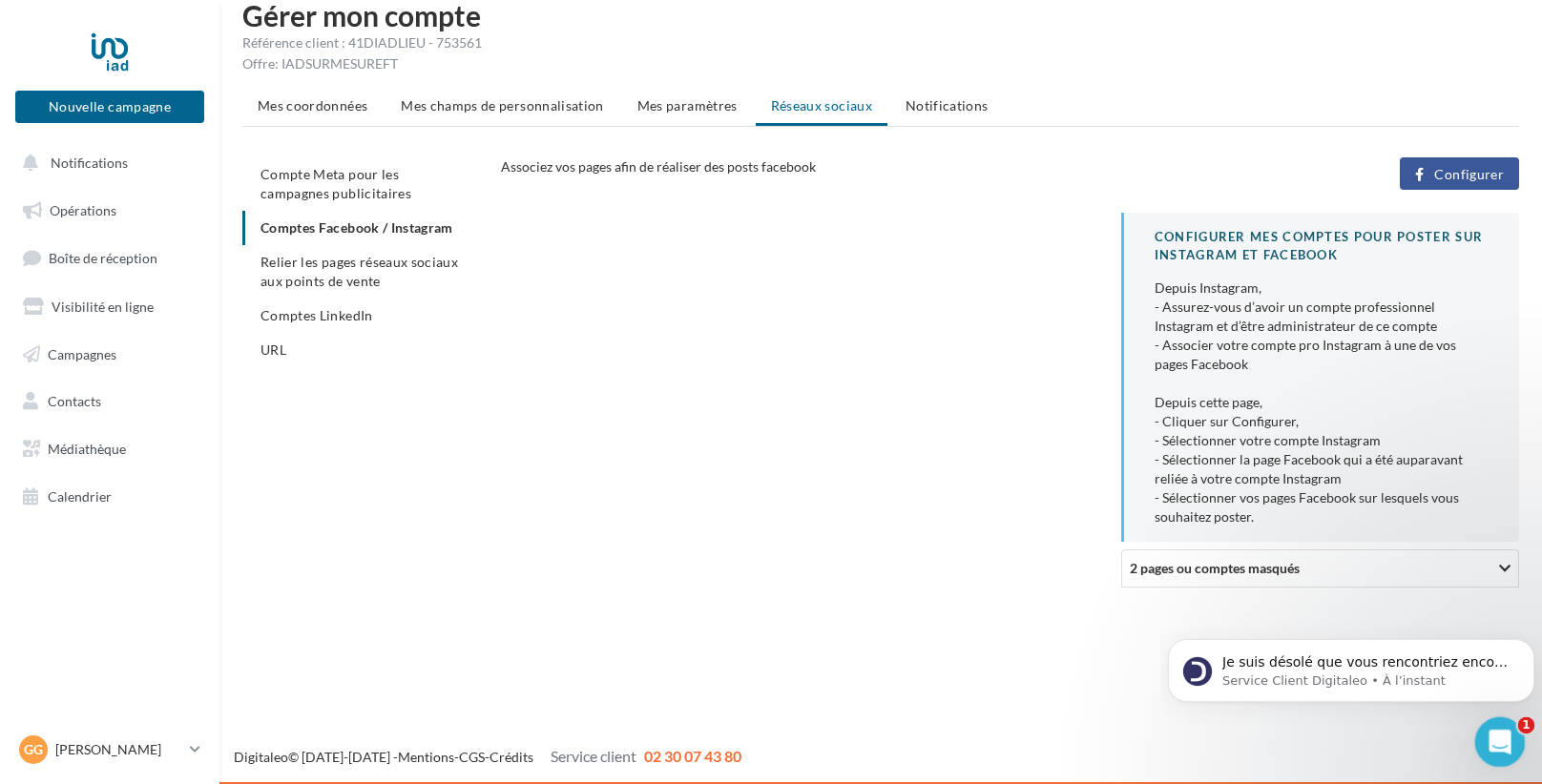
click at [1514, 744] on div "Ouvrir le Messenger Intercom" at bounding box center [1497, 739] width 63 height 63
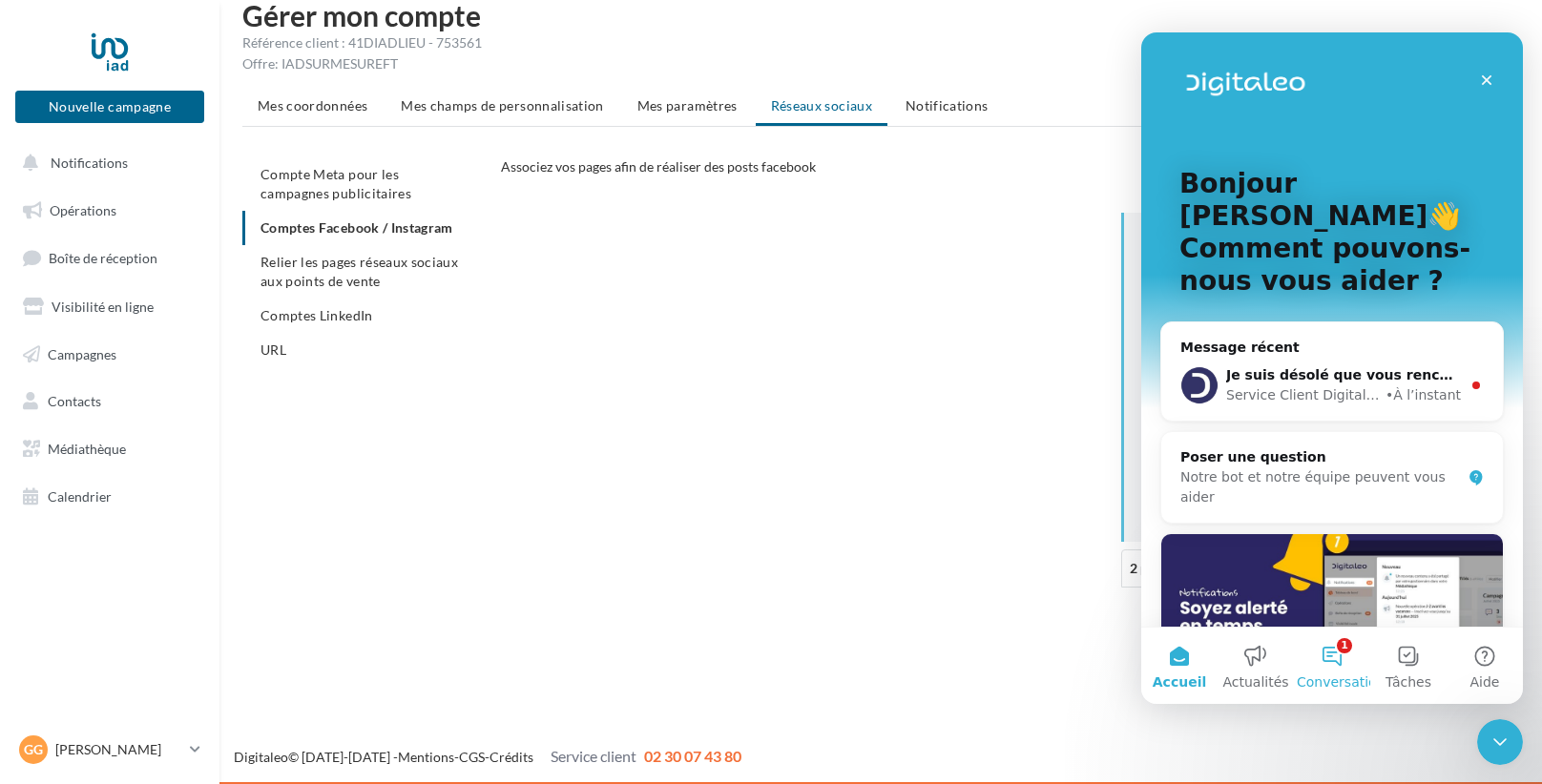
click at [1331, 654] on button "1 Conversations" at bounding box center [1331, 665] width 76 height 76
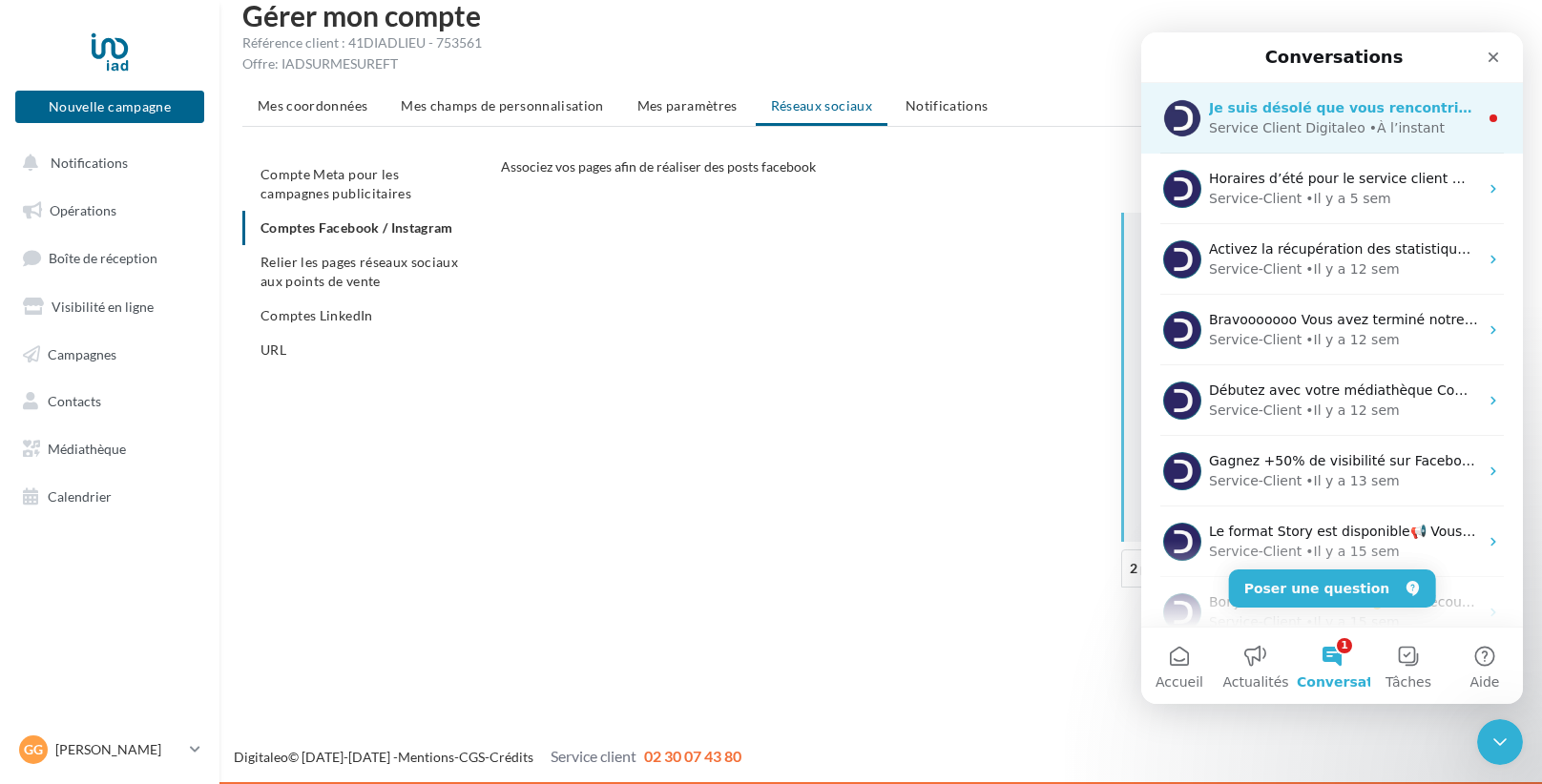
click at [1273, 135] on div "Service Client Digitaleo" at bounding box center [1287, 128] width 157 height 20
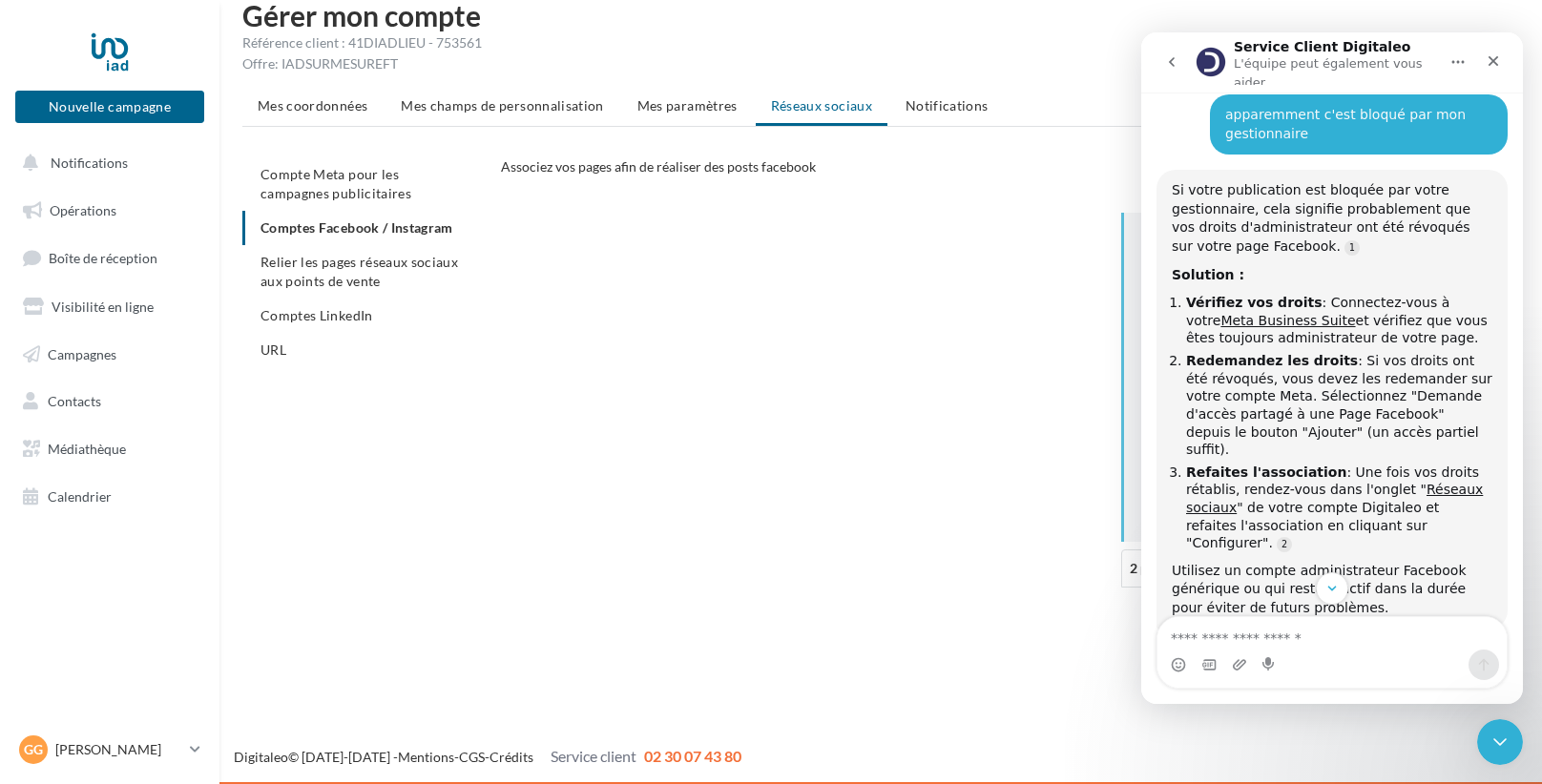
scroll to position [1894, 0]
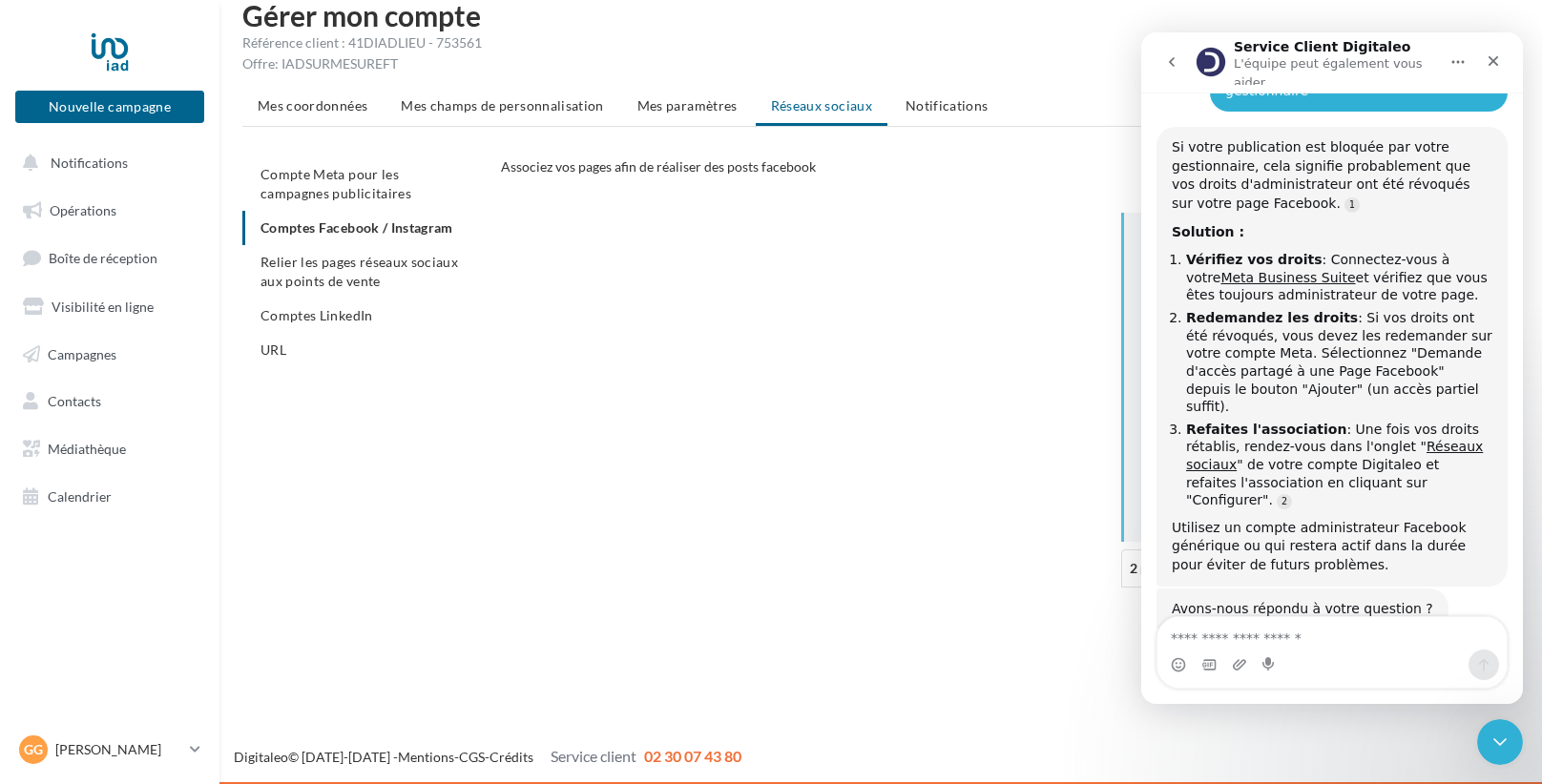
click at [894, 454] on div "CONFIGURER MES COMPTES POUR POSTER sur instagram et facebook Depuis Instagram, …" at bounding box center [1017, 408] width 1033 height 391
click at [411, 179] on span "Compte Meta pour les campagnes publicitaires" at bounding box center [335, 184] width 151 height 36
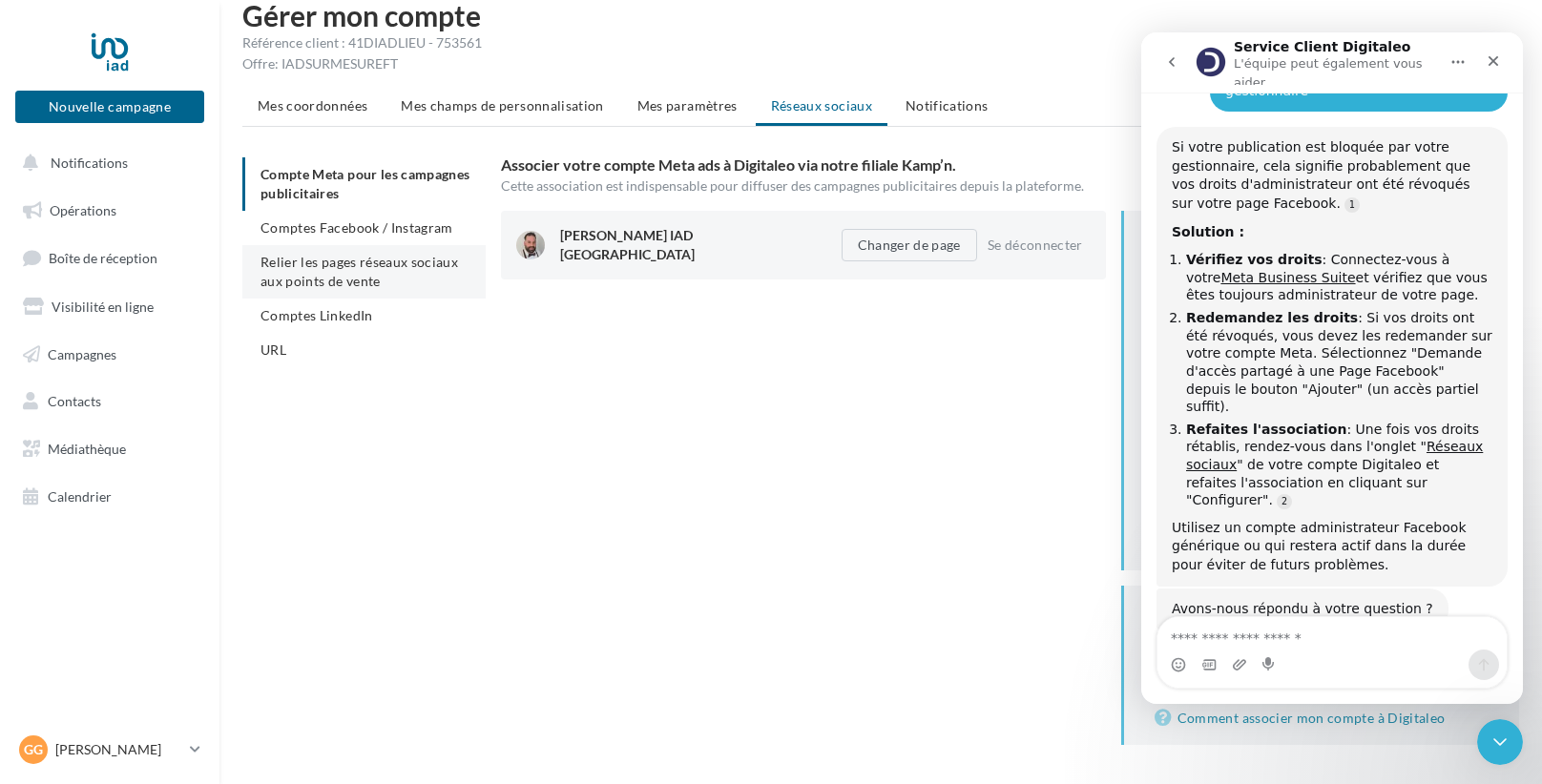
click at [407, 267] on span "Relier les pages réseaux sociaux aux points de vente" at bounding box center [359, 272] width 197 height 36
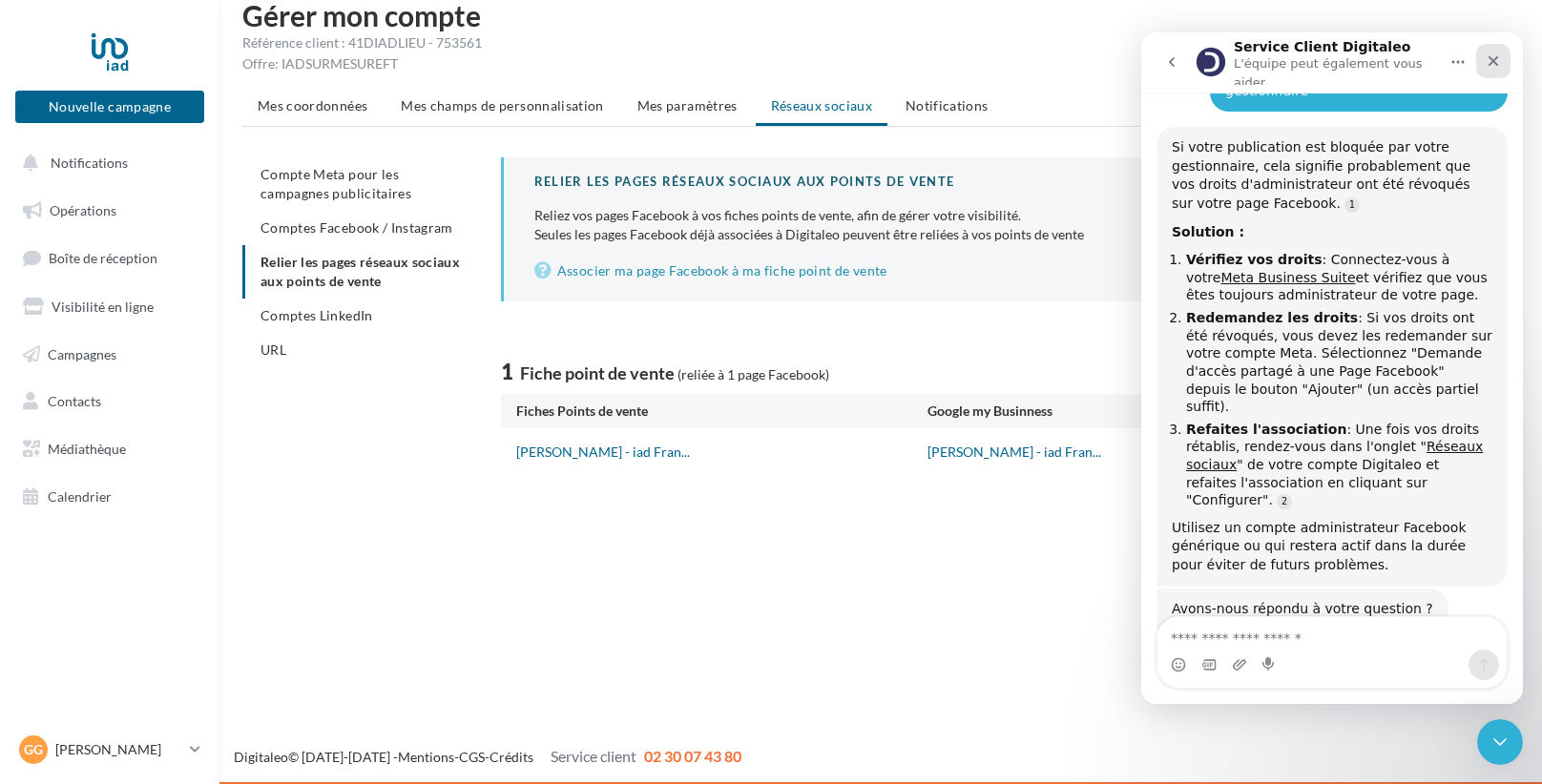
click at [1496, 59] on icon "Fermer" at bounding box center [1494, 61] width 15 height 15
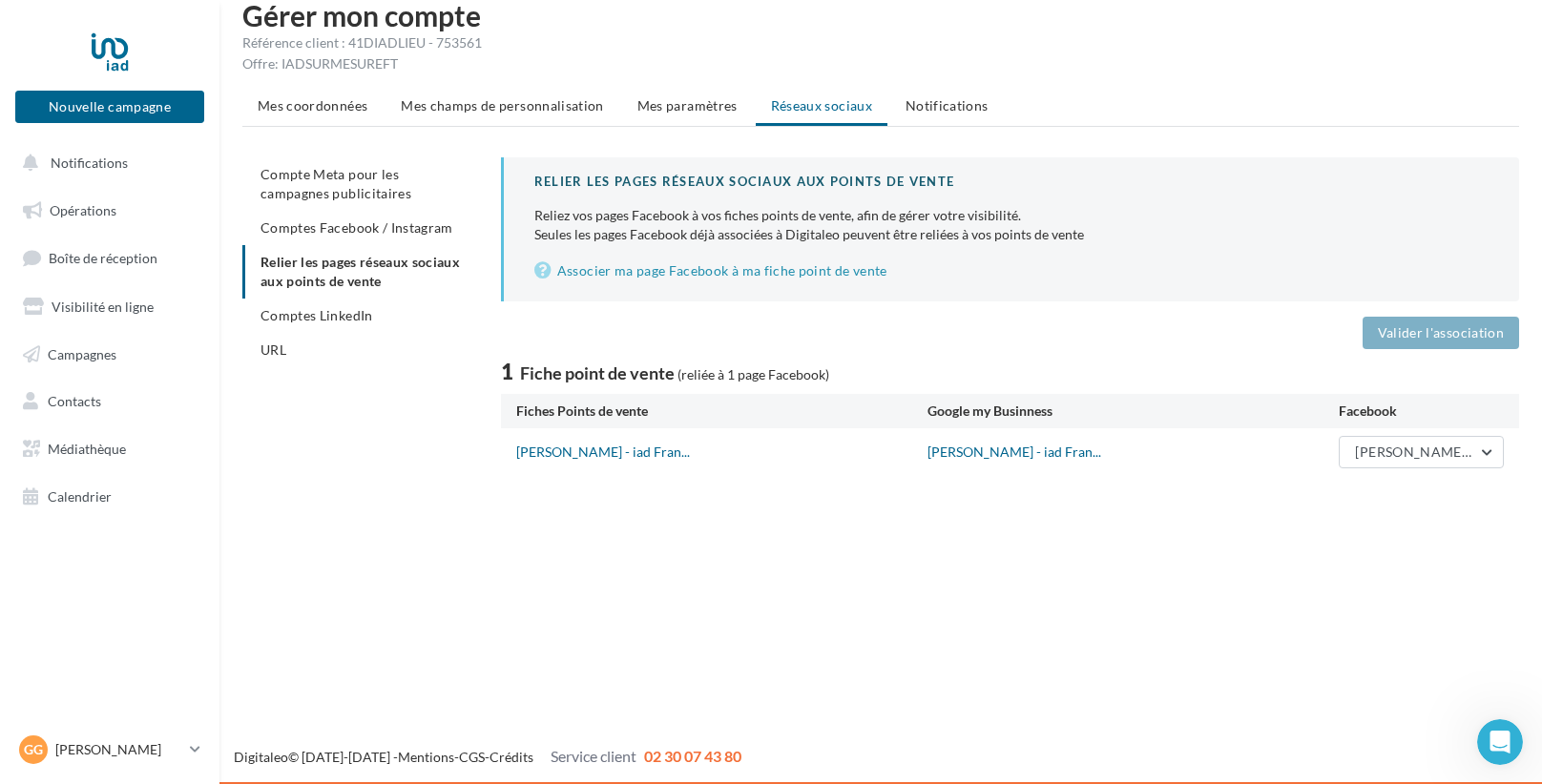
scroll to position [1894, 0]
click at [1482, 444] on span "[PERSON_NAME] IAD [GEOGRAPHIC_DATA]" at bounding box center [1496, 451] width 283 height 16
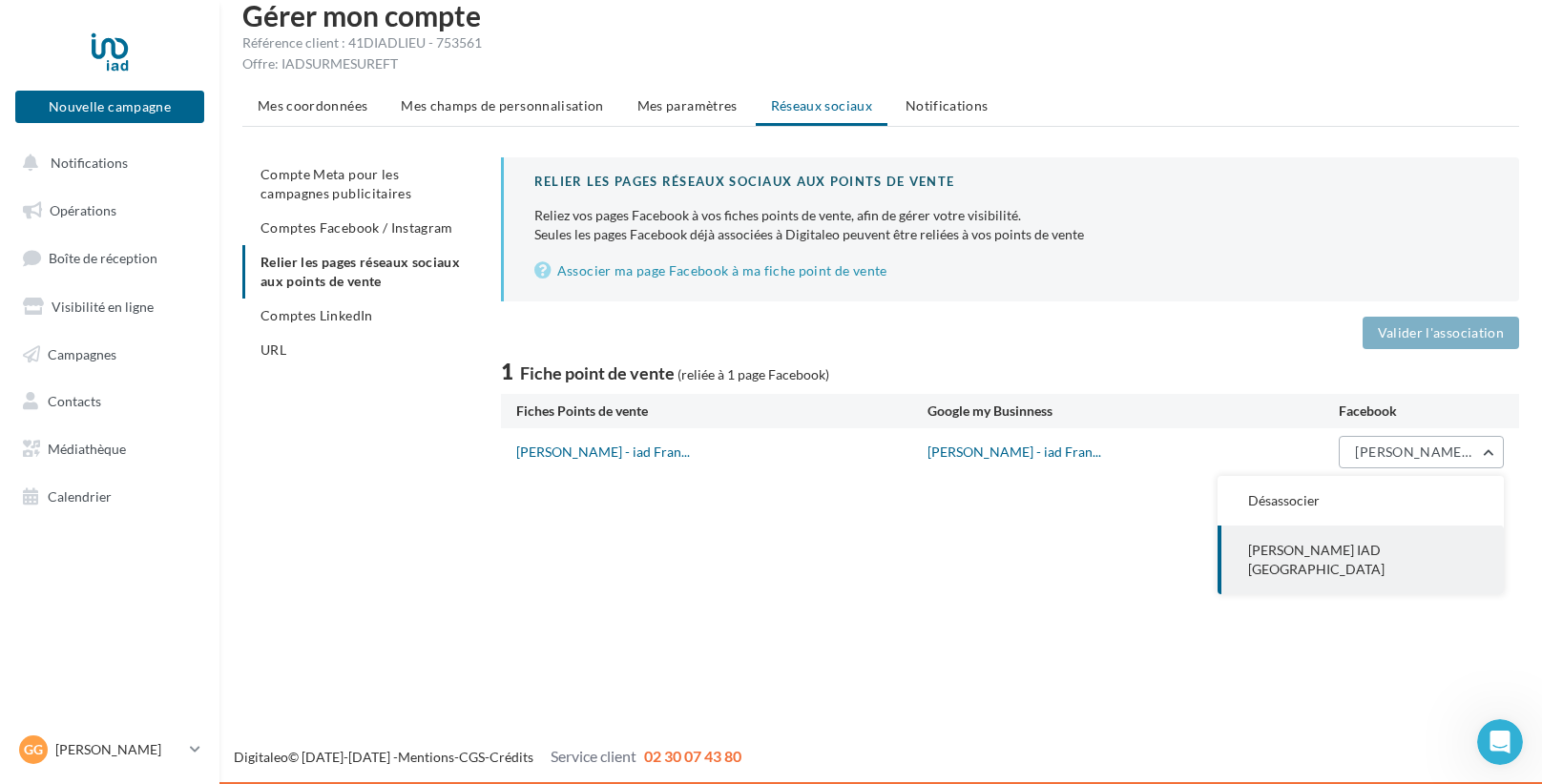
click at [1487, 450] on button "[PERSON_NAME] IAD [GEOGRAPHIC_DATA]" at bounding box center [1421, 452] width 165 height 33
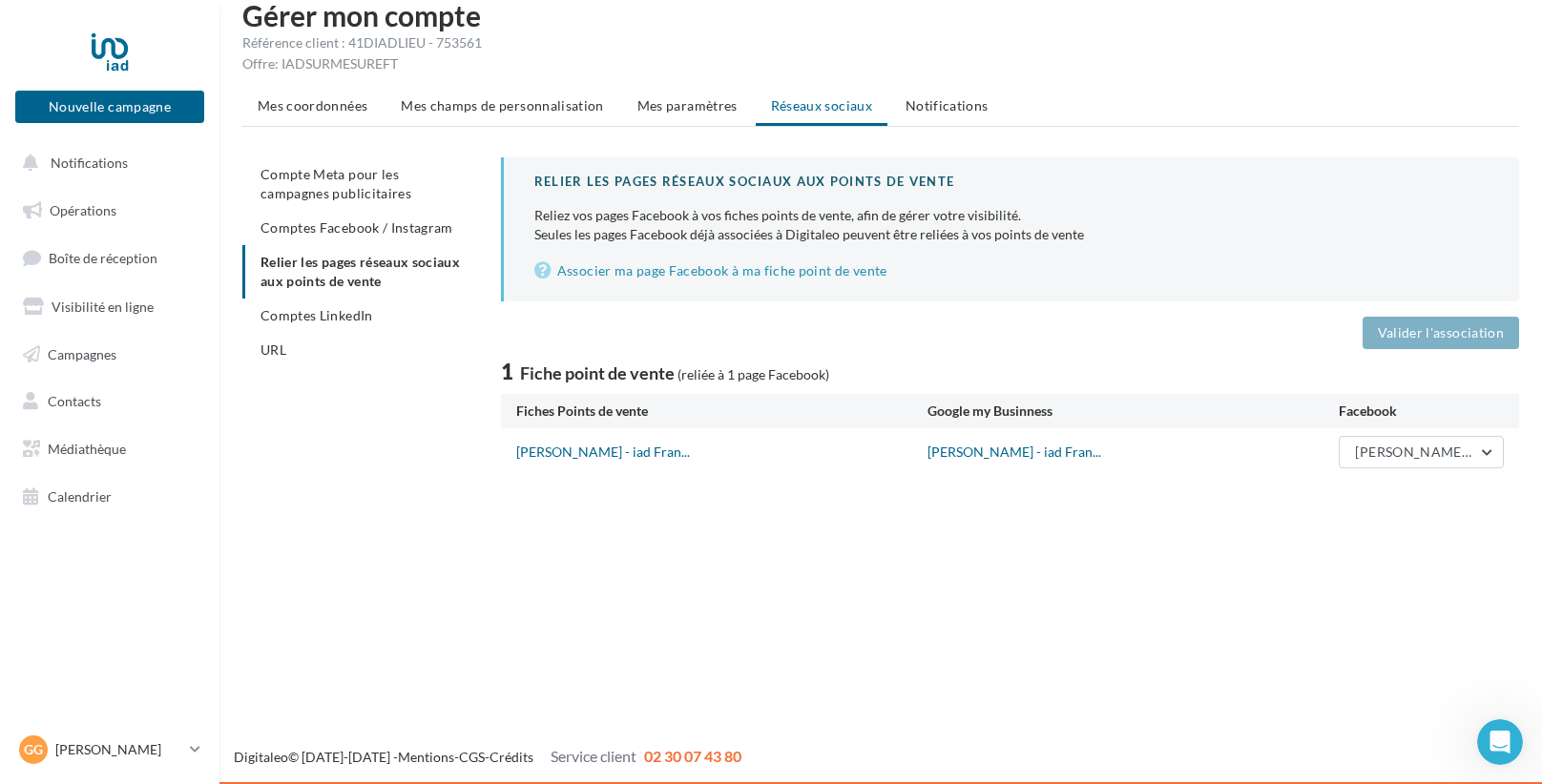
click at [790, 510] on div "Nouvelle campagne Nouvelle campagne Notifications Opérations Boîte de réception…" at bounding box center [771, 392] width 1542 height 784
click at [723, 539] on div "Nouvelle campagne Nouvelle campagne Notifications Opérations Boîte de réception…" at bounding box center [771, 392] width 1542 height 784
click at [188, 754] on link "Gg [PERSON_NAME] [PERSON_NAME][EMAIL_ADDRESS][DOMAIN_NAME]" at bounding box center [109, 750] width 189 height 37
click at [690, 652] on div "Nouvelle campagne Nouvelle campagne Notifications Opérations Boîte de réception…" at bounding box center [771, 392] width 1542 height 784
click at [75, 748] on p "[PERSON_NAME]" at bounding box center [118, 750] width 127 height 19
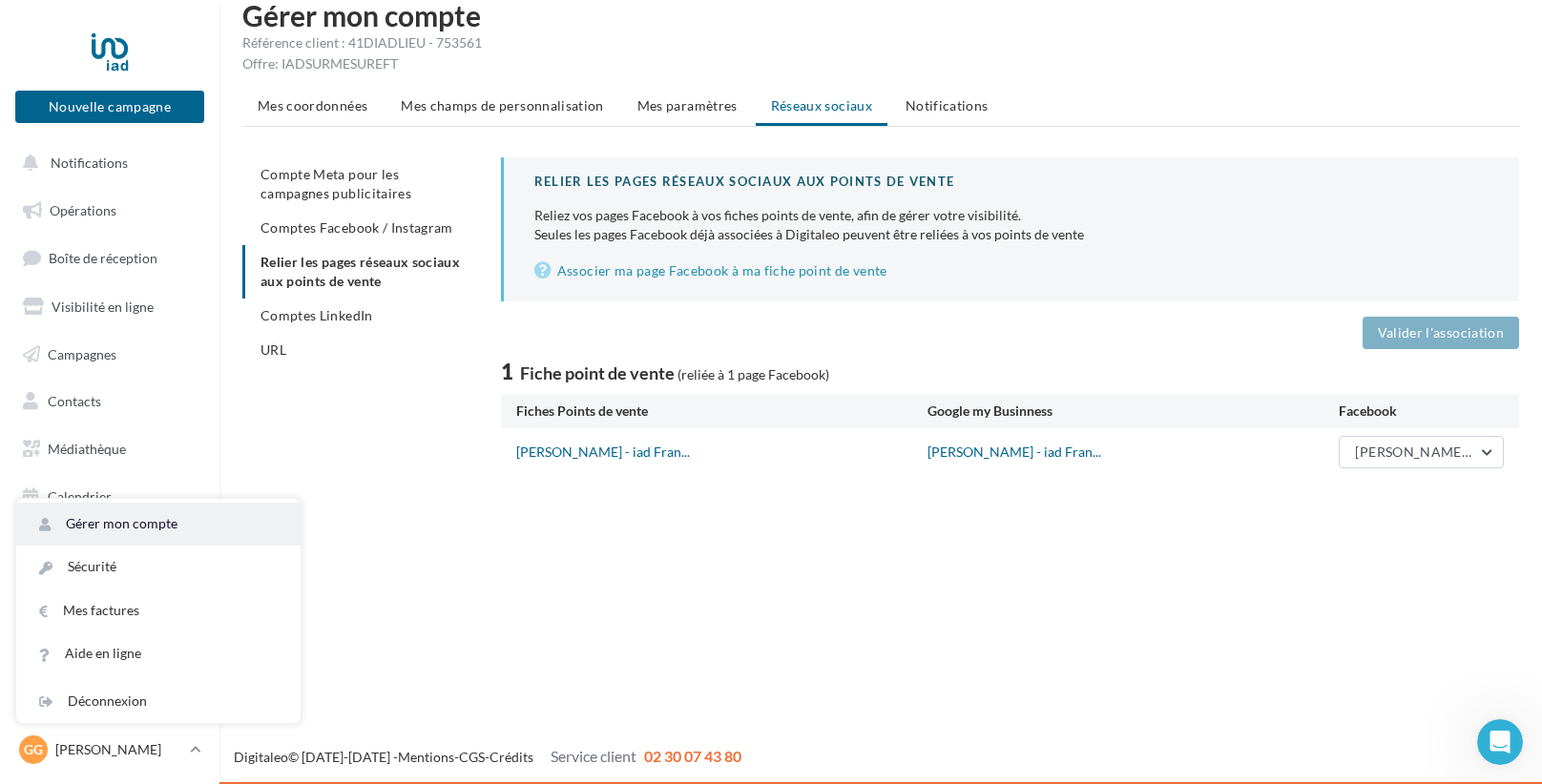
click at [140, 537] on link "Gérer mon compte" at bounding box center [159, 524] width 284 height 43
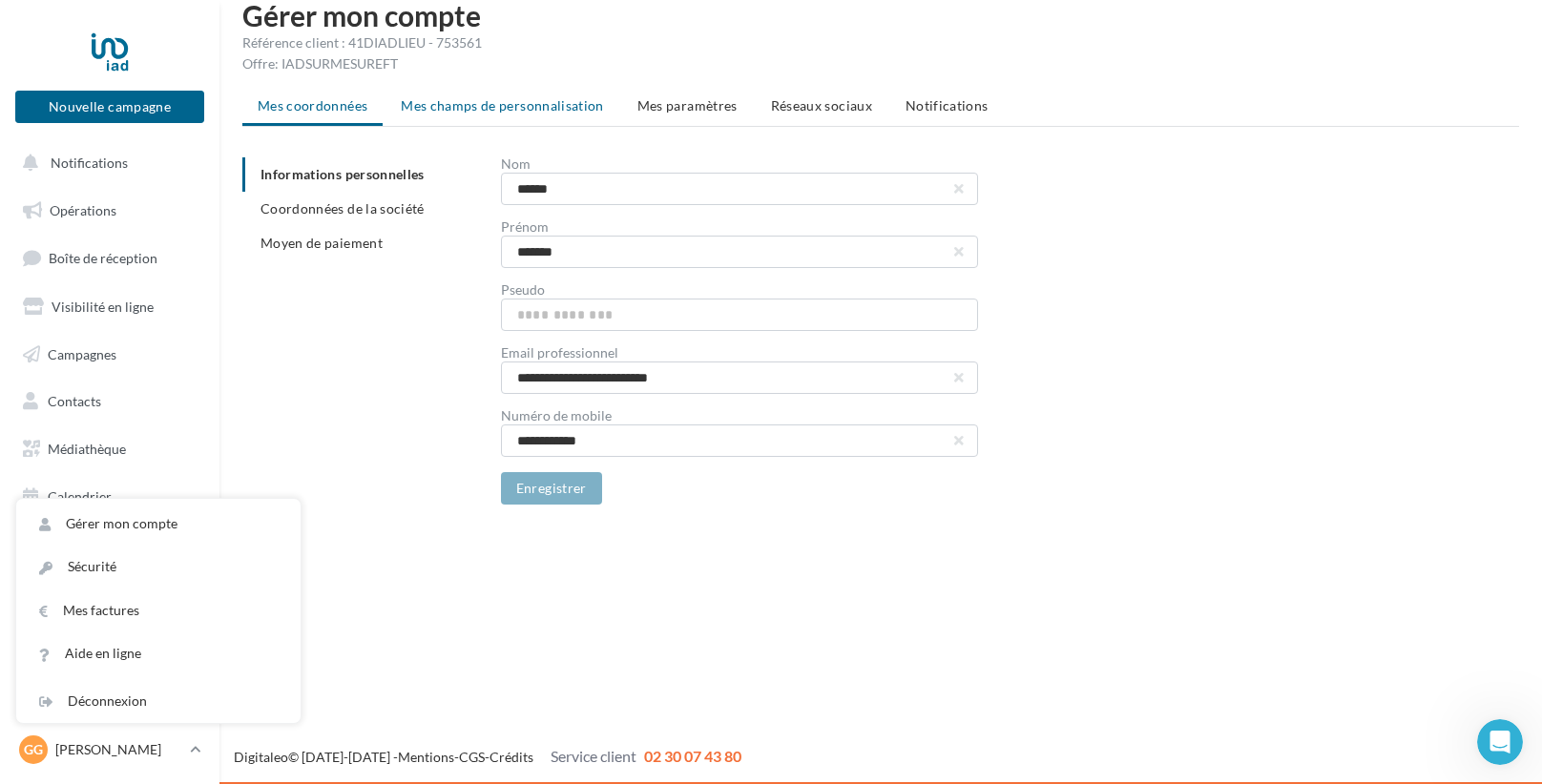
click at [439, 99] on span "Mes champs de personnalisation" at bounding box center [503, 105] width 203 height 16
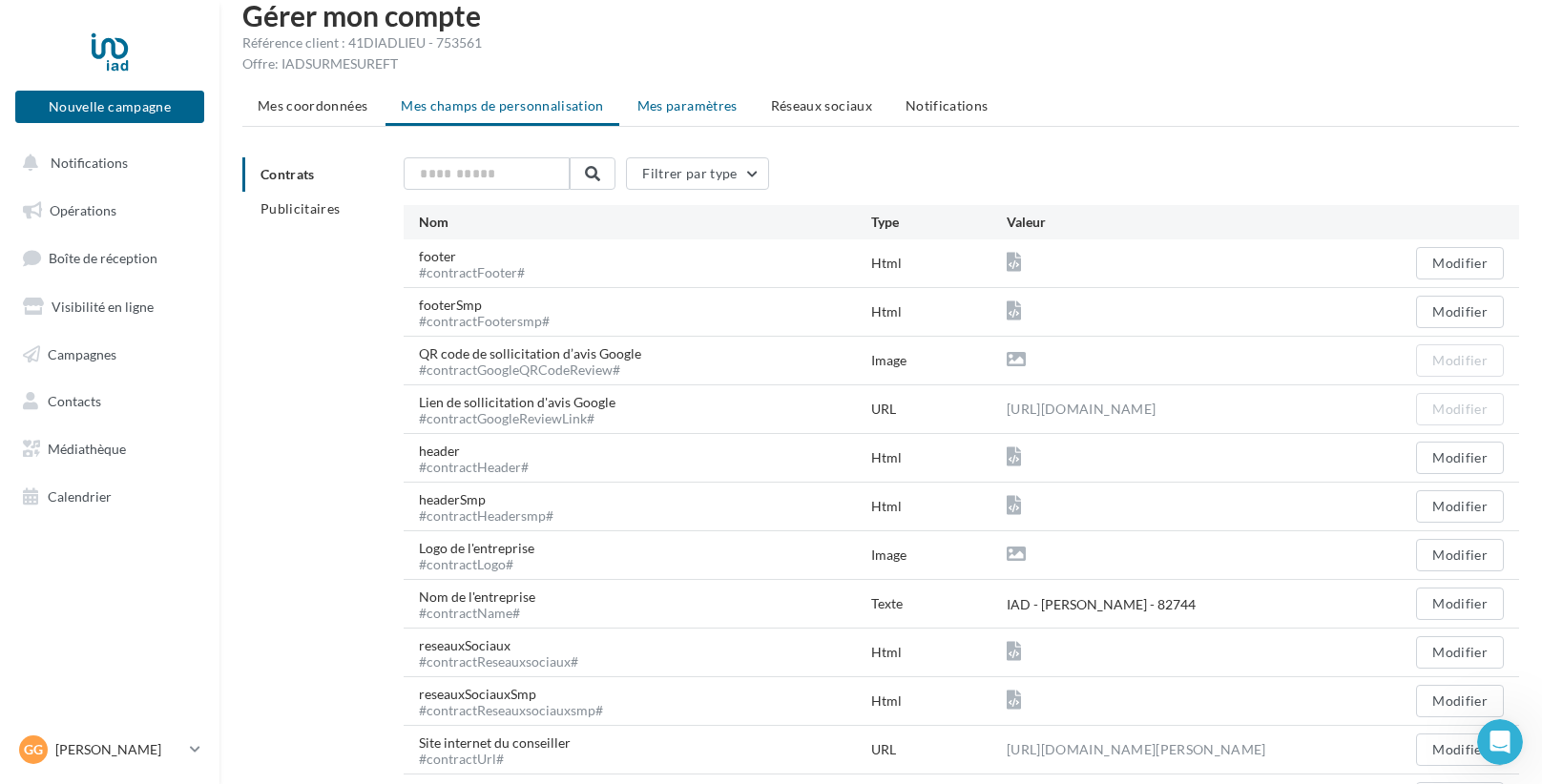
click at [666, 103] on span "Mes paramètres" at bounding box center [687, 105] width 101 height 16
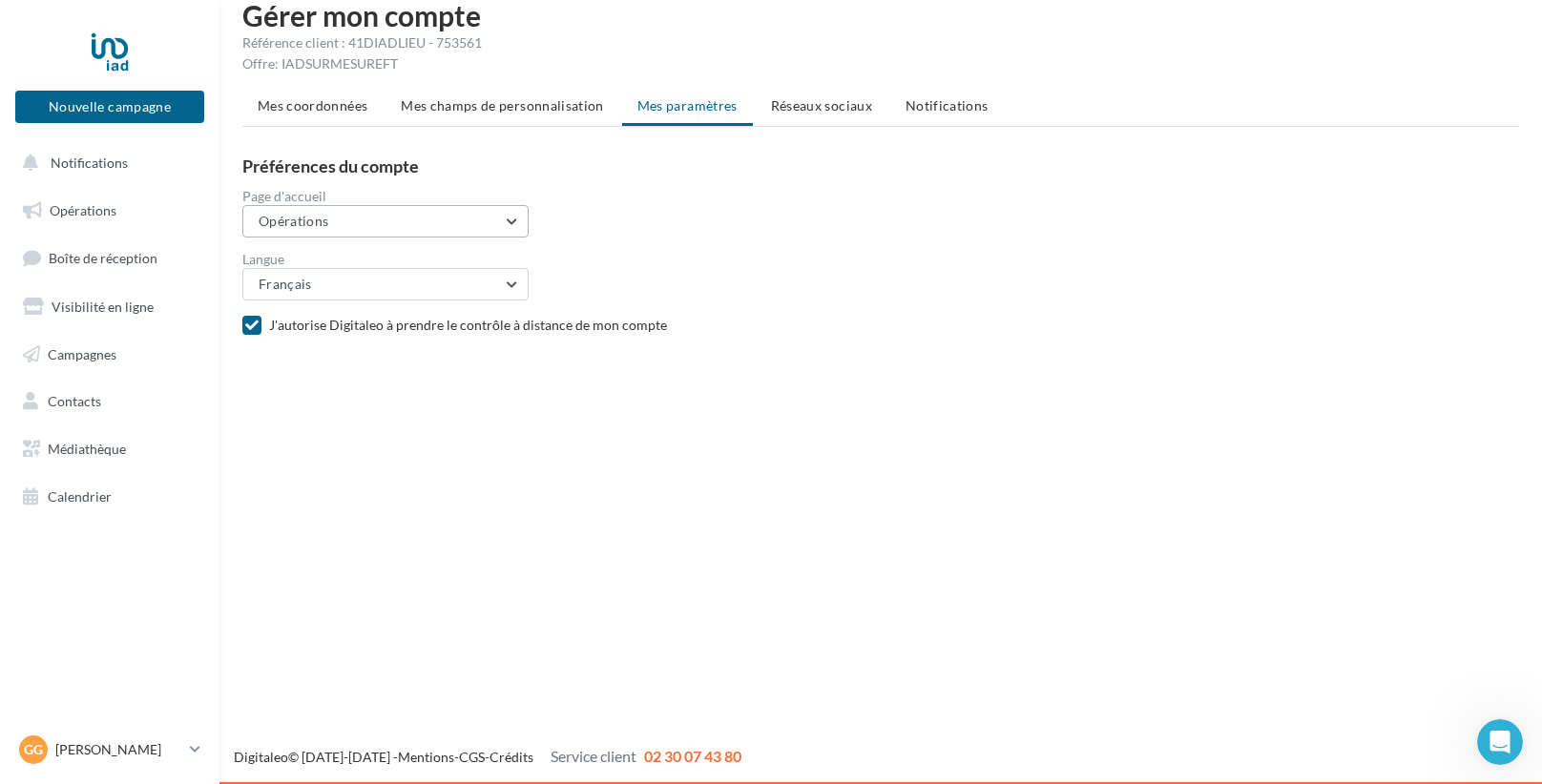
click at [515, 225] on button "Opérations" at bounding box center [386, 221] width 286 height 33
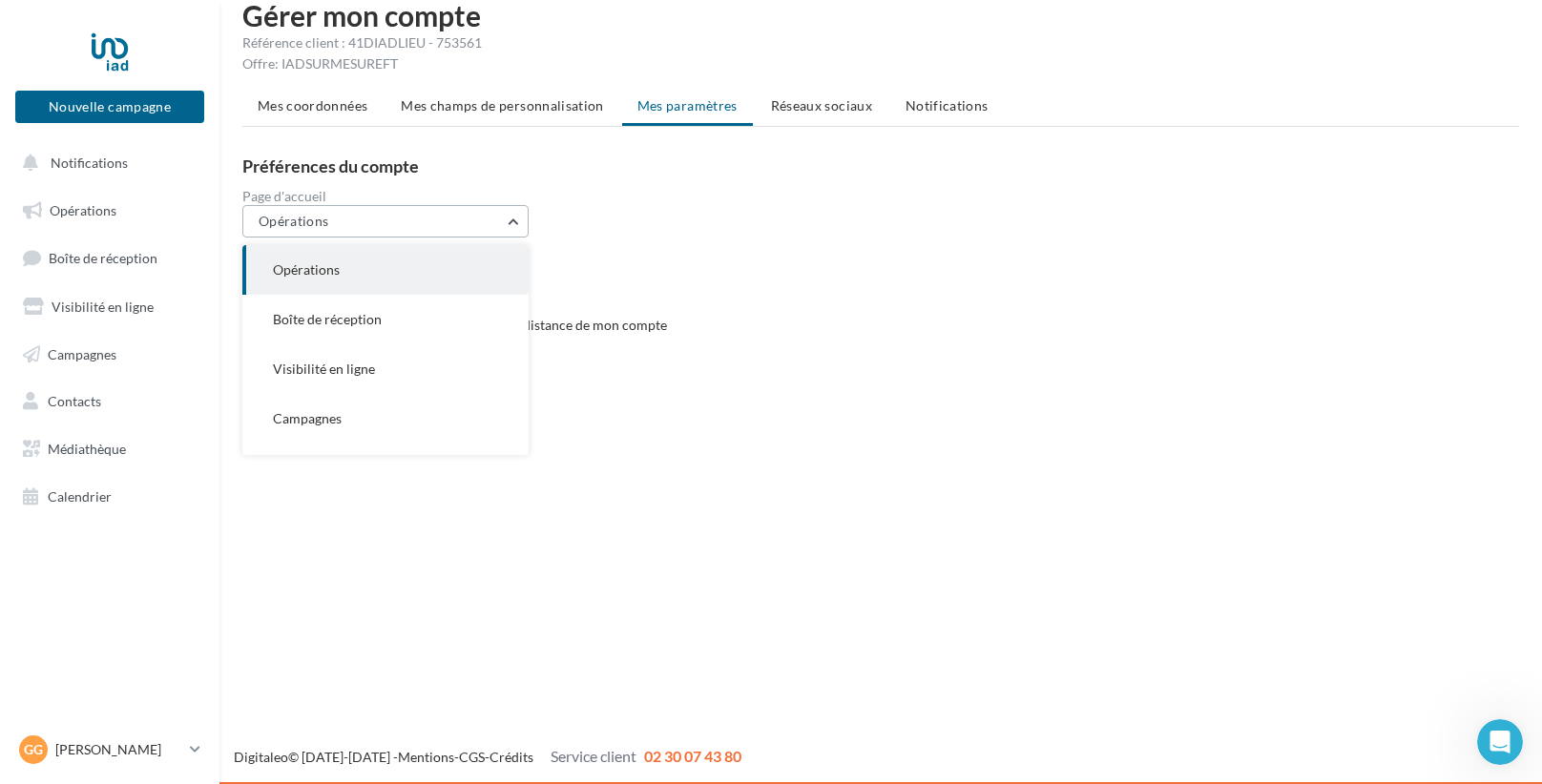
click at [515, 225] on button "Opérations" at bounding box center [386, 221] width 286 height 33
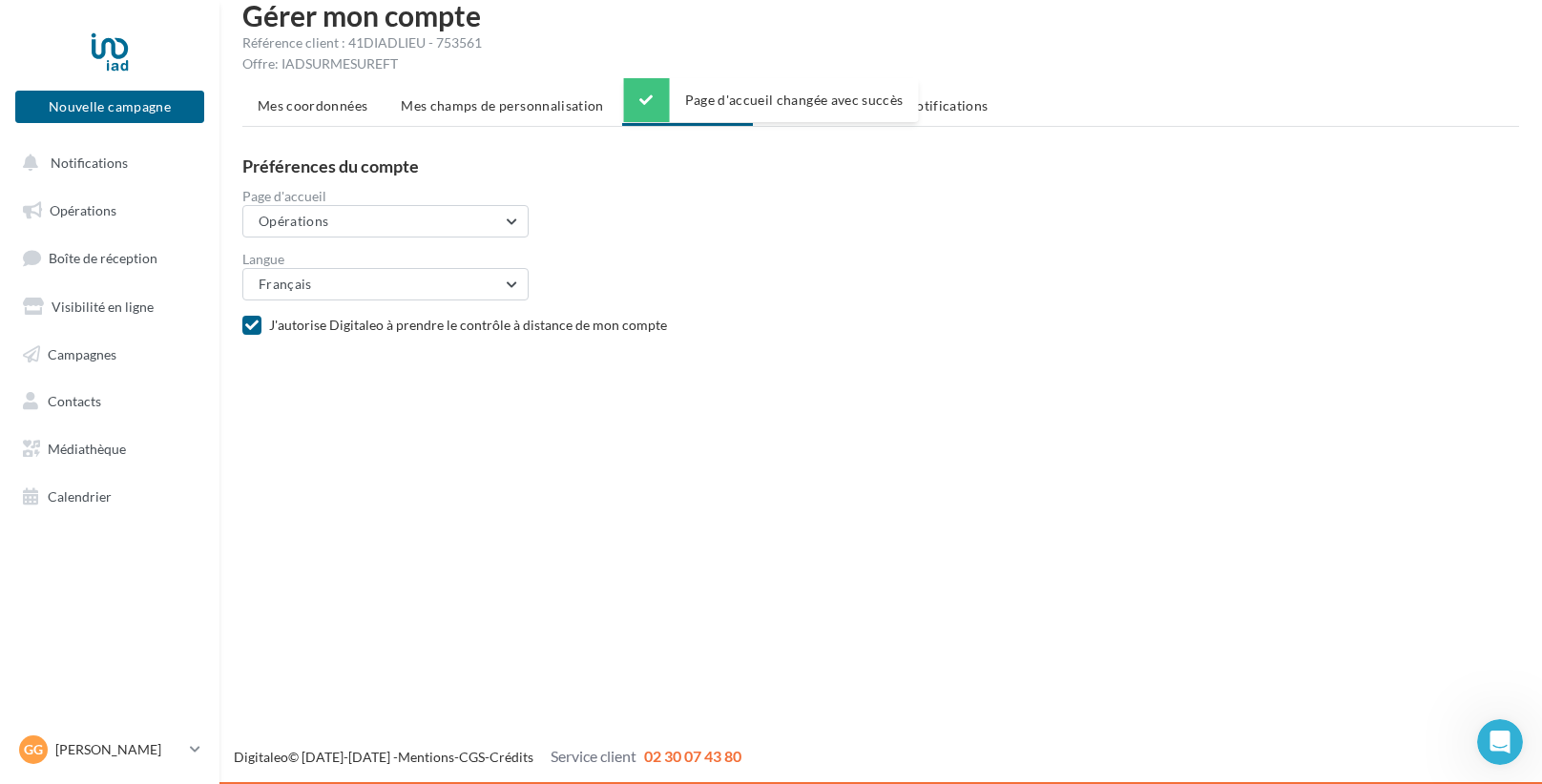
drag, startPoint x: 790, startPoint y: 247, endPoint x: 814, endPoint y: 247, distance: 24.0
click at [796, 247] on form "Langue Français Français Espagnol ([GEOGRAPHIC_DATA]) Espagnol ([GEOGRAPHIC_DAT…" at bounding box center [888, 269] width 1292 height 63
click at [826, 127] on div "Mes coordonnées Mes champs de personnalisation Mes paramètres Réseaux sociaux N…" at bounding box center [881, 215] width 1277 height 251
click at [834, 117] on li "Réseaux sociaux" at bounding box center [822, 106] width 131 height 35
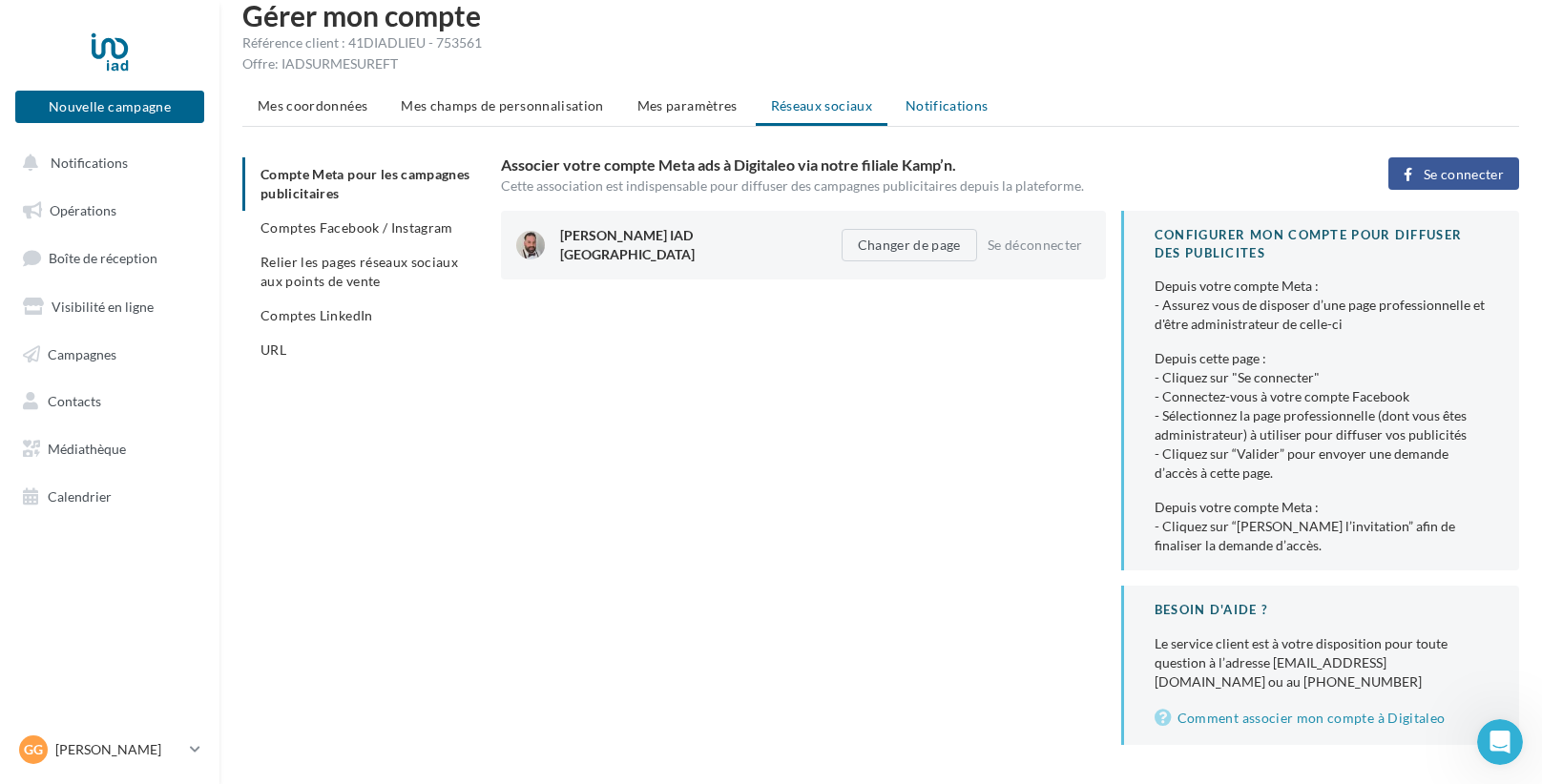
click at [920, 104] on span "Notifications" at bounding box center [947, 105] width 83 height 16
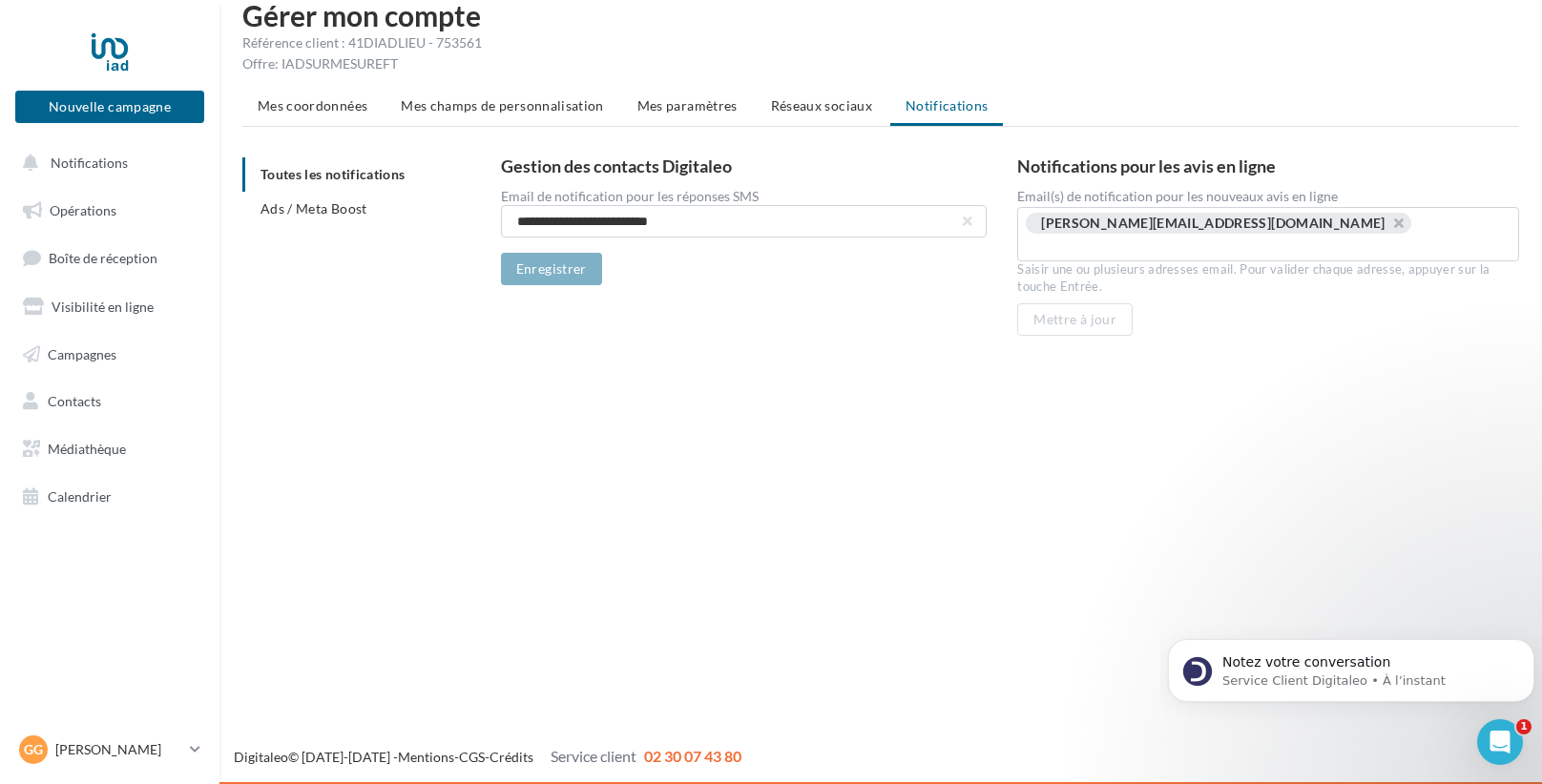
scroll to position [2064, 0]
click at [1532, 752] on div "Digitaleo © [DATE]-[DATE] - Mentions - CGS - Crédits Service client 02 30 07 43…" at bounding box center [881, 757] width 1323 height 22
click at [1504, 737] on icon "Ouvrir le Messenger Intercom" at bounding box center [1498, 740] width 32 height 32
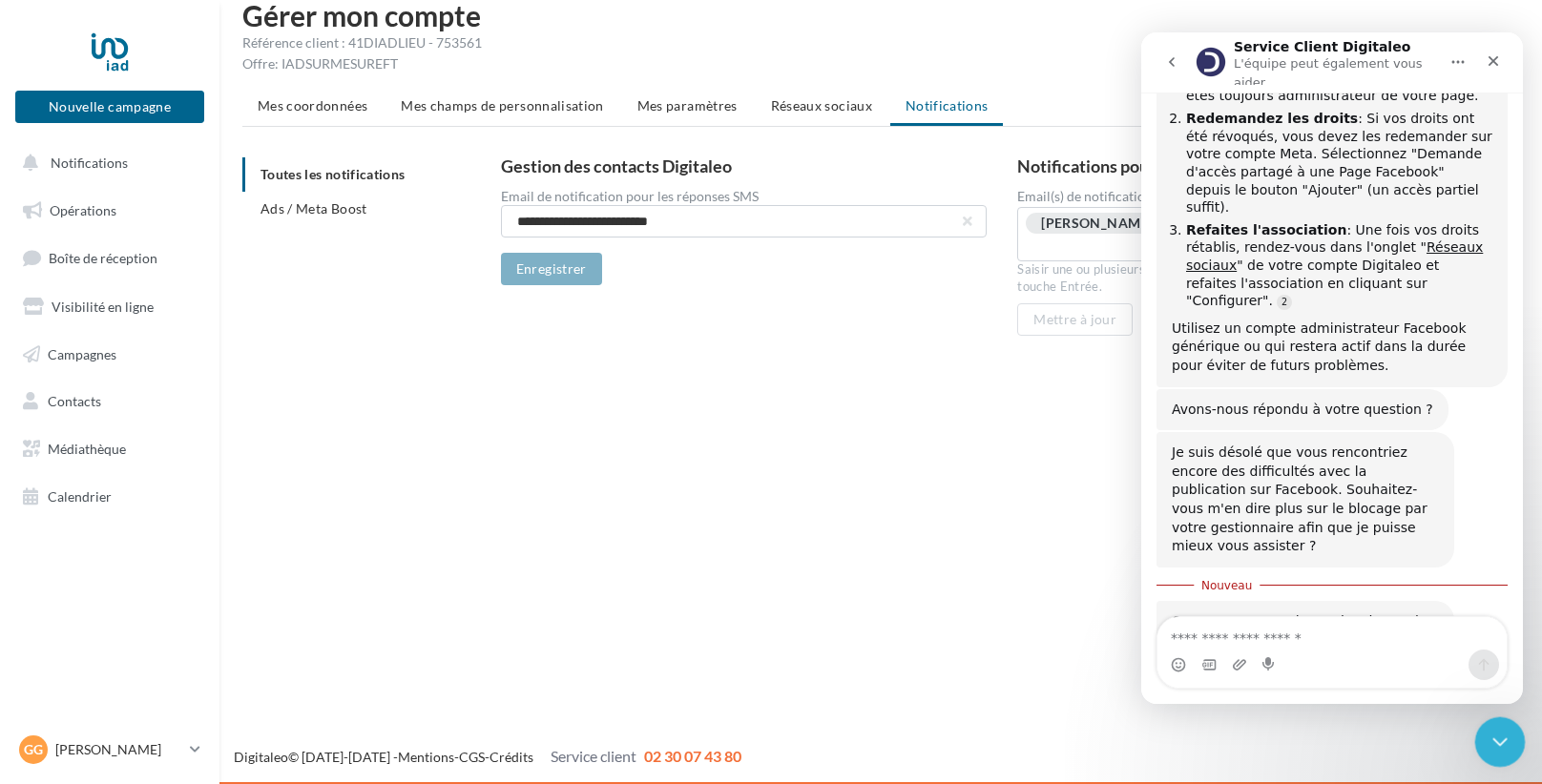
scroll to position [2095, 0]
click at [1340, 714] on span "Très bien" at bounding box center [1335, 732] width 35 height 35
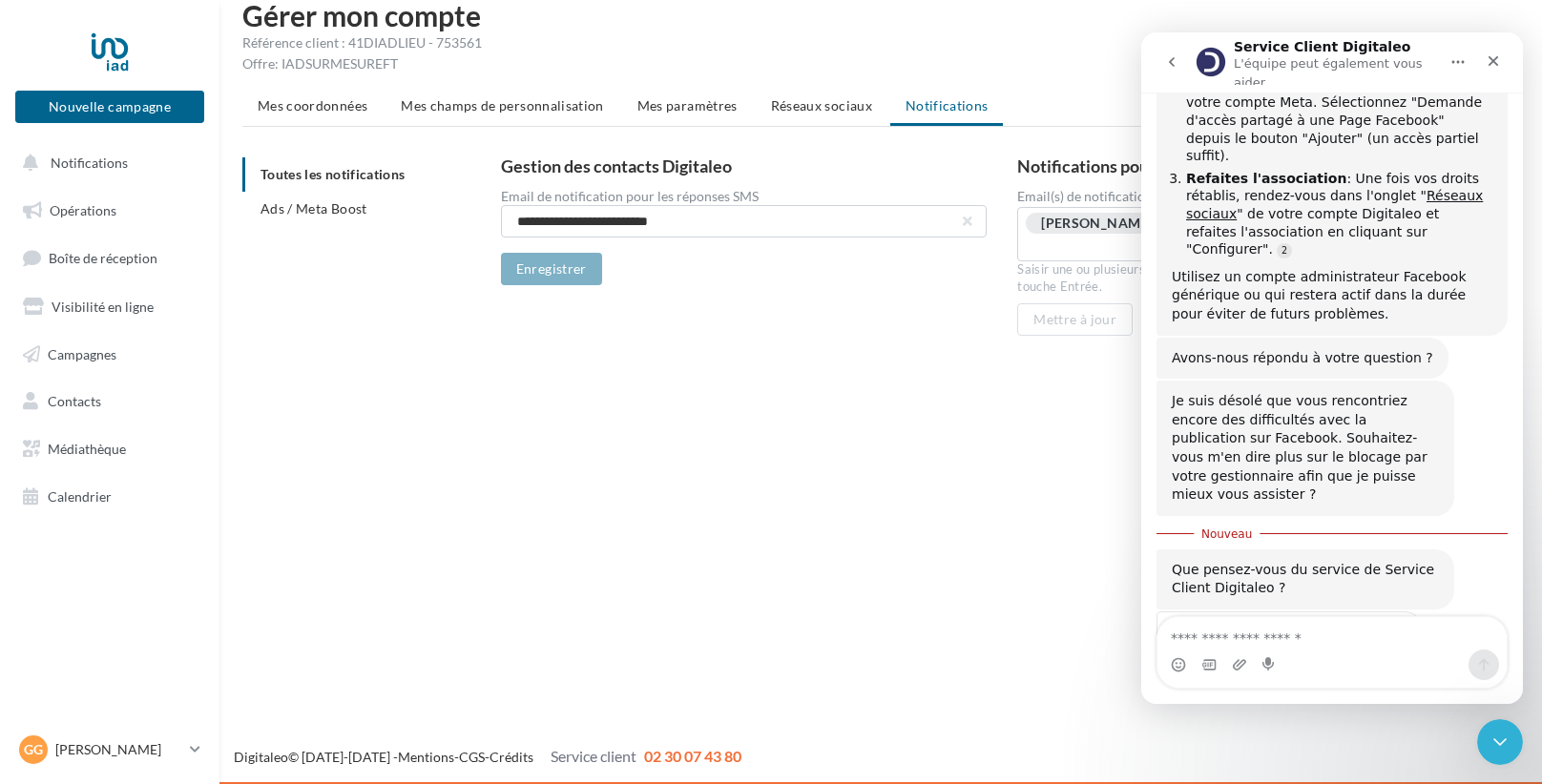
scroll to position [3, 0]
click at [1389, 742] on div "Soumettre" at bounding box center [1388, 761] width 38 height 38
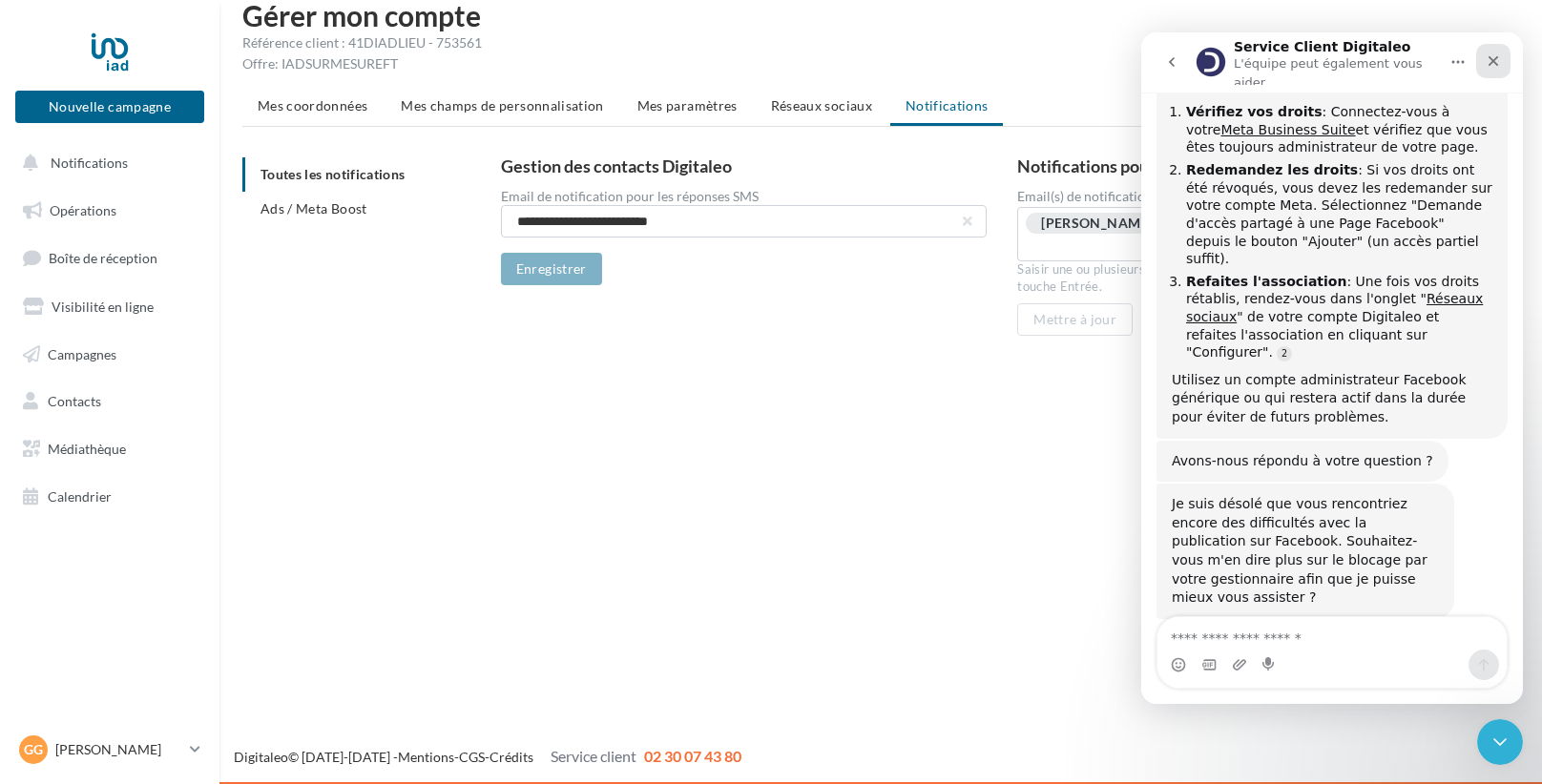
click at [1503, 60] on div "Fermer" at bounding box center [1494, 61] width 35 height 35
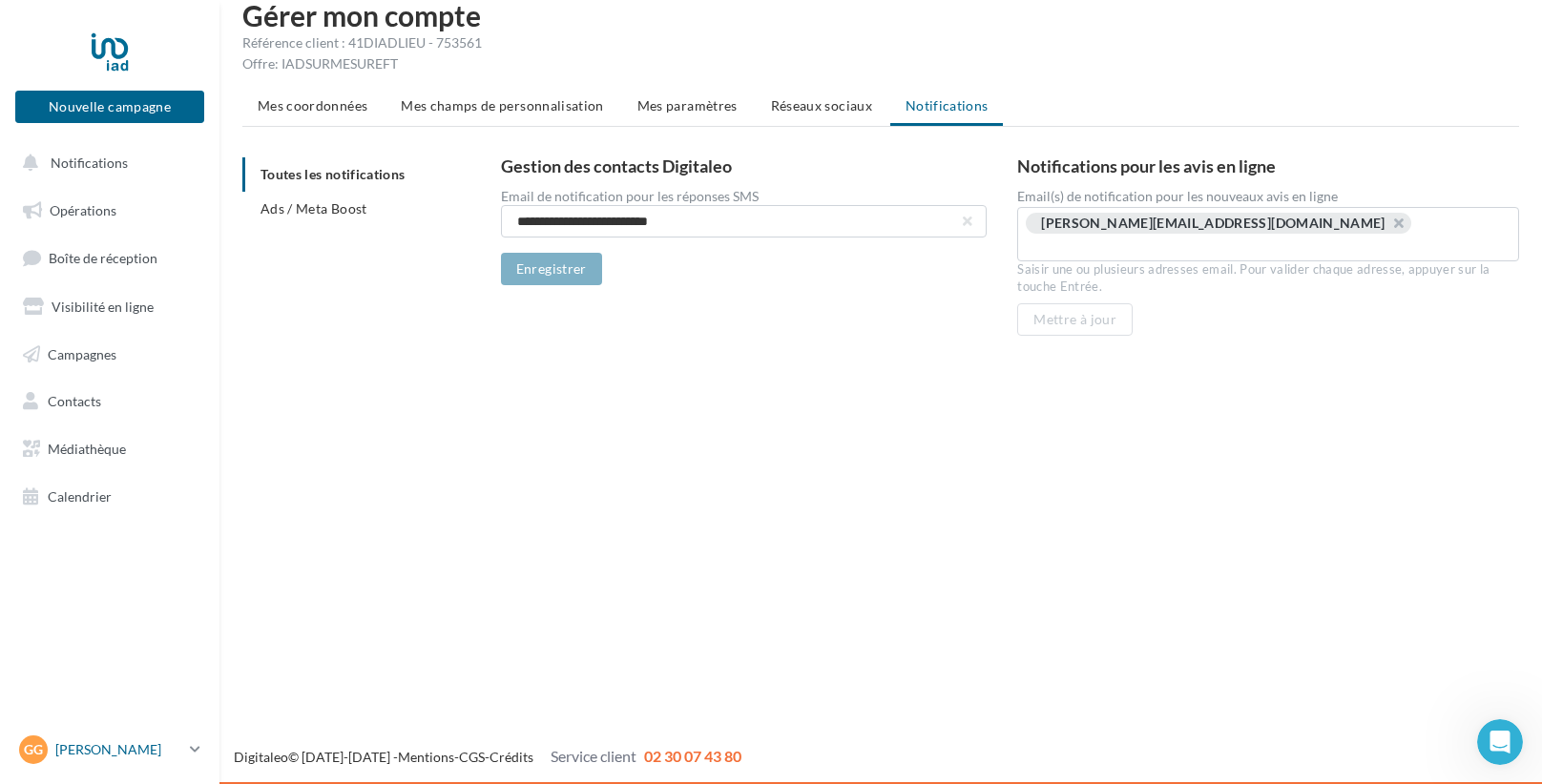
click at [102, 739] on div "Gg [PERSON_NAME] [PERSON_NAME][EMAIL_ADDRESS][DOMAIN_NAME]" at bounding box center [101, 750] width 163 height 29
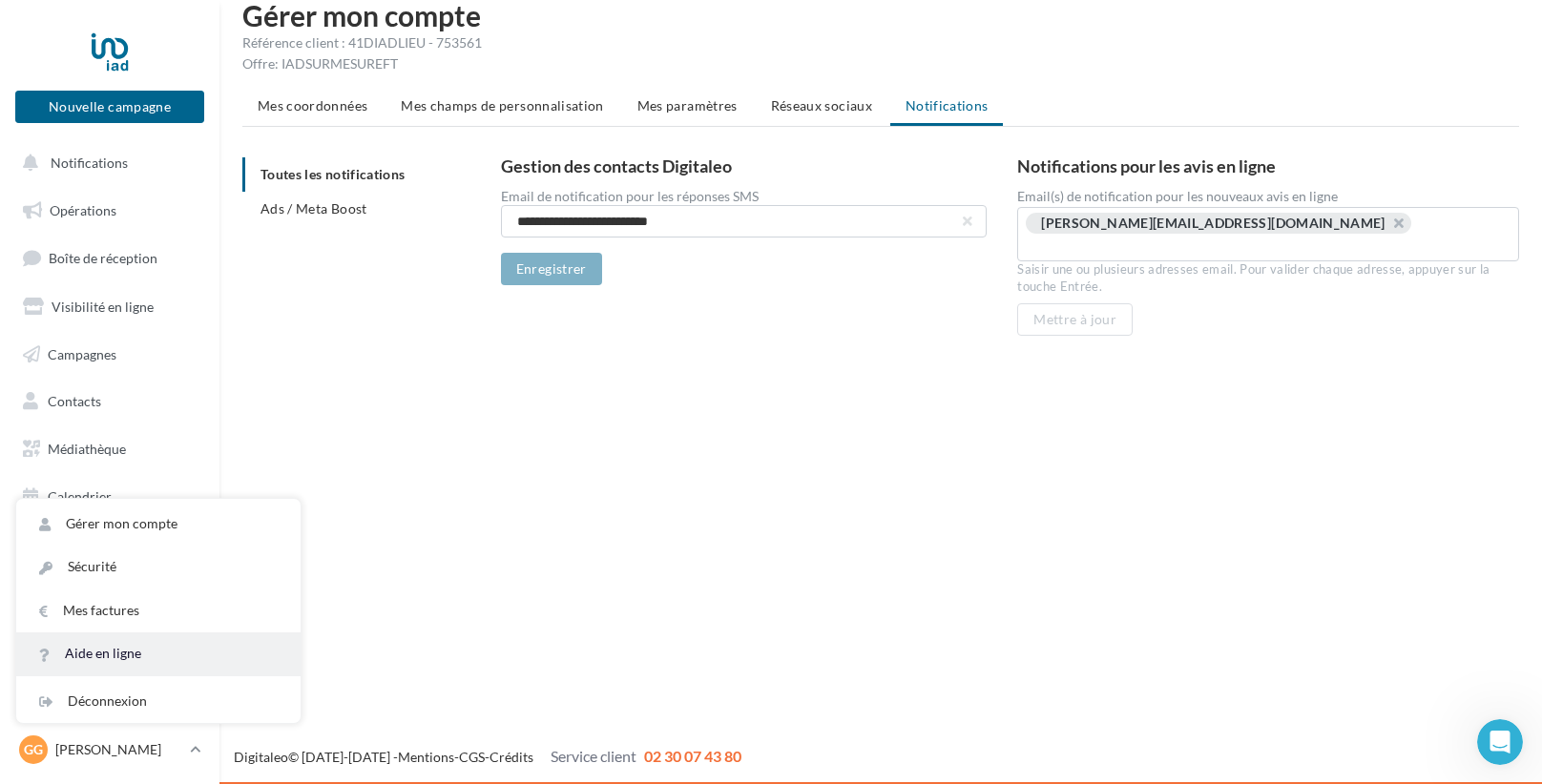
scroll to position [2197, 0]
click at [138, 663] on link "Aide en ligne" at bounding box center [159, 653] width 284 height 43
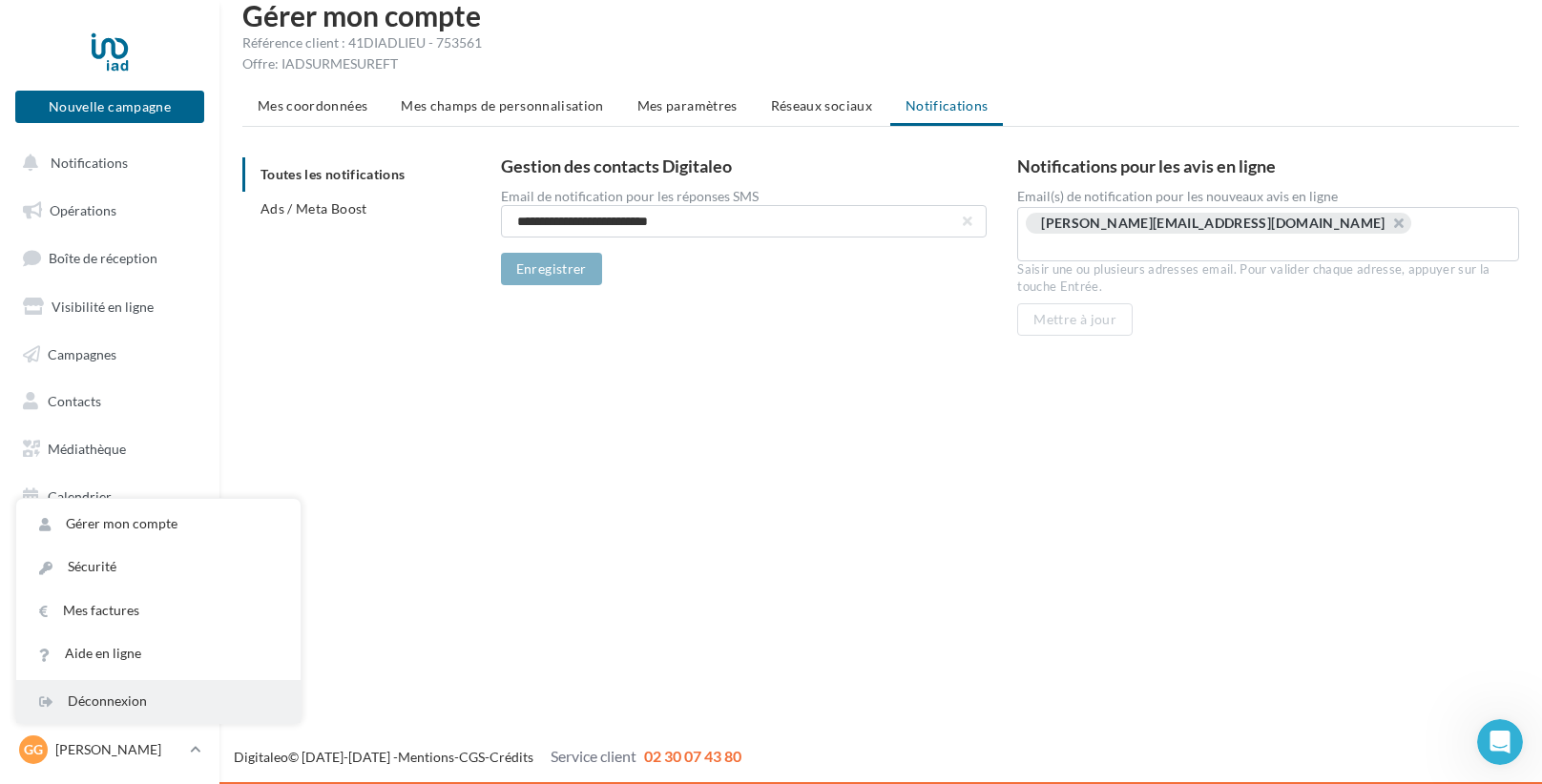
click at [139, 695] on div "Déconnexion" at bounding box center [159, 702] width 284 height 43
